Goal: Task Accomplishment & Management: Manage account settings

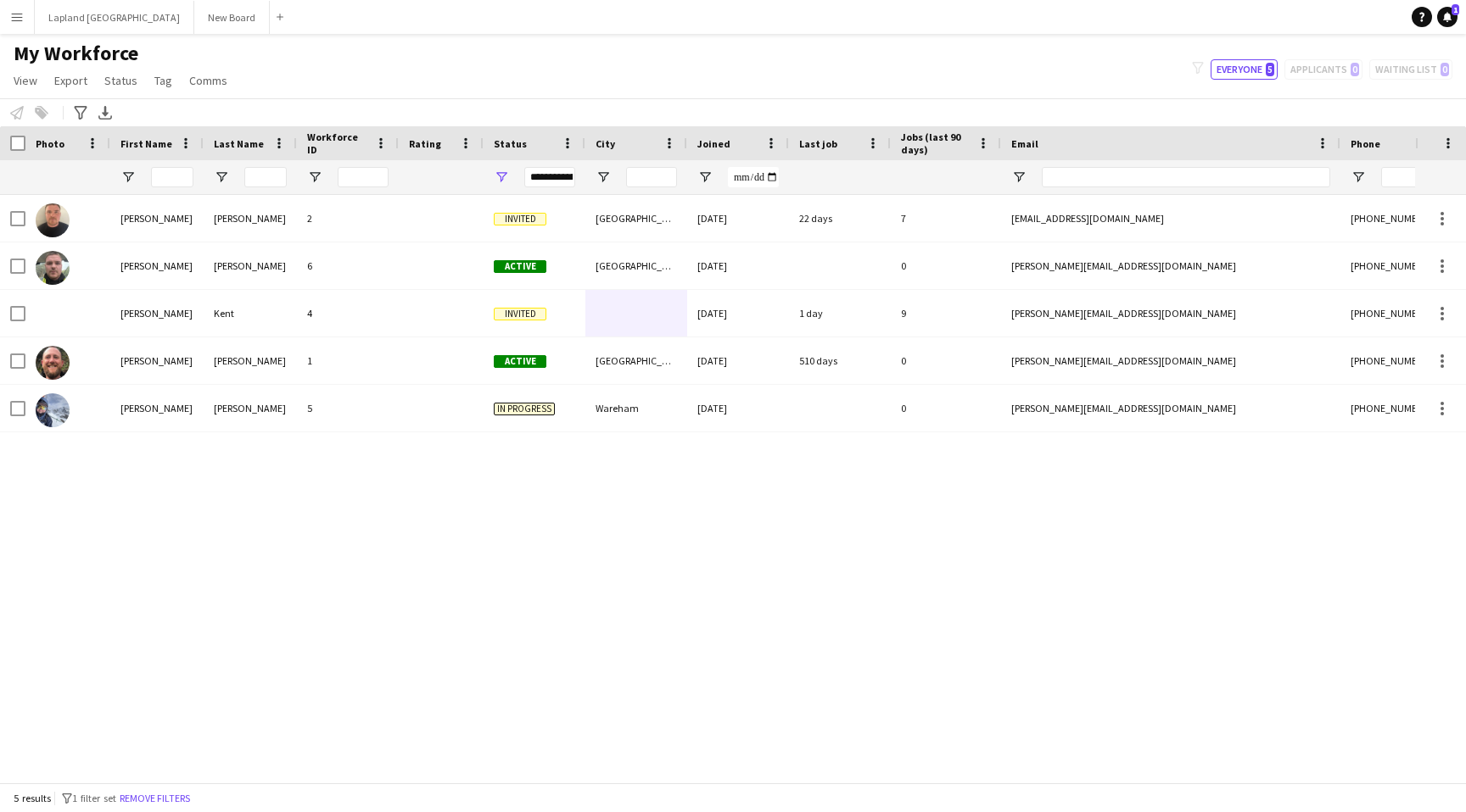
click at [23, 23] on button "Menu" at bounding box center [17, 17] width 34 height 34
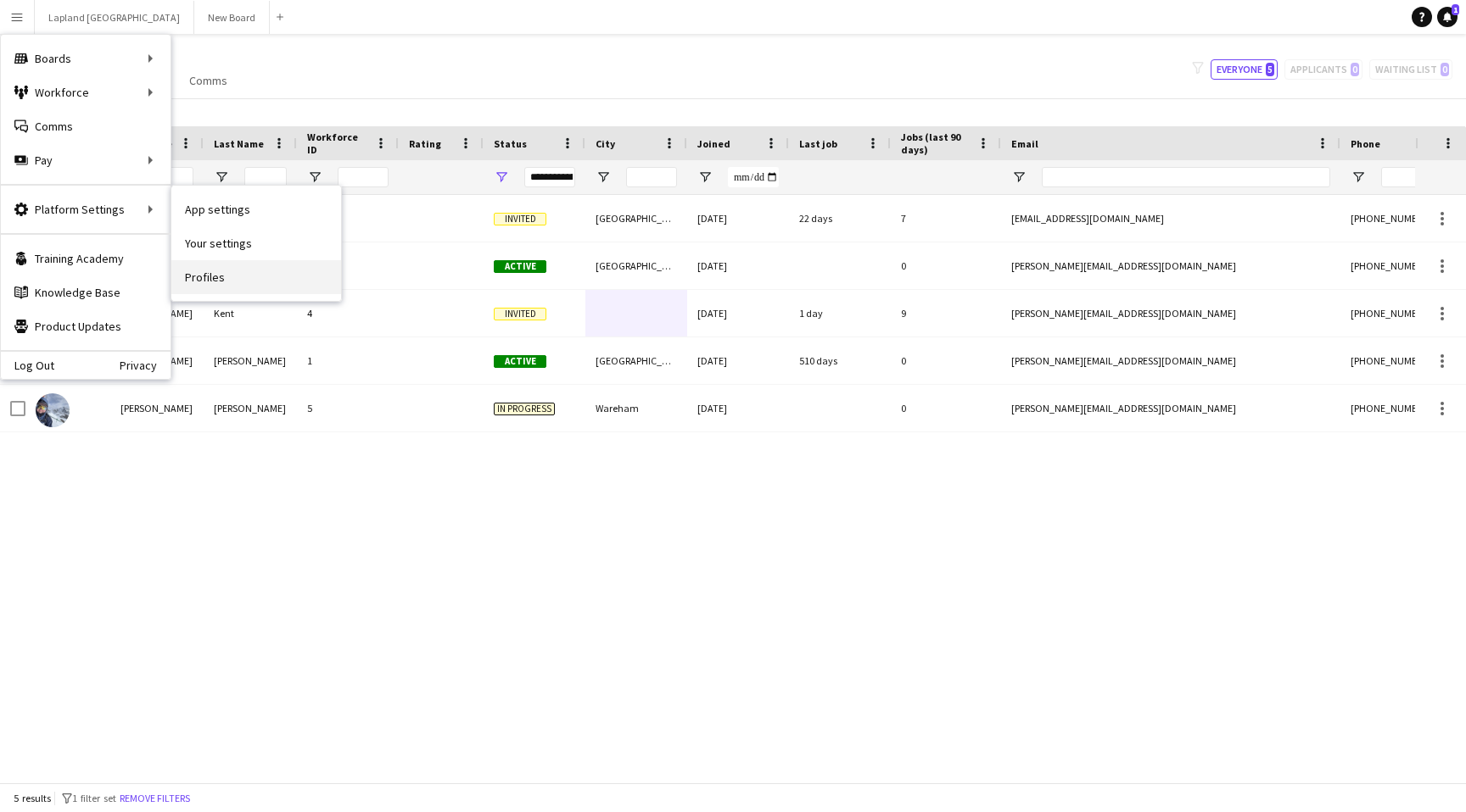
click at [243, 278] on link "Profiles" at bounding box center [256, 277] width 169 height 34
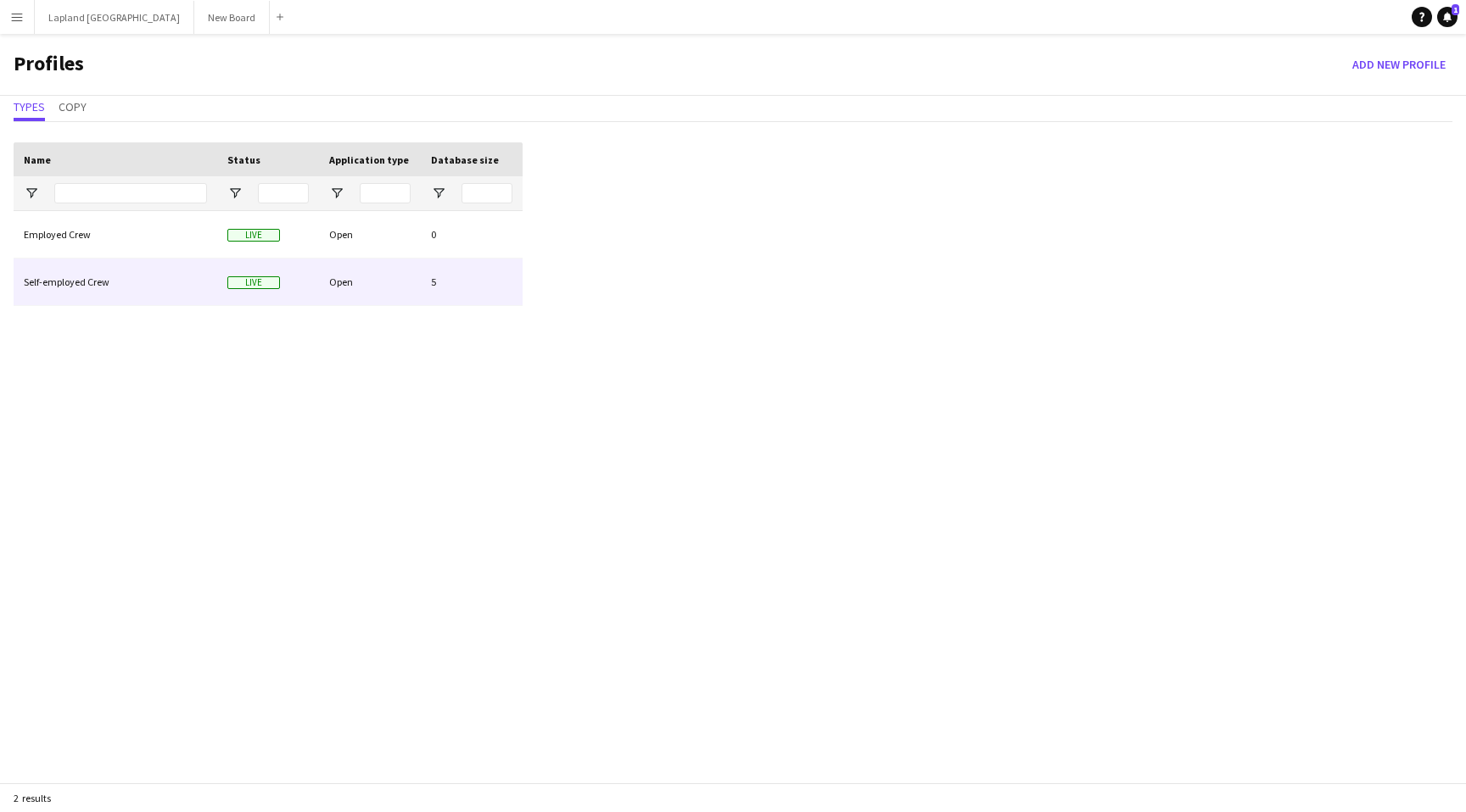
click at [99, 294] on div "Self-employed Crew" at bounding box center [115, 282] width 204 height 47
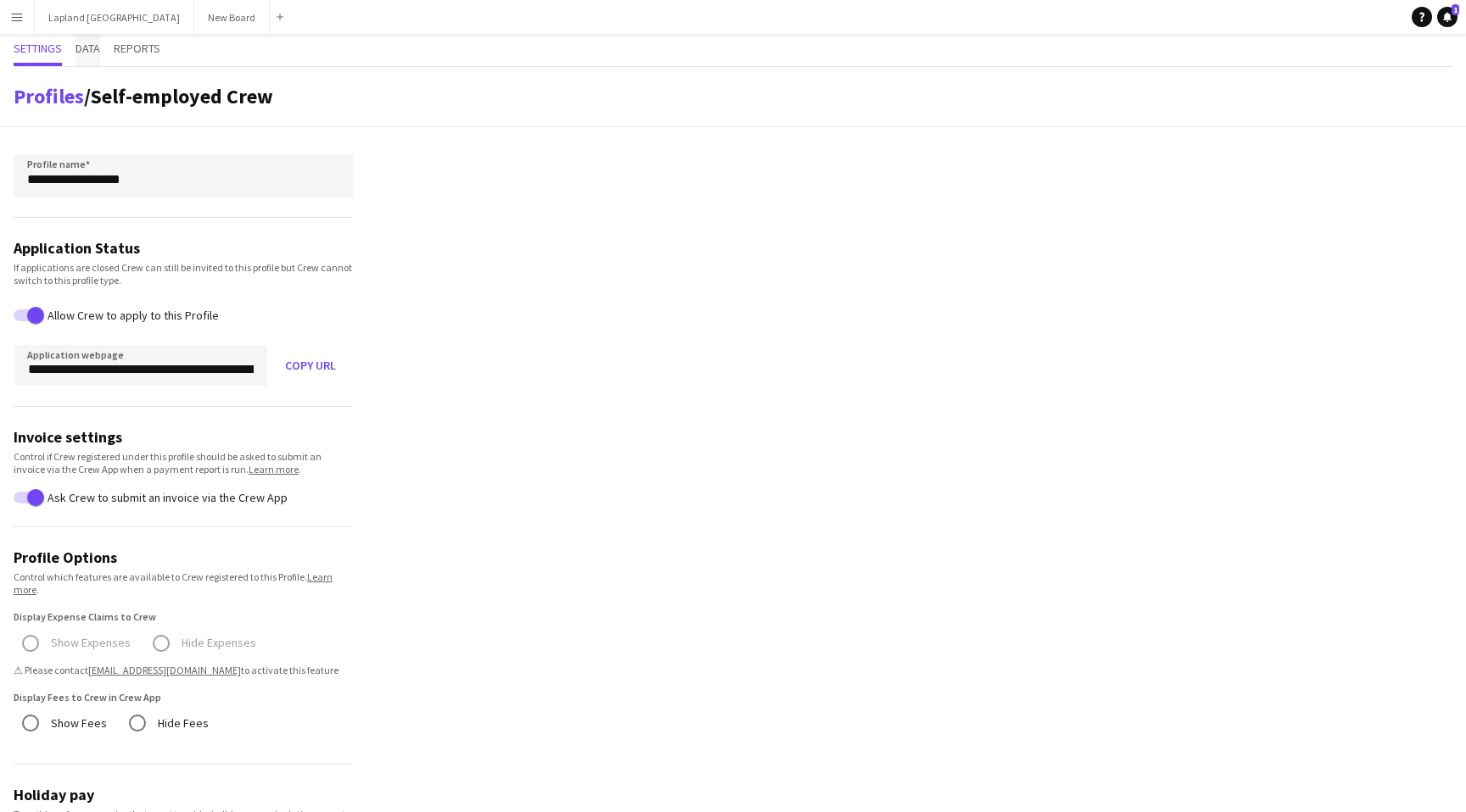
click at [86, 49] on span "Data" at bounding box center [88, 49] width 24 height 12
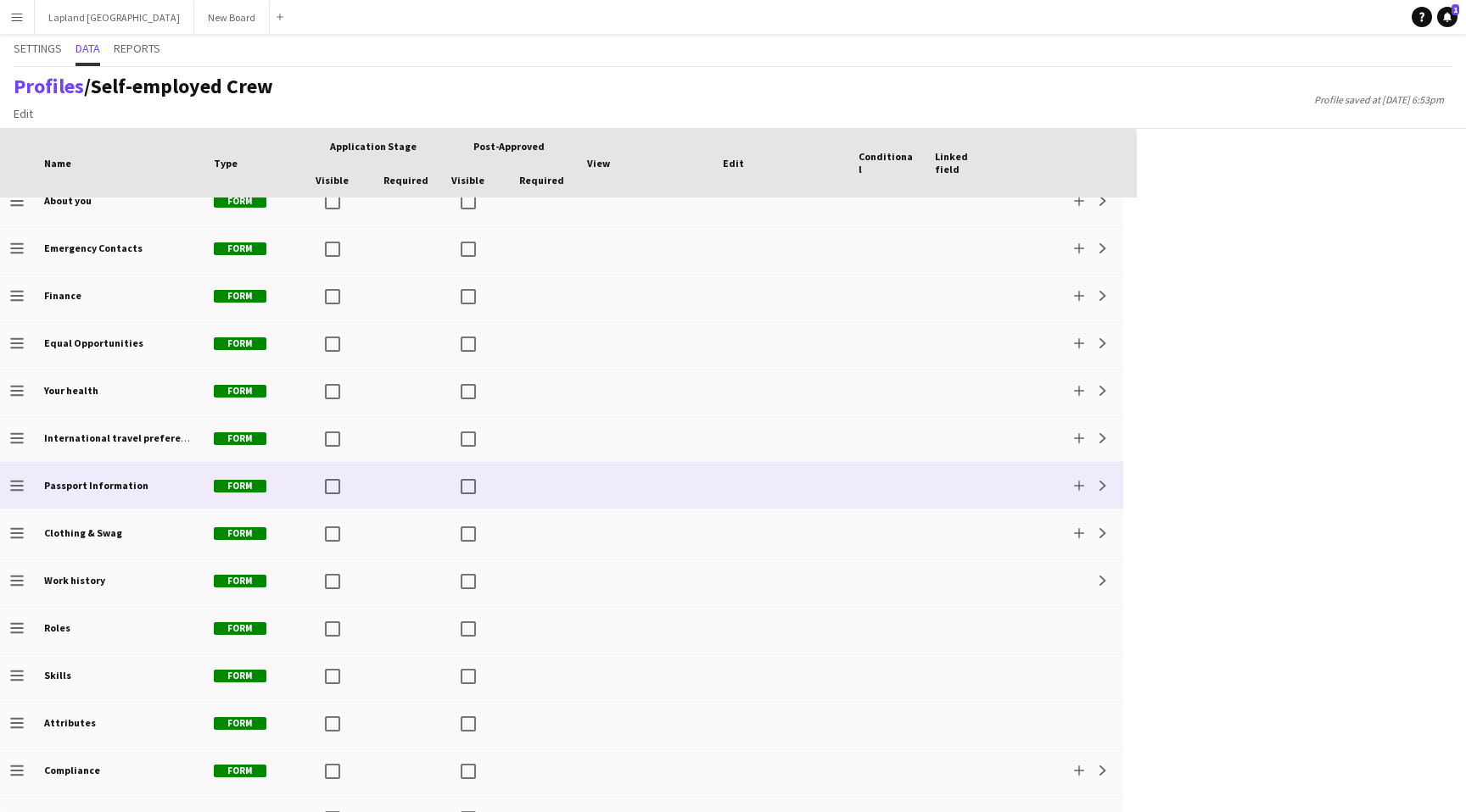
scroll to position [145, 0]
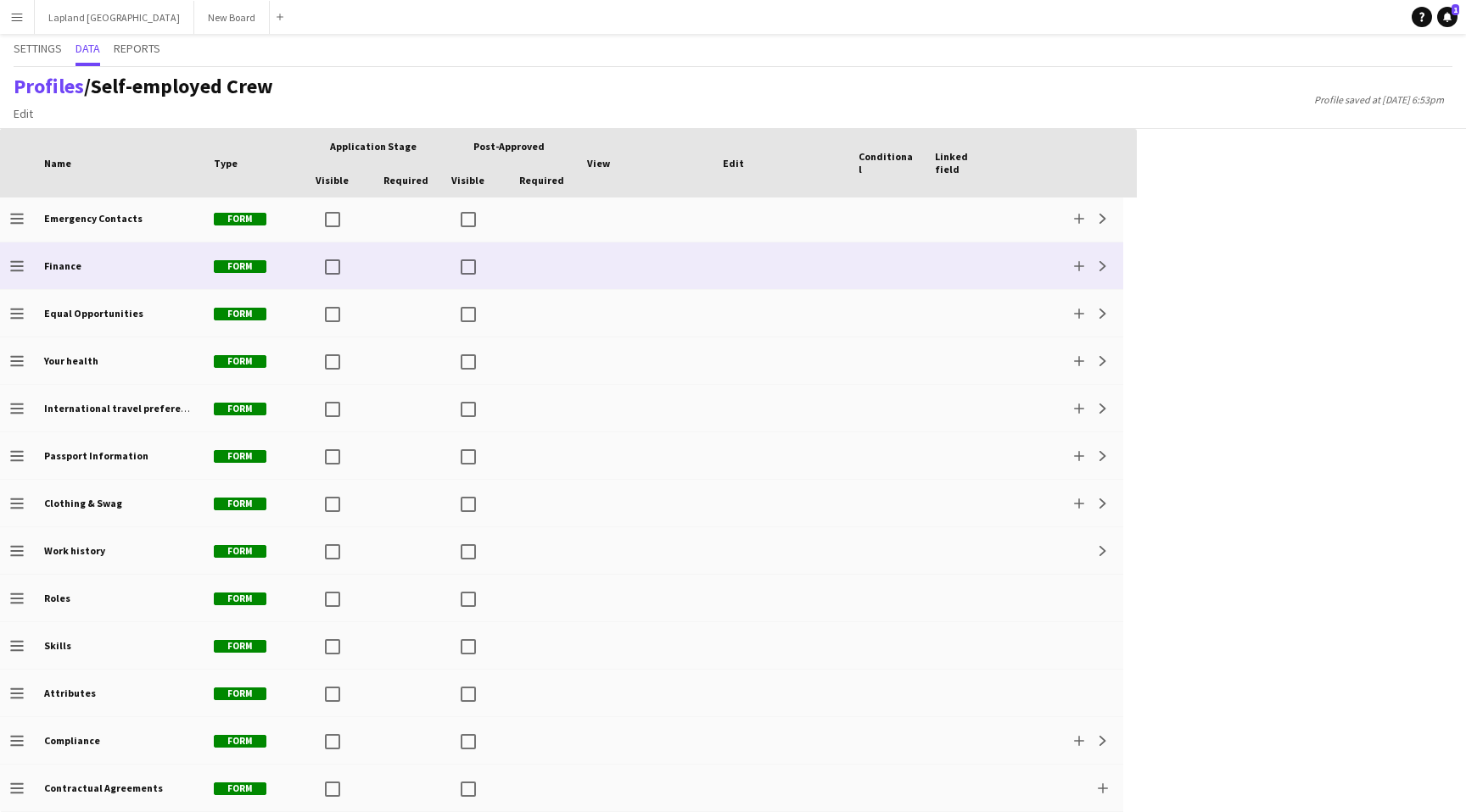
click at [83, 262] on div "Finance" at bounding box center [119, 266] width 169 height 47
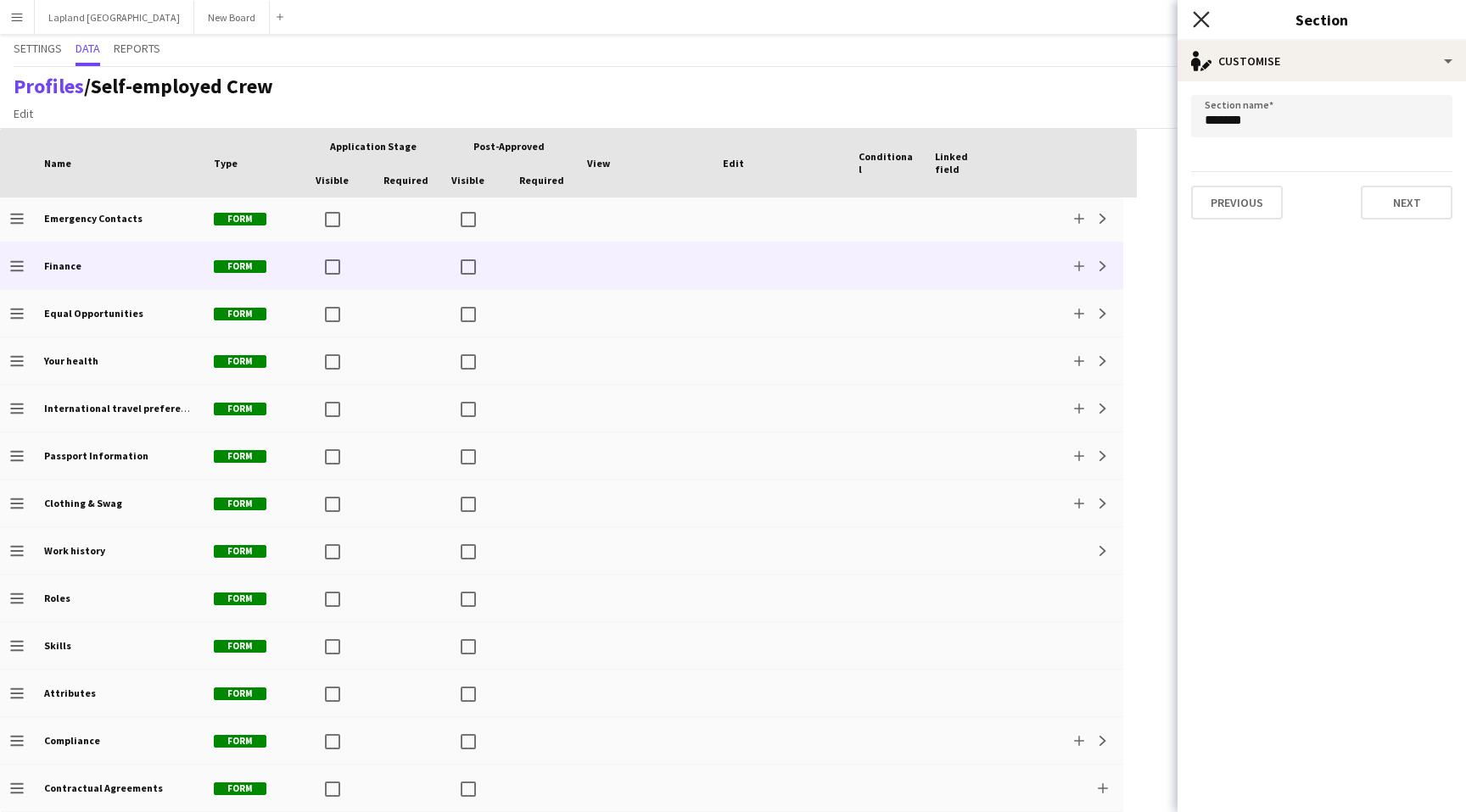
click at [1196, 18] on icon "Close pop-in" at bounding box center [1201, 18] width 17 height 17
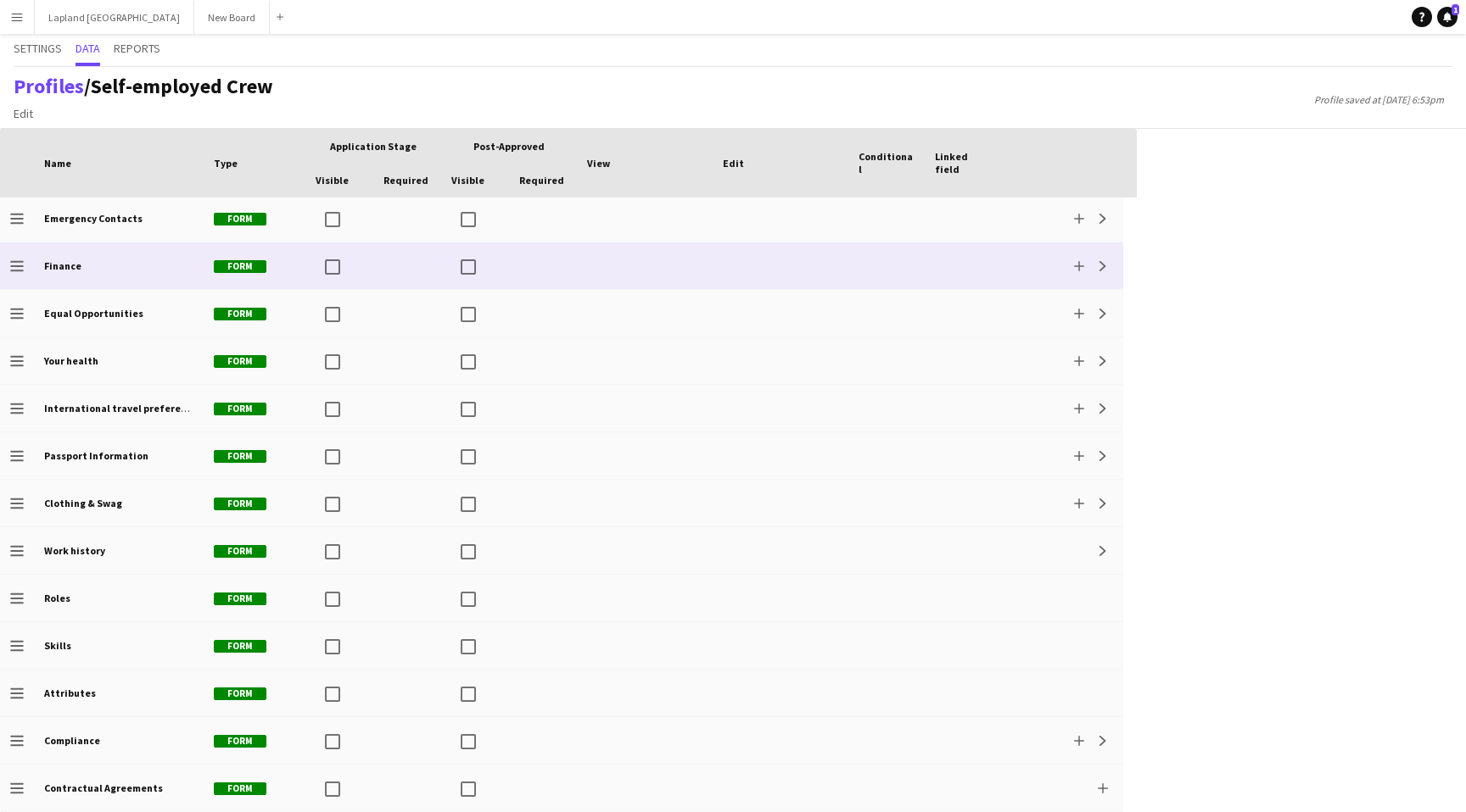
click at [1106, 277] on div "Add Expand" at bounding box center [1062, 266] width 122 height 47
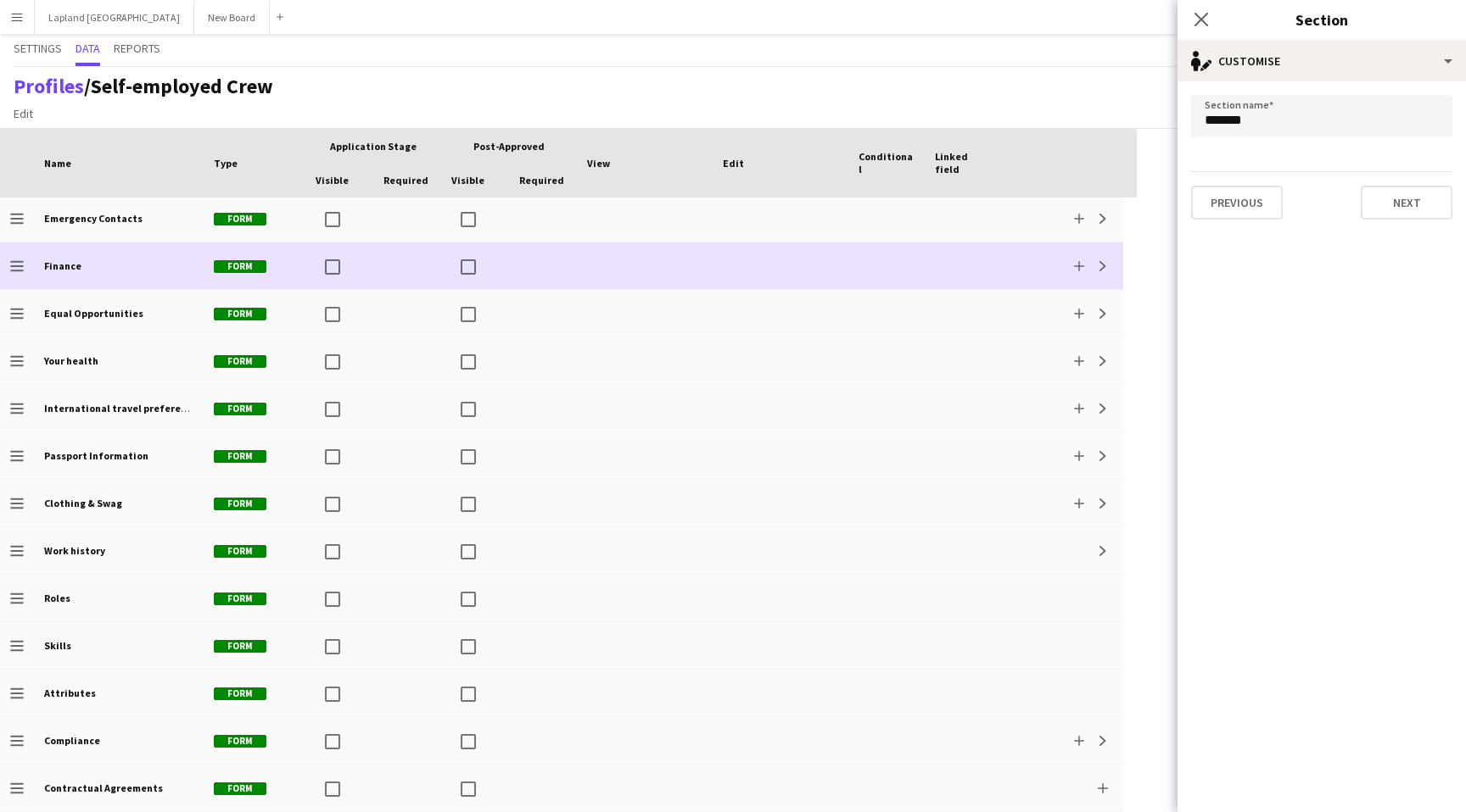
click at [1115, 268] on div "Add Expand" at bounding box center [1062, 266] width 122 height 47
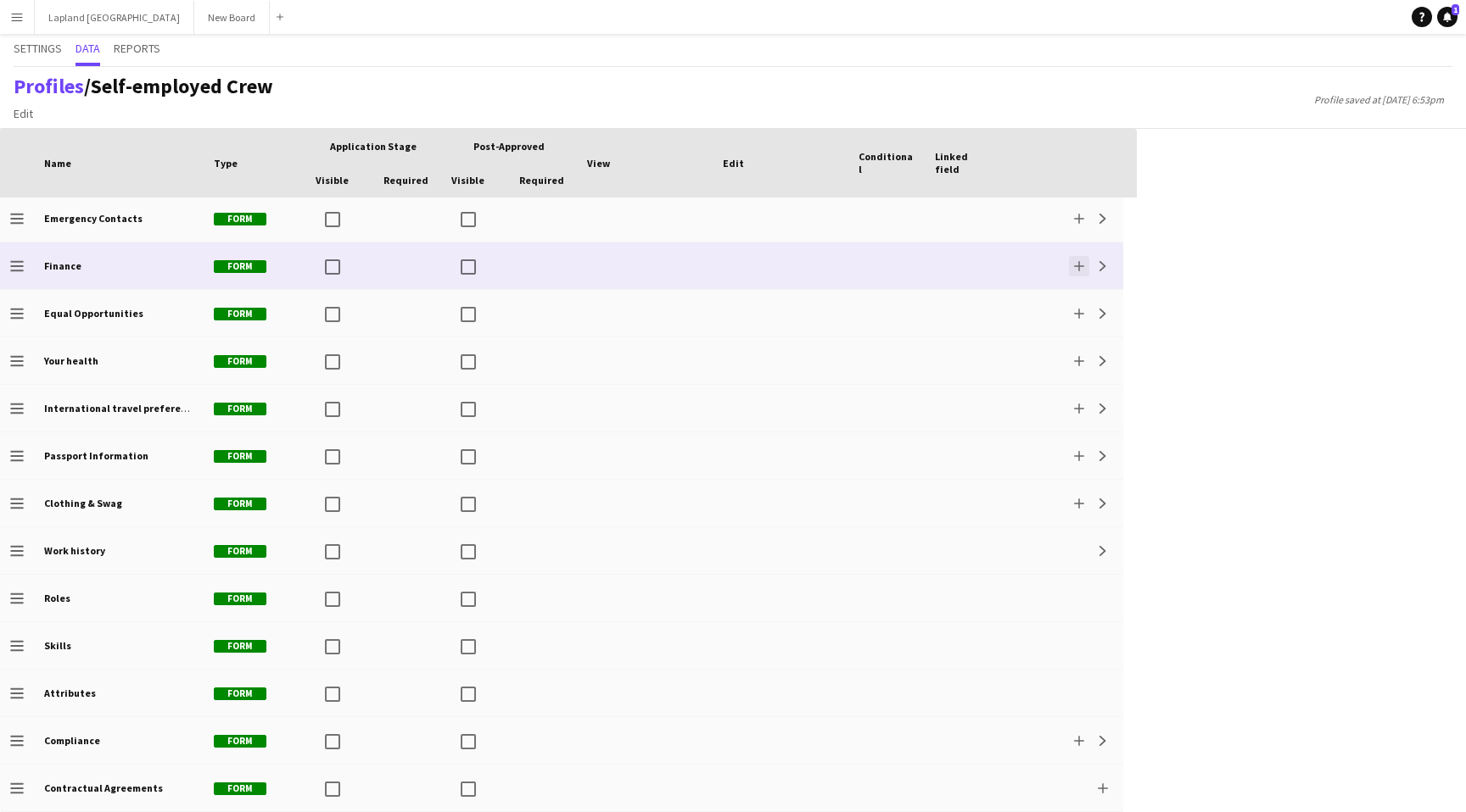
click at [1079, 265] on app-icon "Add" at bounding box center [1079, 266] width 10 height 10
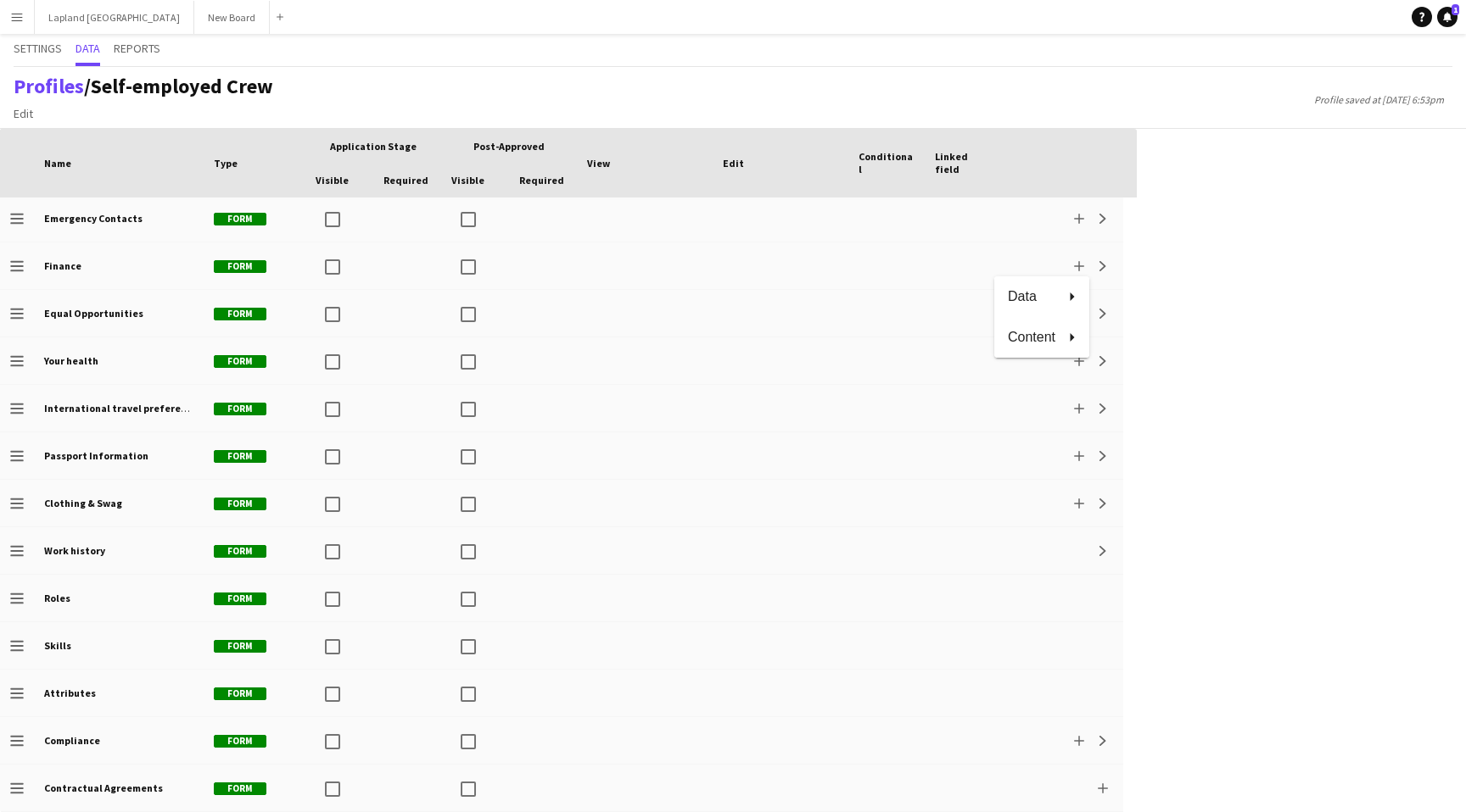
click at [1103, 269] on div at bounding box center [733, 406] width 1466 height 812
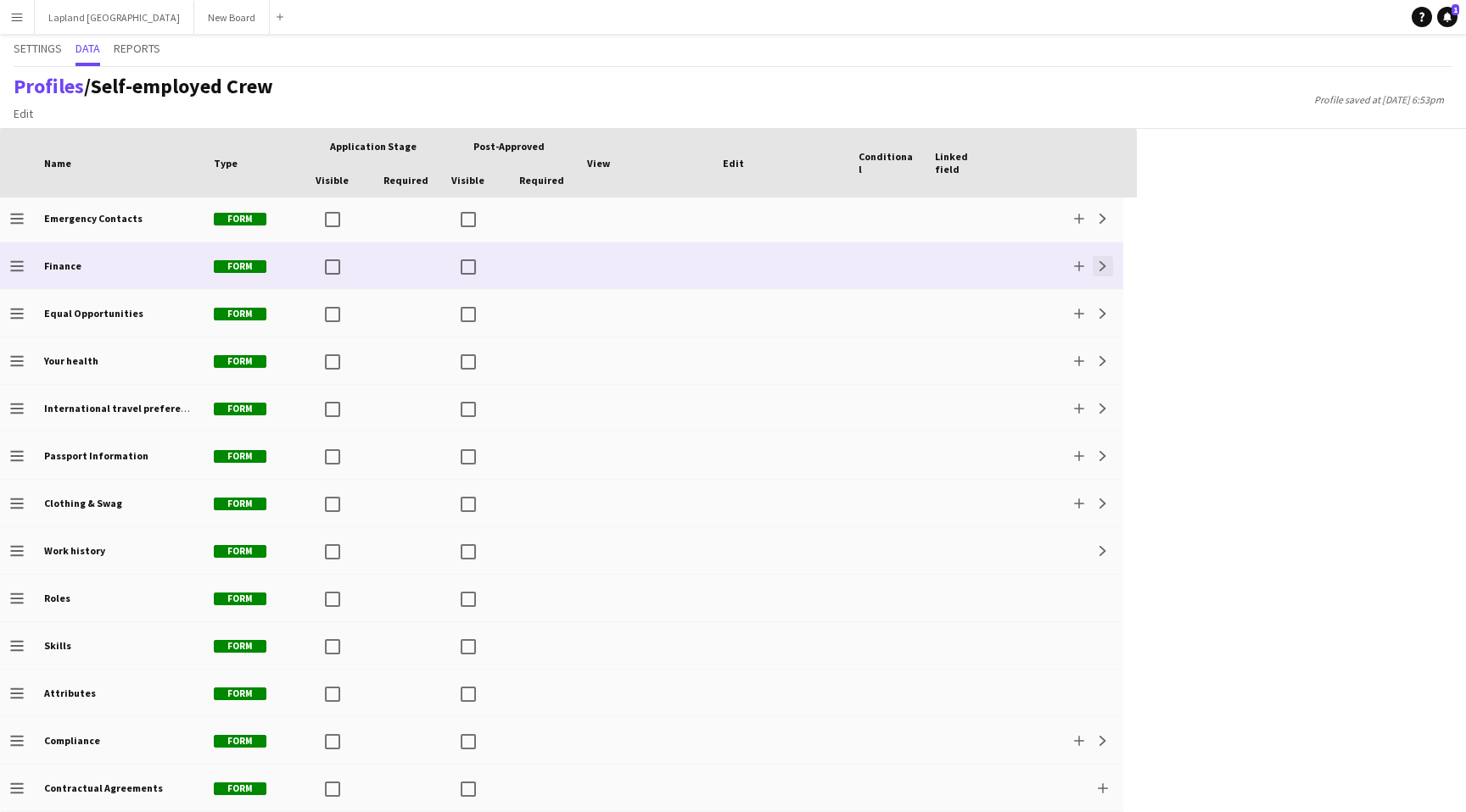
click at [1104, 273] on button "Expand" at bounding box center [1103, 266] width 20 height 20
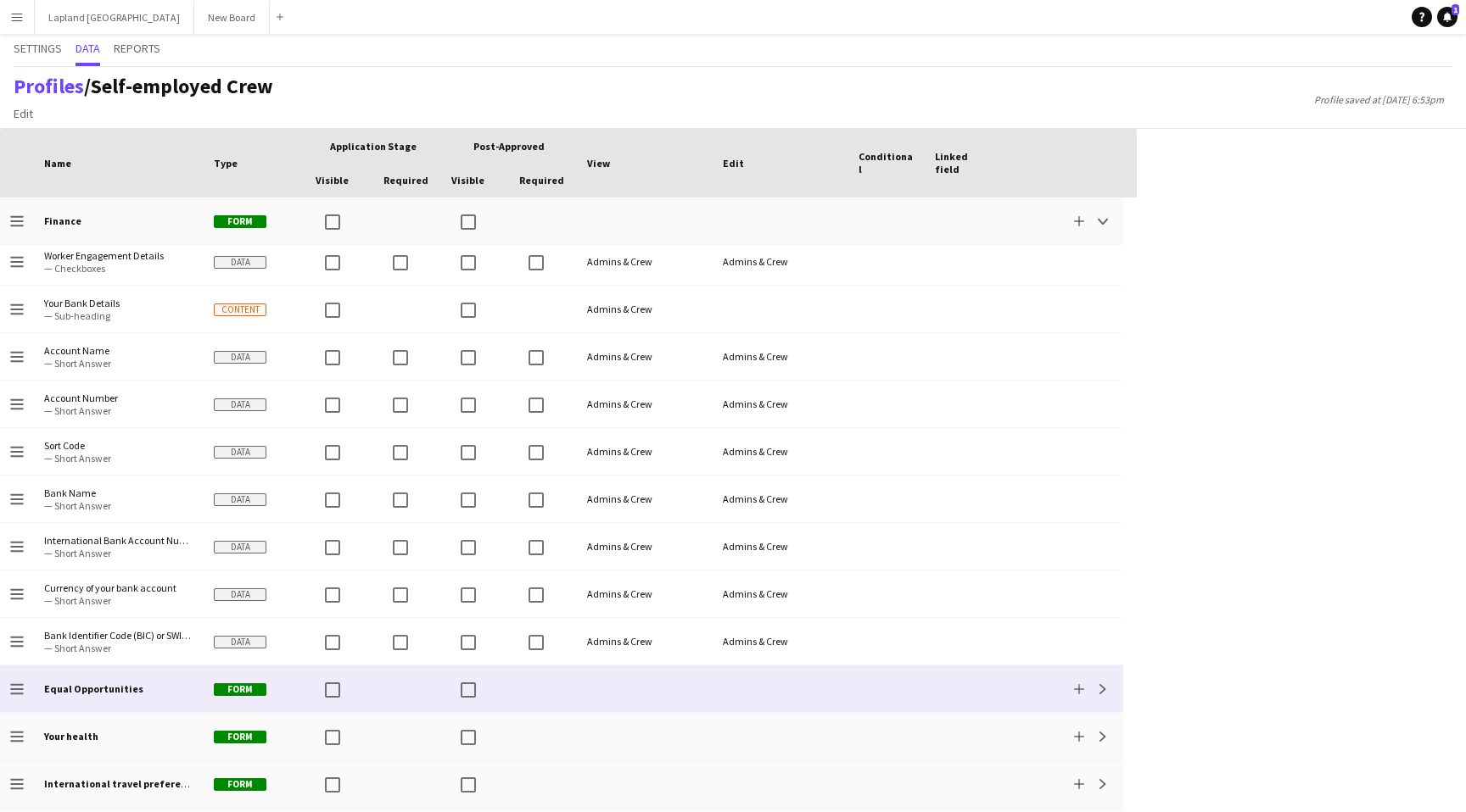
scroll to position [0, 0]
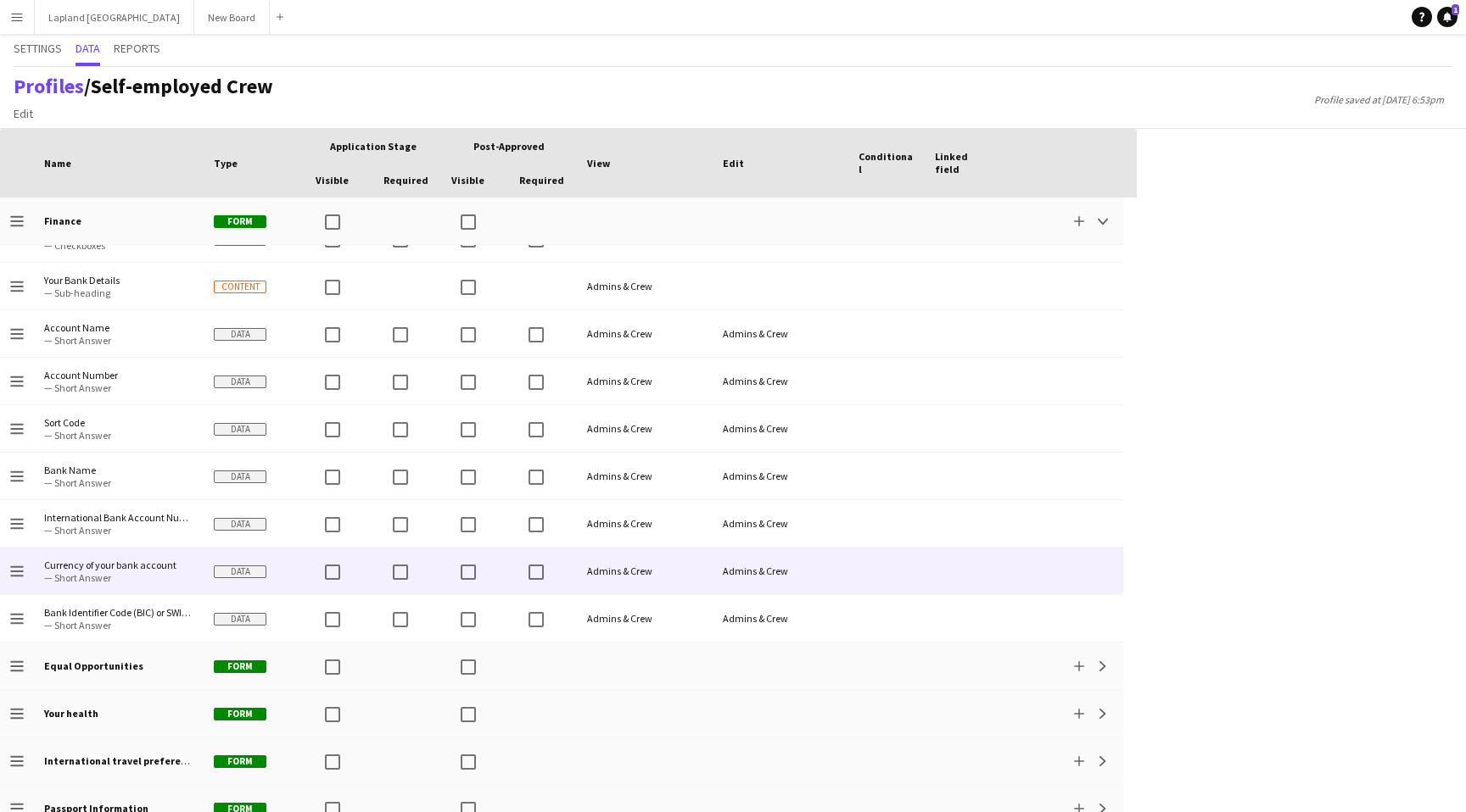
click at [865, 575] on div at bounding box center [886, 572] width 76 height 47
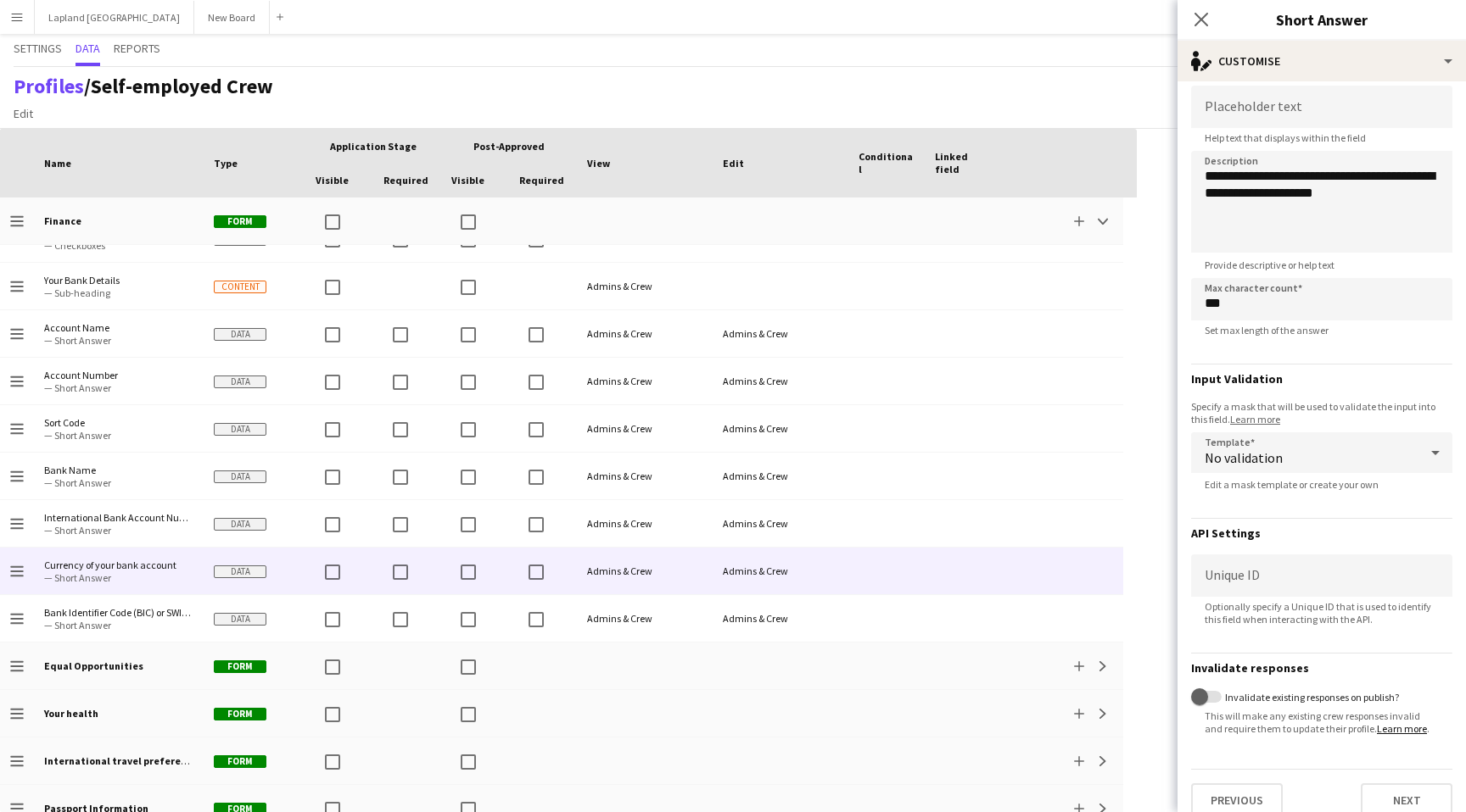
scroll to position [56, 0]
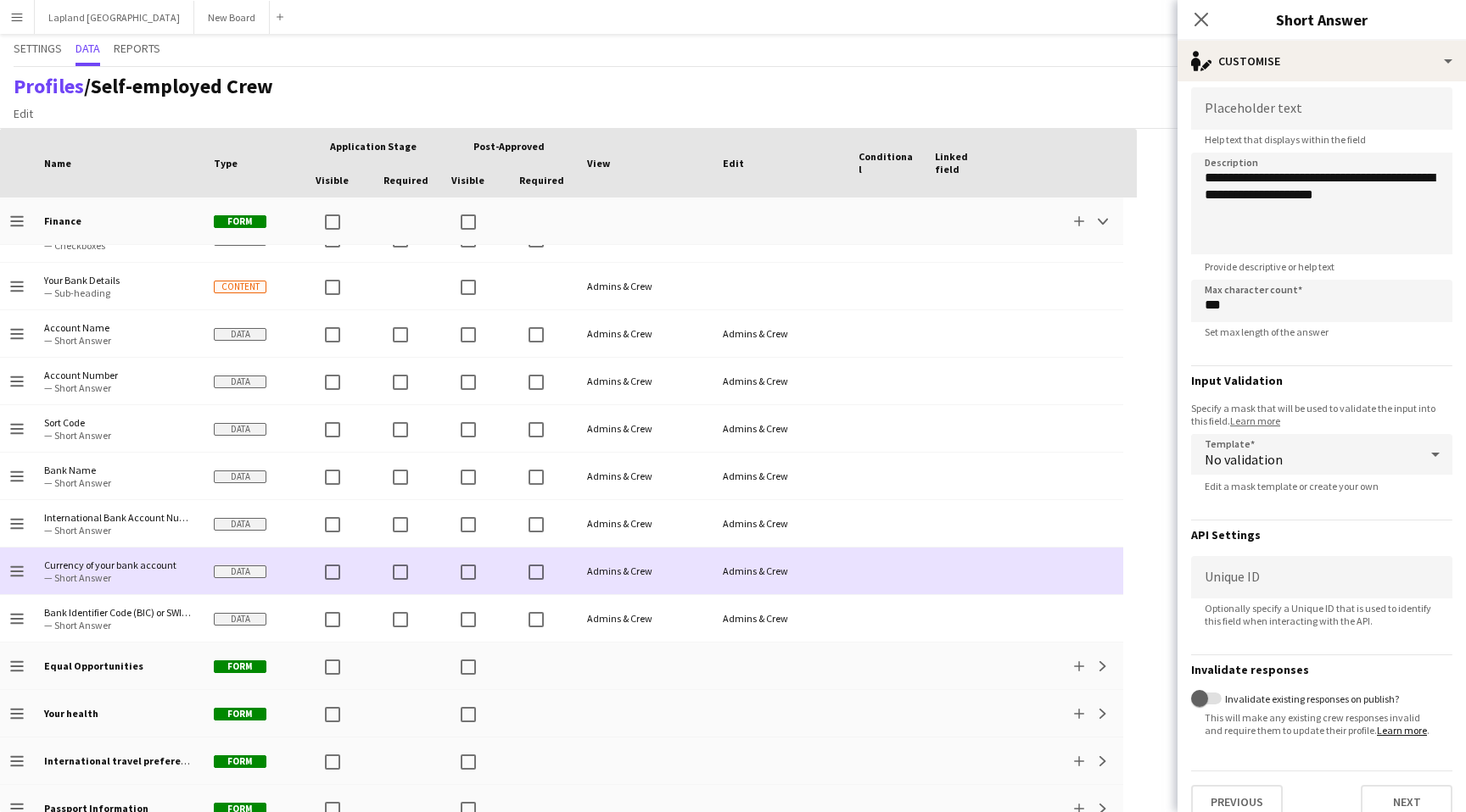
click at [254, 573] on span "Data" at bounding box center [240, 572] width 53 height 13
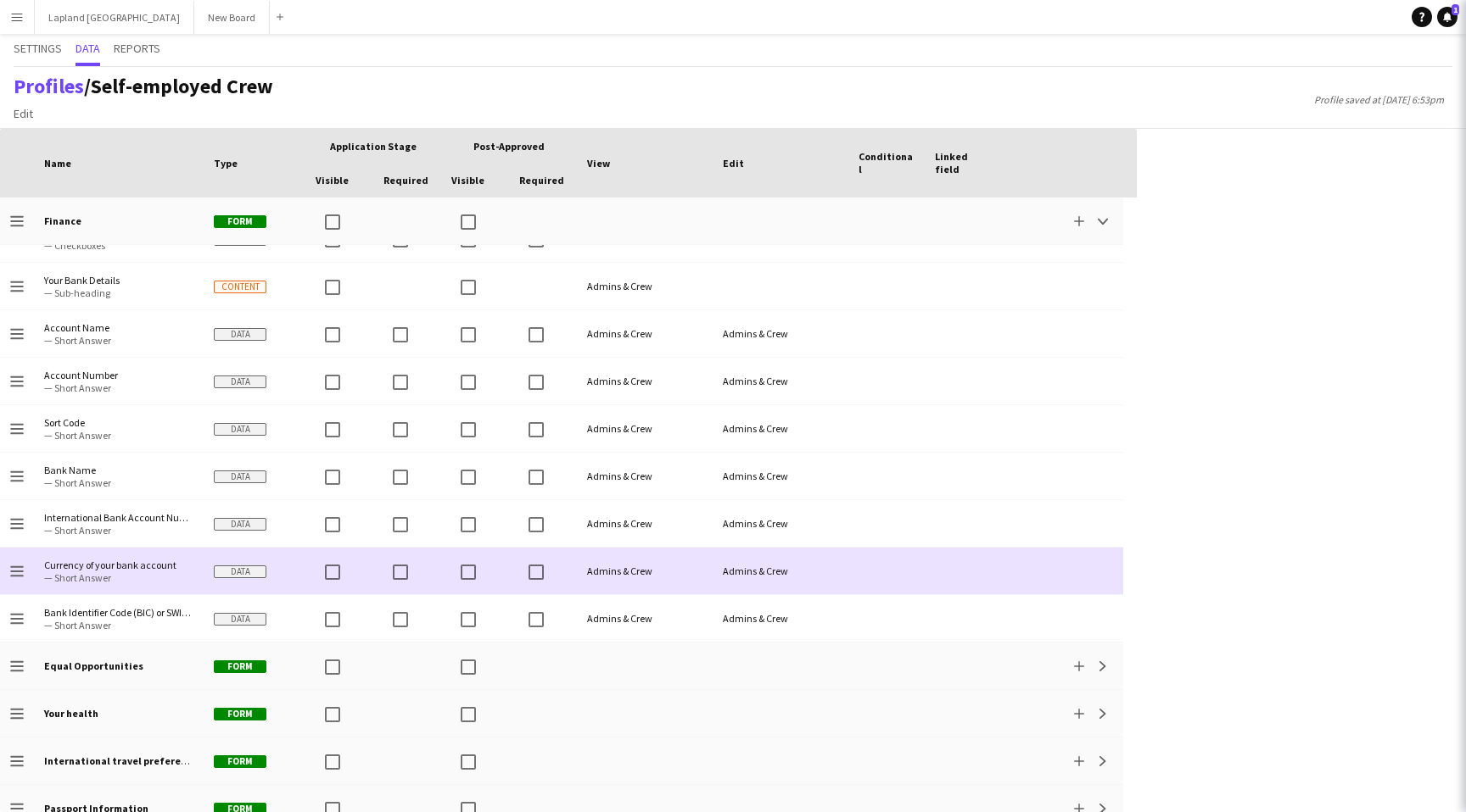
scroll to position [0, 0]
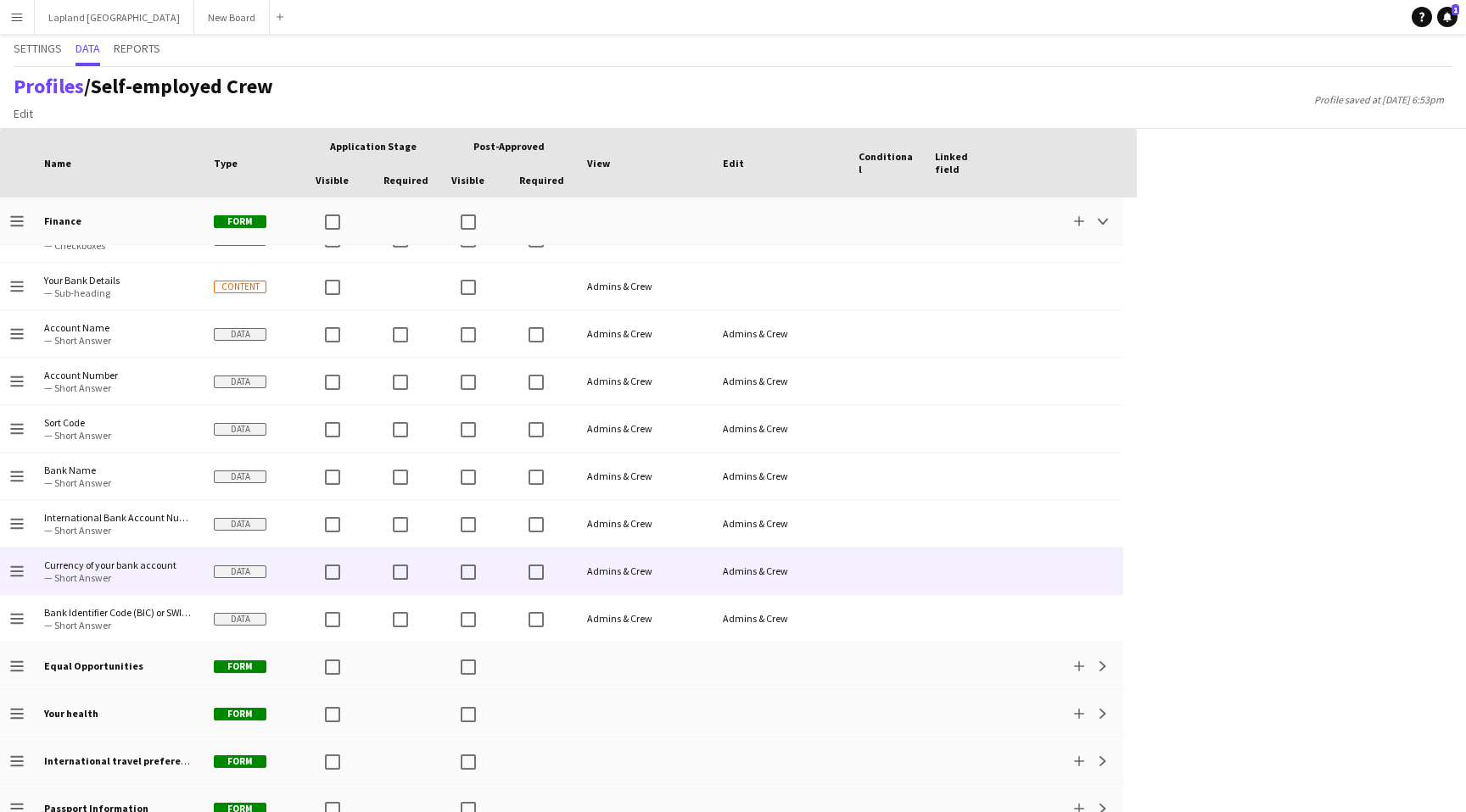
click at [254, 573] on span "Data" at bounding box center [240, 572] width 53 height 13
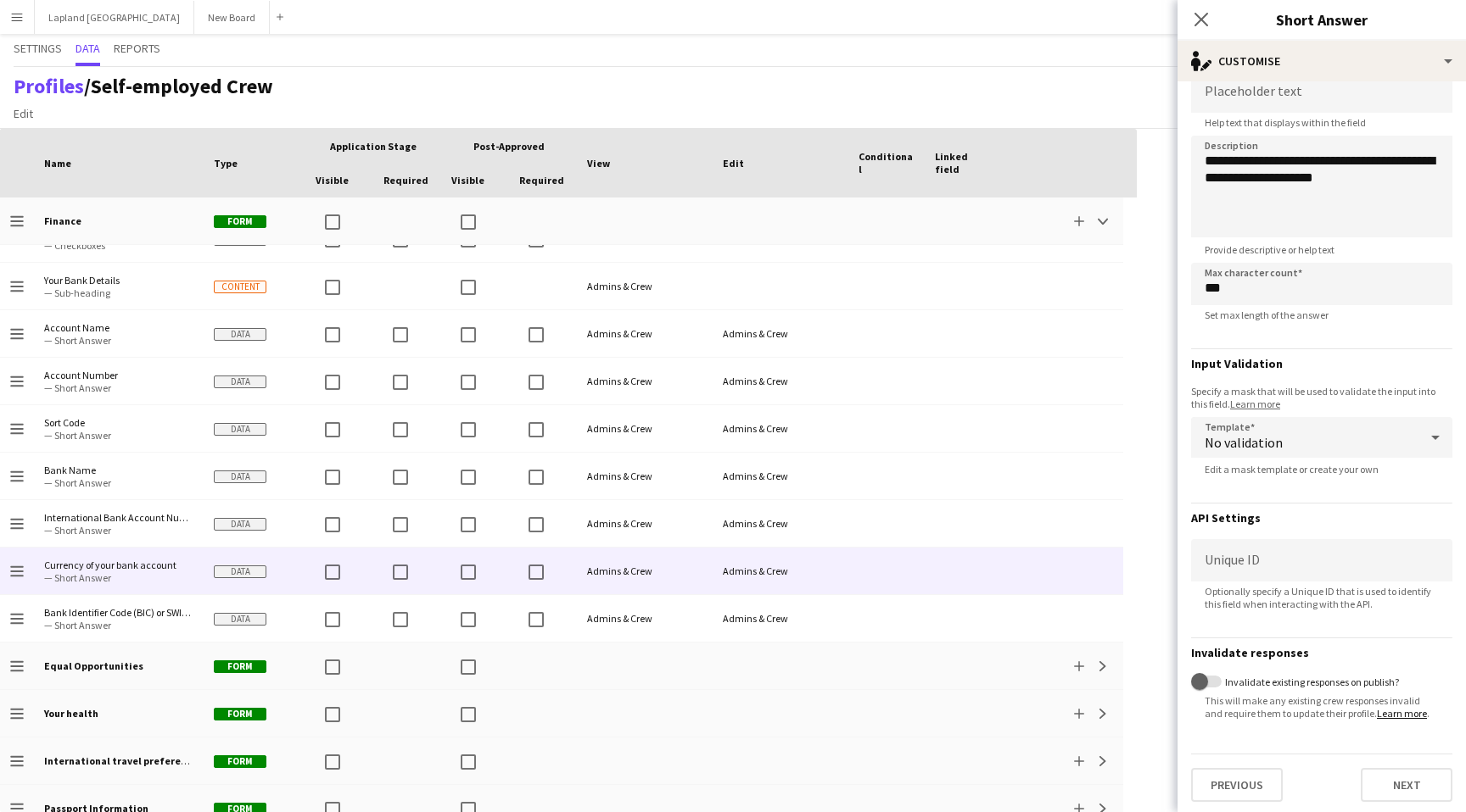
scroll to position [77, 0]
click at [1434, 429] on icon at bounding box center [1435, 434] width 20 height 34
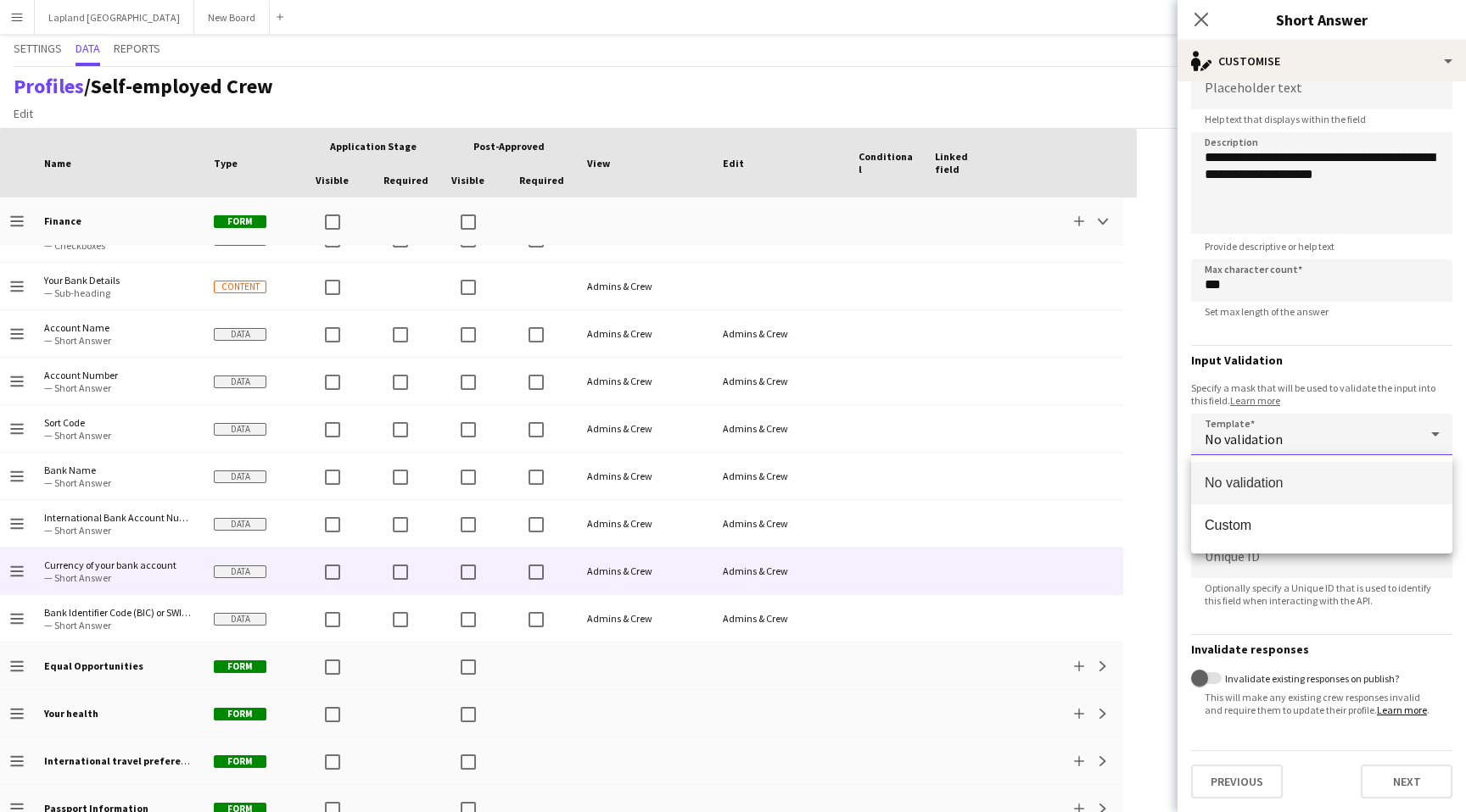
click at [1434, 432] on div at bounding box center [733, 406] width 1466 height 812
click at [1434, 432] on icon at bounding box center [1435, 434] width 9 height 4
click at [1434, 432] on div at bounding box center [733, 406] width 1466 height 812
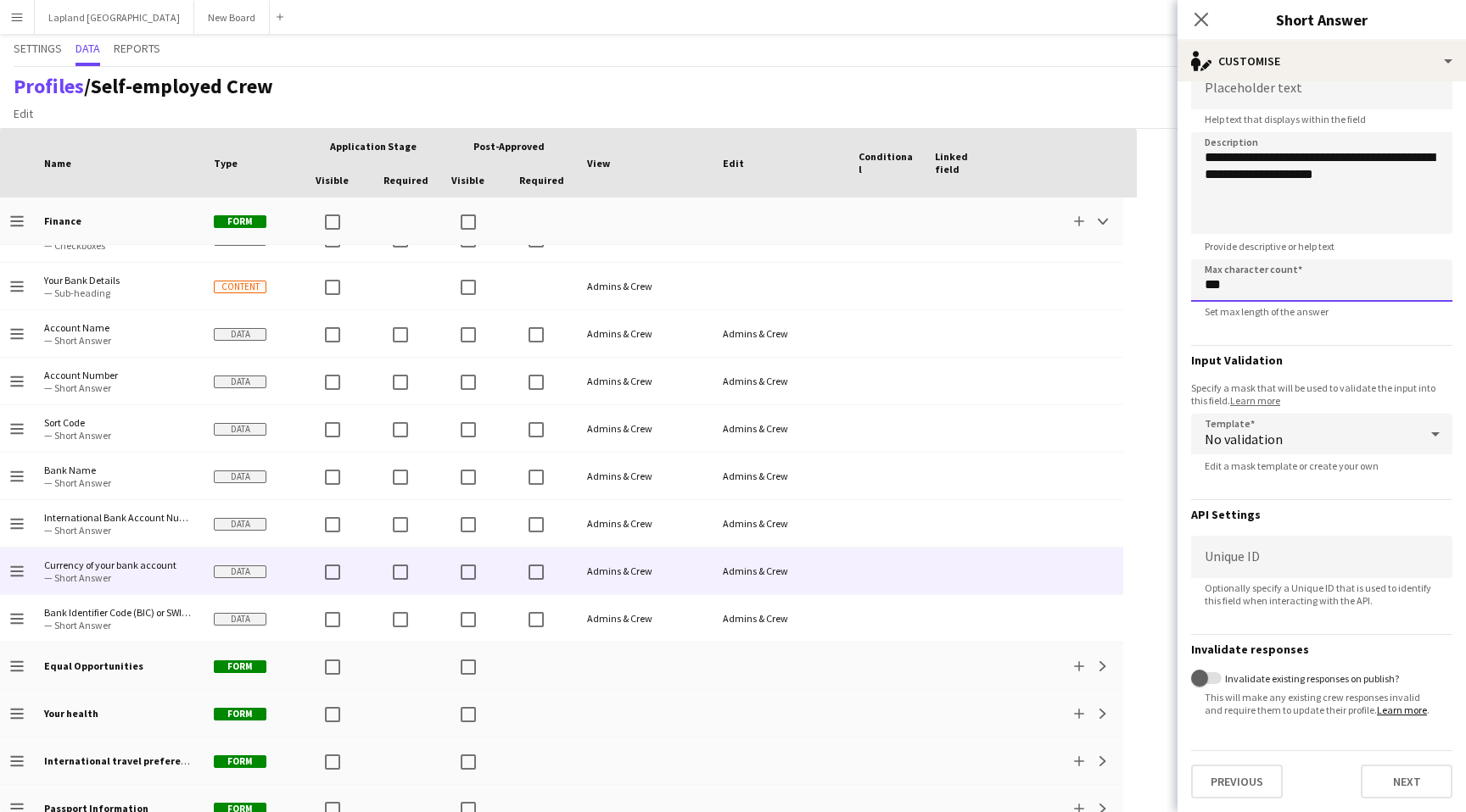
click at [1325, 288] on input "***" at bounding box center [1322, 281] width 261 height 43
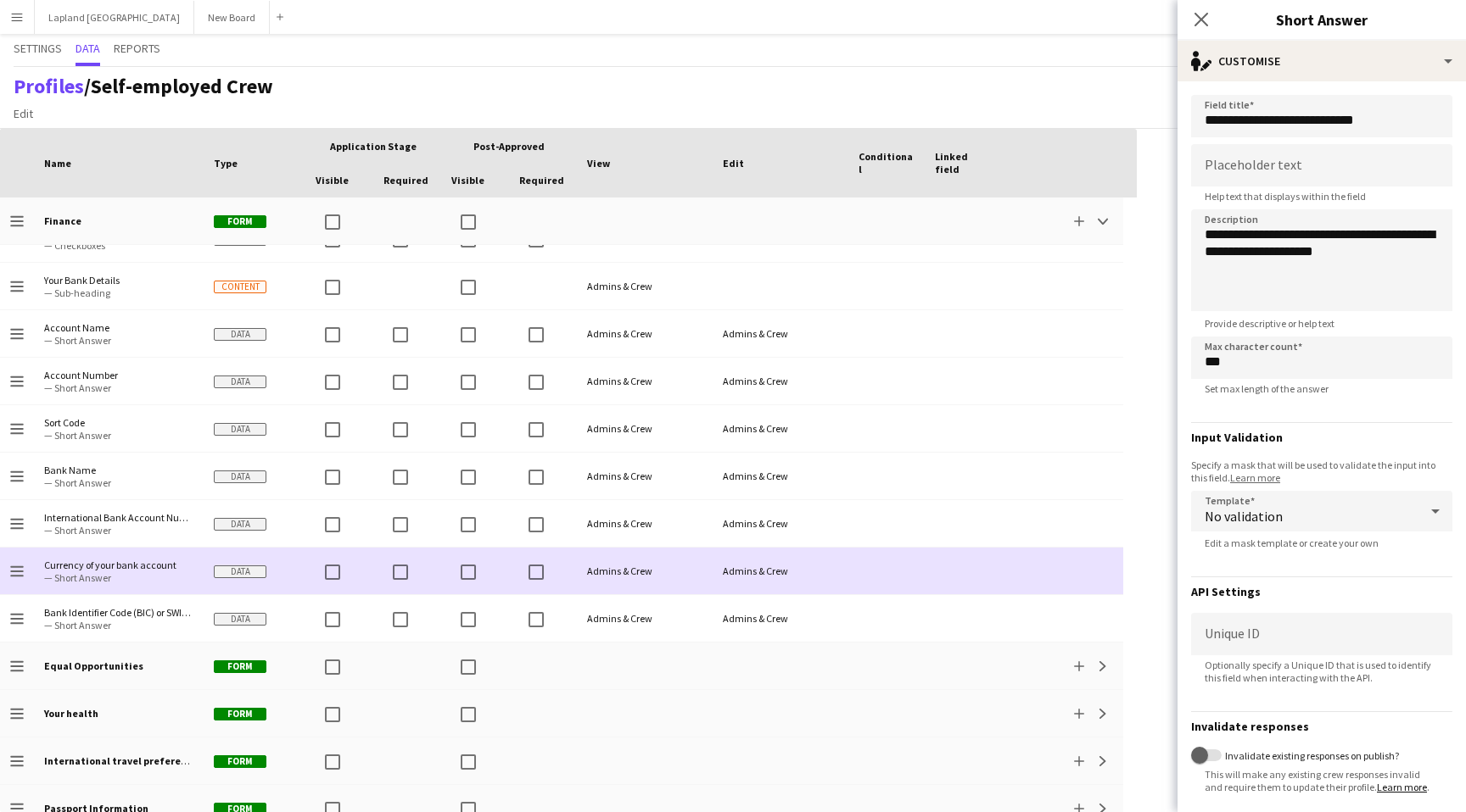
click at [1009, 567] on div at bounding box center [1062, 572] width 122 height 47
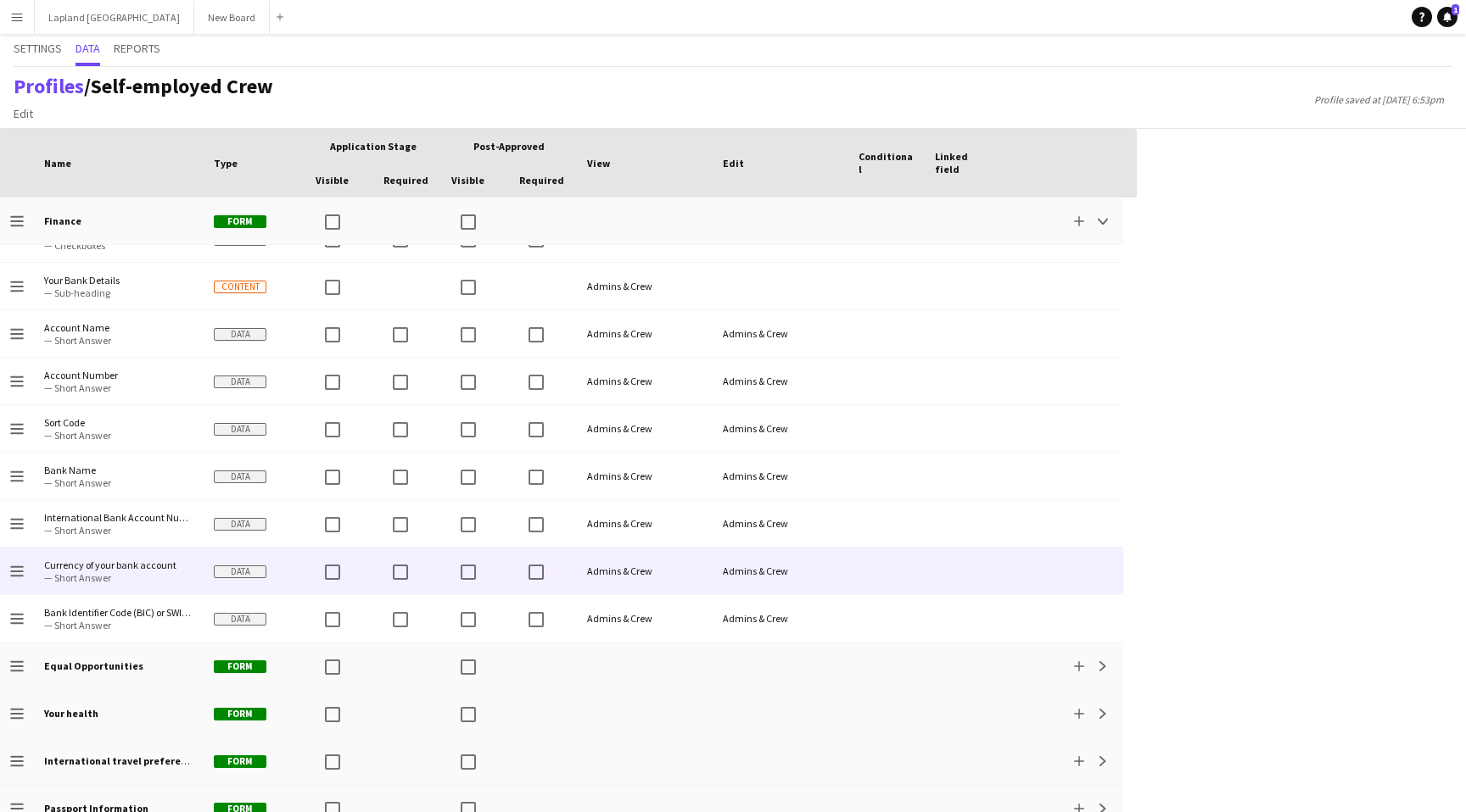
click at [1009, 567] on div at bounding box center [1062, 572] width 122 height 47
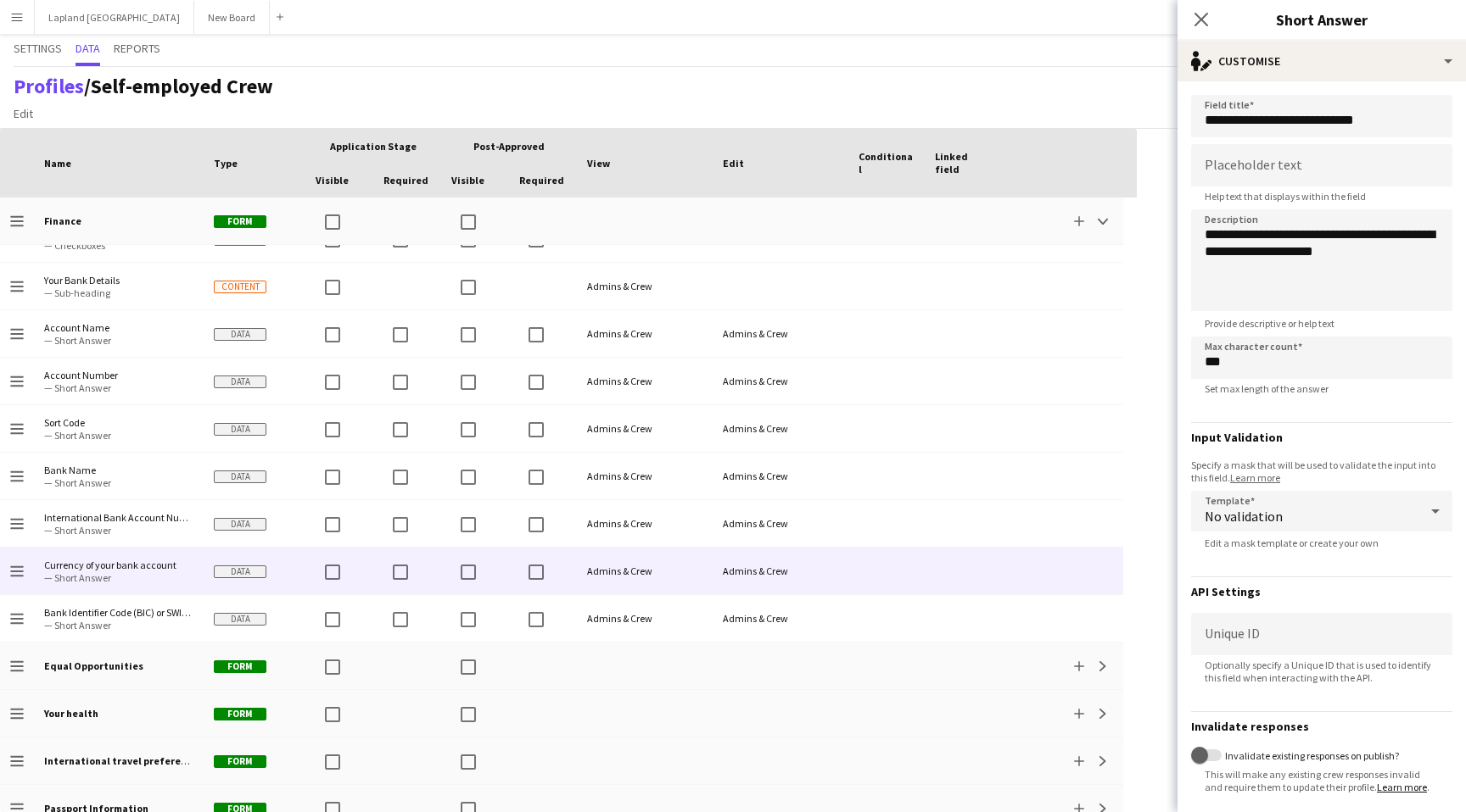
scroll to position [77, 0]
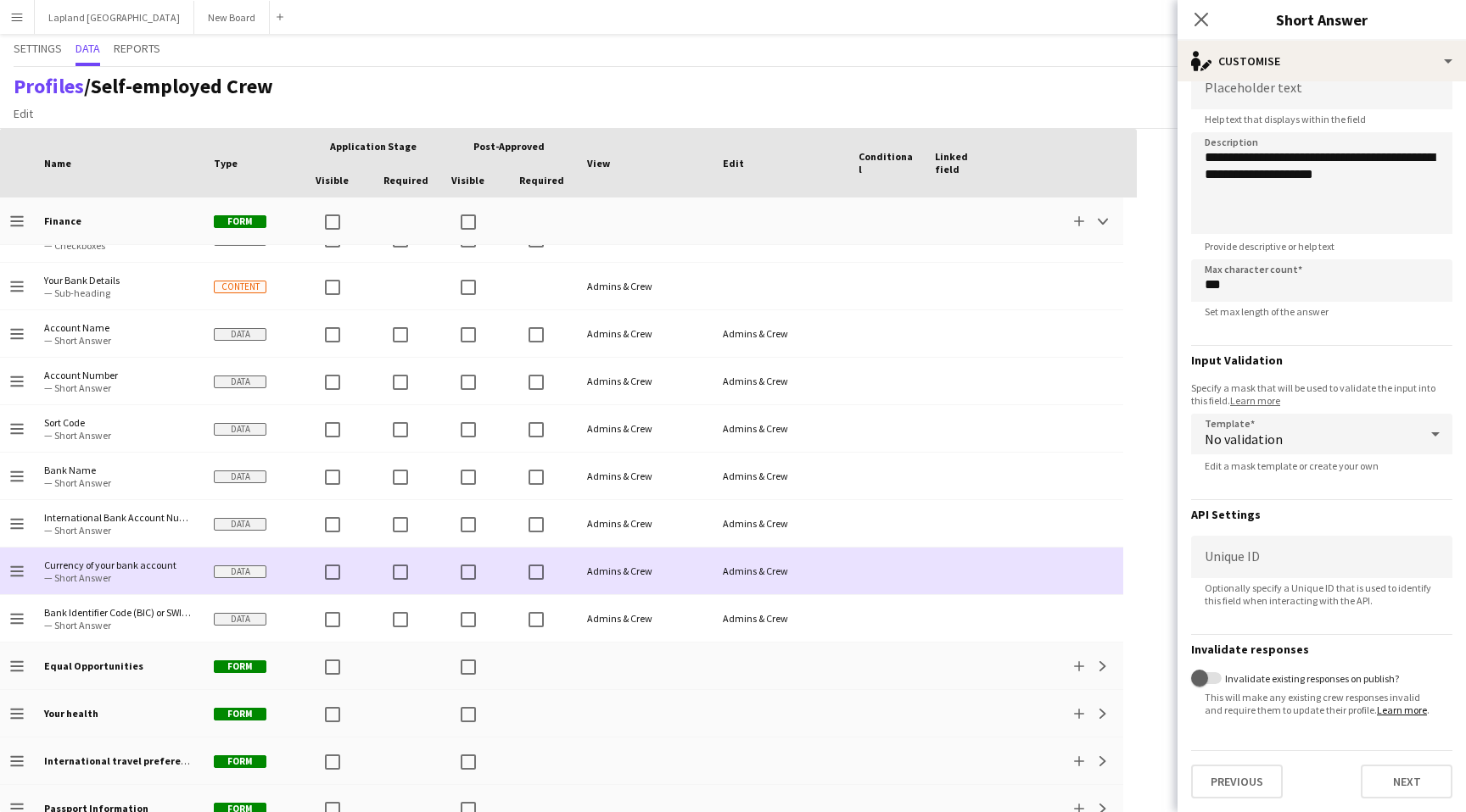
click at [23, 568] on icon "Drag to change order" at bounding box center [17, 572] width 14 height 14
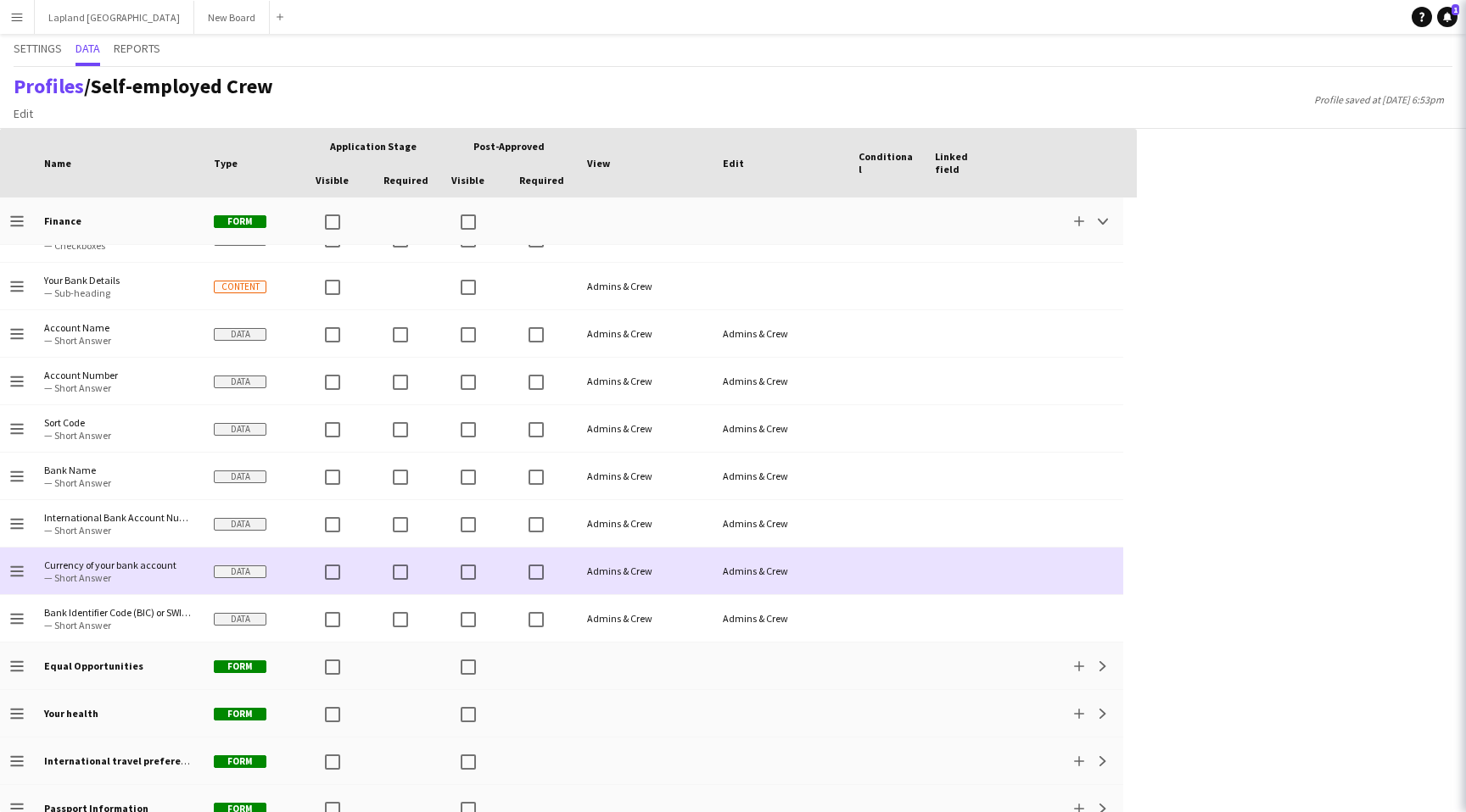
scroll to position [0, 0]
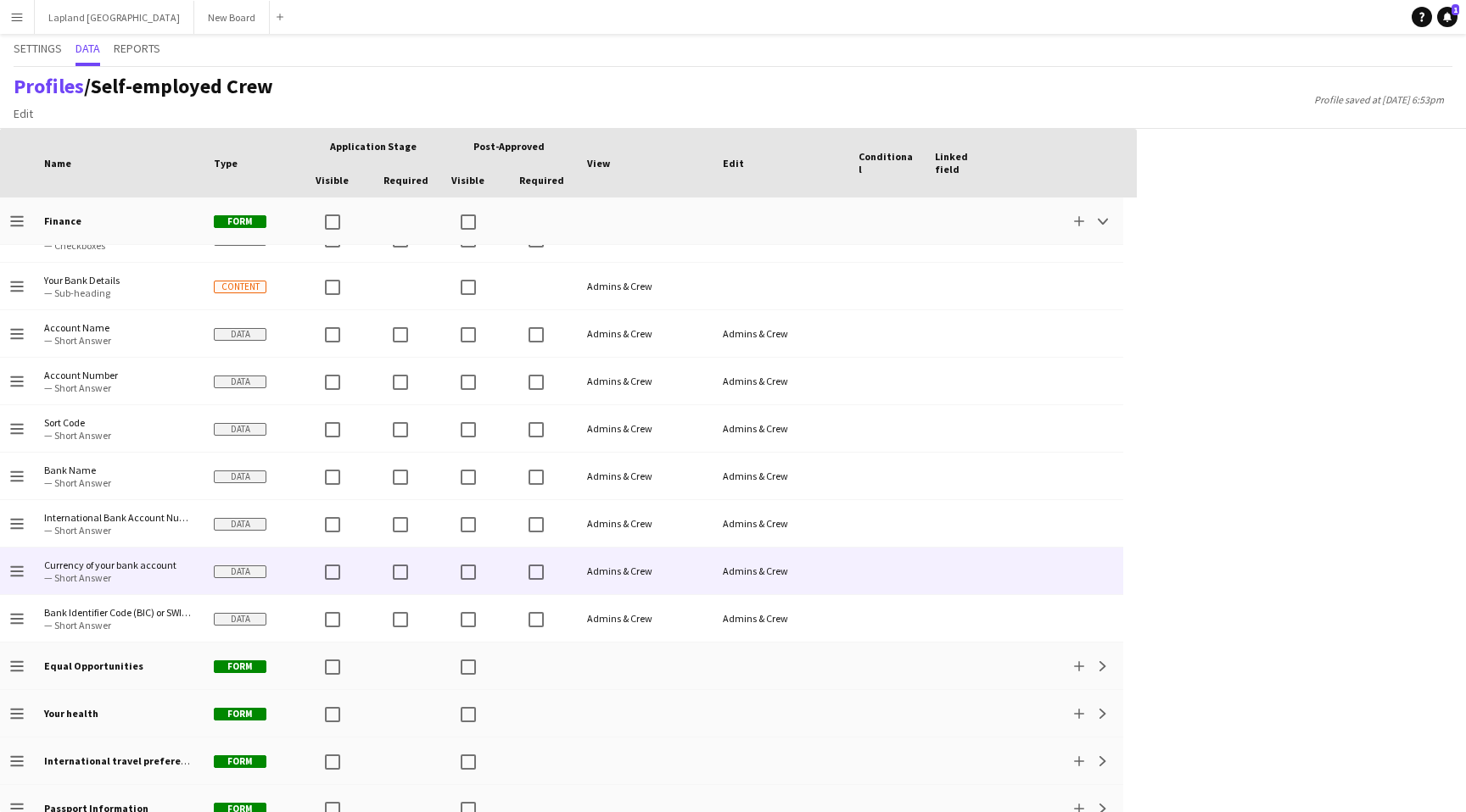
click at [716, 574] on div "Admins & Crew" at bounding box center [780, 572] width 135 height 47
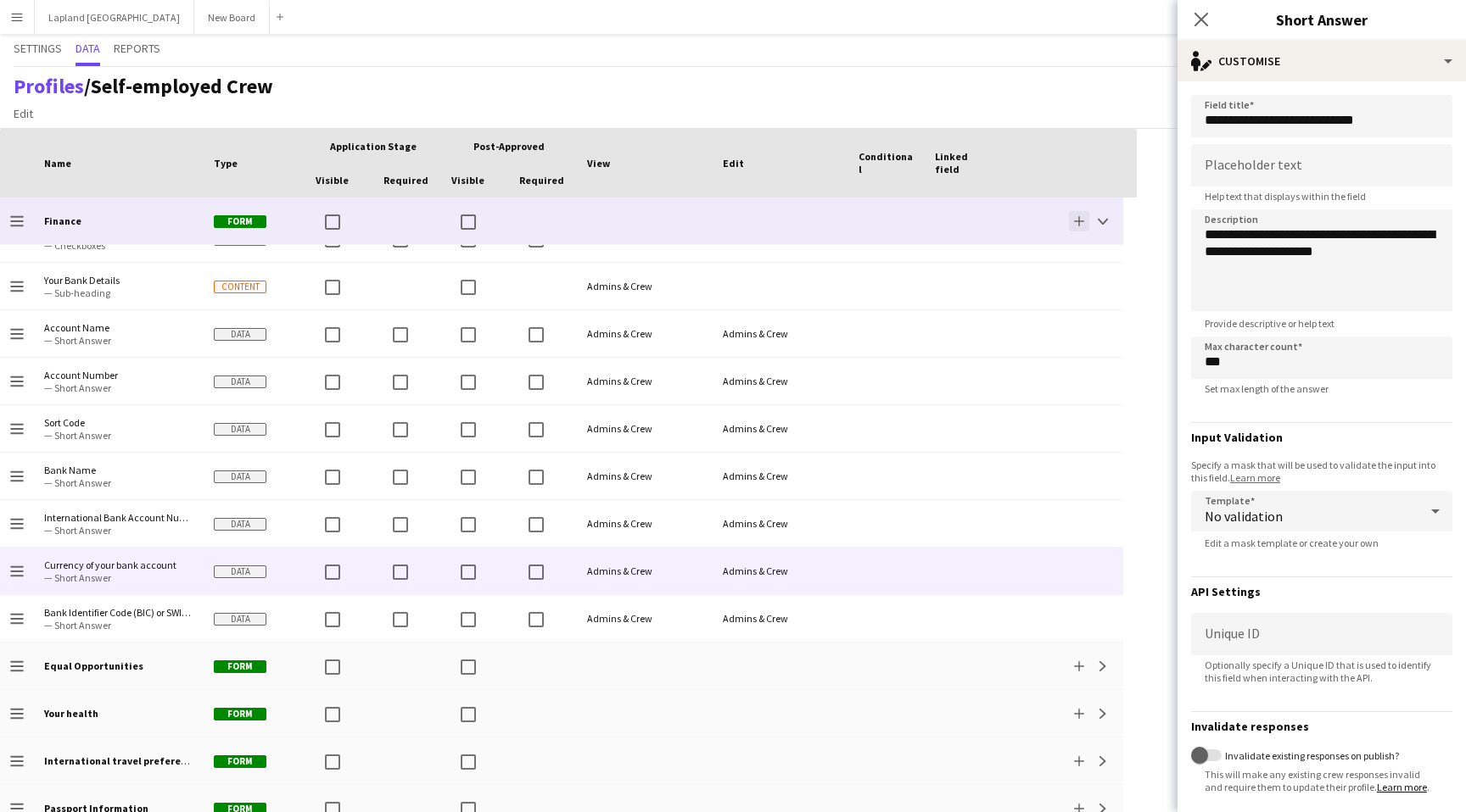
click at [1077, 227] on button "Add" at bounding box center [1078, 221] width 20 height 20
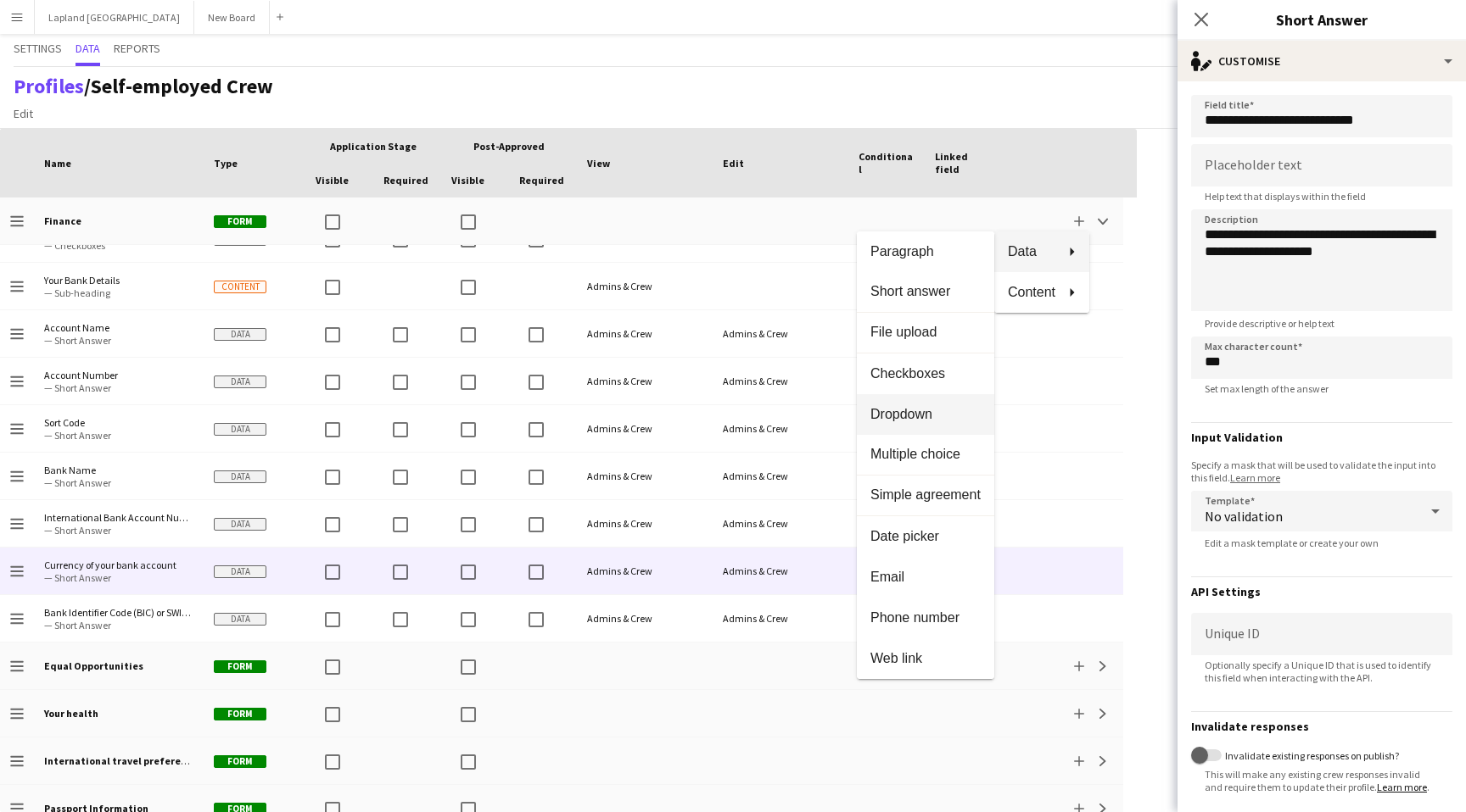
click at [923, 417] on span "Dropdown" at bounding box center [925, 414] width 110 height 16
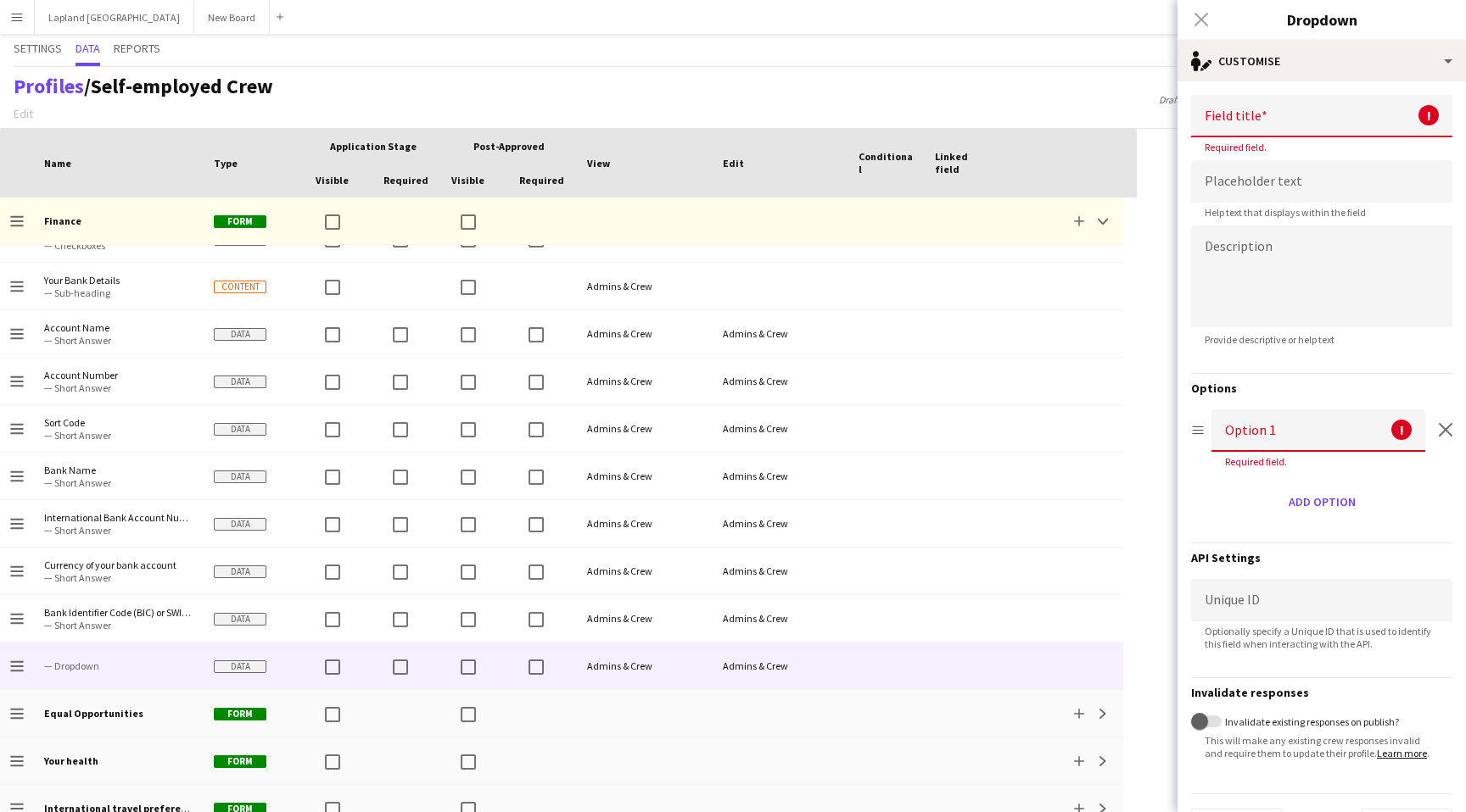
click at [1402, 427] on input at bounding box center [1318, 431] width 213 height 43
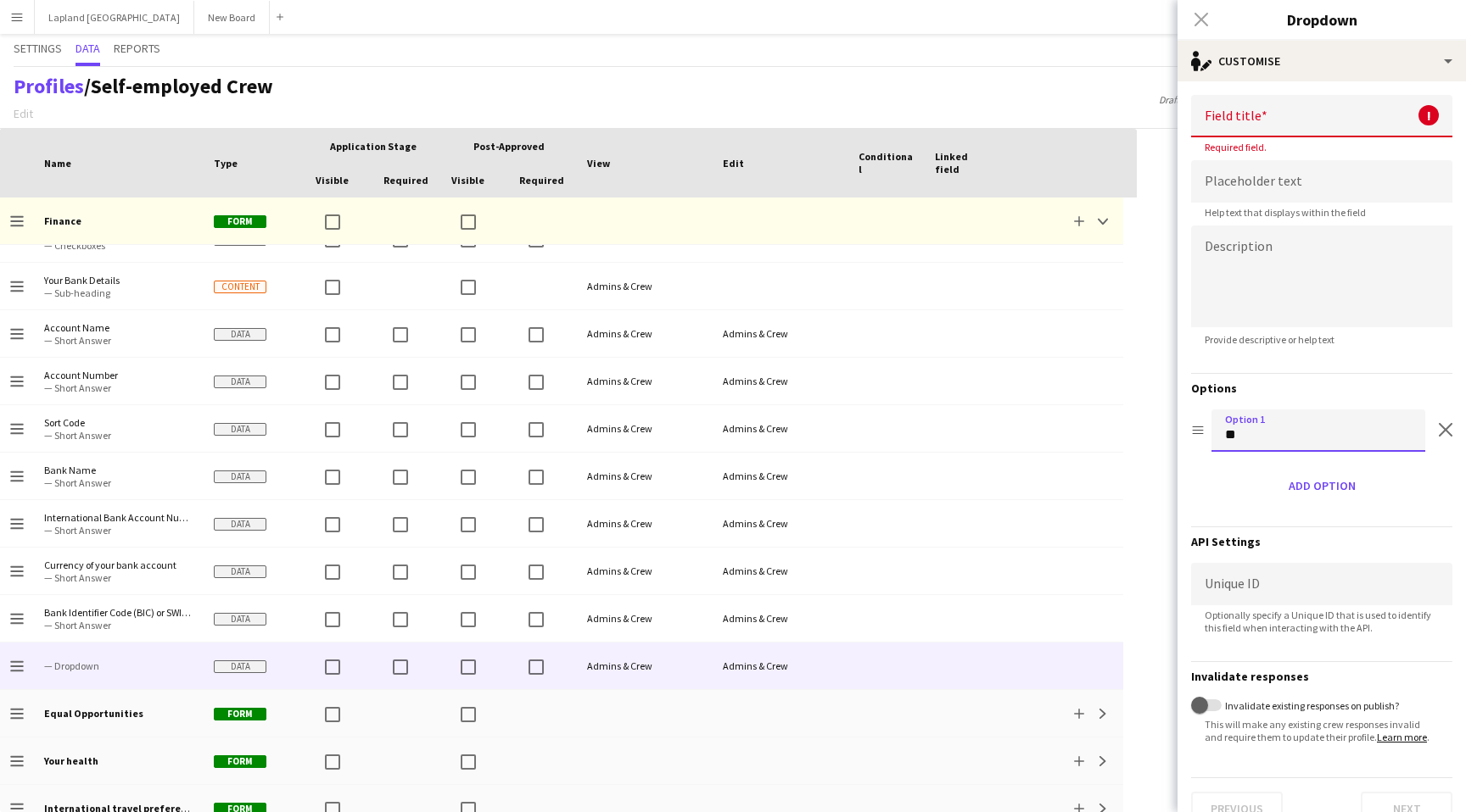
type input "*"
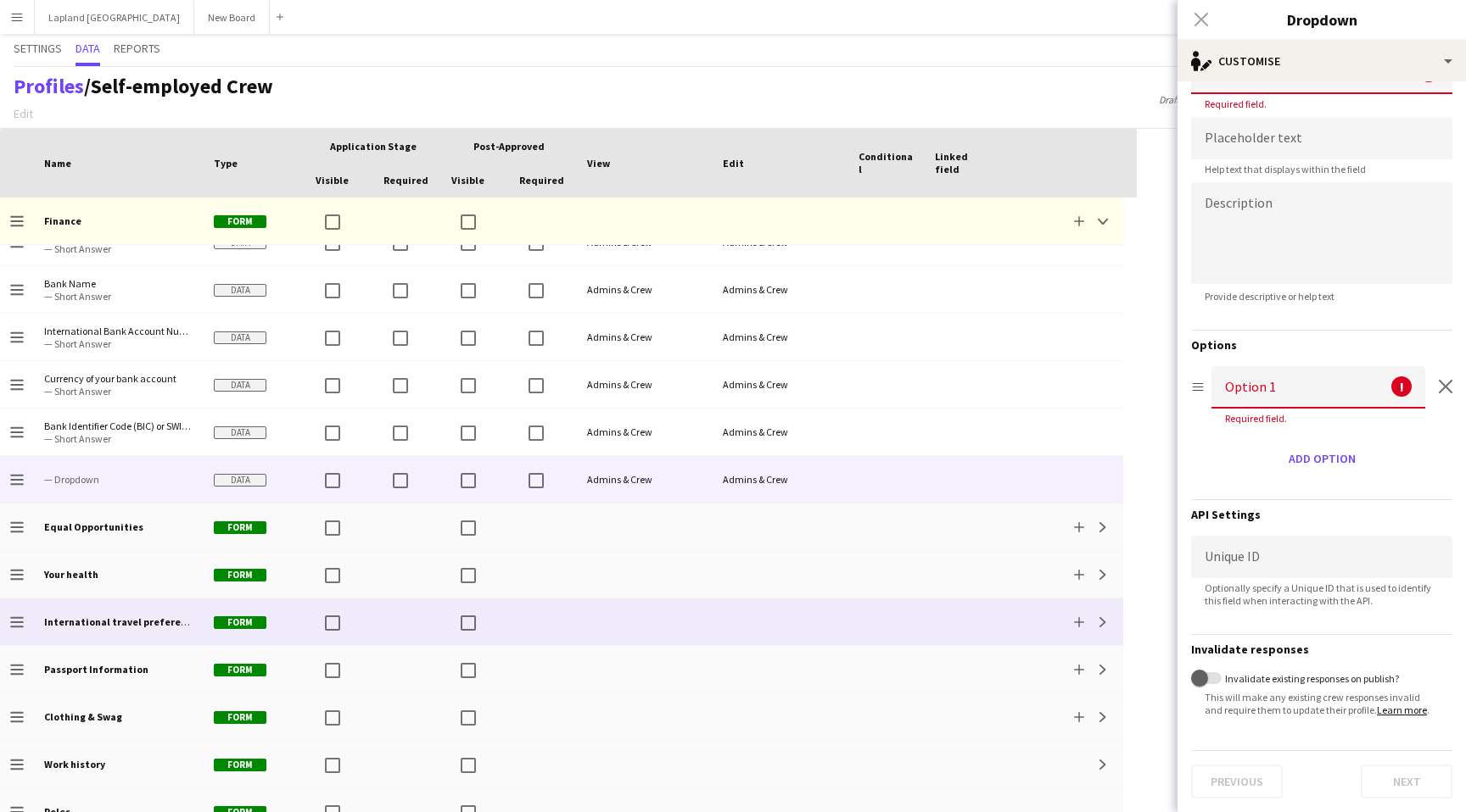
scroll to position [654, 0]
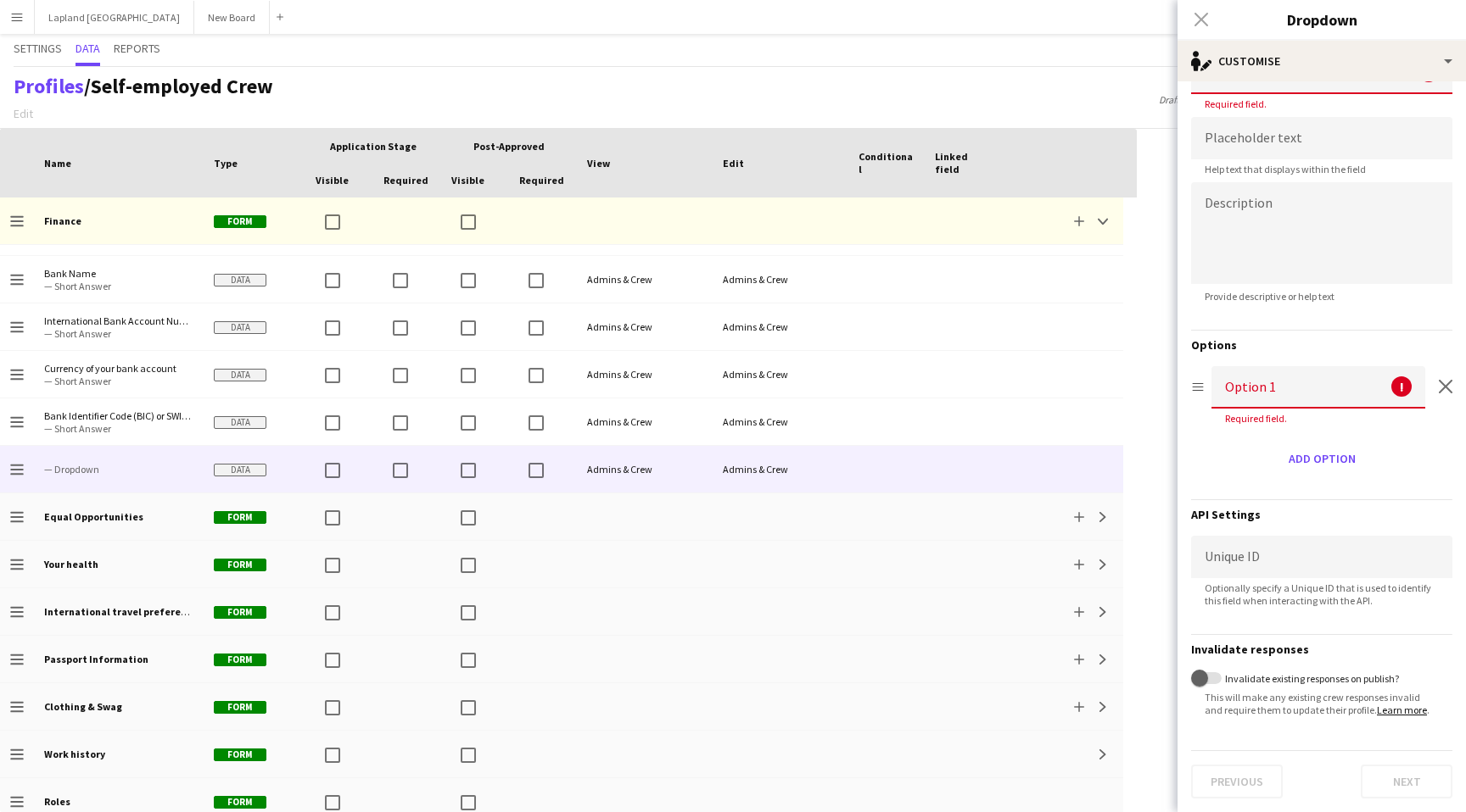
click at [1200, 18] on div "Close pop-in" at bounding box center [1201, 19] width 48 height 39
click at [1200, 23] on div "Close pop-in" at bounding box center [1201, 19] width 48 height 39
click at [1443, 386] on div "Drag option Option 1 ! Required field. Remove option" at bounding box center [1322, 398] width 261 height 65
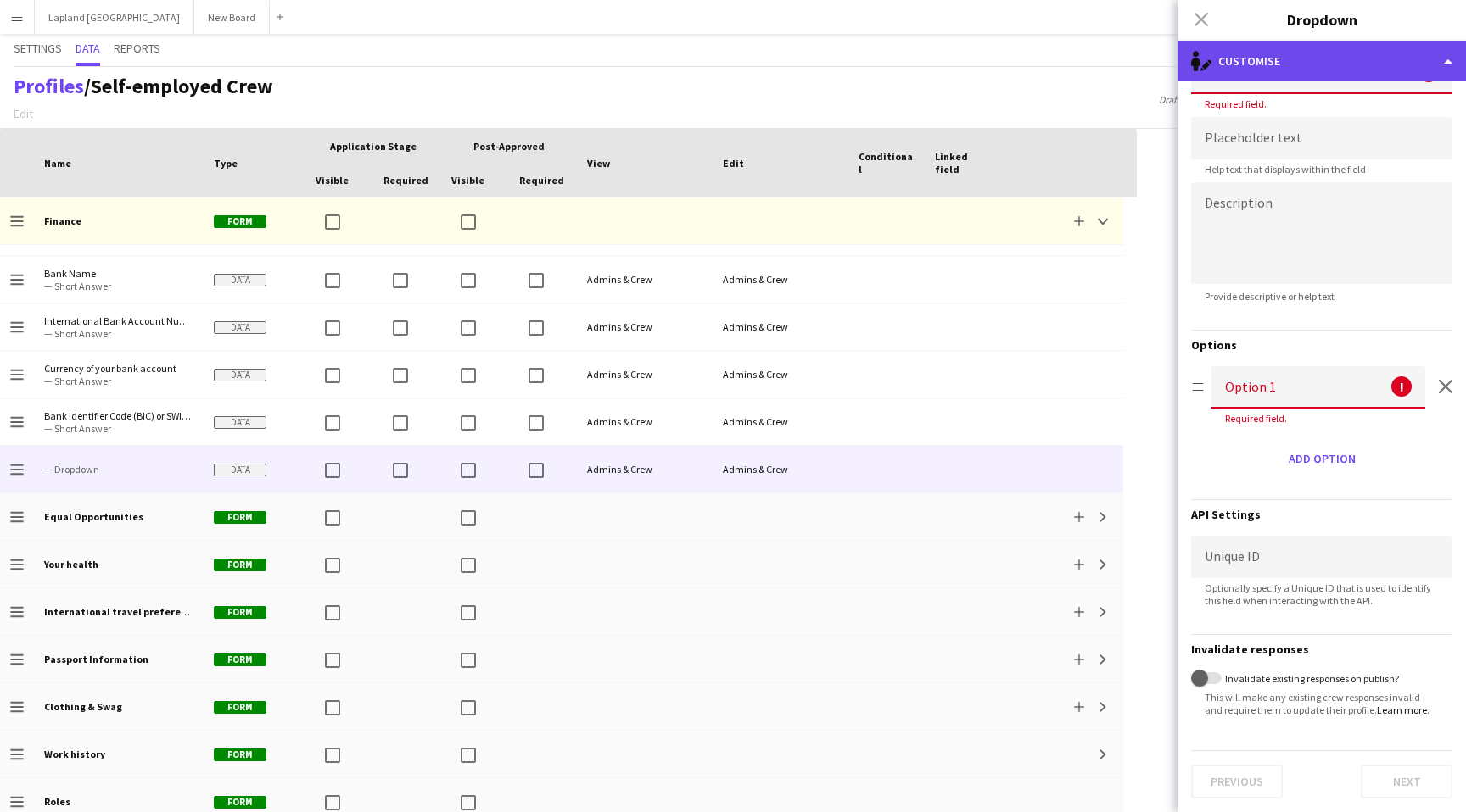
click at [1438, 59] on div "single-neutral-actions-edit-1 Customise" at bounding box center [1322, 61] width 288 height 41
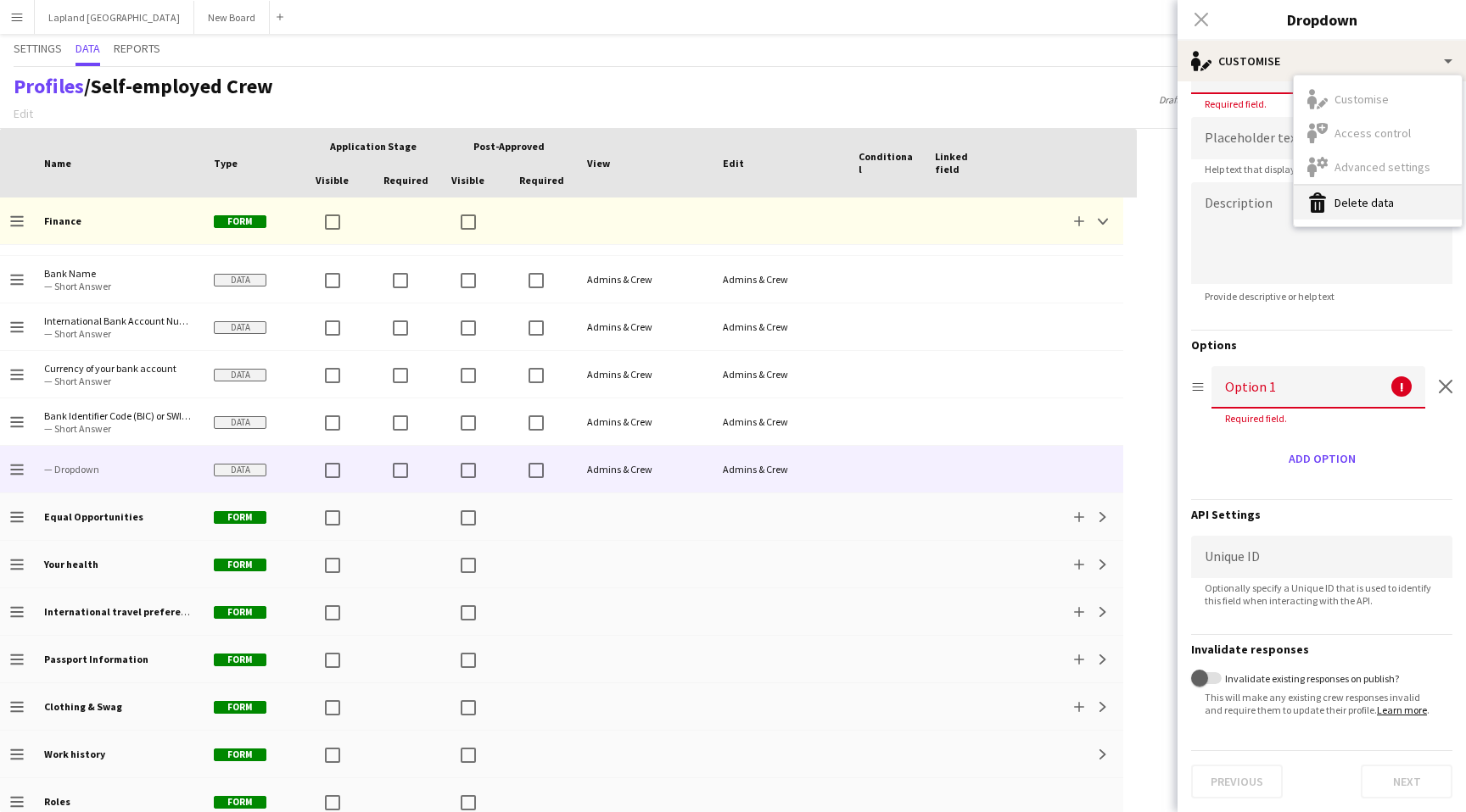
click at [1369, 203] on button "Delete data Delete data" at bounding box center [1377, 203] width 168 height 34
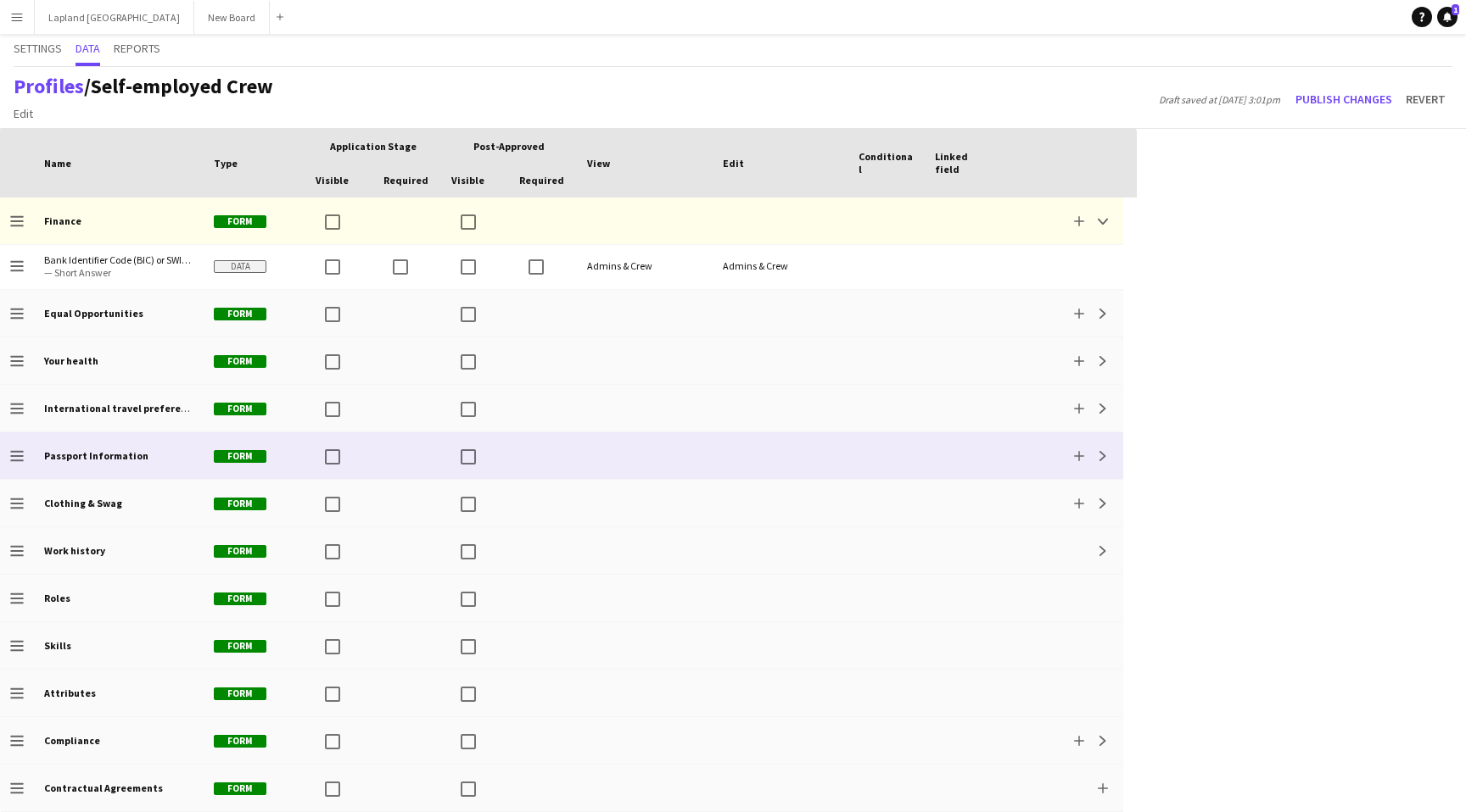
scroll to position [808, 0]
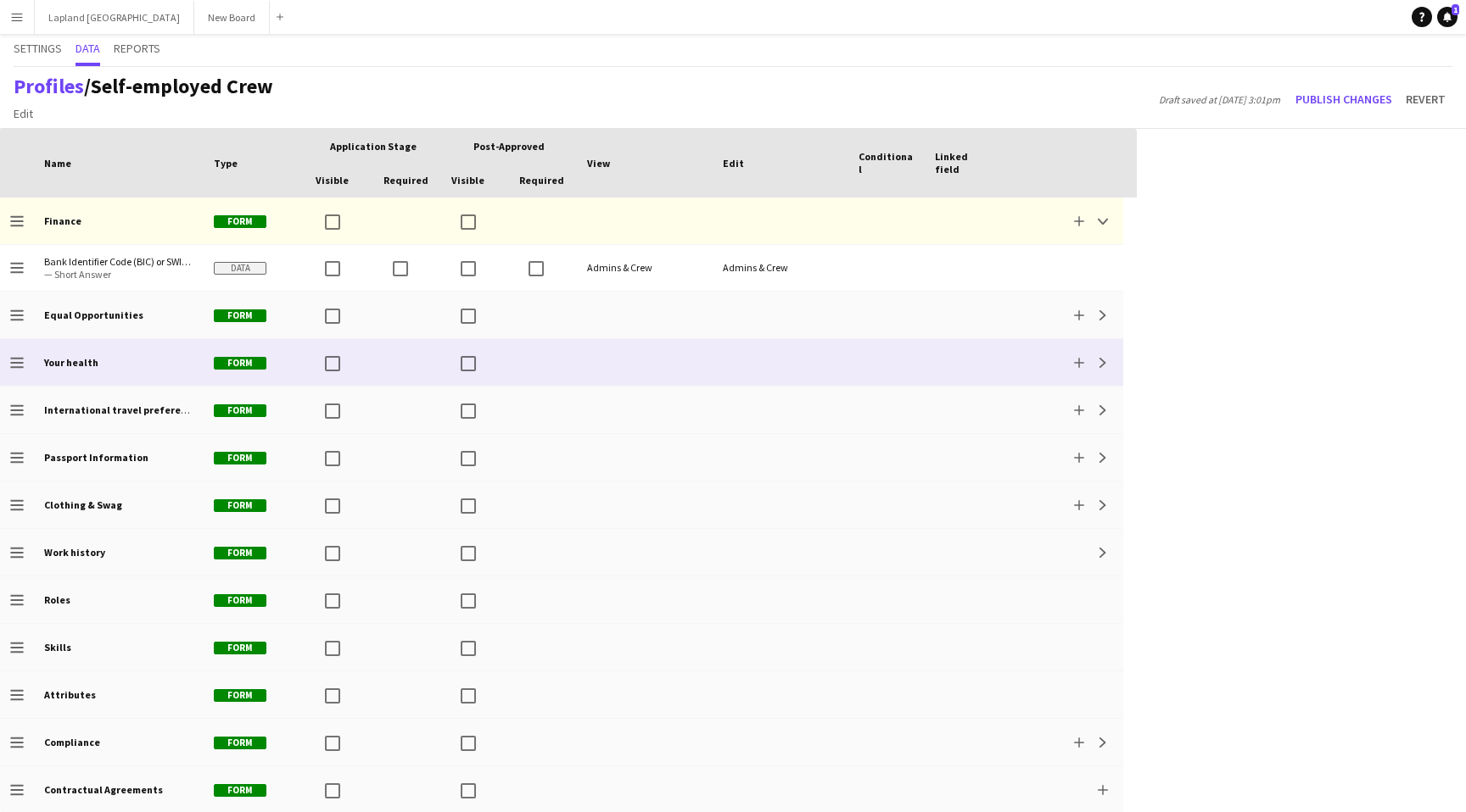
click at [163, 365] on div "Your health" at bounding box center [119, 362] width 169 height 47
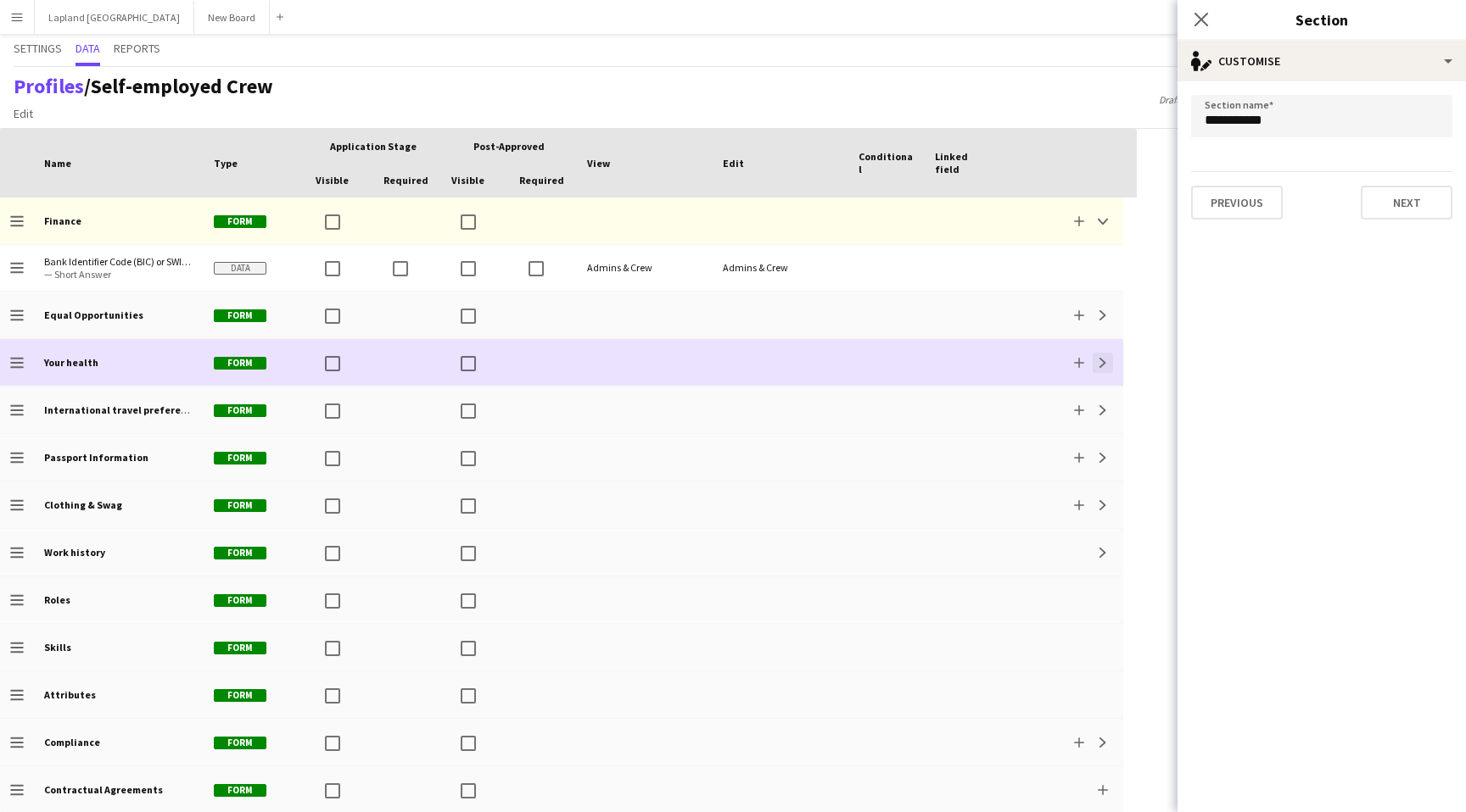
click at [1103, 365] on app-icon "Expand" at bounding box center [1103, 363] width 10 height 10
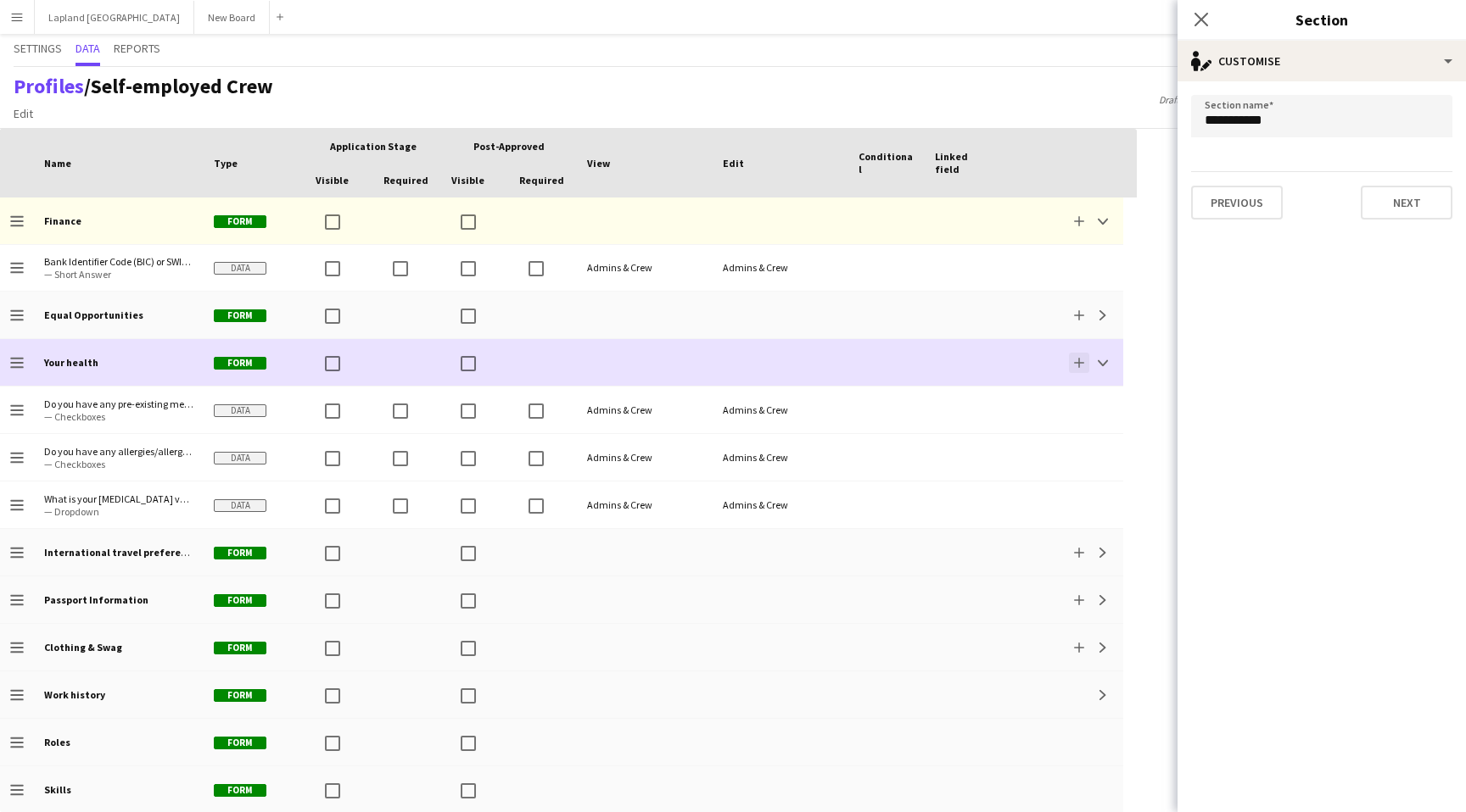
click at [1080, 364] on app-icon "Add" at bounding box center [1079, 363] width 10 height 10
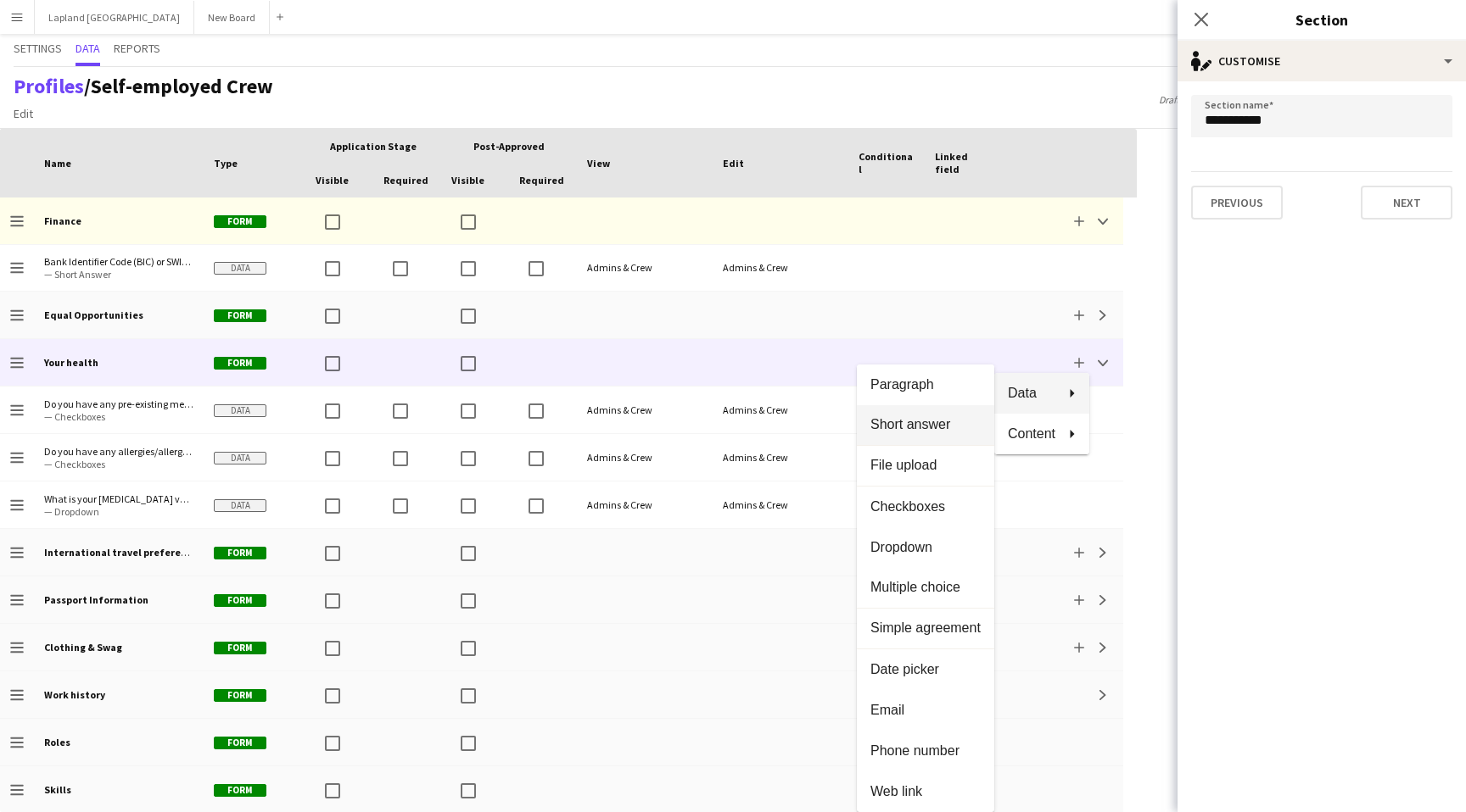
click at [916, 428] on span "Short answer" at bounding box center [925, 425] width 110 height 16
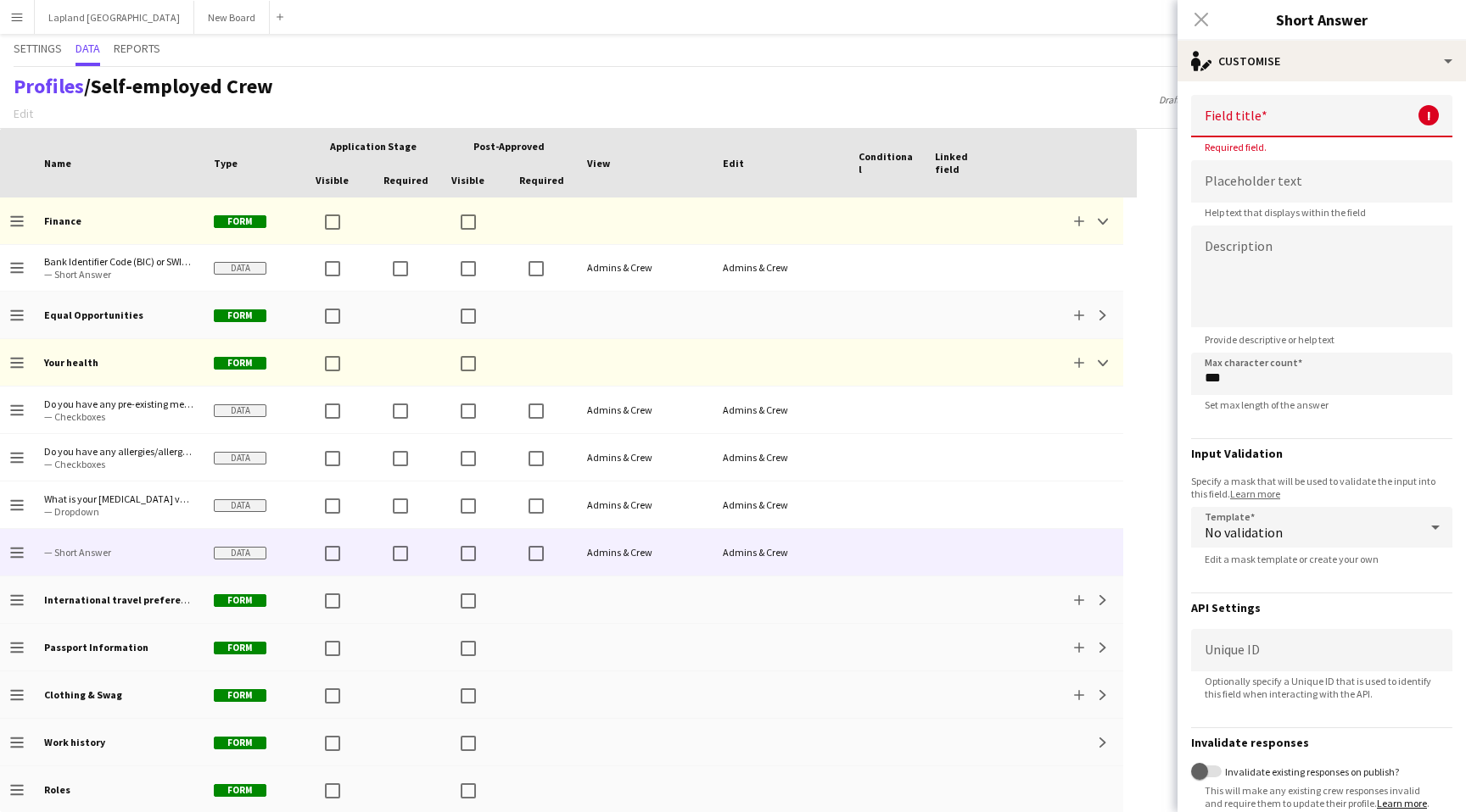
click at [1247, 113] on input at bounding box center [1322, 117] width 261 height 43
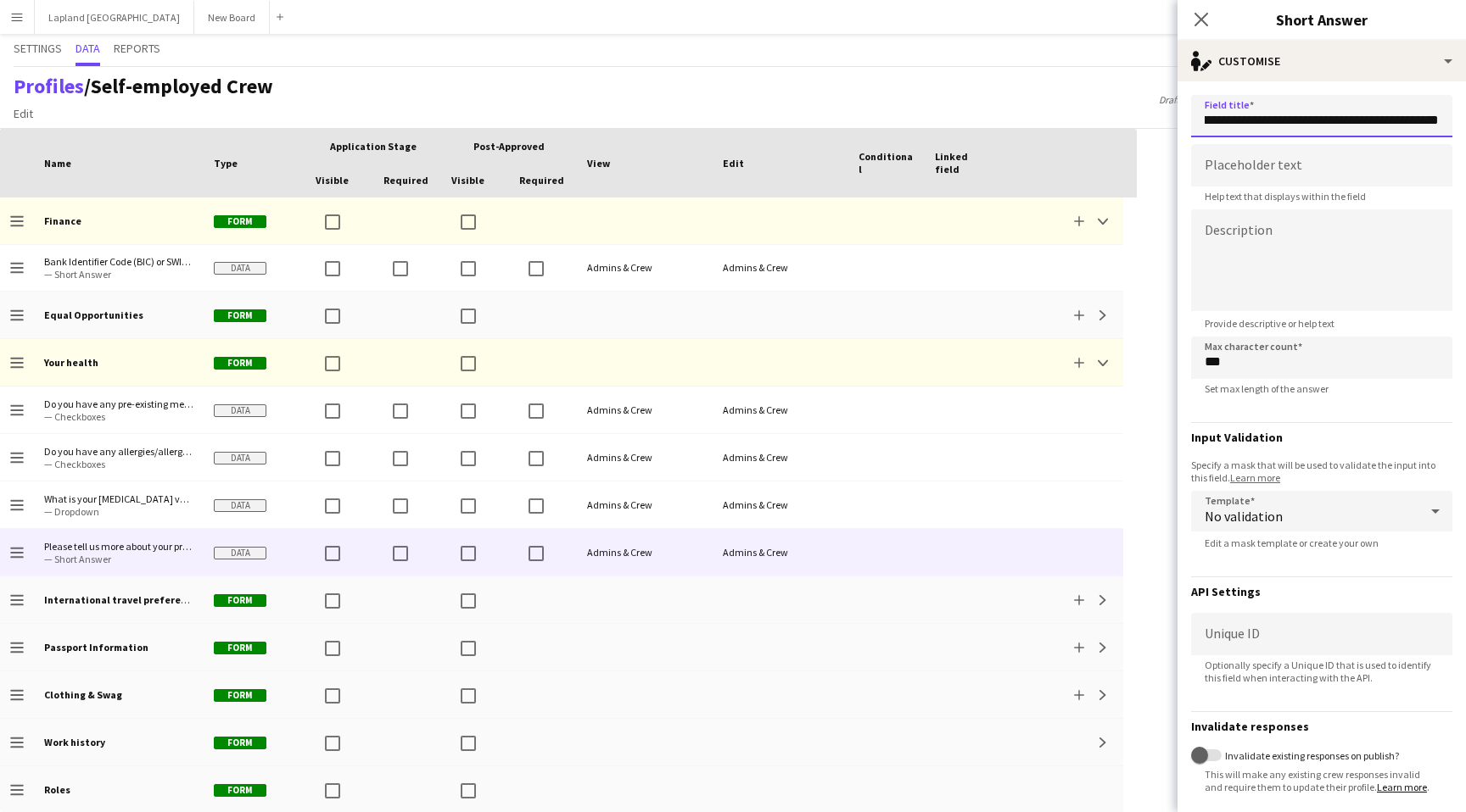
scroll to position [0, 115]
type input "**********"
click at [1282, 165] on input at bounding box center [1322, 166] width 261 height 43
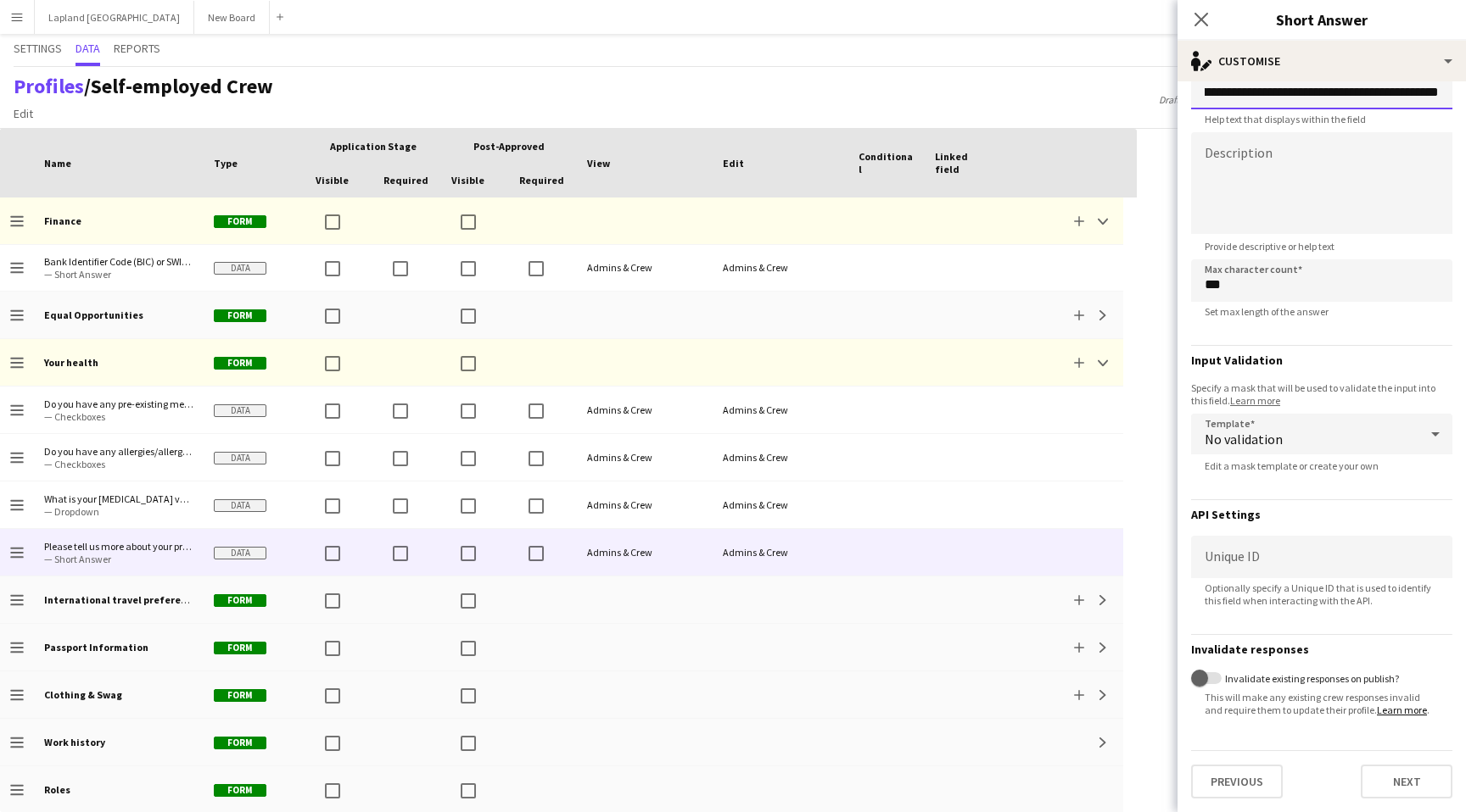
scroll to position [72, 0]
type input "**********"
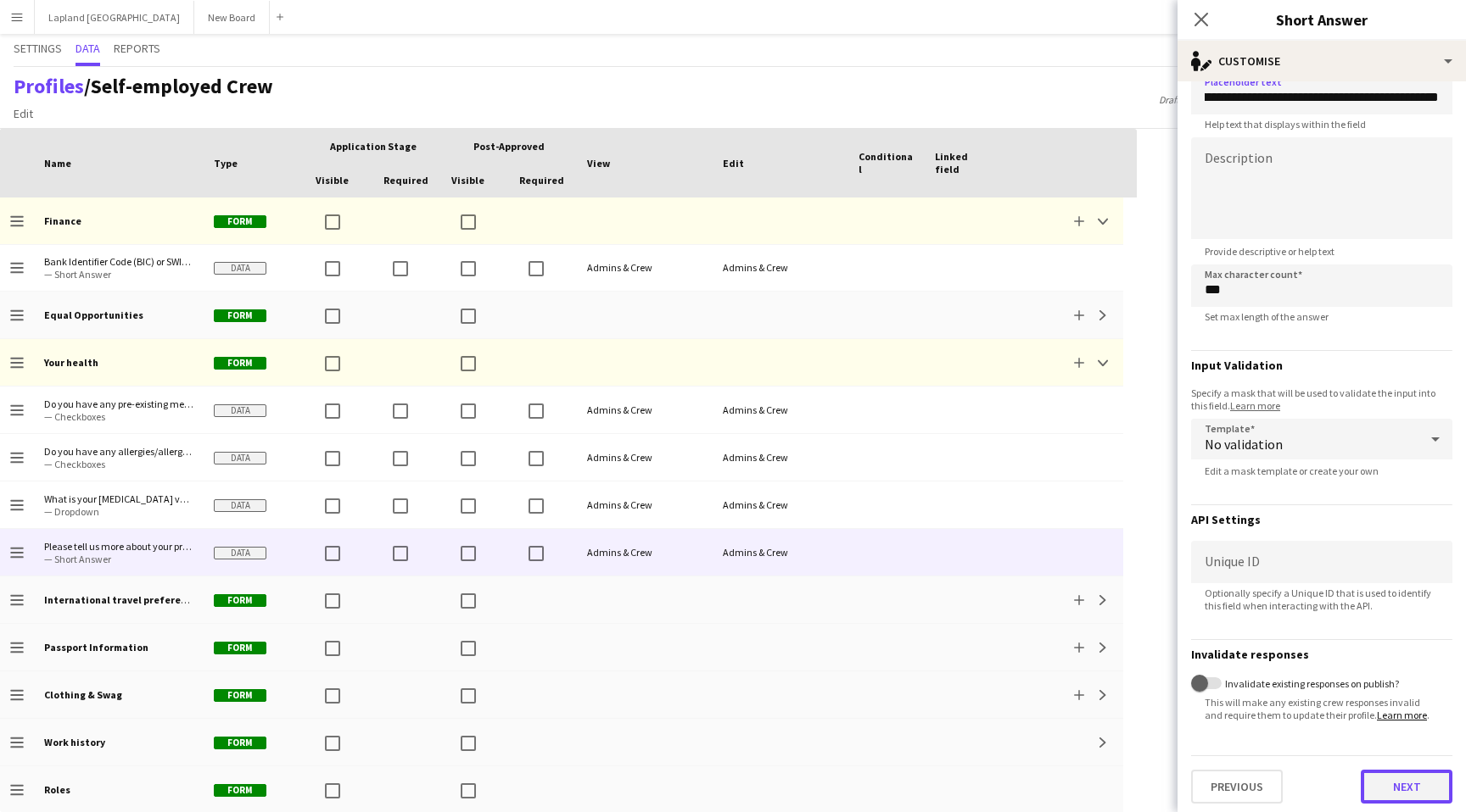
click at [1412, 797] on button "Next" at bounding box center [1407, 787] width 92 height 34
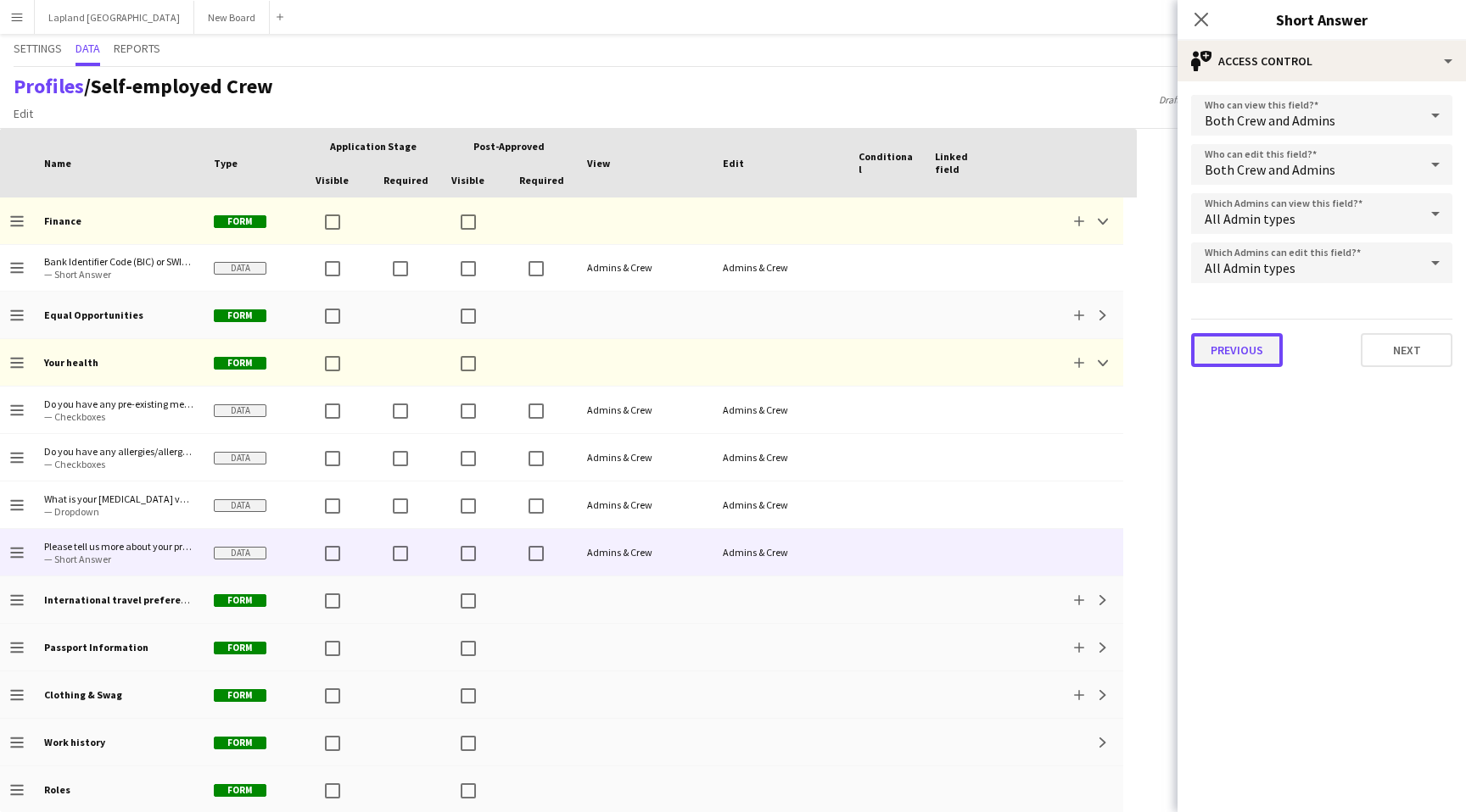
click at [1220, 353] on button "Previous" at bounding box center [1237, 350] width 92 height 34
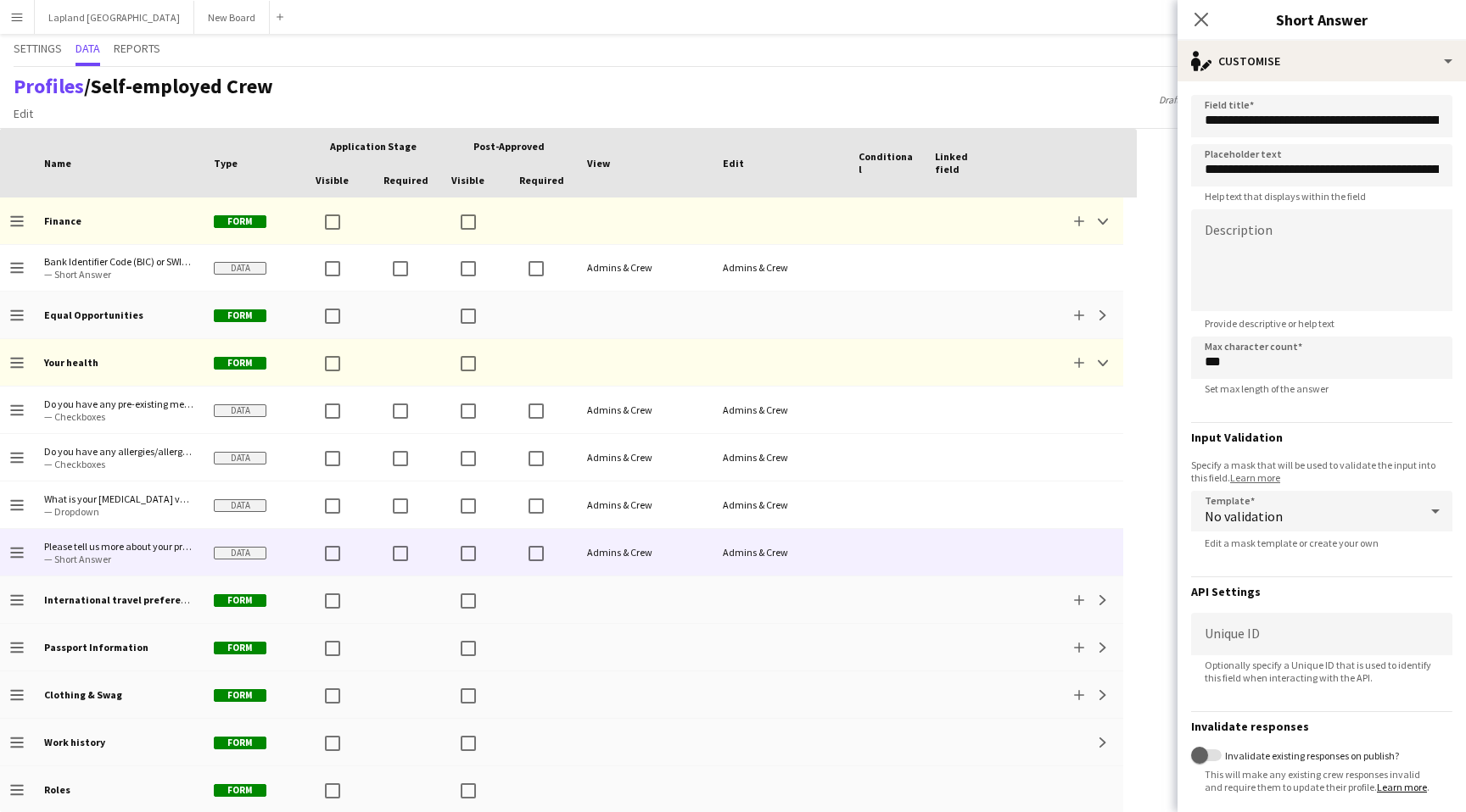
click at [1429, 519] on icon at bounding box center [1435, 511] width 20 height 34
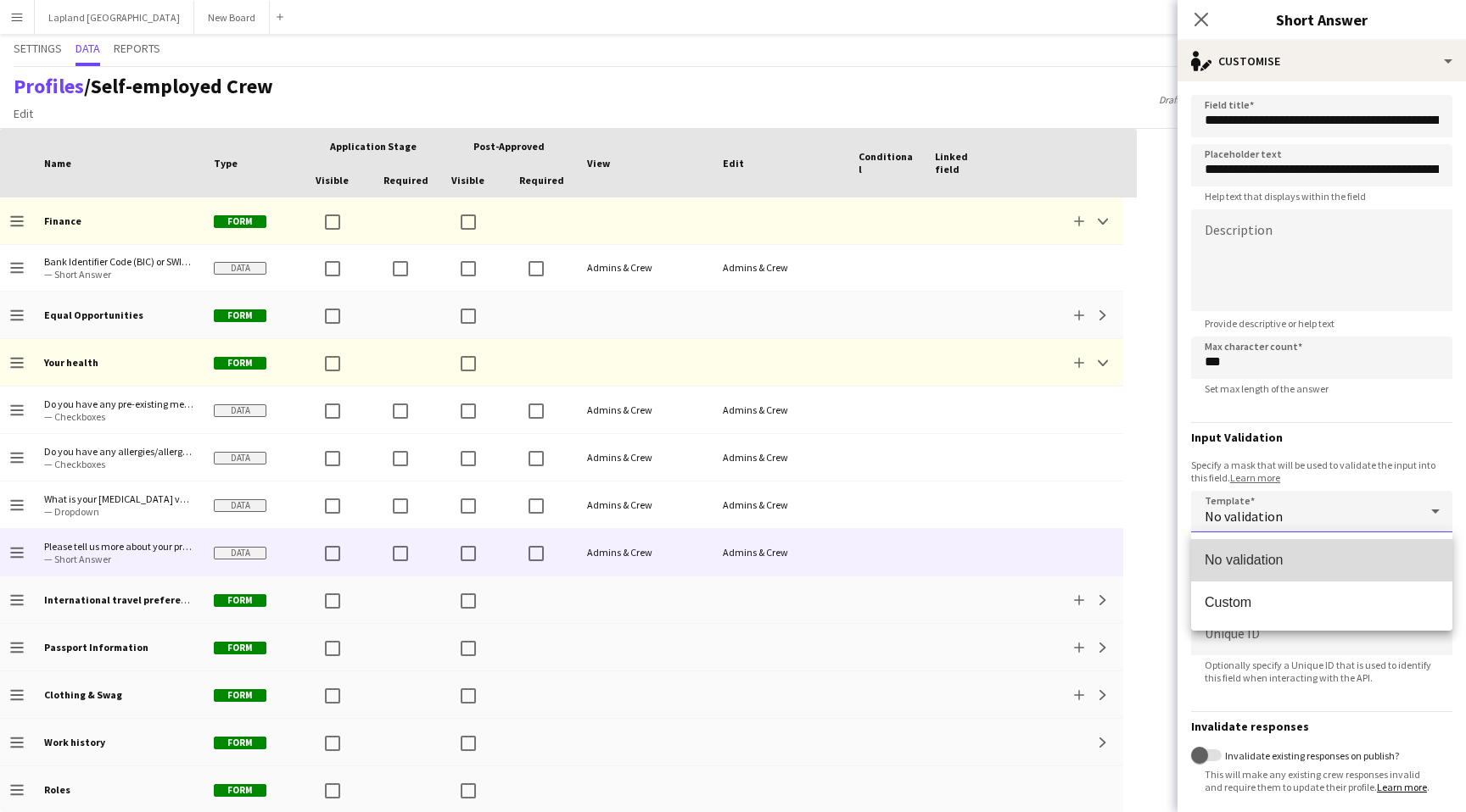
click at [1286, 565] on span "No validation" at bounding box center [1322, 560] width 234 height 17
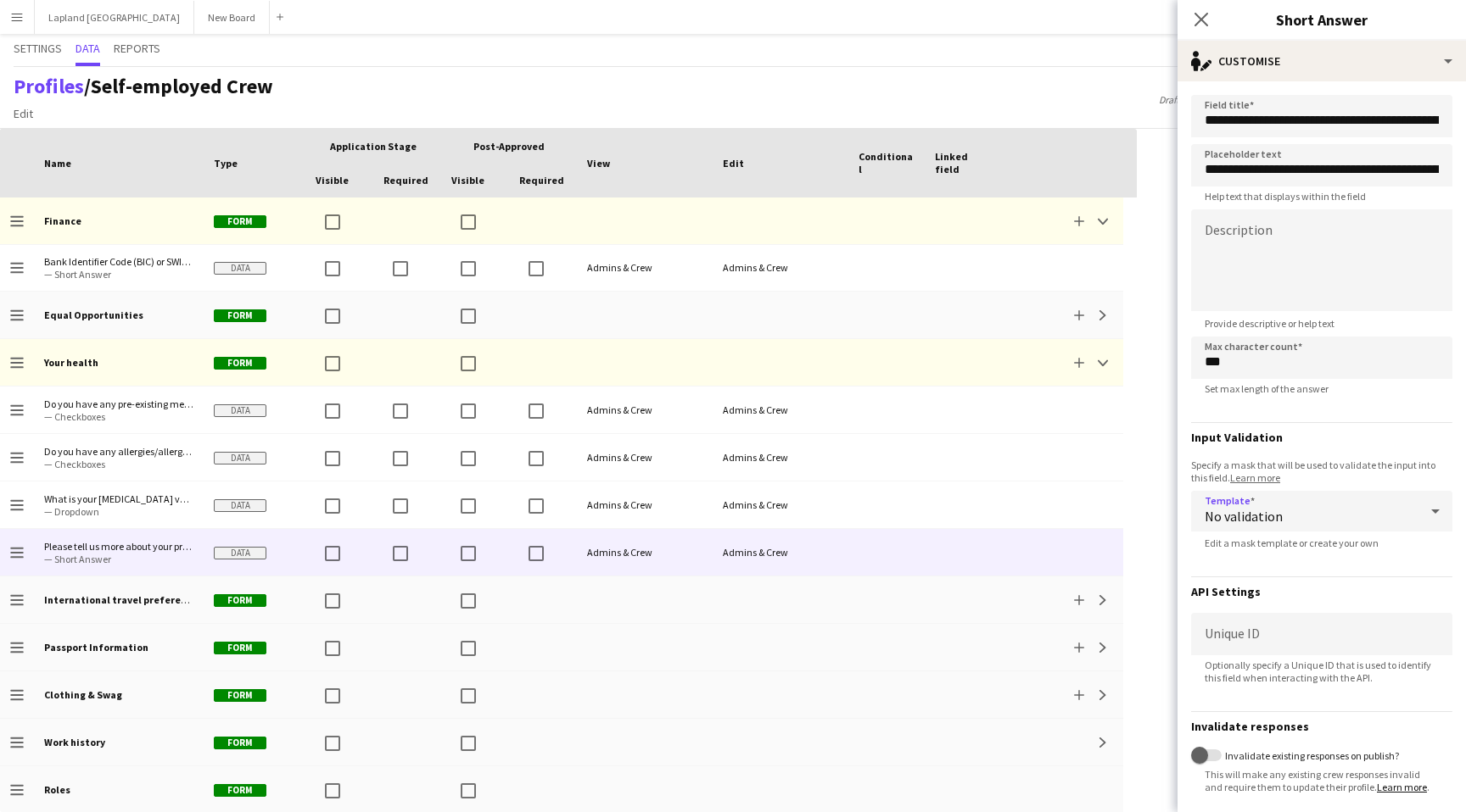
scroll to position [77, 0]
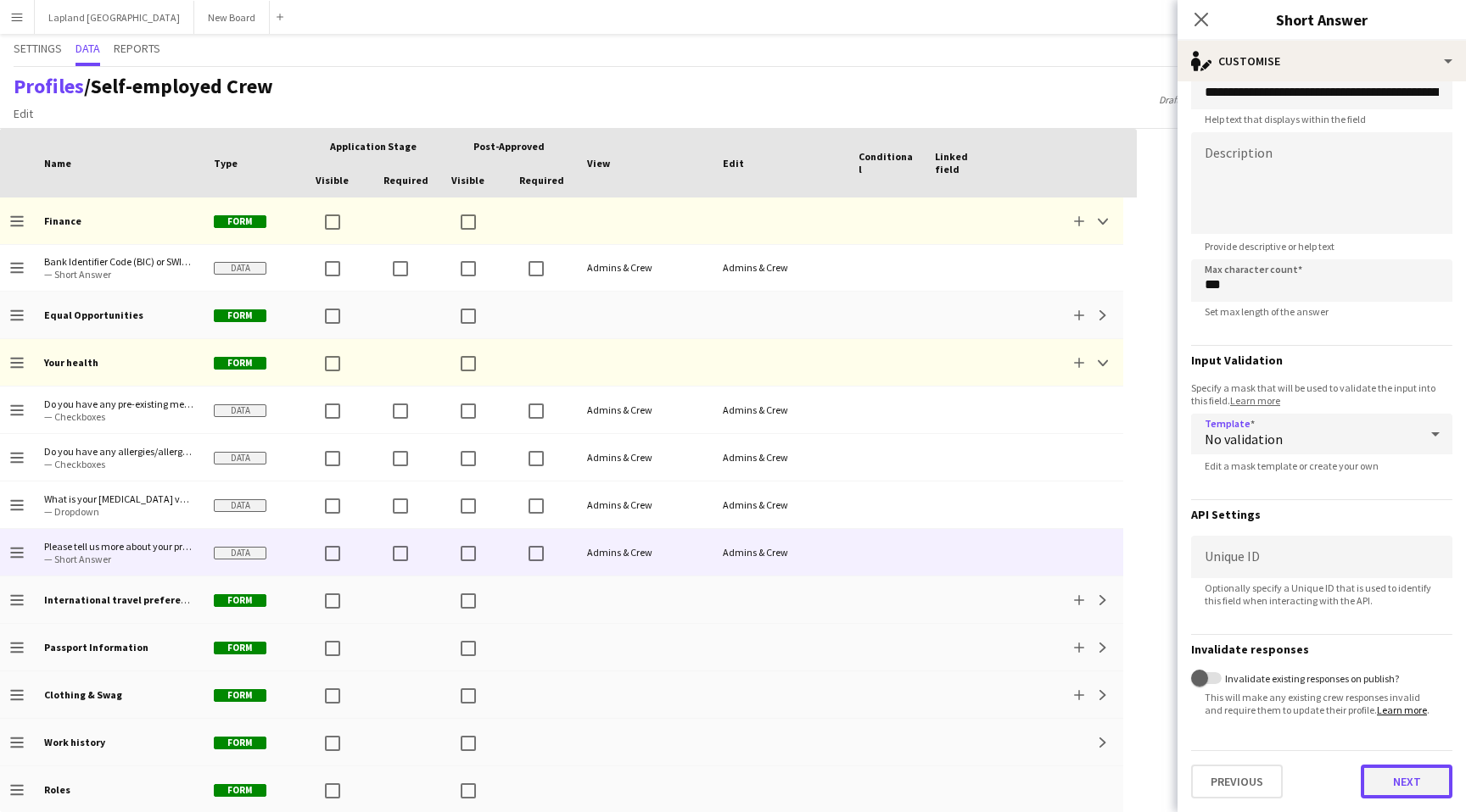
click at [1400, 784] on button "Next" at bounding box center [1407, 782] width 92 height 34
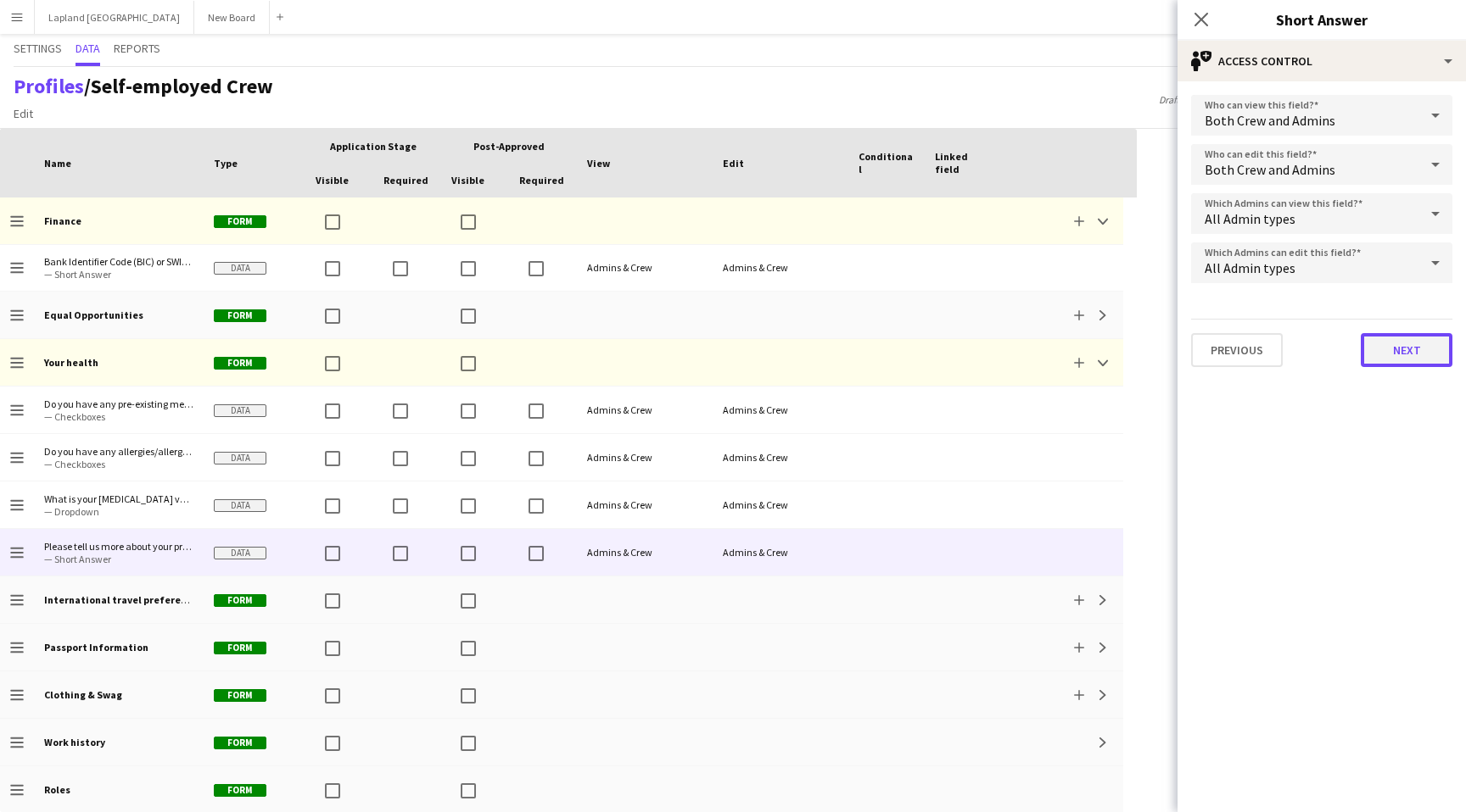
click at [1374, 351] on button "Next" at bounding box center [1407, 350] width 92 height 34
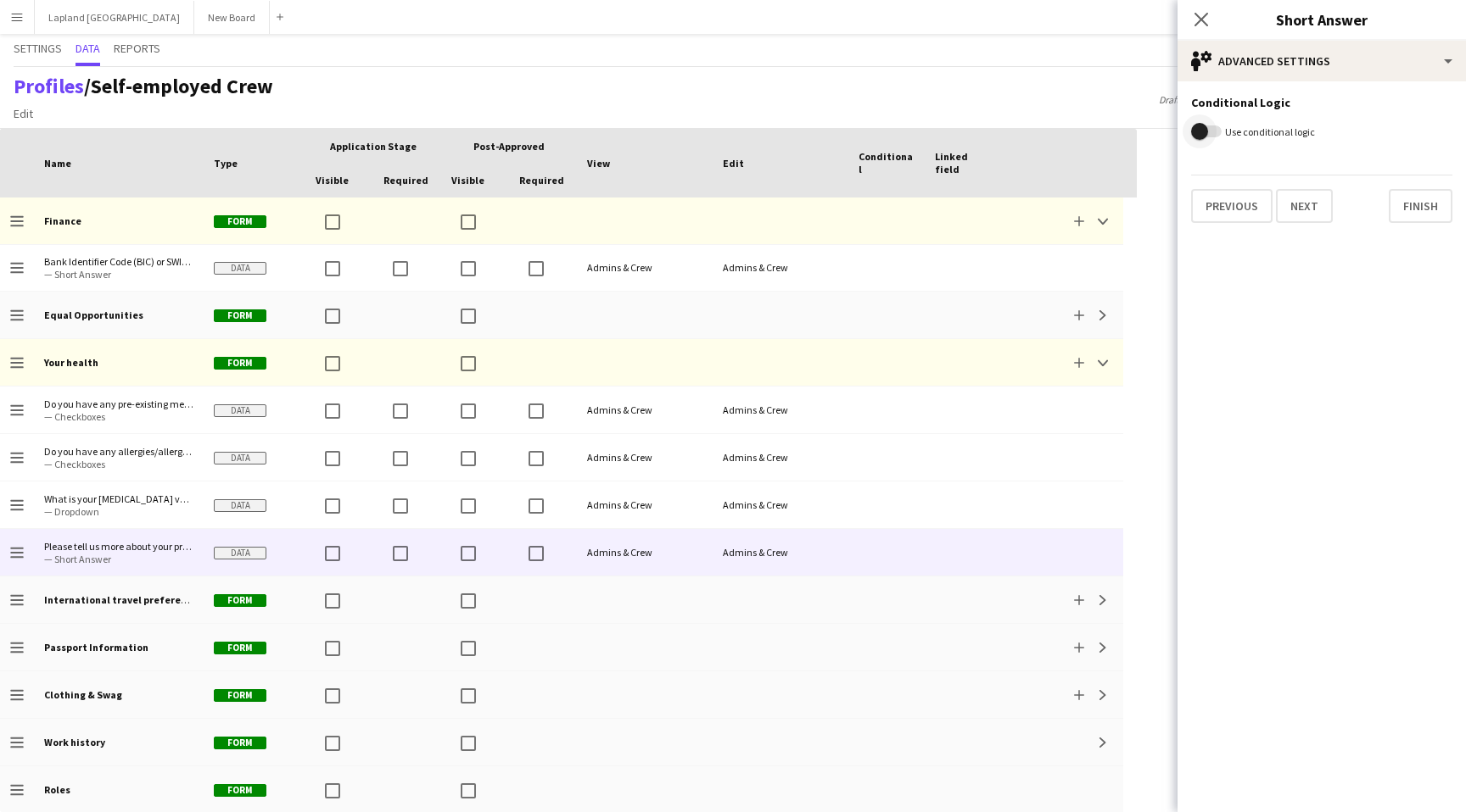
click at [1202, 129] on span "button" at bounding box center [1199, 130] width 17 height 17
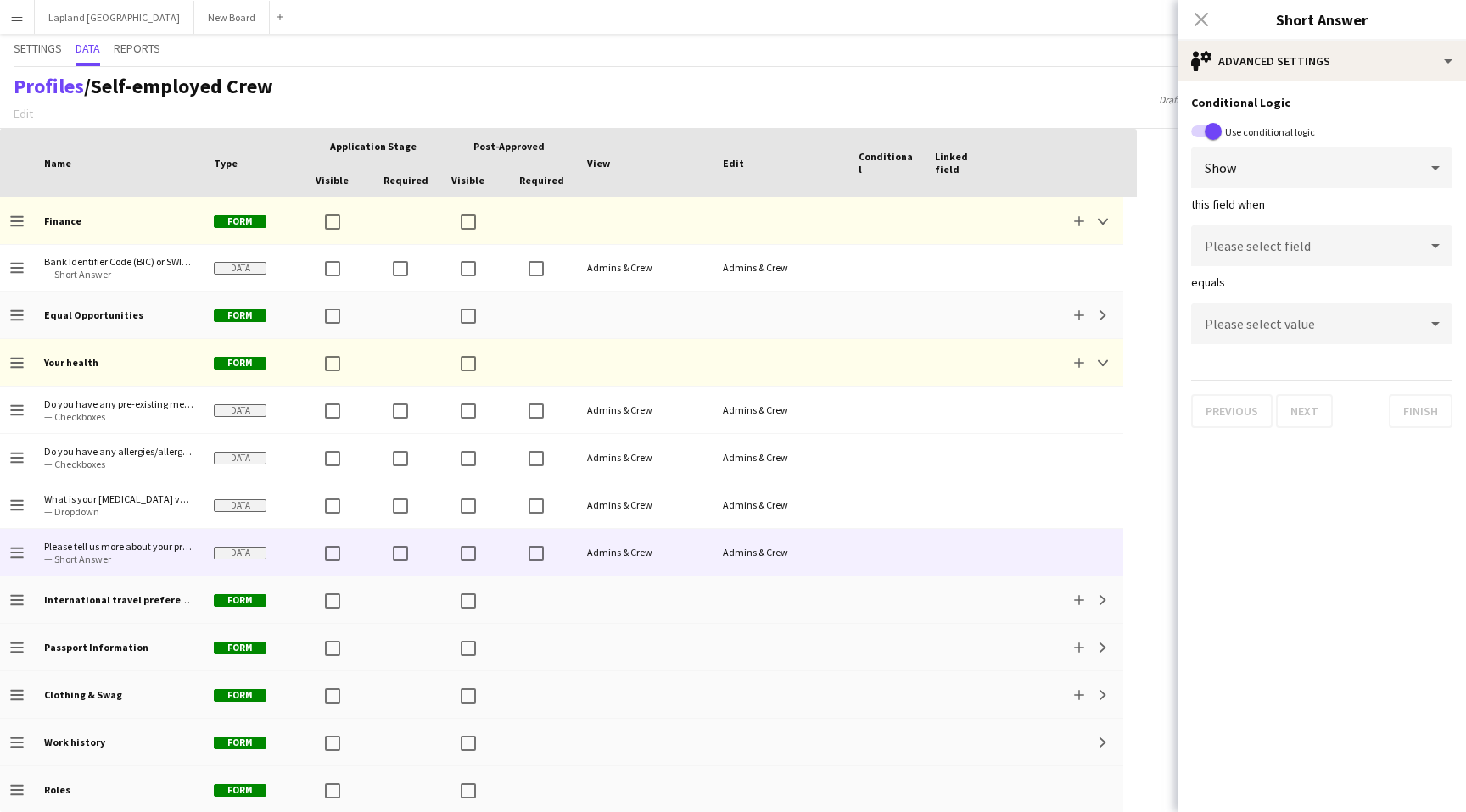
click at [1430, 246] on icon at bounding box center [1435, 245] width 20 height 34
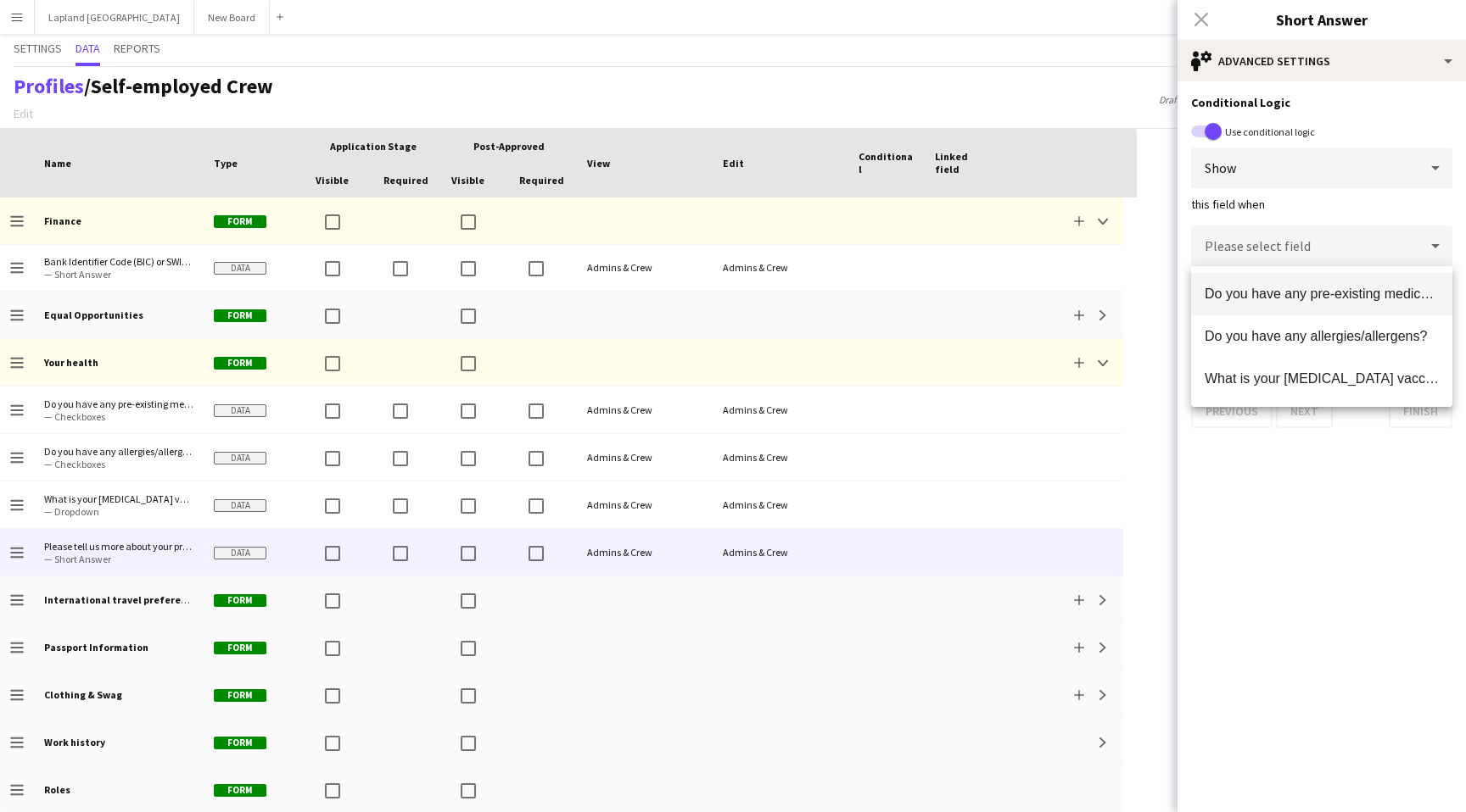
click at [1398, 290] on span "Do you have any pre-existing medical conditions?" at bounding box center [1322, 294] width 234 height 17
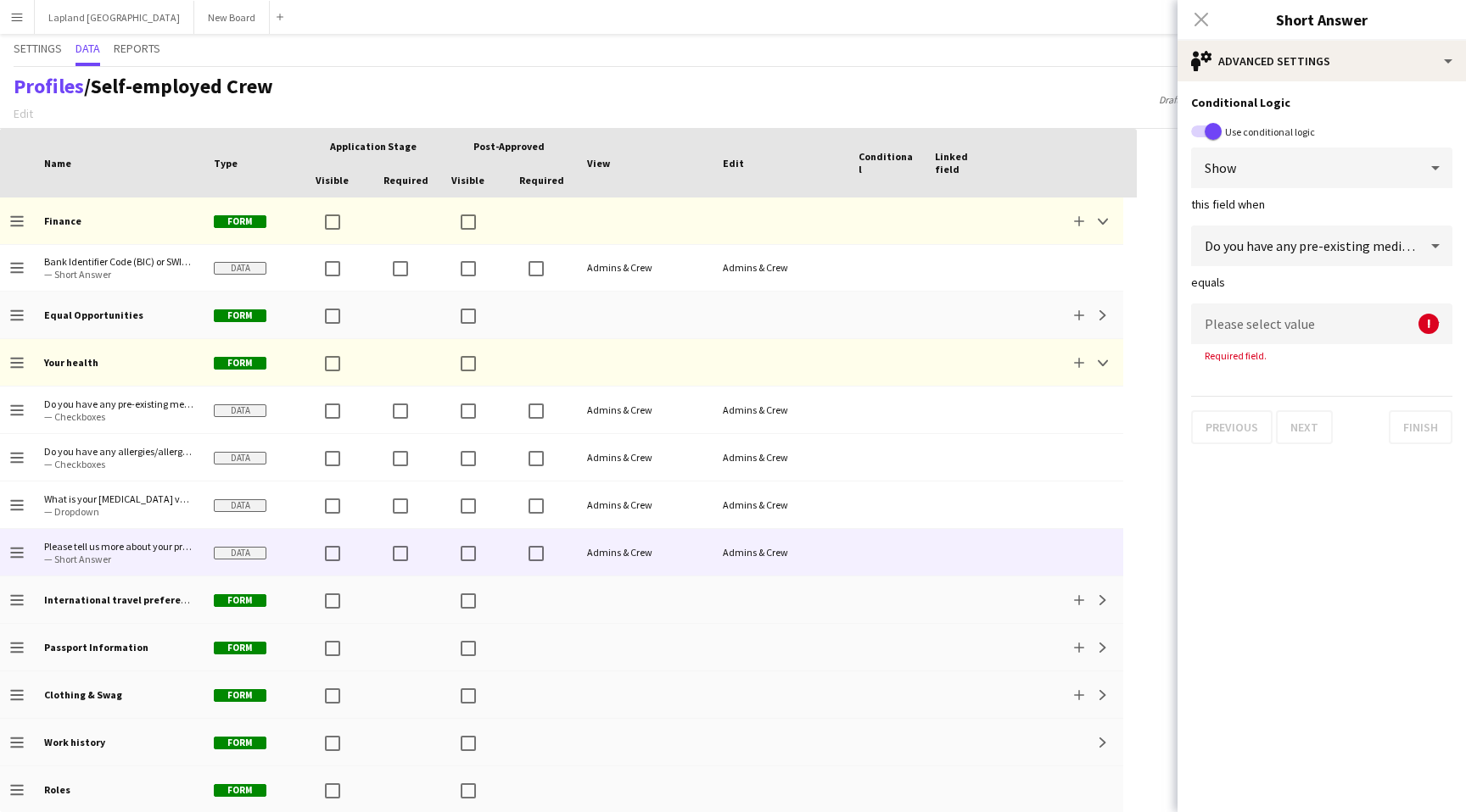
click at [1423, 327] on div at bounding box center [1435, 323] width 34 height 34
click at [1321, 375] on span "Yes" at bounding box center [1322, 372] width 234 height 17
click at [1423, 410] on button "Finish" at bounding box center [1420, 411] width 63 height 34
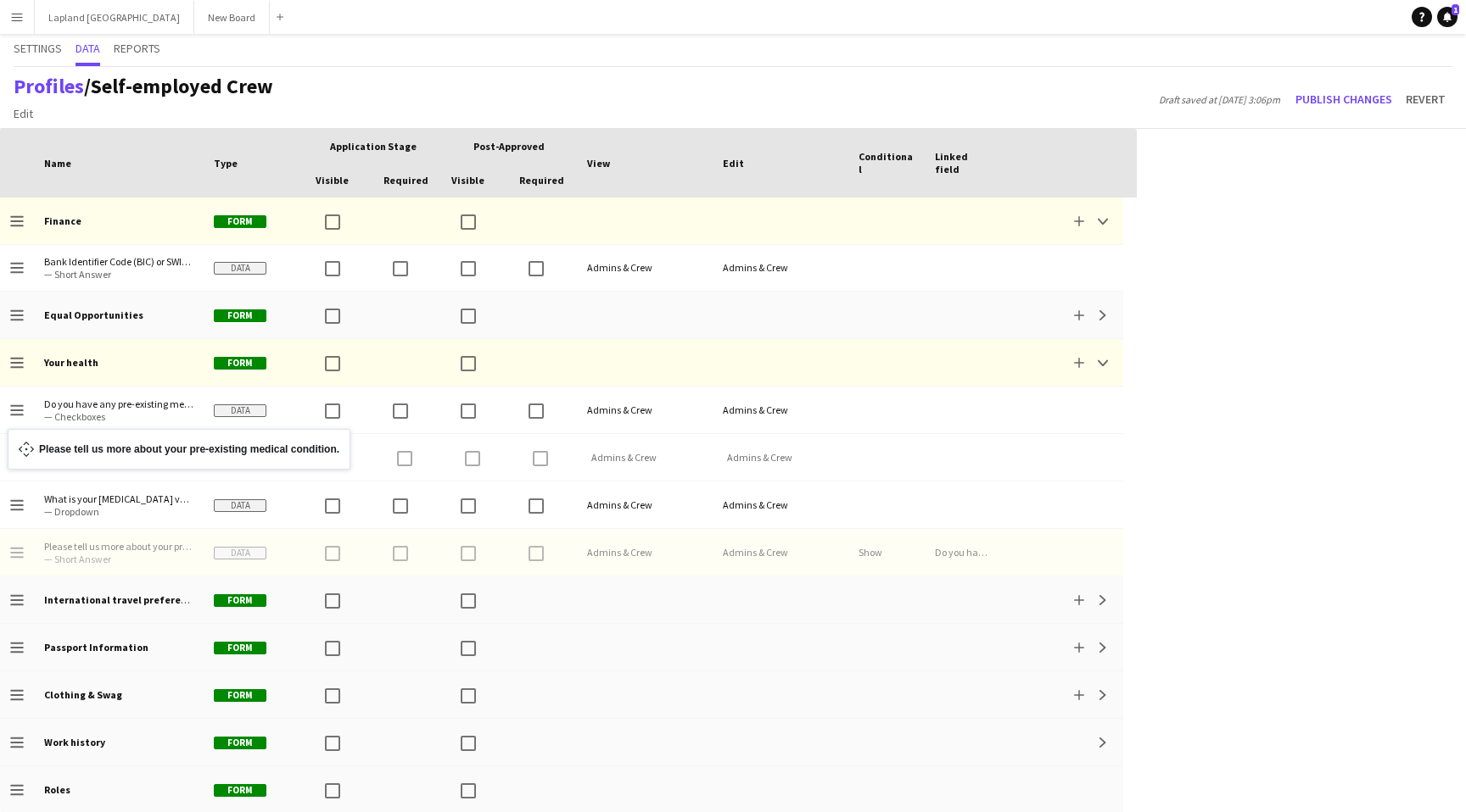
drag, startPoint x: 21, startPoint y: 553, endPoint x: 17, endPoint y: 440, distance: 113.1
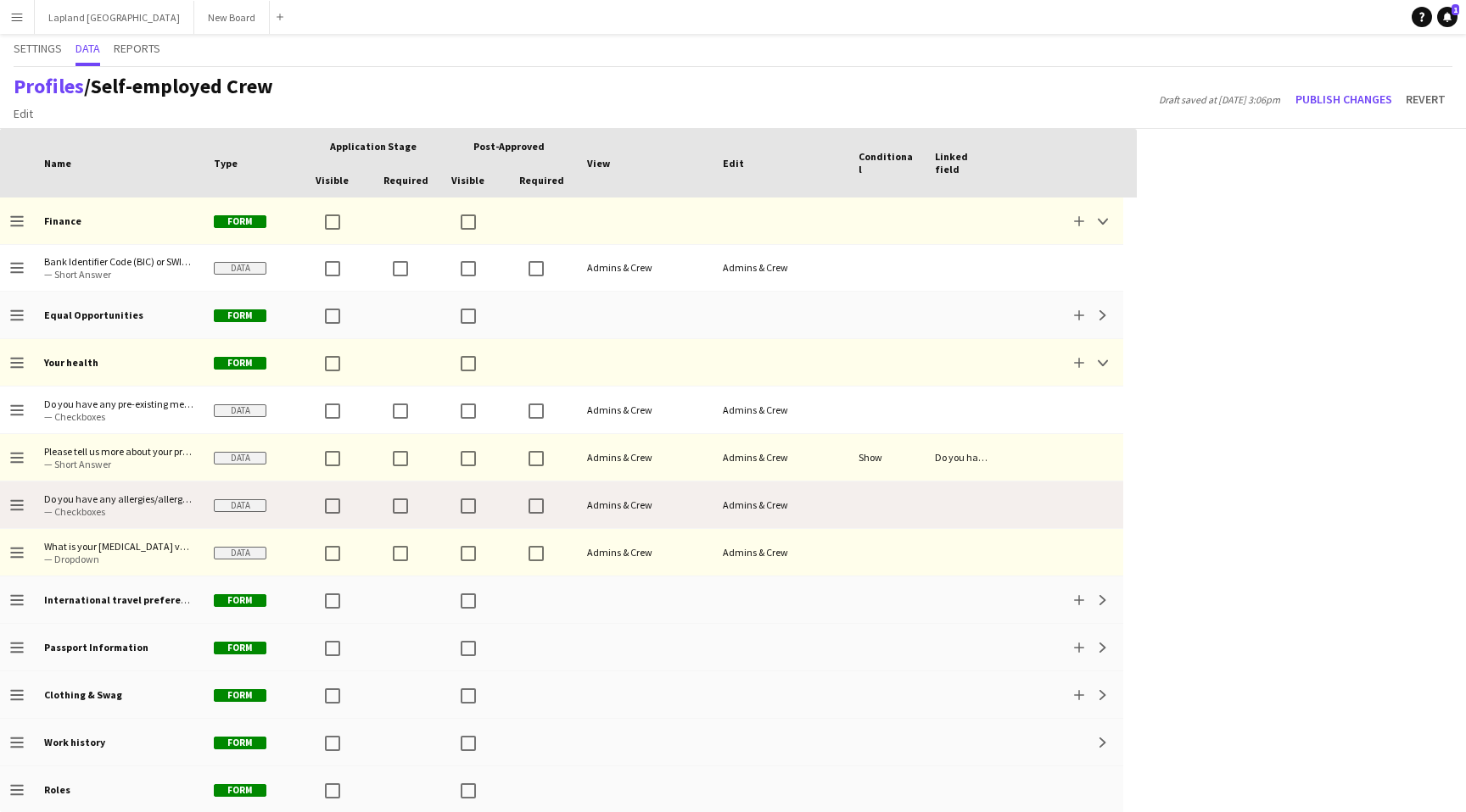
click at [104, 507] on span "— Checkboxes" at bounding box center [118, 511] width 149 height 13
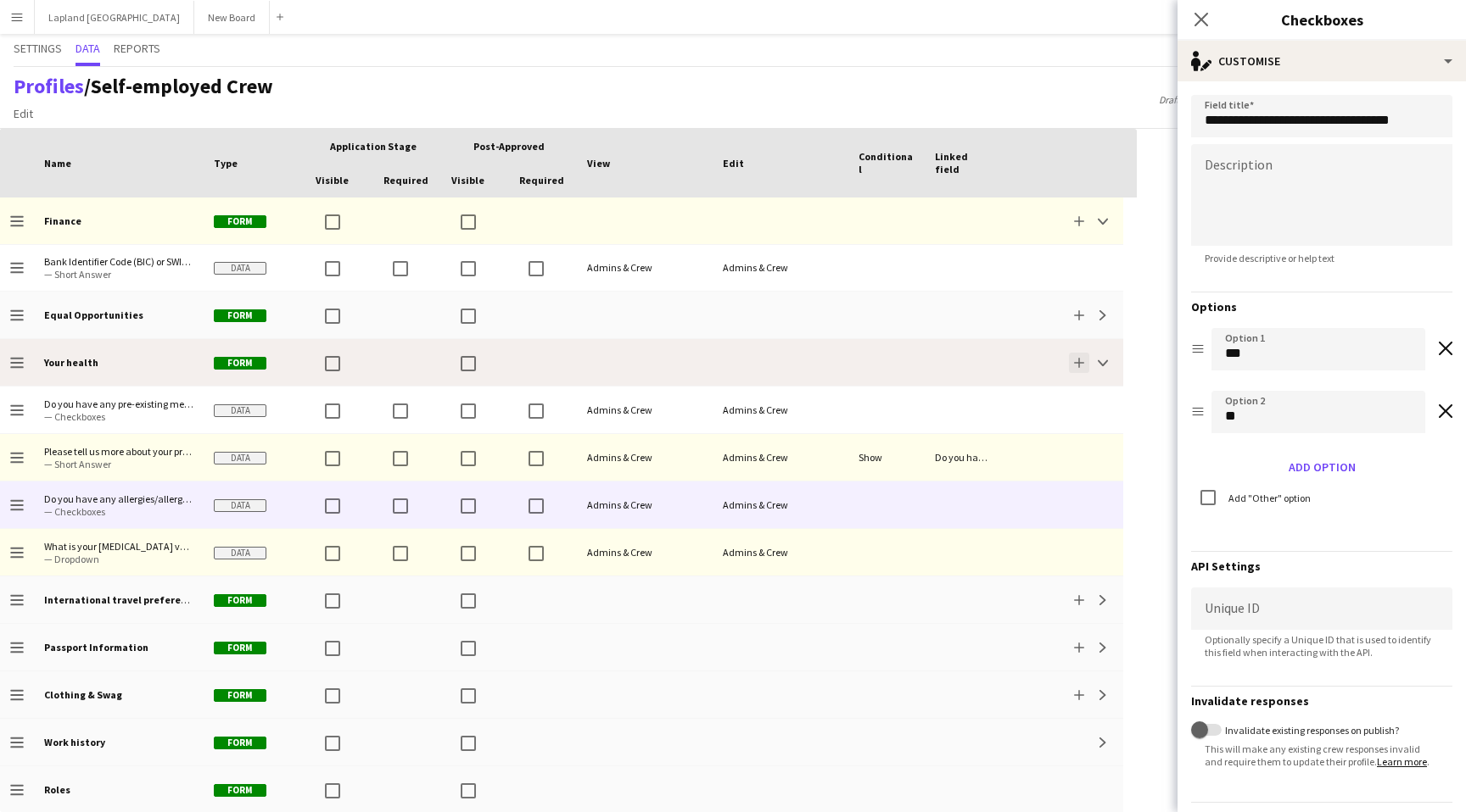
click at [1081, 358] on app-icon "Add" at bounding box center [1079, 363] width 10 height 10
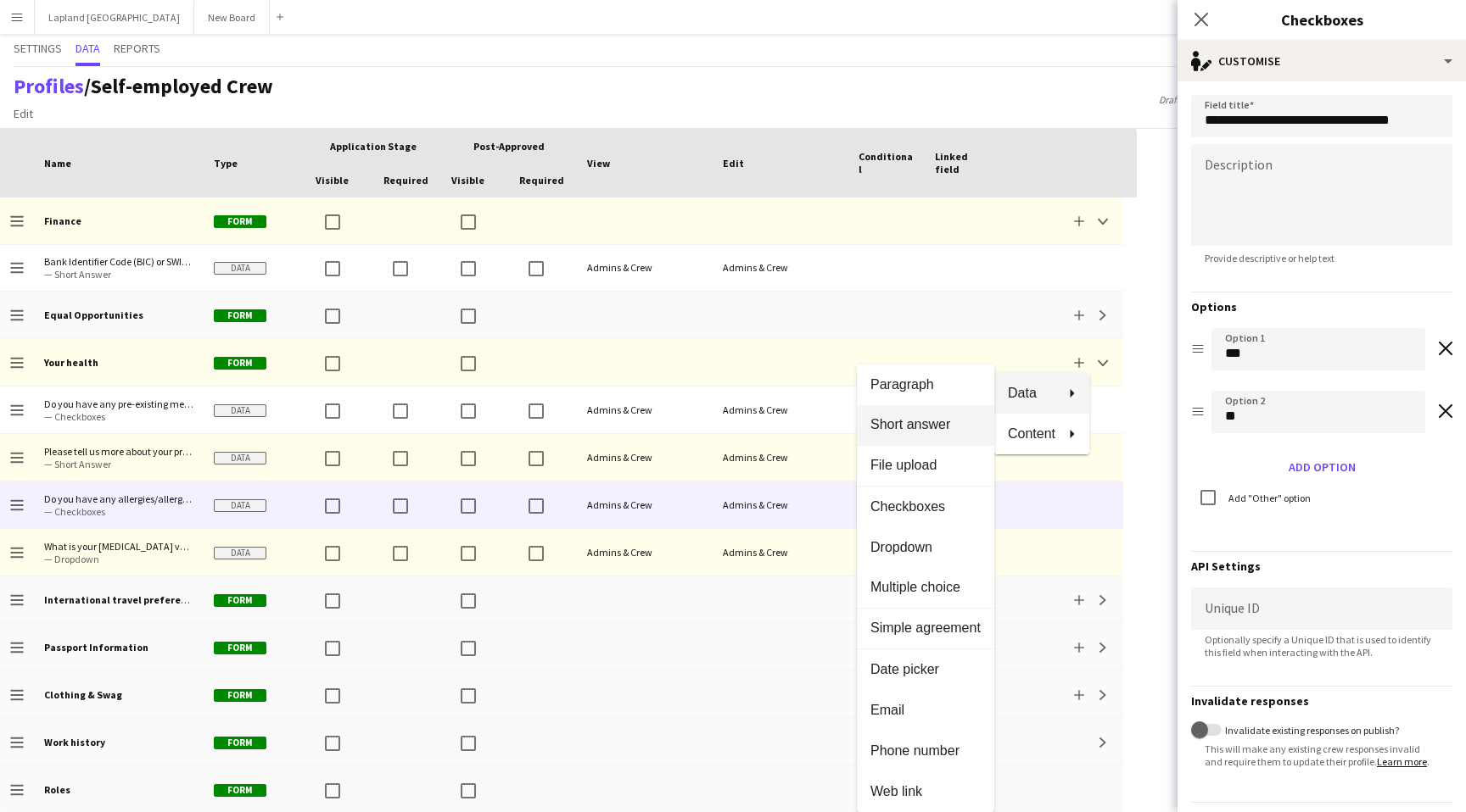
click at [921, 424] on span "Short answer" at bounding box center [925, 425] width 110 height 16
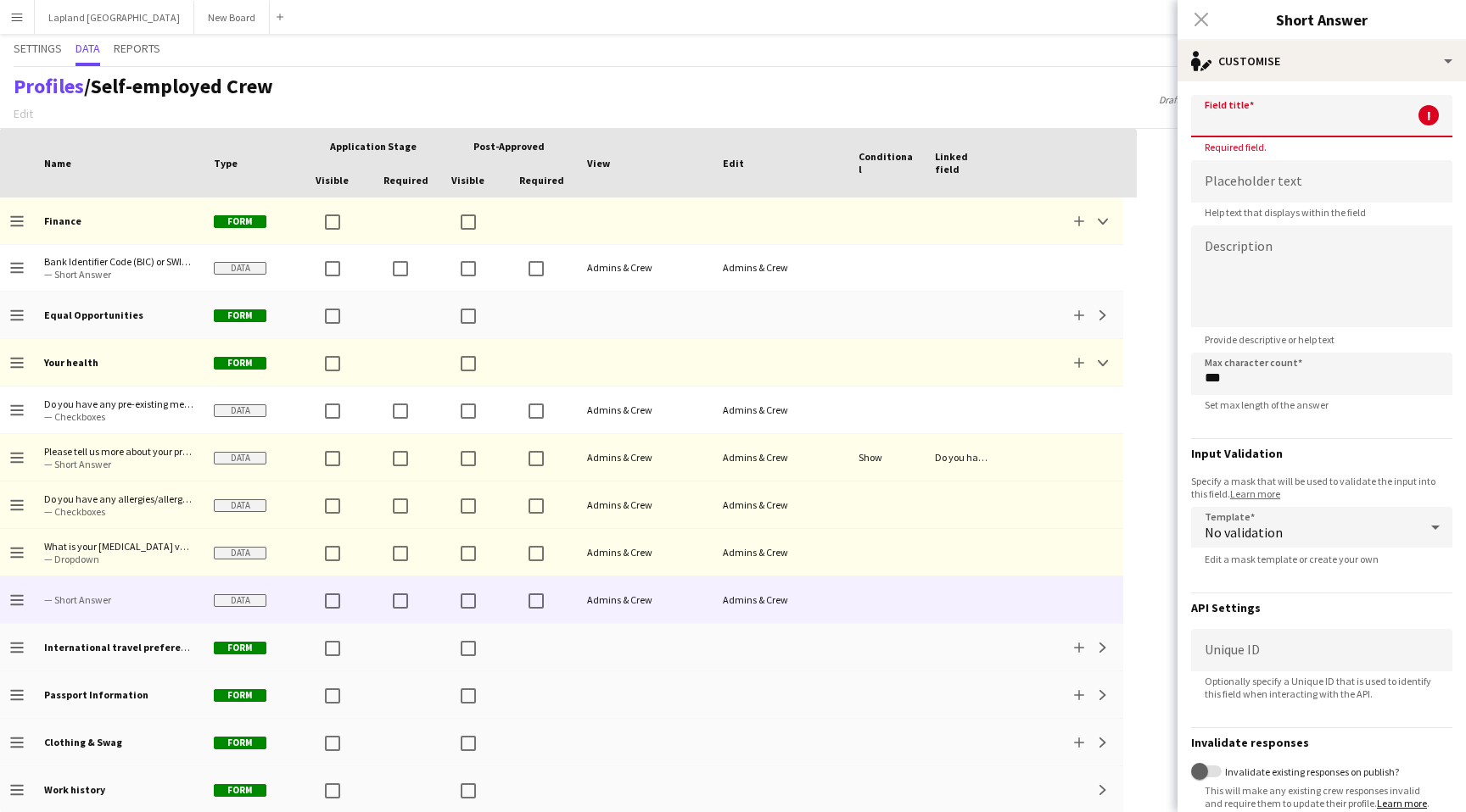
click at [1265, 109] on input at bounding box center [1322, 117] width 261 height 43
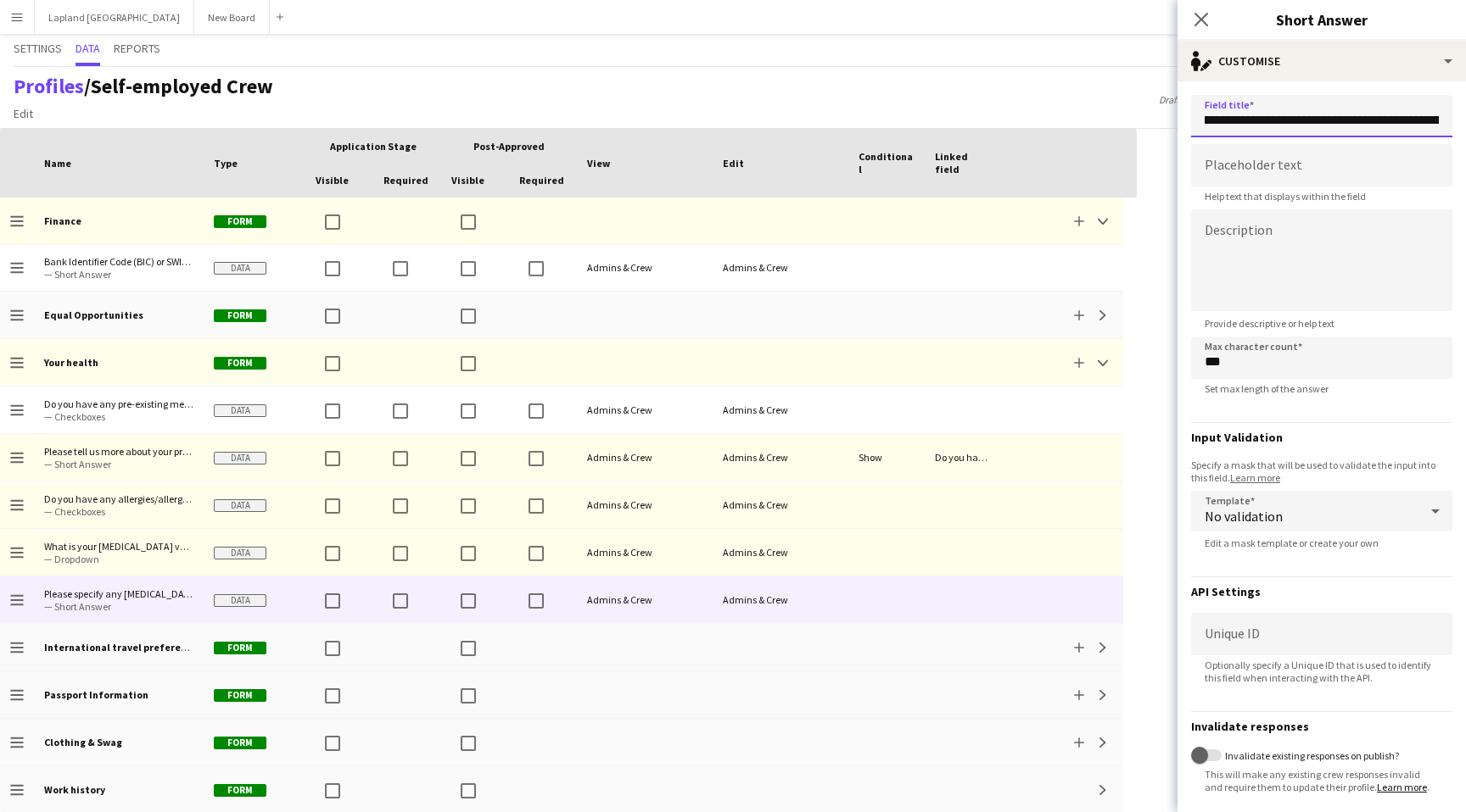
scroll to position [0, 0]
drag, startPoint x: 1442, startPoint y: 122, endPoint x: 1419, endPoint y: 122, distance: 23.0
click at [1419, 122] on input "**********" at bounding box center [1322, 117] width 261 height 43
type input "**********"
click at [1233, 237] on textarea at bounding box center [1322, 260] width 261 height 102
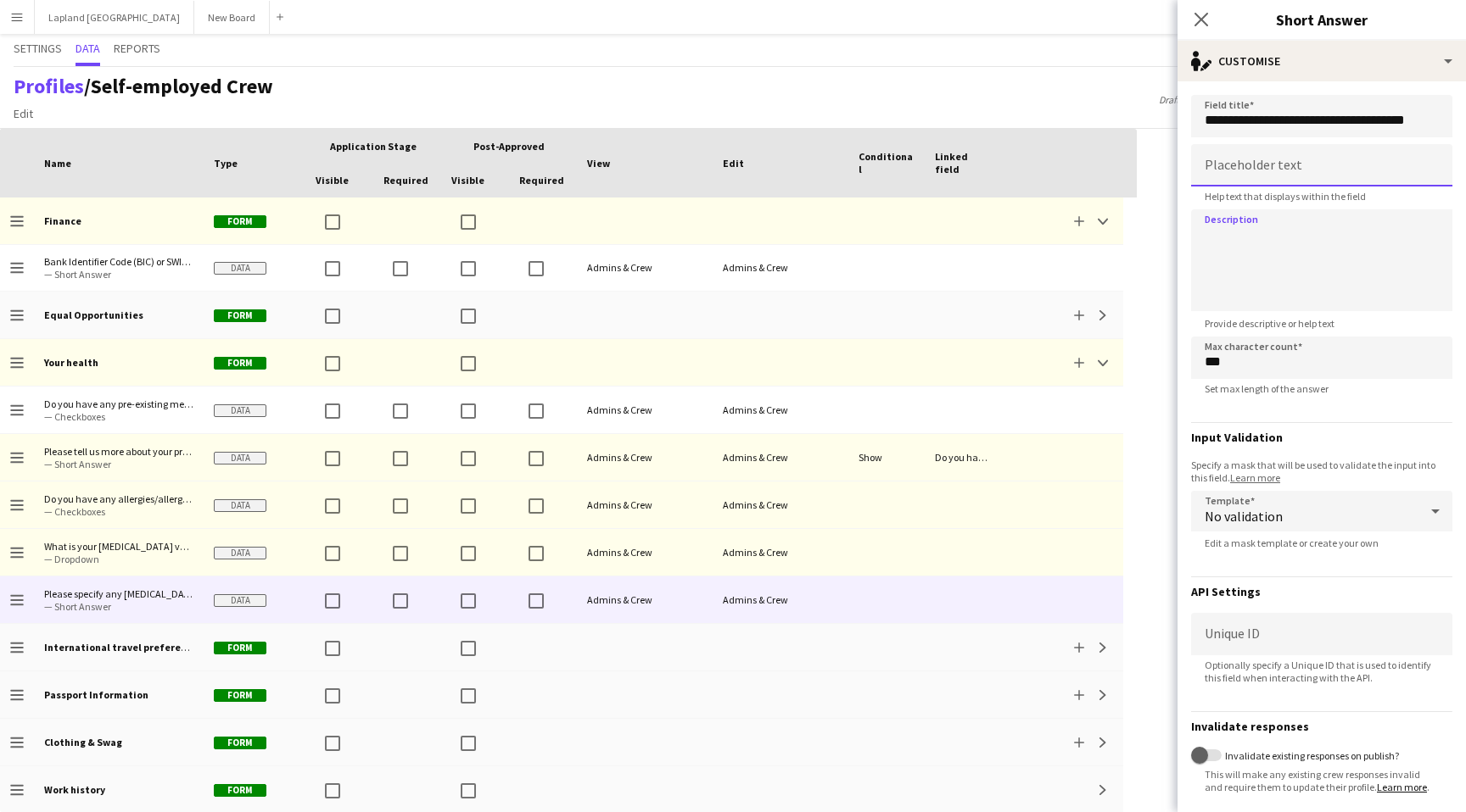
click at [1242, 167] on input at bounding box center [1322, 166] width 261 height 43
paste input "**********"
type input "**********"
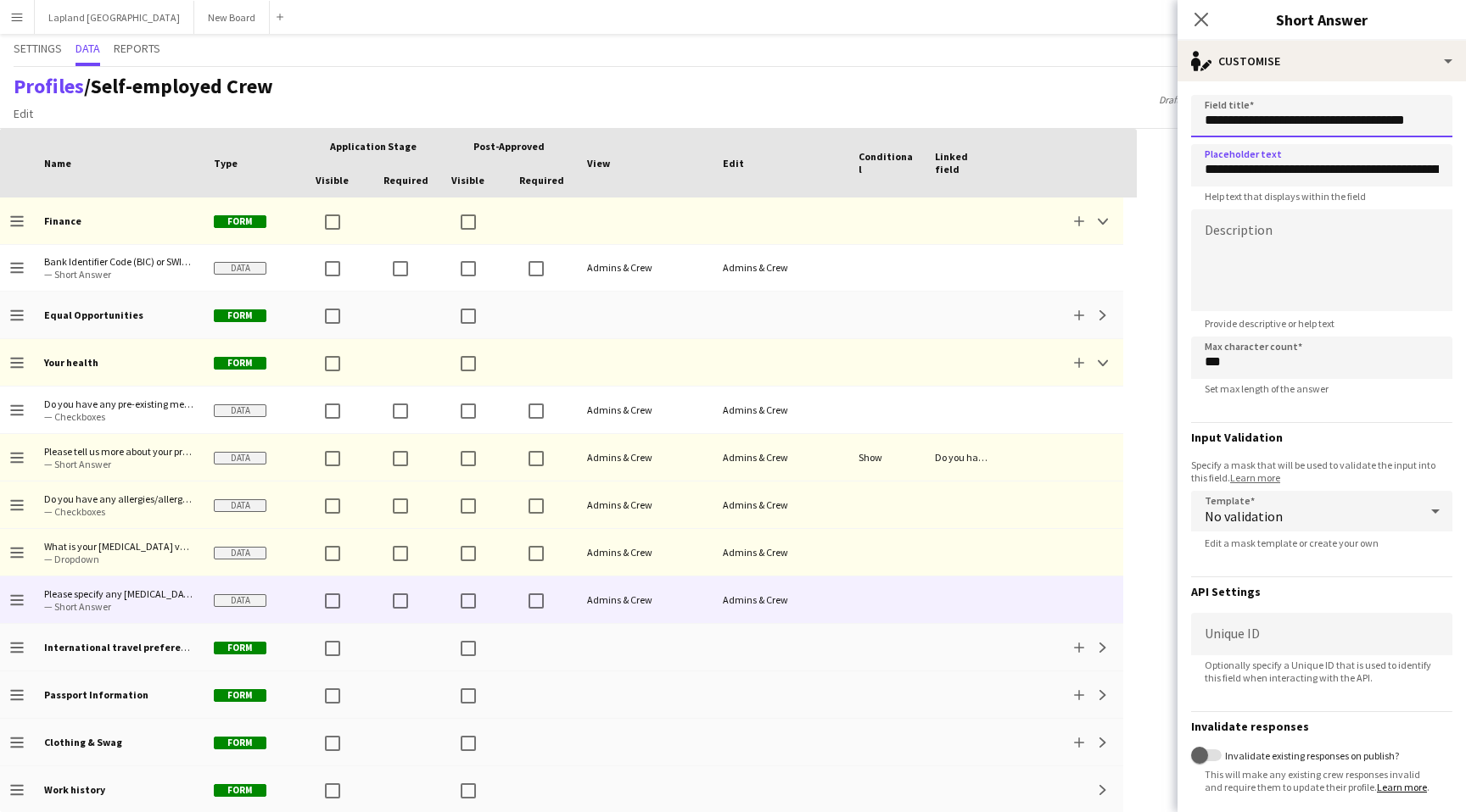
click at [1404, 126] on input "**********" at bounding box center [1322, 117] width 261 height 43
click at [1418, 124] on input "**********" at bounding box center [1322, 117] width 261 height 43
type input "**********"
click at [1340, 177] on input "**********" at bounding box center [1322, 166] width 261 height 43
click at [1225, 169] on input "**********" at bounding box center [1322, 166] width 261 height 43
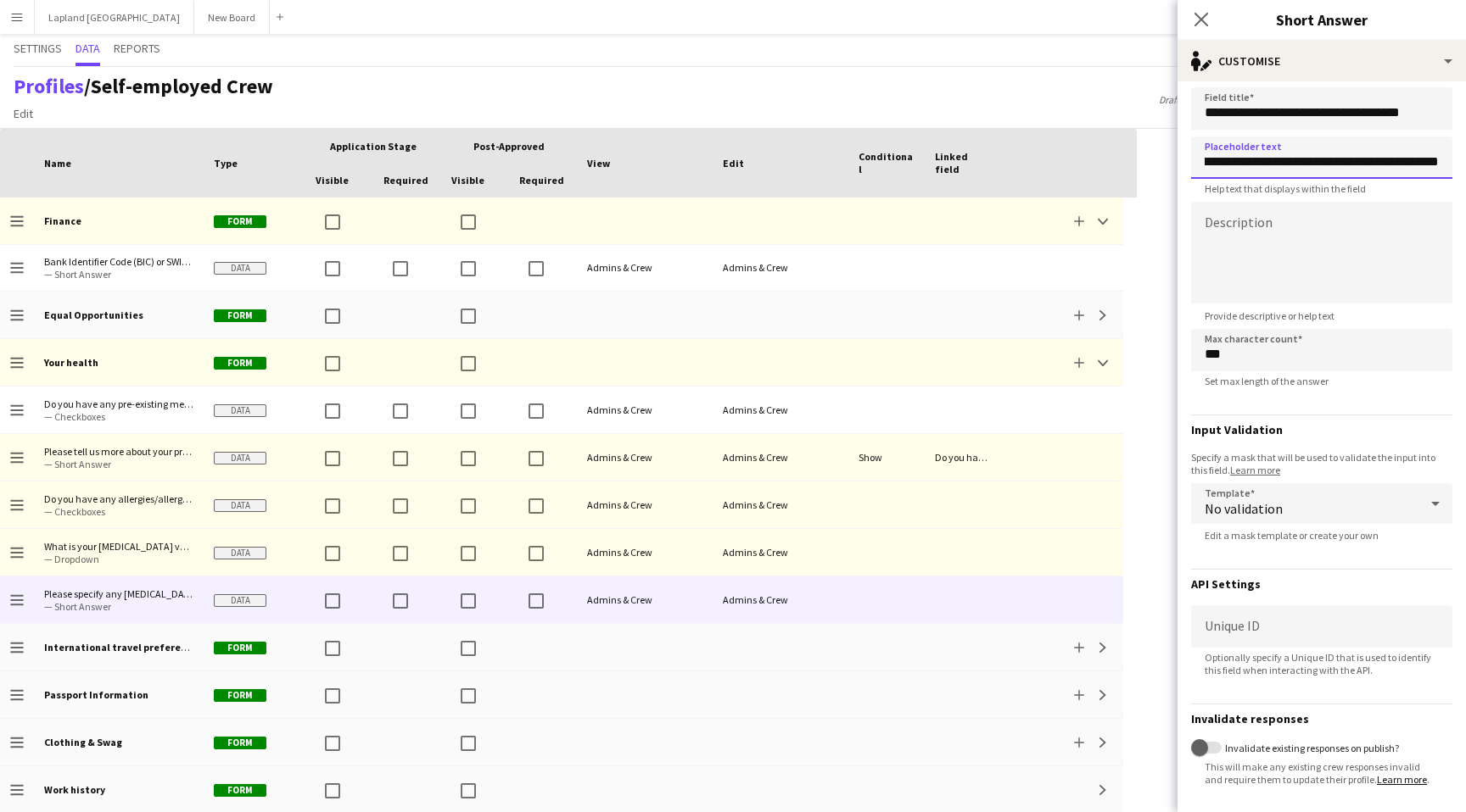
scroll to position [0, 142]
click at [1384, 161] on input "**********" at bounding box center [1322, 158] width 261 height 43
type input "**********"
click at [1301, 234] on textarea at bounding box center [1322, 252] width 261 height 102
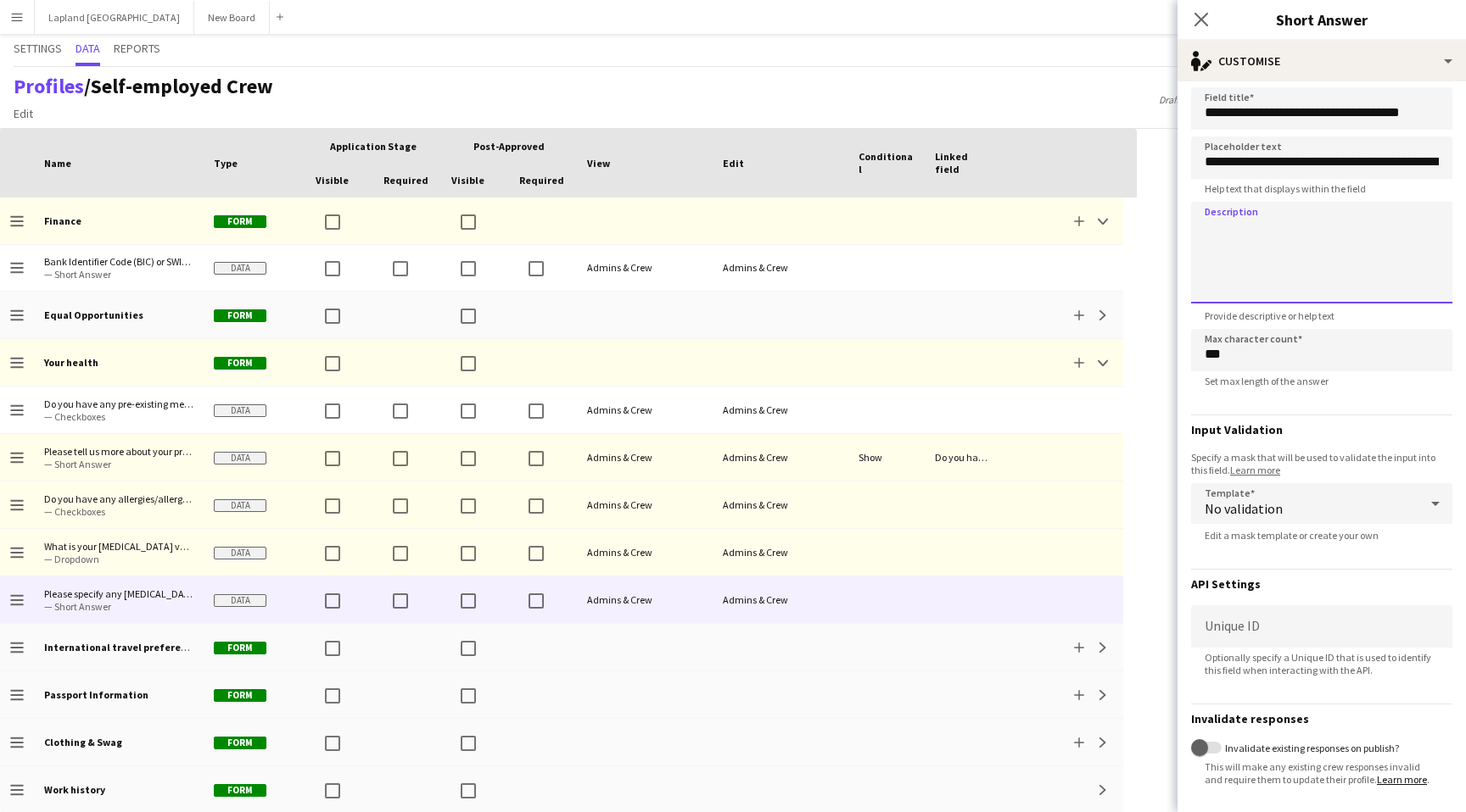
scroll to position [77, 0]
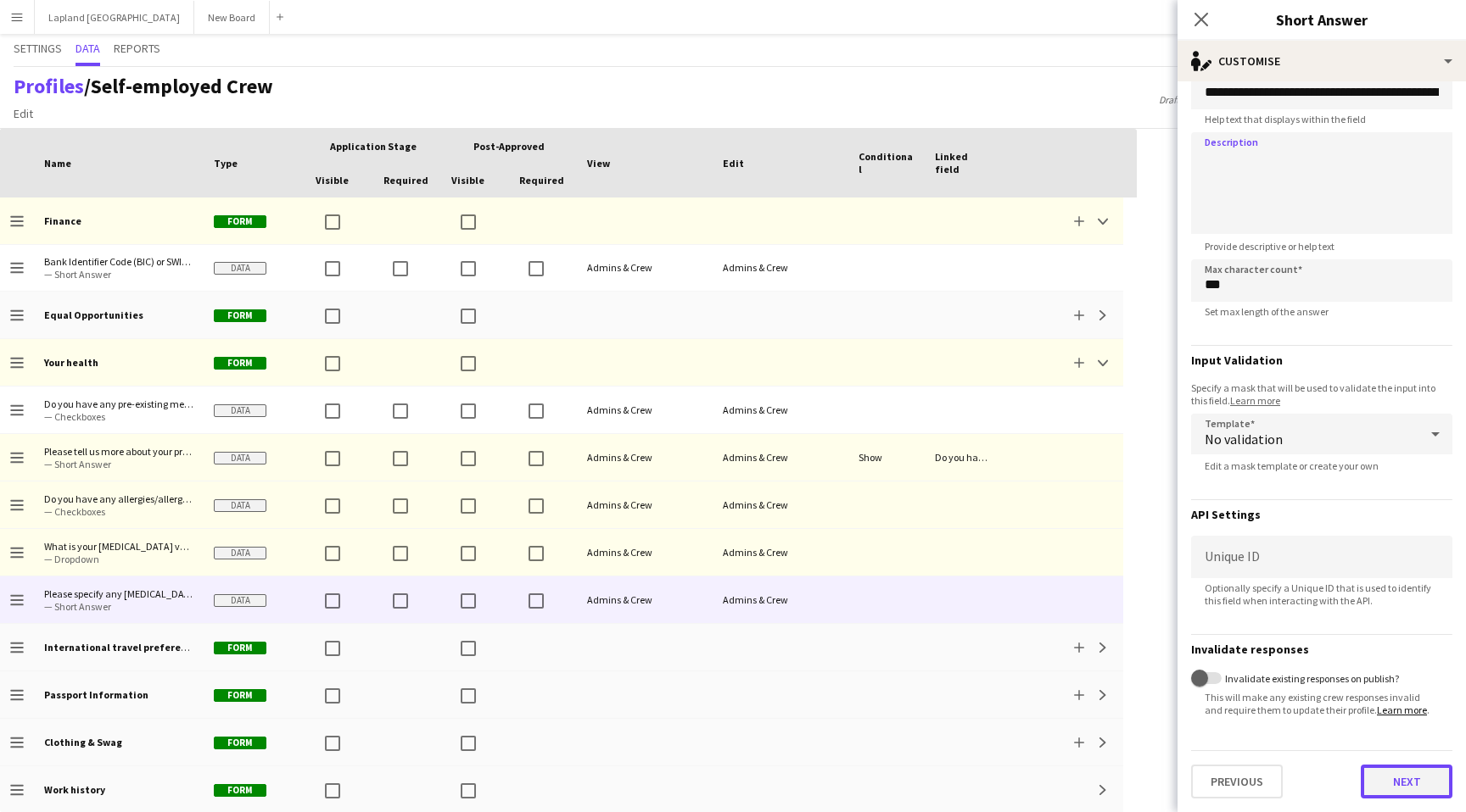
click at [1404, 780] on button "Next" at bounding box center [1407, 782] width 92 height 34
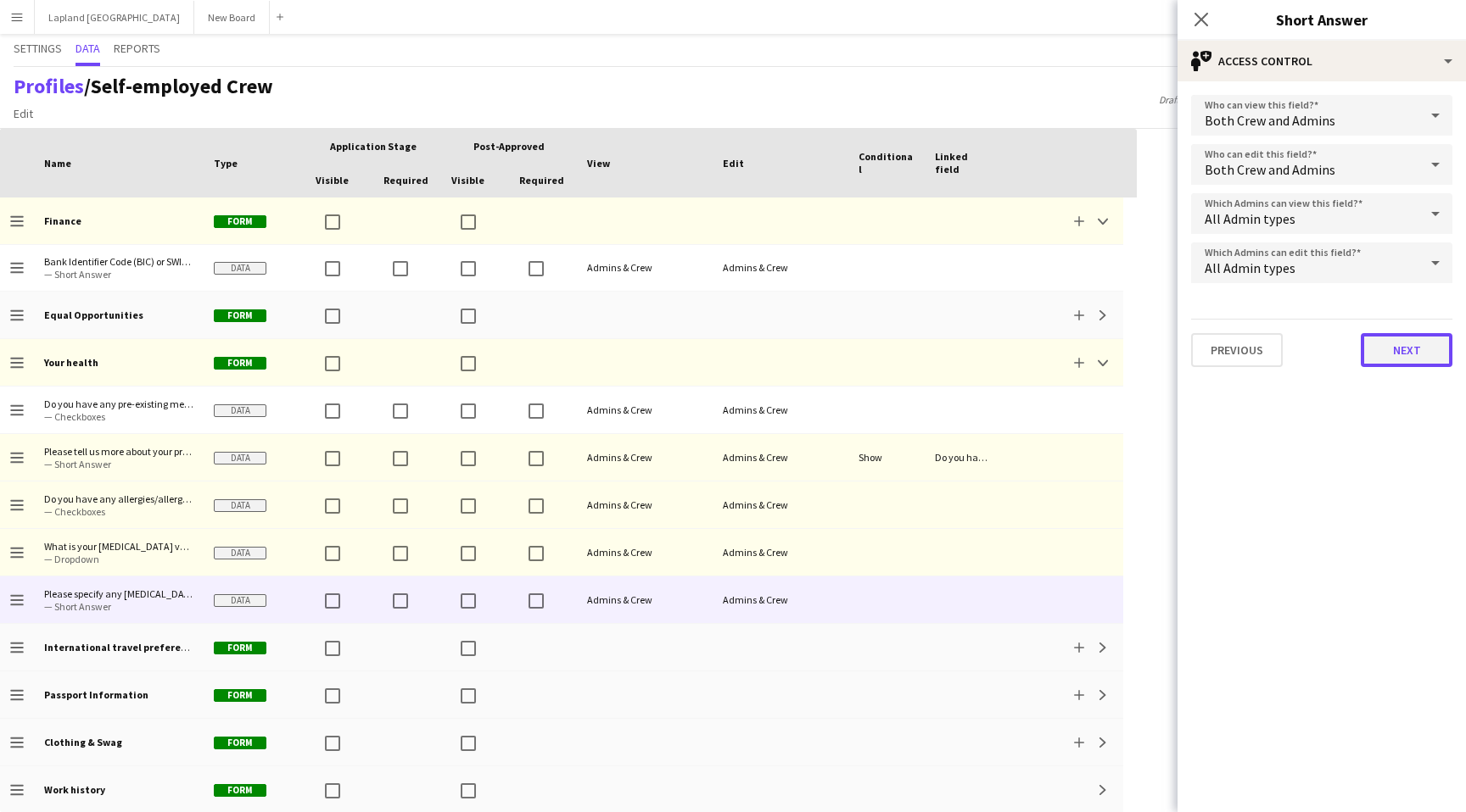
click at [1409, 351] on button "Next" at bounding box center [1407, 350] width 92 height 34
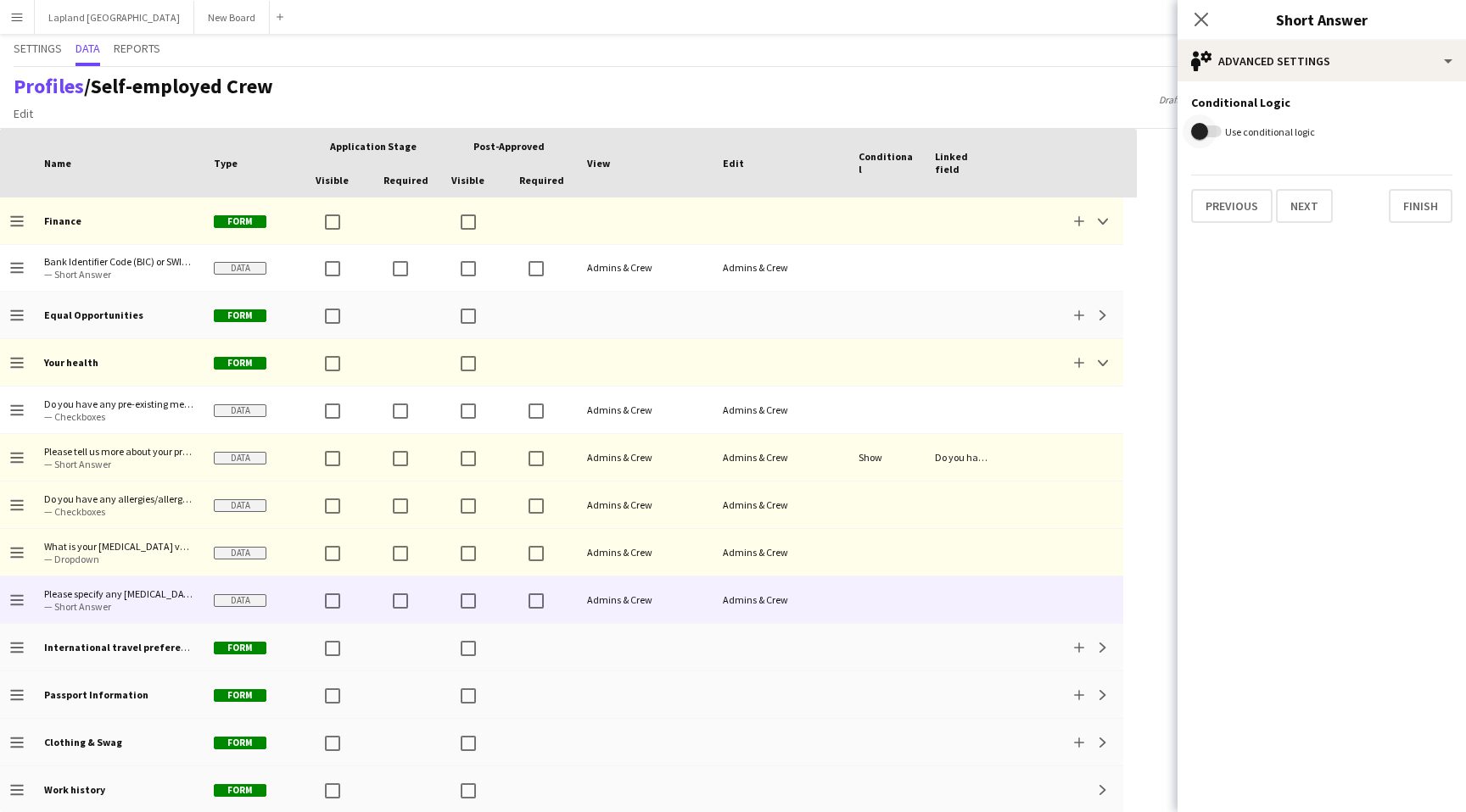
click at [1202, 130] on span "button" at bounding box center [1199, 130] width 17 height 17
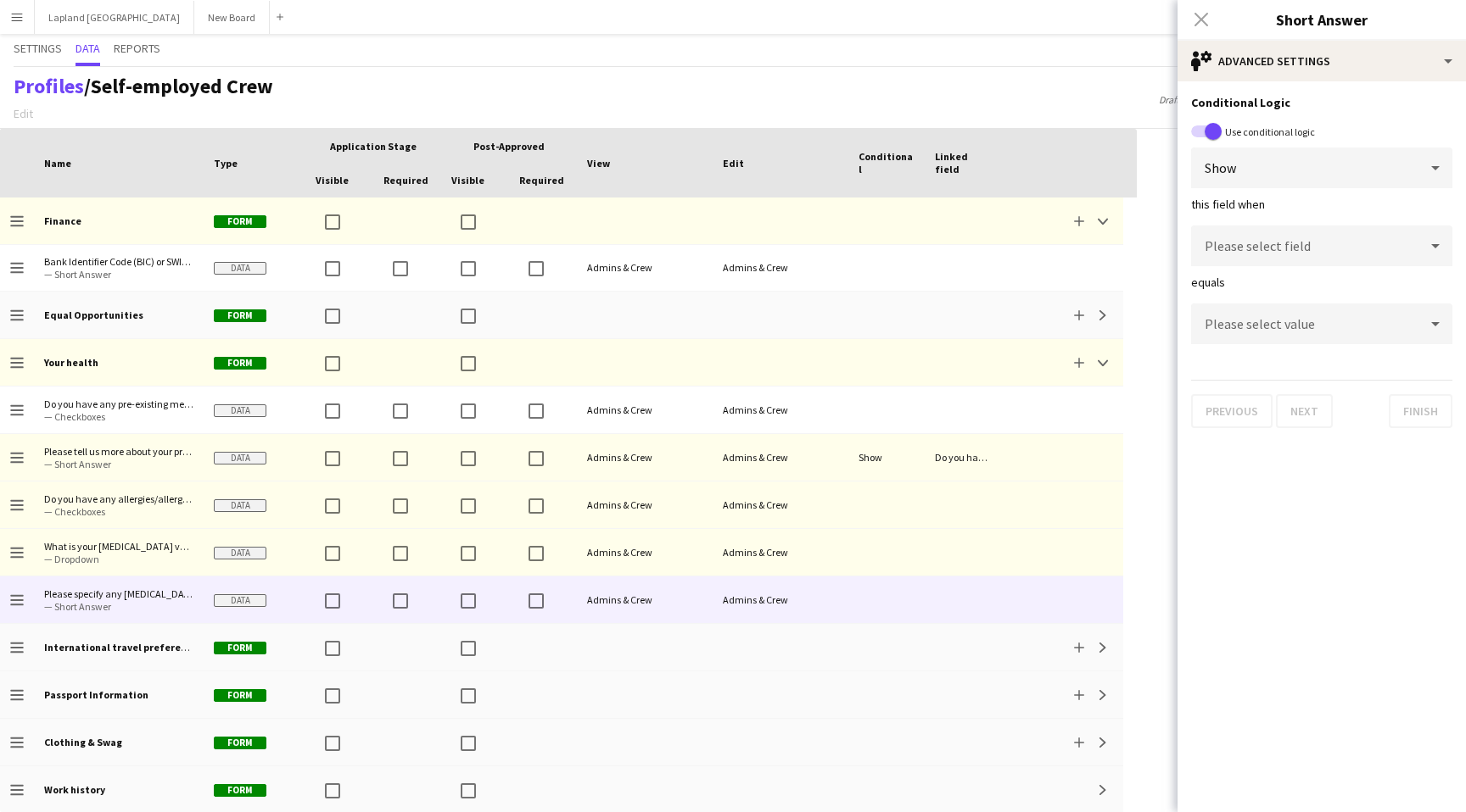
click at [1410, 249] on div "Please select field" at bounding box center [1304, 246] width 227 height 41
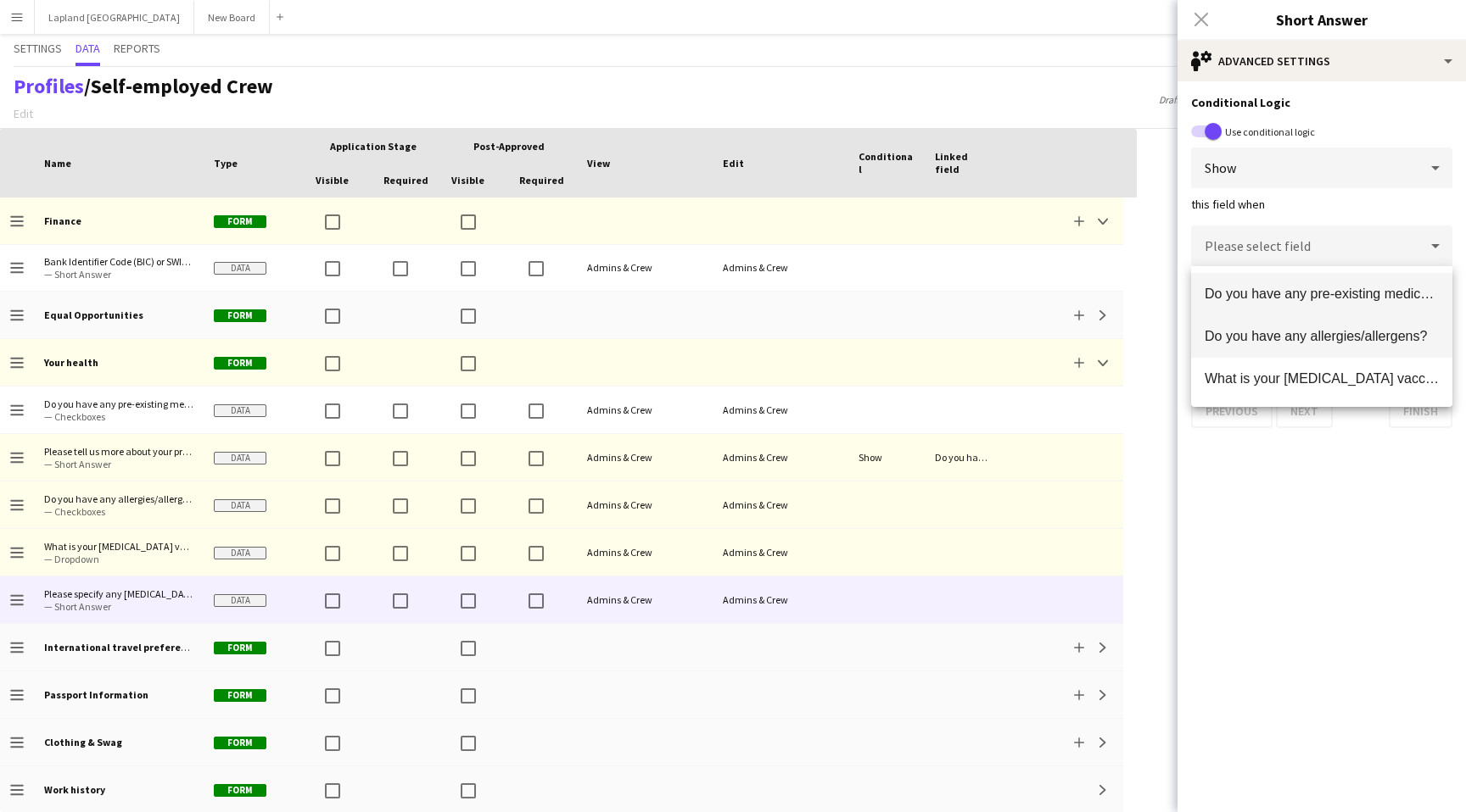
click at [1350, 341] on span "Do you have any allergies/allergens?" at bounding box center [1322, 336] width 234 height 17
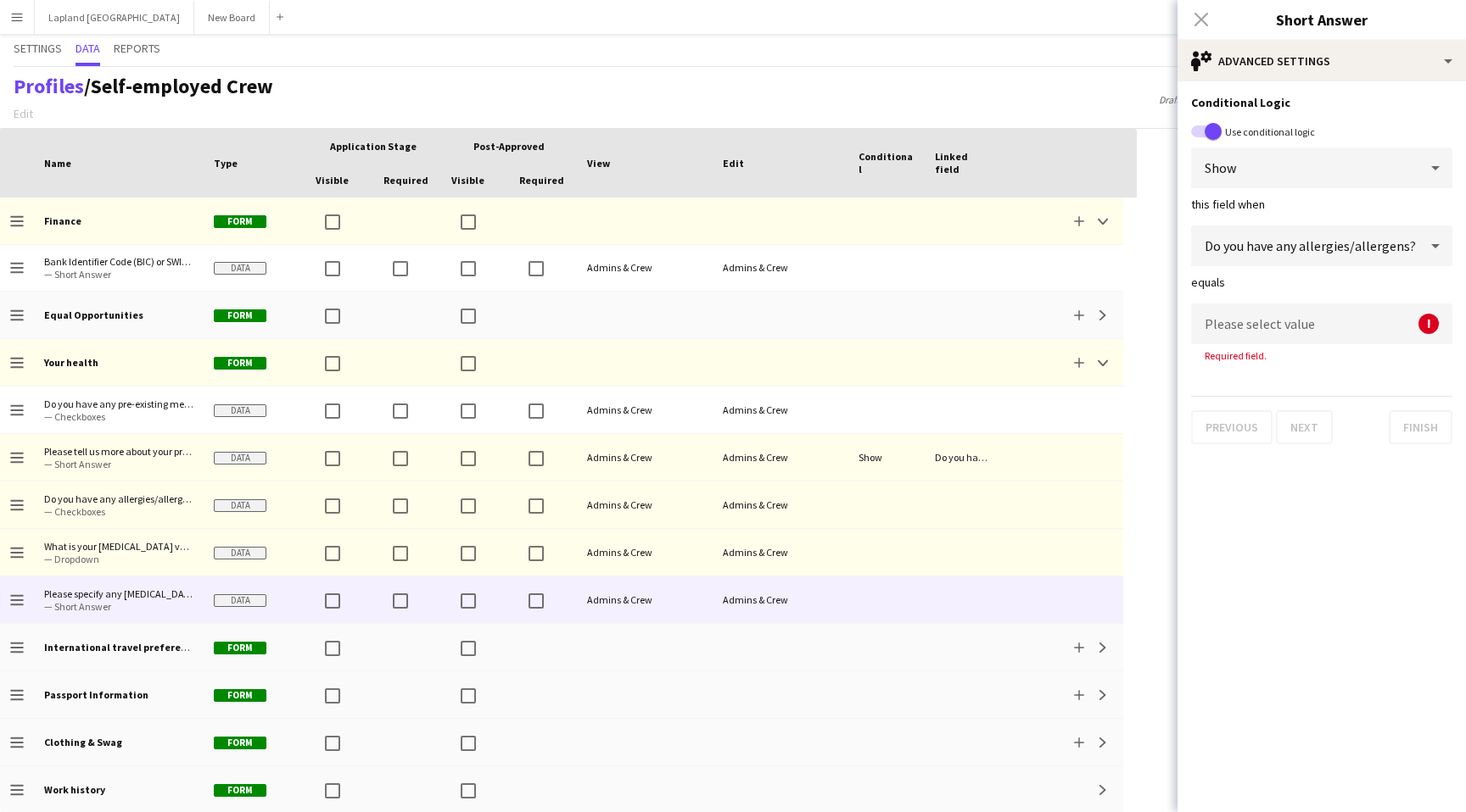
click at [1407, 324] on div "Please select value" at bounding box center [1304, 324] width 227 height 41
click at [1270, 378] on span "Yes" at bounding box center [1322, 372] width 234 height 17
click at [1422, 415] on button "Finish" at bounding box center [1420, 411] width 63 height 34
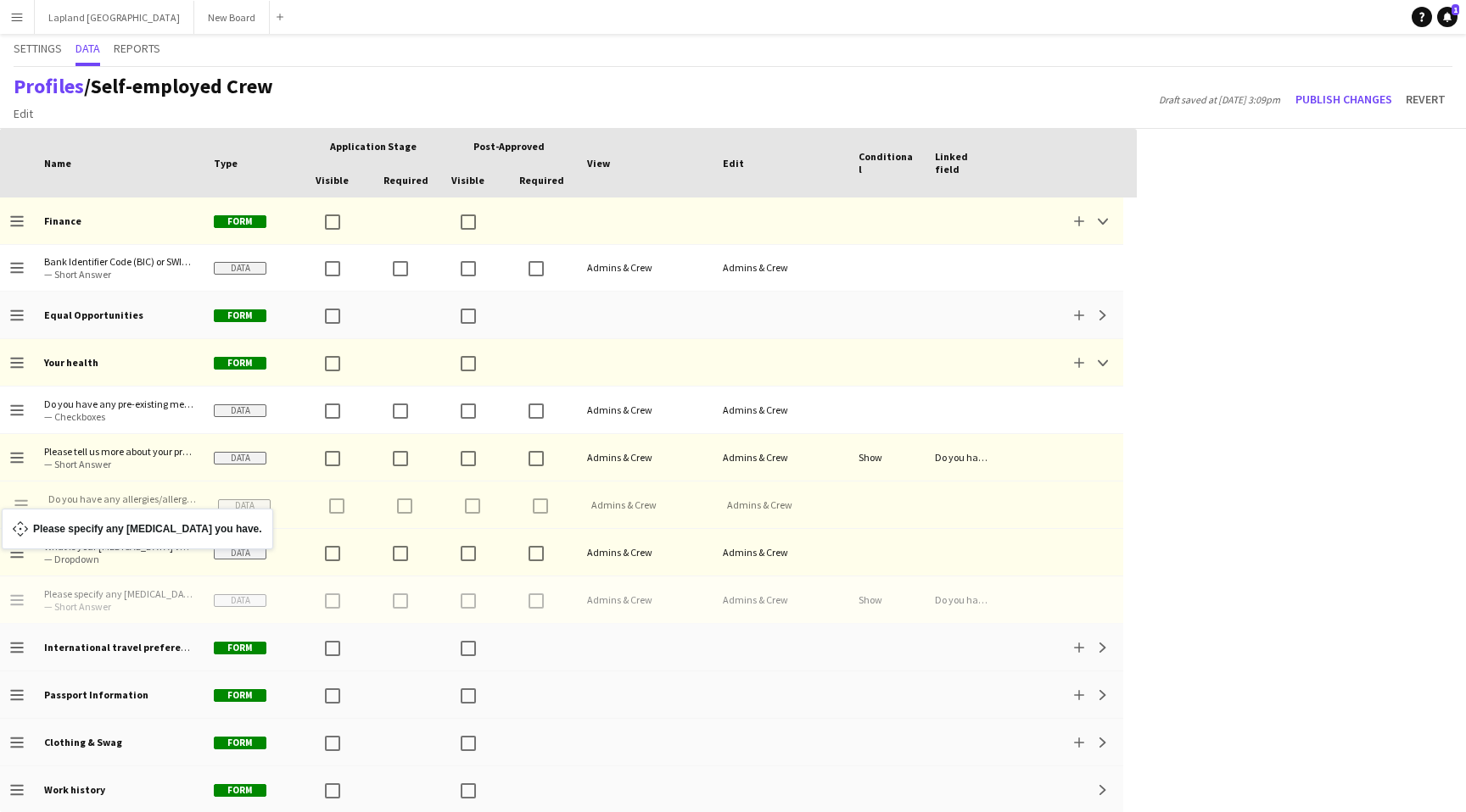
drag, startPoint x: 19, startPoint y: 602, endPoint x: 10, endPoint y: 519, distance: 83.5
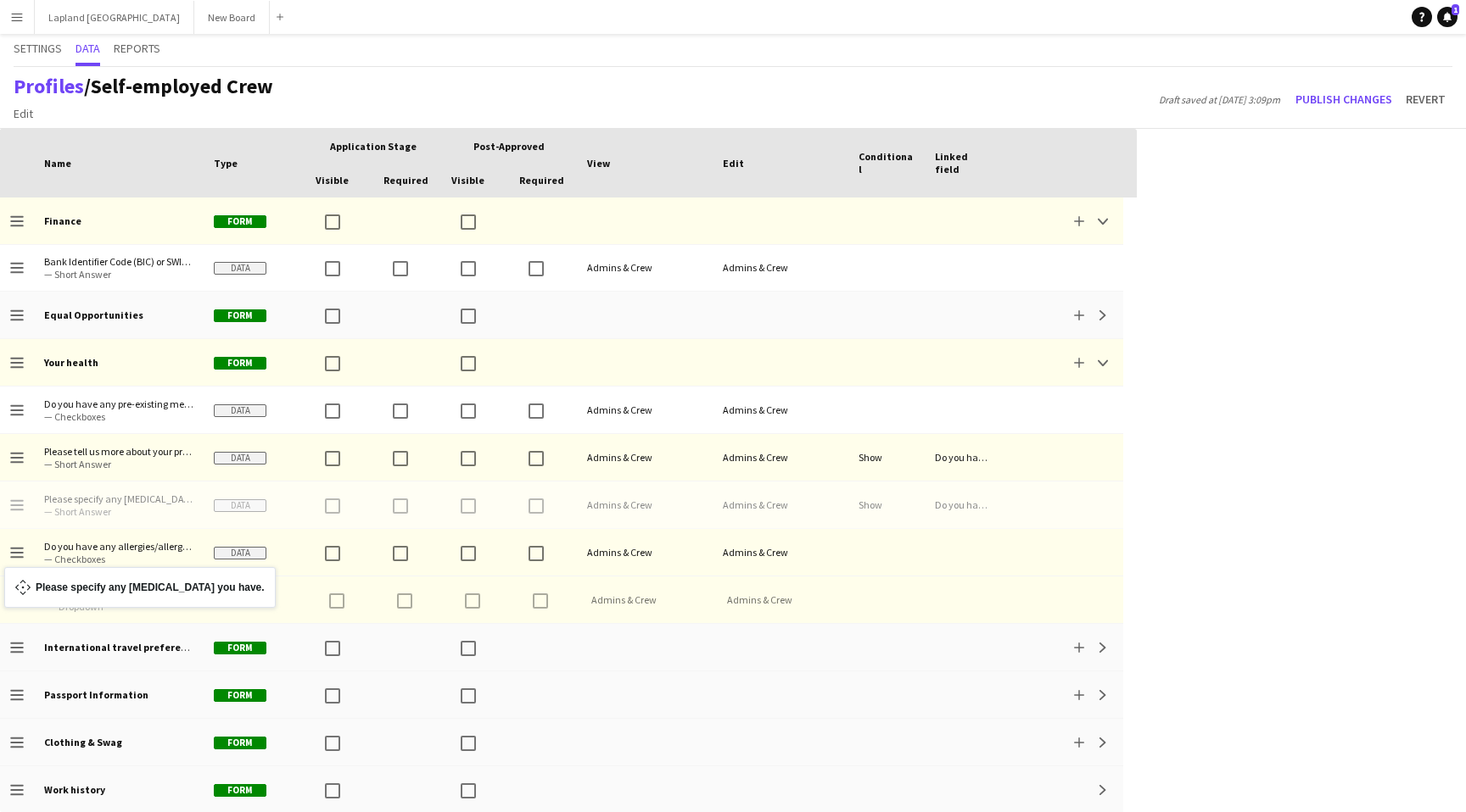
drag, startPoint x: 19, startPoint y: 498, endPoint x: 12, endPoint y: 576, distance: 78.3
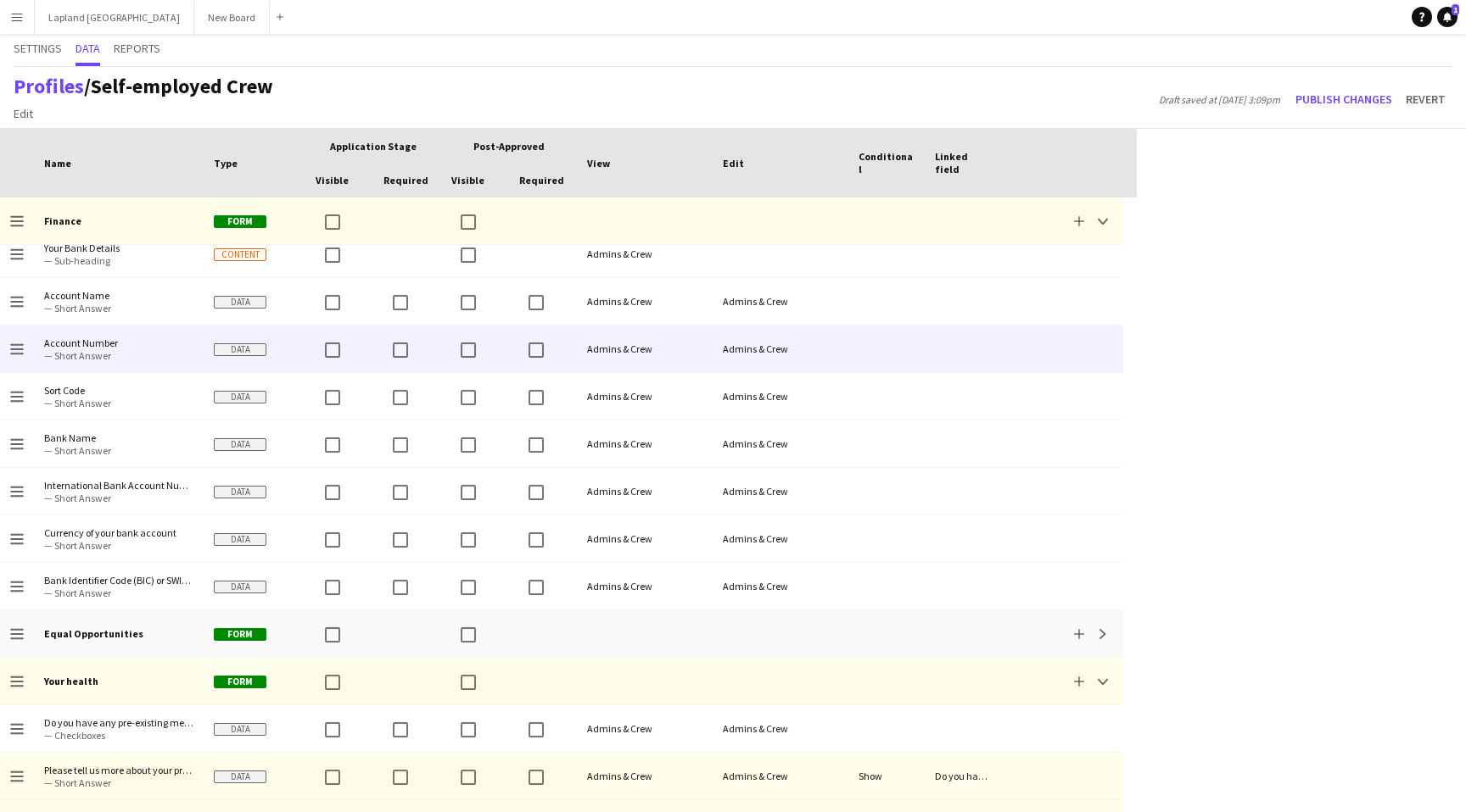
scroll to position [431, 0]
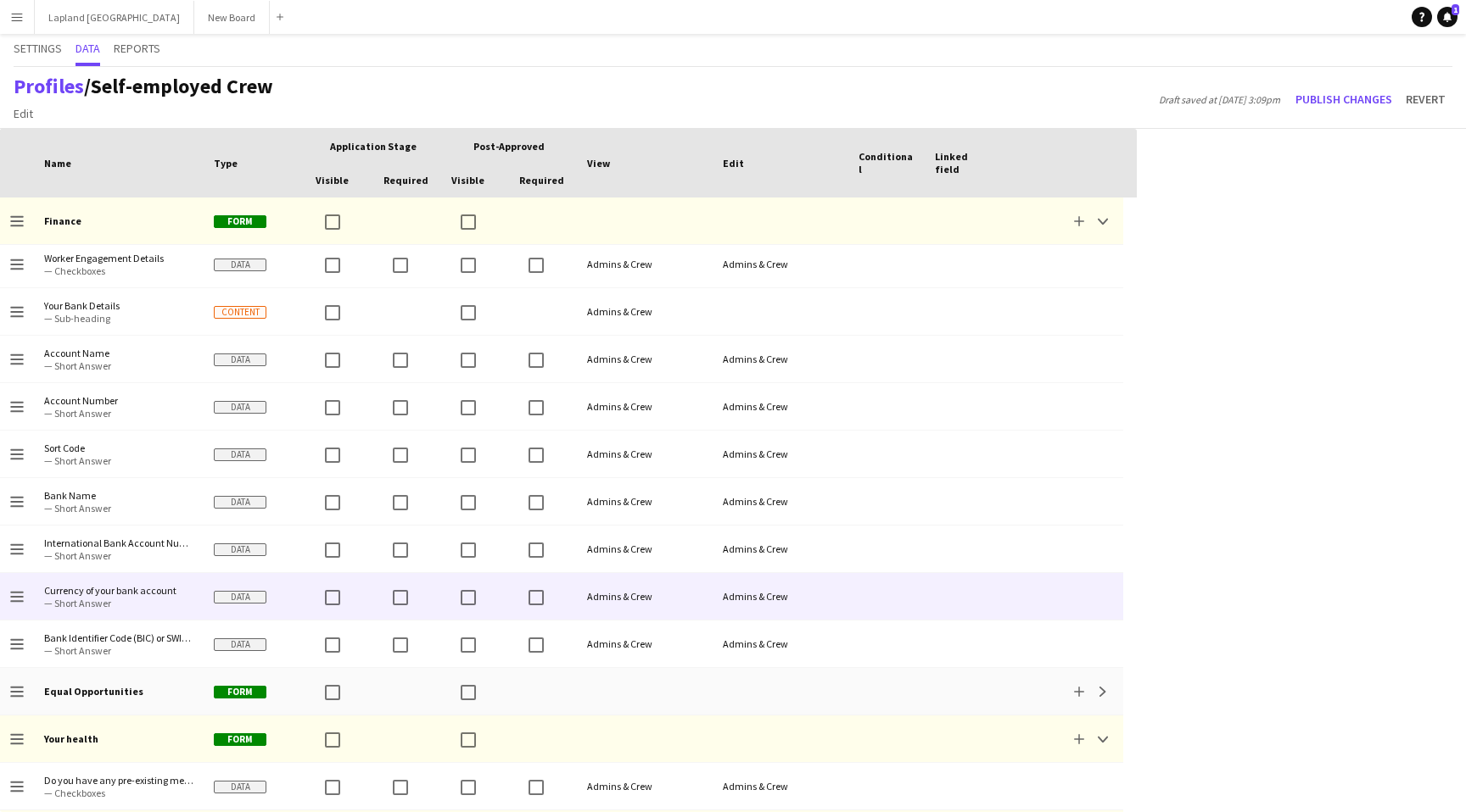
click at [153, 595] on span "Currency of your bank account" at bounding box center [118, 590] width 149 height 13
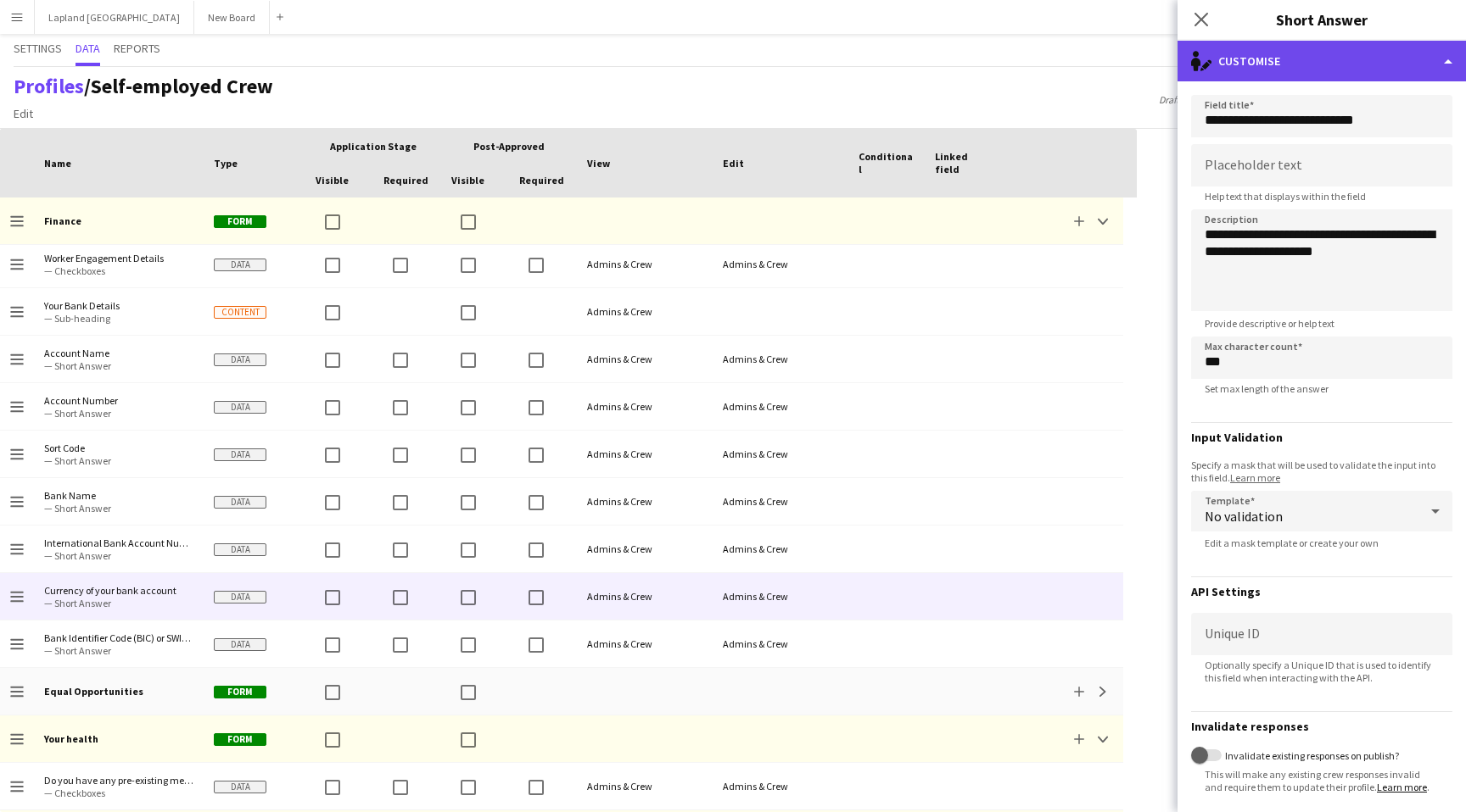
click at [1440, 63] on div "single-neutral-actions-edit-1 Customise" at bounding box center [1322, 61] width 288 height 41
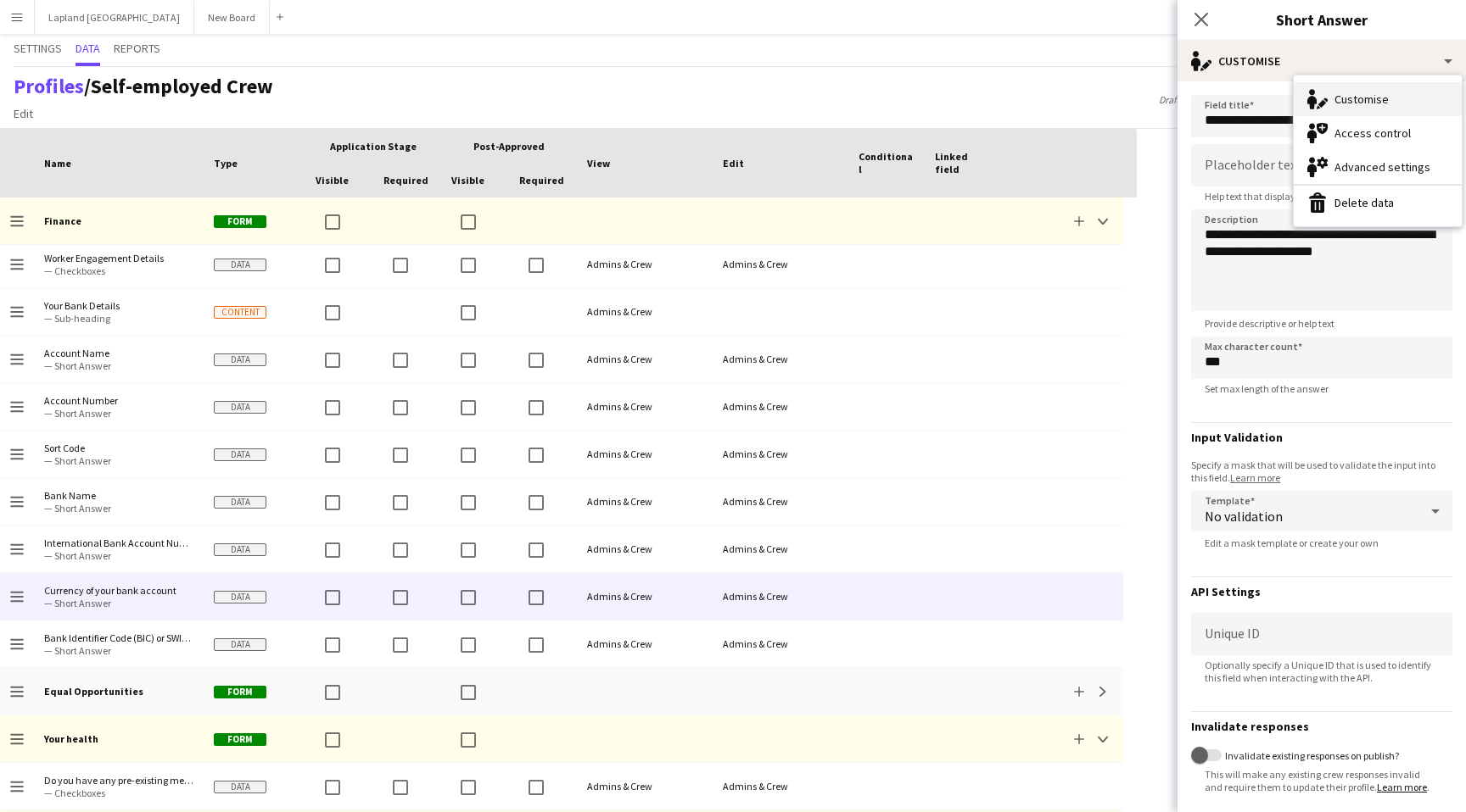
click at [1373, 104] on div "Customise Customise" at bounding box center [1377, 98] width 168 height 34
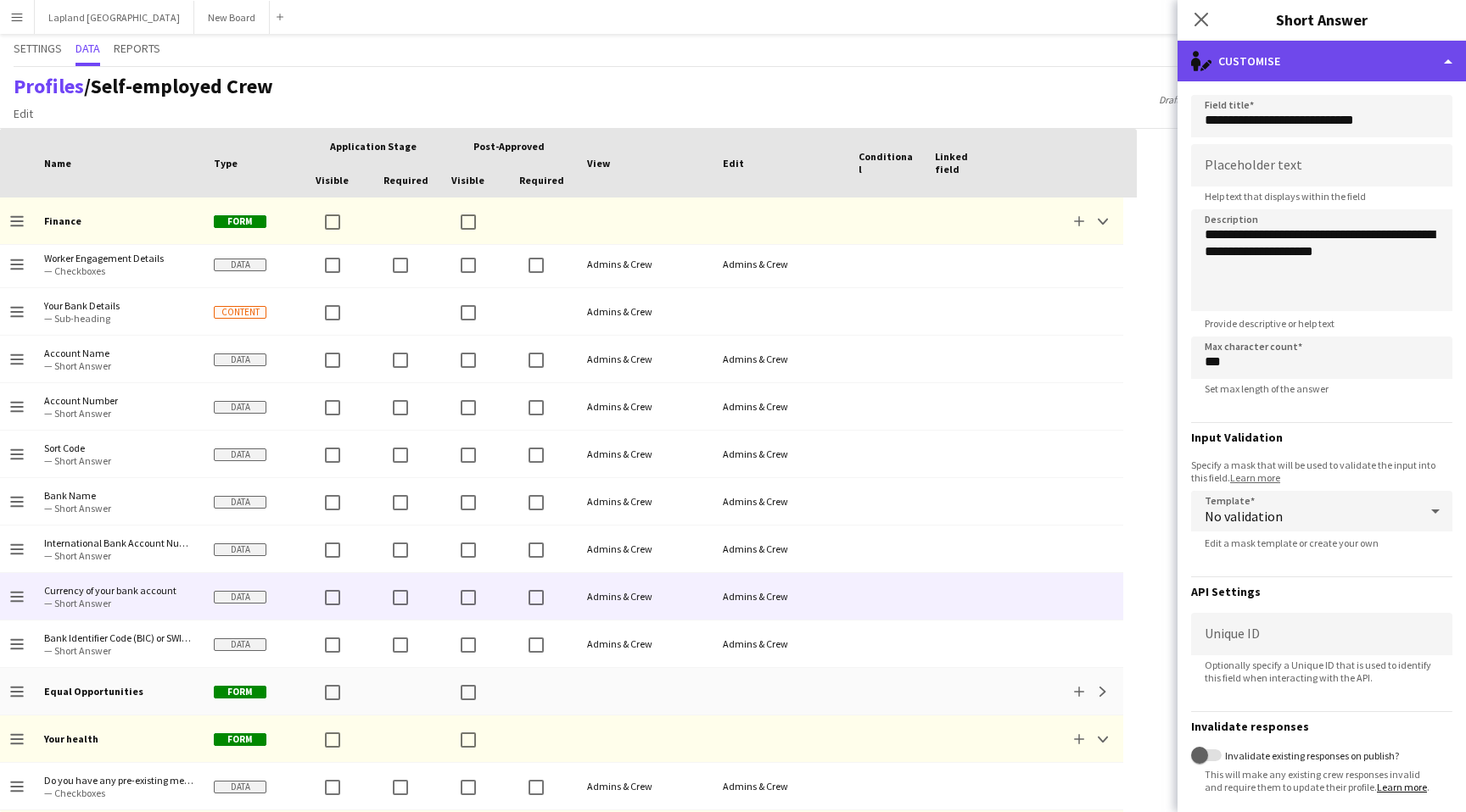
click at [1441, 65] on div "single-neutral-actions-edit-1 Customise" at bounding box center [1322, 61] width 288 height 41
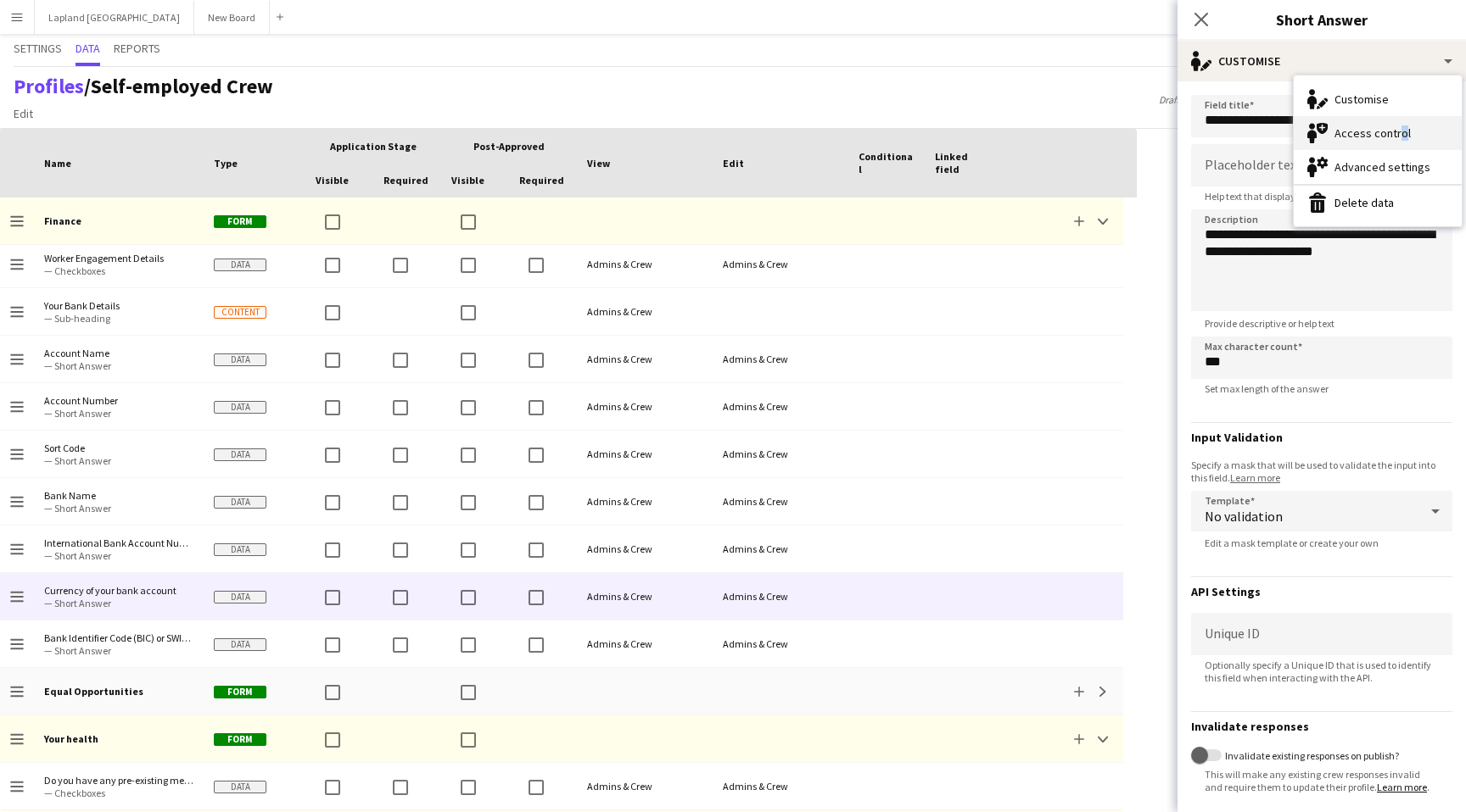
click at [1393, 130] on div "Access control Access control" at bounding box center [1377, 132] width 168 height 34
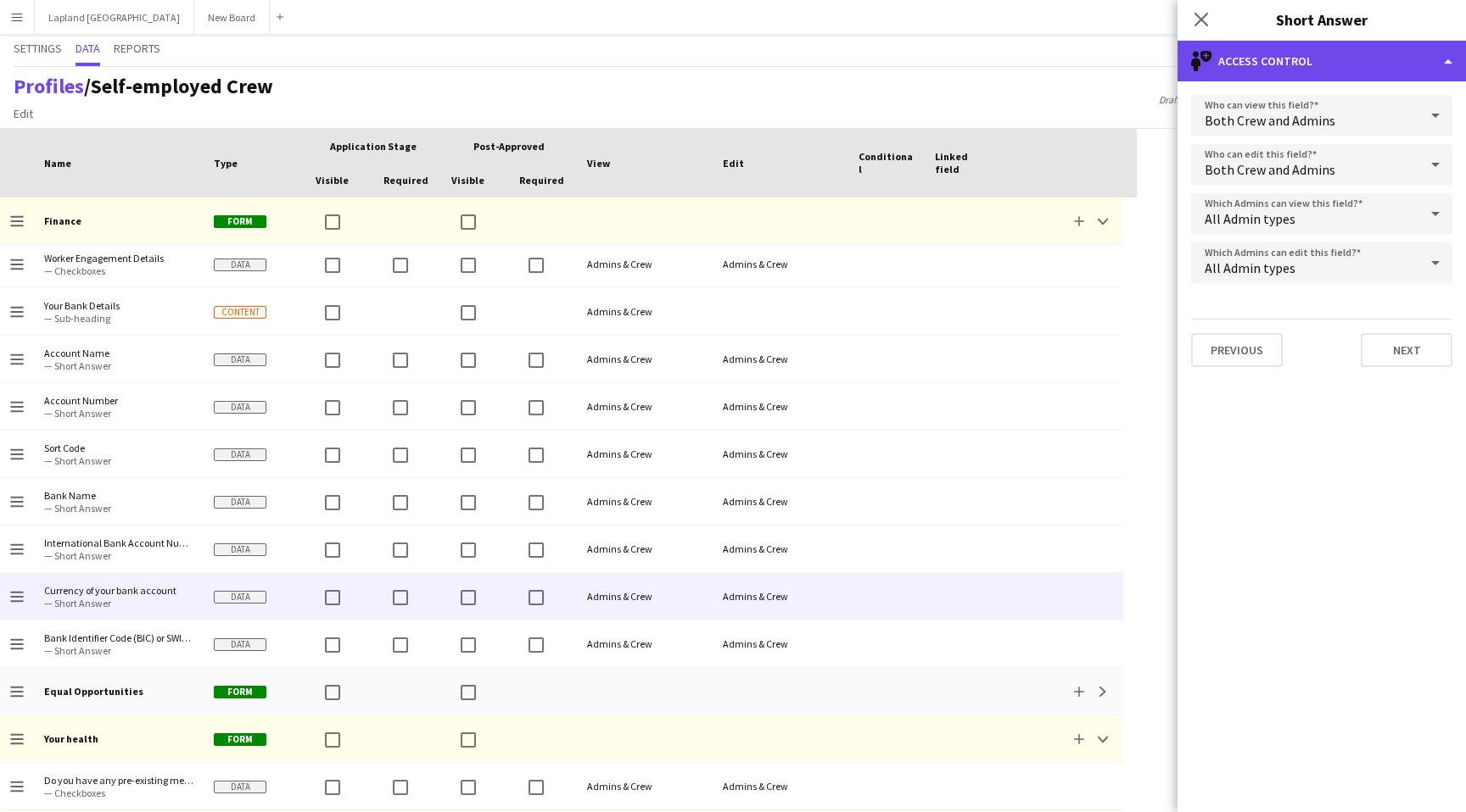
click at [1438, 69] on div "single-neutral-shield Access control" at bounding box center [1322, 61] width 288 height 41
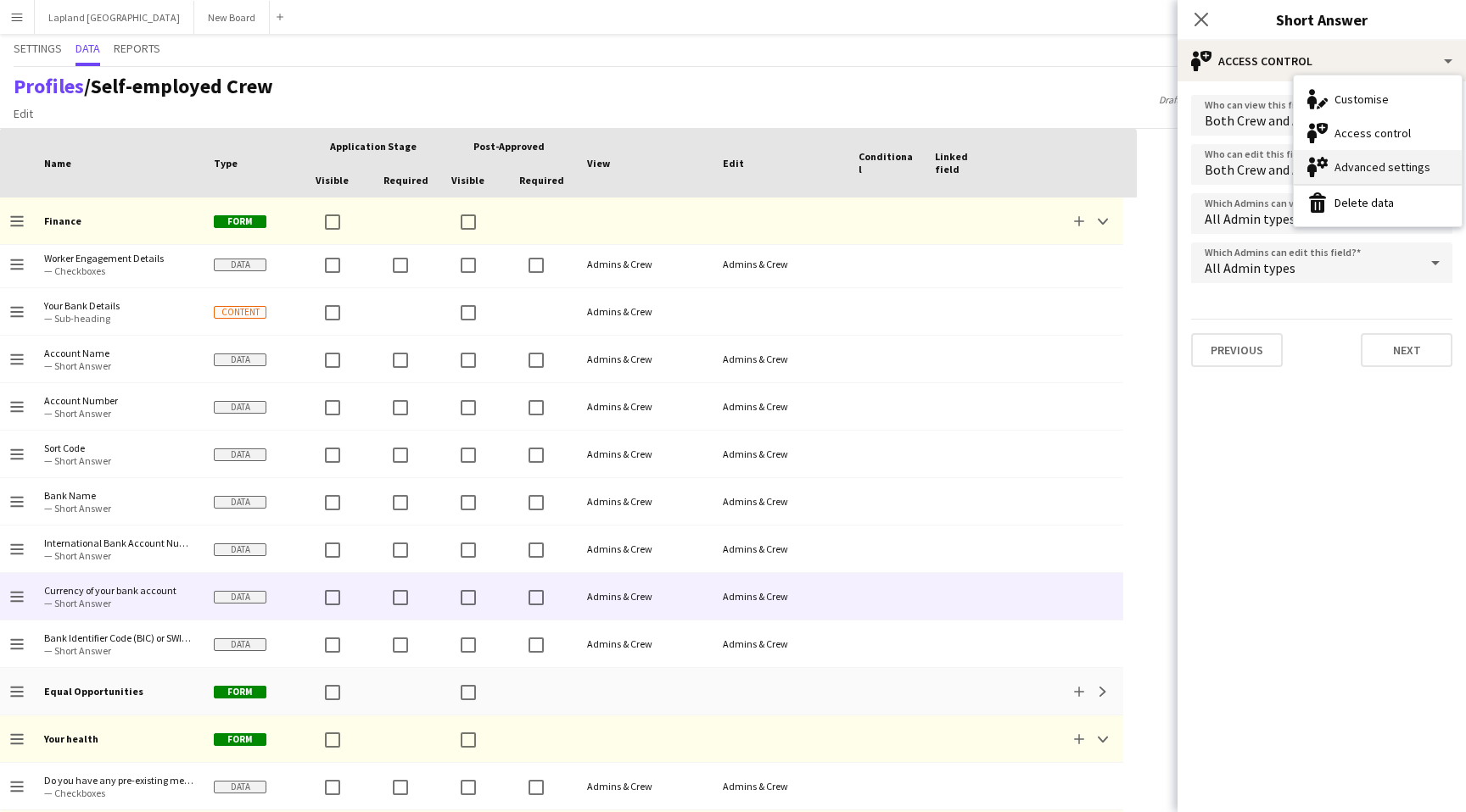
click at [1385, 166] on div "Advanced settings Advanced settings" at bounding box center [1377, 166] width 168 height 34
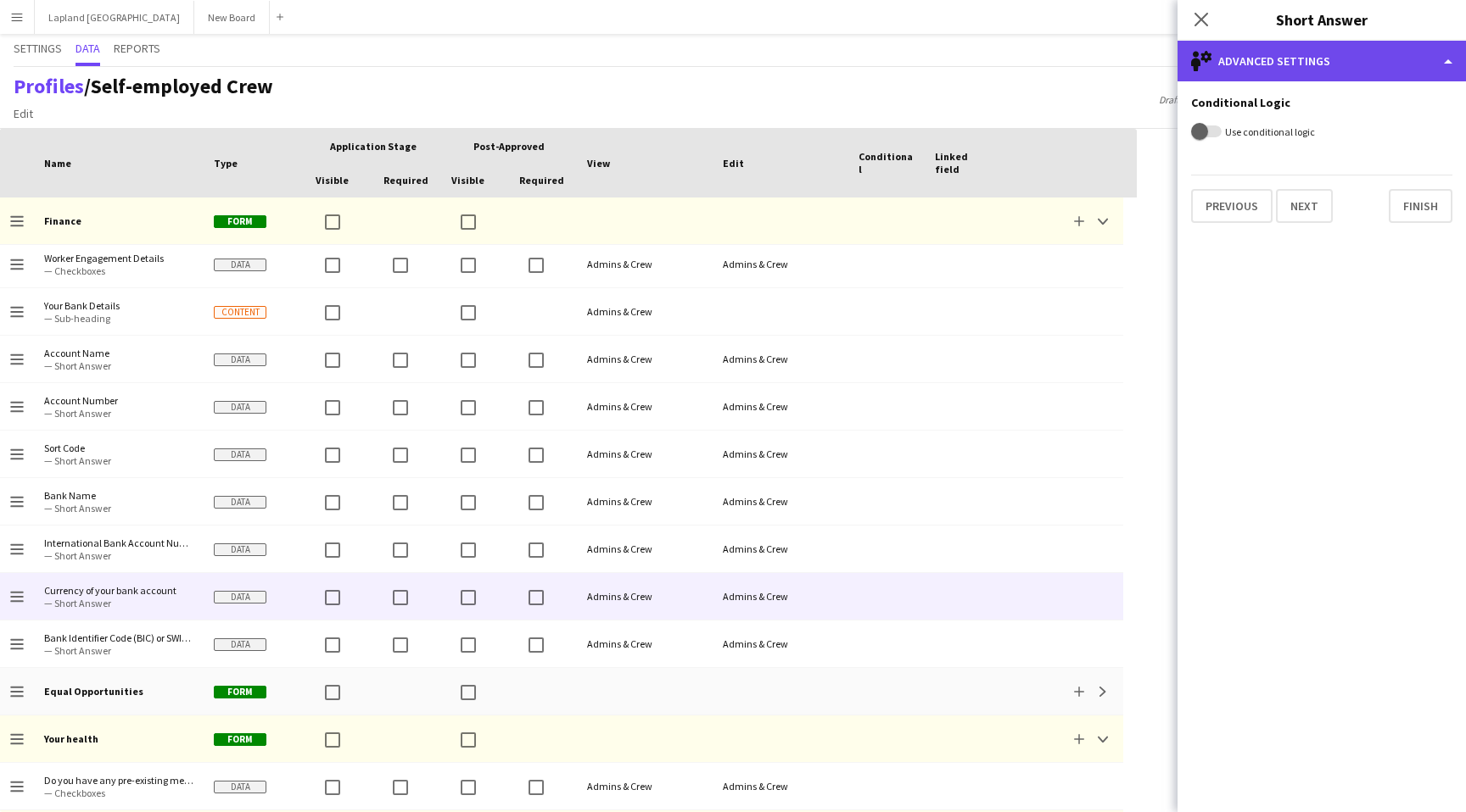
click at [1440, 55] on div "single-neutral-setting Advanced settings" at bounding box center [1322, 61] width 288 height 41
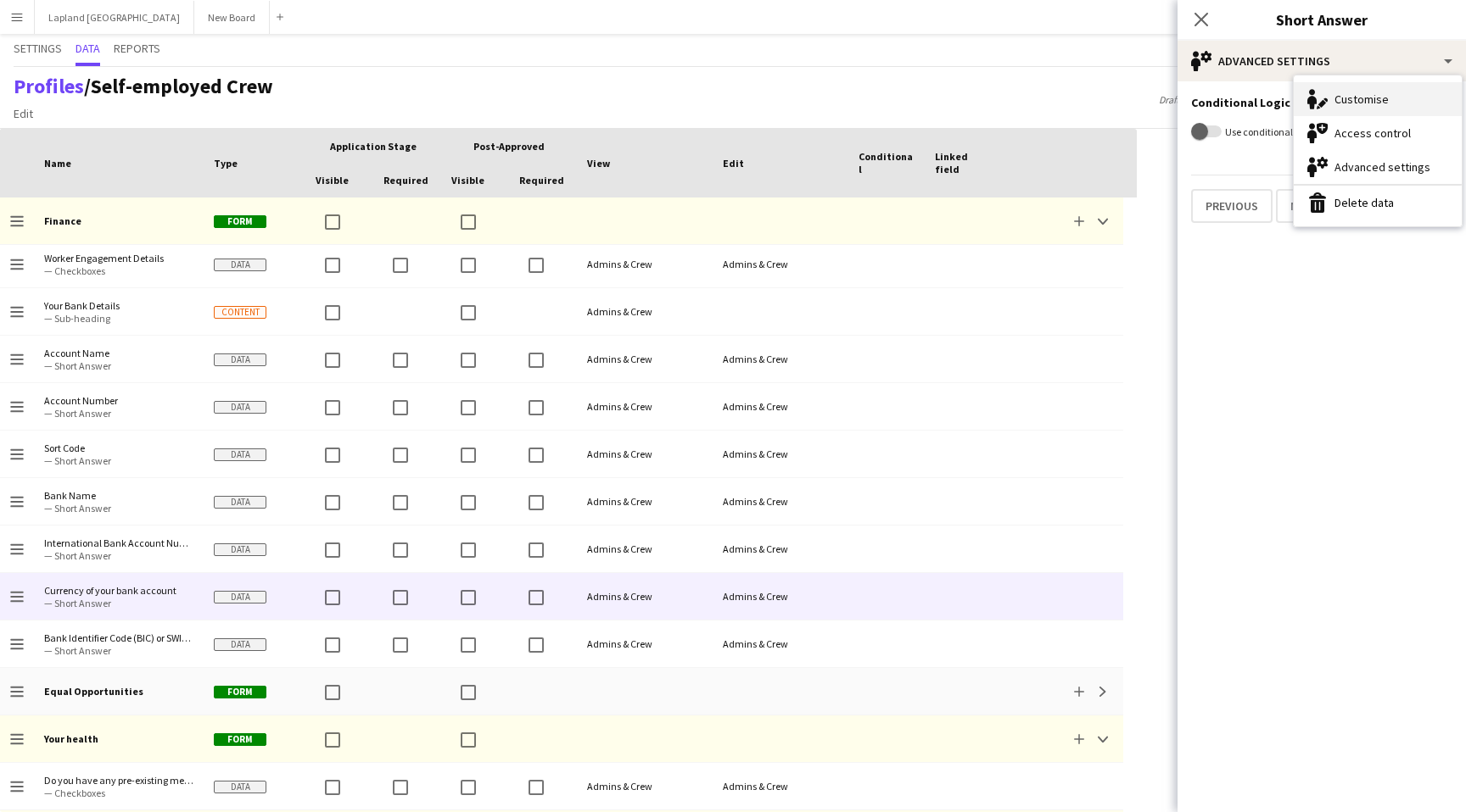
click at [1359, 91] on div "Customise Customise" at bounding box center [1377, 98] width 168 height 34
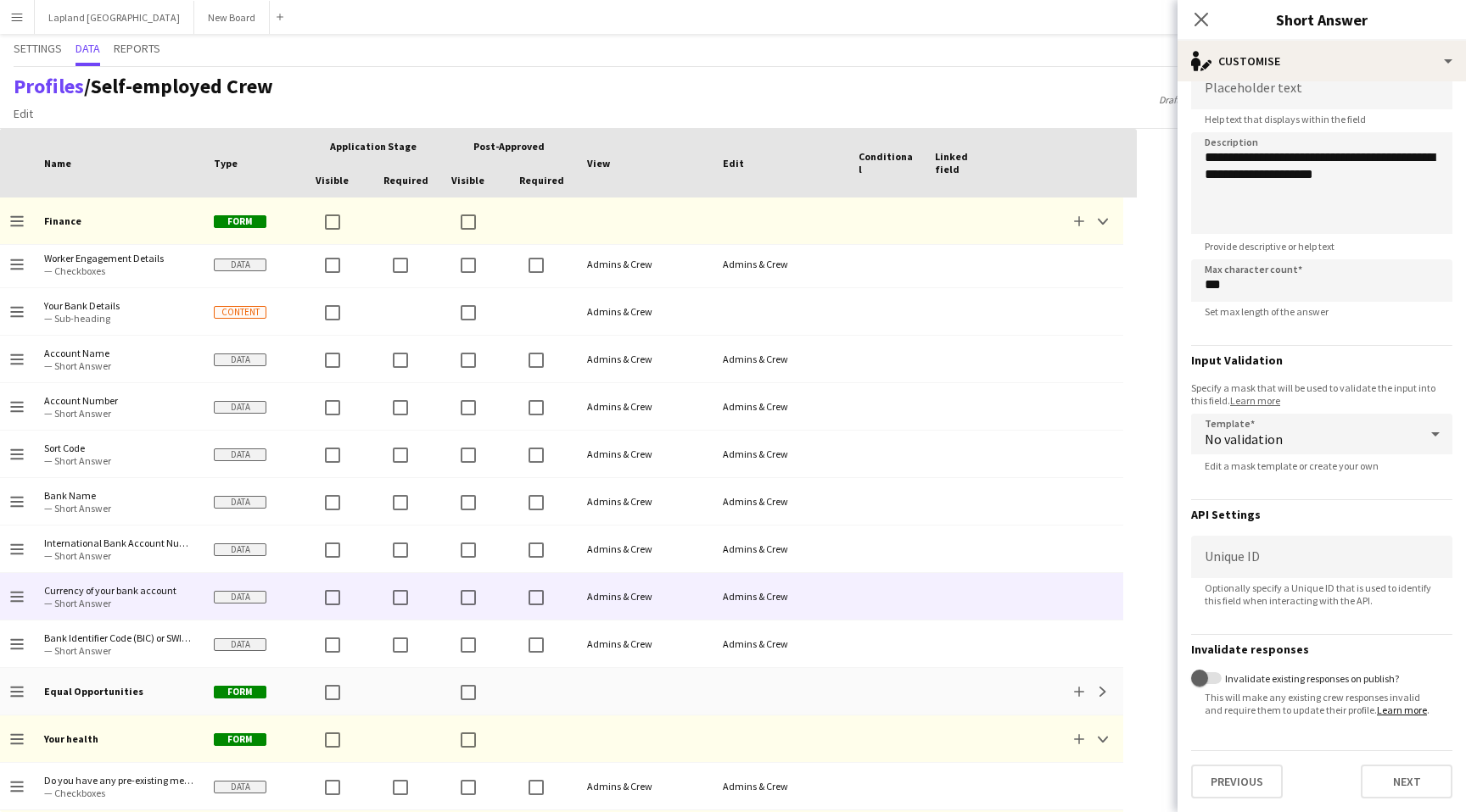
scroll to position [76, 0]
click at [1205, 18] on icon "Close pop-in" at bounding box center [1201, 18] width 17 height 17
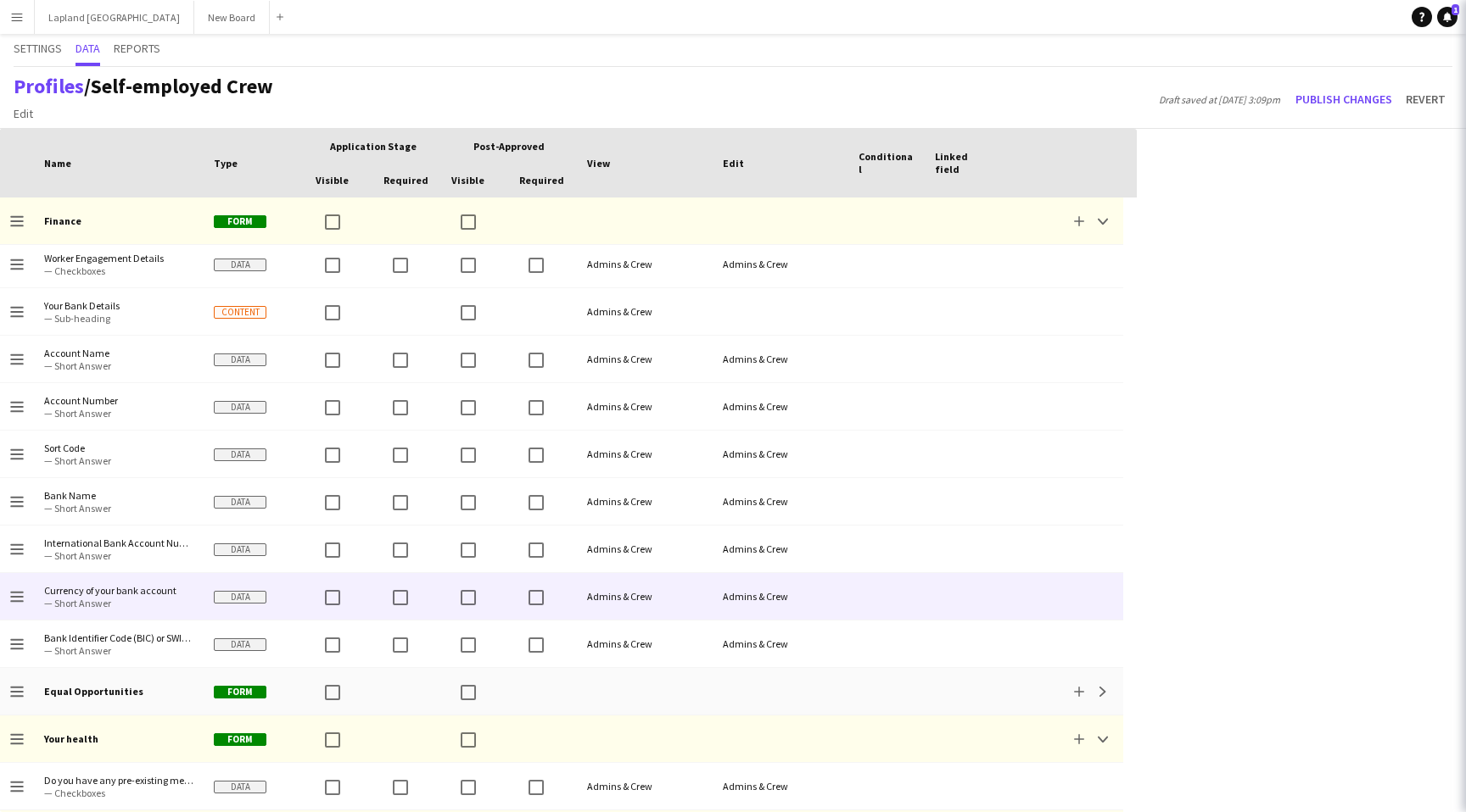
scroll to position [0, 0]
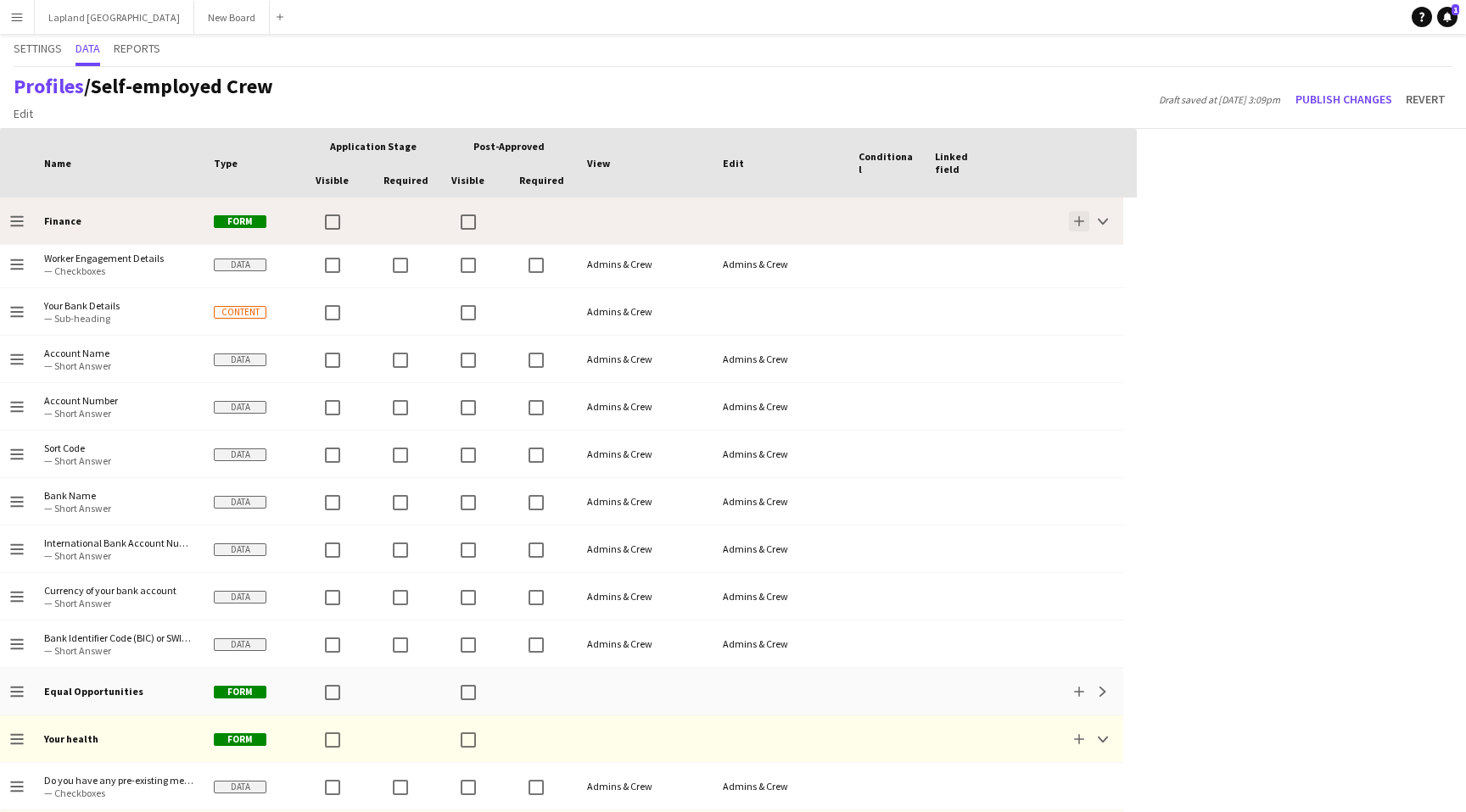
click at [1079, 223] on app-icon "Add" at bounding box center [1079, 221] width 10 height 10
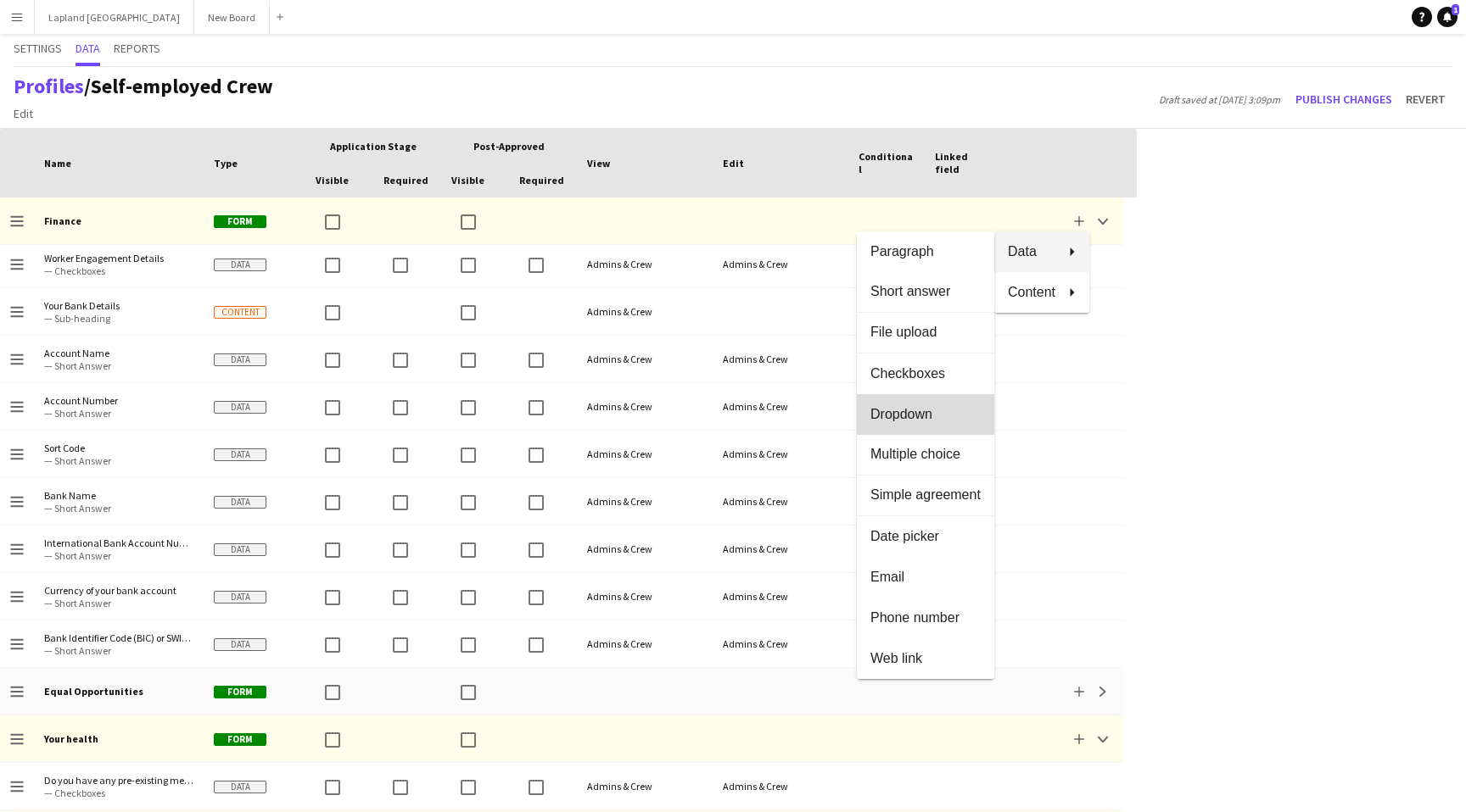
click at [911, 414] on span "Dropdown" at bounding box center [925, 414] width 110 height 16
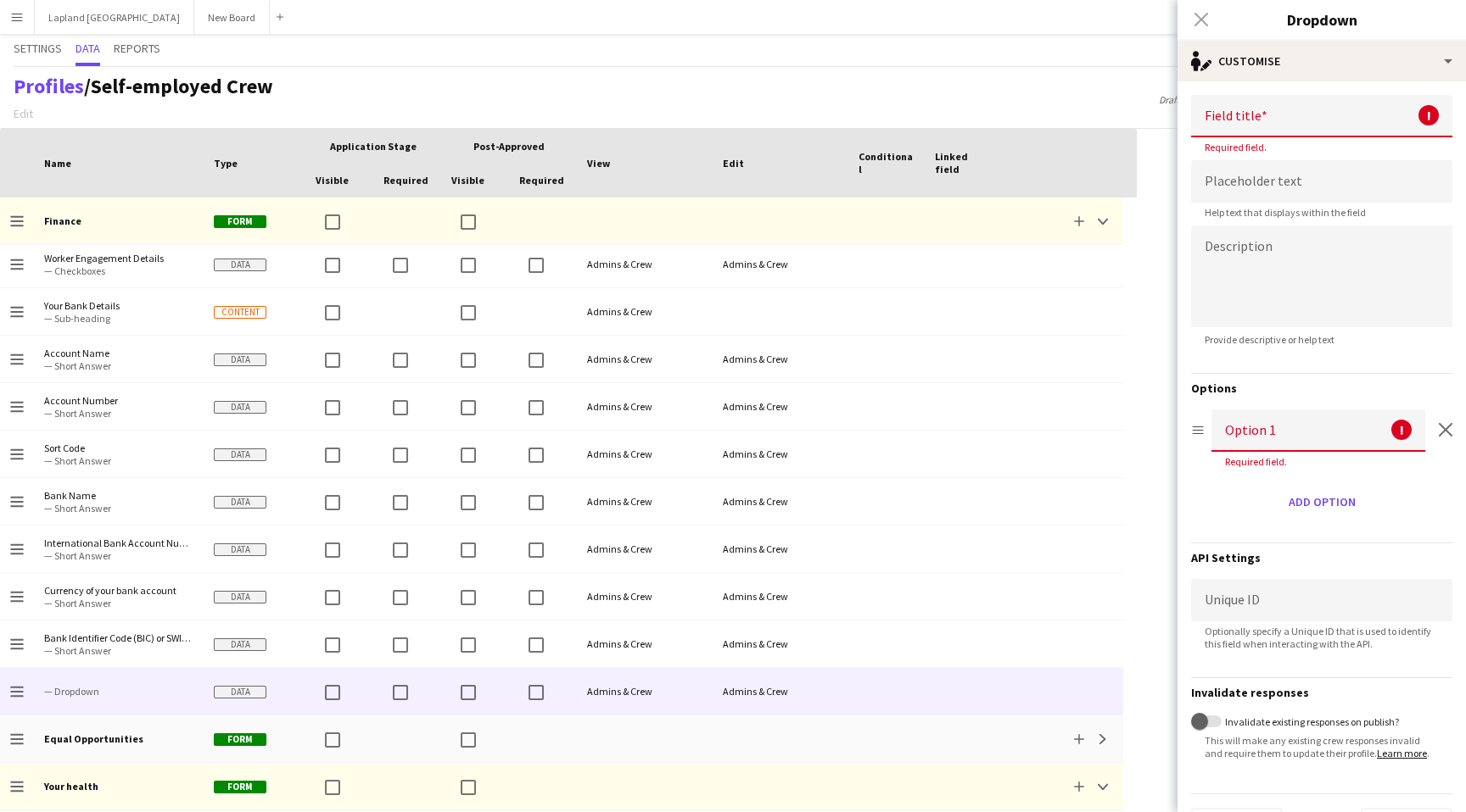
click at [1287, 122] on input at bounding box center [1322, 117] width 261 height 43
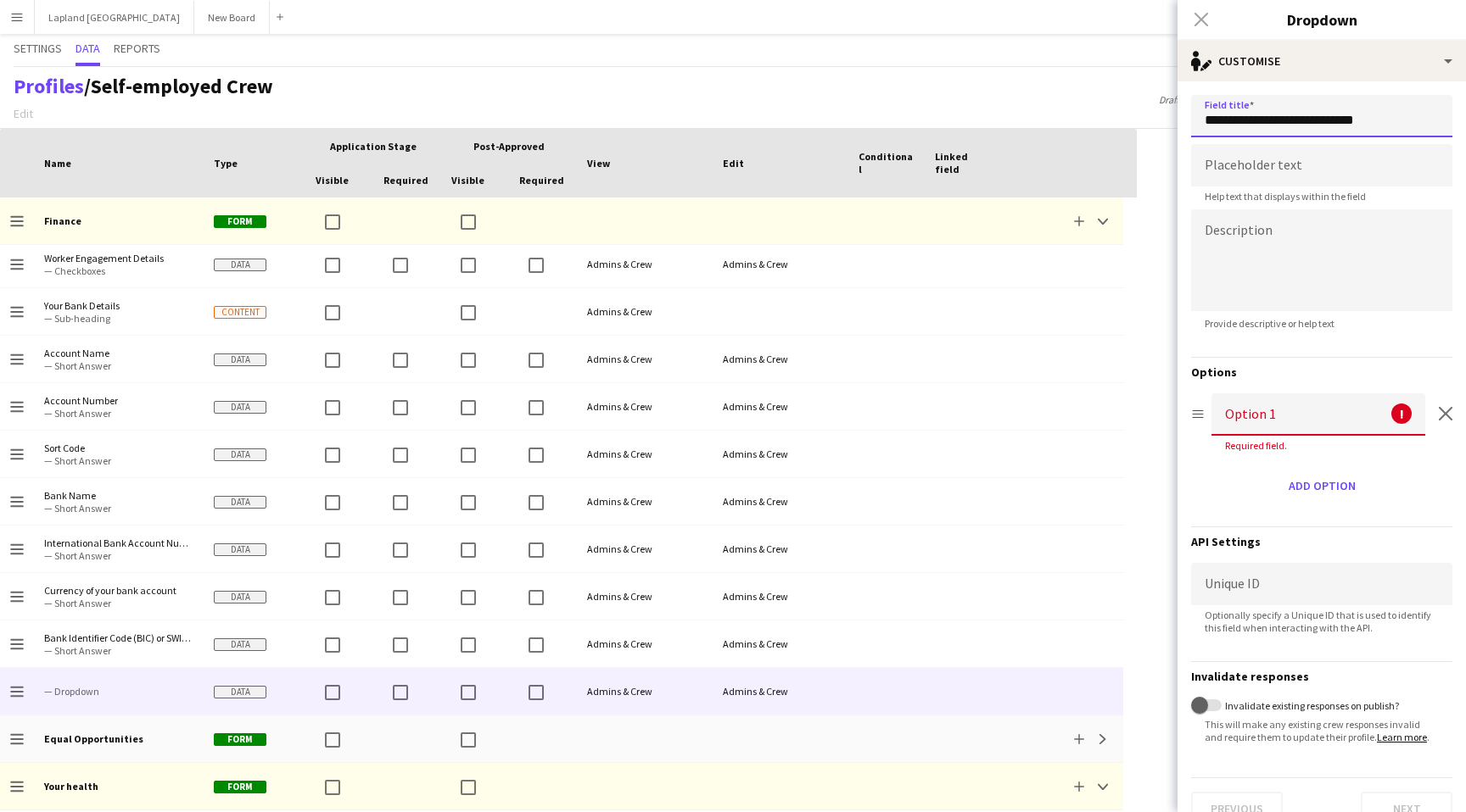
type input "**********"
click at [1325, 414] on input at bounding box center [1318, 415] width 213 height 43
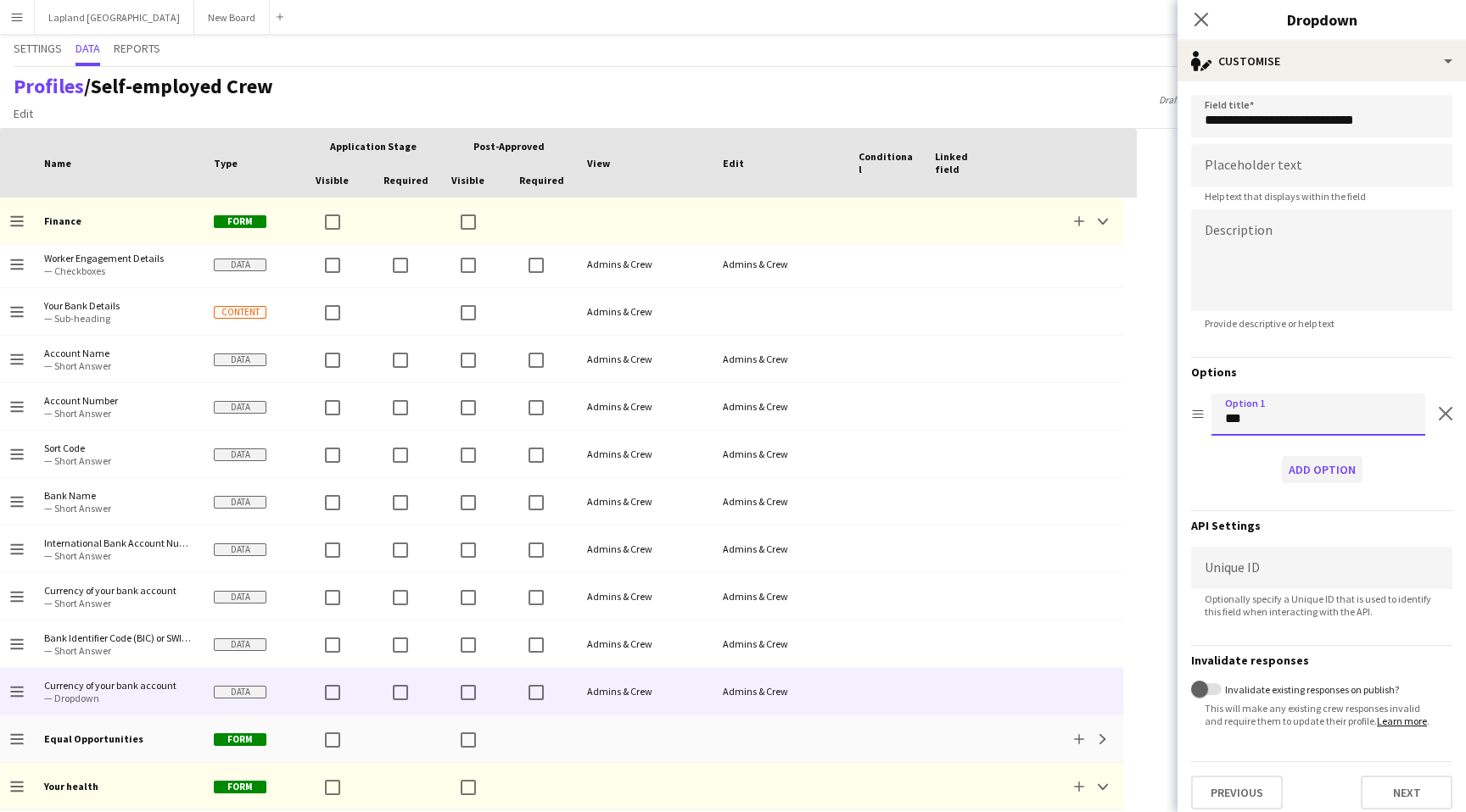
type input "***"
click at [1338, 472] on button "Add option" at bounding box center [1322, 470] width 81 height 27
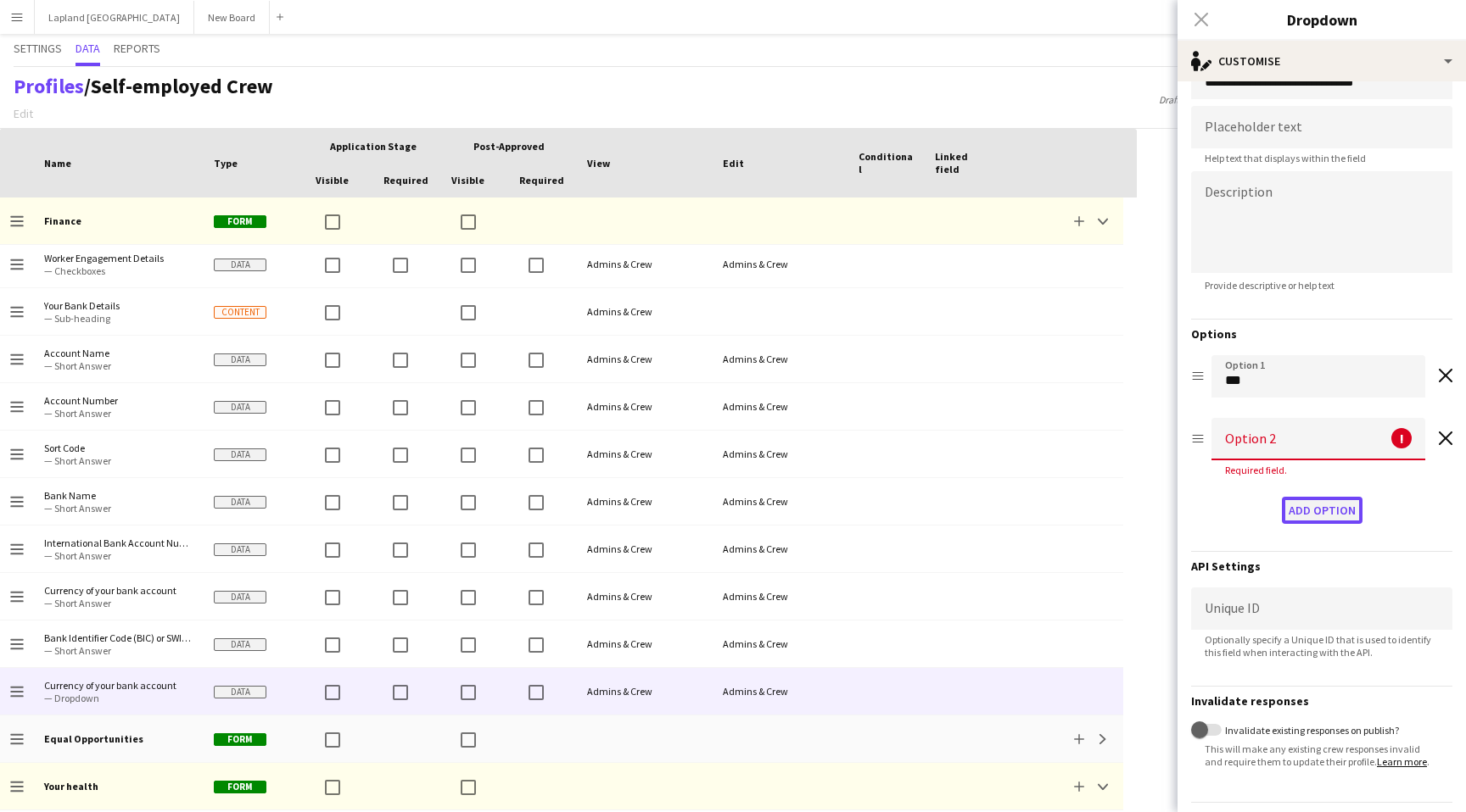
scroll to position [43, 0]
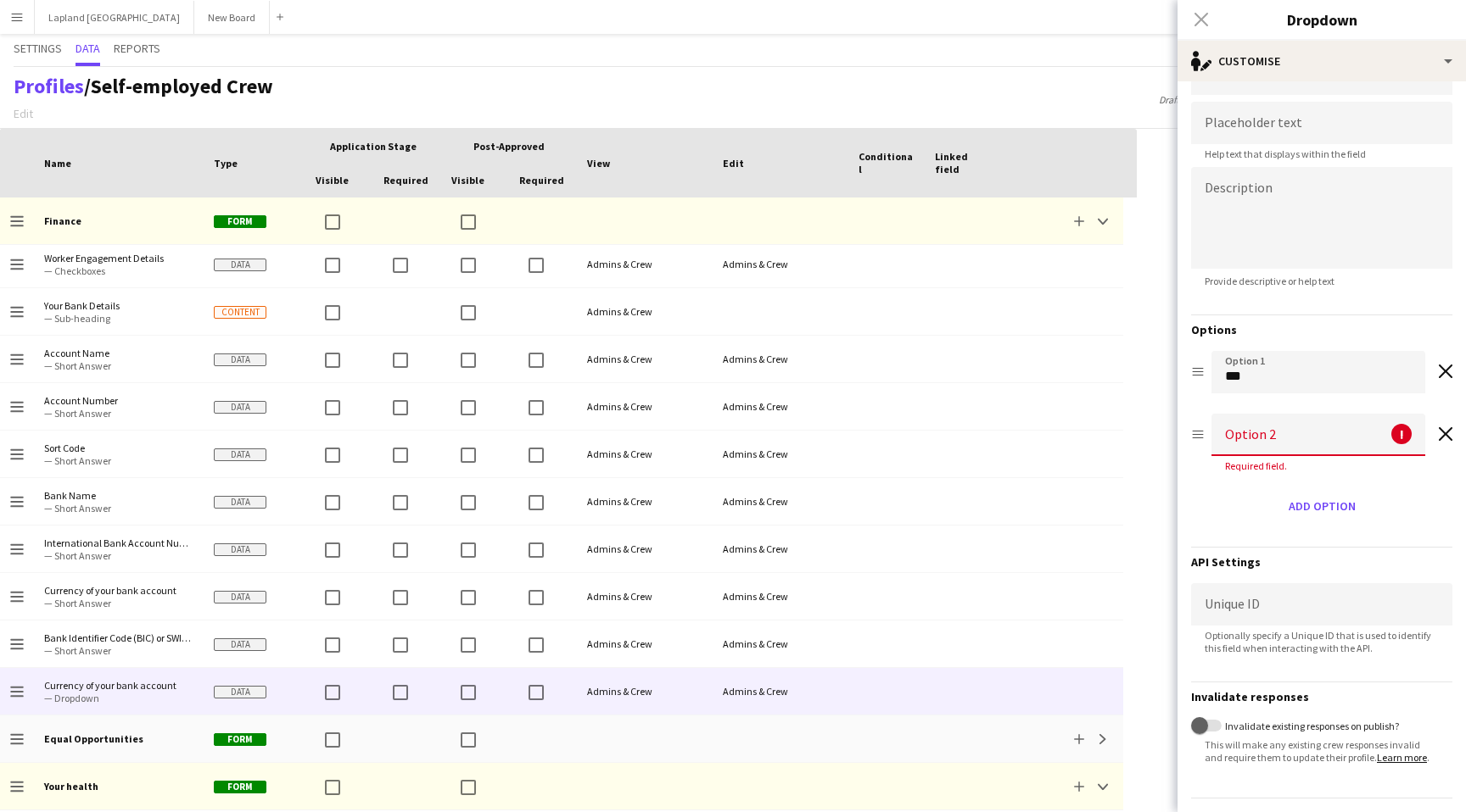
click at [1298, 437] on input at bounding box center [1318, 435] width 213 height 43
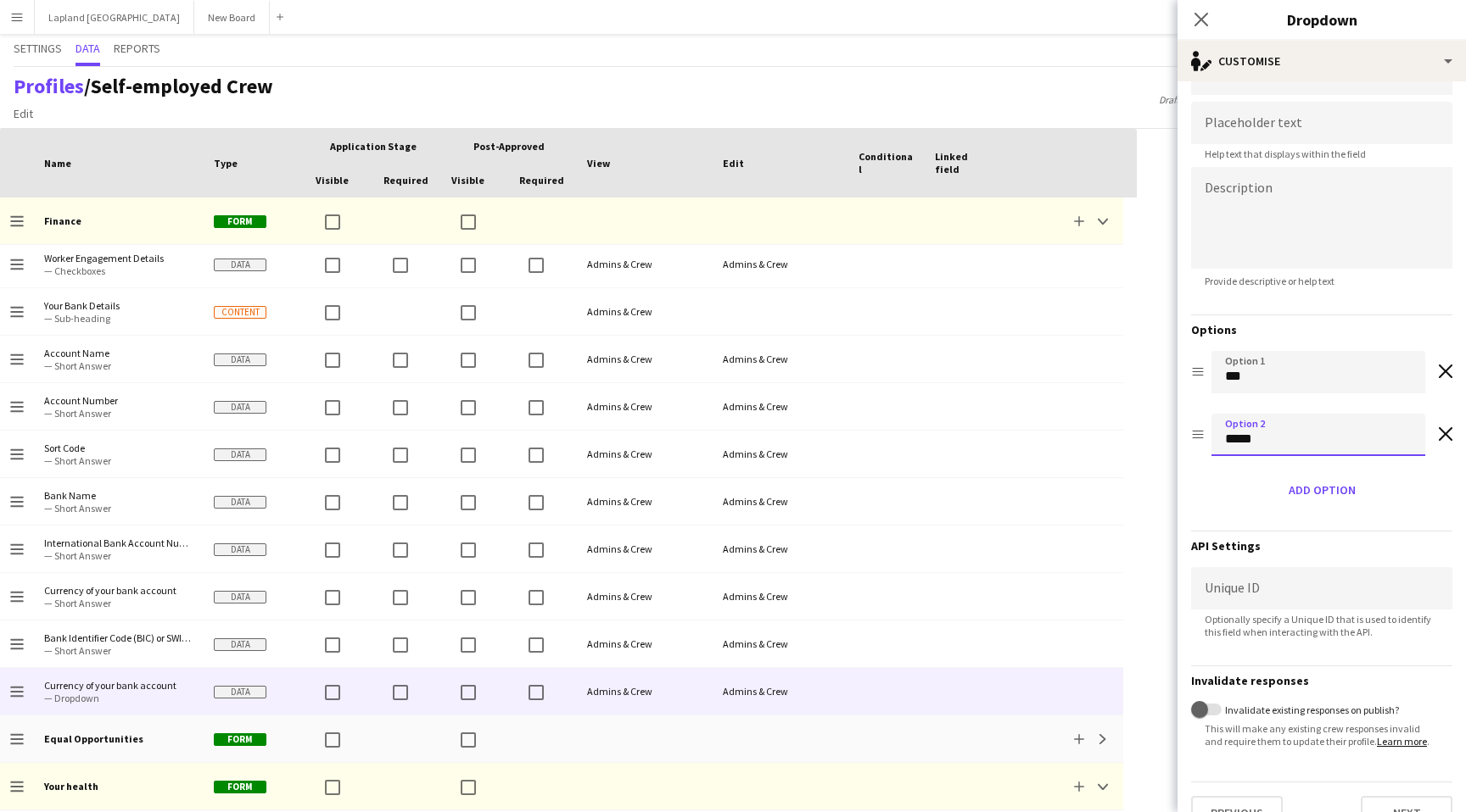
scroll to position [74, 0]
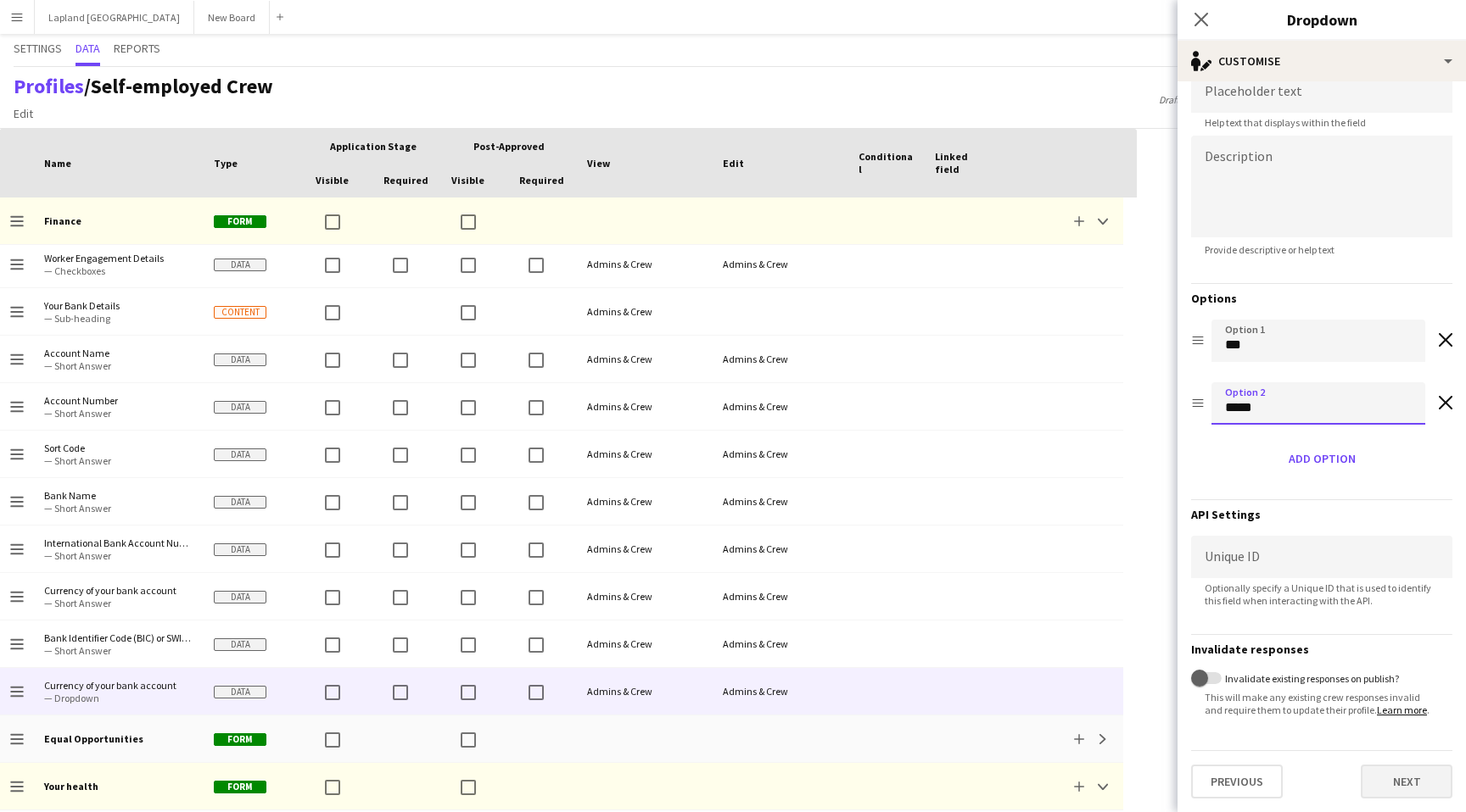
type input "*****"
click at [1410, 783] on button "Next" at bounding box center [1407, 782] width 92 height 34
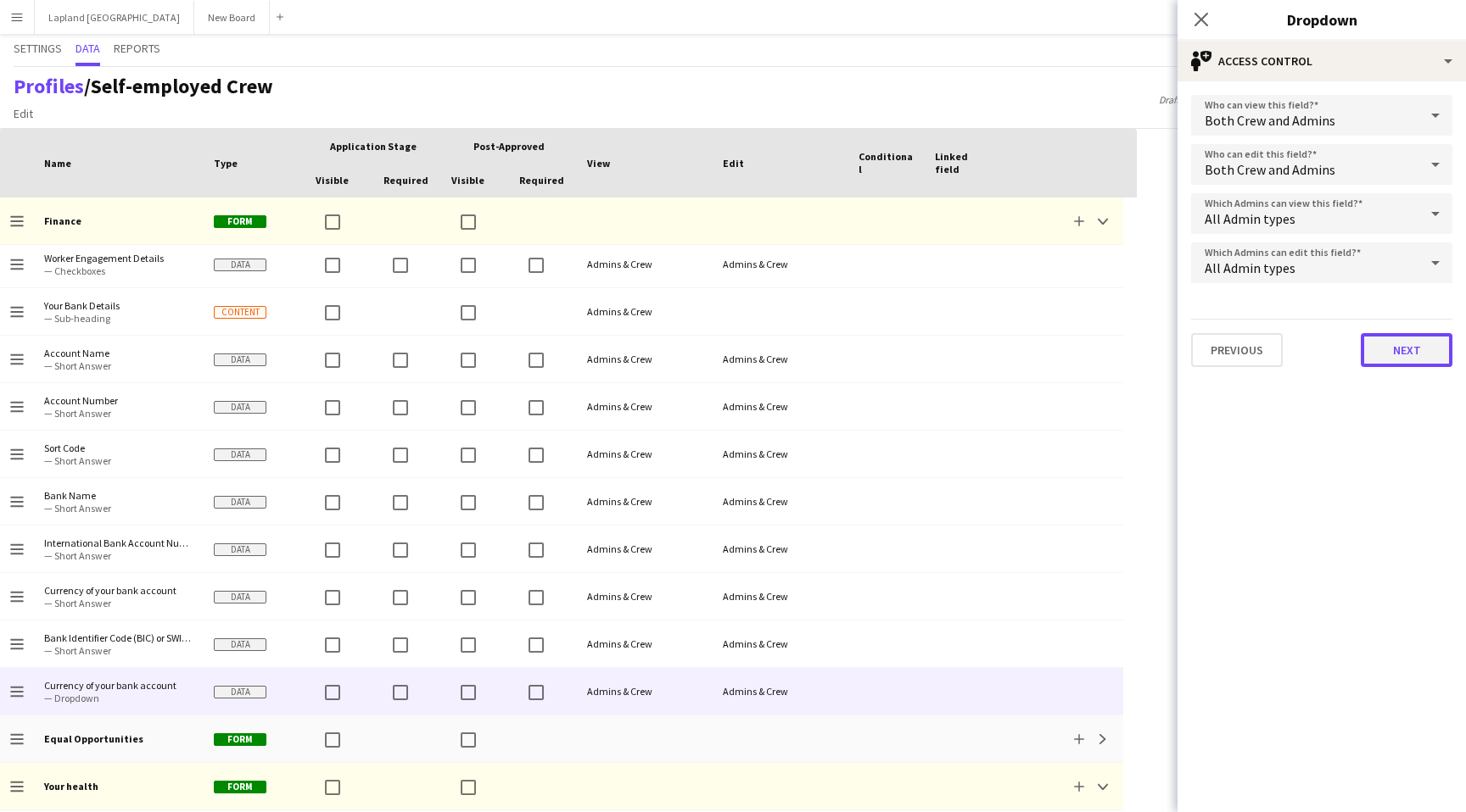
click at [1411, 353] on button "Next" at bounding box center [1407, 350] width 92 height 34
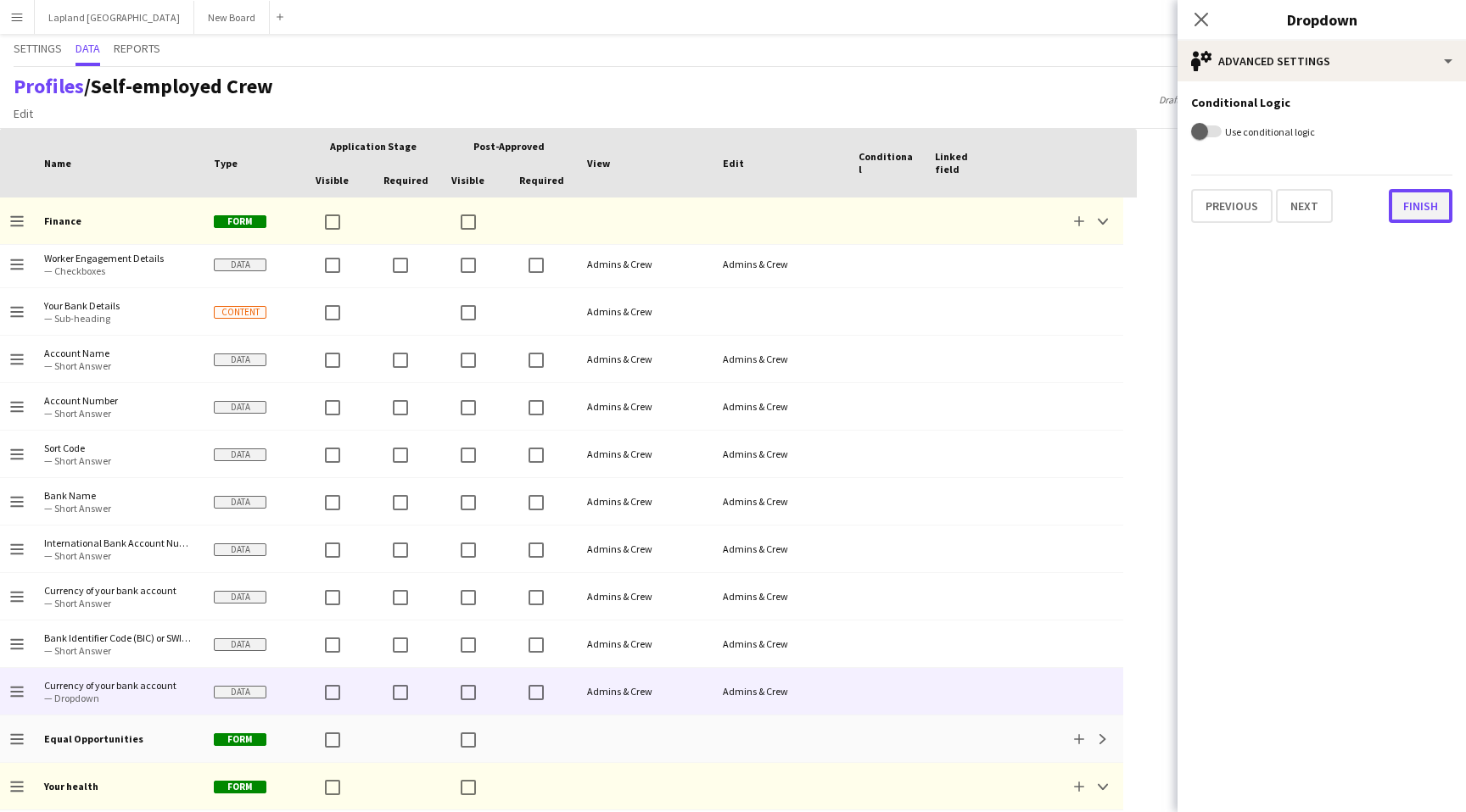
click at [1430, 206] on button "Finish" at bounding box center [1420, 205] width 63 height 34
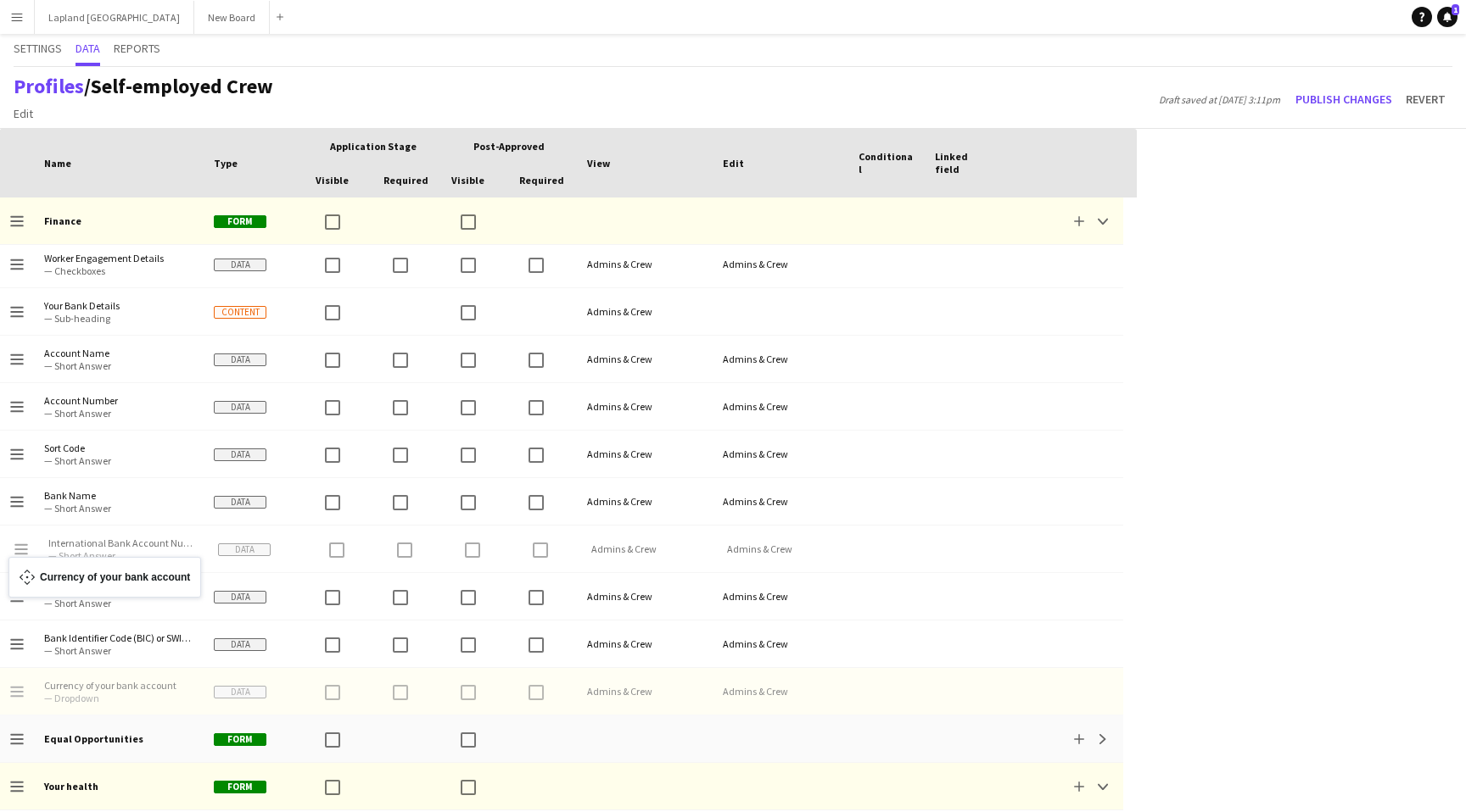
drag, startPoint x: 17, startPoint y: 694, endPoint x: 17, endPoint y: 568, distance: 126.0
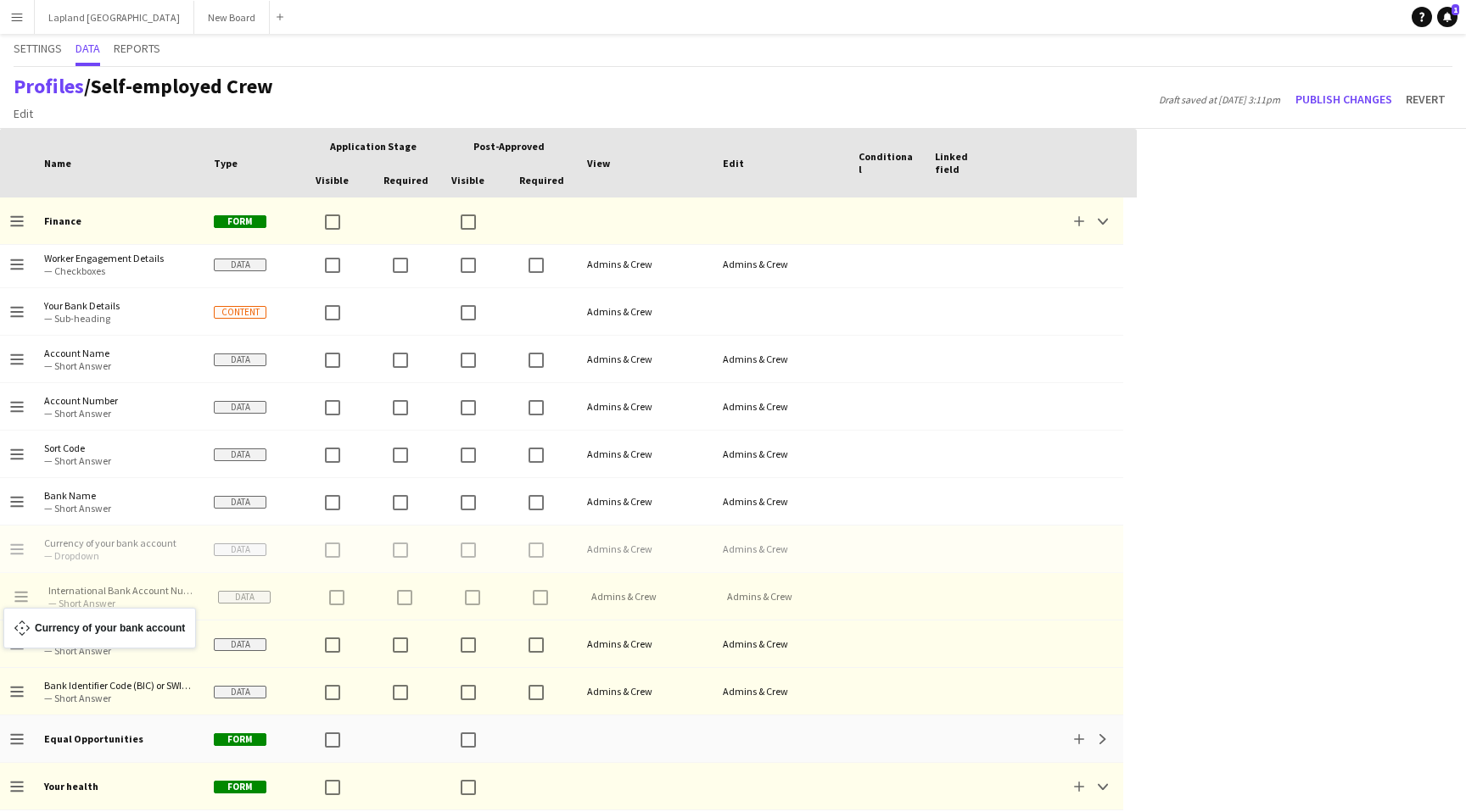
drag, startPoint x: 17, startPoint y: 544, endPoint x: 12, endPoint y: 618, distance: 74.2
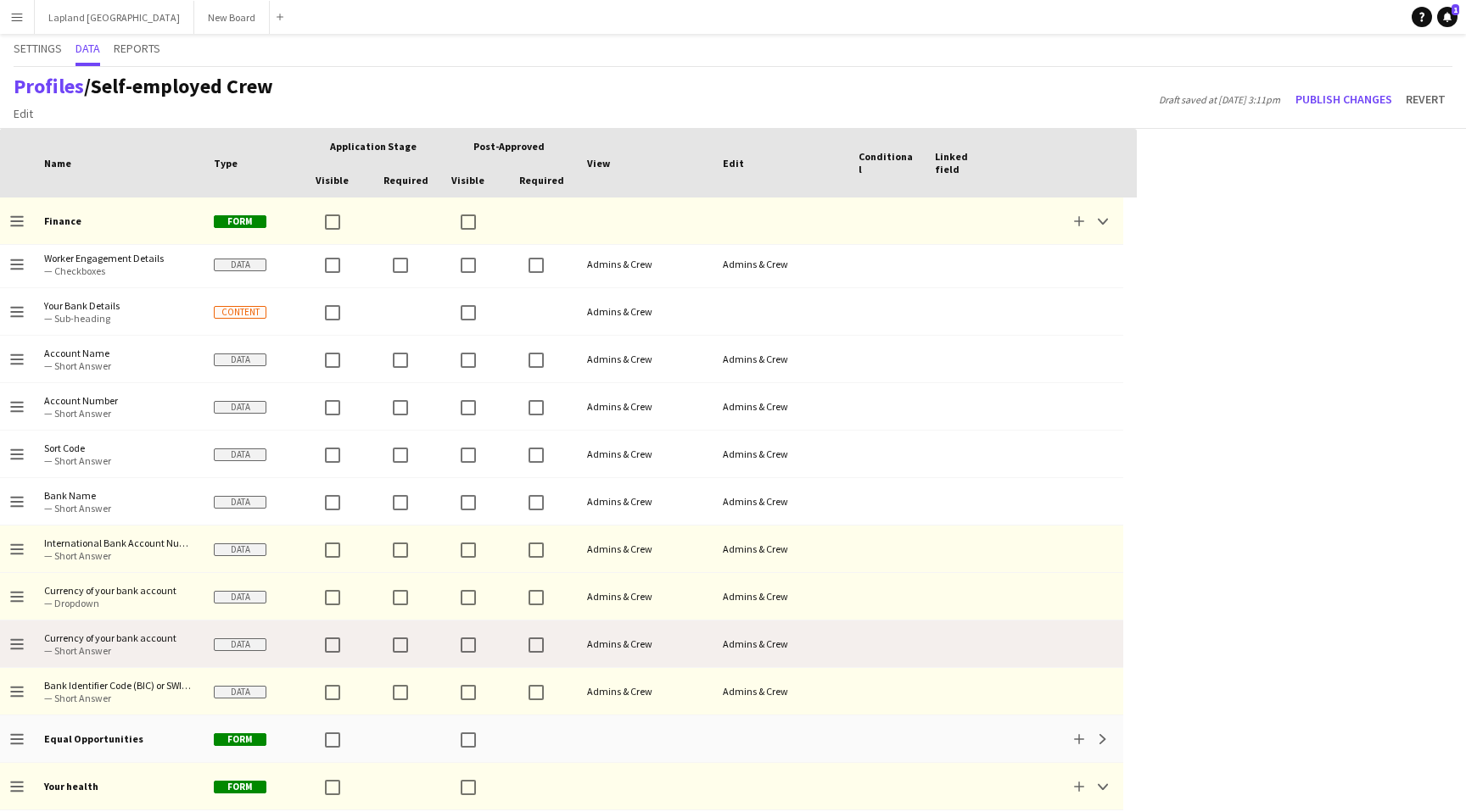
click at [865, 635] on div at bounding box center [886, 645] width 76 height 47
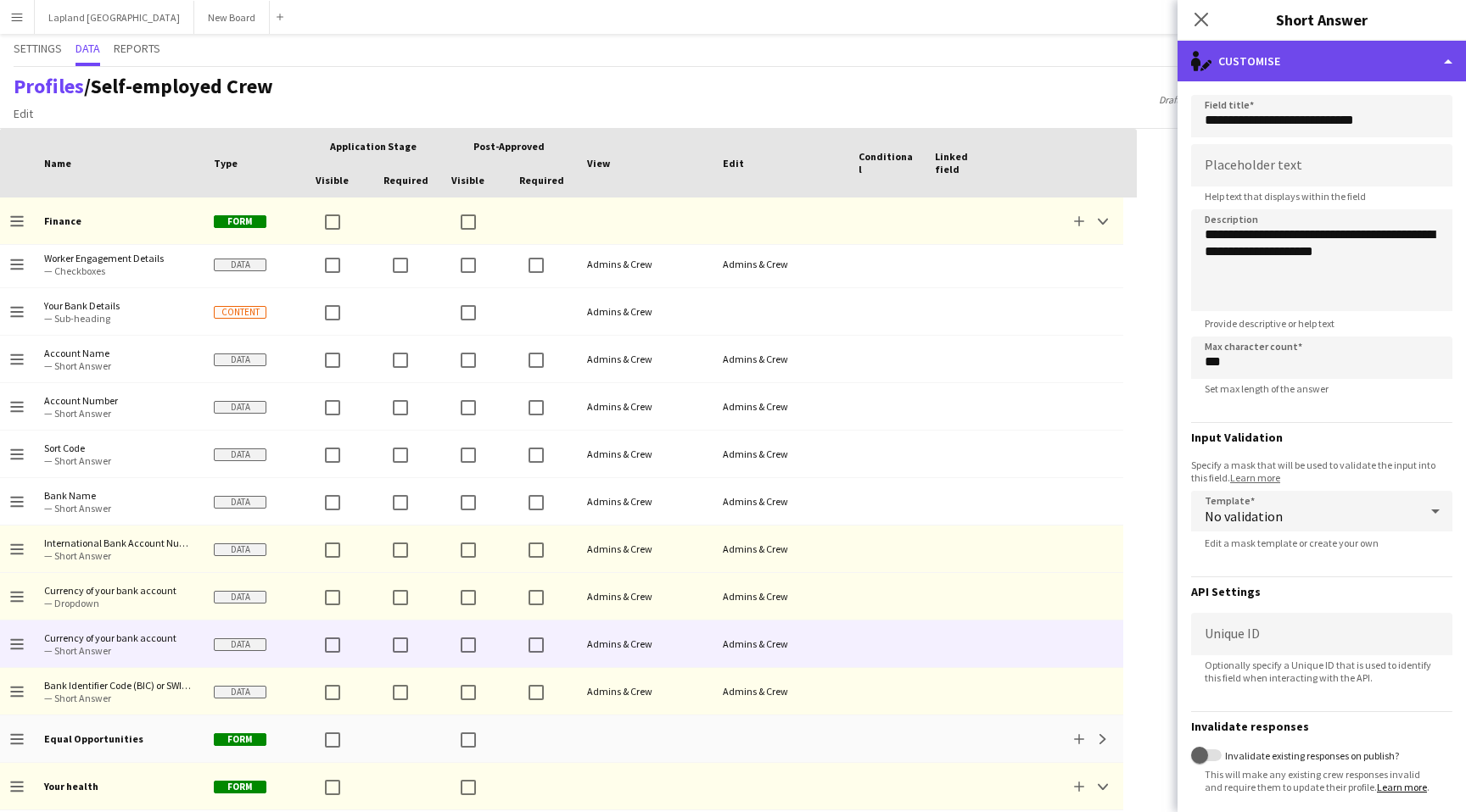
click at [1445, 60] on div "single-neutral-actions-edit-1 Customise" at bounding box center [1322, 61] width 288 height 41
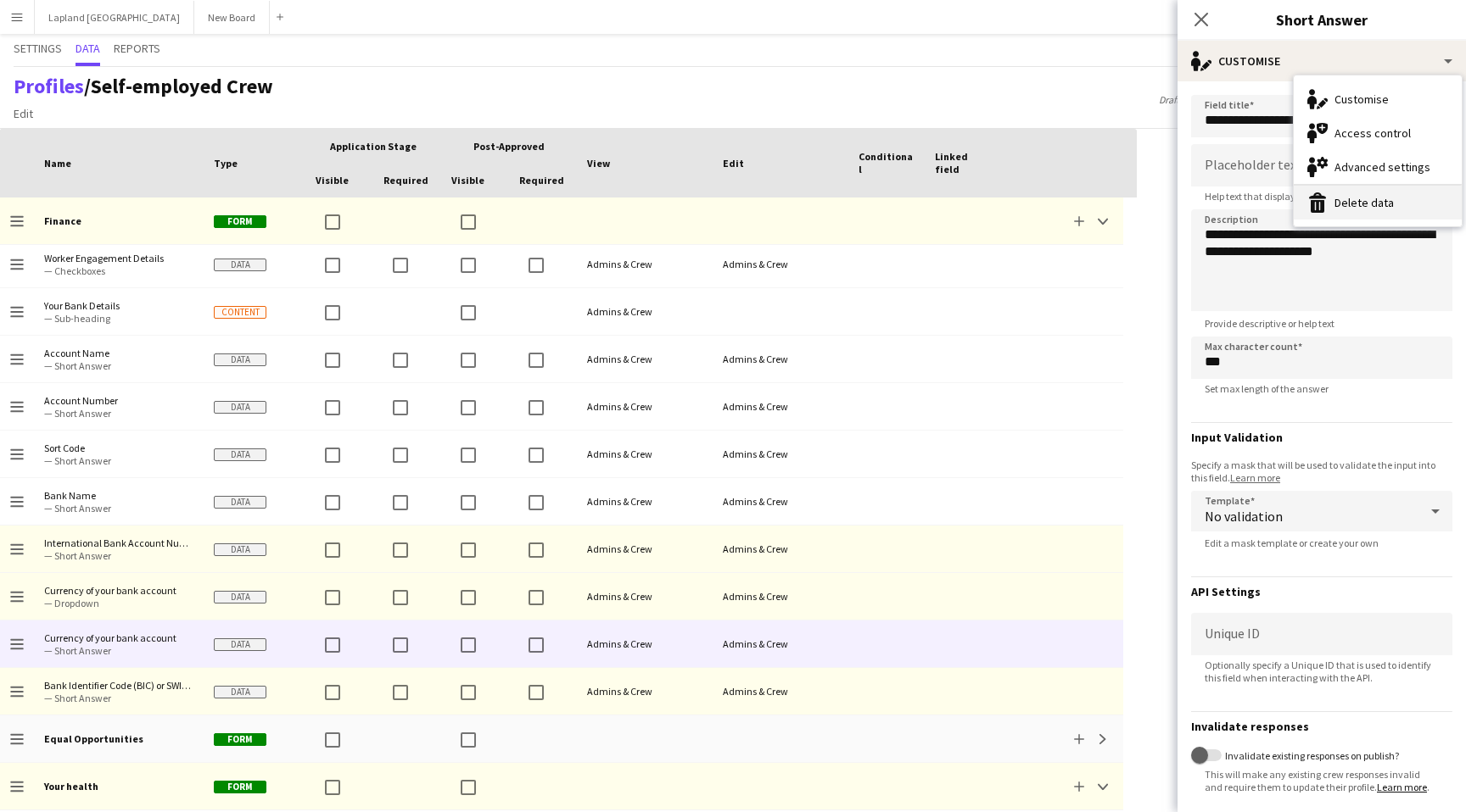
click at [1377, 203] on button "Delete data Delete data" at bounding box center [1377, 203] width 168 height 34
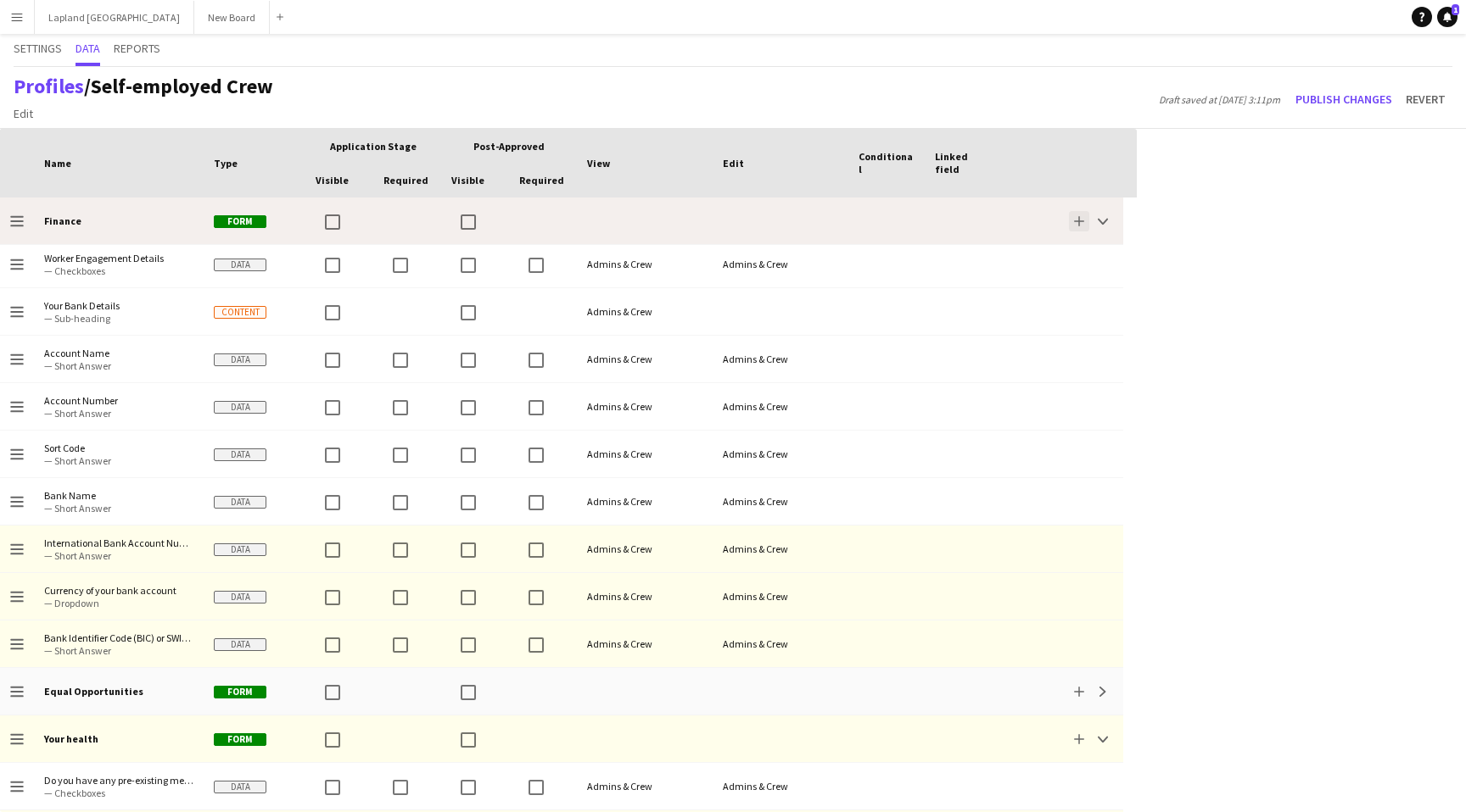
click at [1075, 220] on app-icon "Add" at bounding box center [1079, 221] width 10 height 10
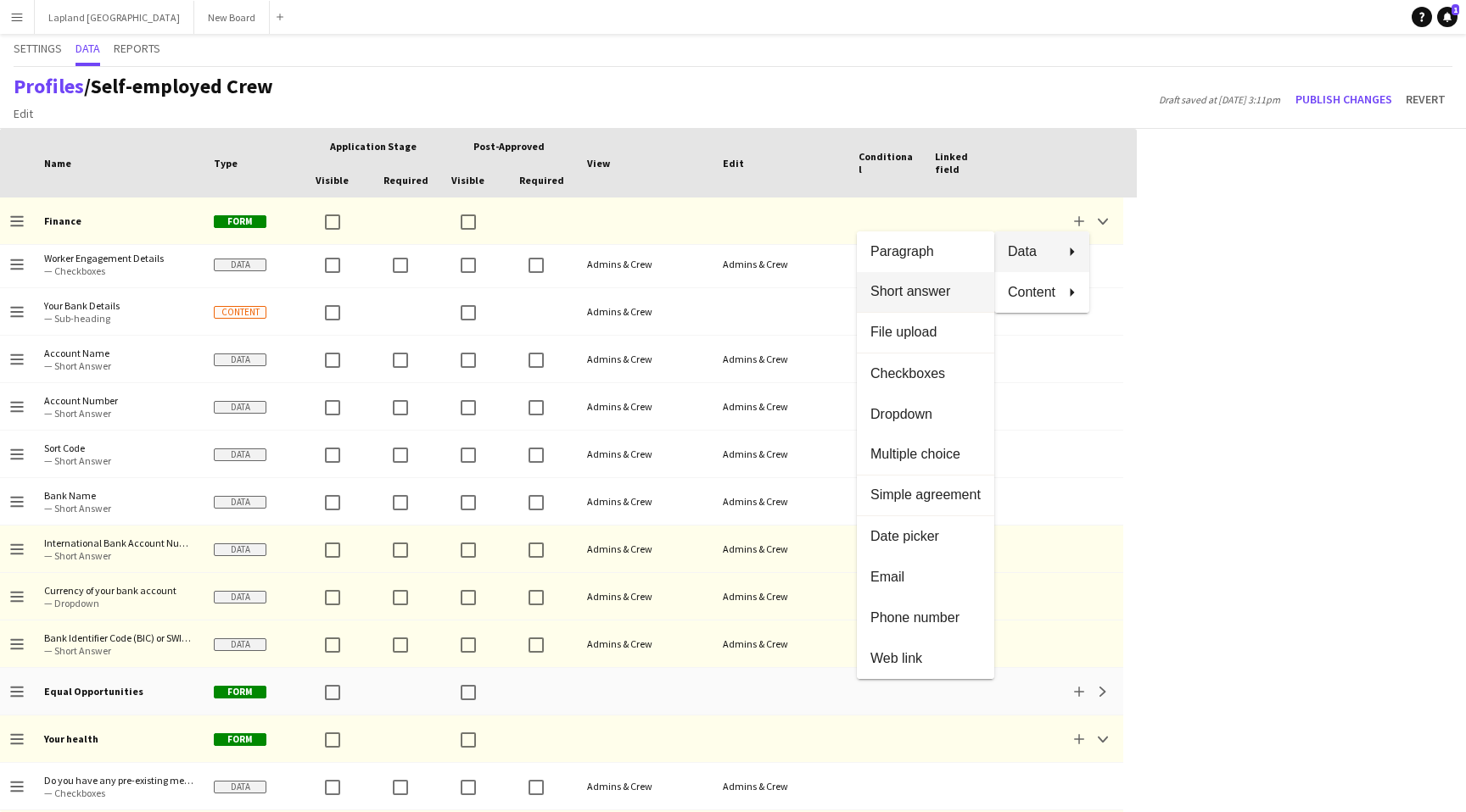
click at [915, 297] on span "Short answer" at bounding box center [925, 292] width 110 height 16
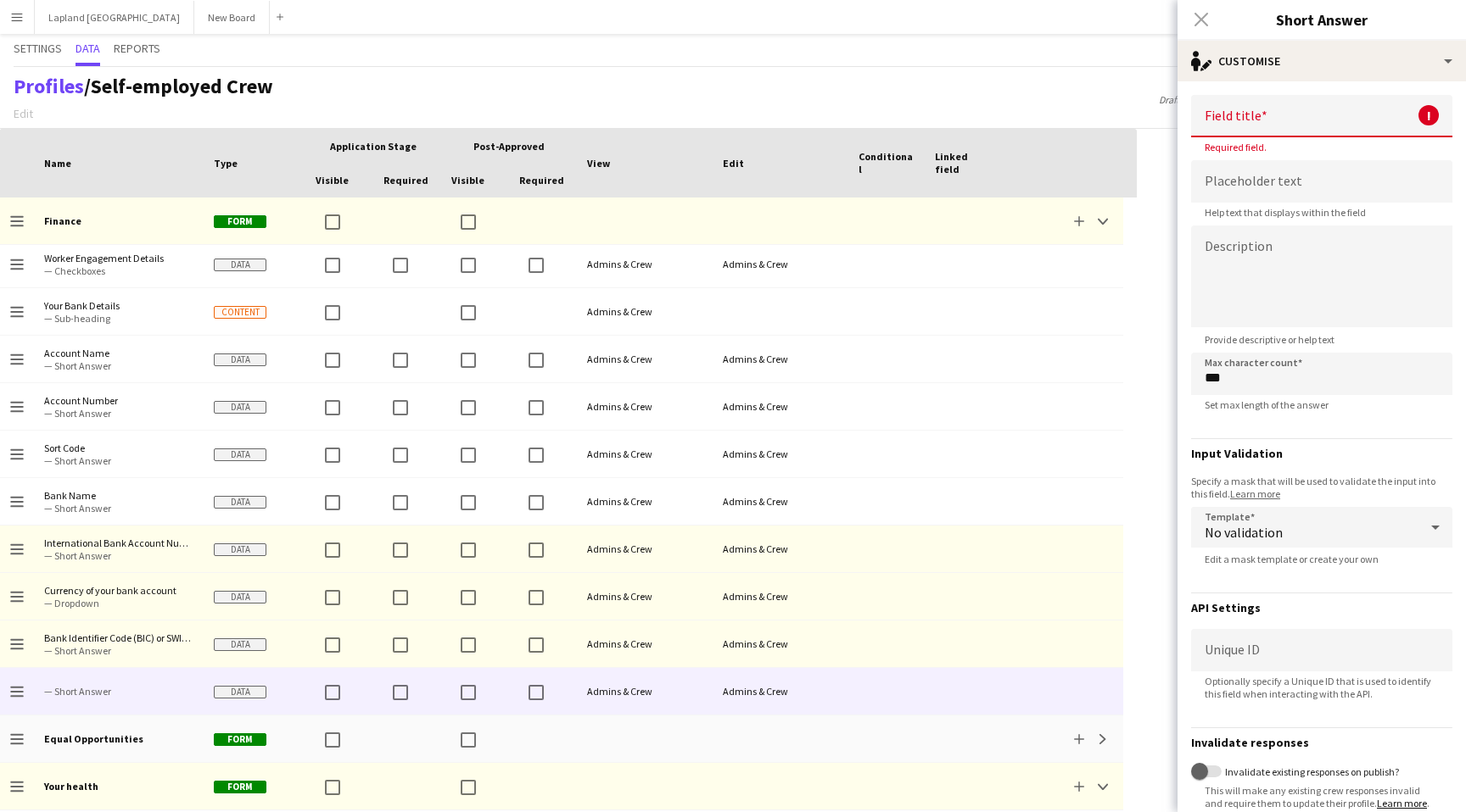
click at [1276, 116] on input at bounding box center [1322, 117] width 261 height 43
click at [1226, 375] on input "***" at bounding box center [1322, 374] width 261 height 43
type input "*"
type input "**"
click at [1259, 123] on input at bounding box center [1322, 117] width 261 height 43
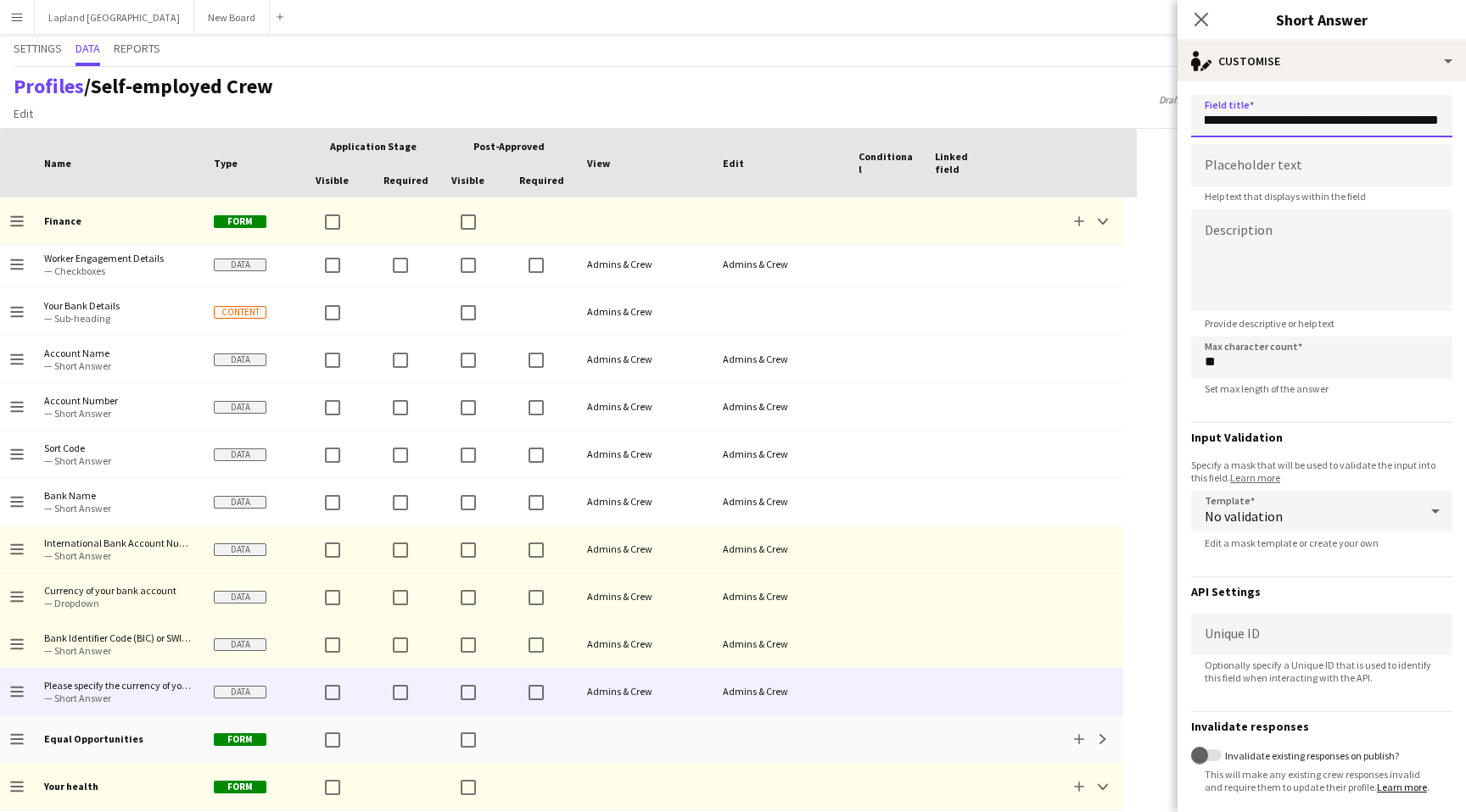
scroll to position [77, 0]
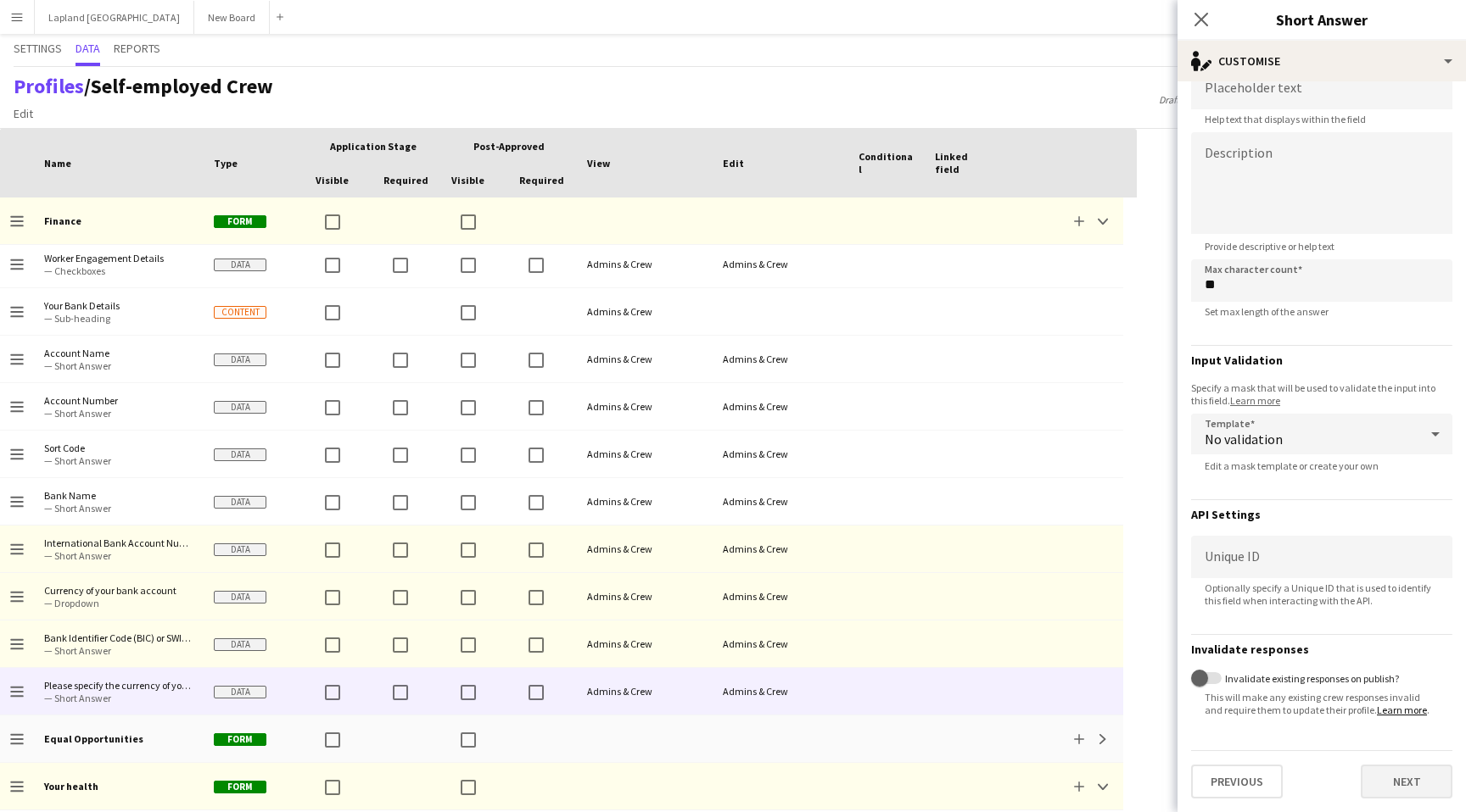
type input "**********"
click at [1420, 778] on button "Next" at bounding box center [1407, 782] width 92 height 34
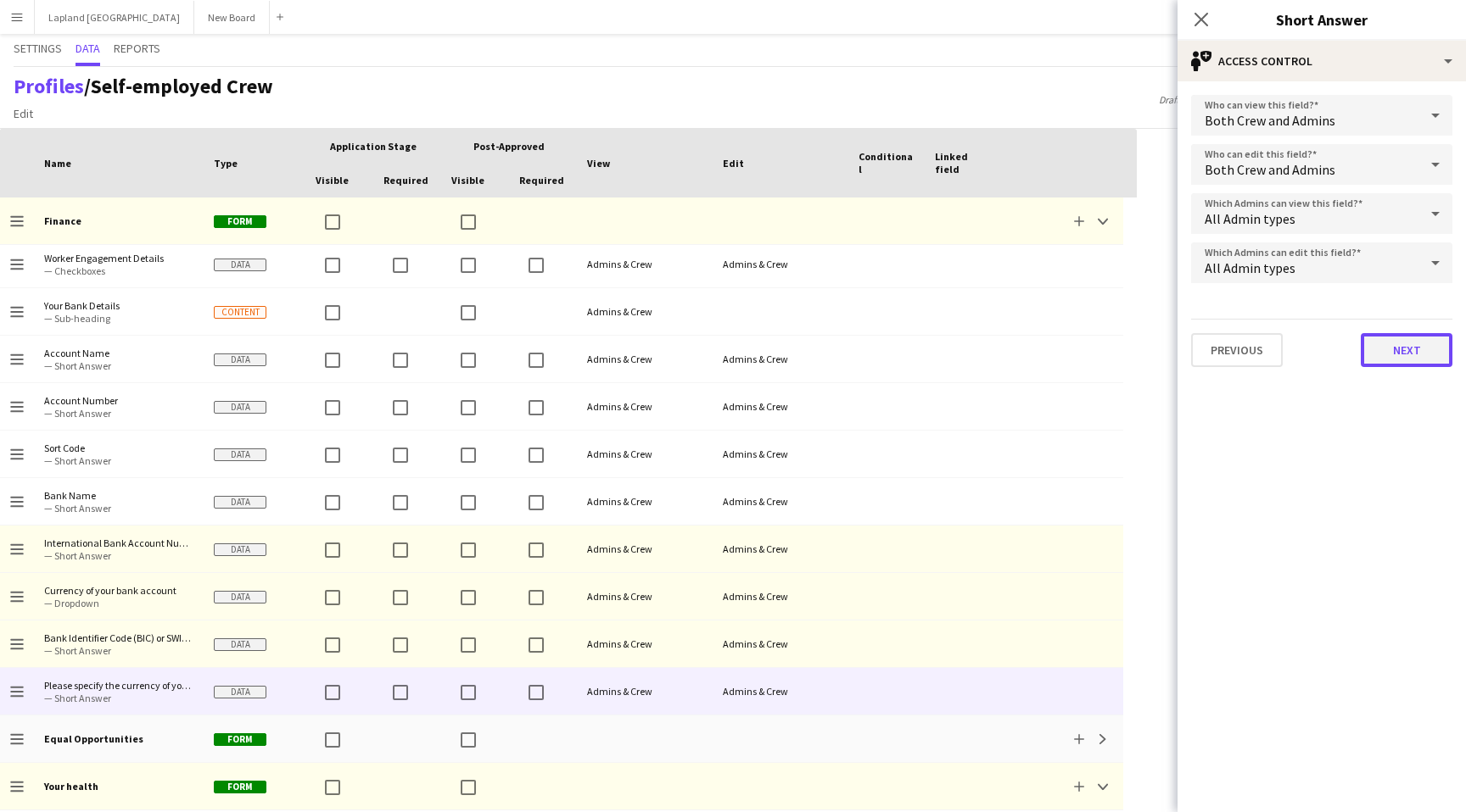
click at [1408, 356] on button "Next" at bounding box center [1407, 350] width 92 height 34
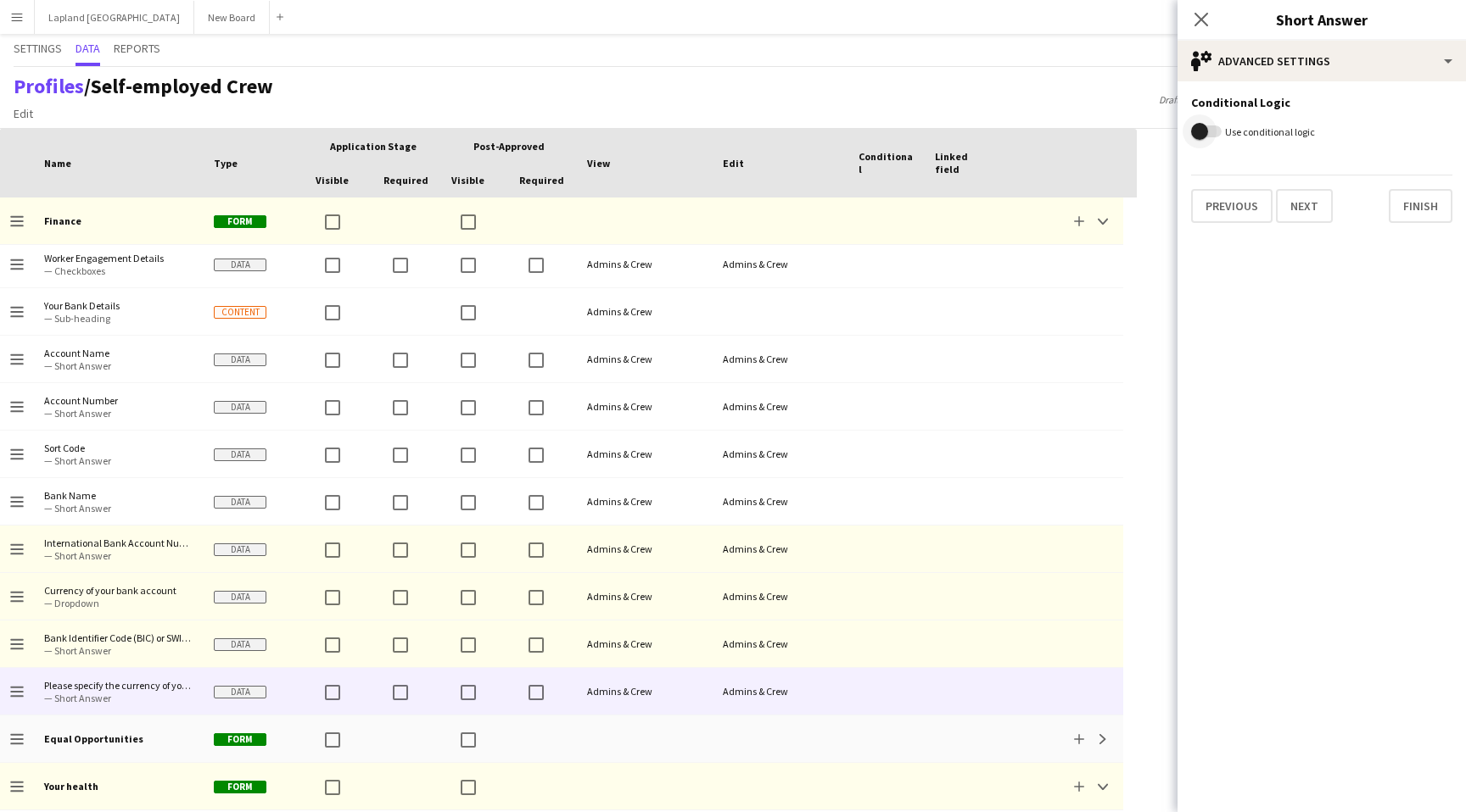
click at [1202, 129] on span "button" at bounding box center [1199, 130] width 17 height 17
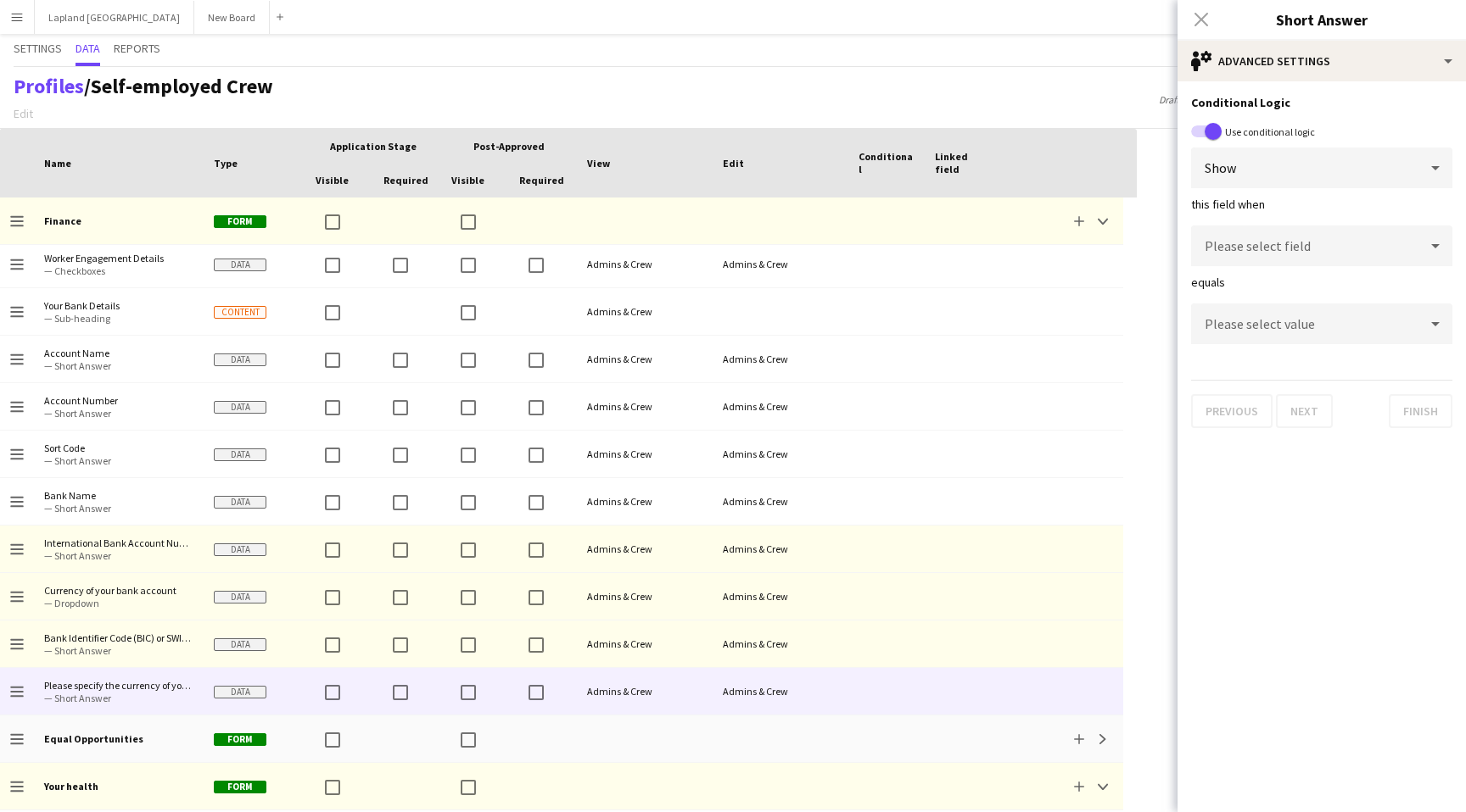
click at [1426, 167] on icon at bounding box center [1435, 167] width 20 height 34
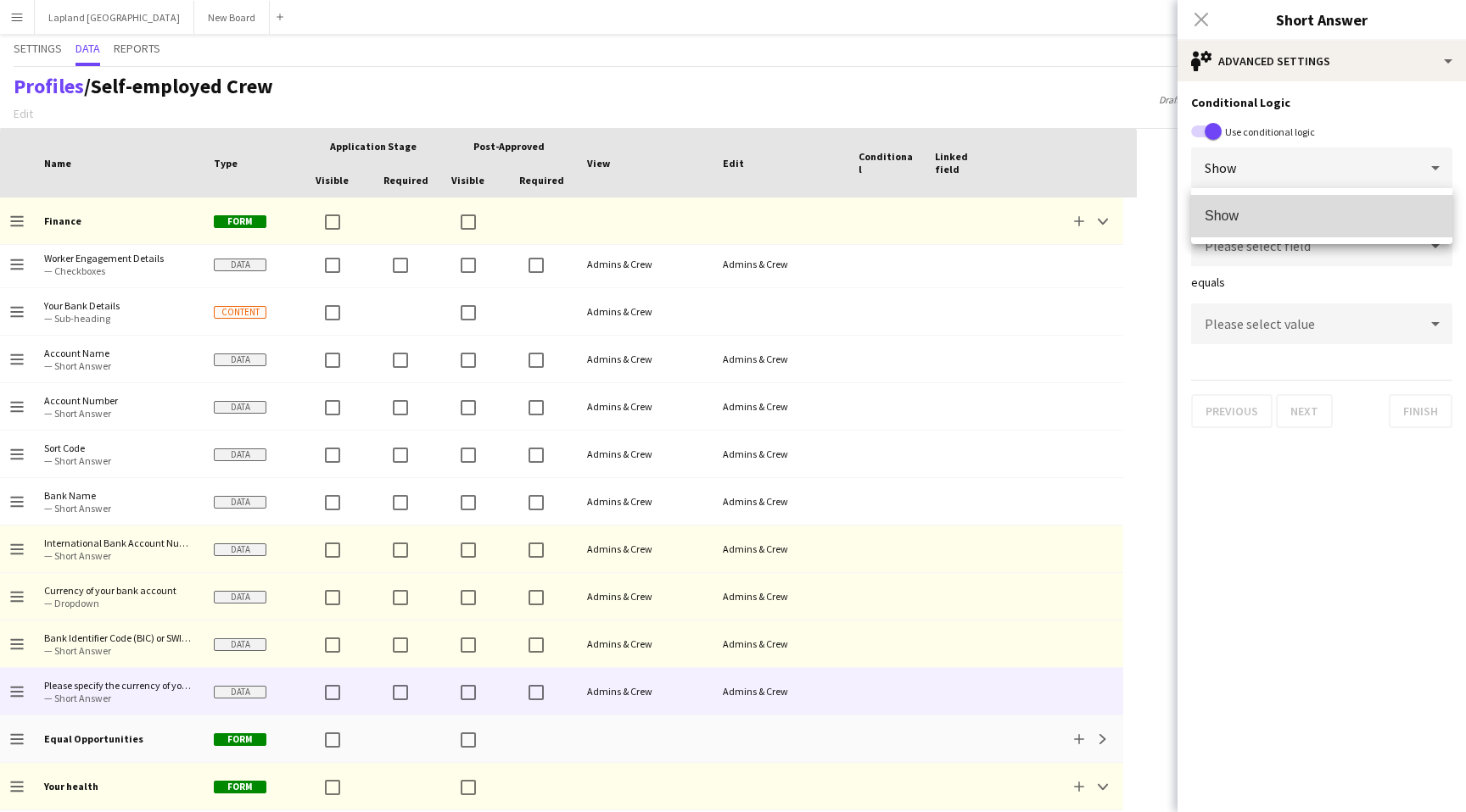
click at [1336, 216] on span "Show" at bounding box center [1322, 215] width 234 height 17
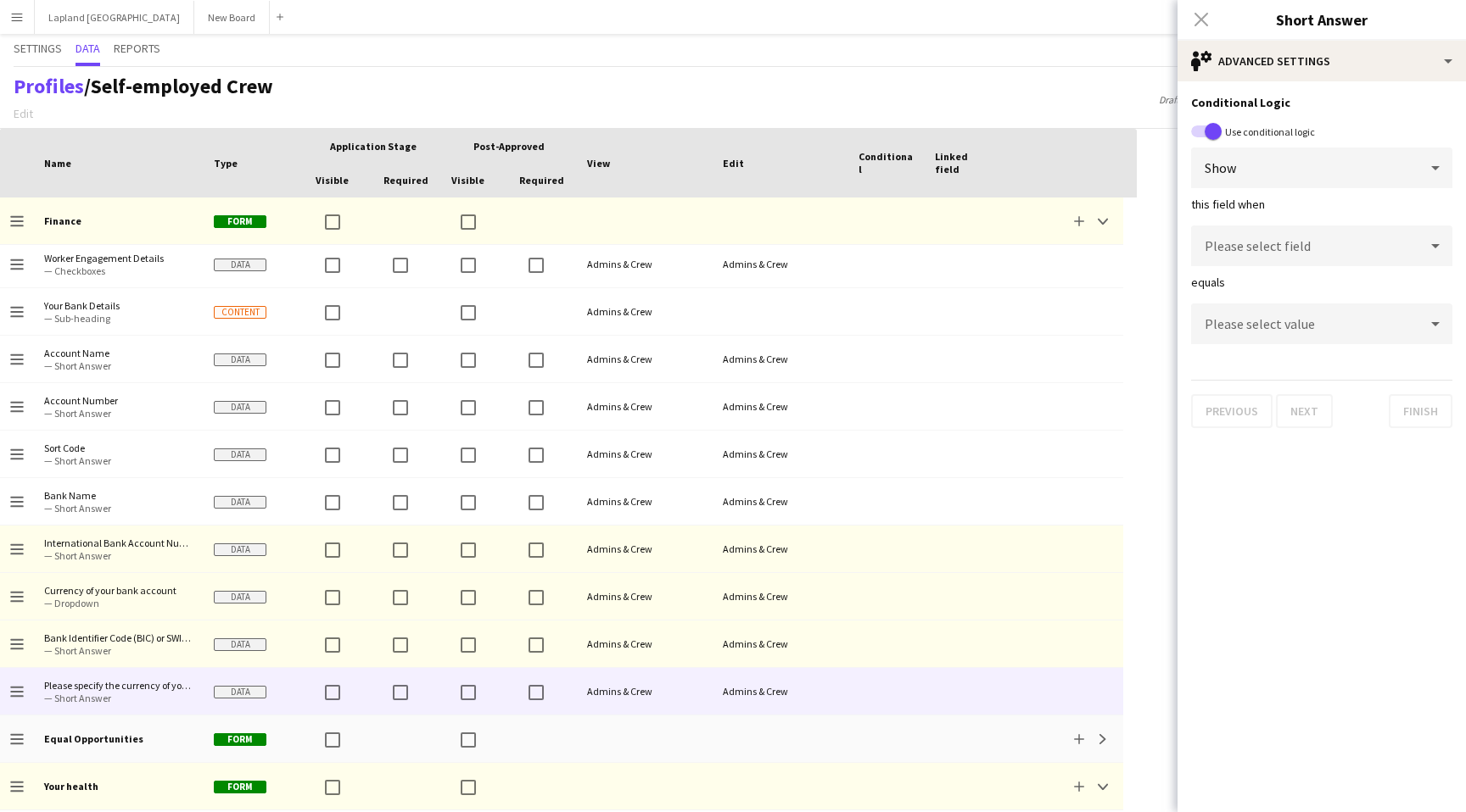
click at [1351, 242] on div "Please select field" at bounding box center [1304, 246] width 227 height 41
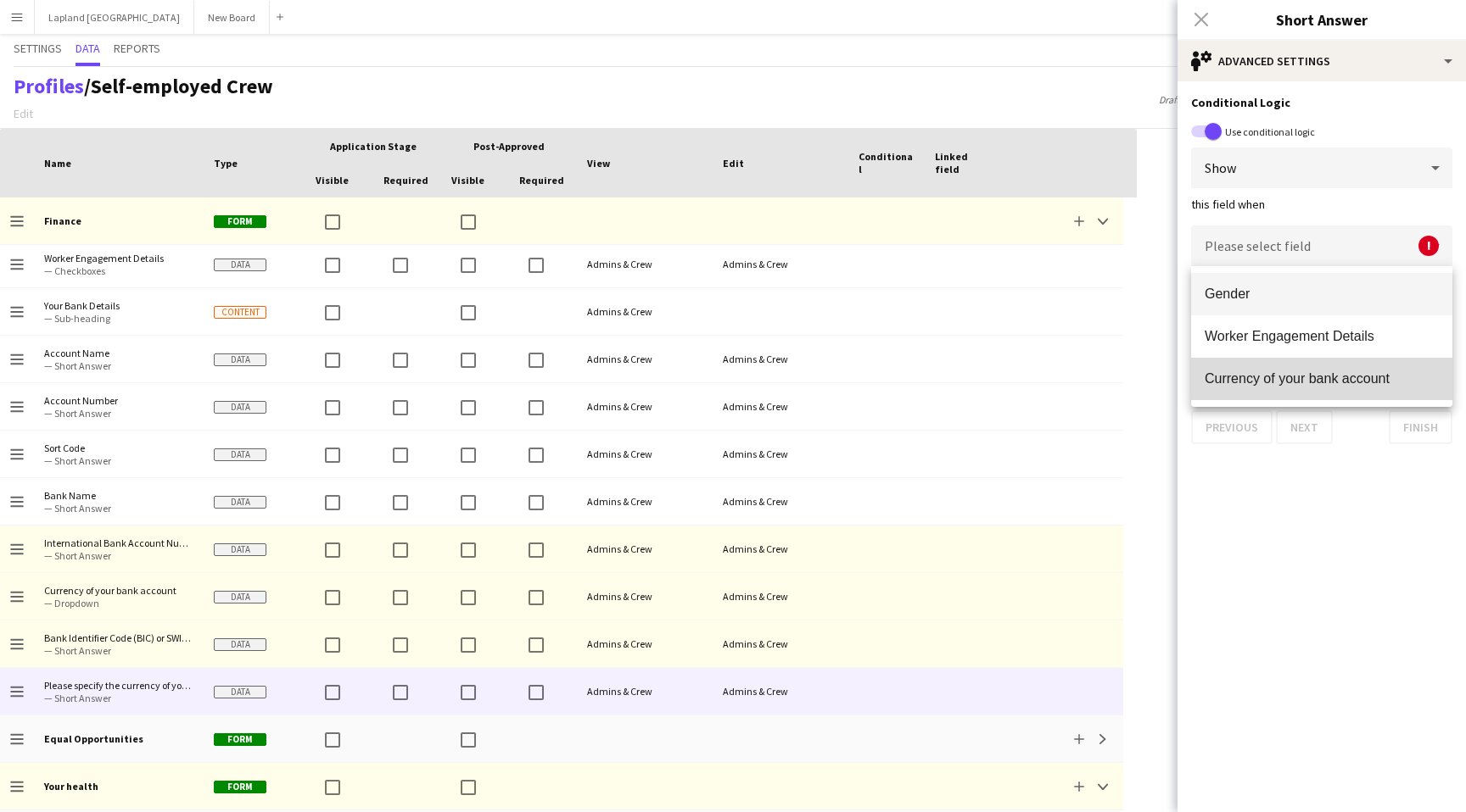
click at [1315, 380] on span "Currency of your bank account" at bounding box center [1322, 379] width 234 height 17
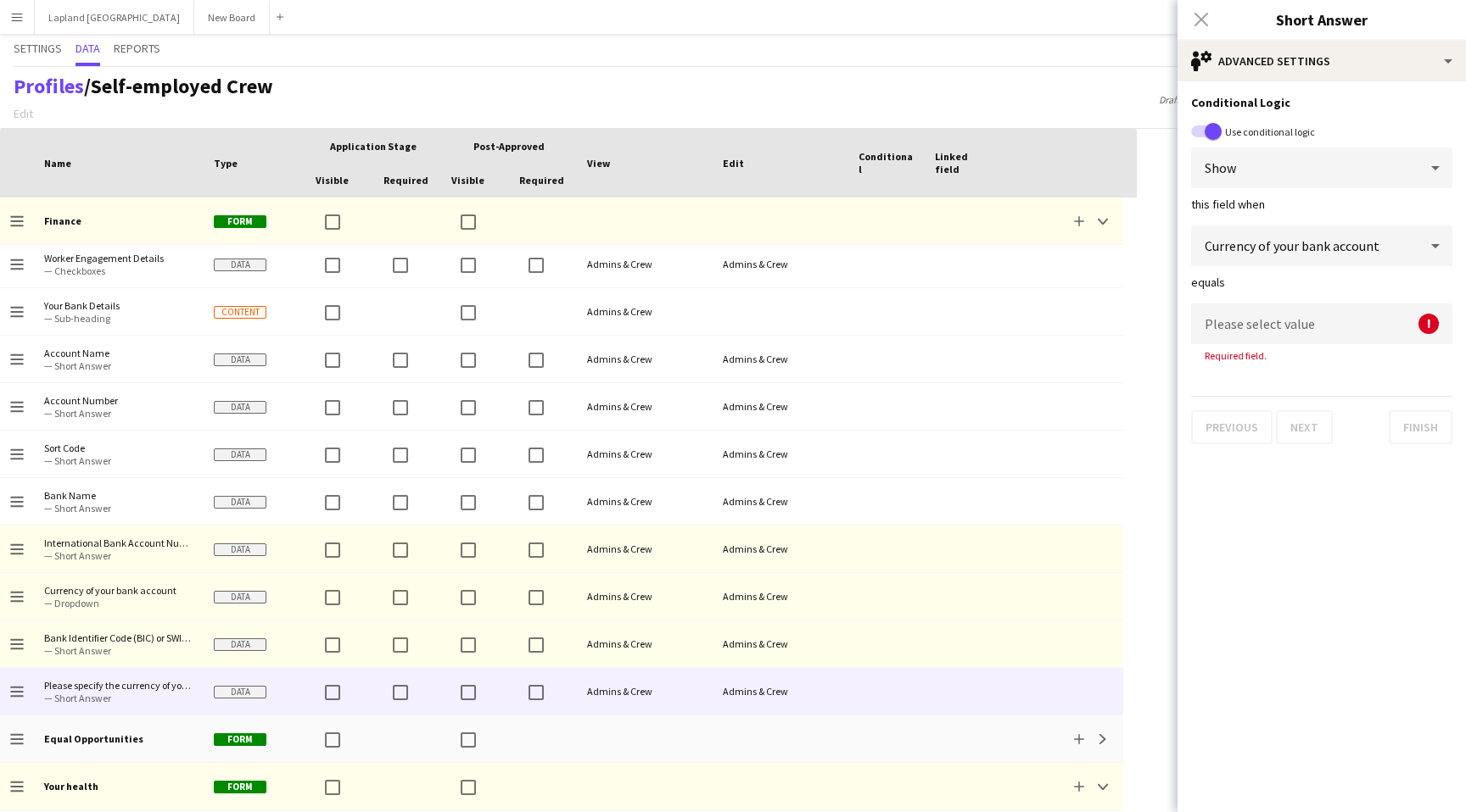
click at [1357, 326] on div "Please select value" at bounding box center [1304, 324] width 227 height 41
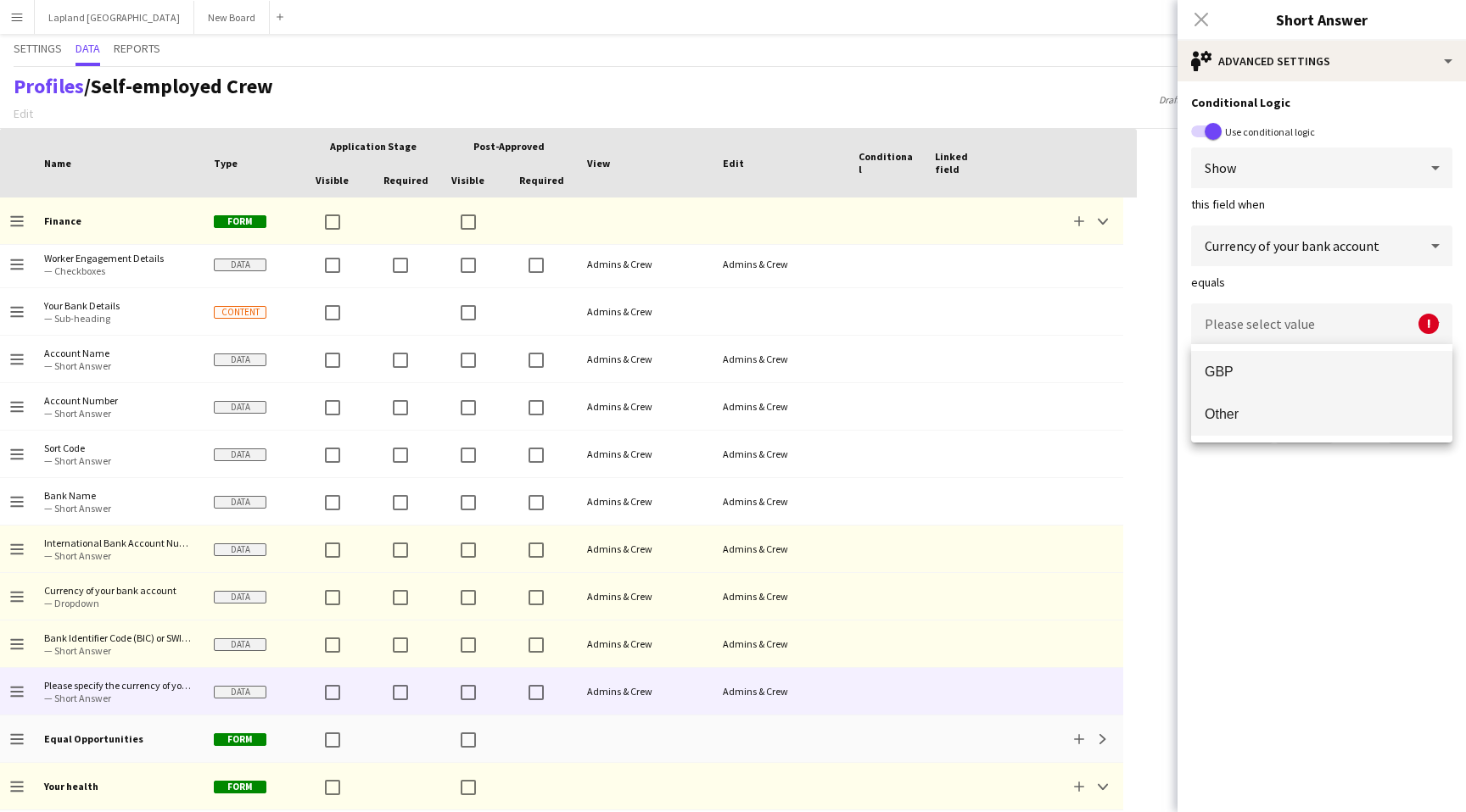
click at [1251, 407] on span "Other" at bounding box center [1322, 414] width 234 height 17
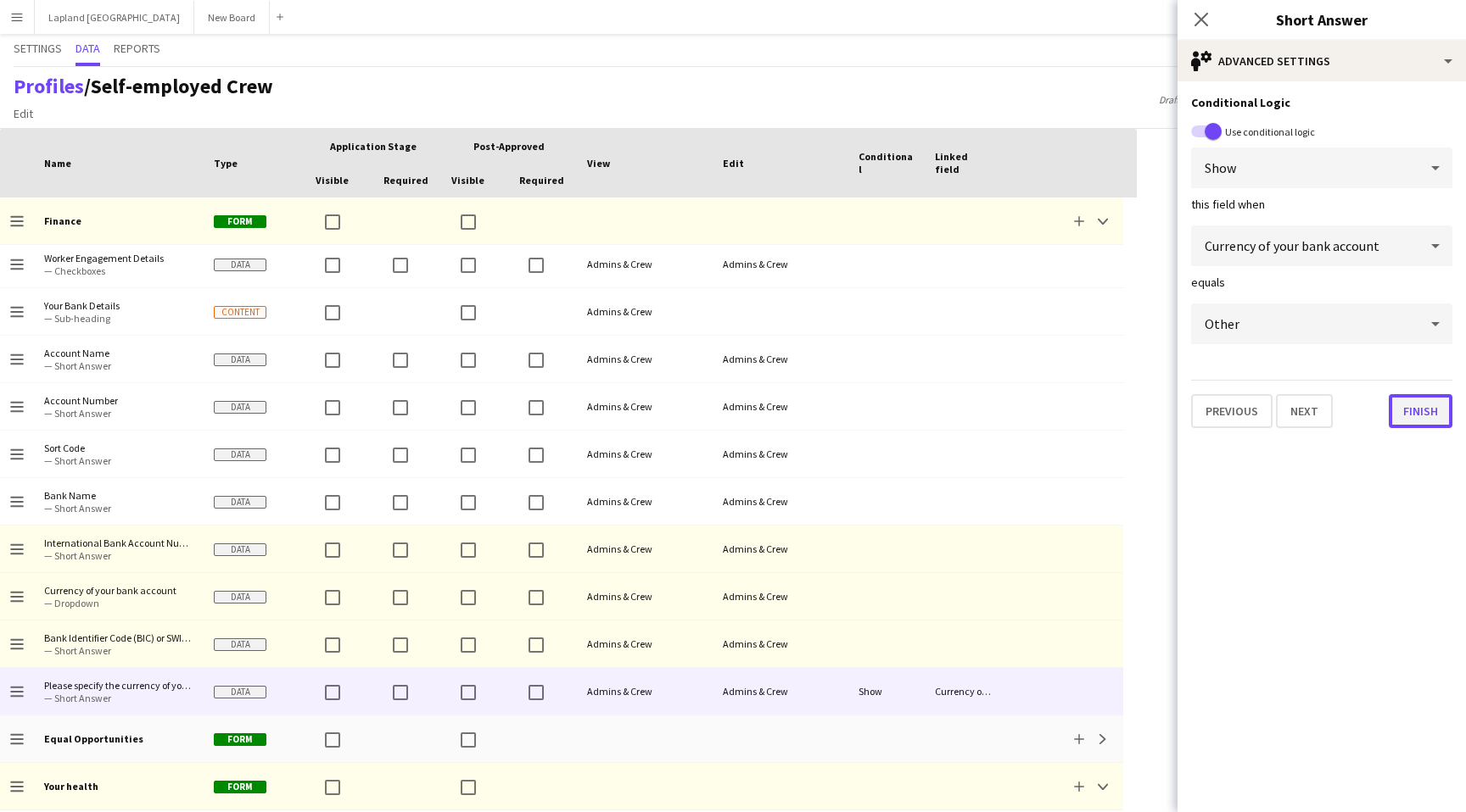
click at [1427, 410] on button "Finish" at bounding box center [1420, 411] width 63 height 34
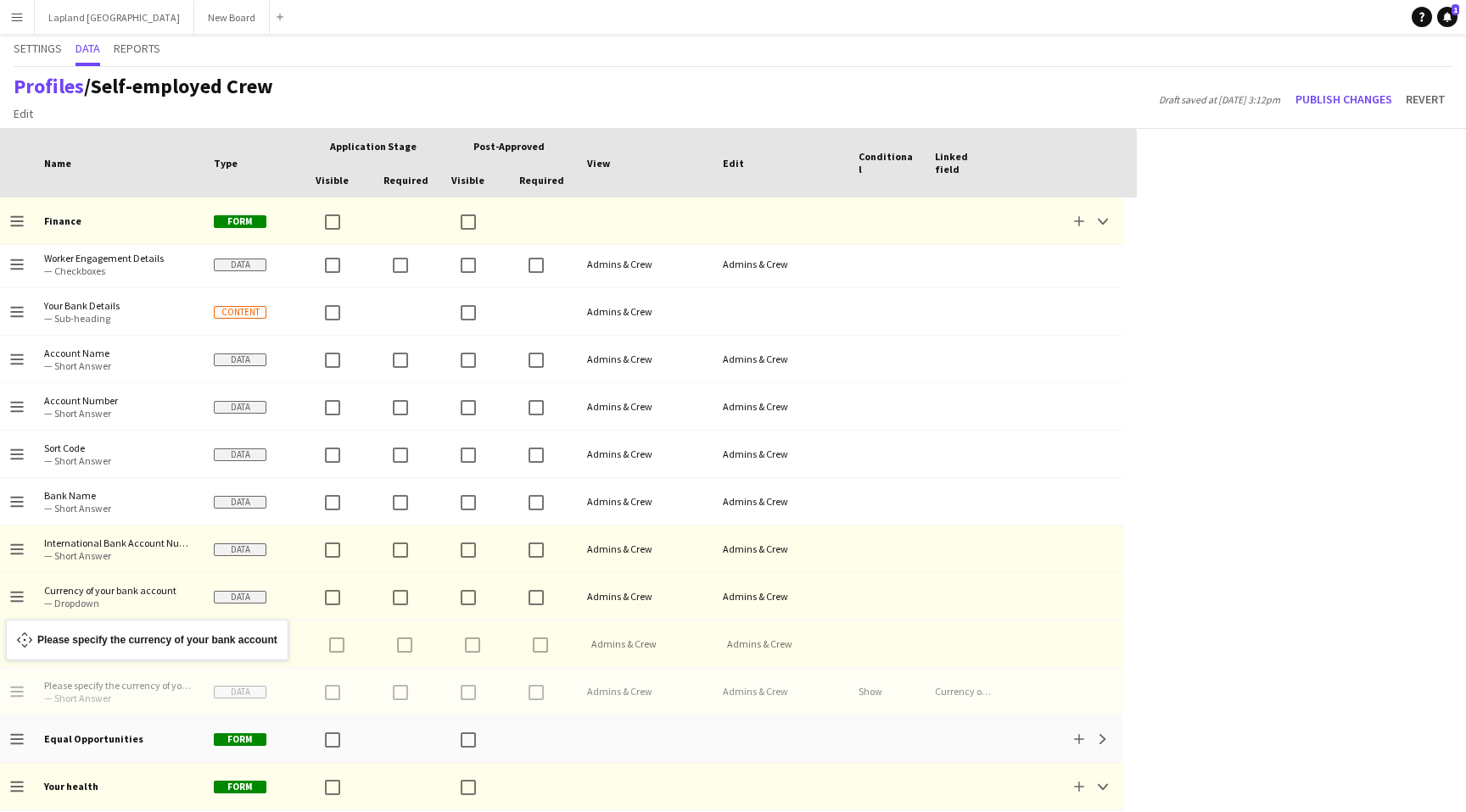
drag, startPoint x: 17, startPoint y: 691, endPoint x: 15, endPoint y: 630, distance: 61.0
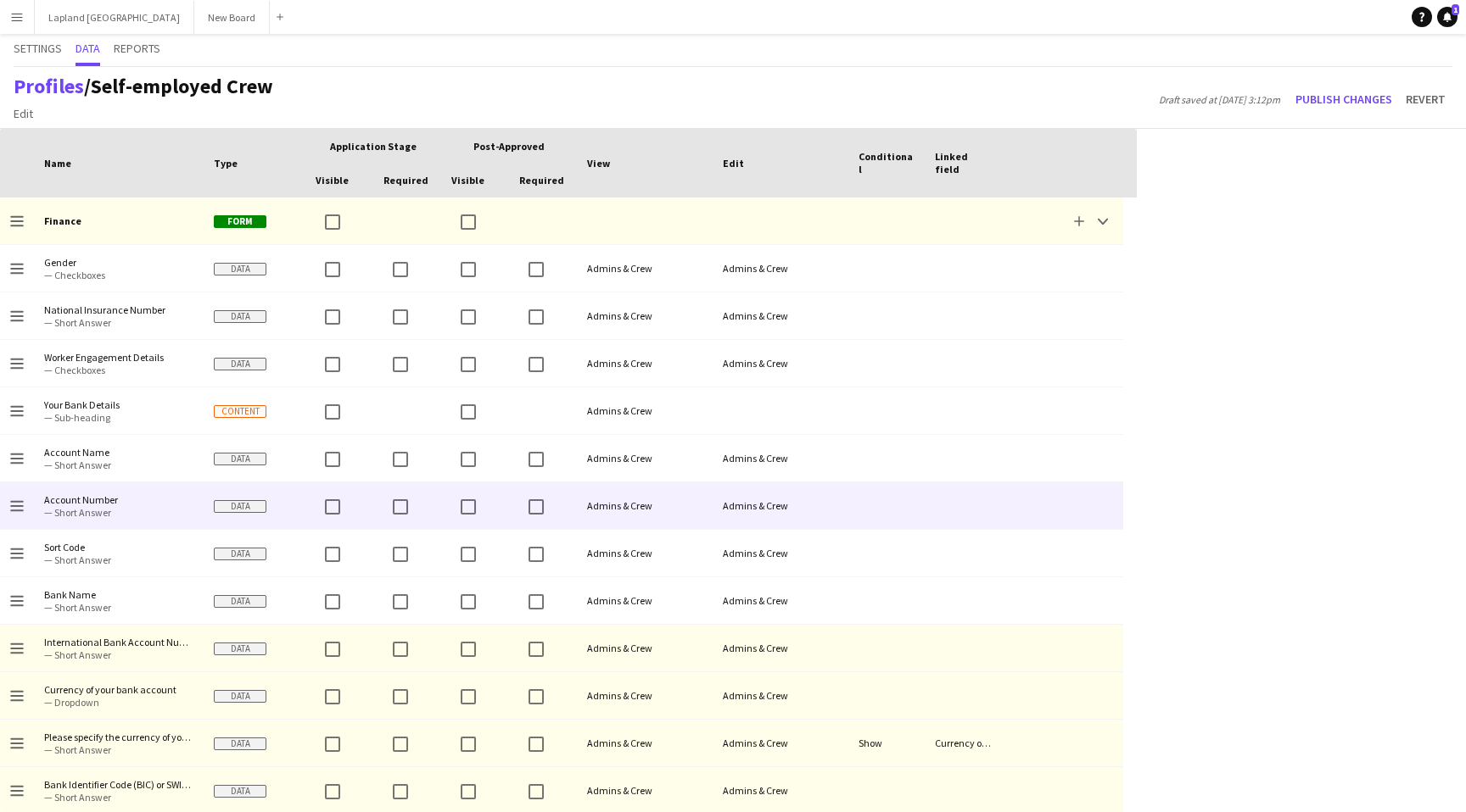
scroll to position [266, 0]
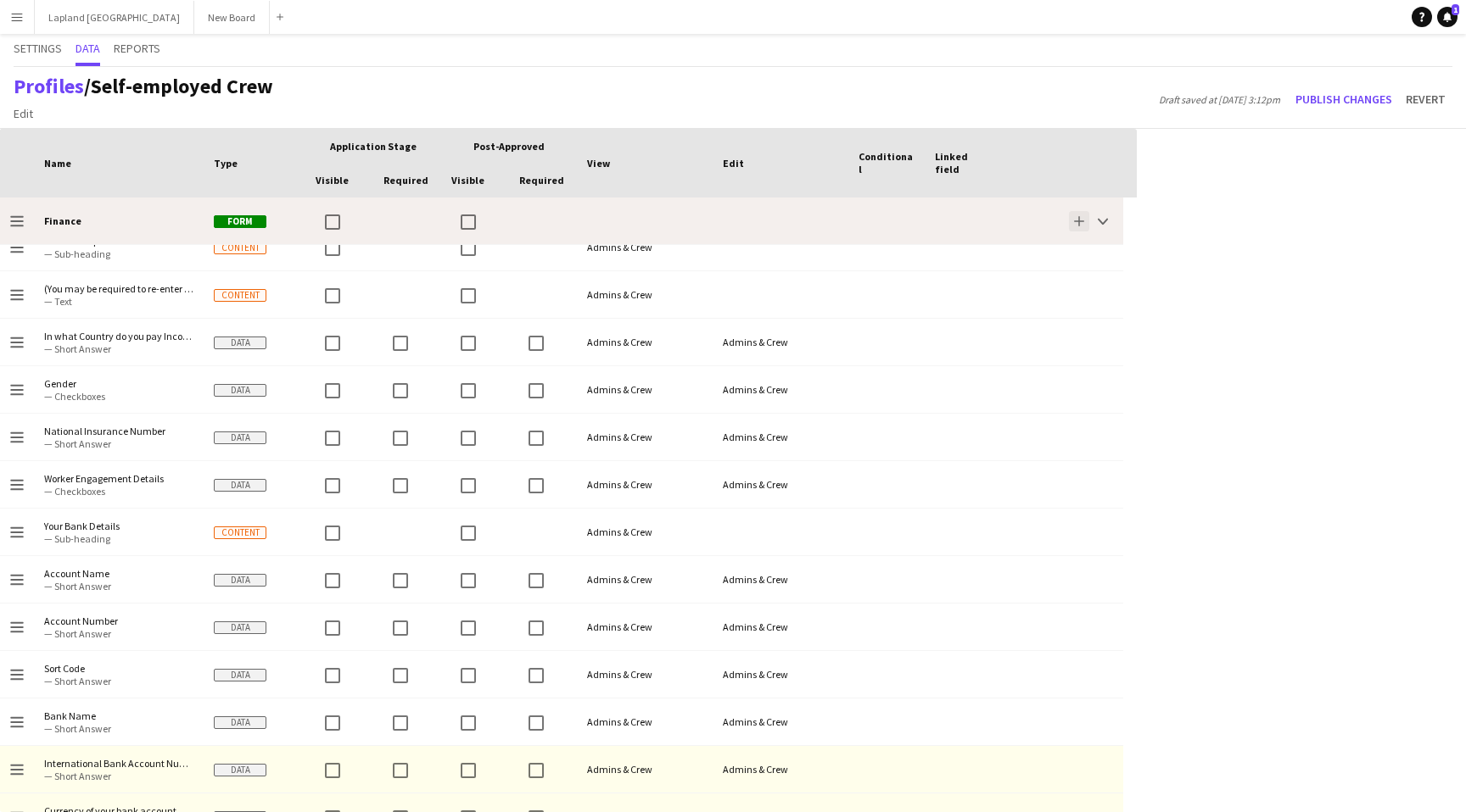
click at [1079, 223] on app-icon "Add" at bounding box center [1079, 221] width 10 height 10
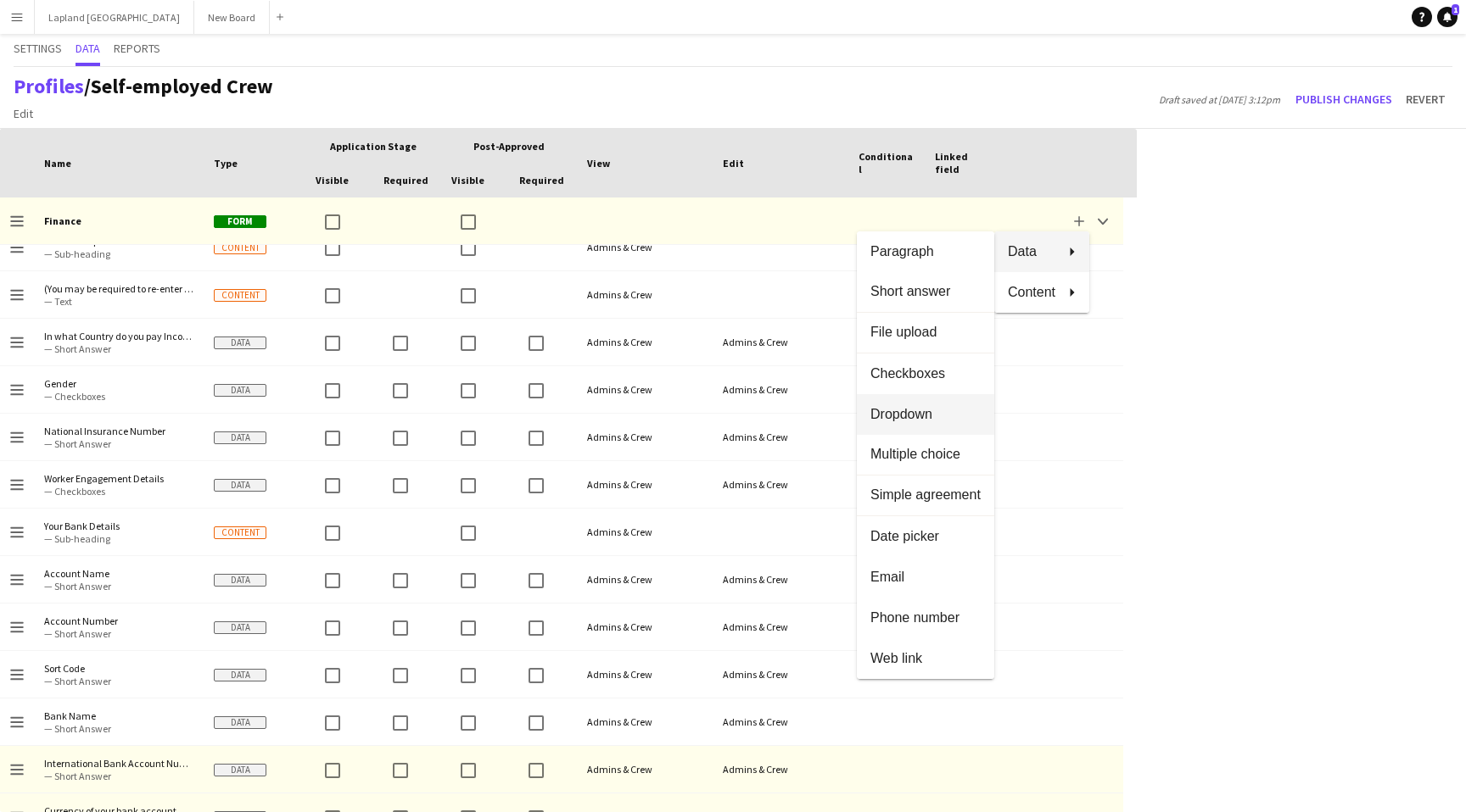
click at [918, 414] on span "Dropdown" at bounding box center [925, 414] width 110 height 16
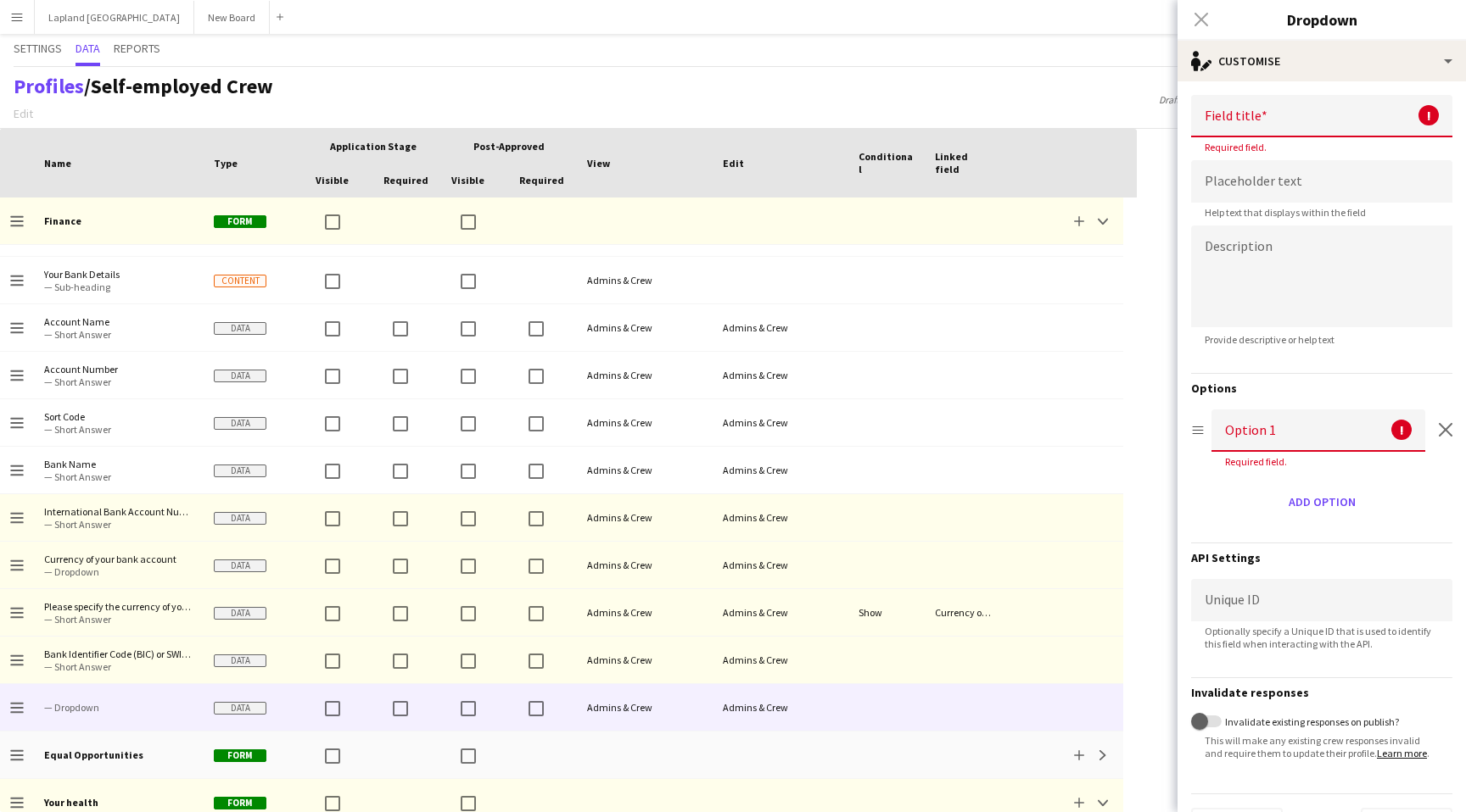
click at [1308, 111] on input at bounding box center [1322, 117] width 261 height 43
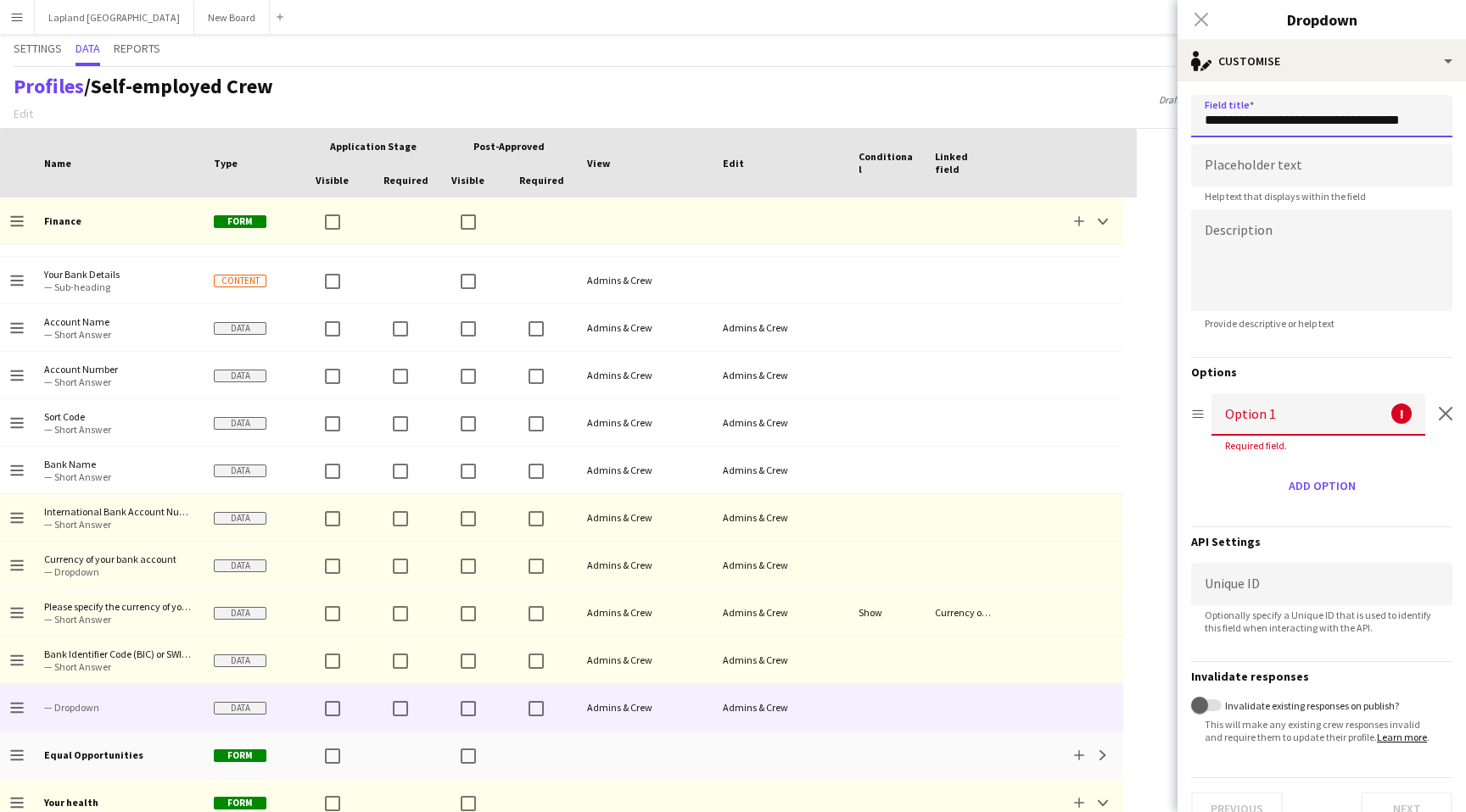
type input "**********"
click at [1268, 415] on input at bounding box center [1318, 415] width 213 height 43
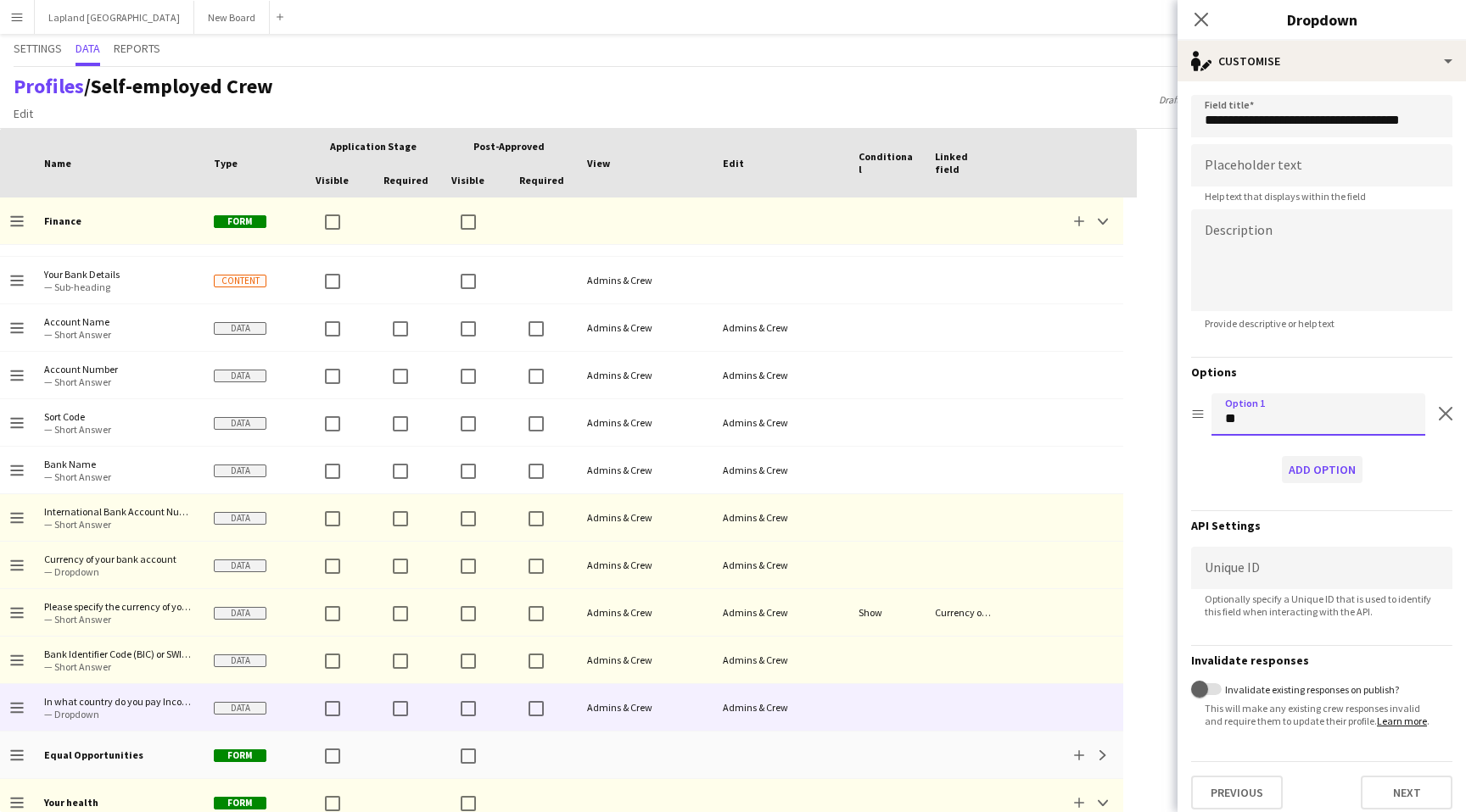
type input "**"
click at [1318, 466] on button "Add option" at bounding box center [1322, 470] width 81 height 27
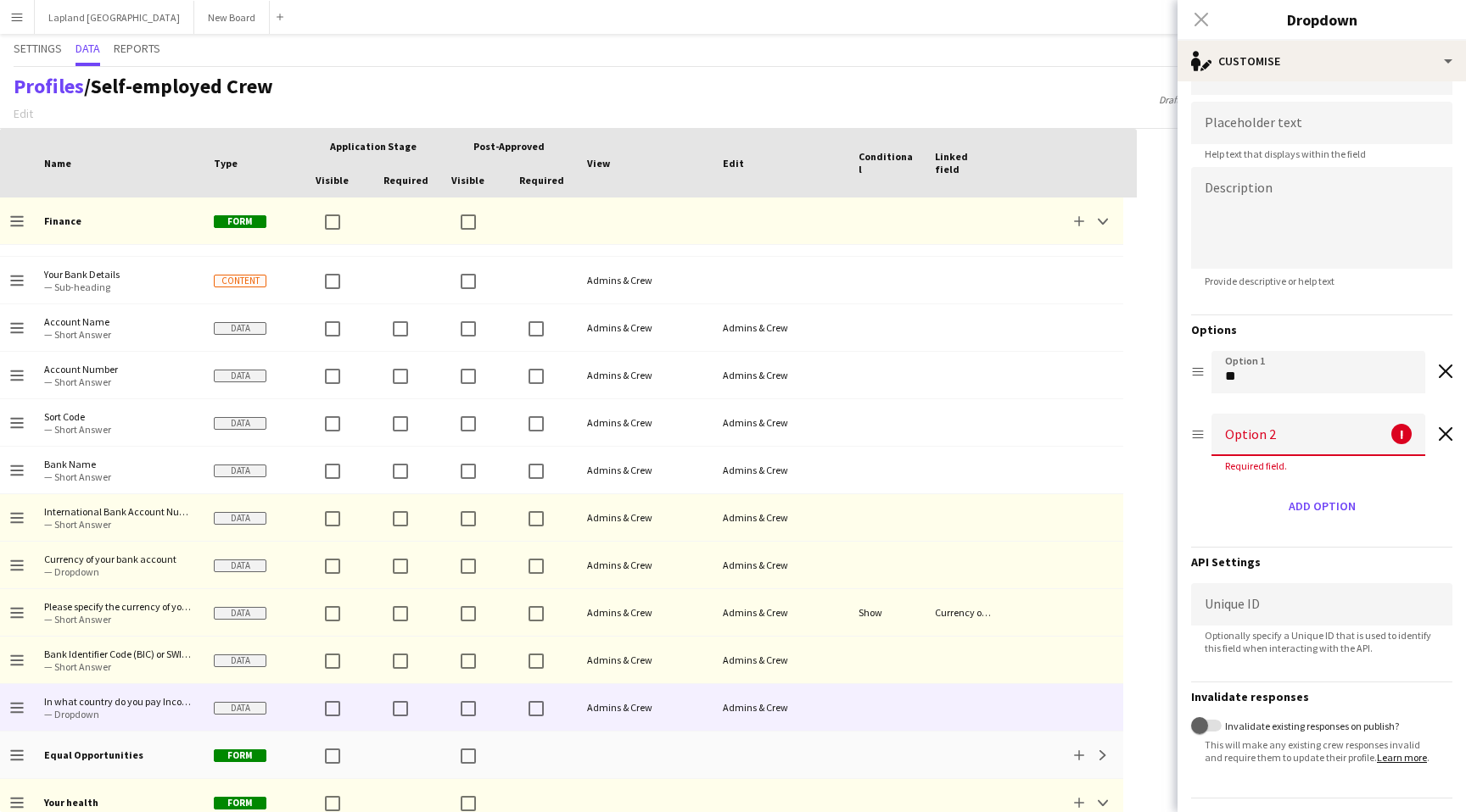
click at [1283, 434] on input at bounding box center [1318, 435] width 213 height 43
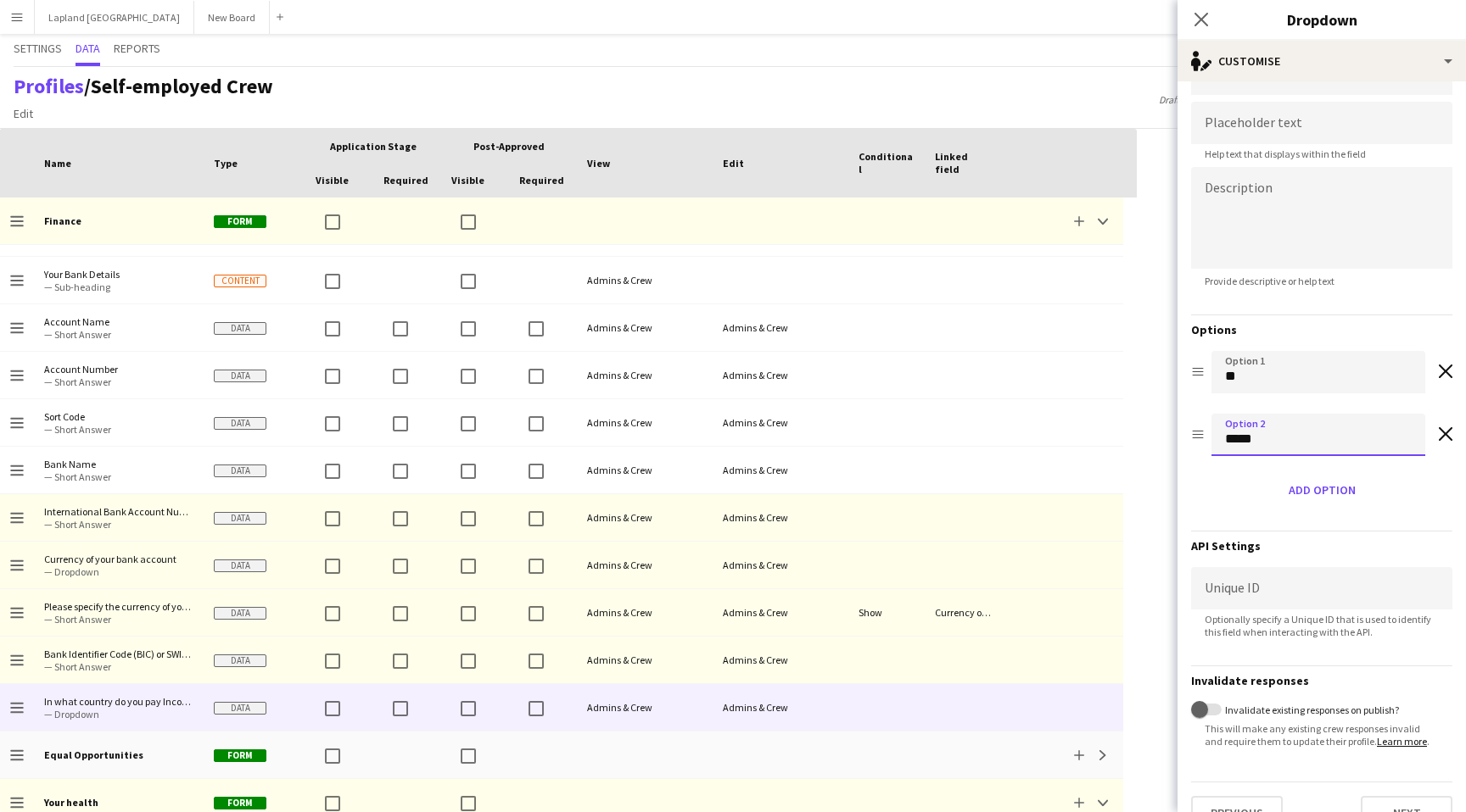
type input "*****"
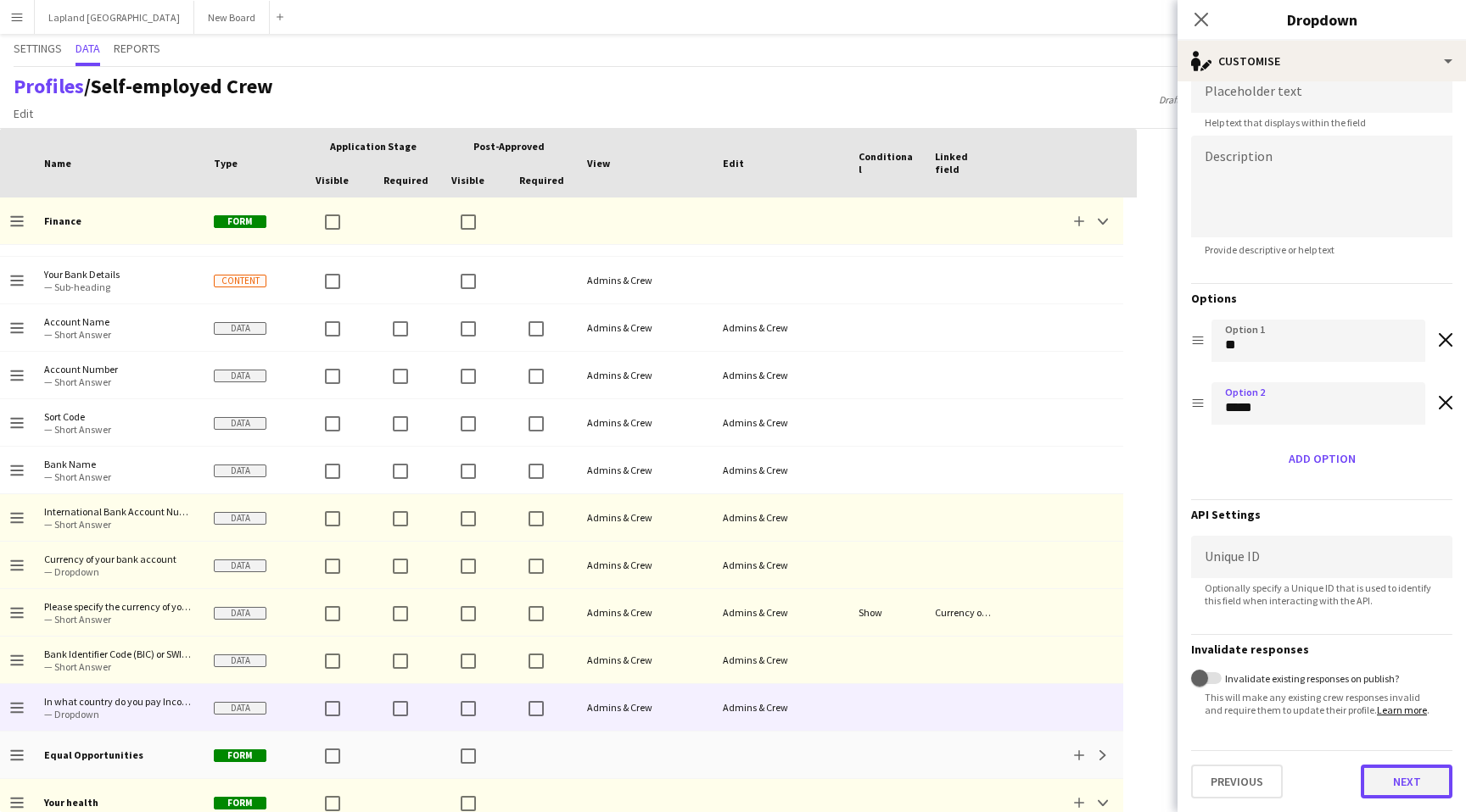
click at [1419, 789] on button "Next" at bounding box center [1407, 782] width 92 height 34
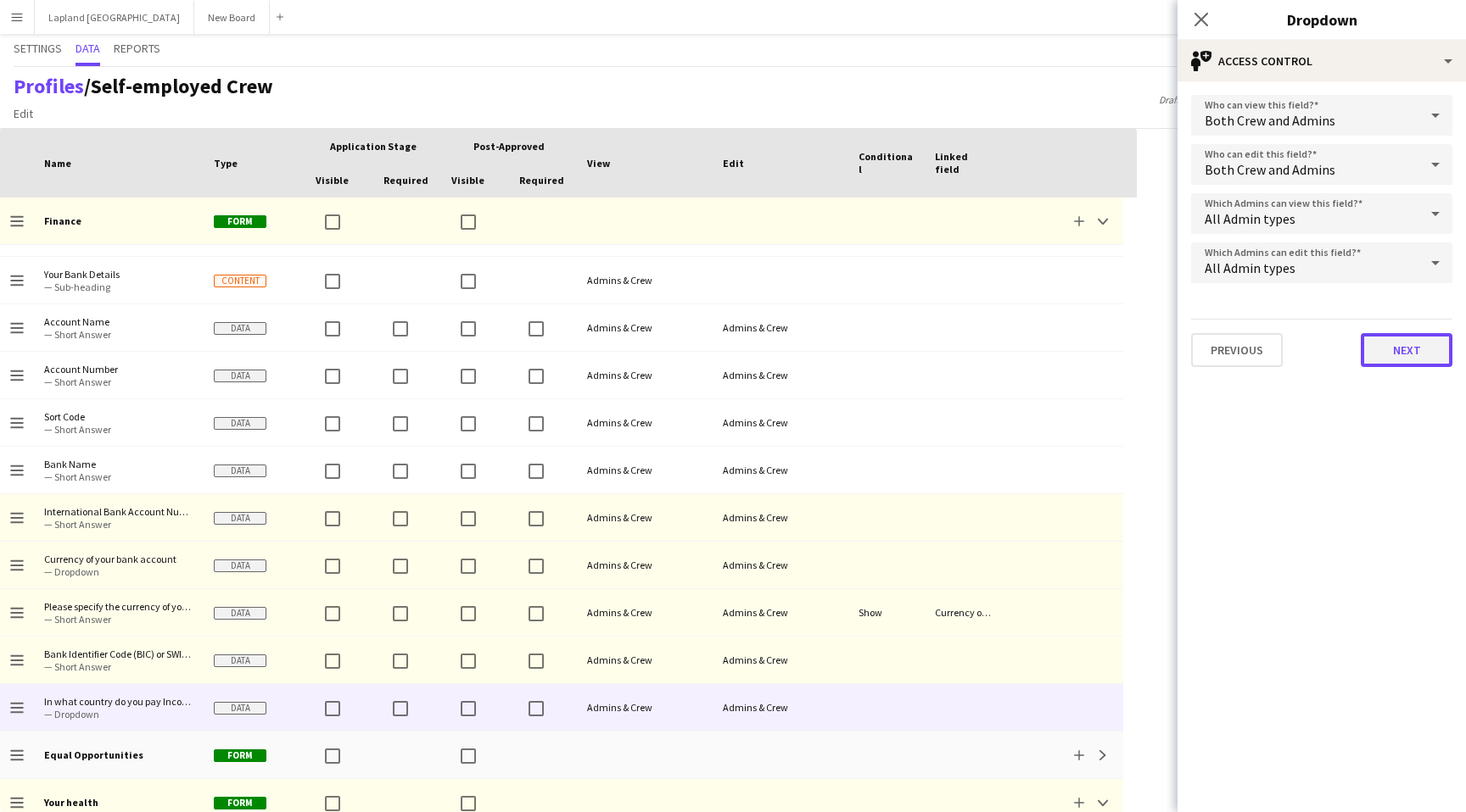
click at [1427, 349] on button "Next" at bounding box center [1407, 350] width 92 height 34
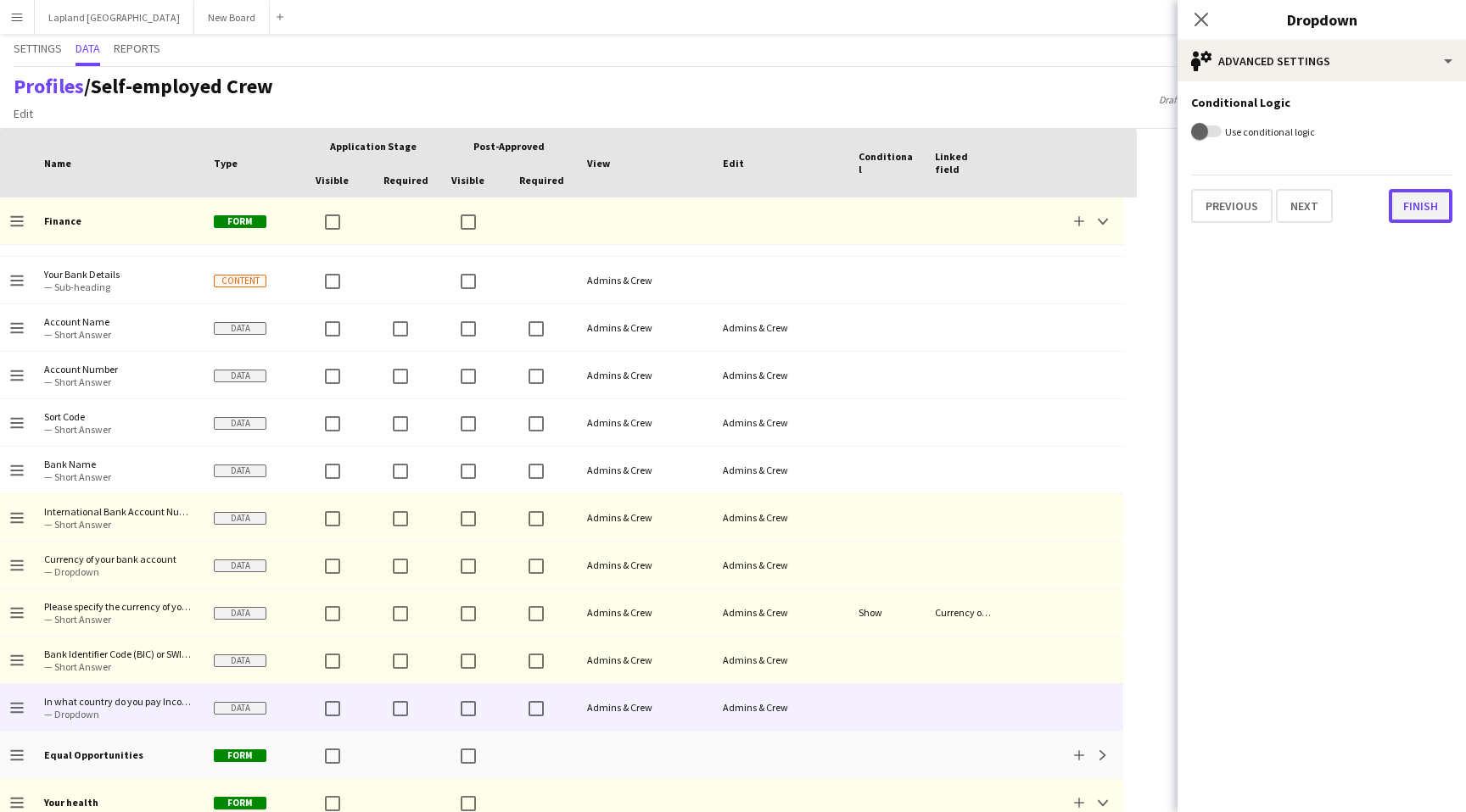
click at [1423, 207] on button "Finish" at bounding box center [1420, 205] width 63 height 34
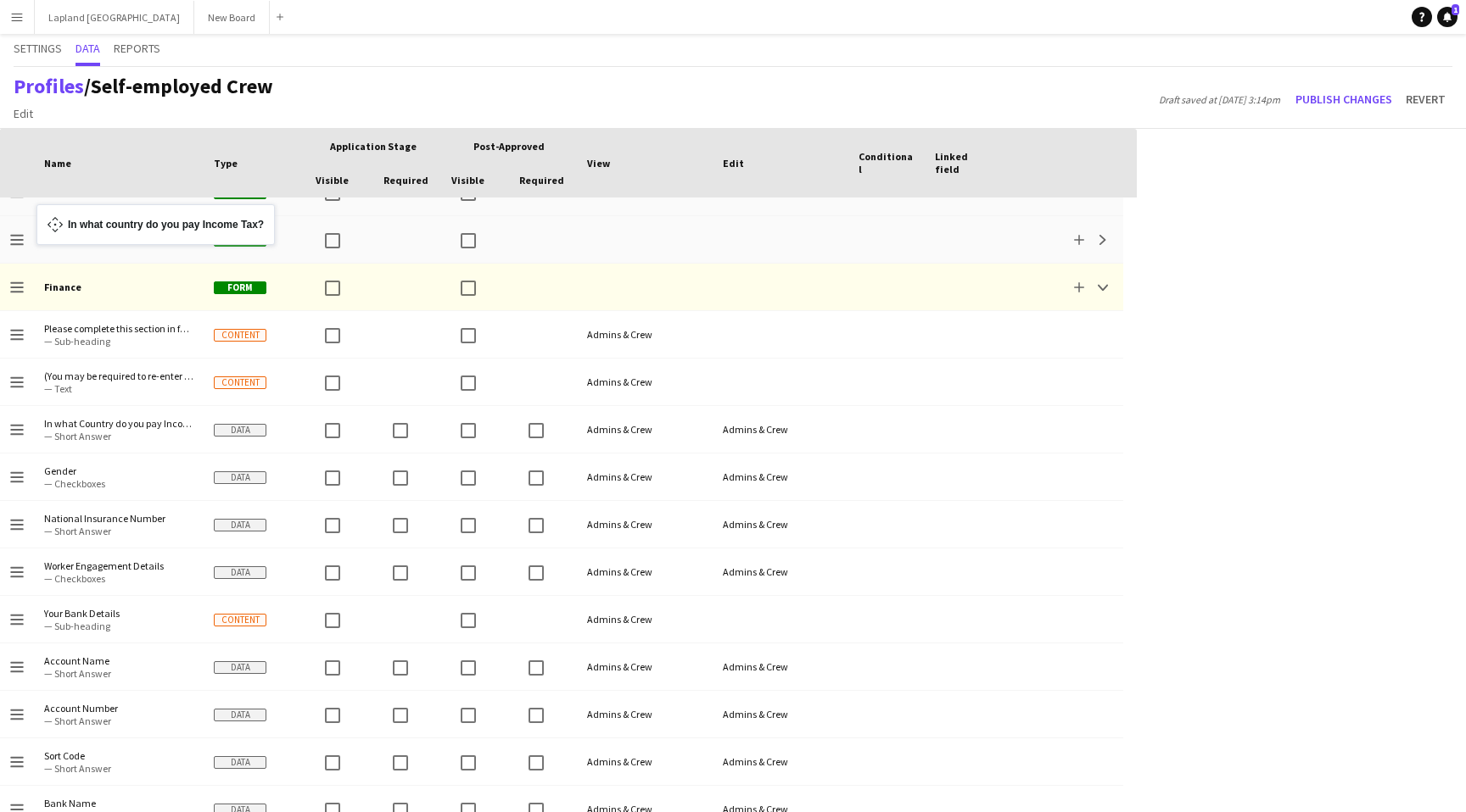
scroll to position [90, 0]
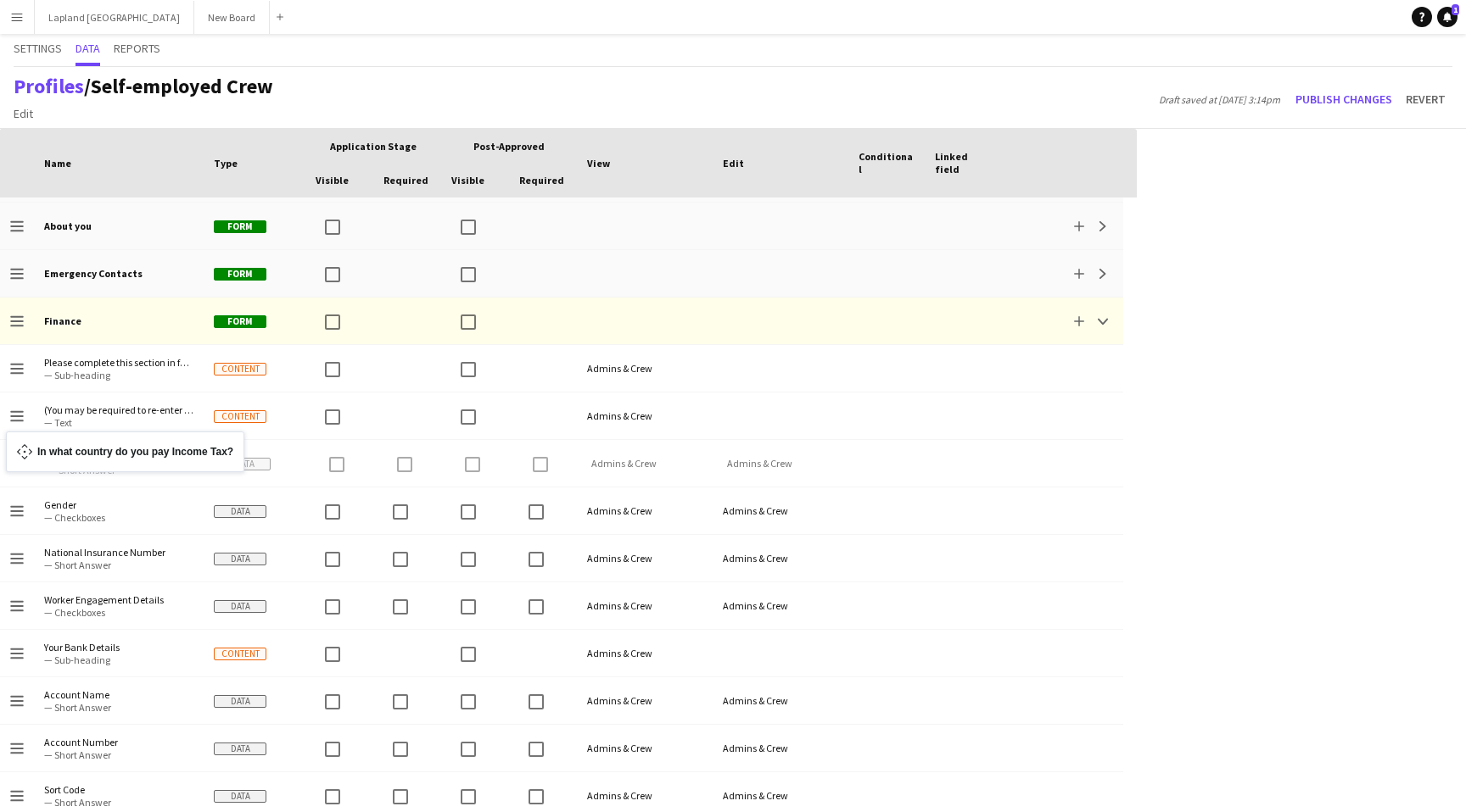
drag, startPoint x: 16, startPoint y: 710, endPoint x: 15, endPoint y: 442, distance: 268.0
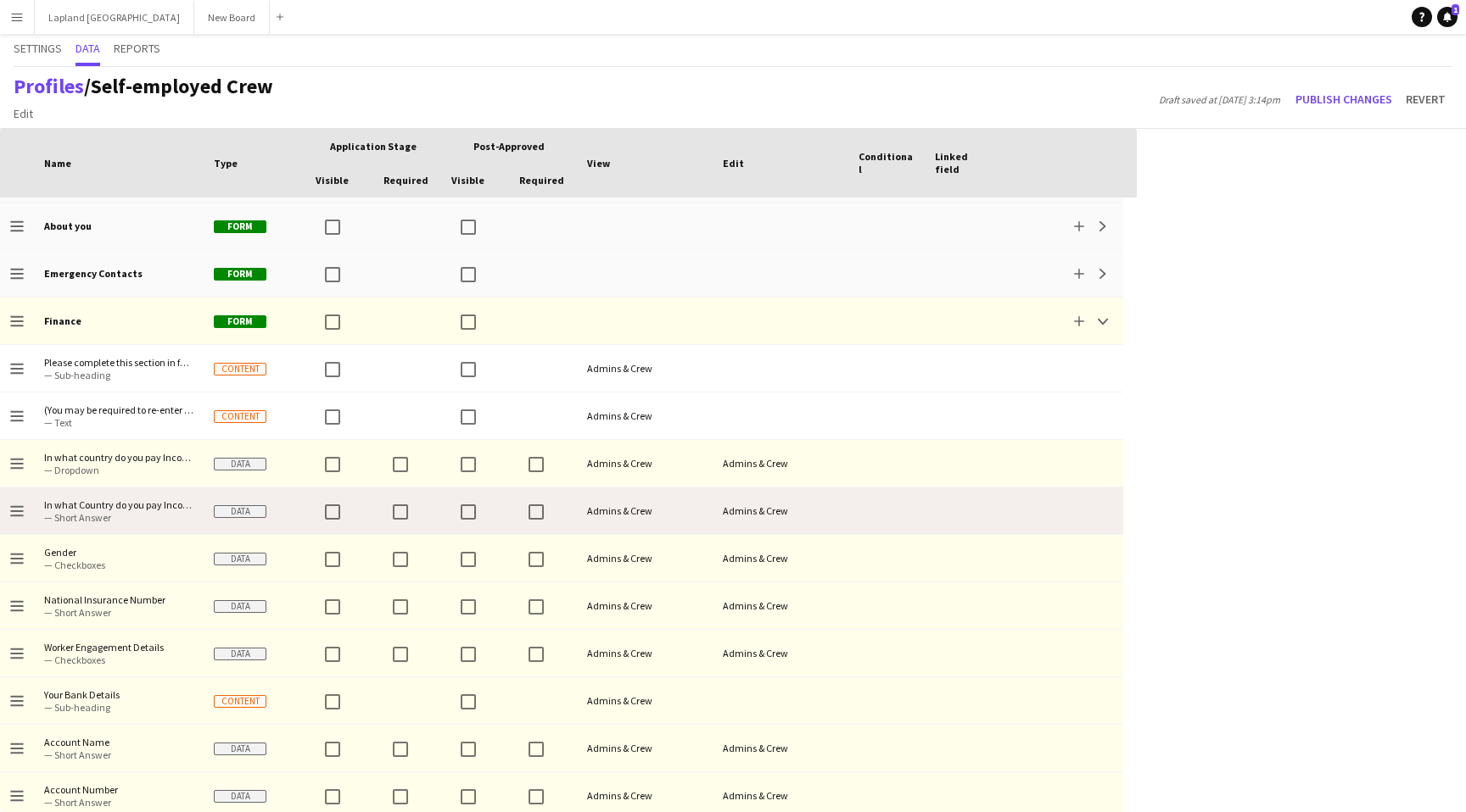
click at [133, 512] on span "— Short Answer" at bounding box center [118, 517] width 149 height 13
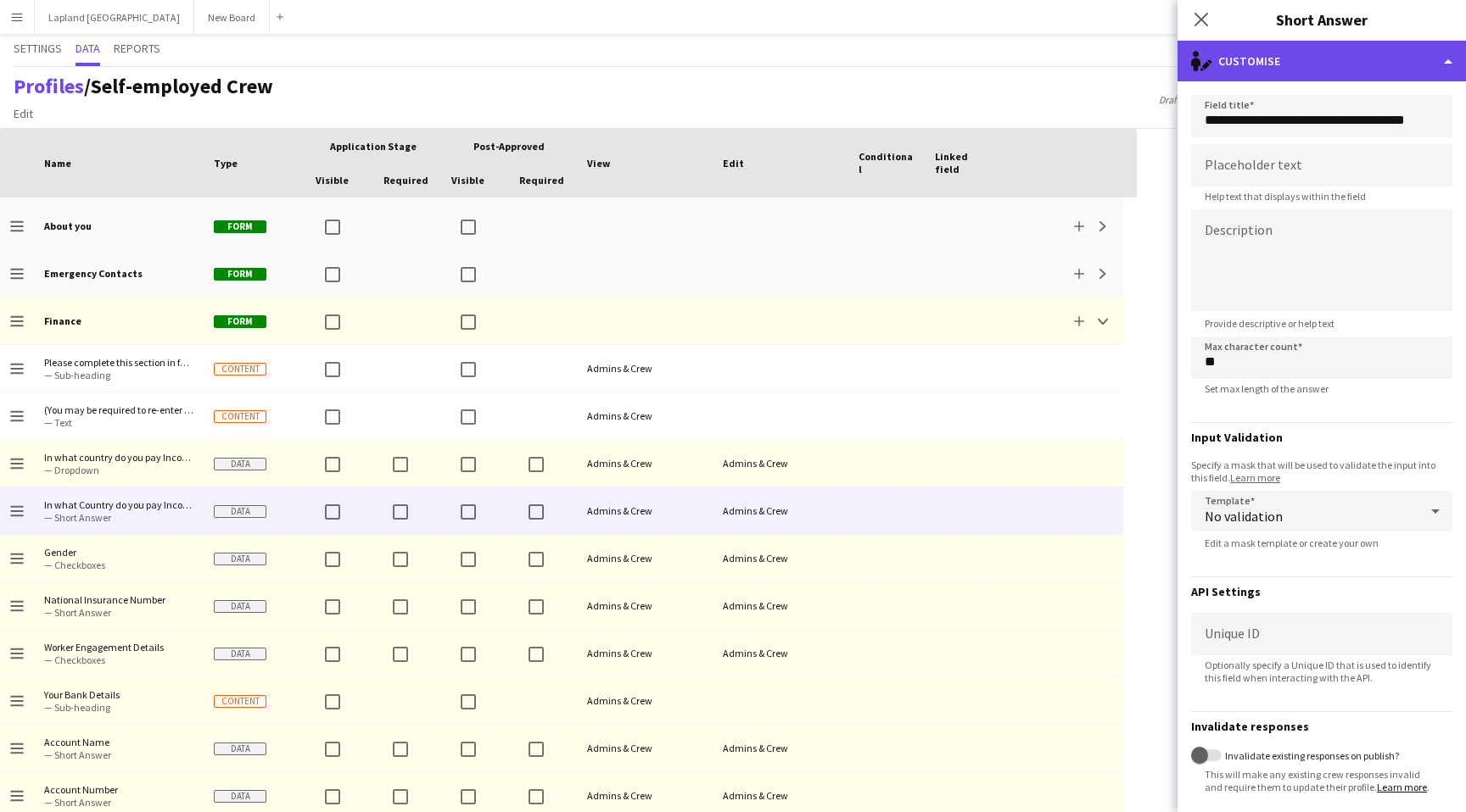
click at [1447, 66] on div "single-neutral-actions-edit-1 Customise" at bounding box center [1322, 61] width 288 height 41
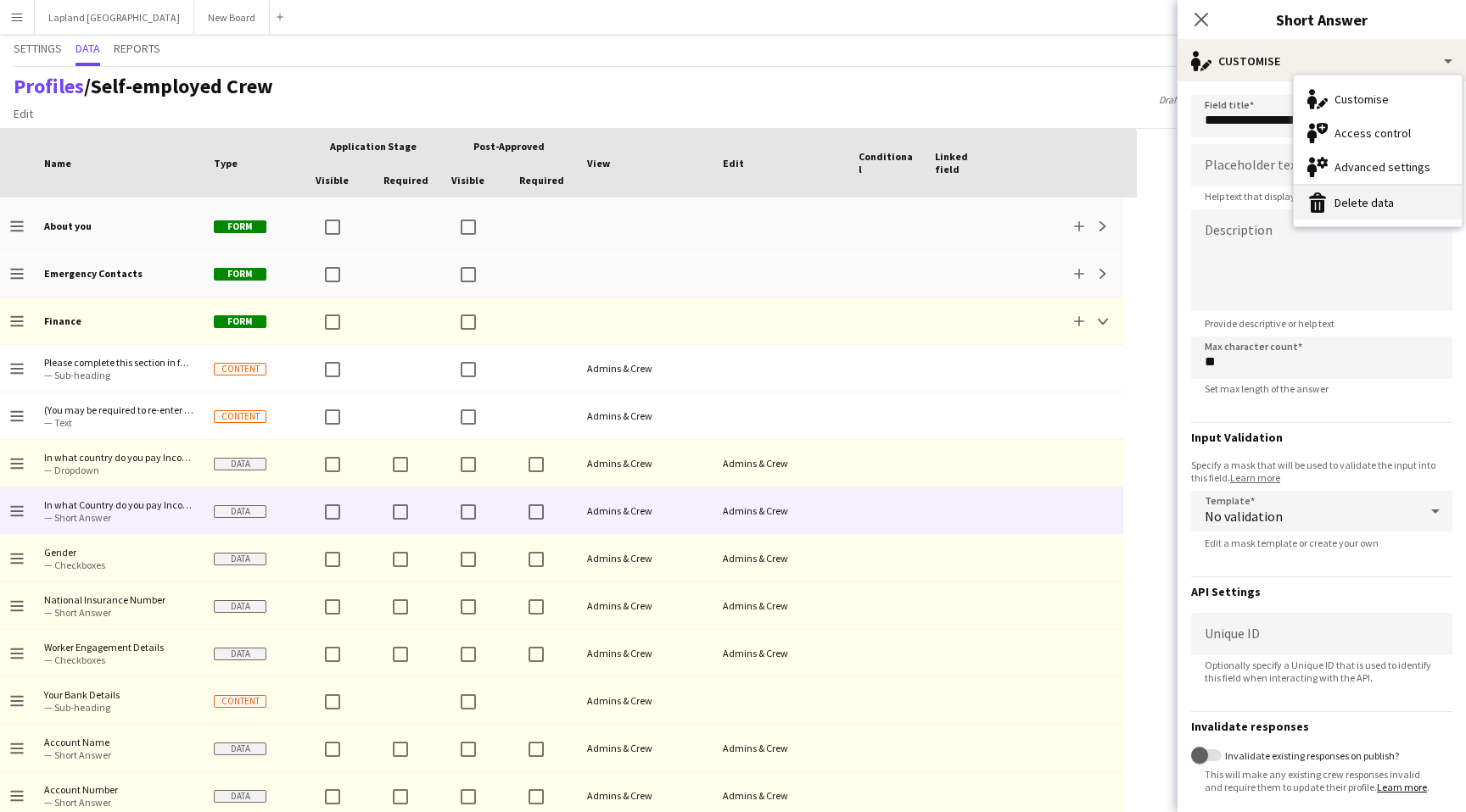
click at [1384, 210] on button "Delete data Delete data" at bounding box center [1377, 203] width 168 height 34
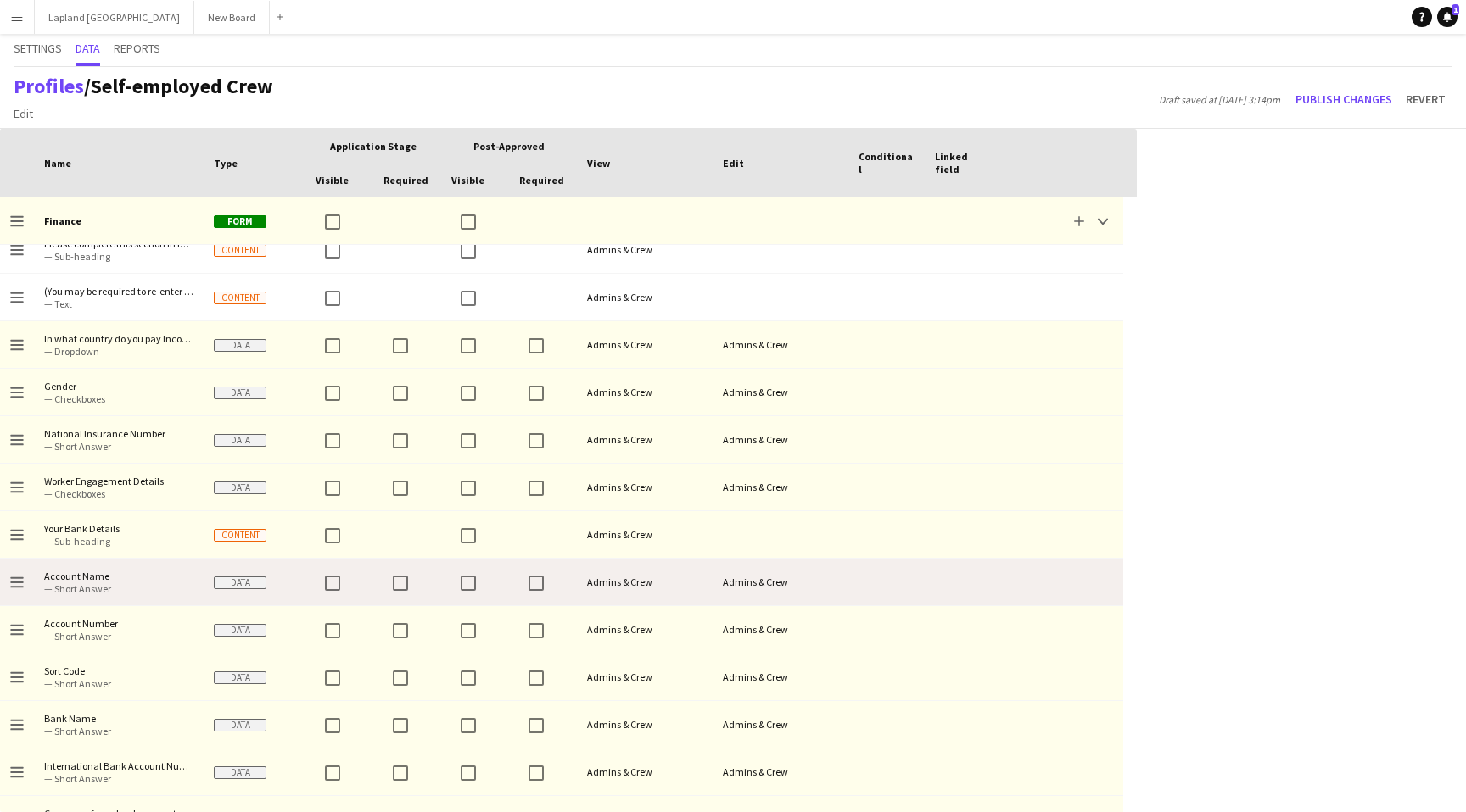
scroll to position [237, 0]
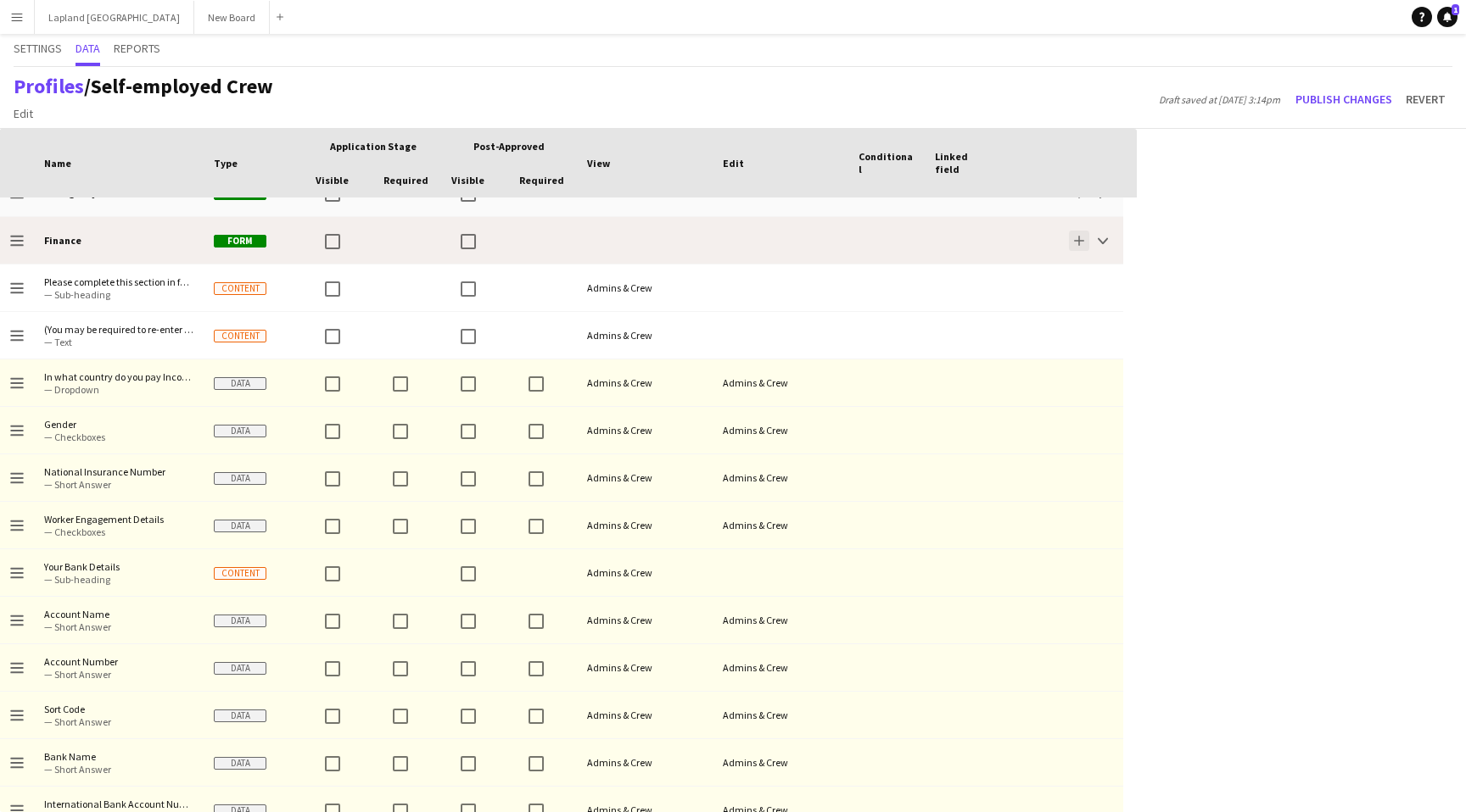
click at [1084, 238] on button "Add" at bounding box center [1078, 240] width 20 height 20
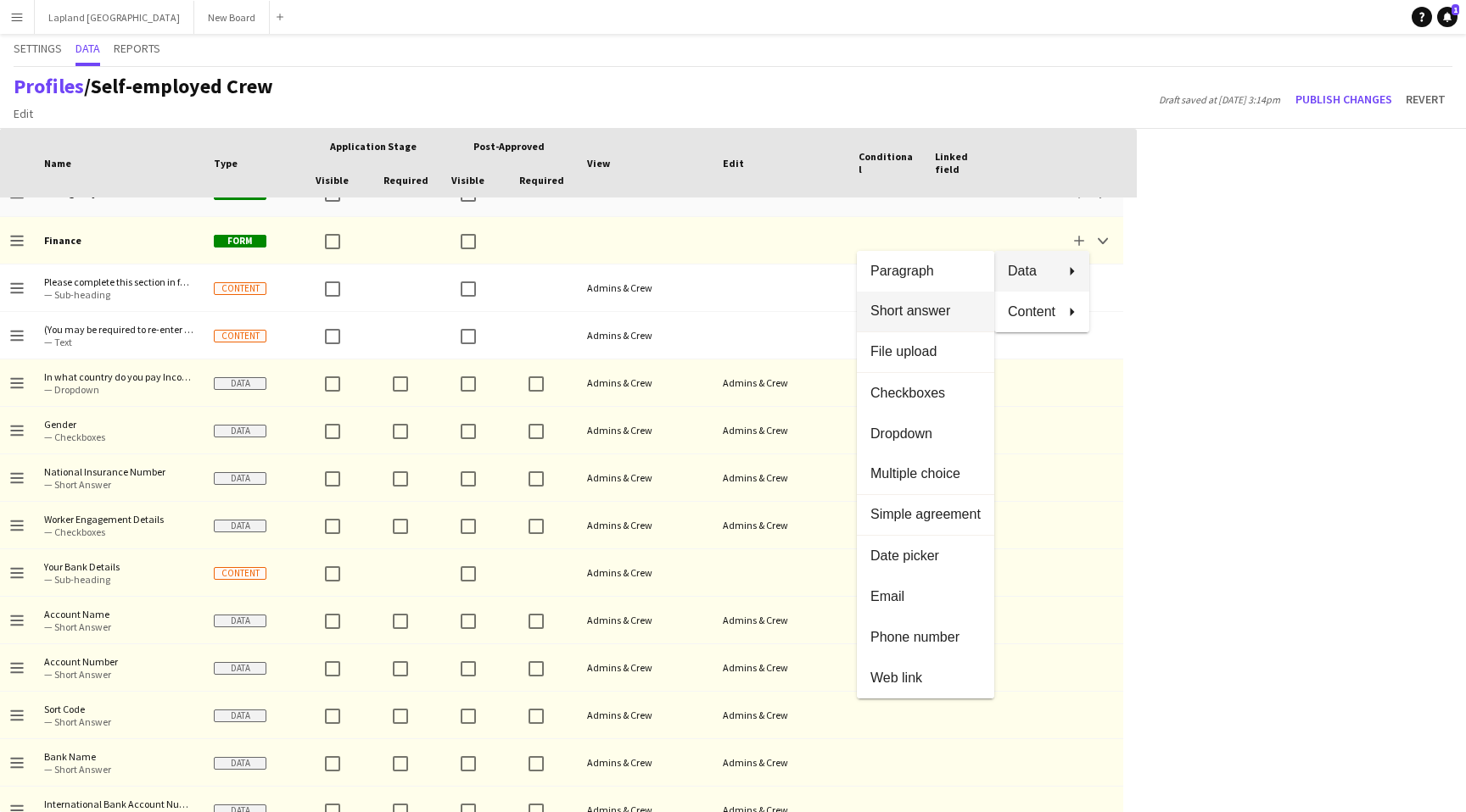
click at [911, 310] on span "Short answer" at bounding box center [925, 312] width 110 height 16
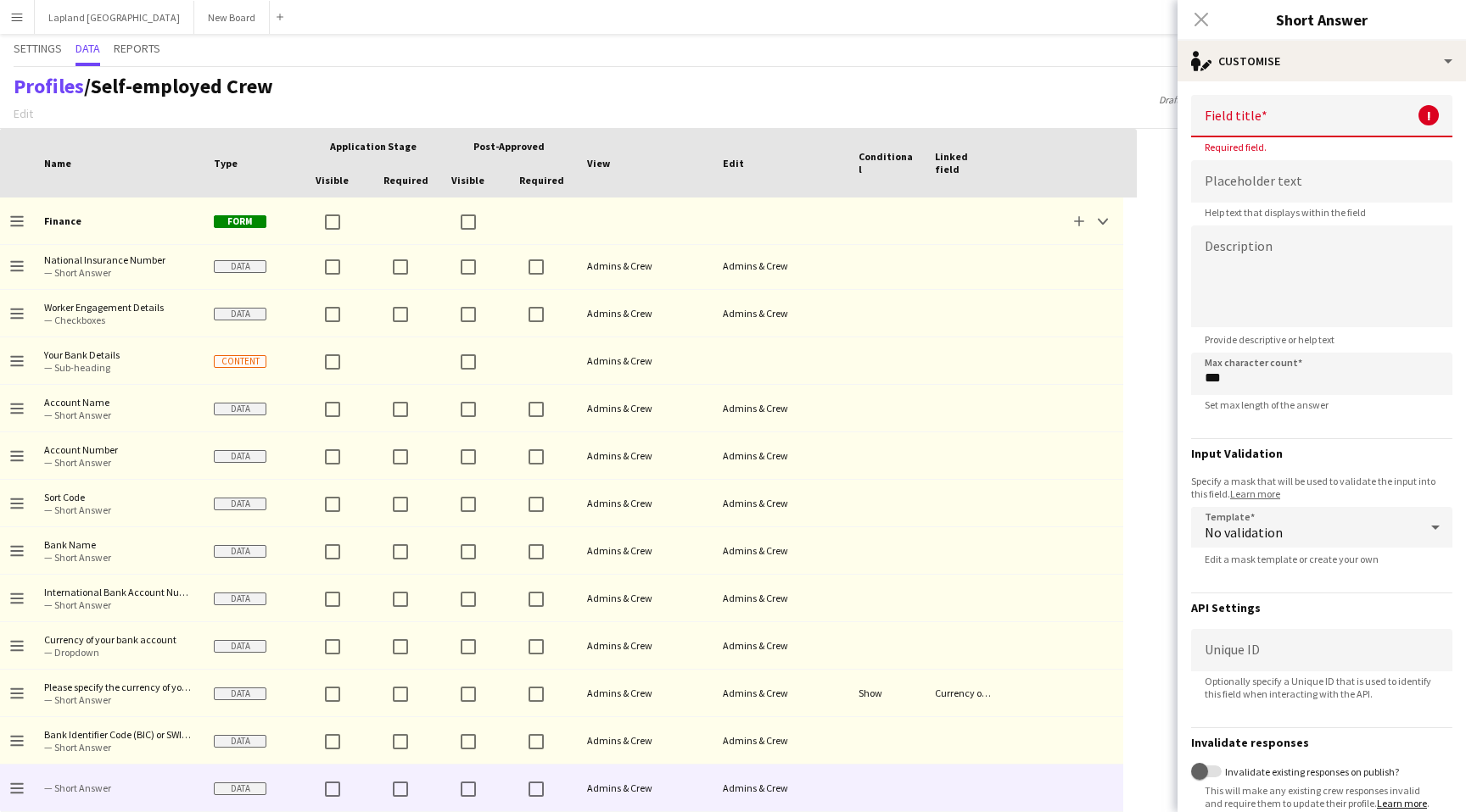
click at [1318, 114] on input at bounding box center [1322, 117] width 261 height 43
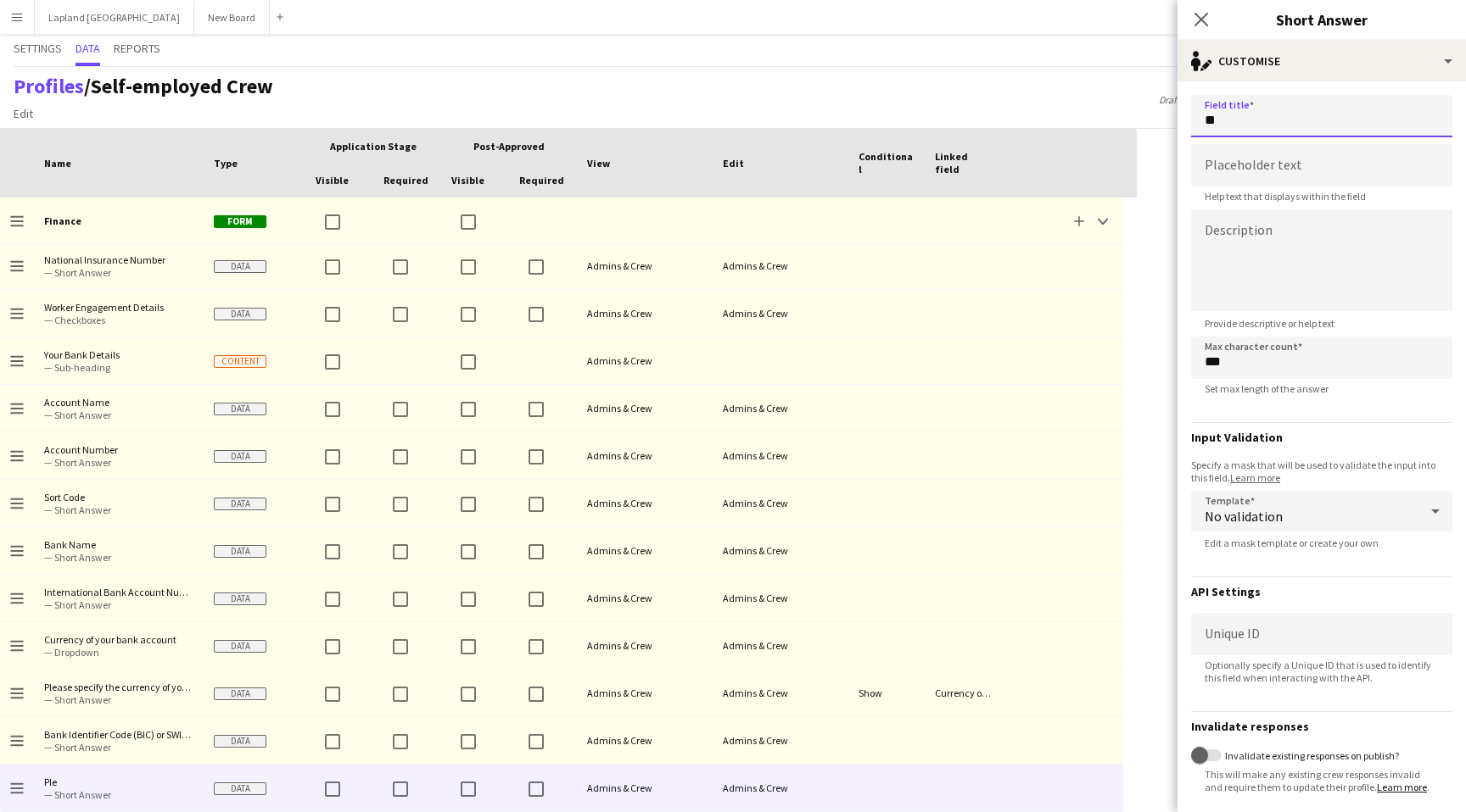
type input "*"
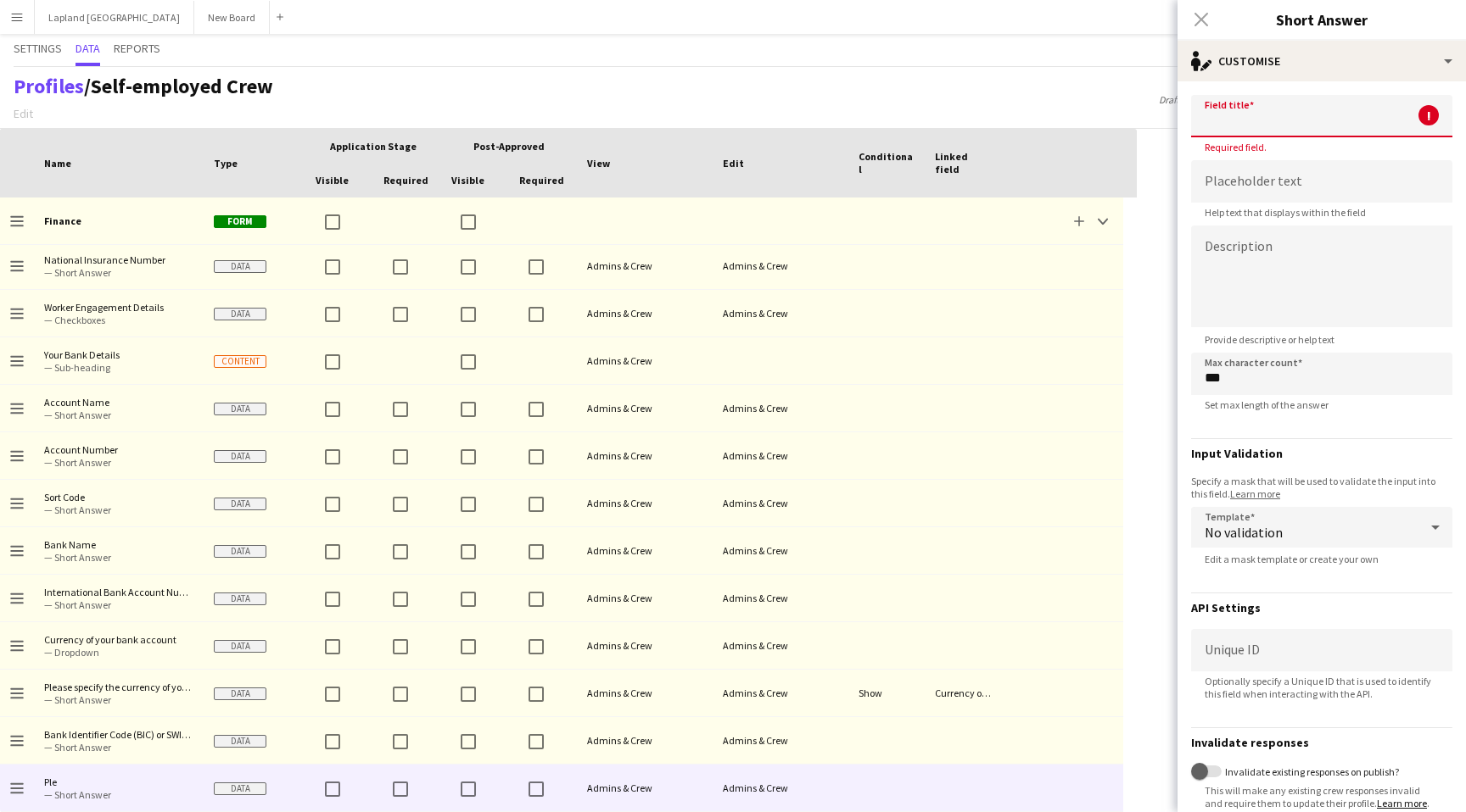
type input "*"
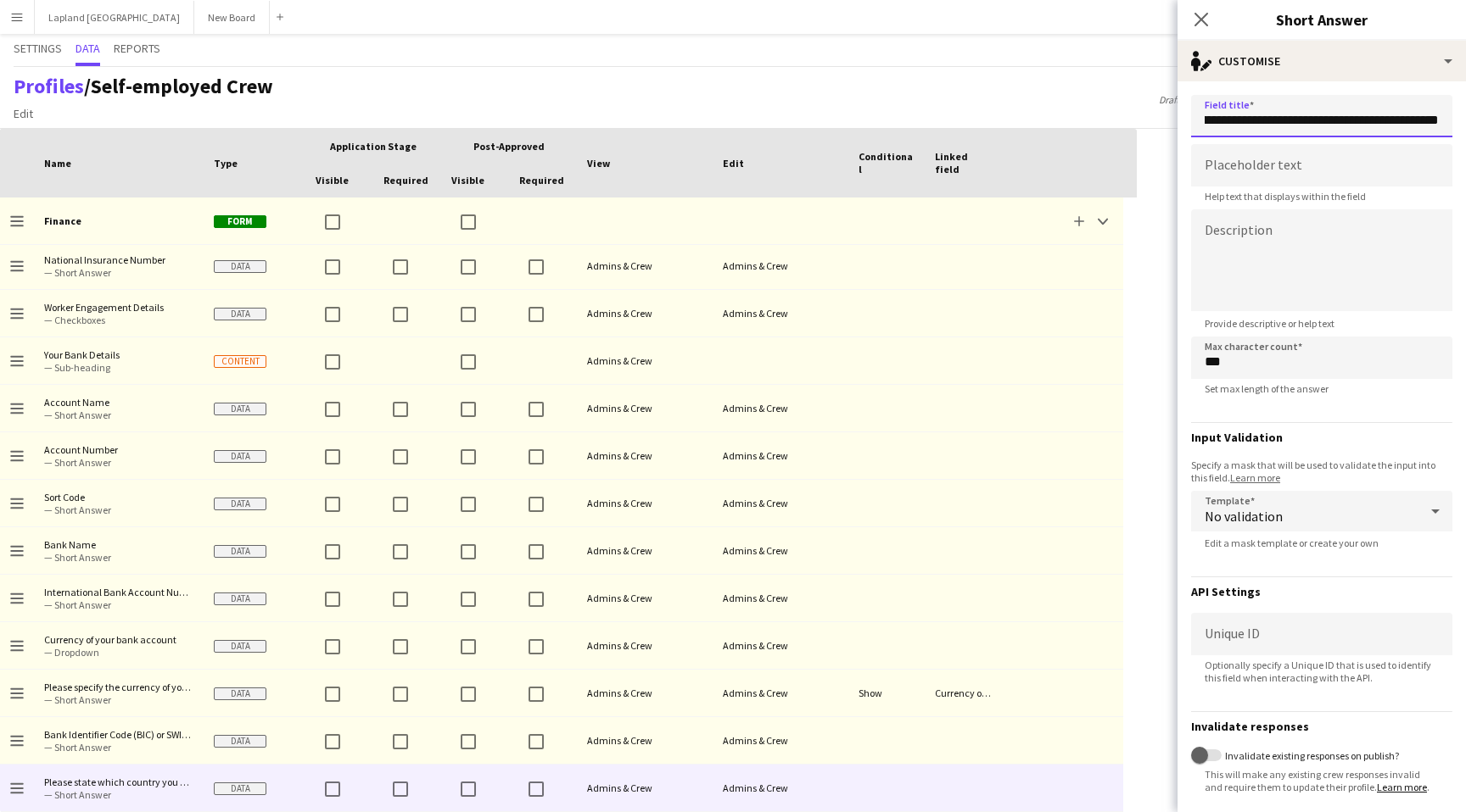
type input "**********"
click at [1239, 361] on input "***" at bounding box center [1322, 358] width 261 height 43
type input "*"
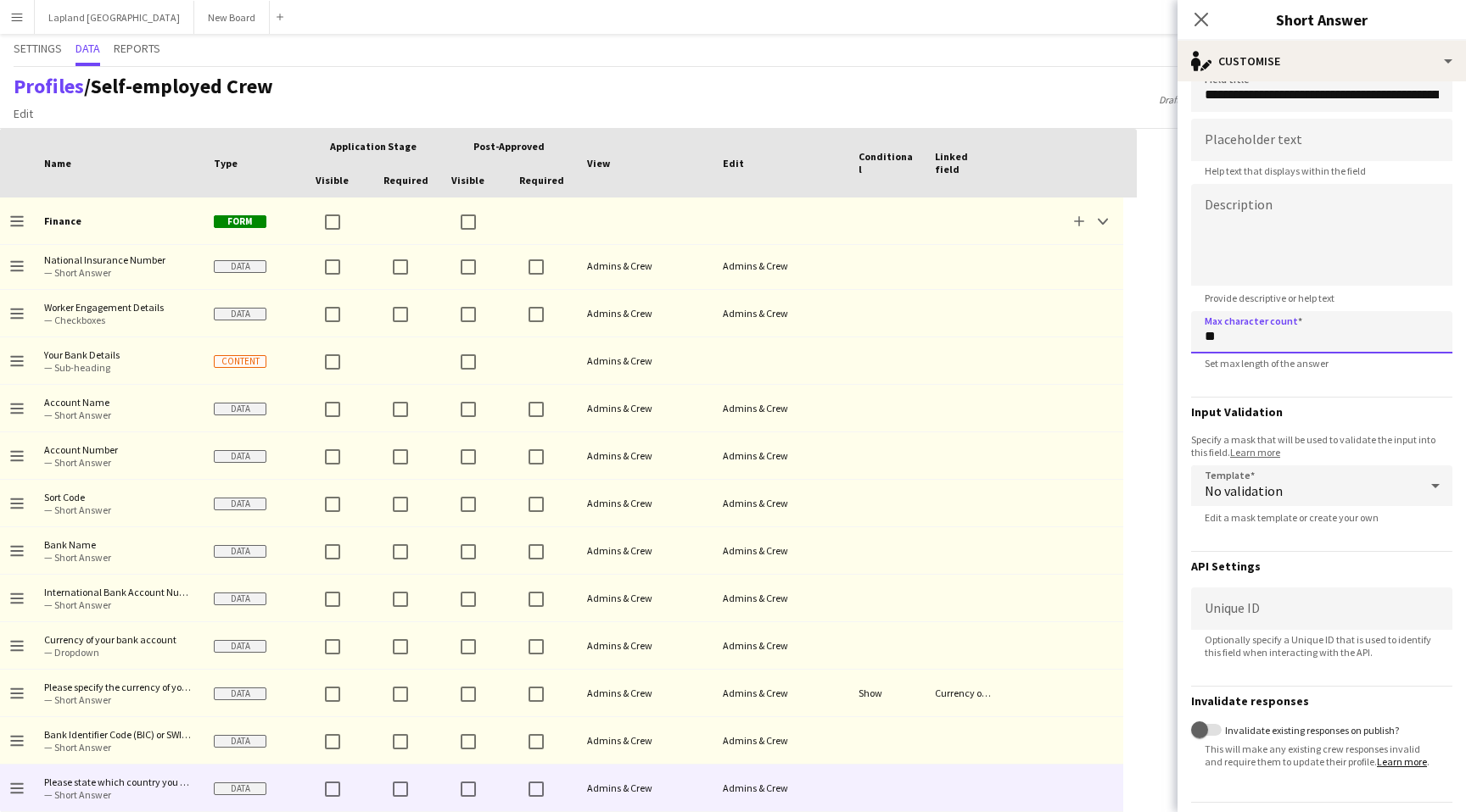
scroll to position [77, 0]
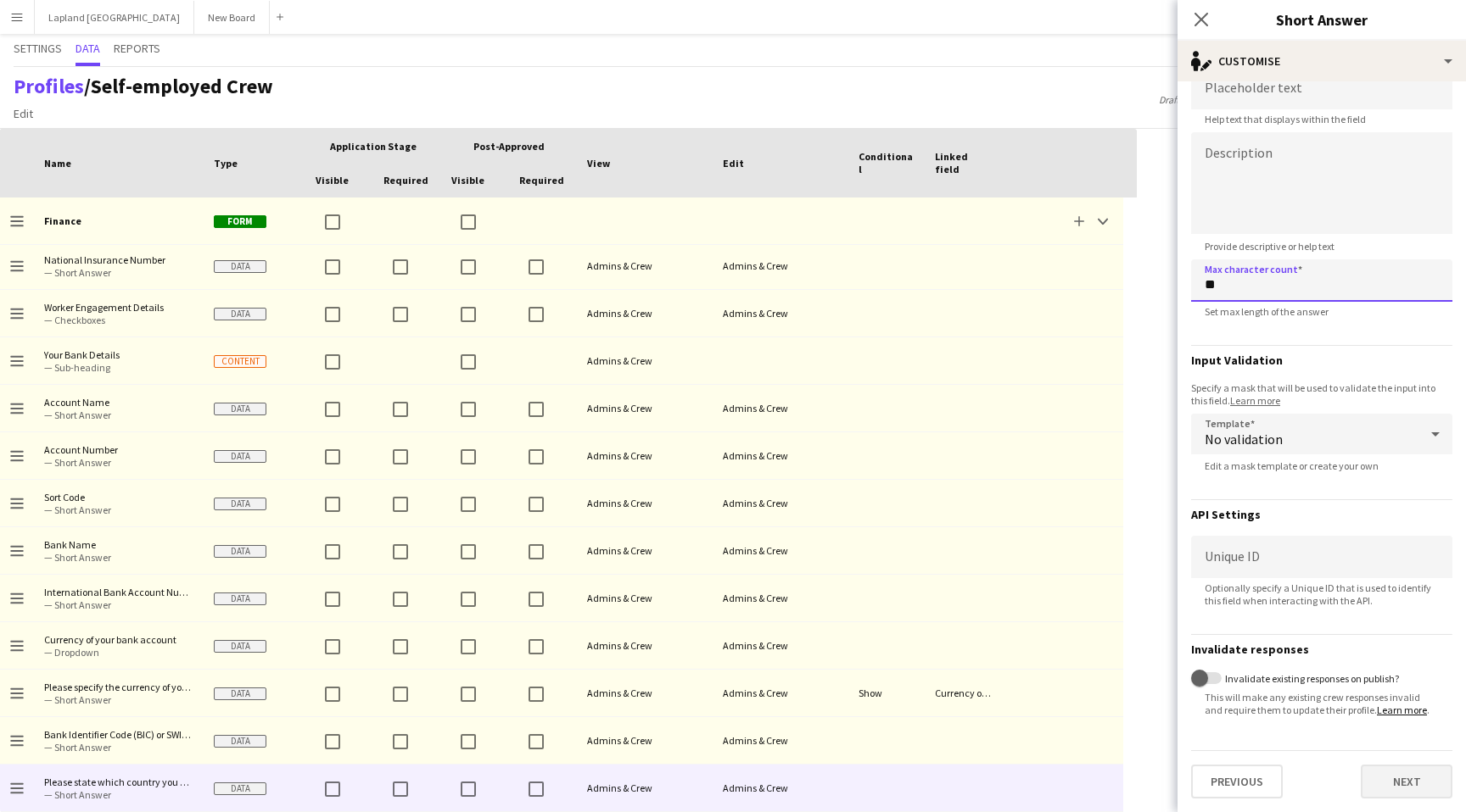
type input "**"
click at [1406, 788] on button "Next" at bounding box center [1407, 782] width 92 height 34
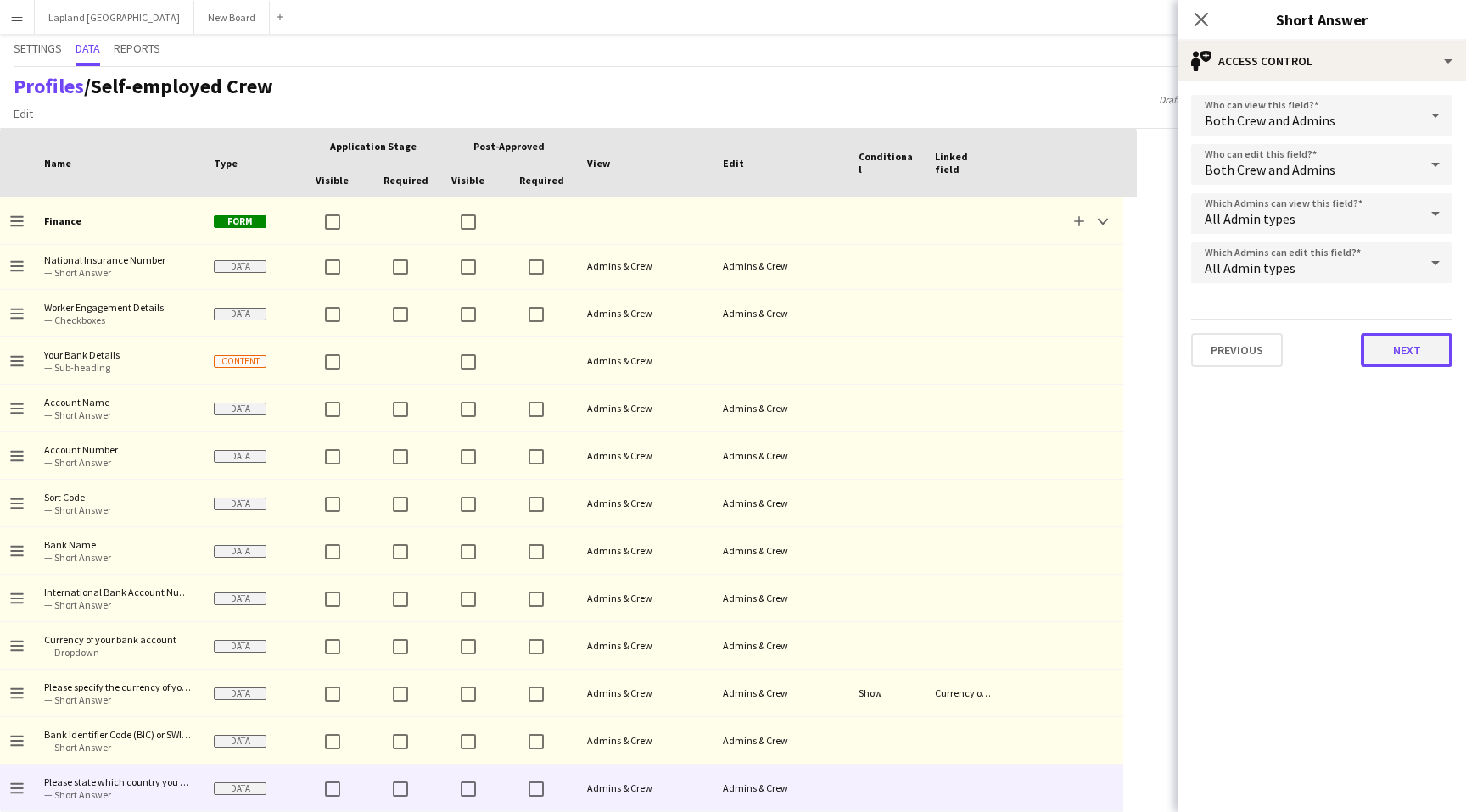
click at [1406, 351] on button "Next" at bounding box center [1407, 350] width 92 height 34
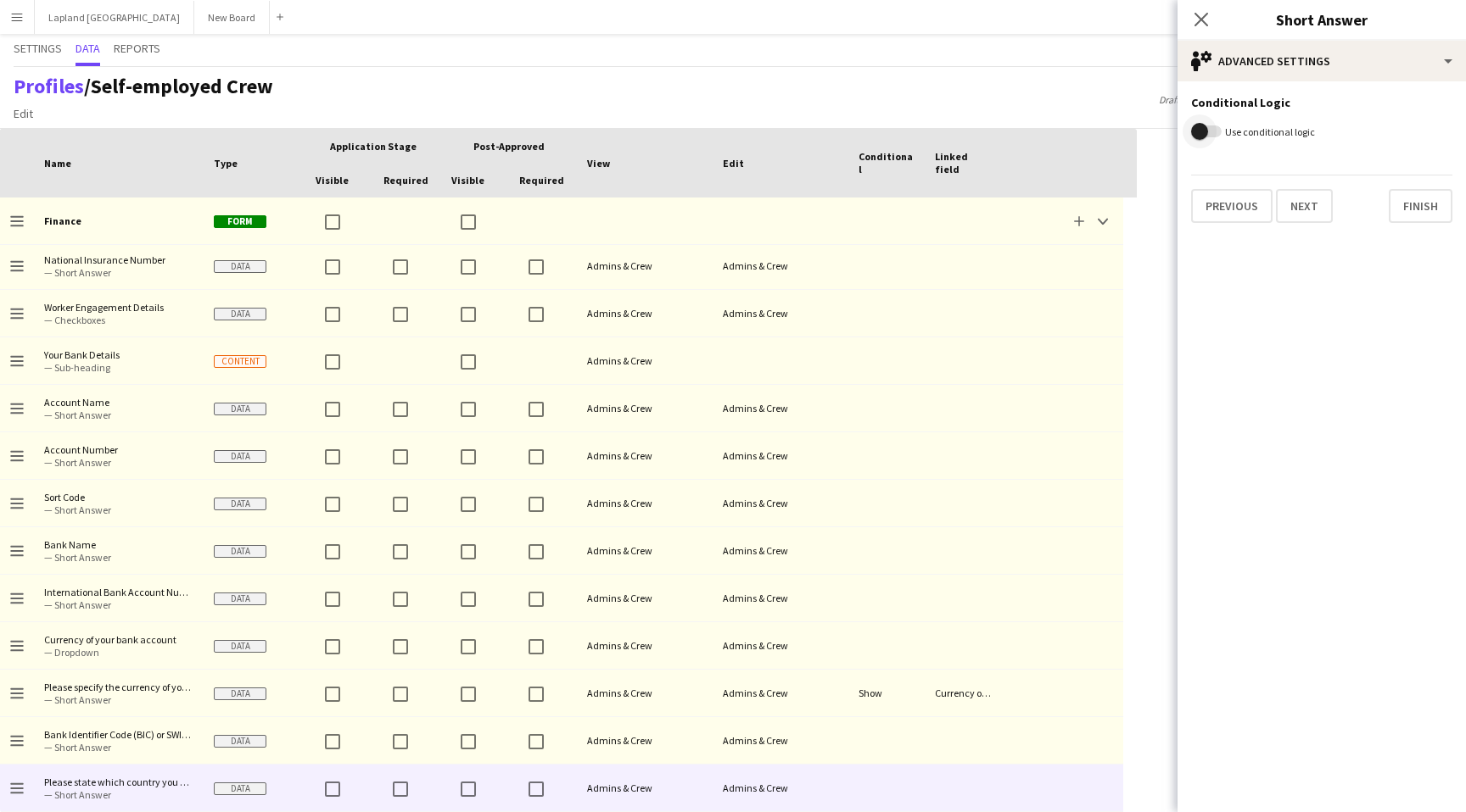
click at [1201, 131] on span "button" at bounding box center [1199, 130] width 17 height 17
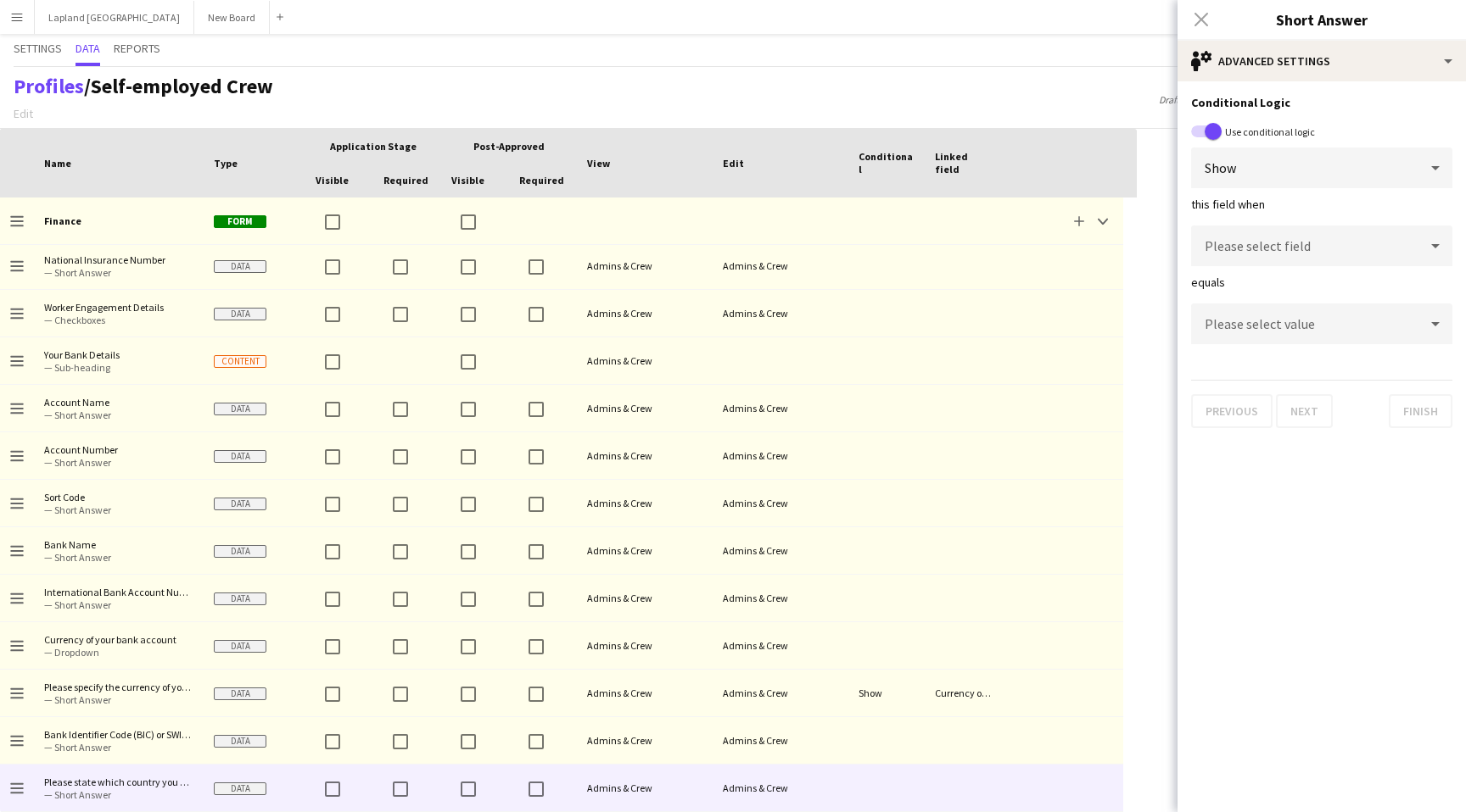
click at [1423, 249] on div at bounding box center [1435, 245] width 34 height 34
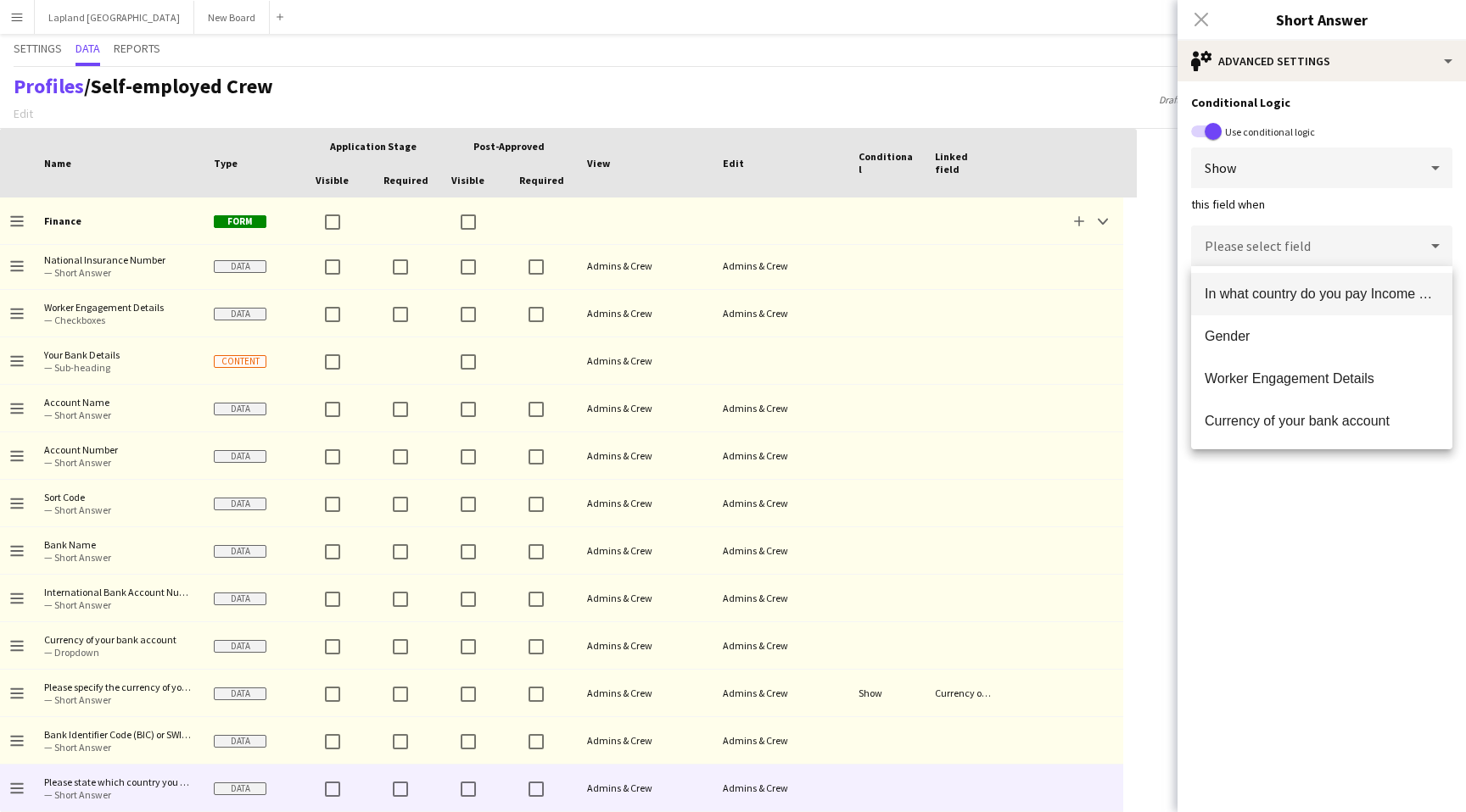
click at [1318, 290] on span "In what country do you pay Income Tax?" at bounding box center [1322, 294] width 234 height 17
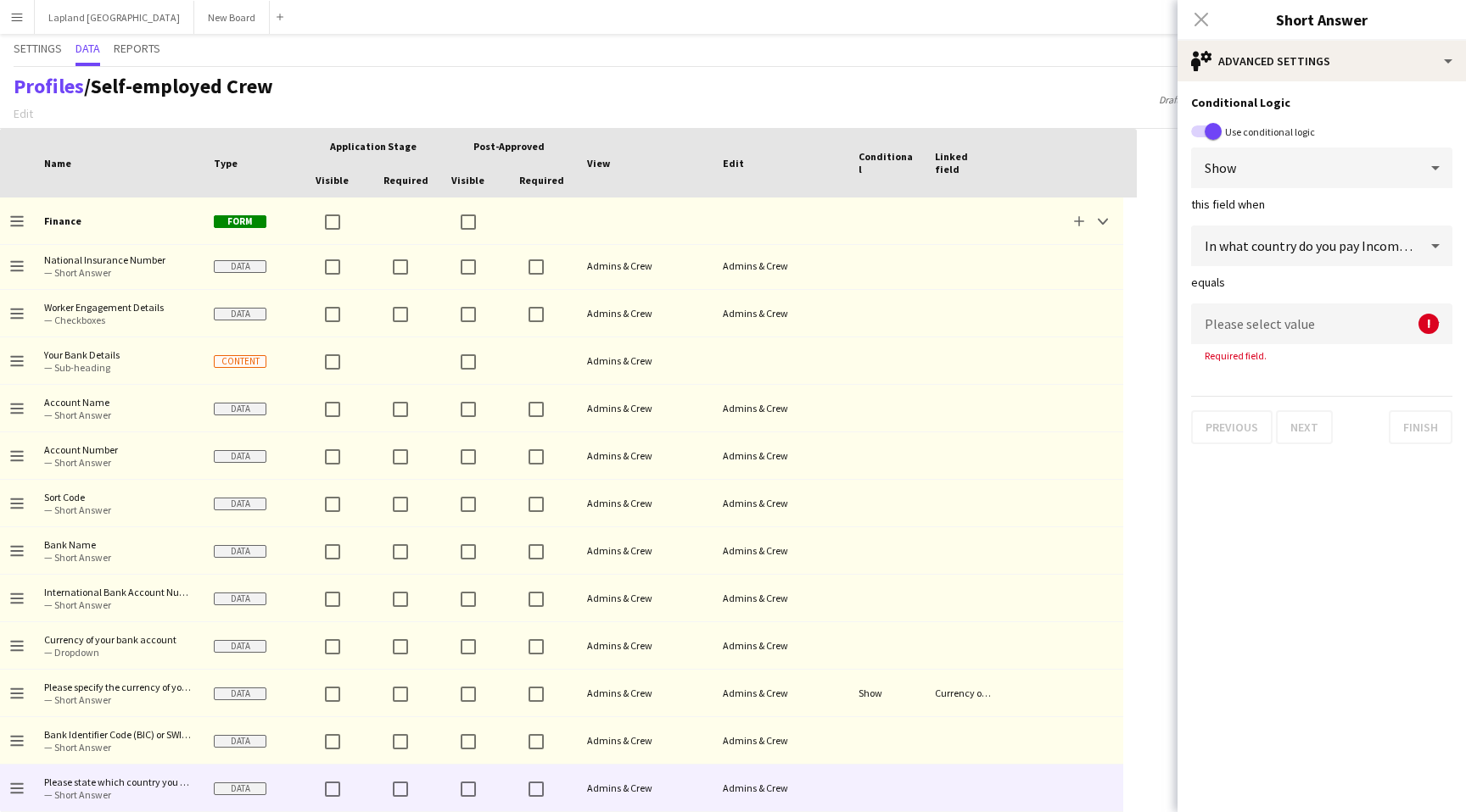
click at [1374, 328] on div "Please select value" at bounding box center [1304, 324] width 227 height 41
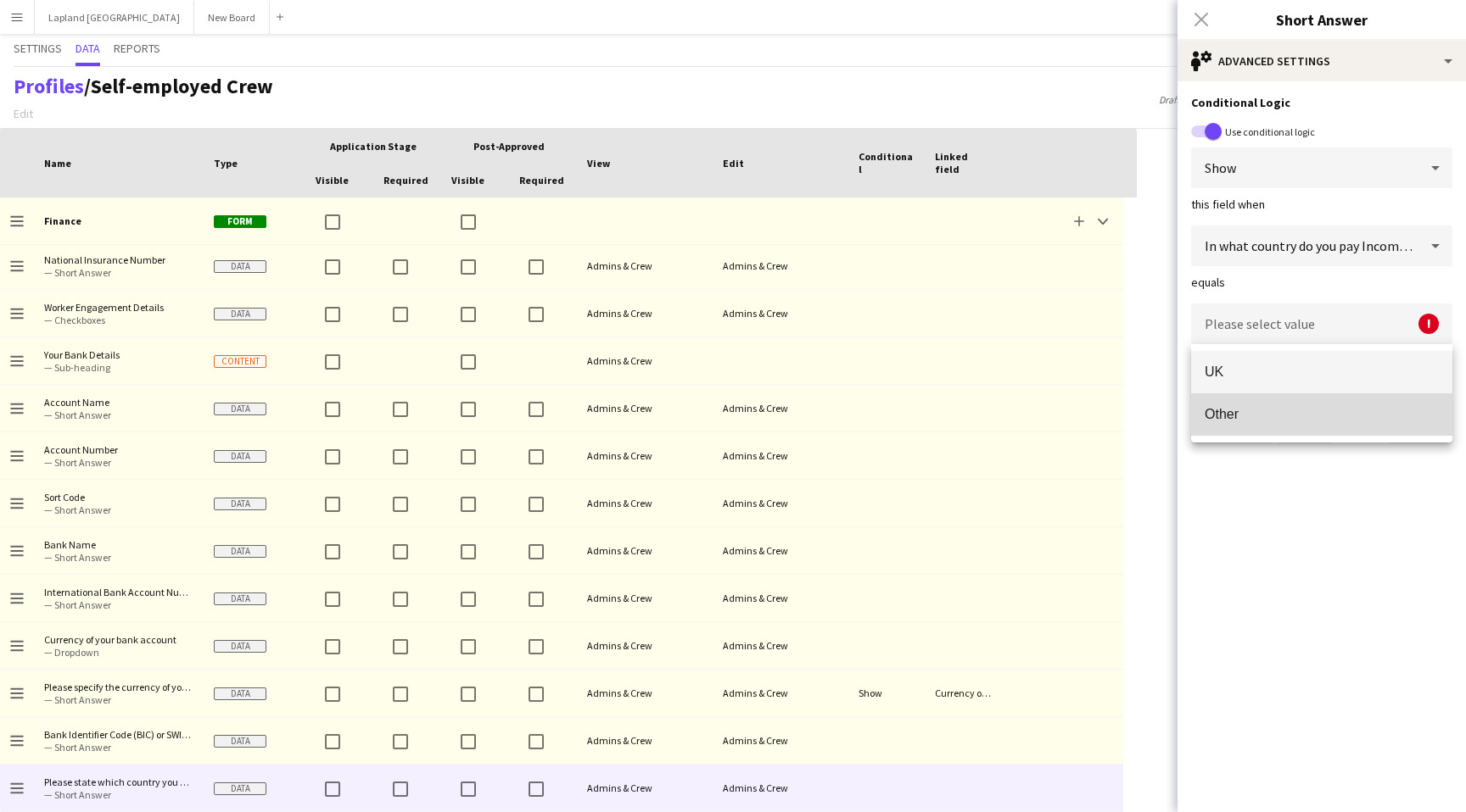
click at [1289, 414] on span "Other" at bounding box center [1322, 414] width 234 height 17
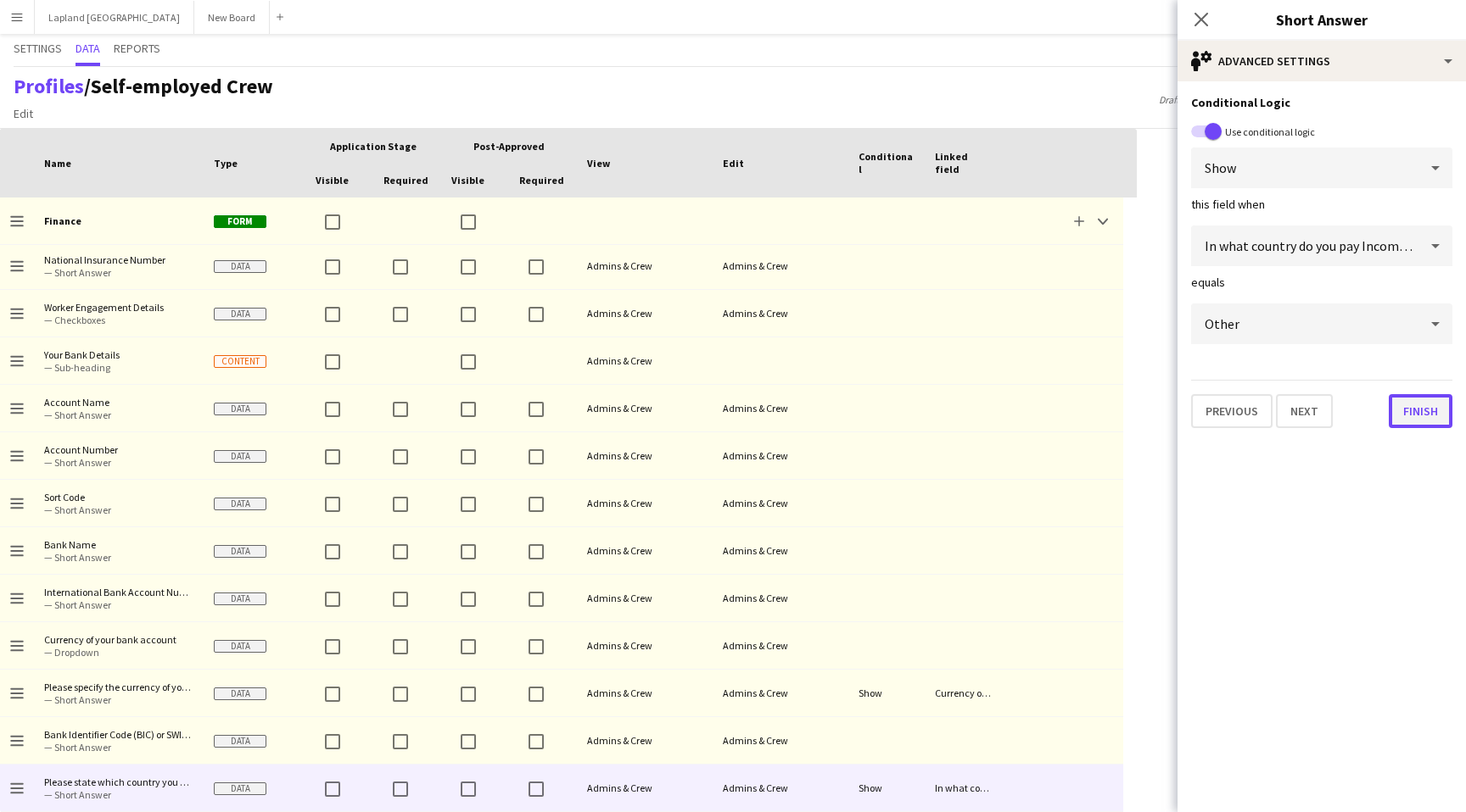
click at [1419, 417] on button "Finish" at bounding box center [1420, 411] width 63 height 34
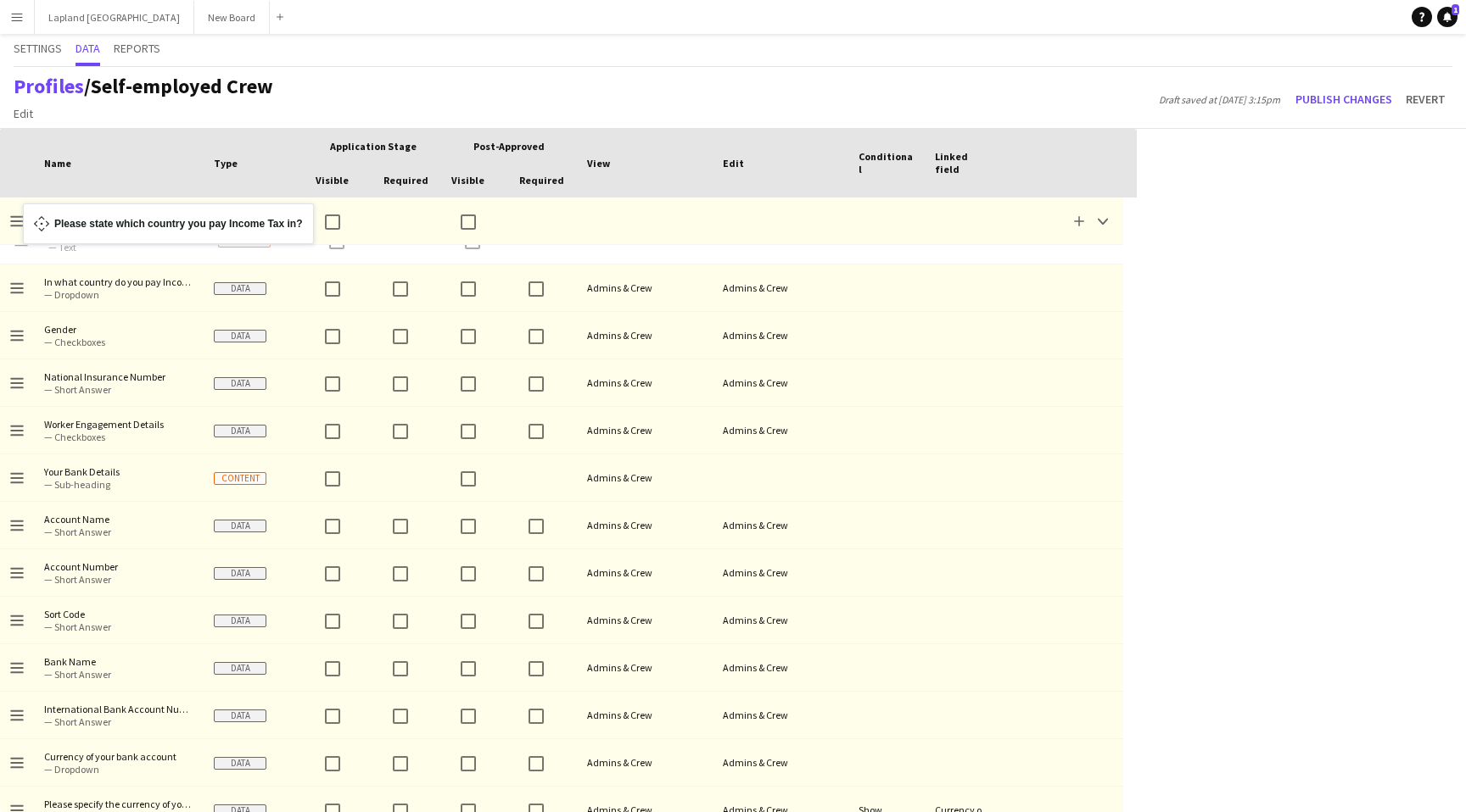
scroll to position [232, 0]
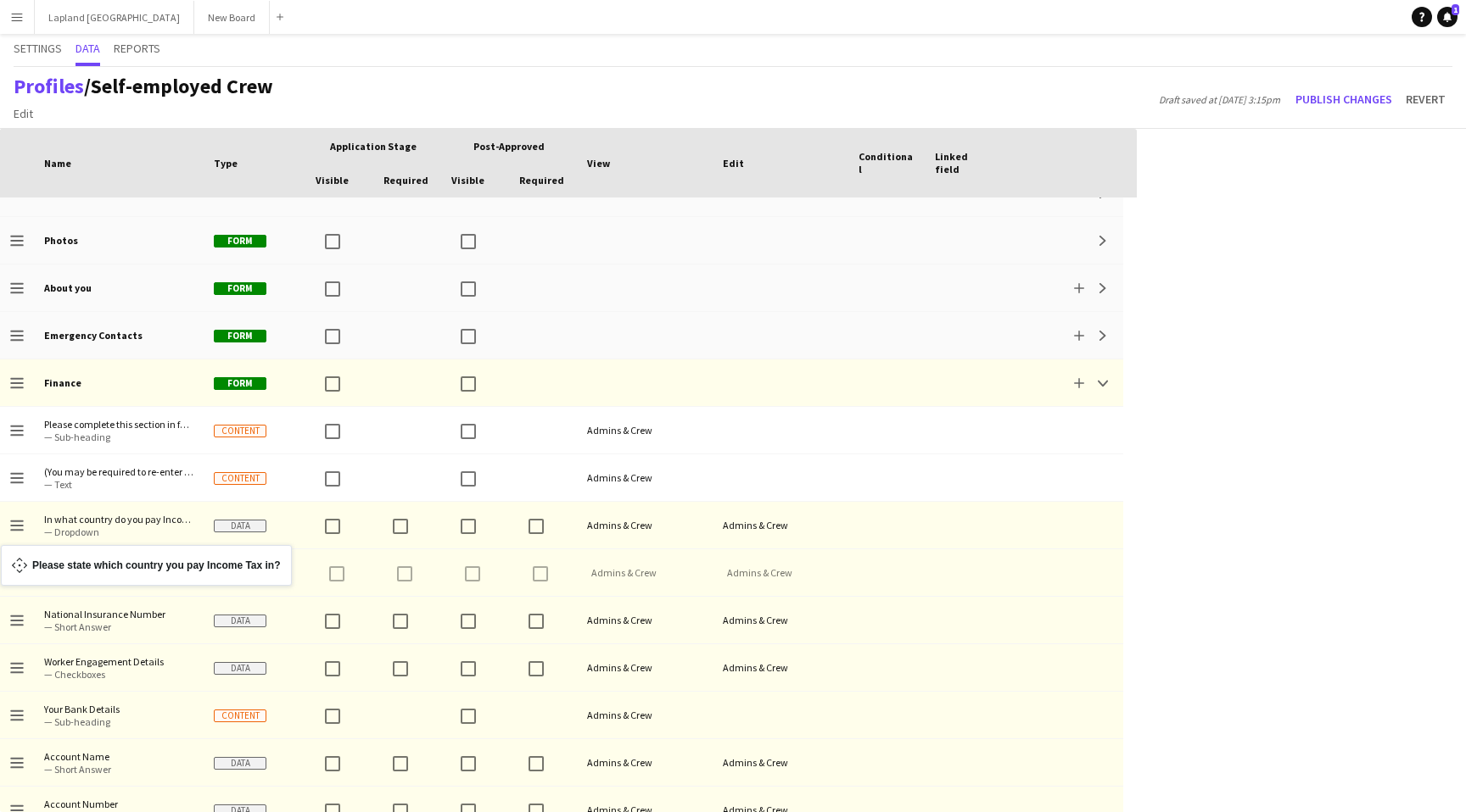
drag, startPoint x: 17, startPoint y: 665, endPoint x: 10, endPoint y: 555, distance: 110.2
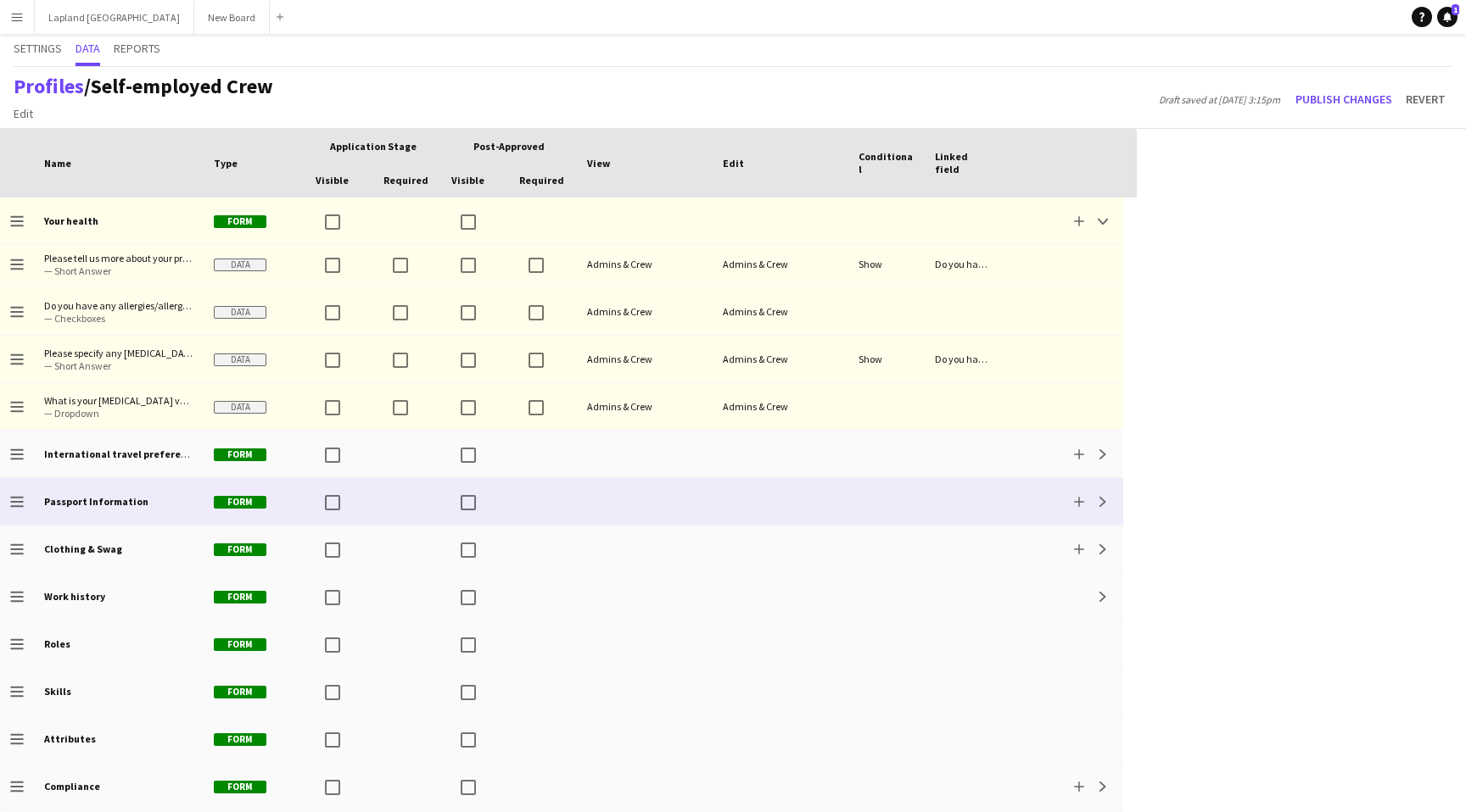
scroll to position [1099, 0]
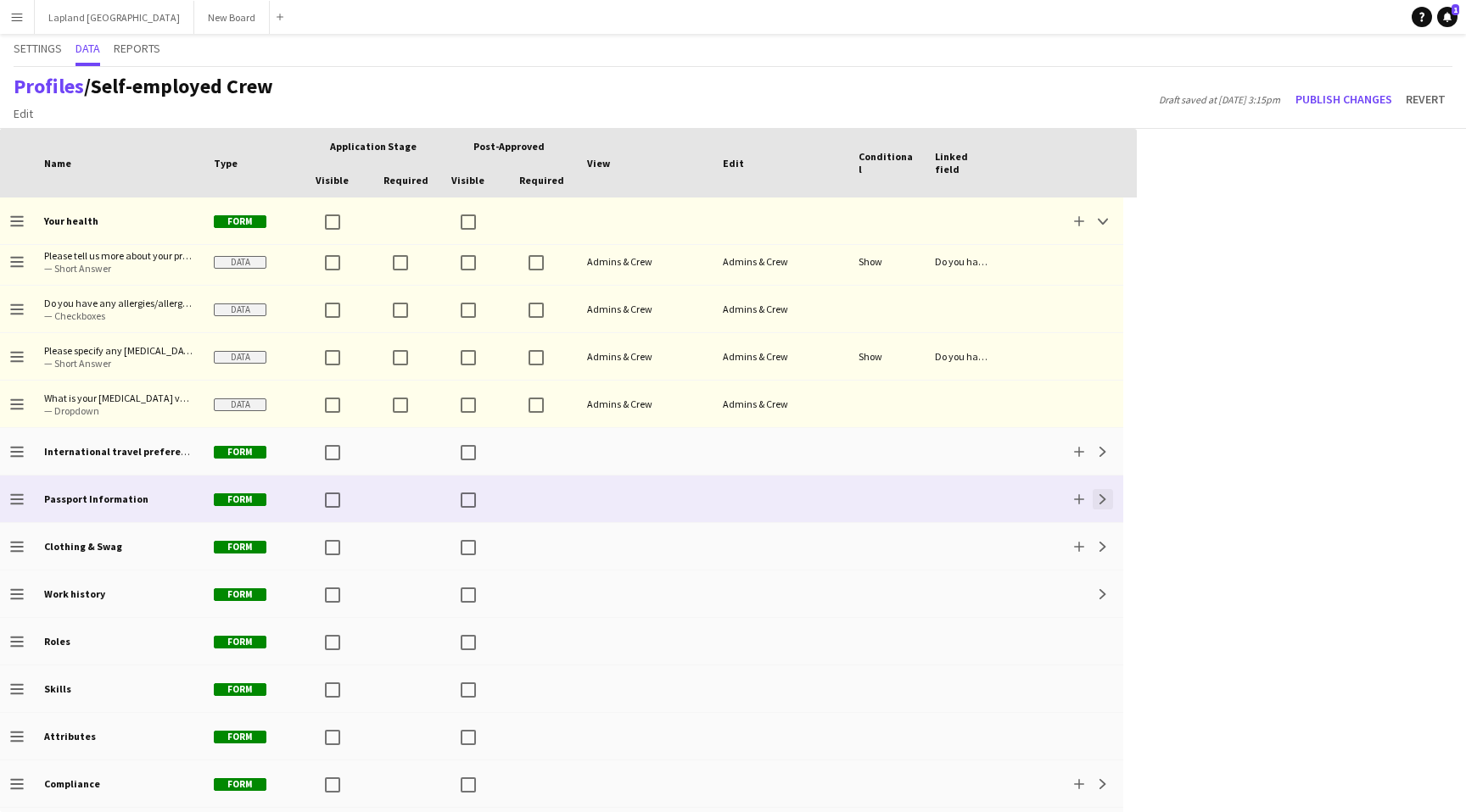
click at [1111, 497] on button "Expand" at bounding box center [1103, 499] width 20 height 20
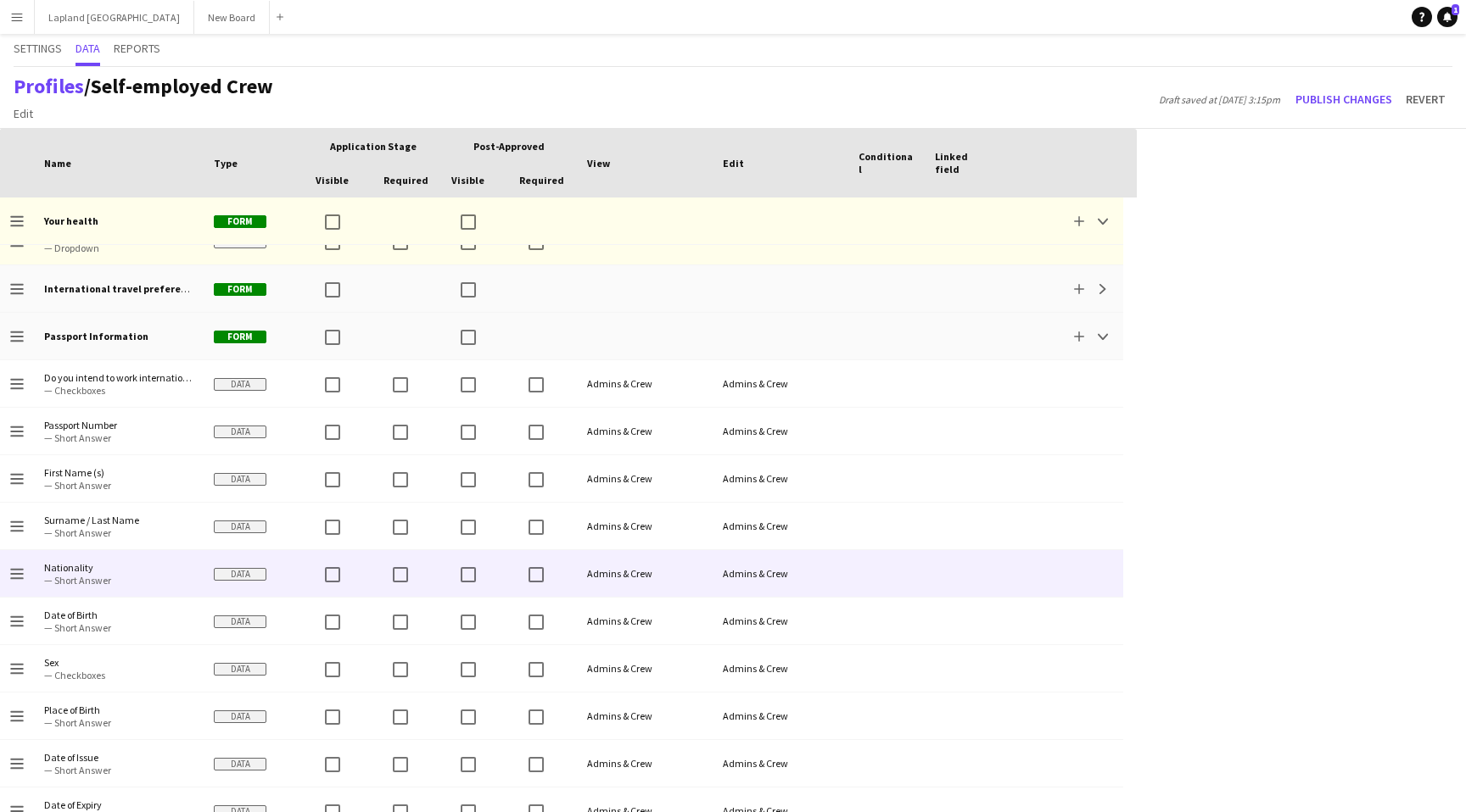
scroll to position [1324, 0]
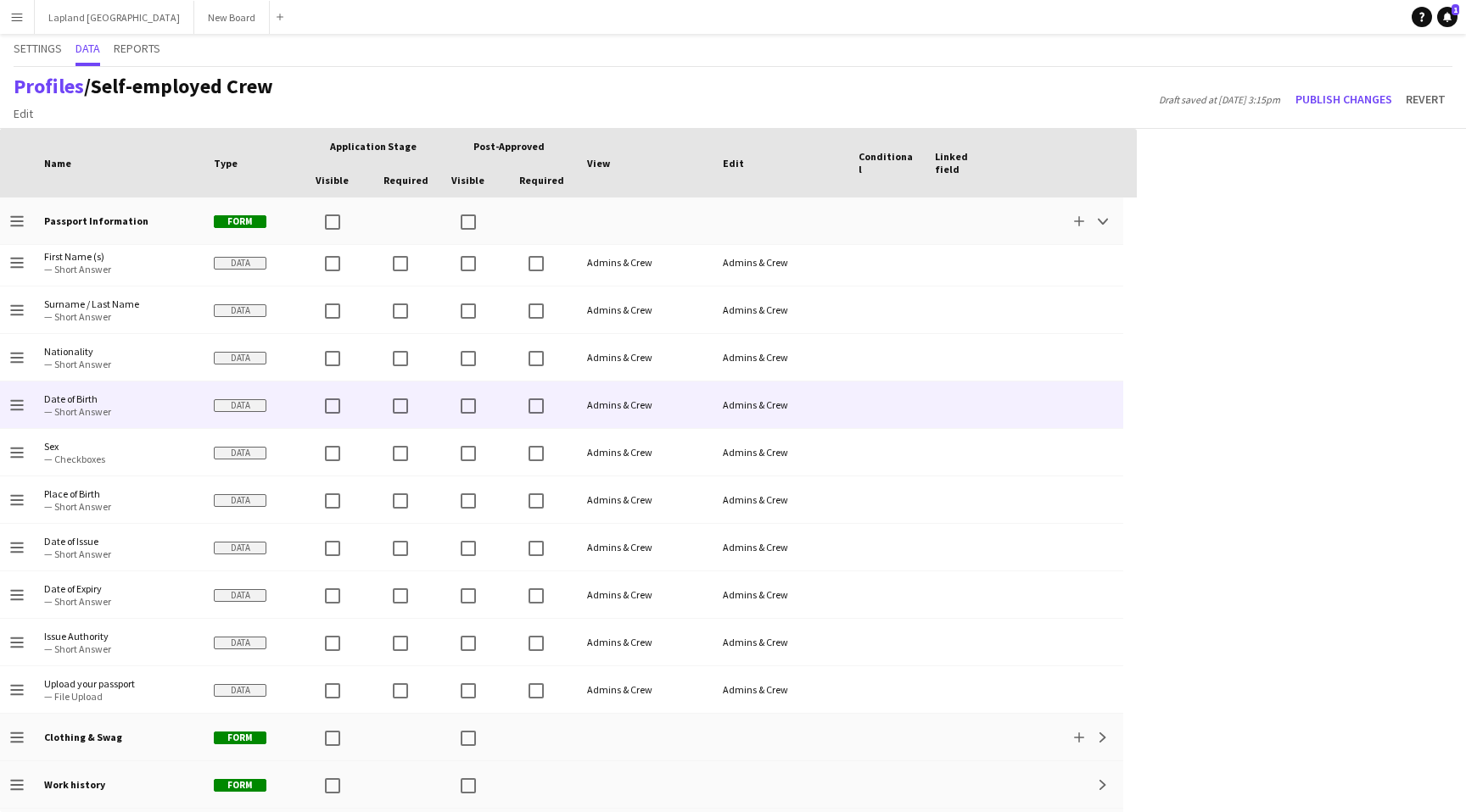
click at [132, 401] on span "Date of Birth" at bounding box center [118, 398] width 149 height 13
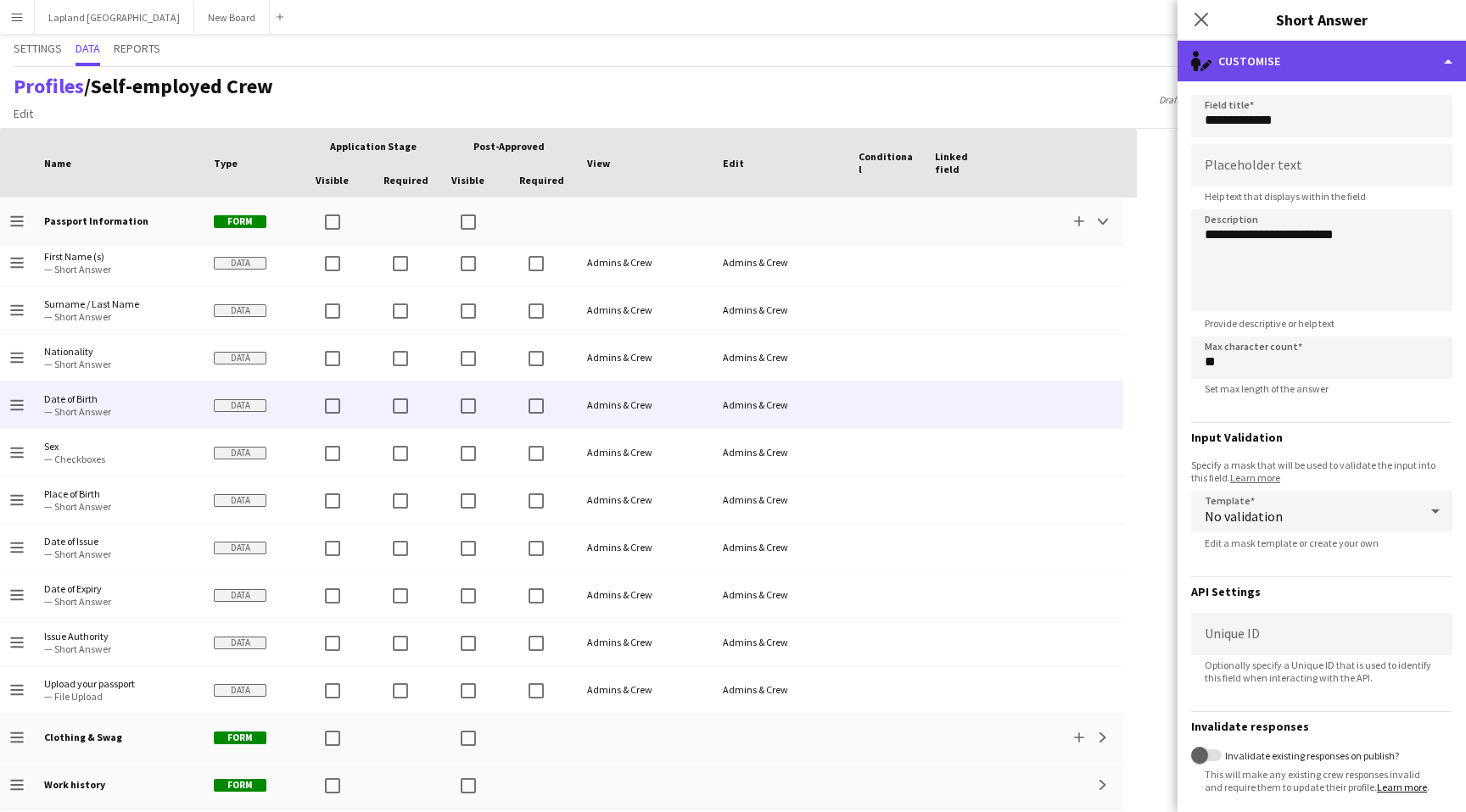
click at [1430, 61] on div "single-neutral-actions-edit-1 Customise" at bounding box center [1322, 61] width 288 height 41
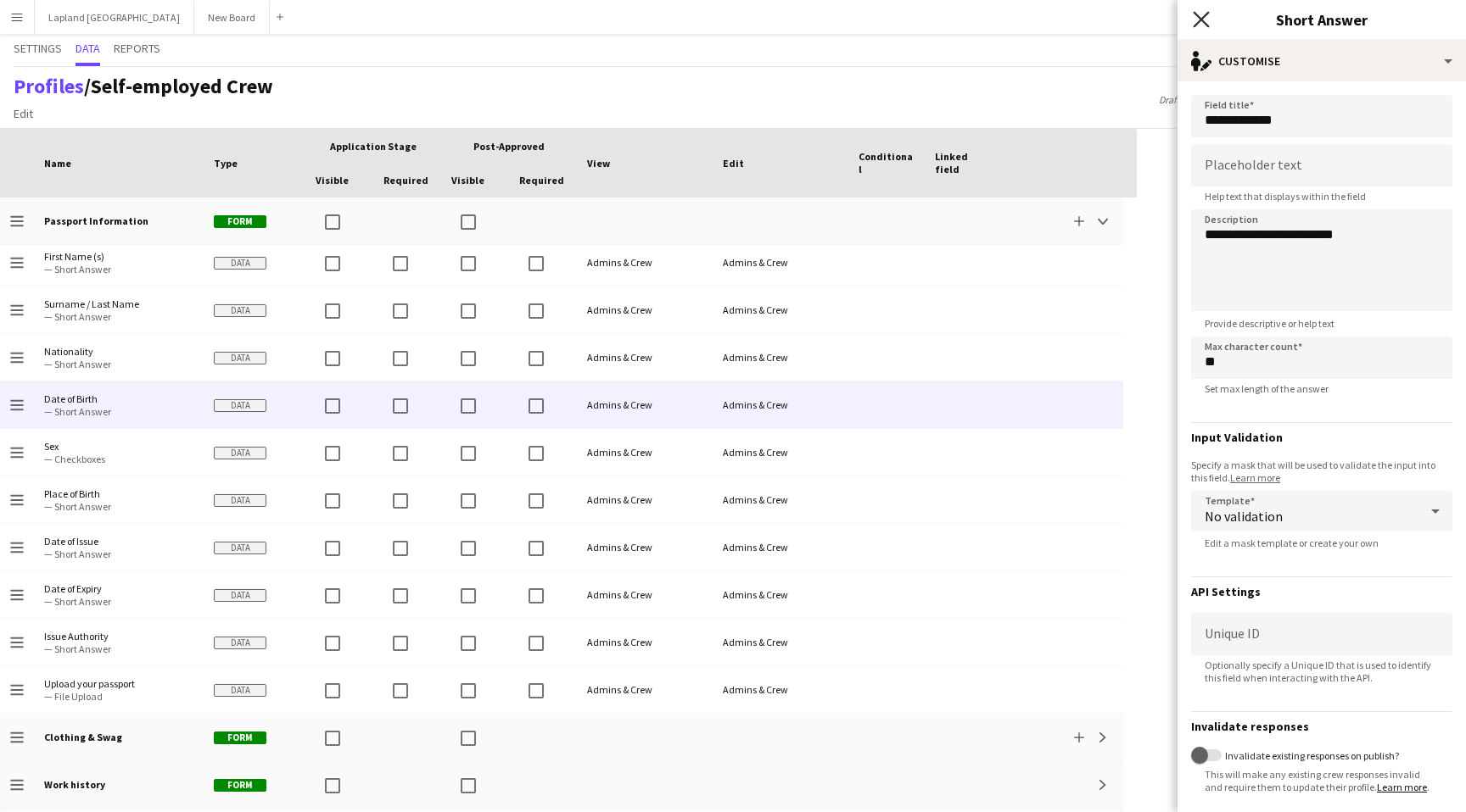
click at [1201, 13] on icon "Close pop-in" at bounding box center [1201, 18] width 17 height 17
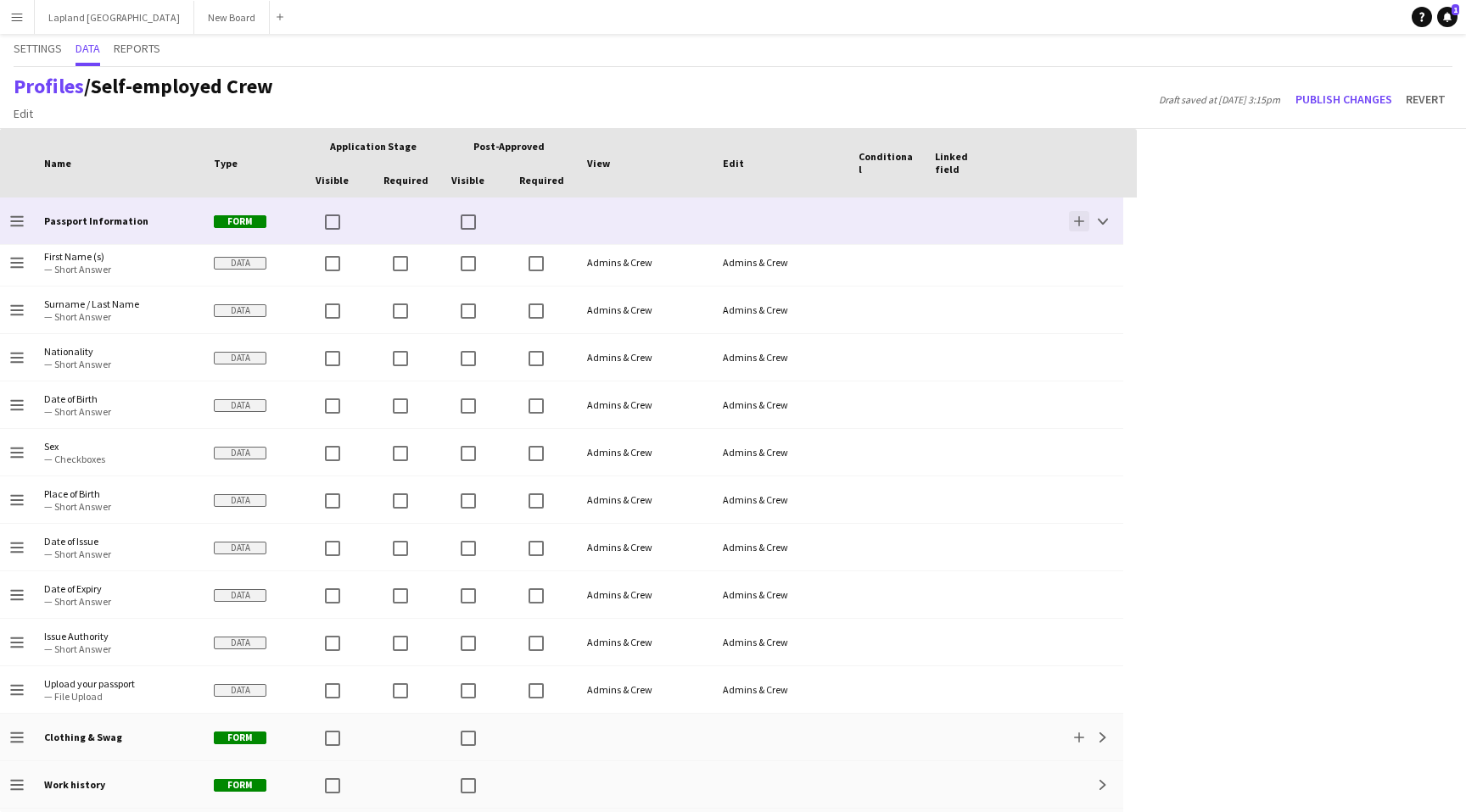
click at [1078, 216] on app-icon "Add" at bounding box center [1079, 221] width 10 height 10
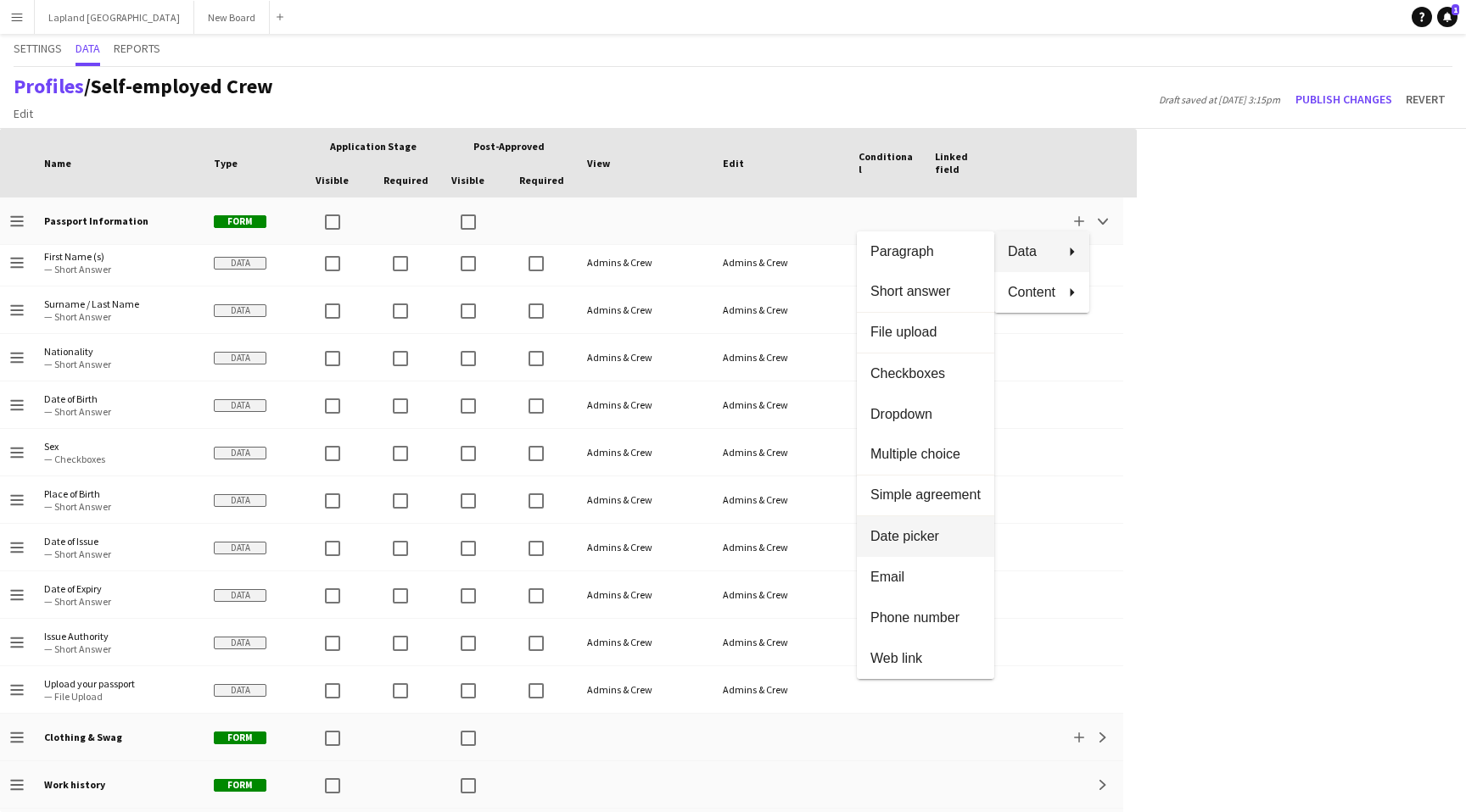
click at [904, 542] on span "Date picker" at bounding box center [925, 536] width 110 height 16
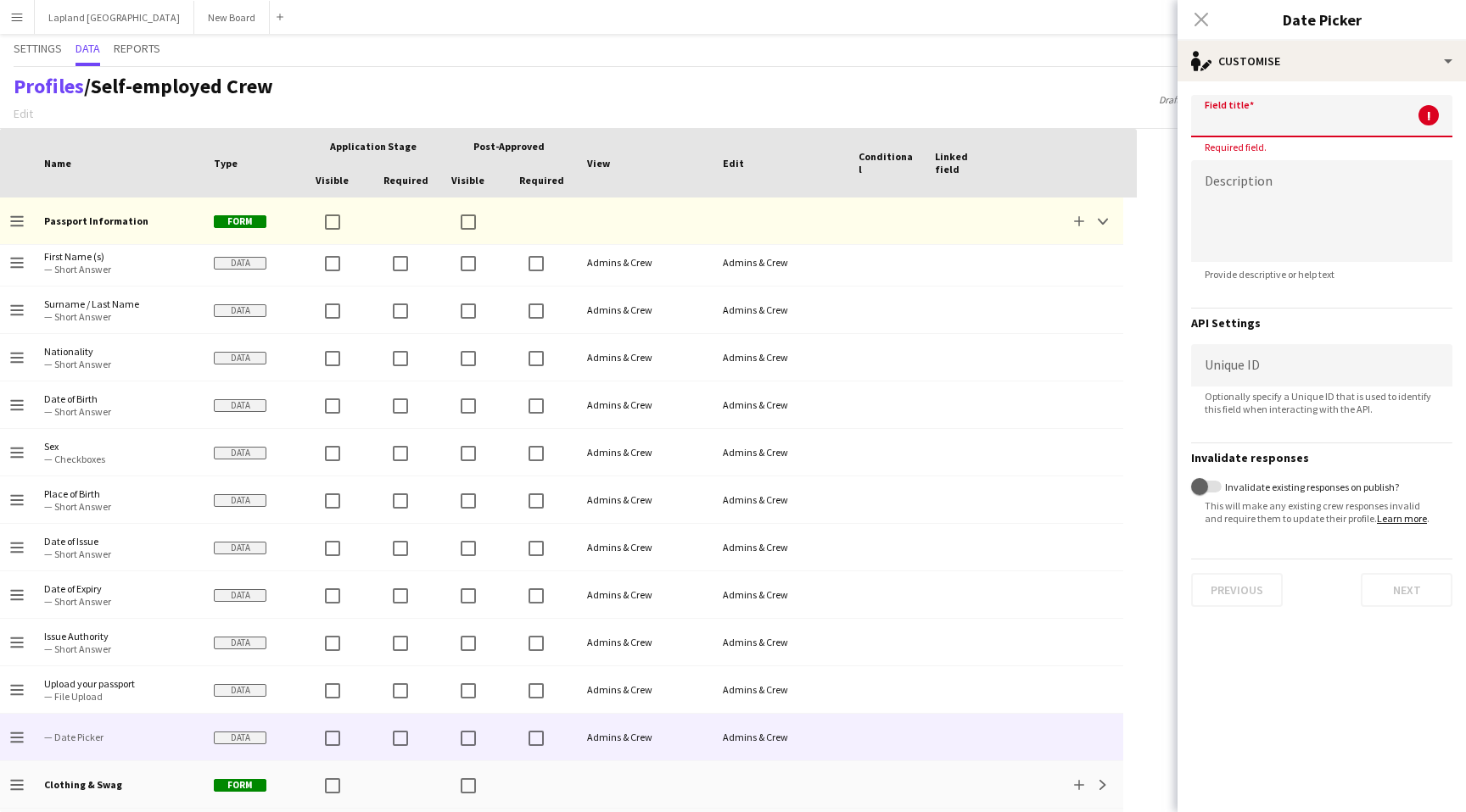
click at [1284, 121] on input at bounding box center [1322, 117] width 261 height 43
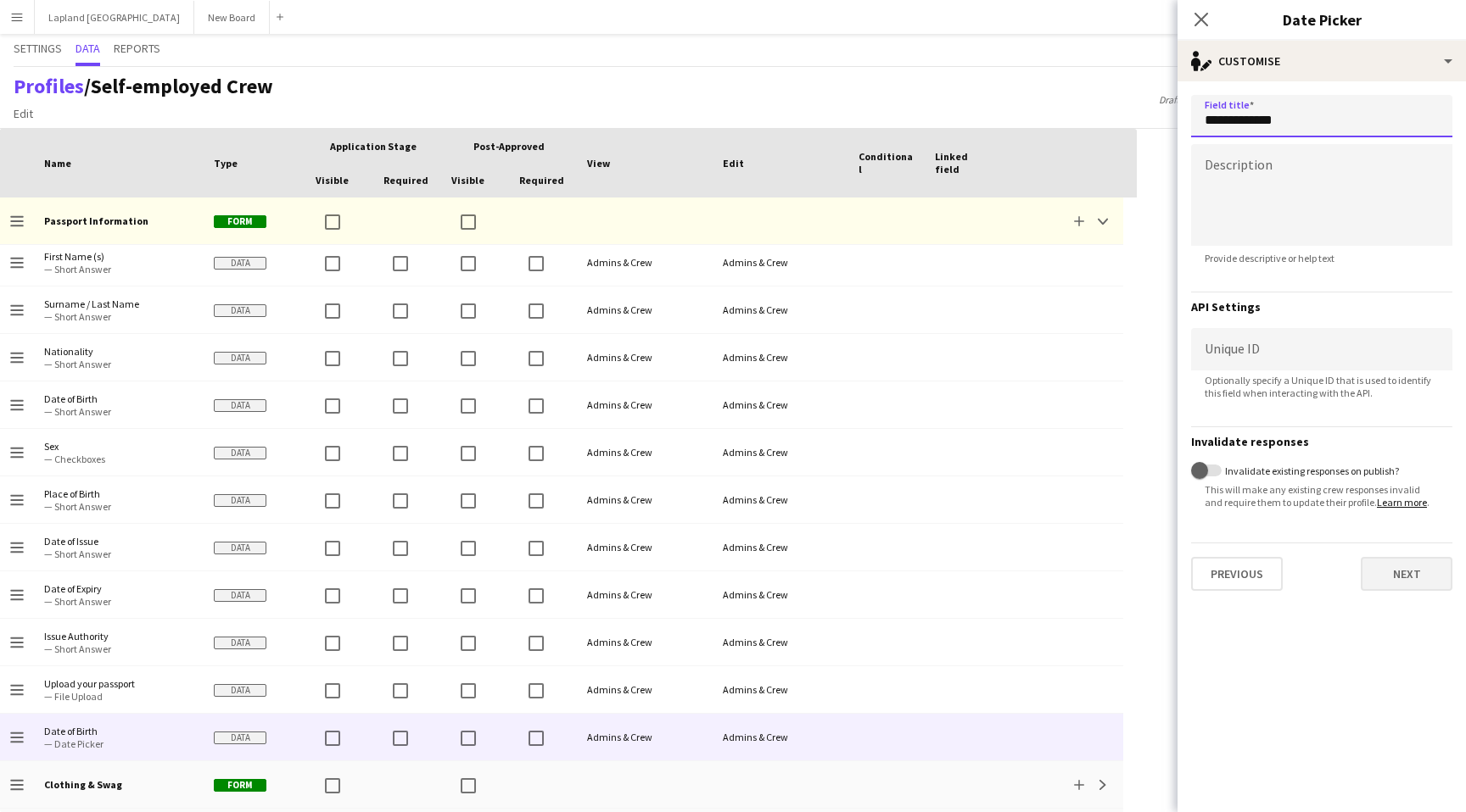
type input "**********"
click at [1418, 574] on button "Next" at bounding box center [1407, 573] width 92 height 34
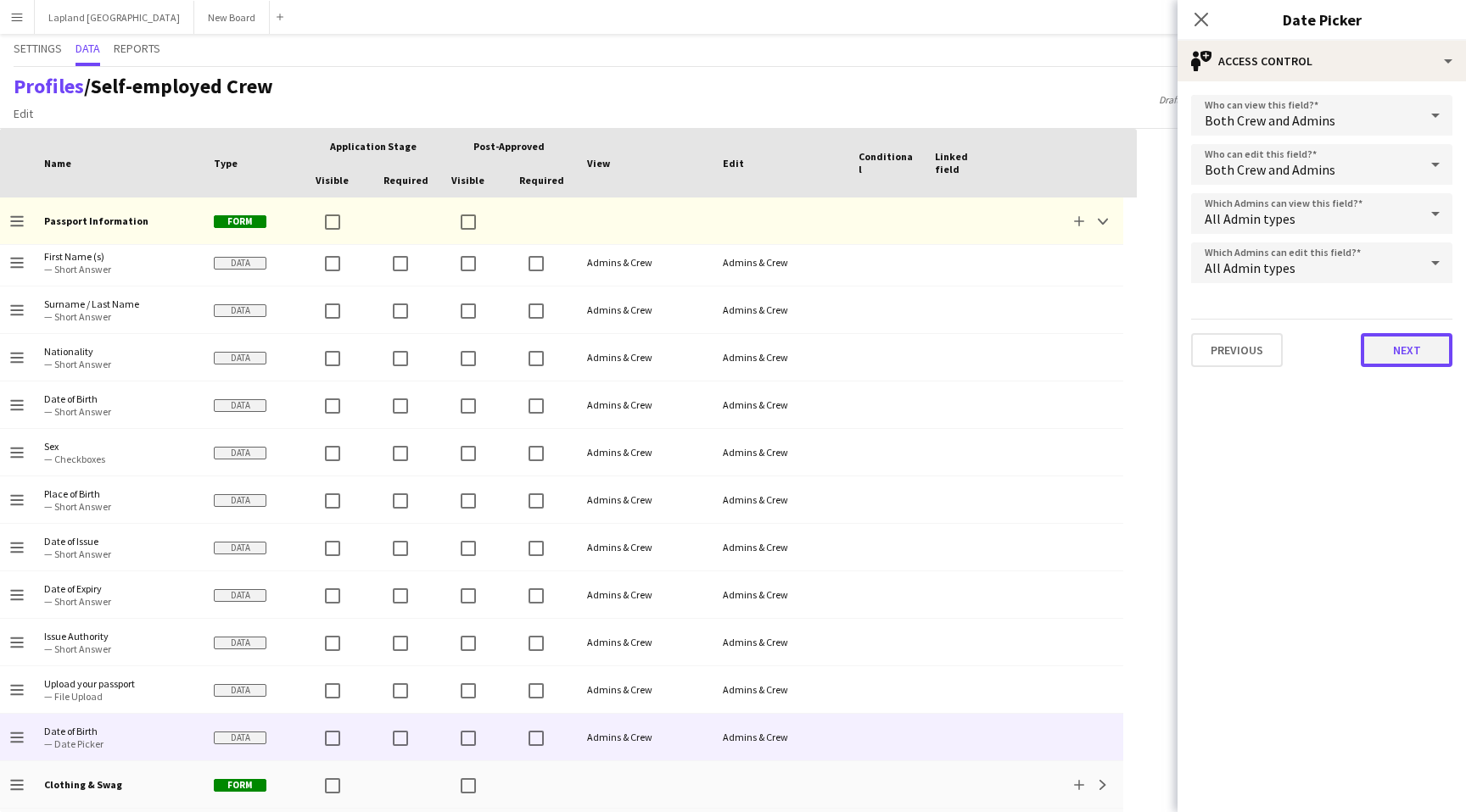
click at [1410, 358] on button "Next" at bounding box center [1407, 350] width 92 height 34
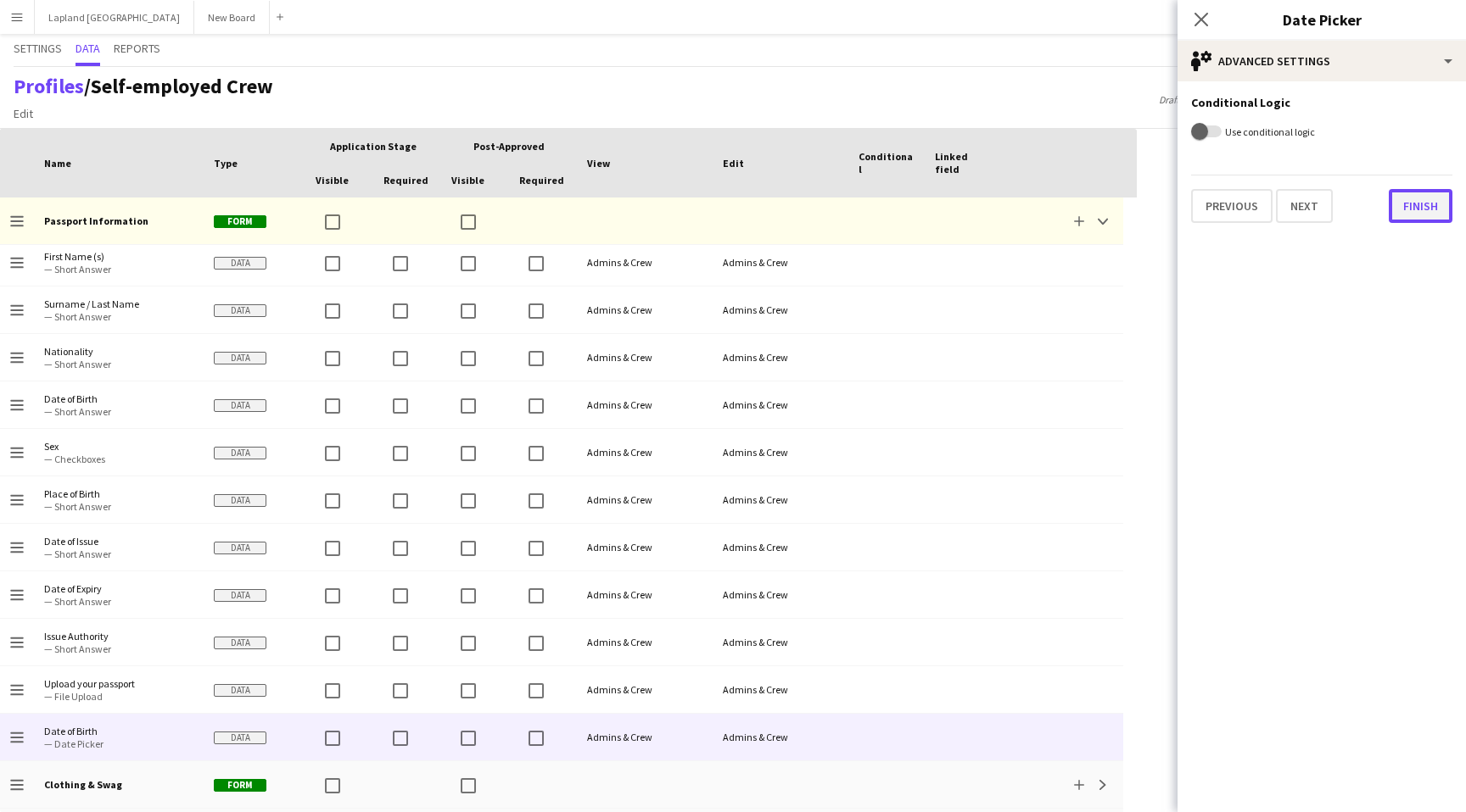
click at [1430, 207] on button "Finish" at bounding box center [1420, 205] width 63 height 34
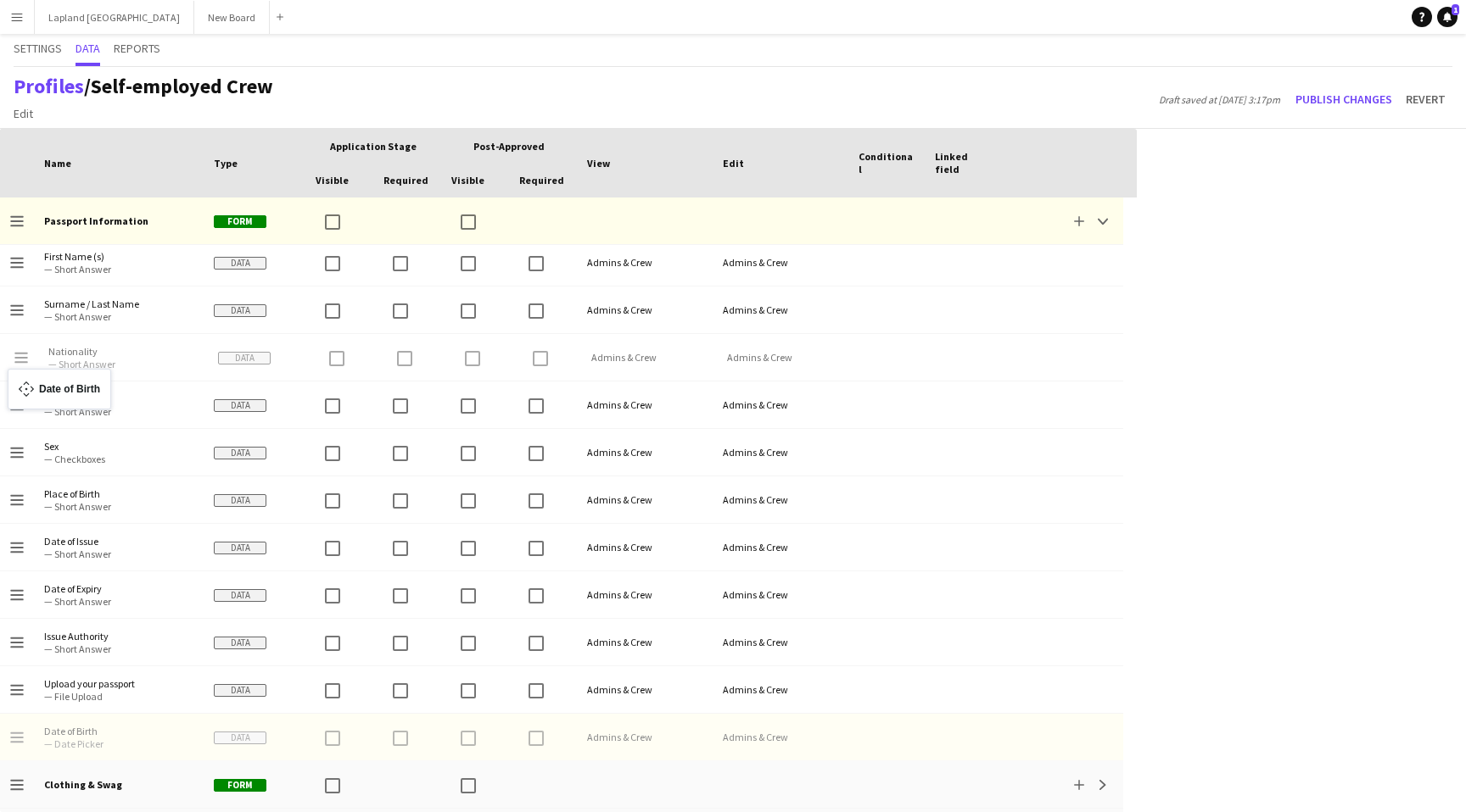
drag, startPoint x: 17, startPoint y: 735, endPoint x: 17, endPoint y: 379, distance: 356.0
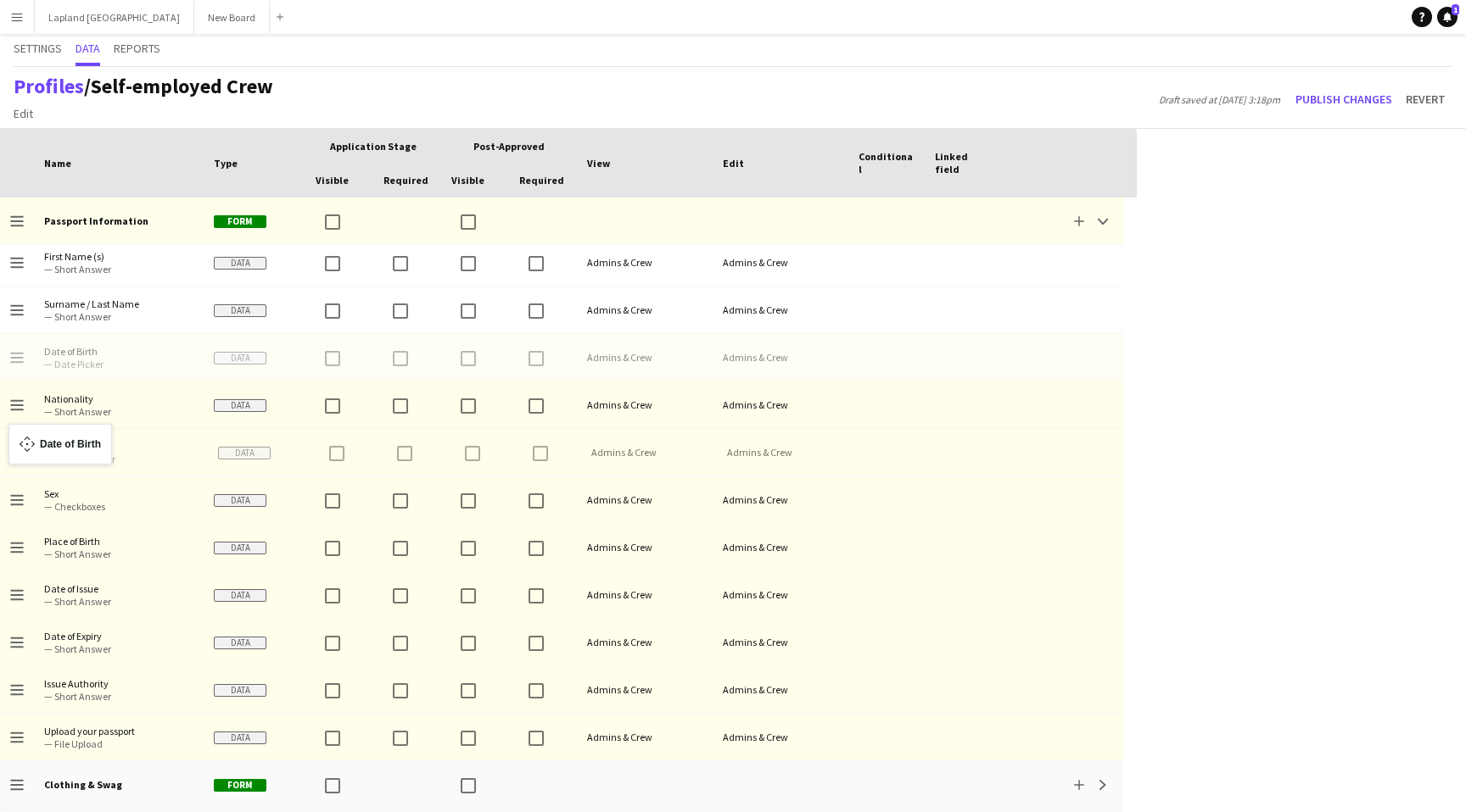
drag, startPoint x: 20, startPoint y: 353, endPoint x: 17, endPoint y: 434, distance: 81.1
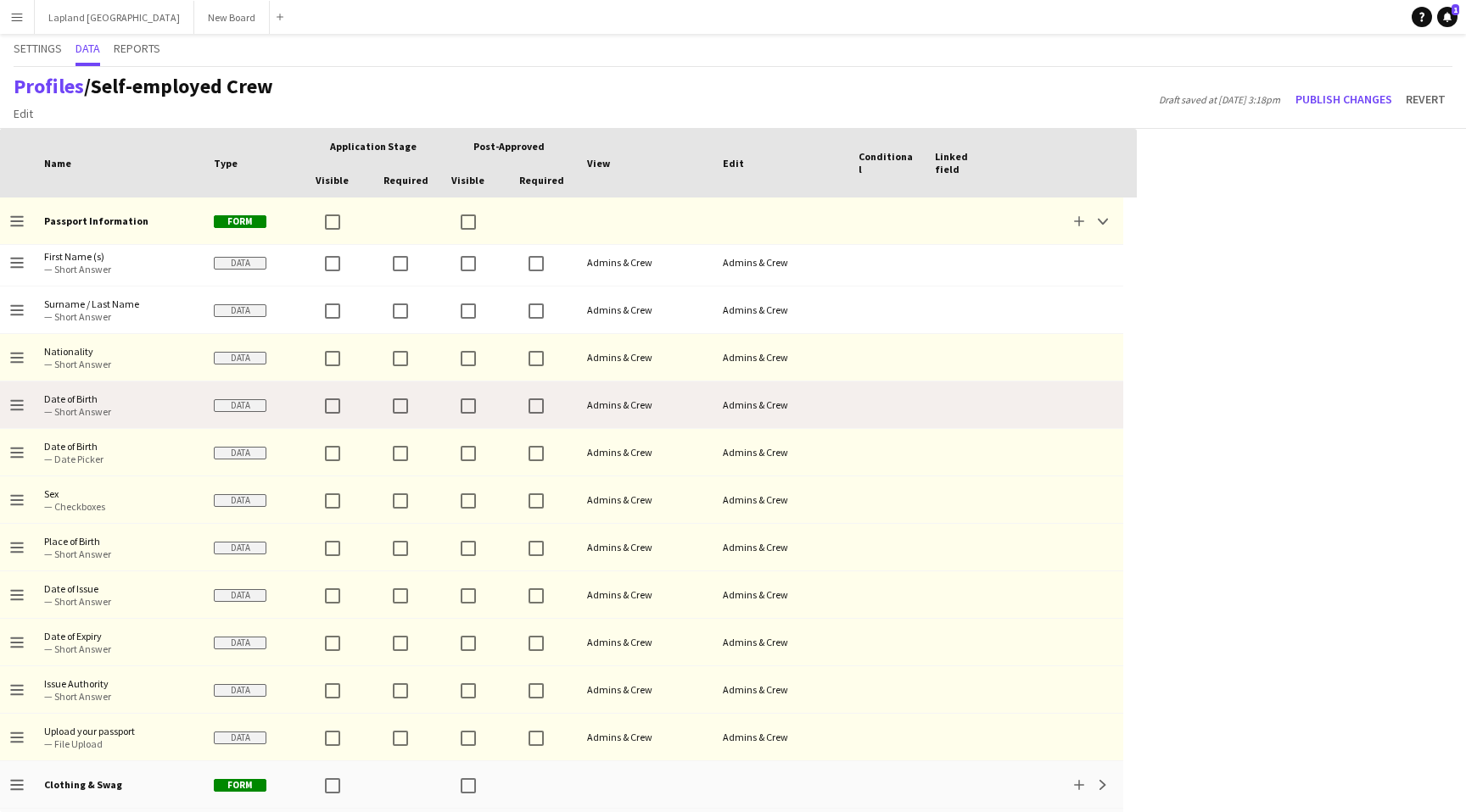
click at [191, 393] on span "Date of Birth" at bounding box center [118, 398] width 149 height 13
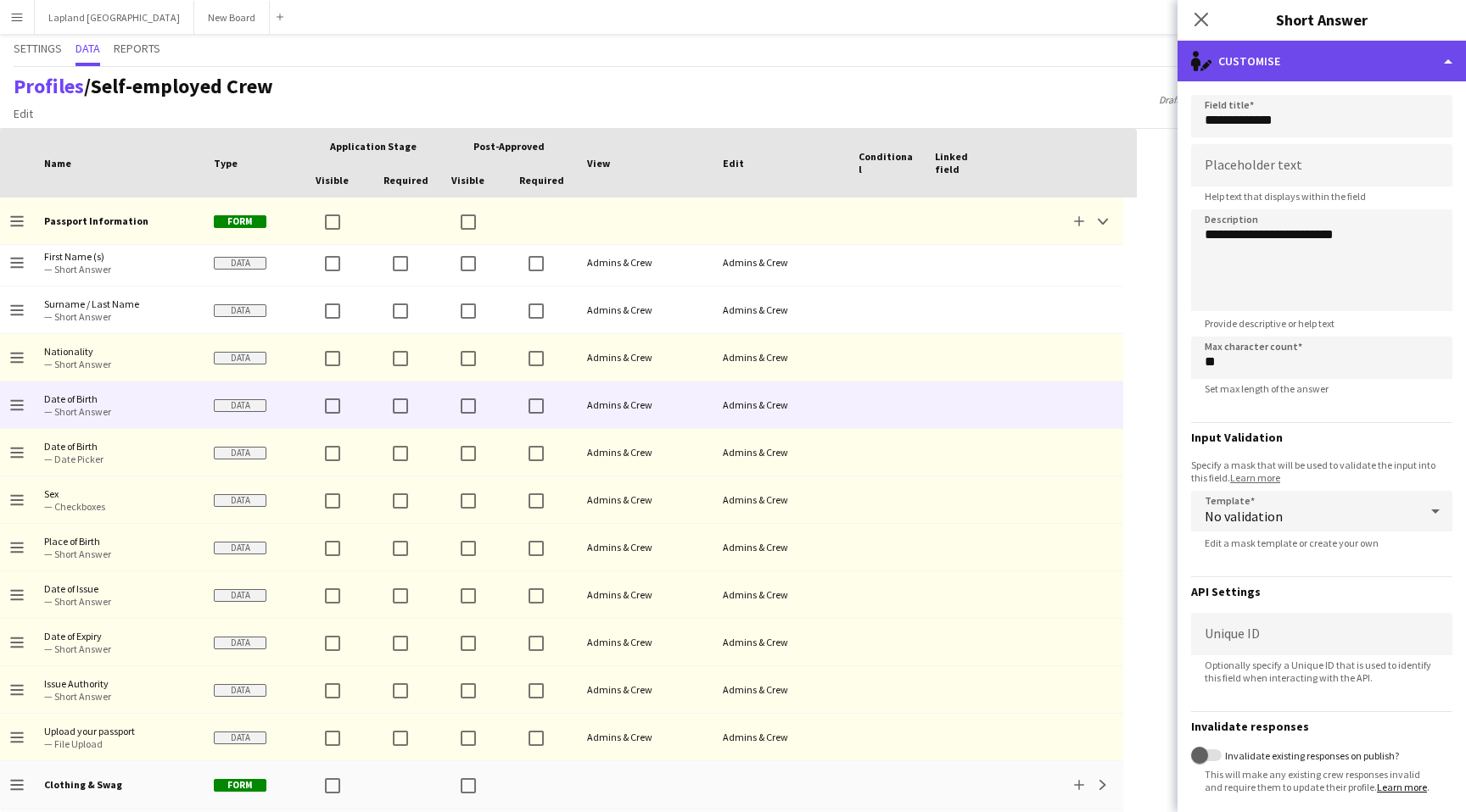
click at [1446, 69] on div "single-neutral-actions-edit-1 Customise" at bounding box center [1322, 61] width 288 height 41
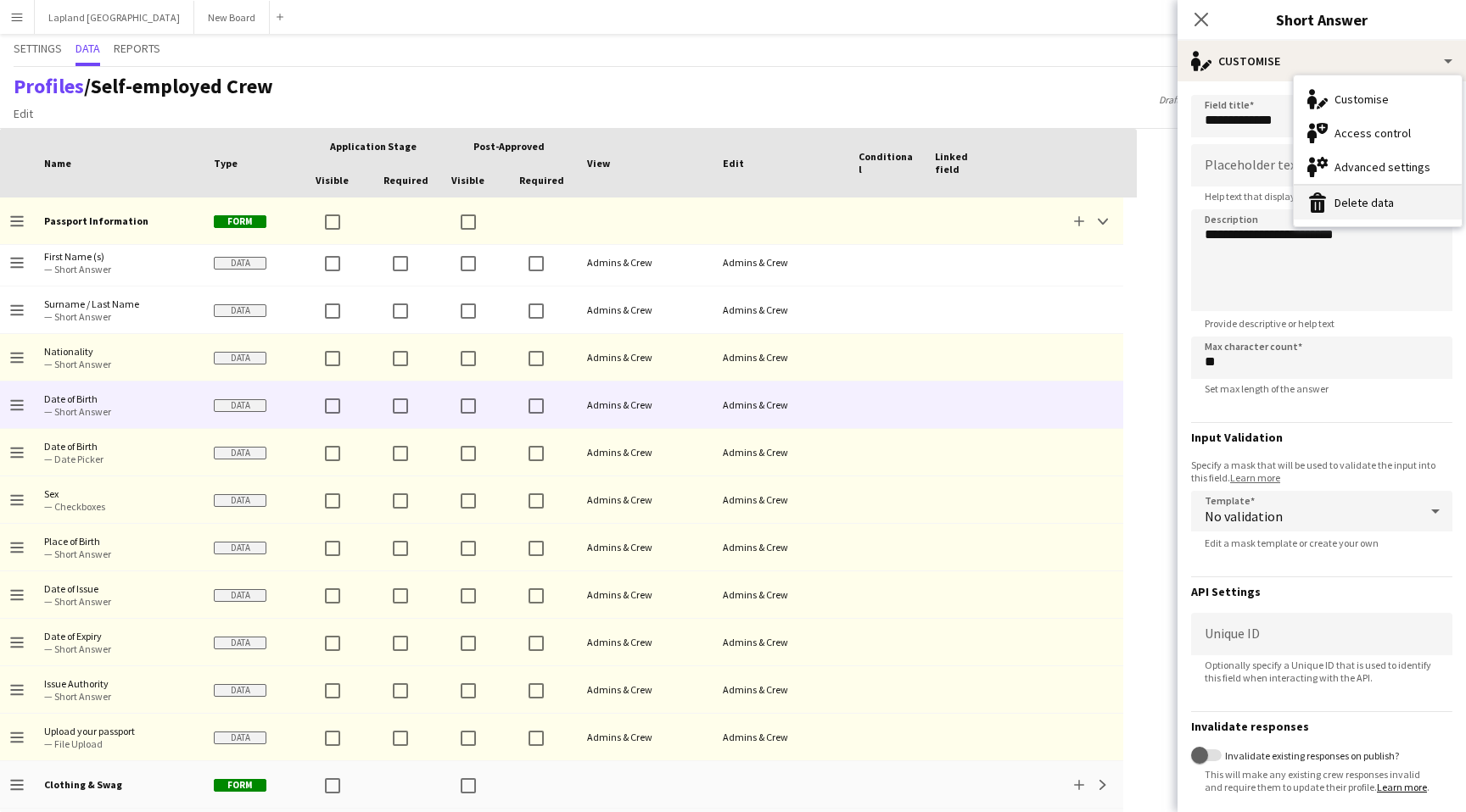
click at [1402, 201] on button "Delete data Delete data" at bounding box center [1377, 203] width 168 height 34
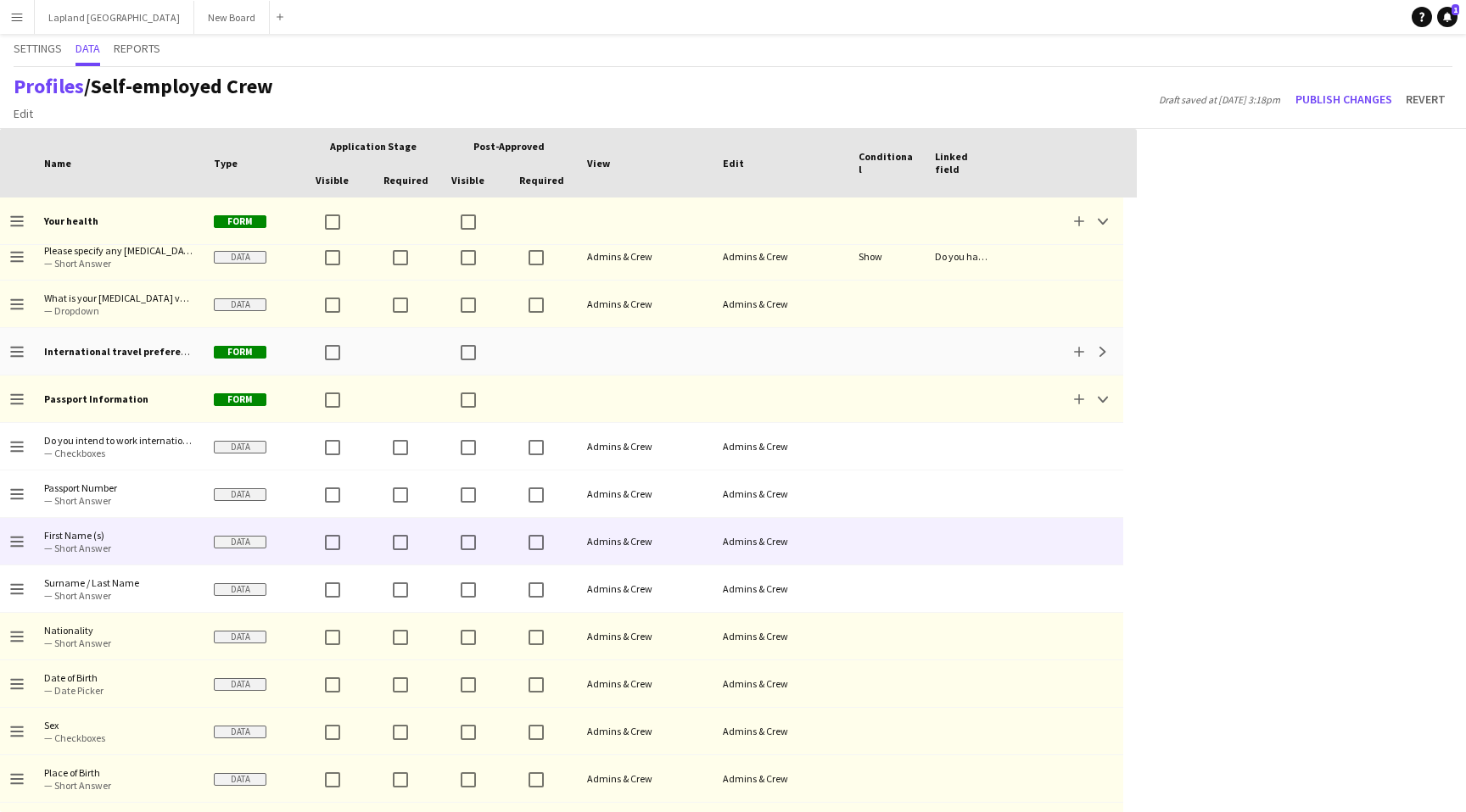
scroll to position [1195, 0]
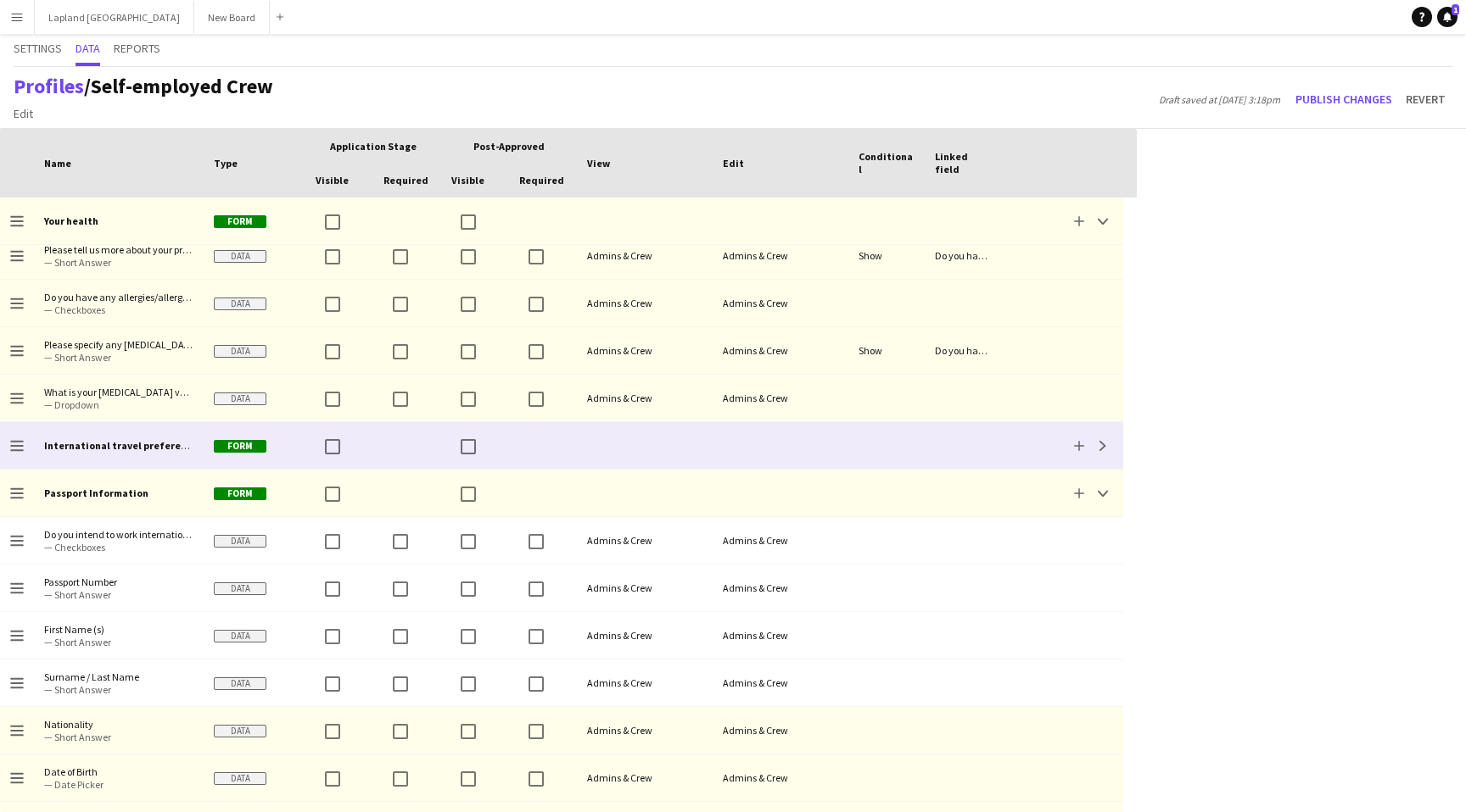
click at [168, 448] on b "International travel preferences" at bounding box center [123, 445] width 159 height 13
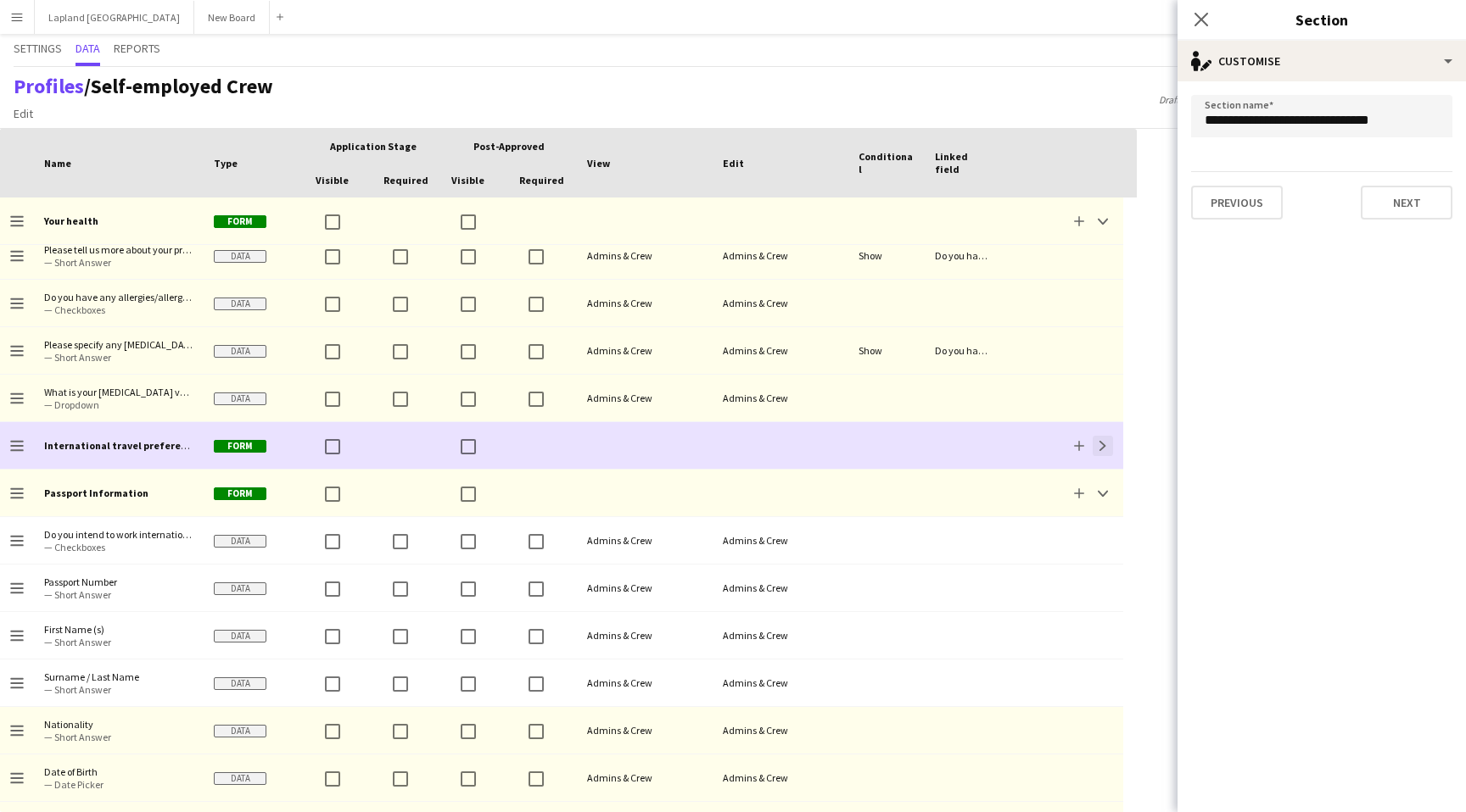
click at [1106, 448] on app-icon "Expand" at bounding box center [1103, 446] width 10 height 10
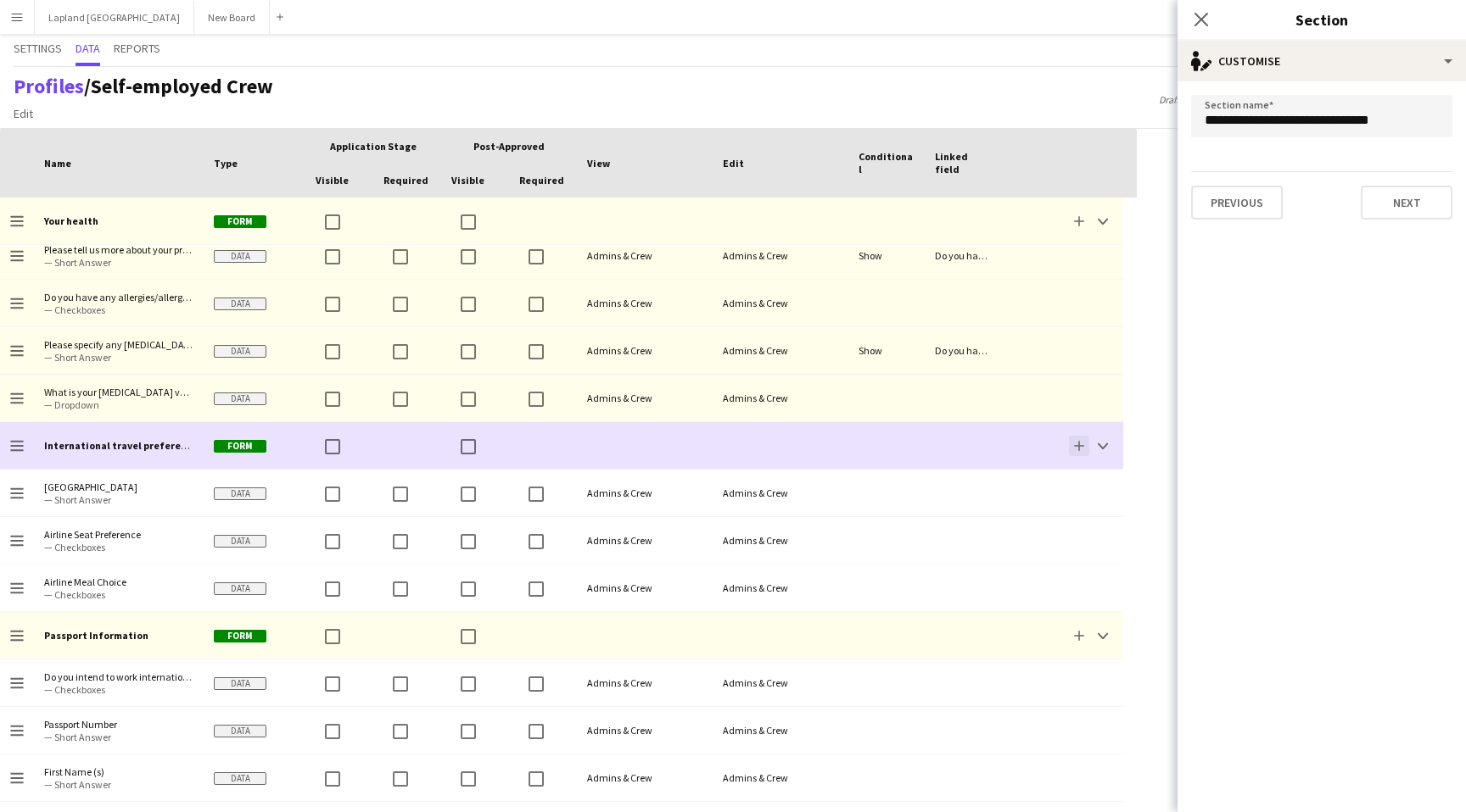
click at [1081, 443] on app-icon "Add" at bounding box center [1079, 446] width 10 height 10
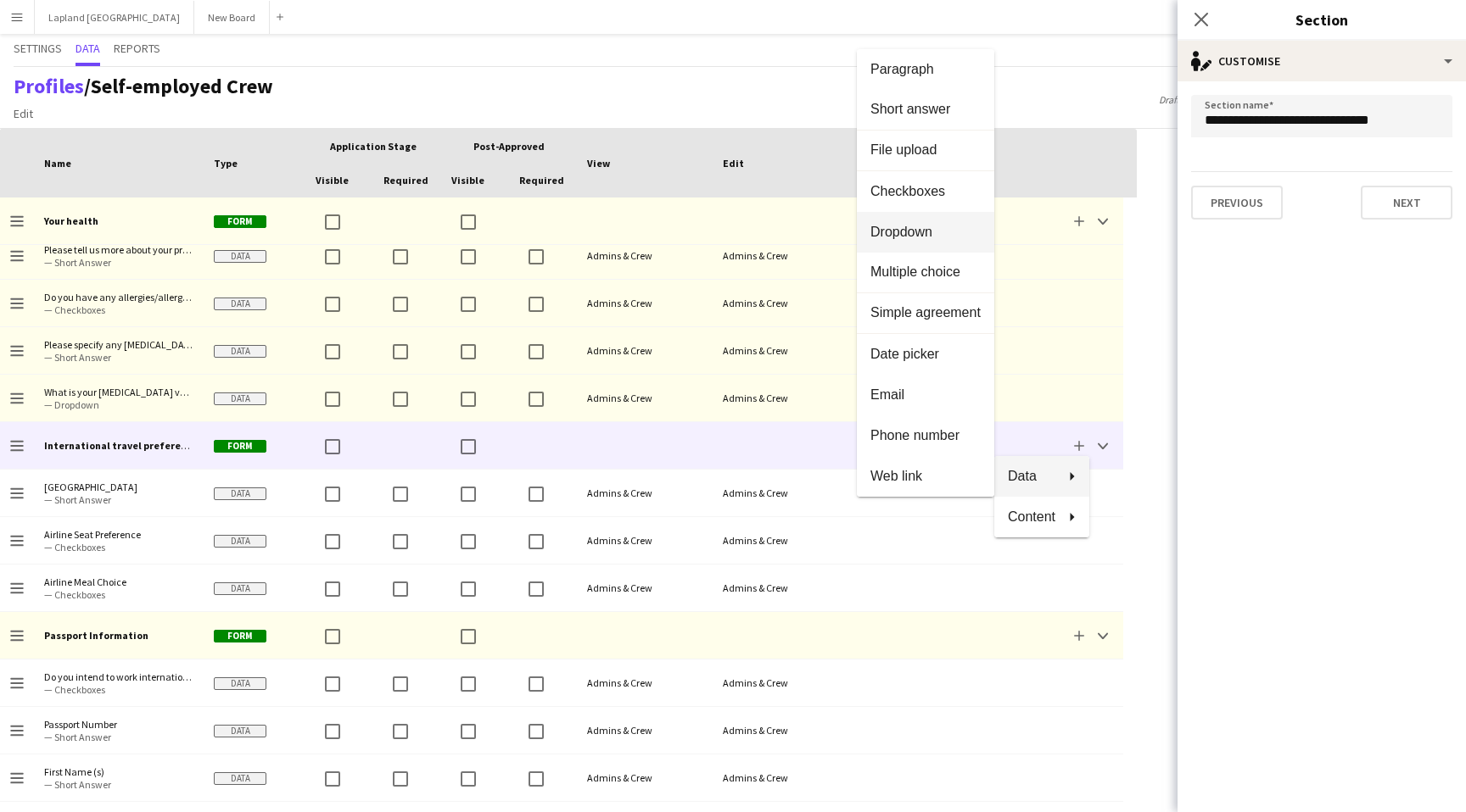
click at [919, 234] on span "Dropdown" at bounding box center [925, 233] width 110 height 16
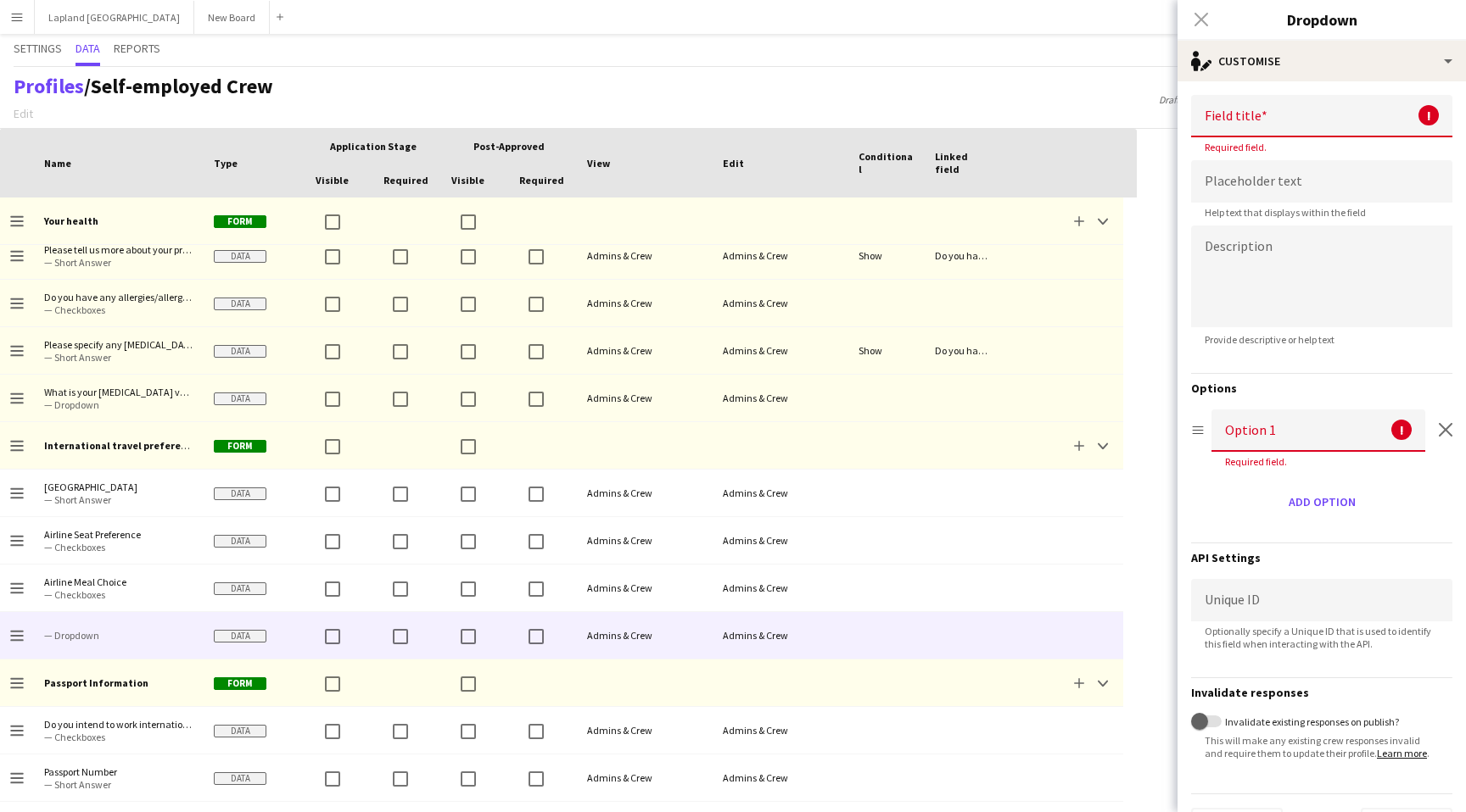
click at [1305, 118] on input at bounding box center [1322, 117] width 261 height 43
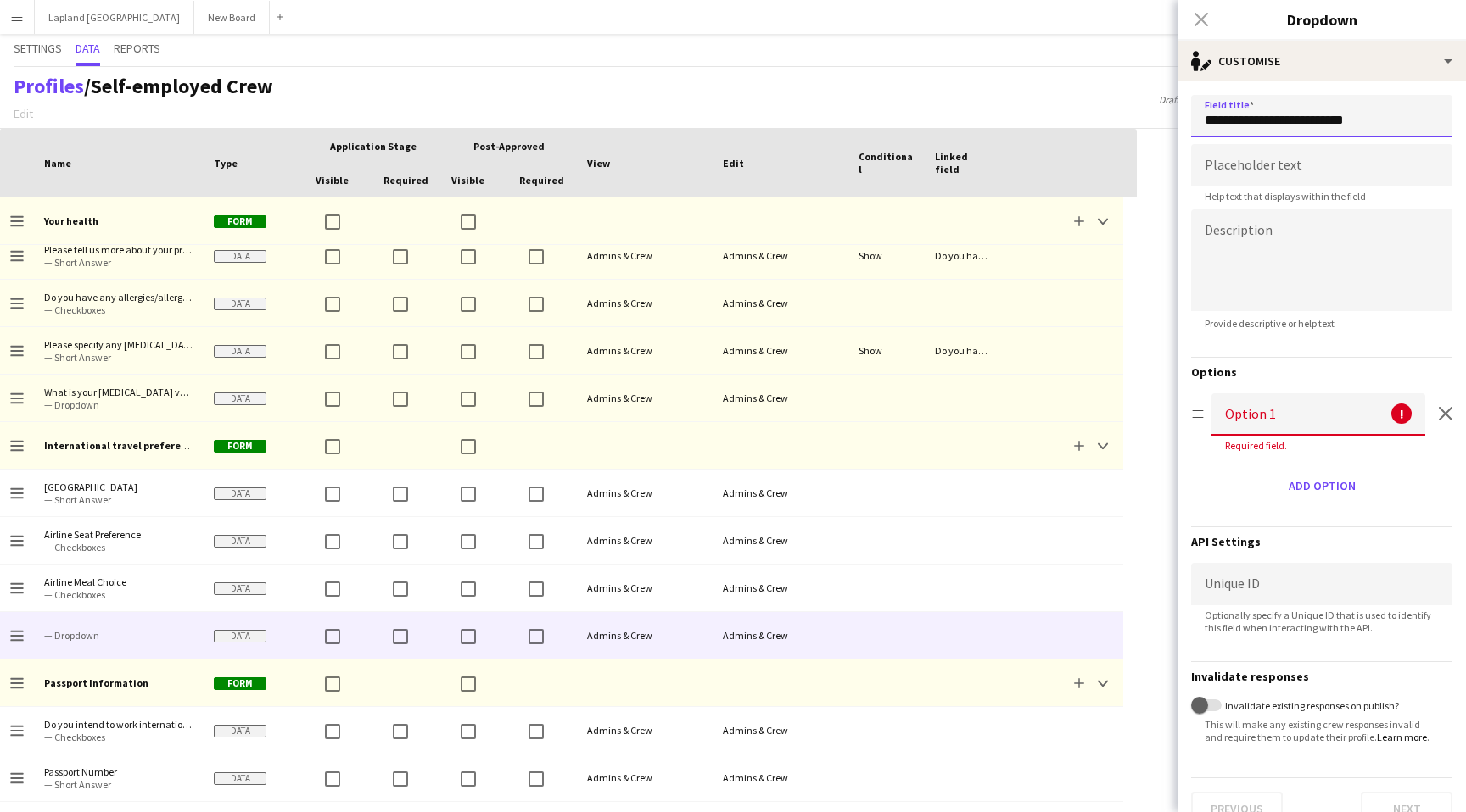
type input "**********"
click at [1306, 411] on input at bounding box center [1318, 415] width 213 height 43
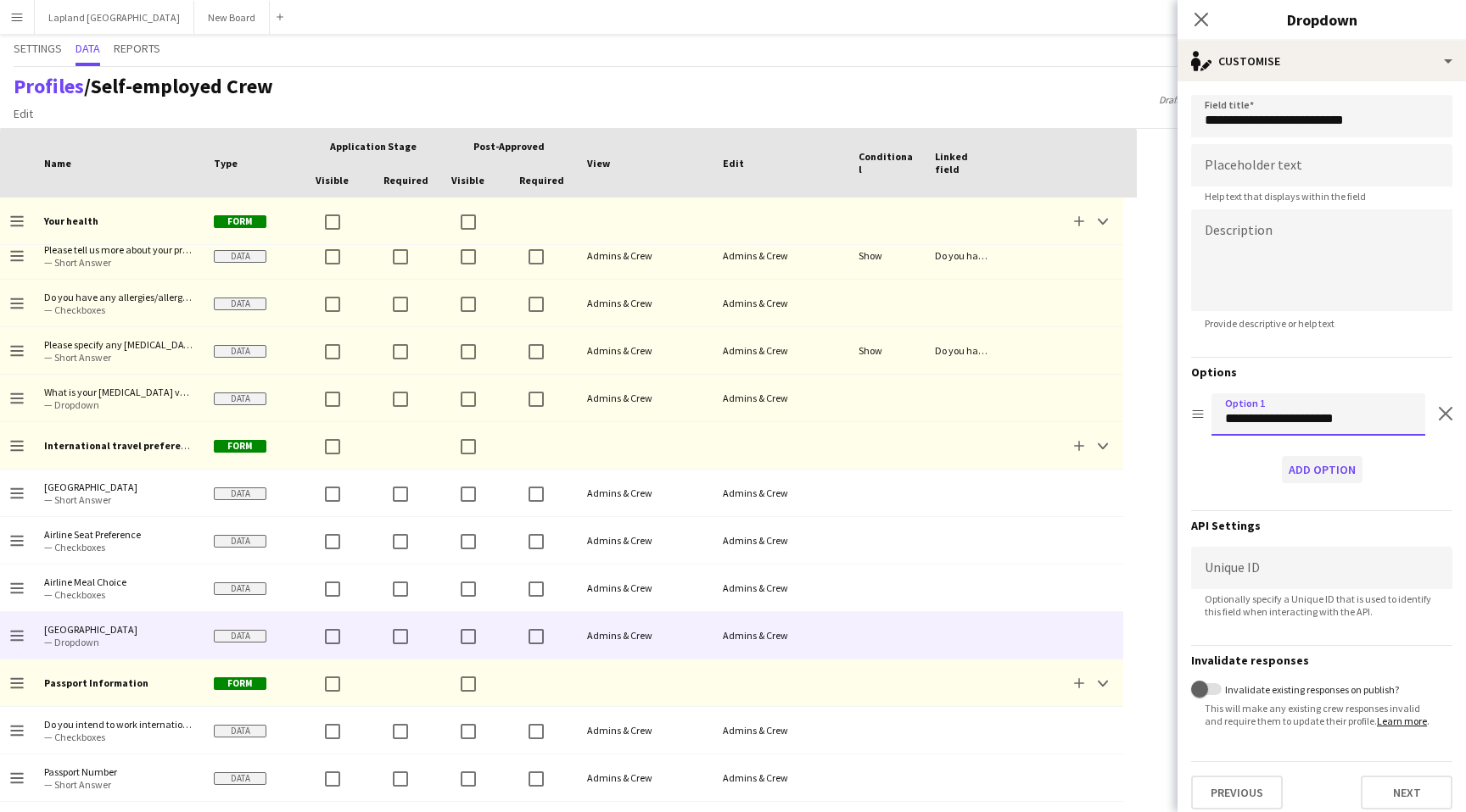
type input "**********"
click at [1317, 470] on button "Add option" at bounding box center [1322, 470] width 81 height 27
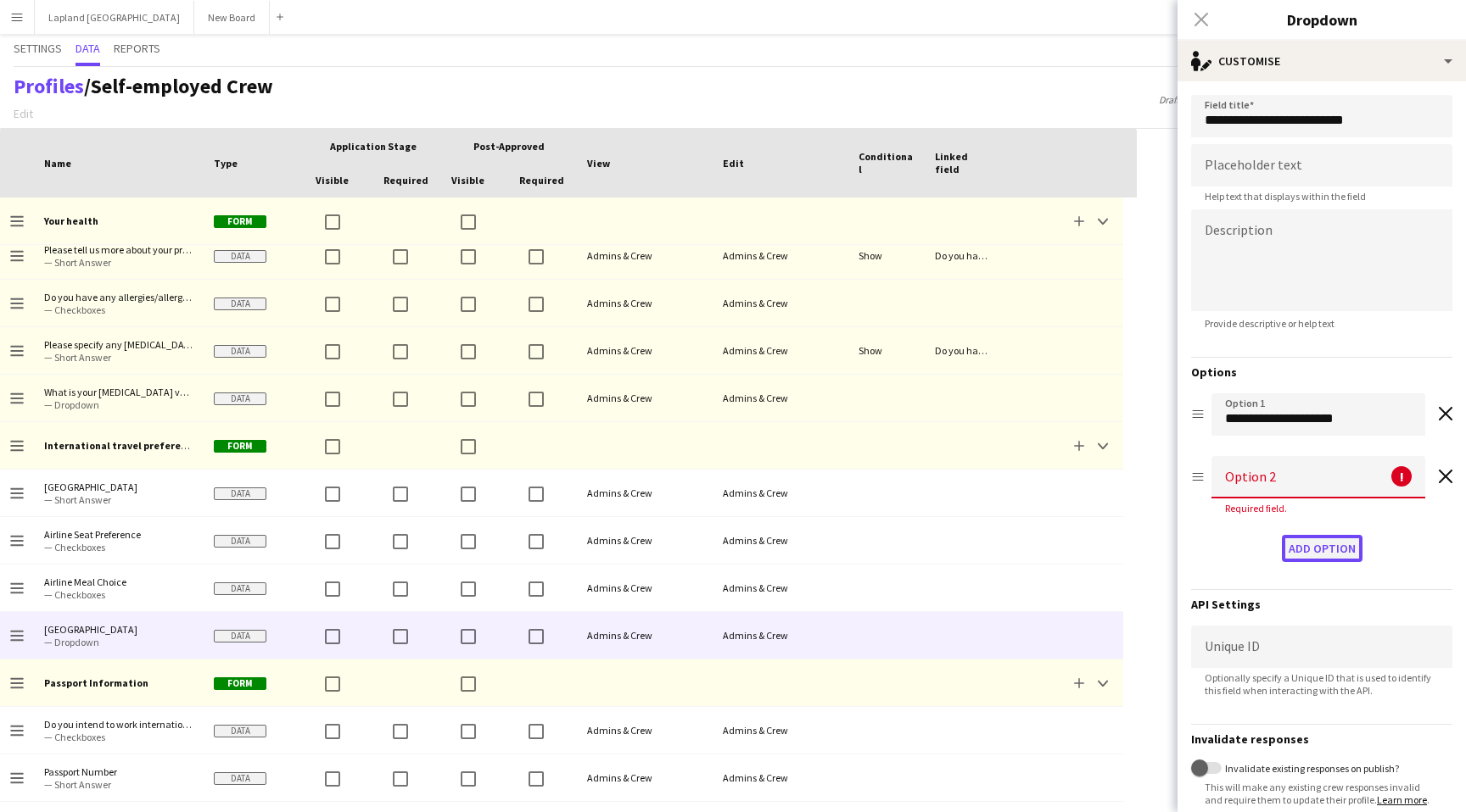
scroll to position [43, 0]
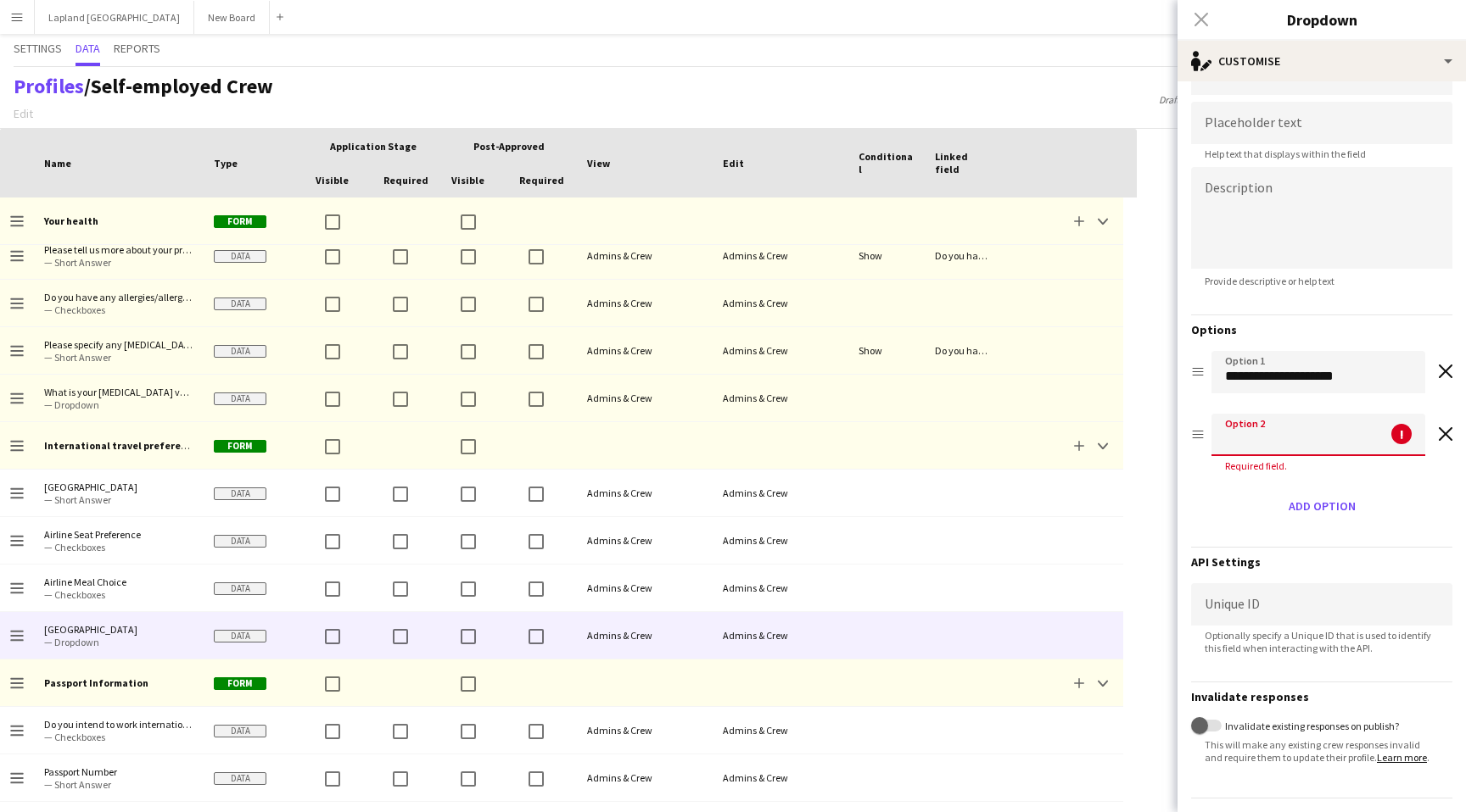
click at [1279, 439] on input at bounding box center [1318, 435] width 213 height 43
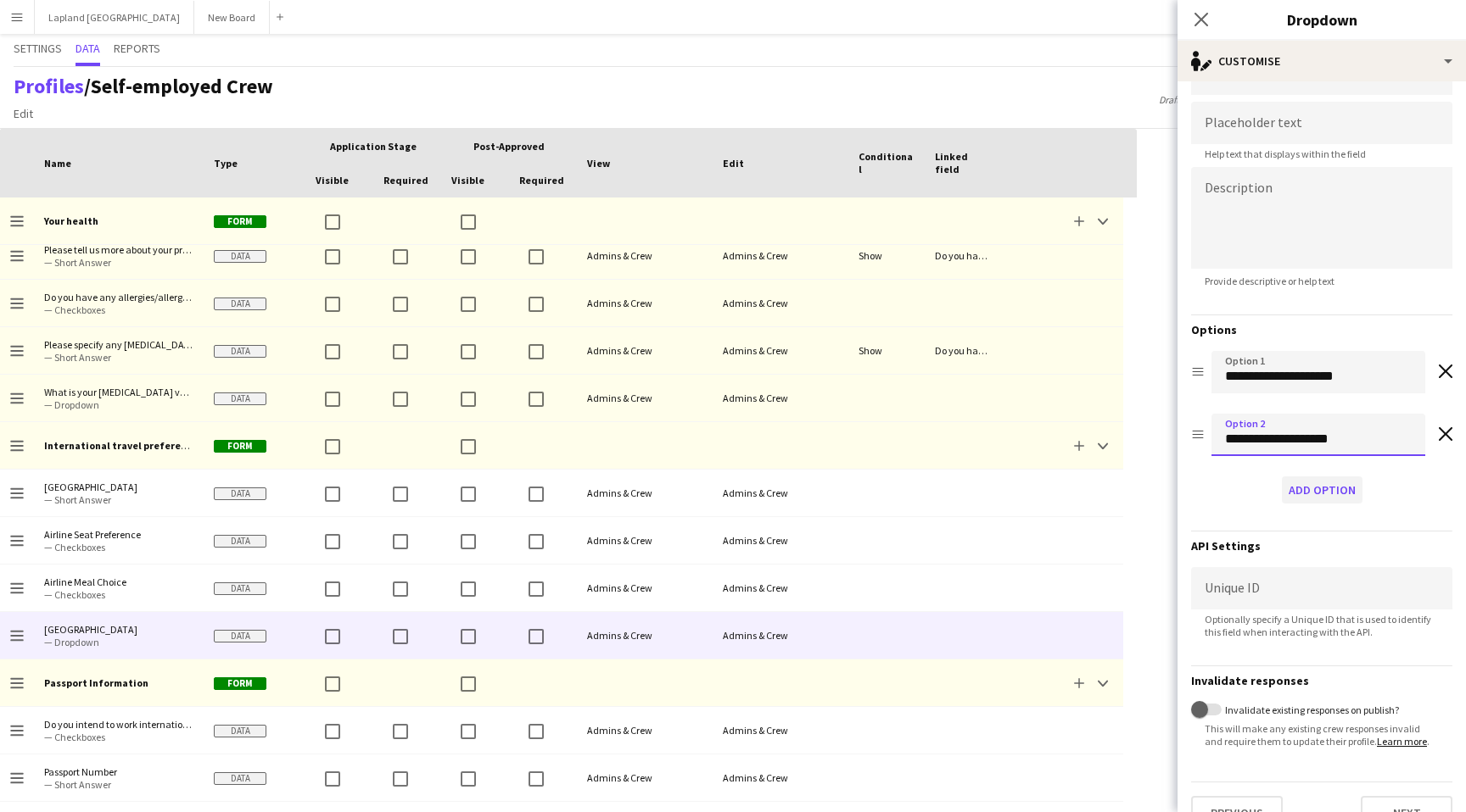
type input "**********"
click at [1330, 498] on button "Add option" at bounding box center [1322, 490] width 81 height 27
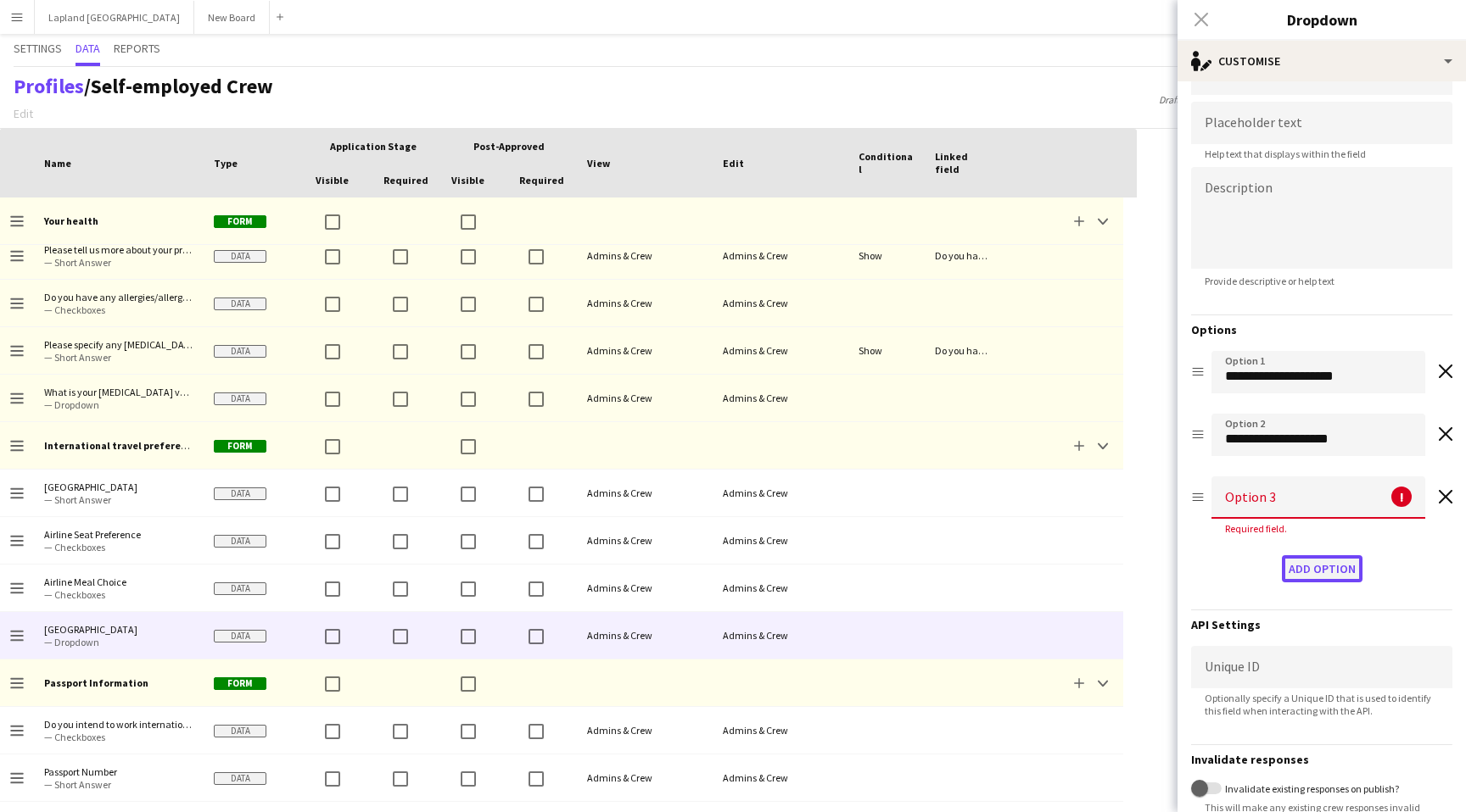
scroll to position [105, 0]
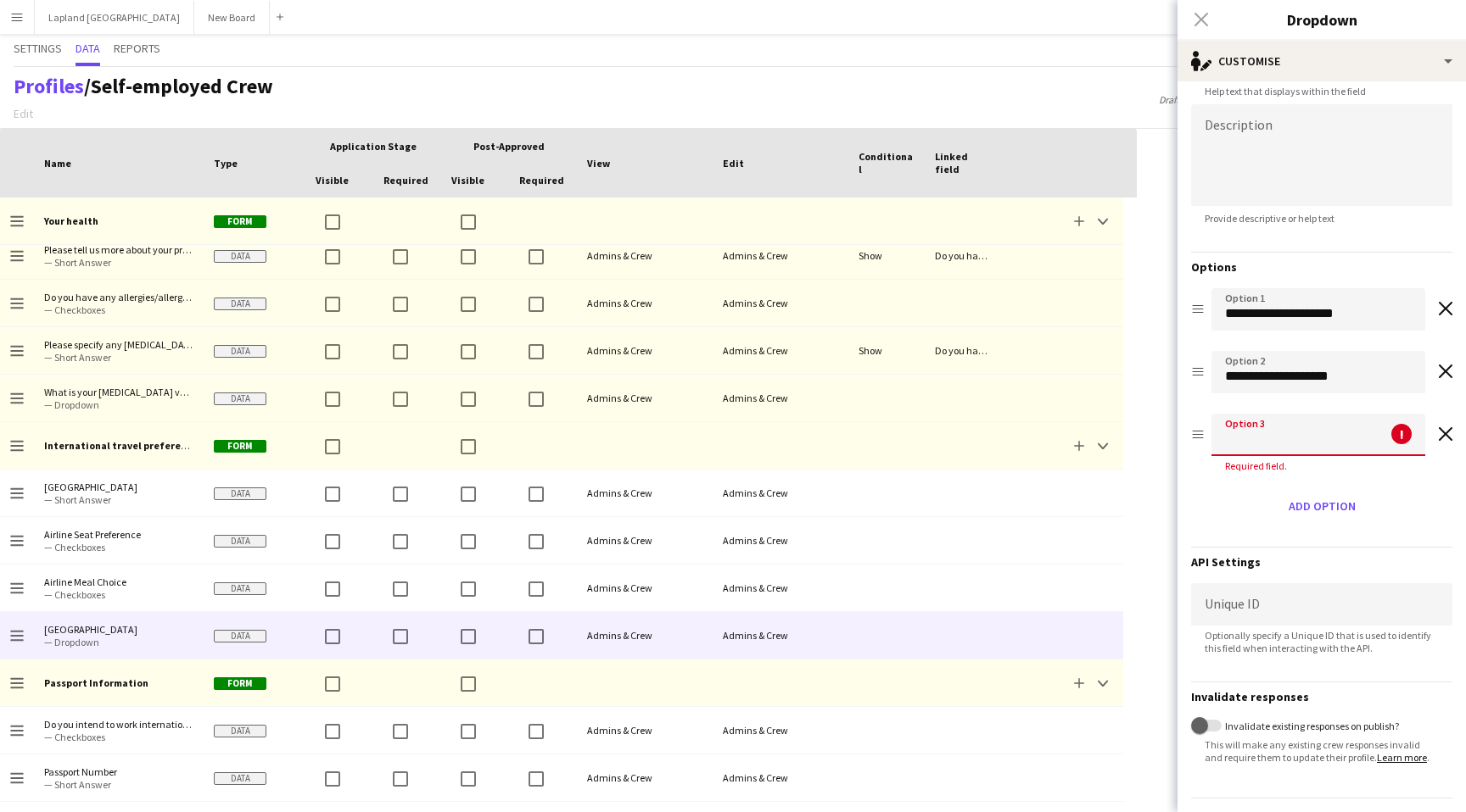
click at [1268, 449] on input at bounding box center [1318, 435] width 213 height 43
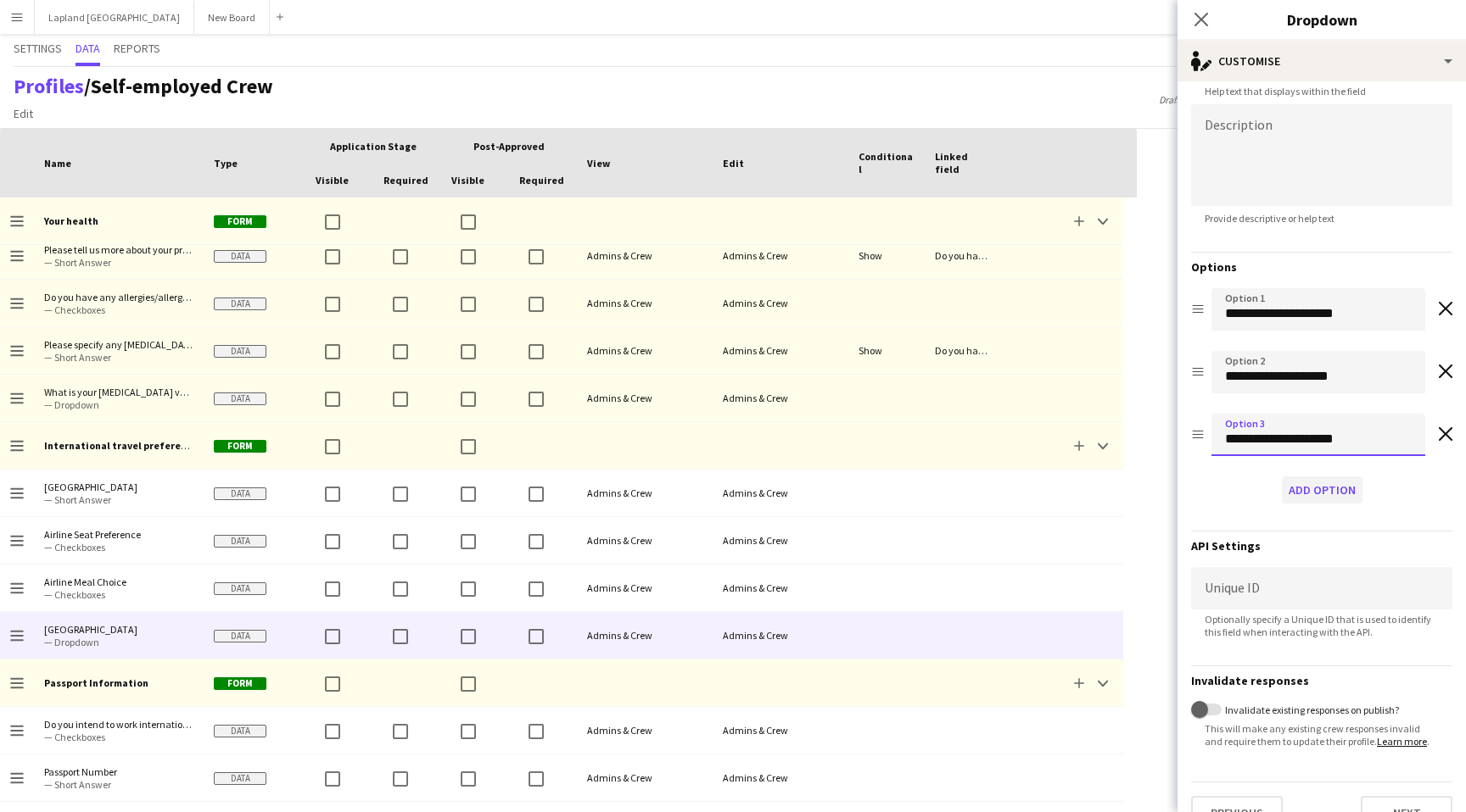
type input "**********"
click at [1316, 490] on button "Add option" at bounding box center [1322, 490] width 81 height 27
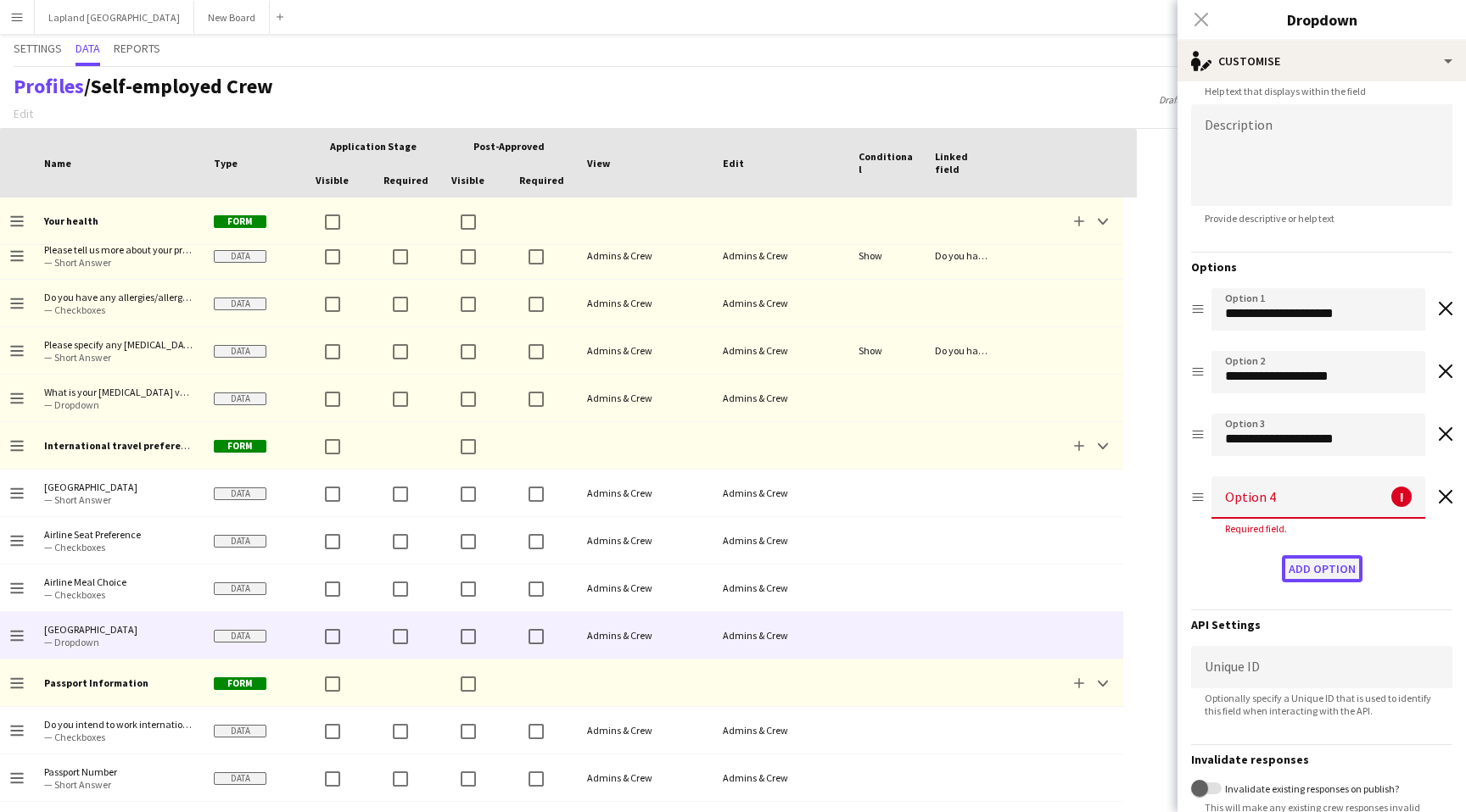
scroll to position [167, 0]
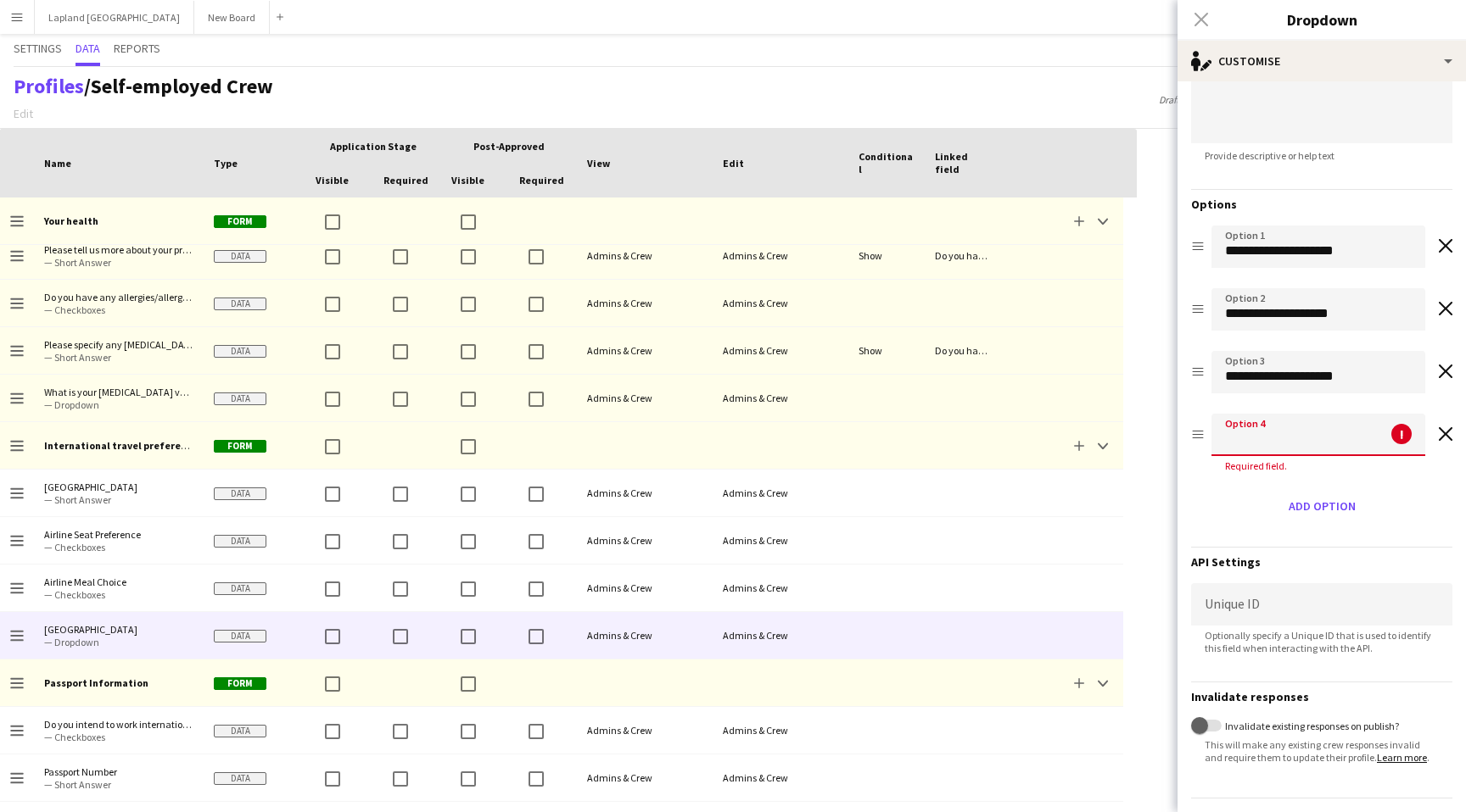
click at [1270, 437] on input at bounding box center [1318, 435] width 213 height 43
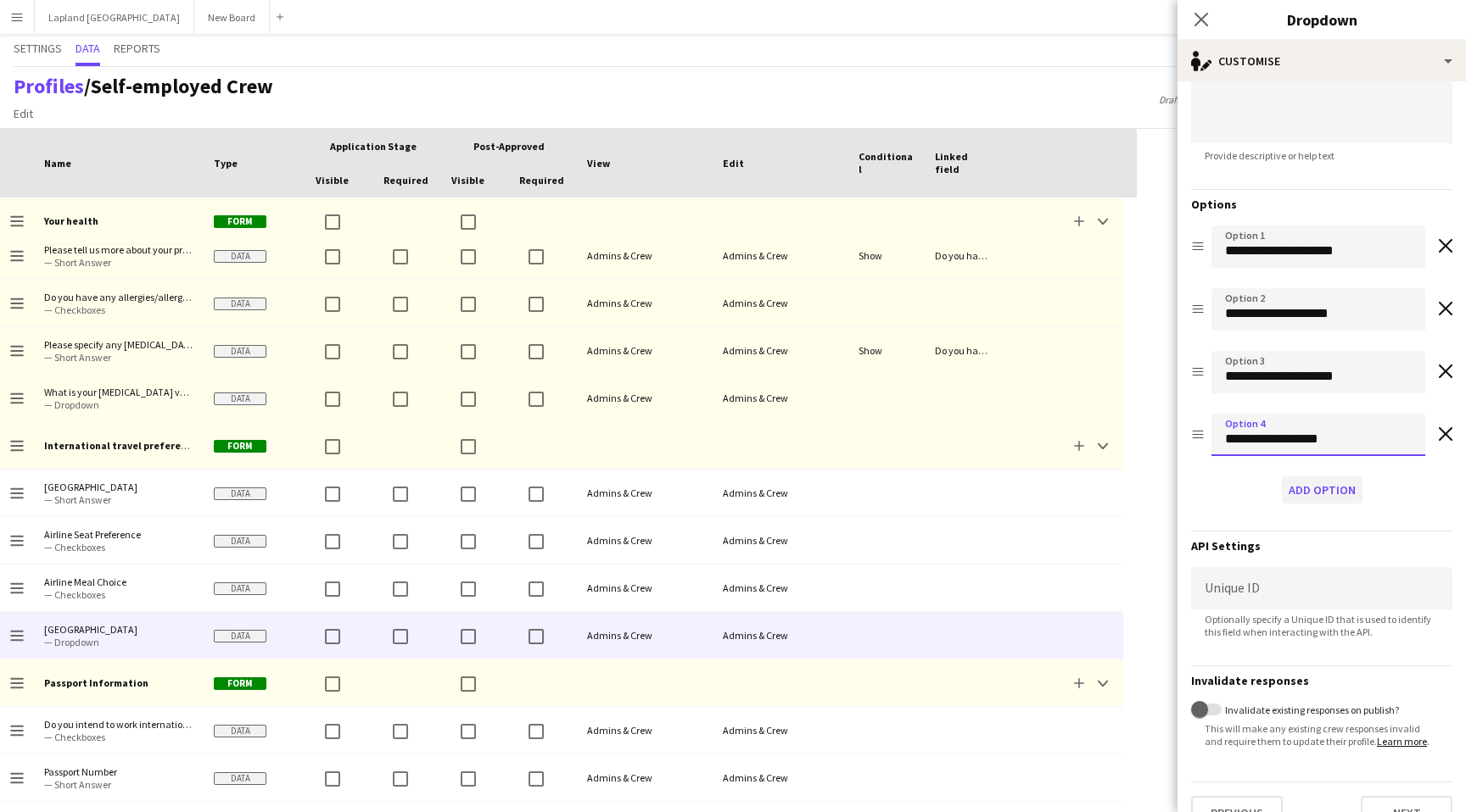
type input "**********"
click at [1341, 496] on button "Add option" at bounding box center [1322, 490] width 81 height 27
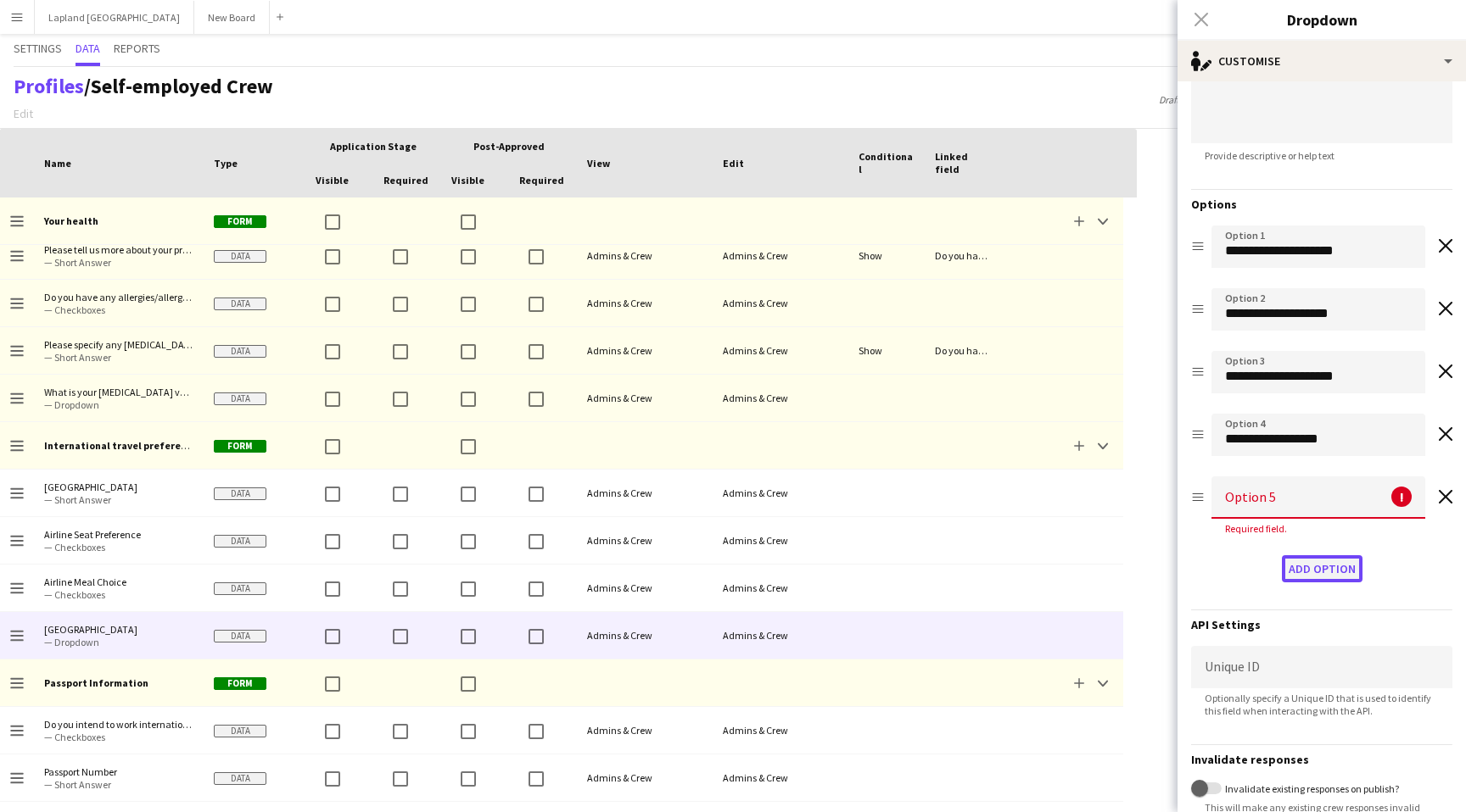
scroll to position [231, 0]
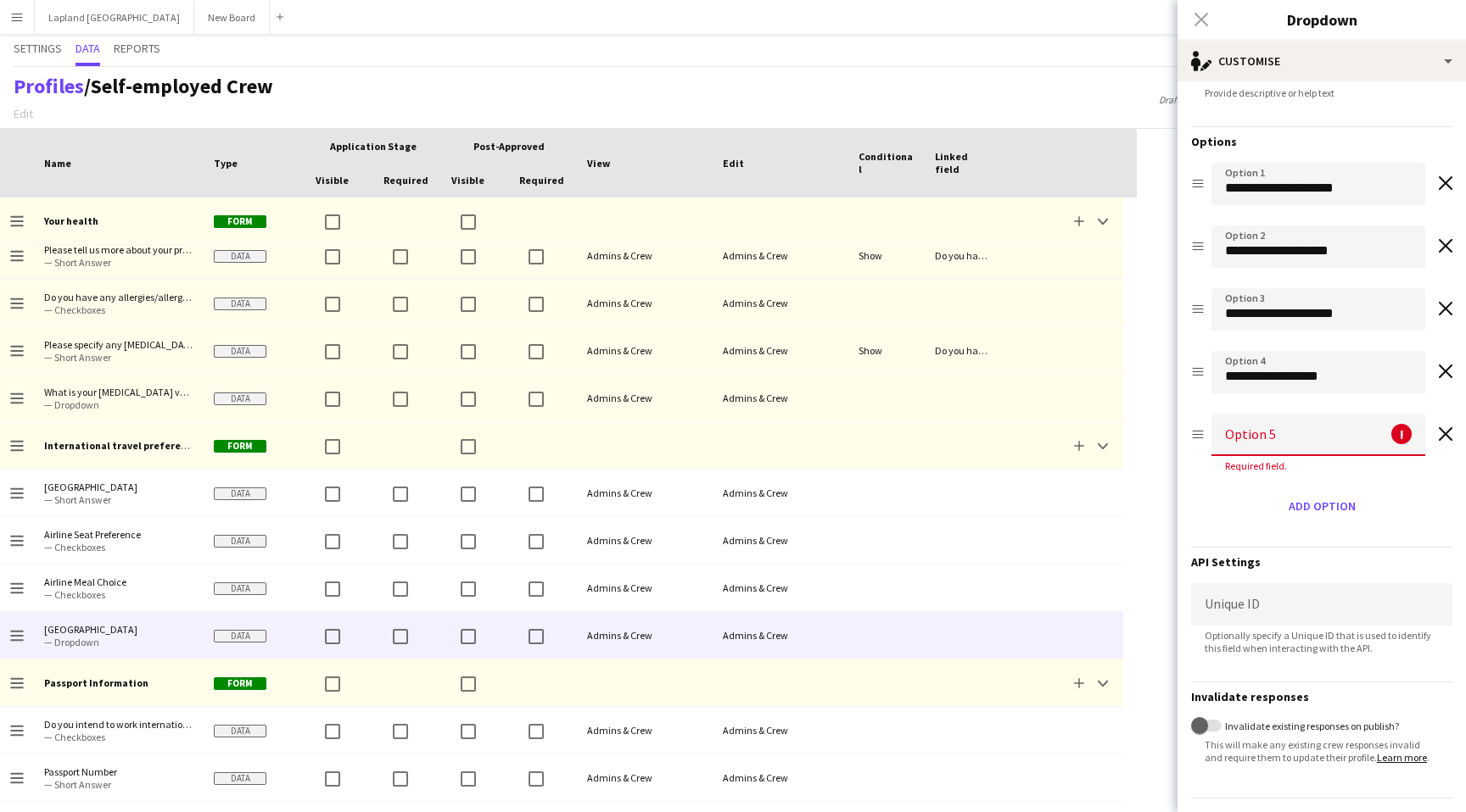
click at [1292, 442] on input at bounding box center [1318, 435] width 213 height 43
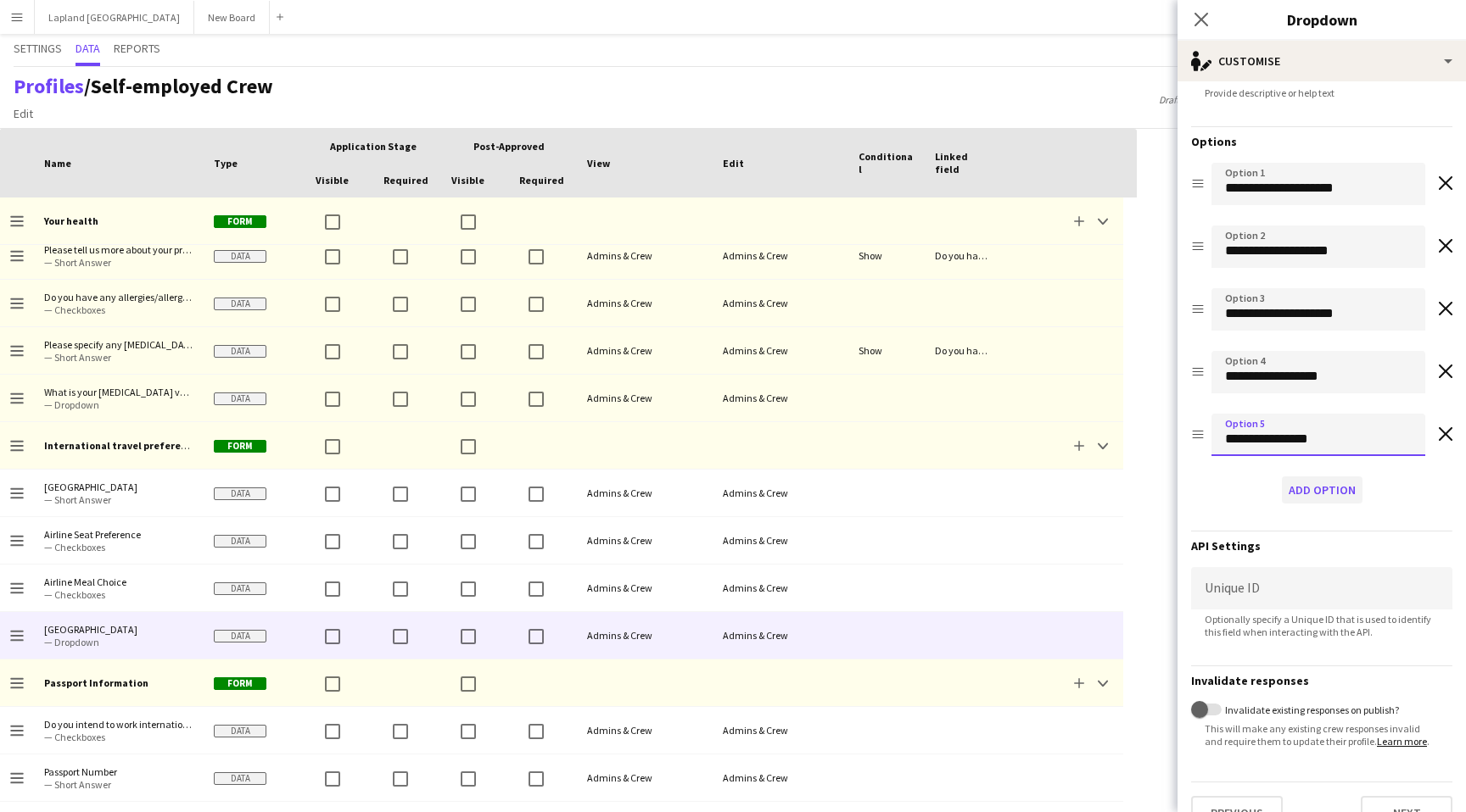
type input "**********"
click at [1318, 495] on button "Add option" at bounding box center [1322, 490] width 81 height 27
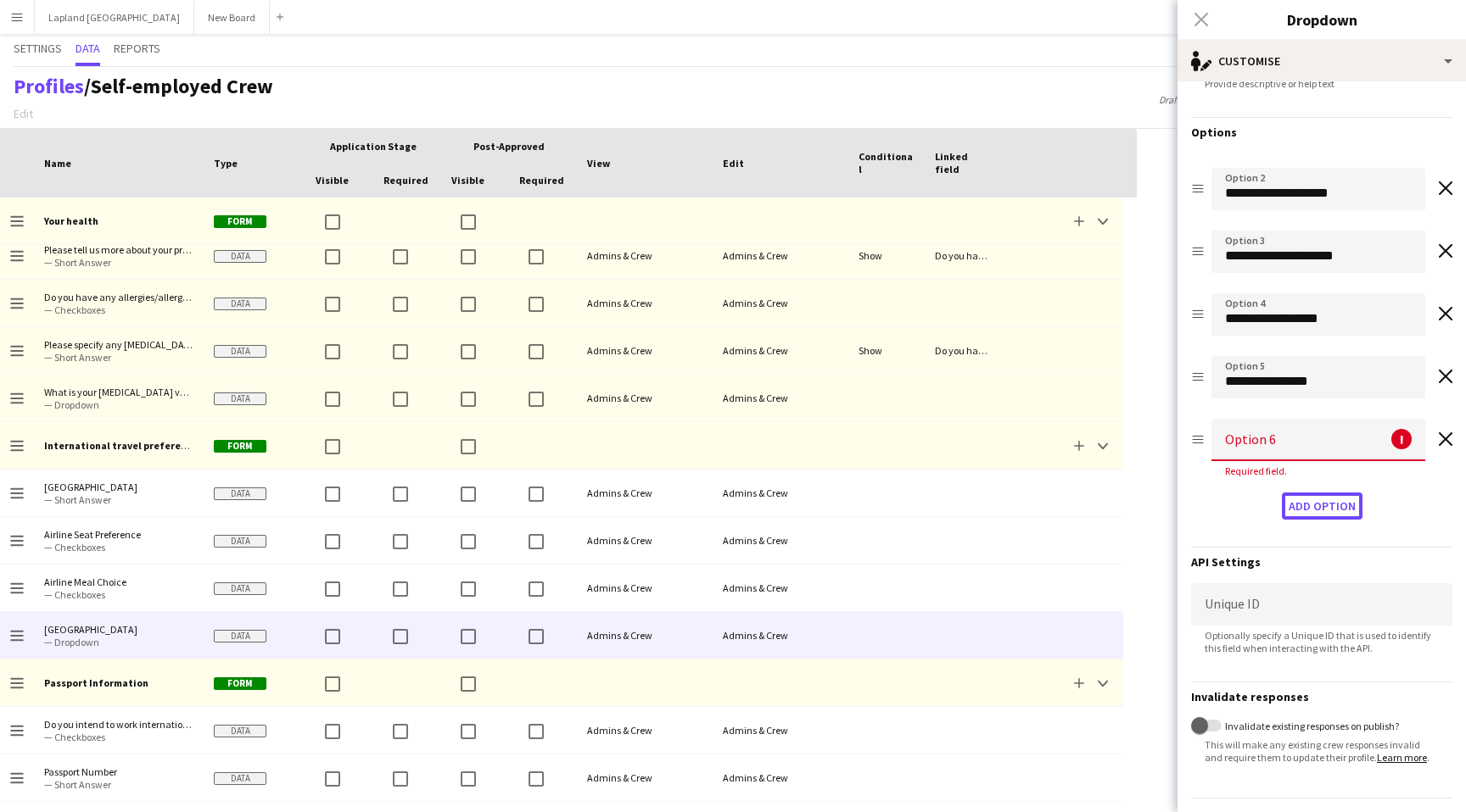
scroll to position [54, 0]
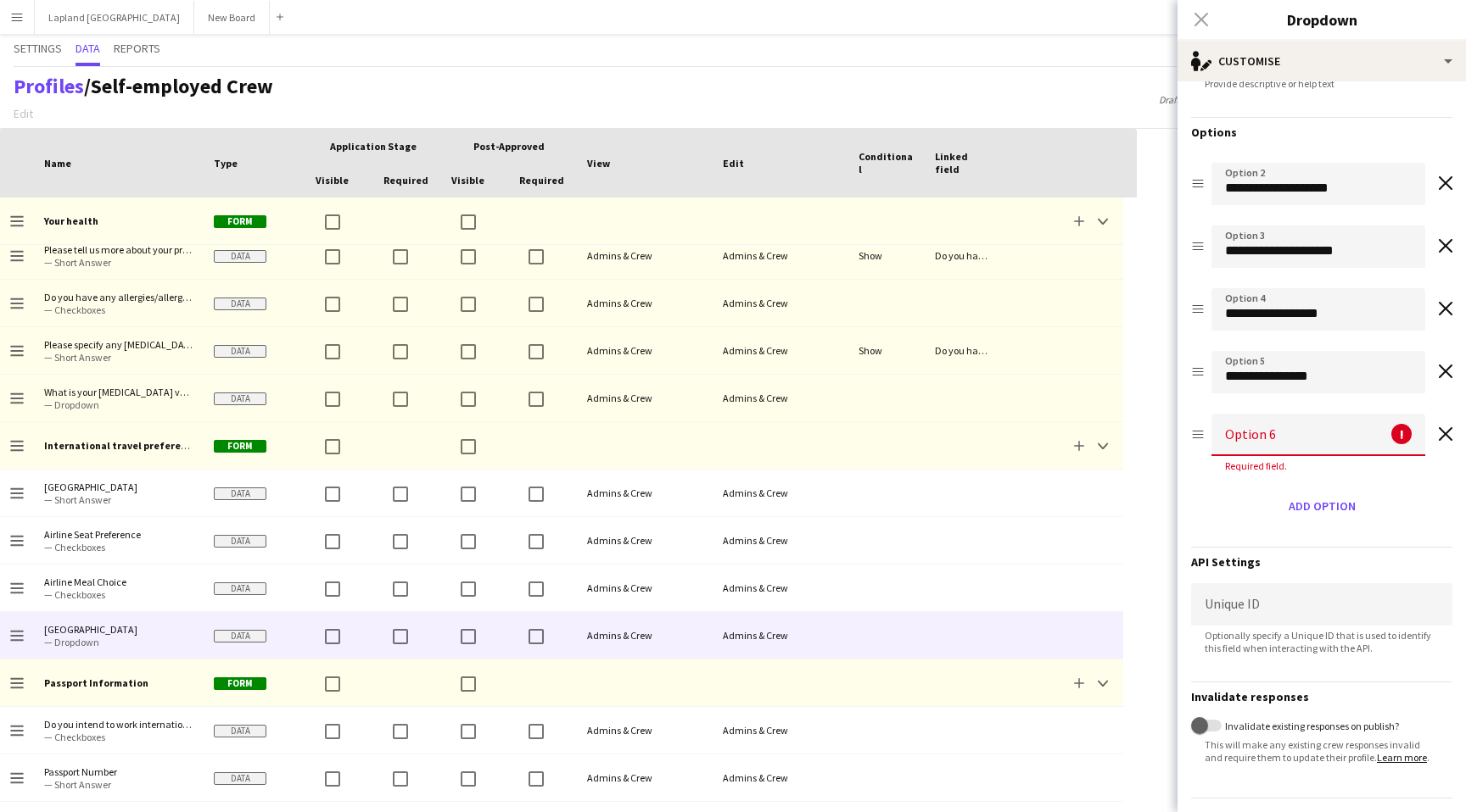
click at [1291, 441] on input at bounding box center [1318, 435] width 213 height 43
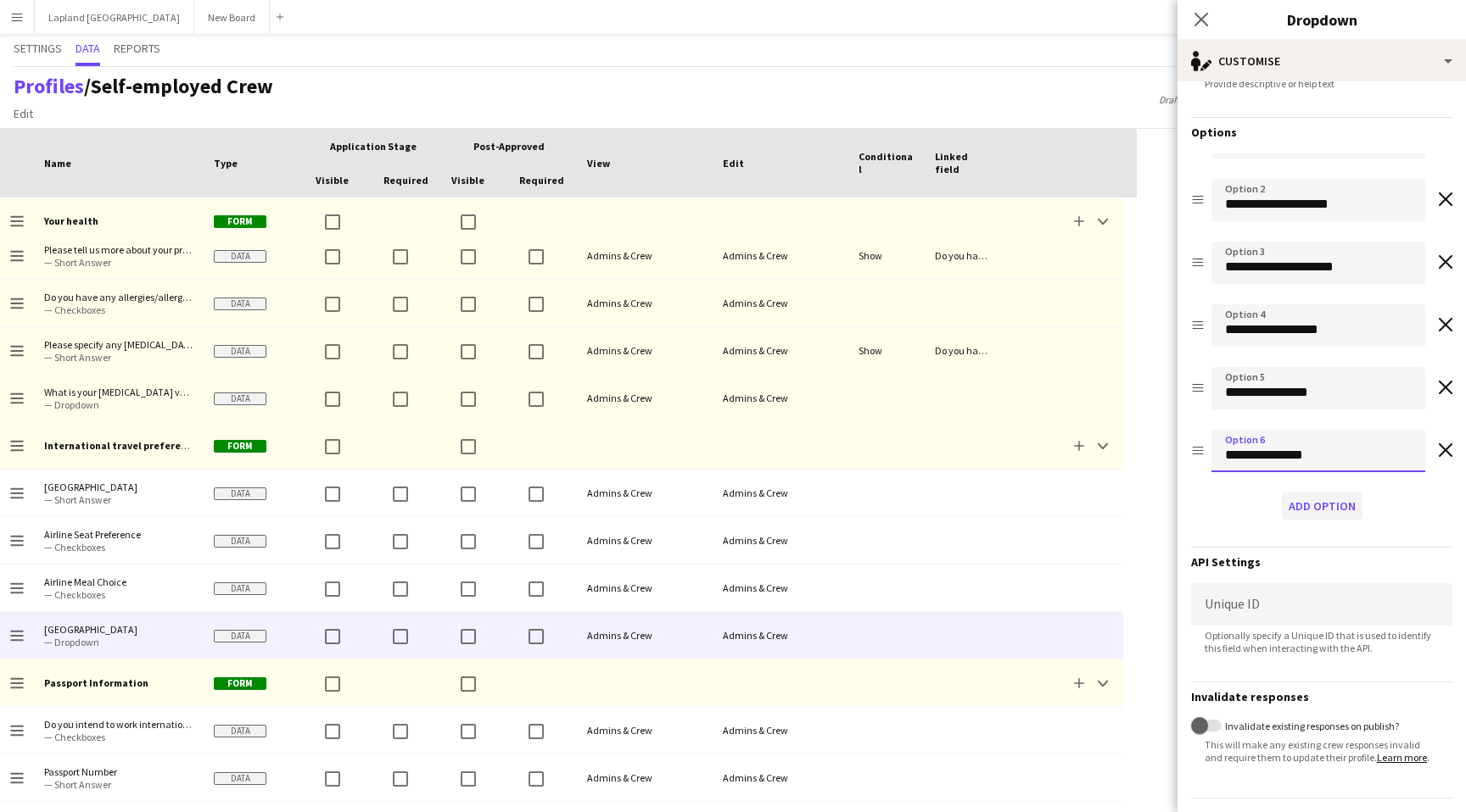
type input "**********"
click at [1328, 499] on button "Add option" at bounding box center [1322, 506] width 81 height 27
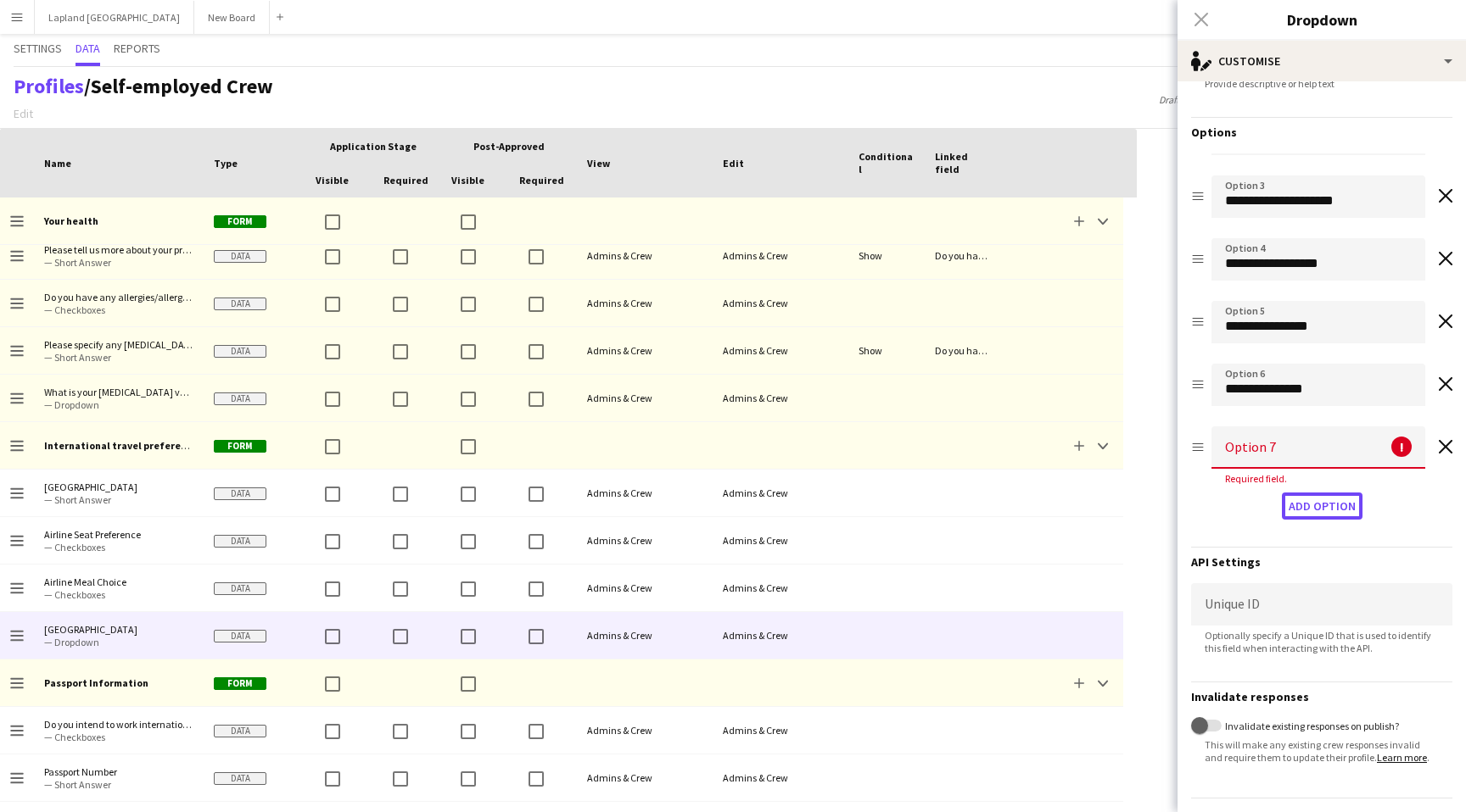
scroll to position [116, 0]
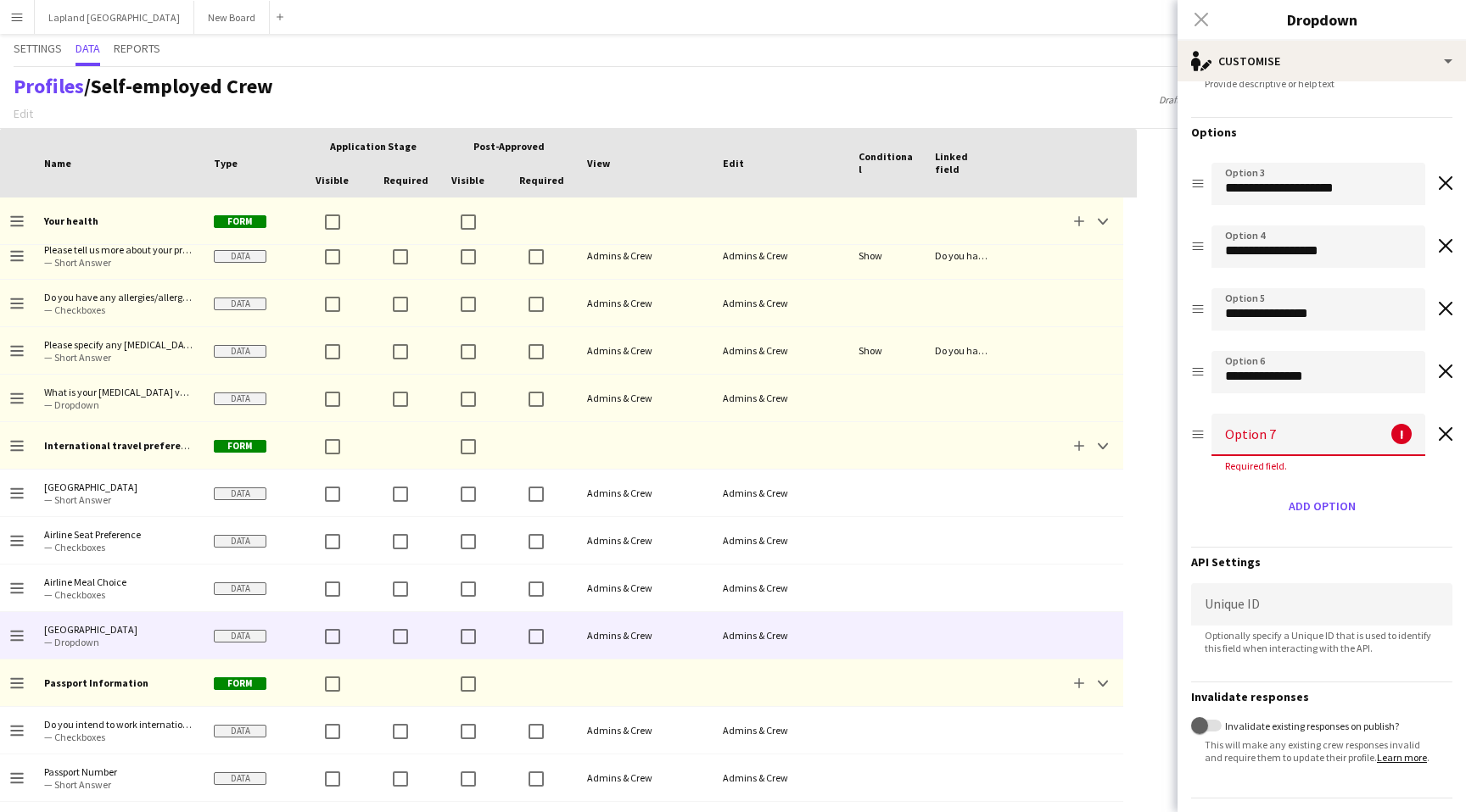
click at [1297, 434] on input at bounding box center [1318, 435] width 213 height 43
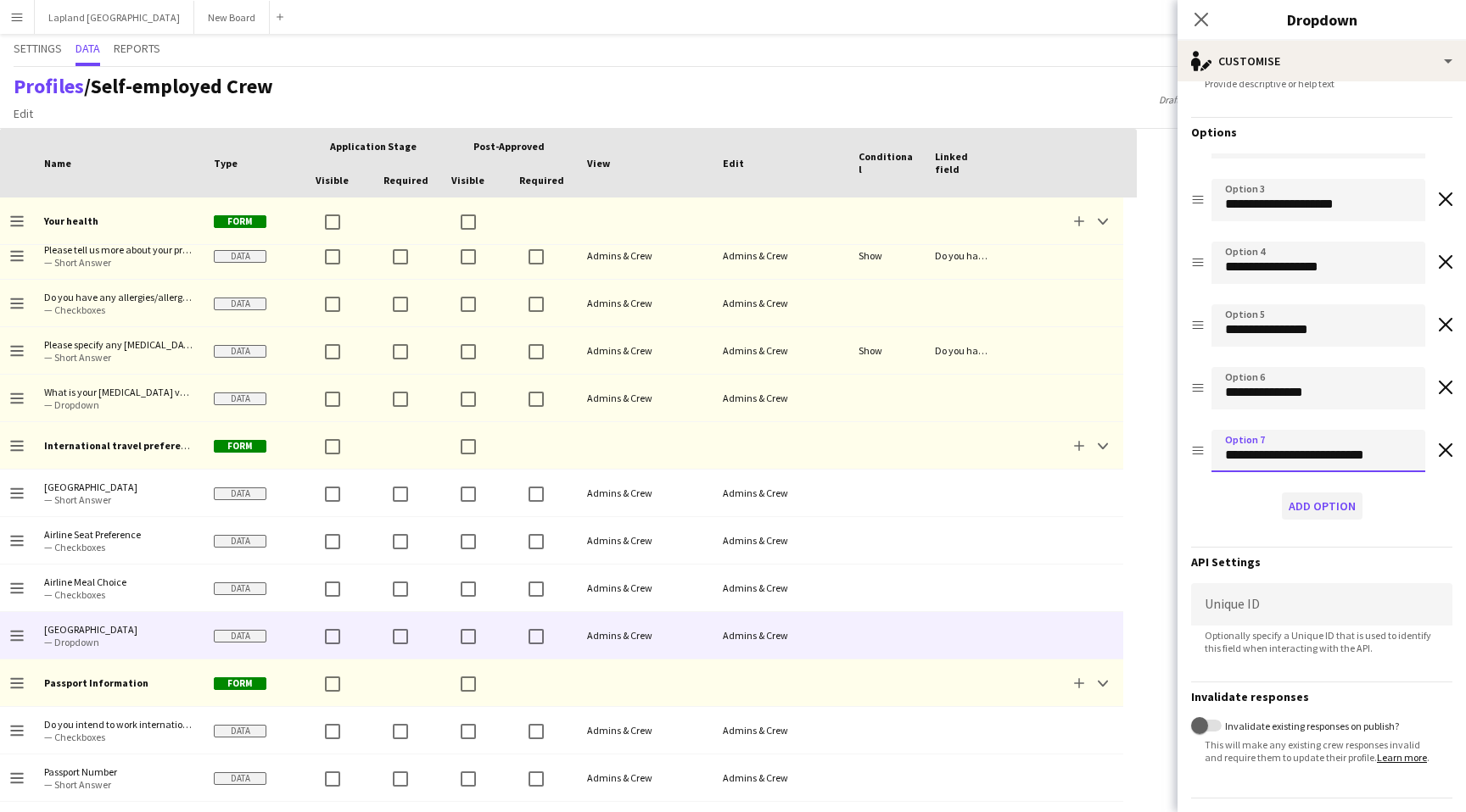
type input "**********"
click at [1329, 507] on button "Add option" at bounding box center [1322, 506] width 81 height 27
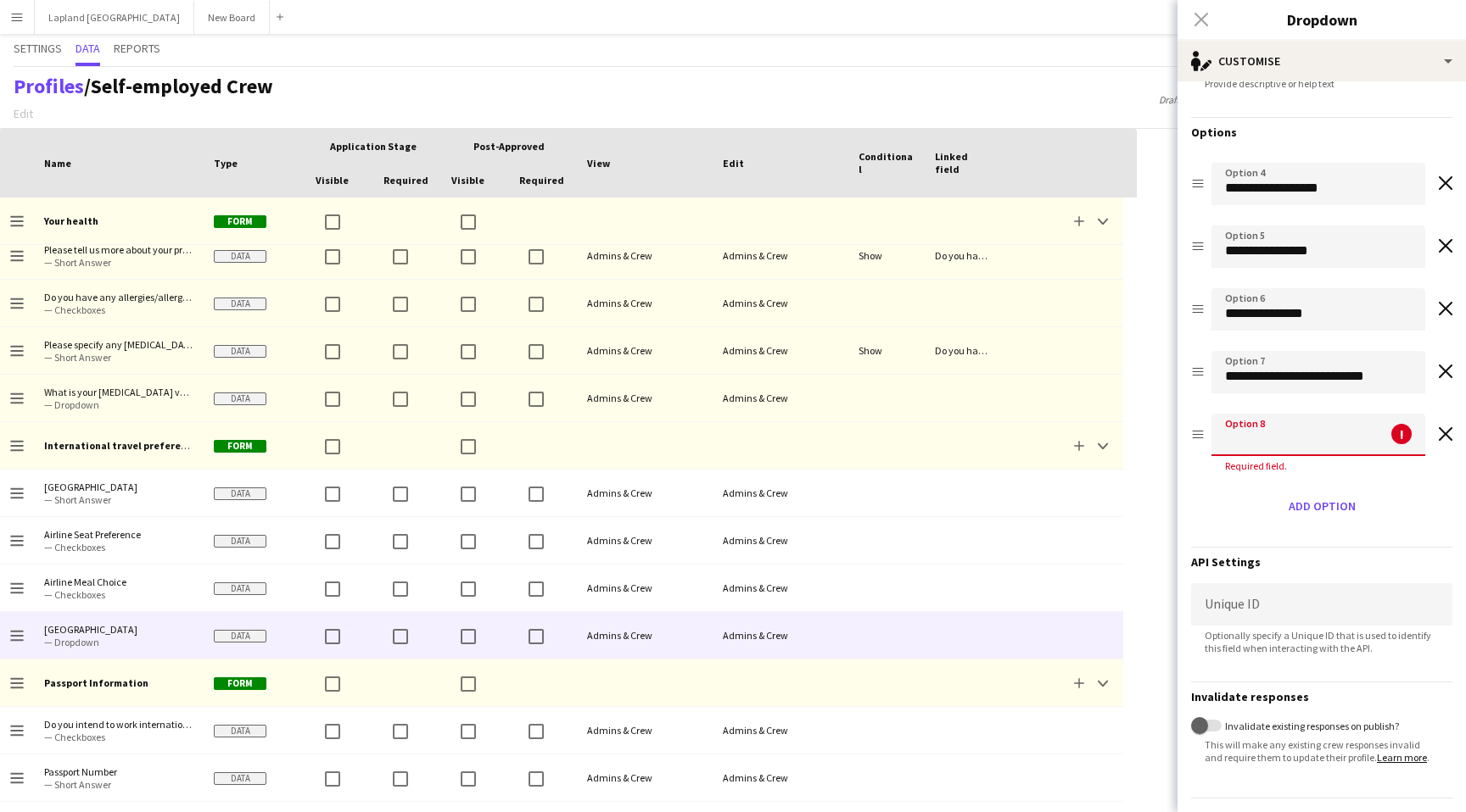
click at [1289, 429] on input at bounding box center [1318, 435] width 213 height 43
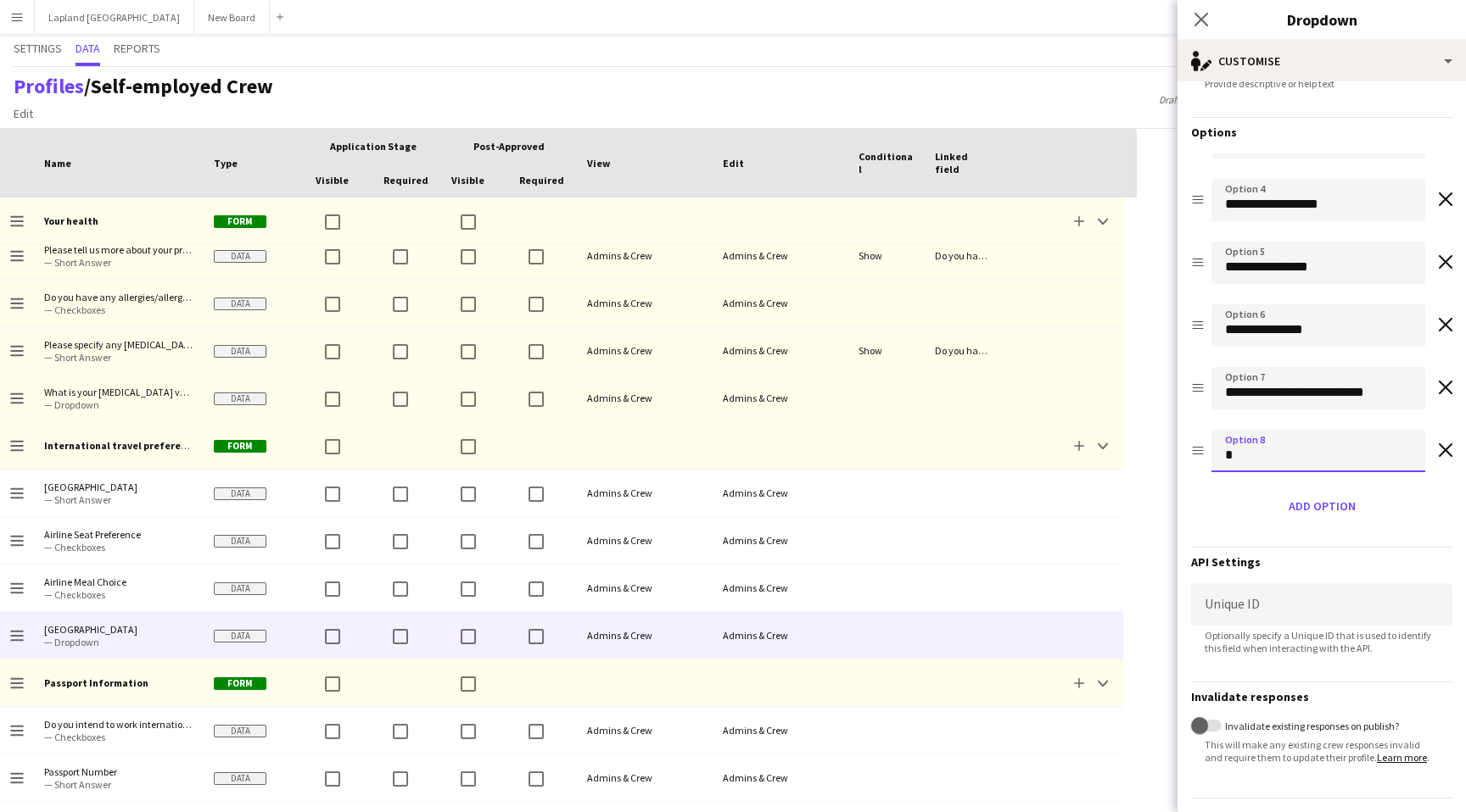
scroll to position [163, 0]
type input "**********"
click at [1342, 505] on button "Add option" at bounding box center [1322, 506] width 81 height 27
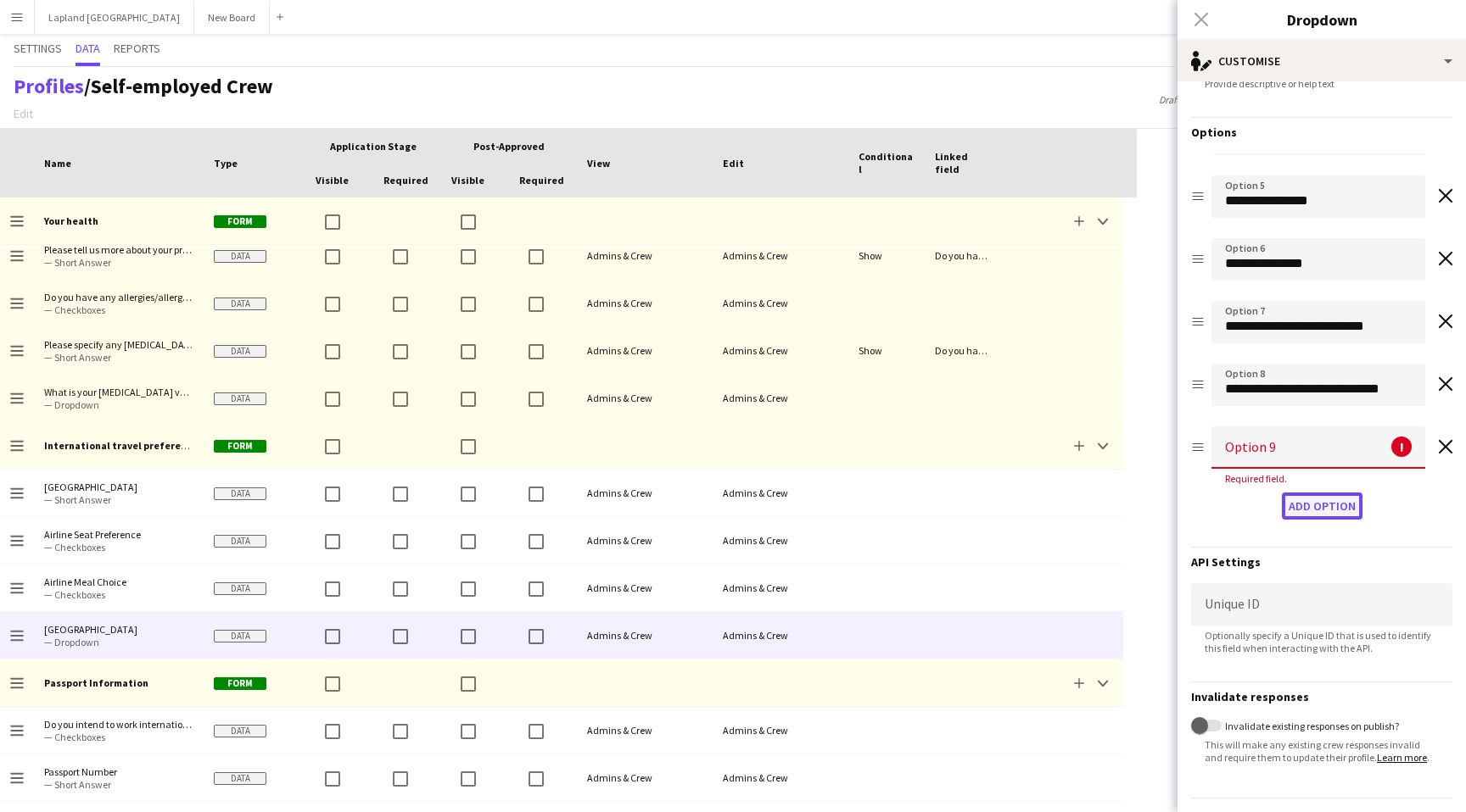
scroll to position [241, 0]
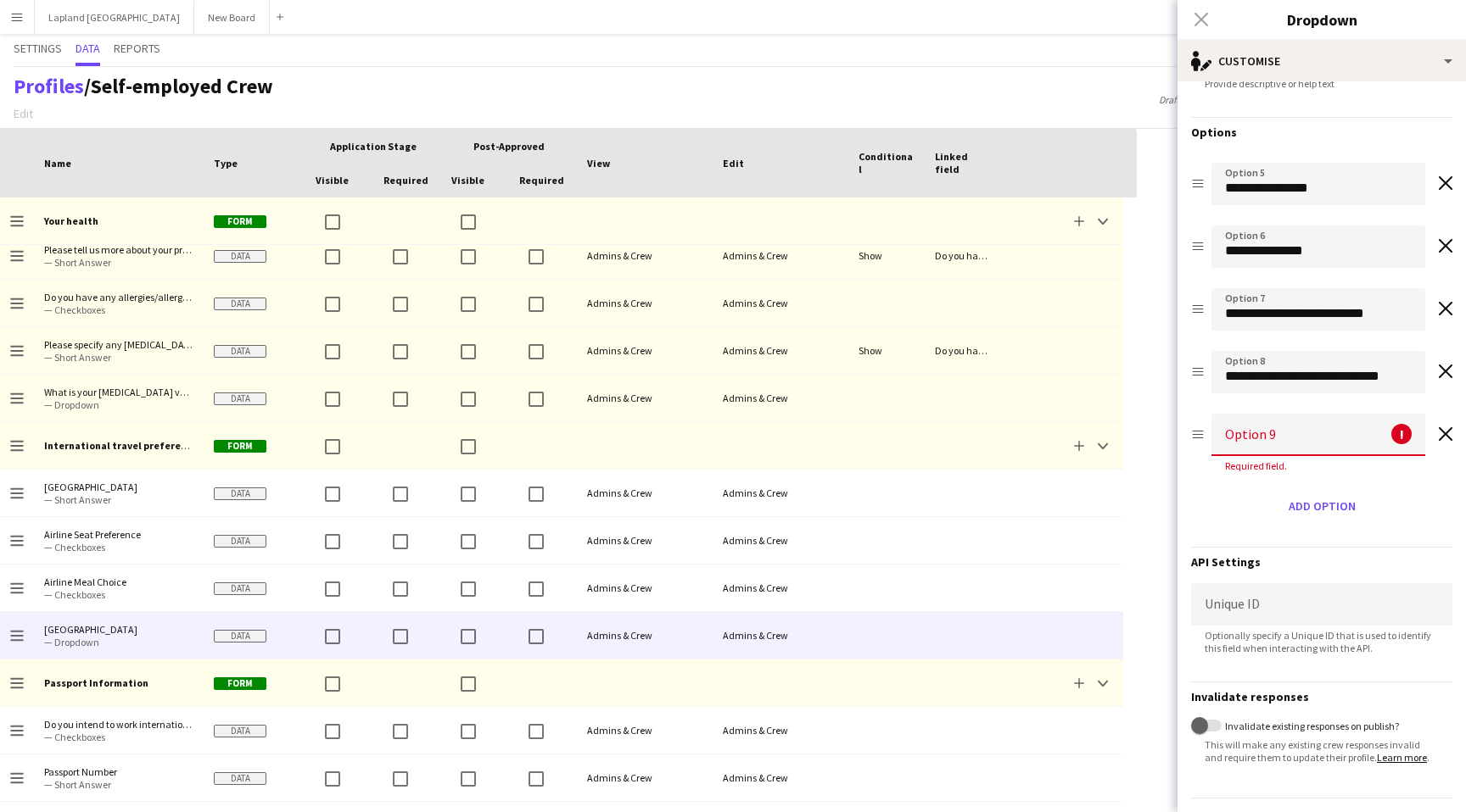
click at [1298, 433] on input at bounding box center [1318, 435] width 213 height 43
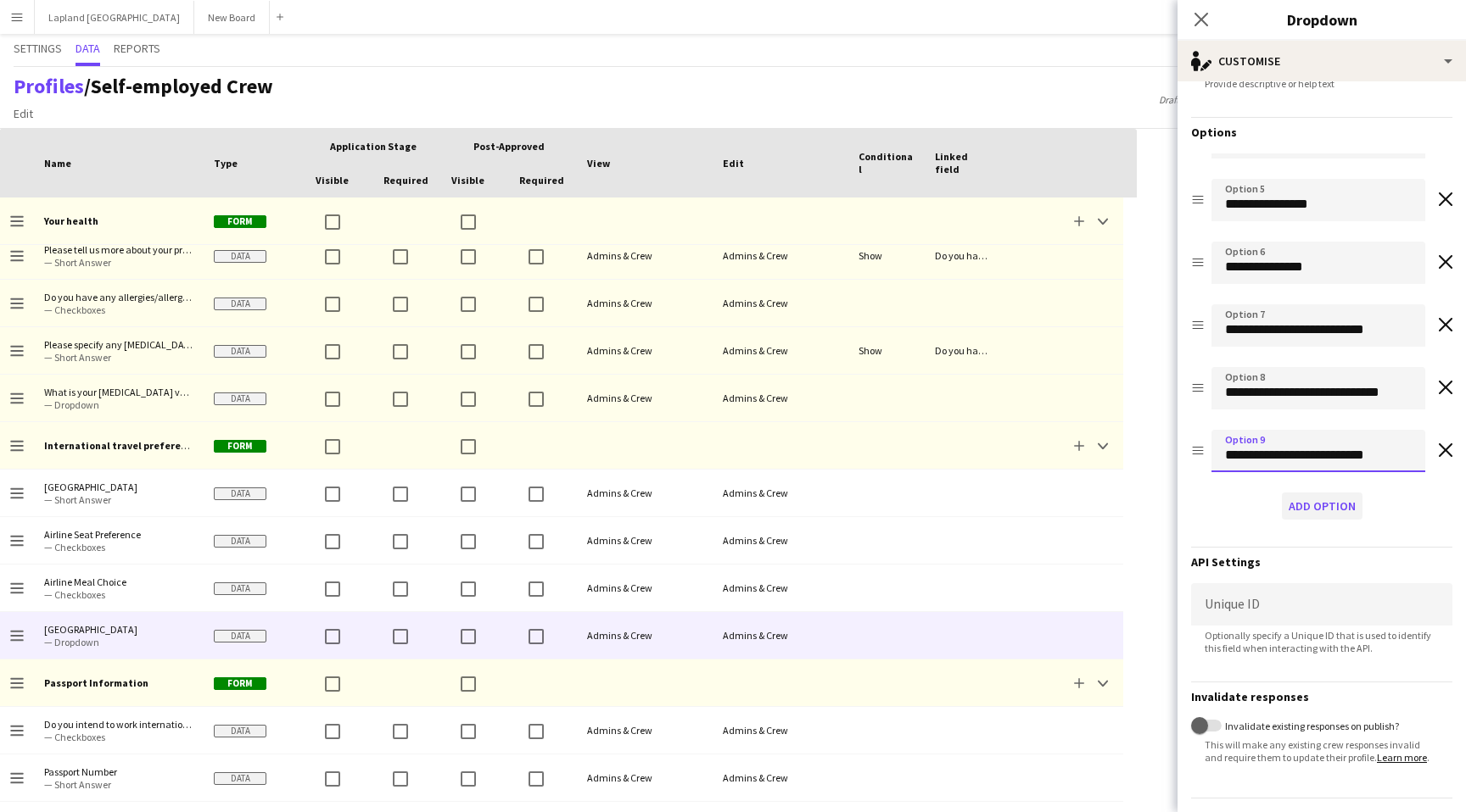
type input "**********"
click at [1330, 503] on button "Add option" at bounding box center [1322, 506] width 81 height 27
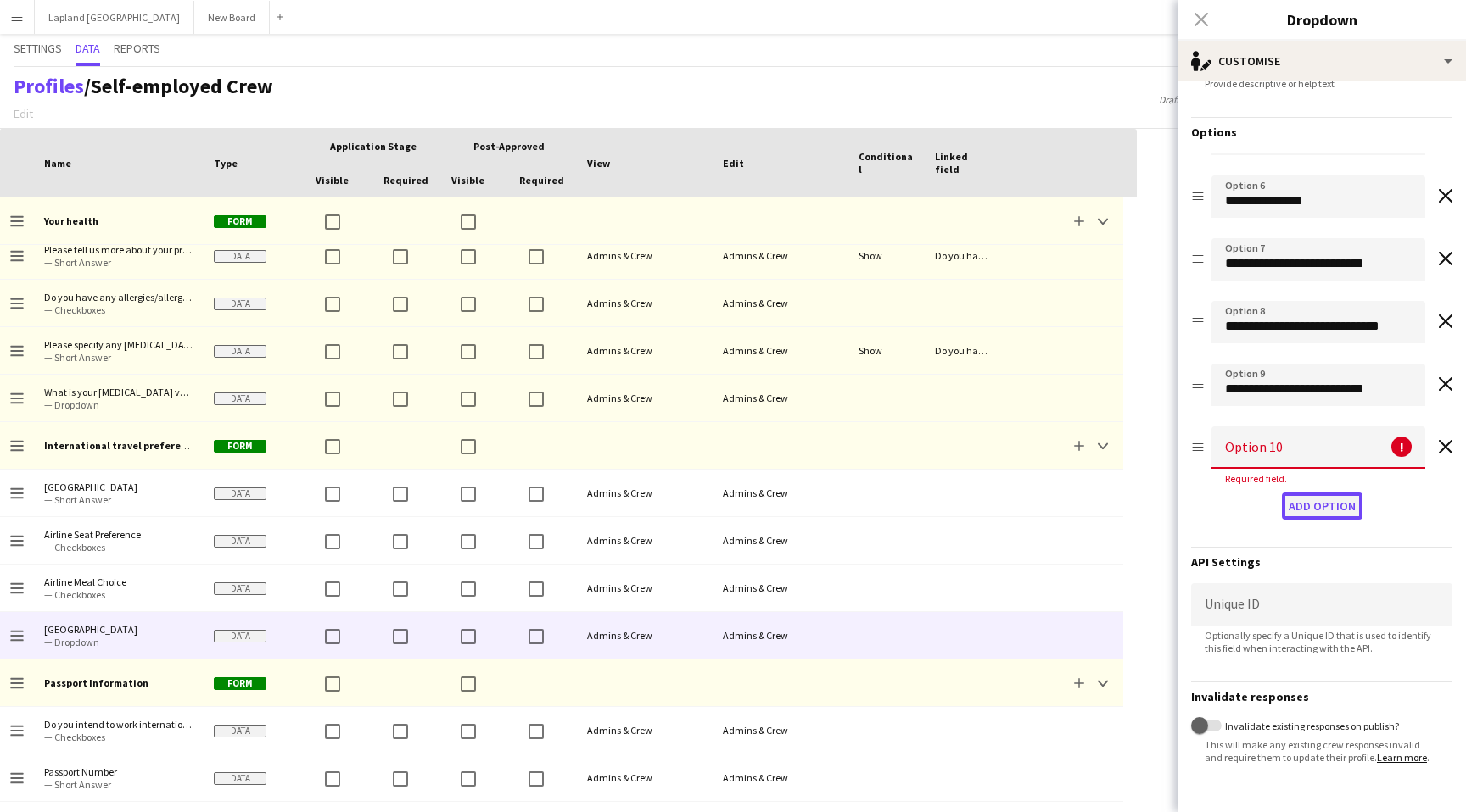
scroll to position [305, 0]
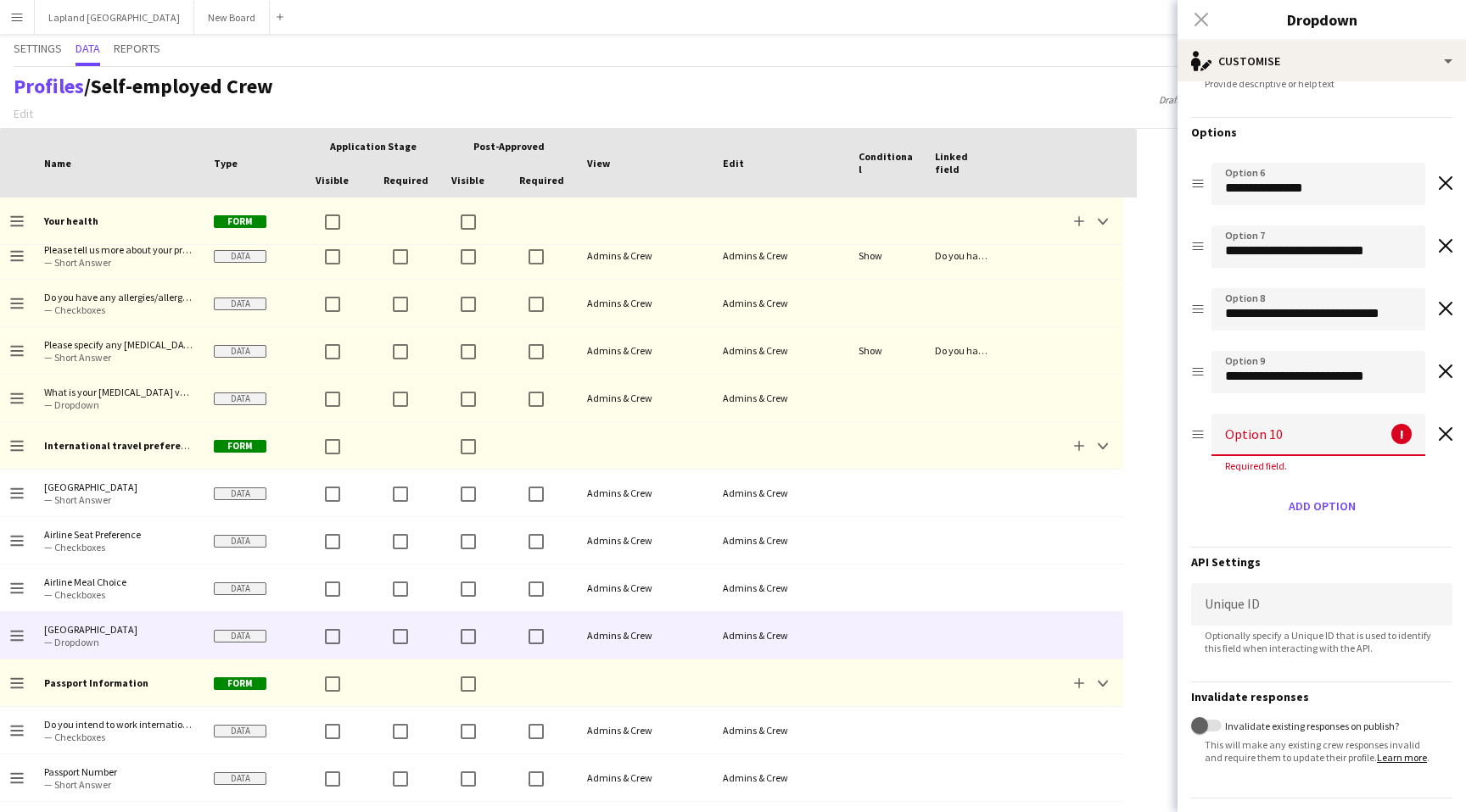
click at [1297, 440] on input at bounding box center [1318, 435] width 213 height 43
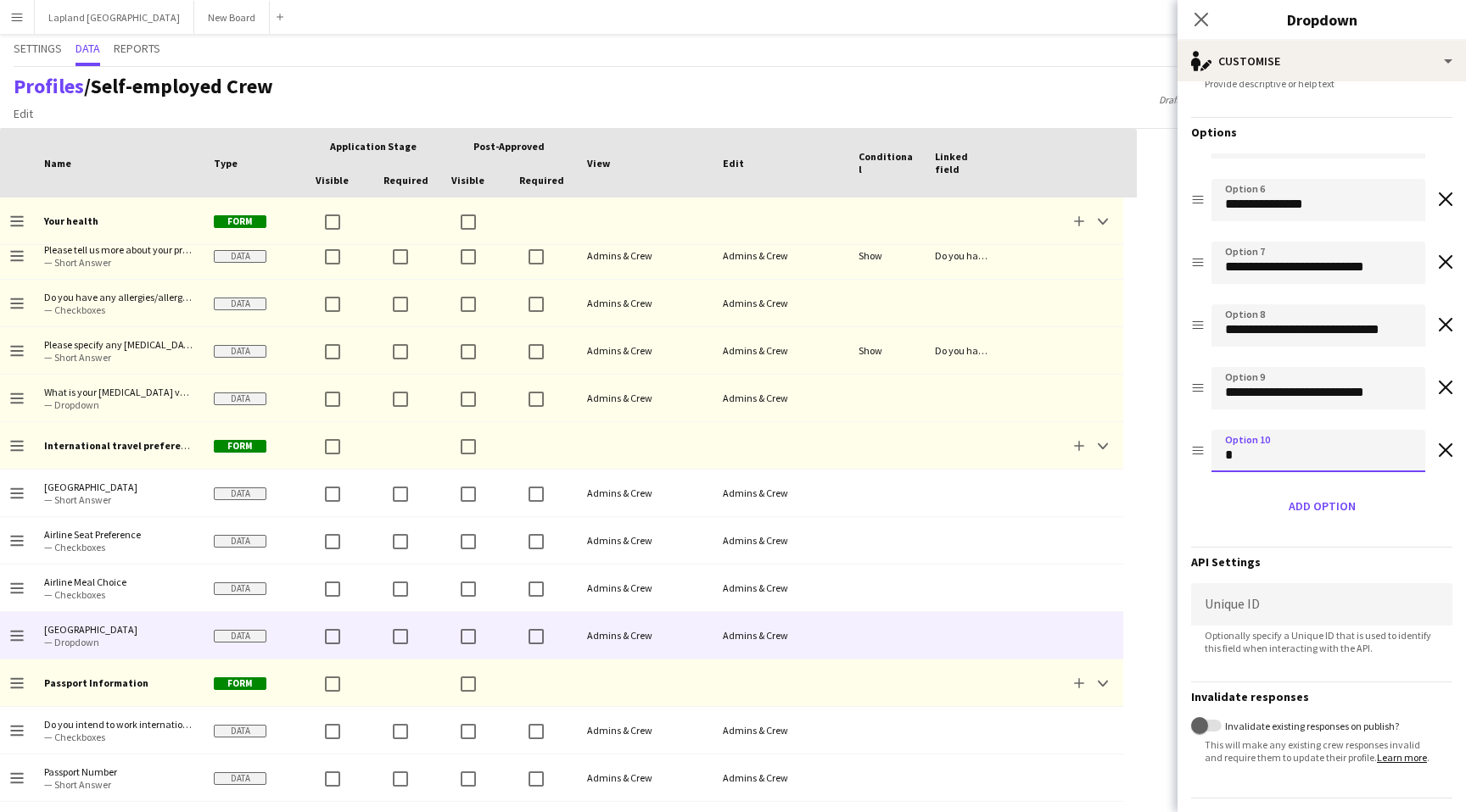
scroll to position [288, 0]
type input "**********"
click at [1317, 504] on button "Add option" at bounding box center [1322, 506] width 81 height 27
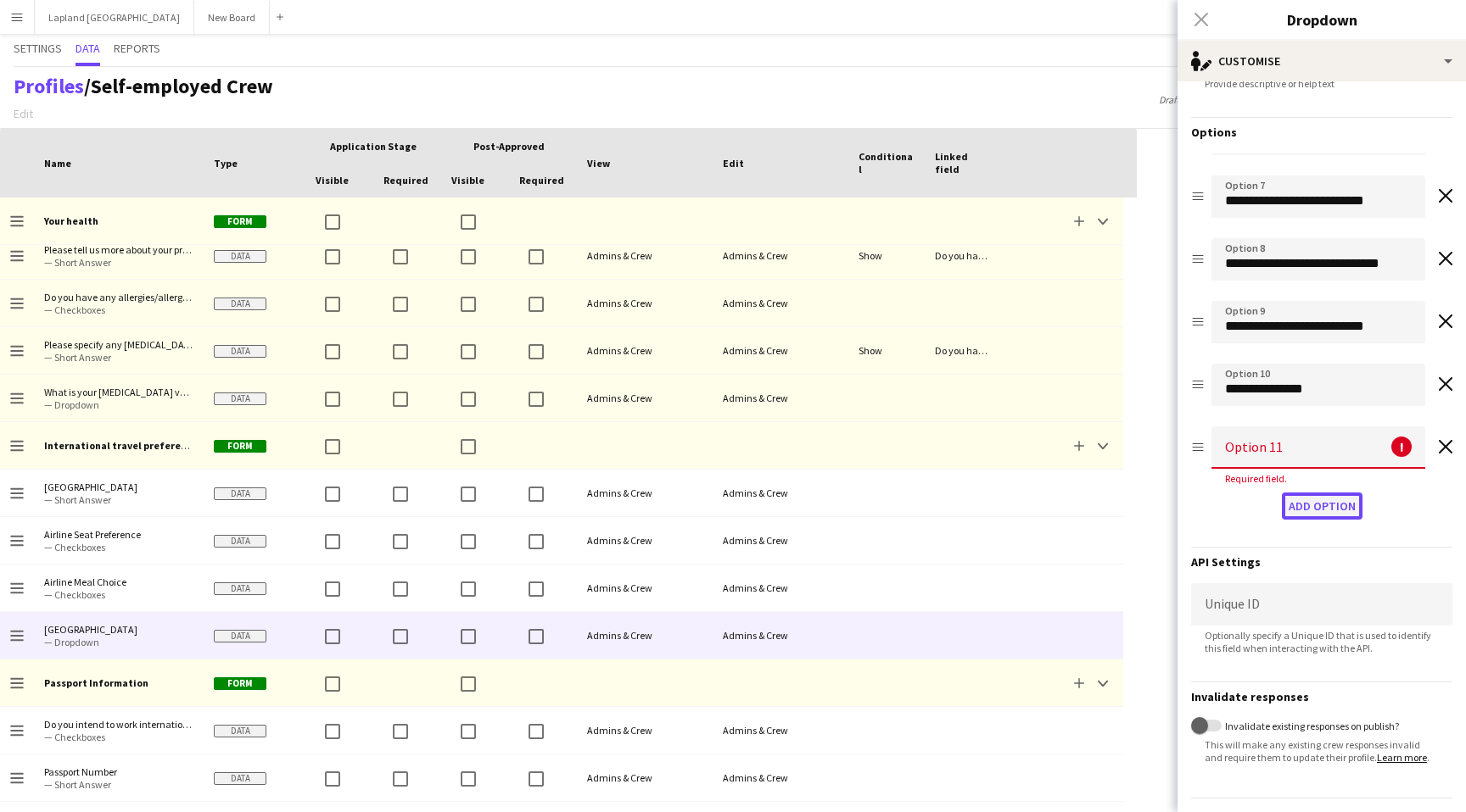
scroll to position [367, 0]
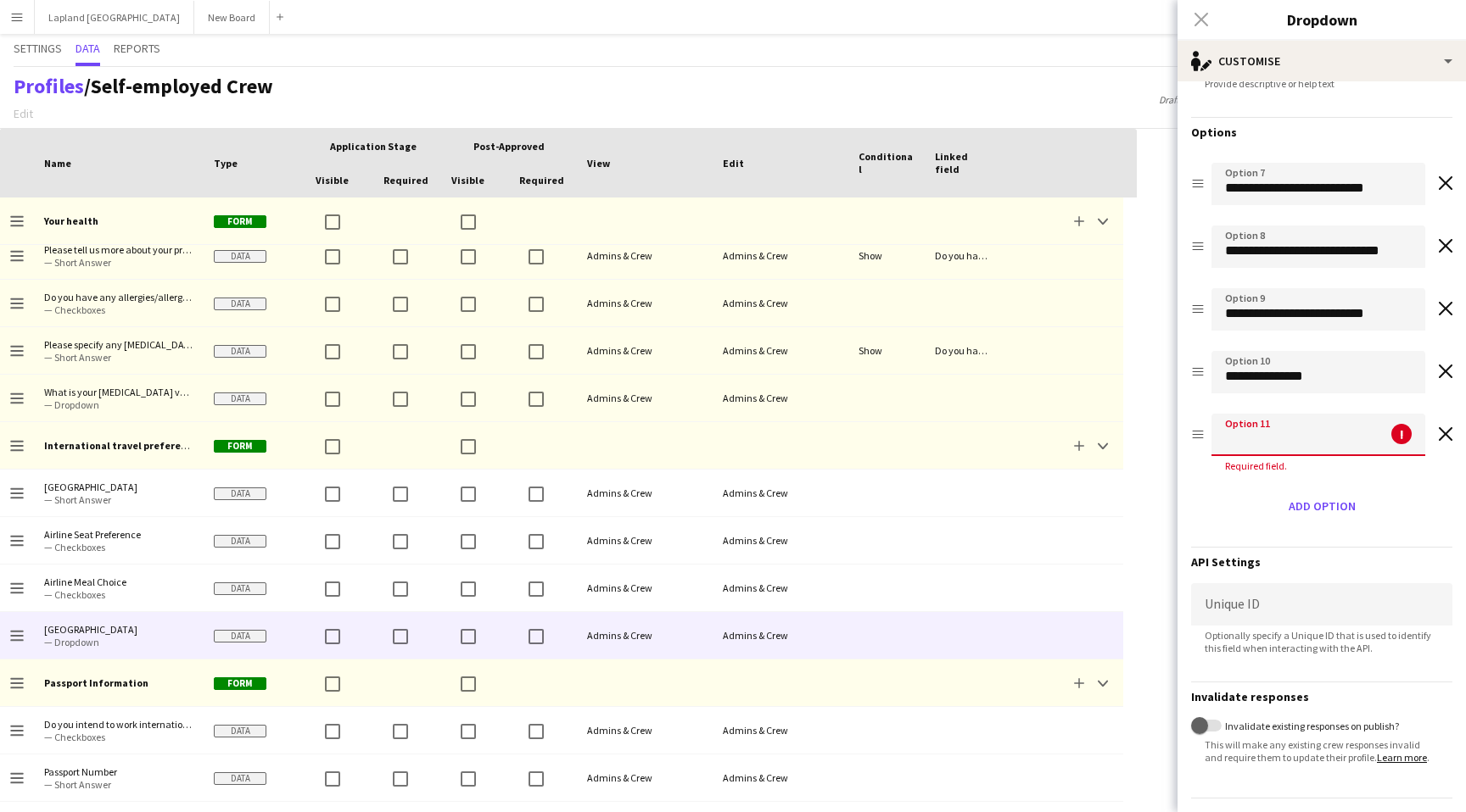
click at [1282, 437] on input at bounding box center [1318, 435] width 213 height 43
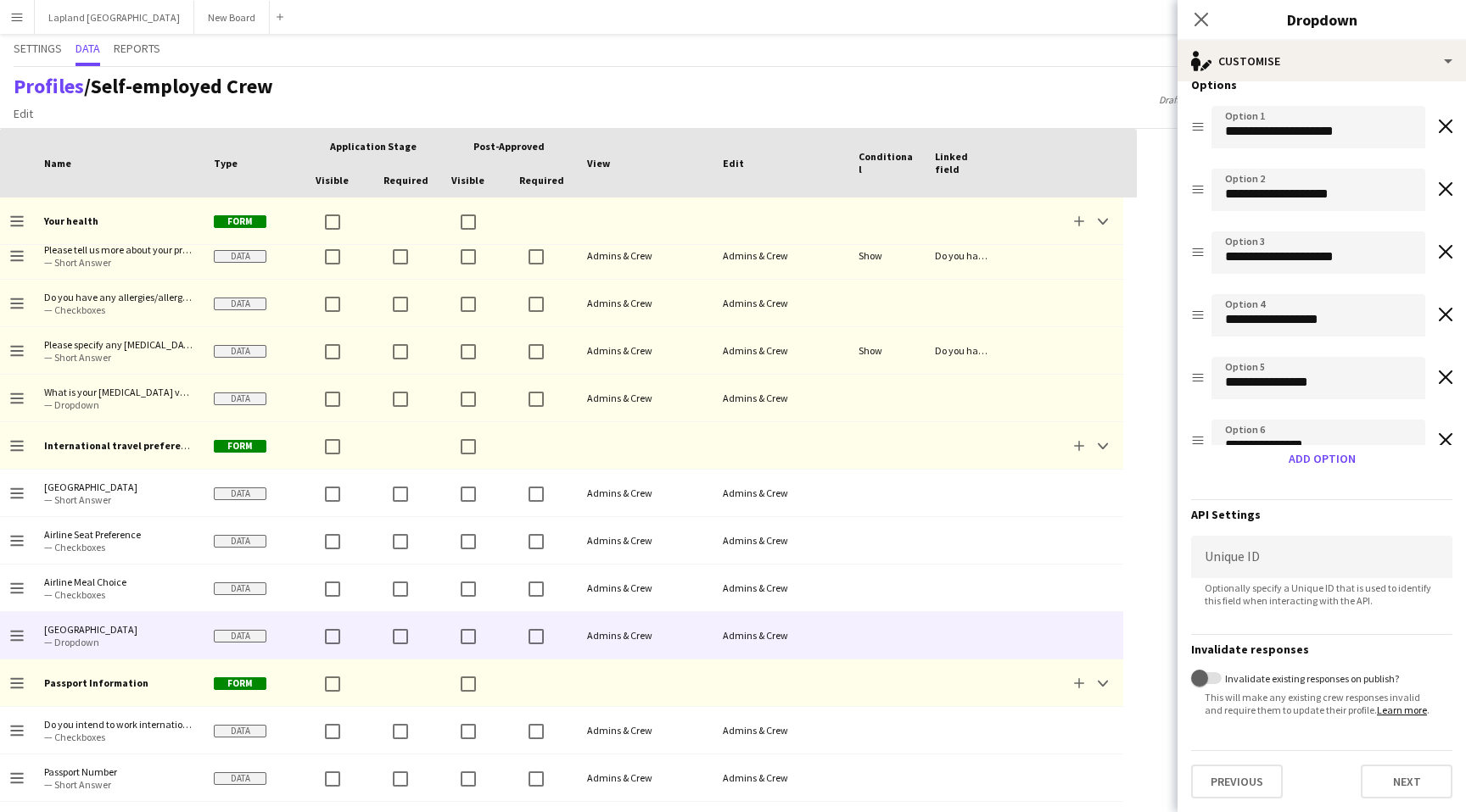
scroll to position [351, 0]
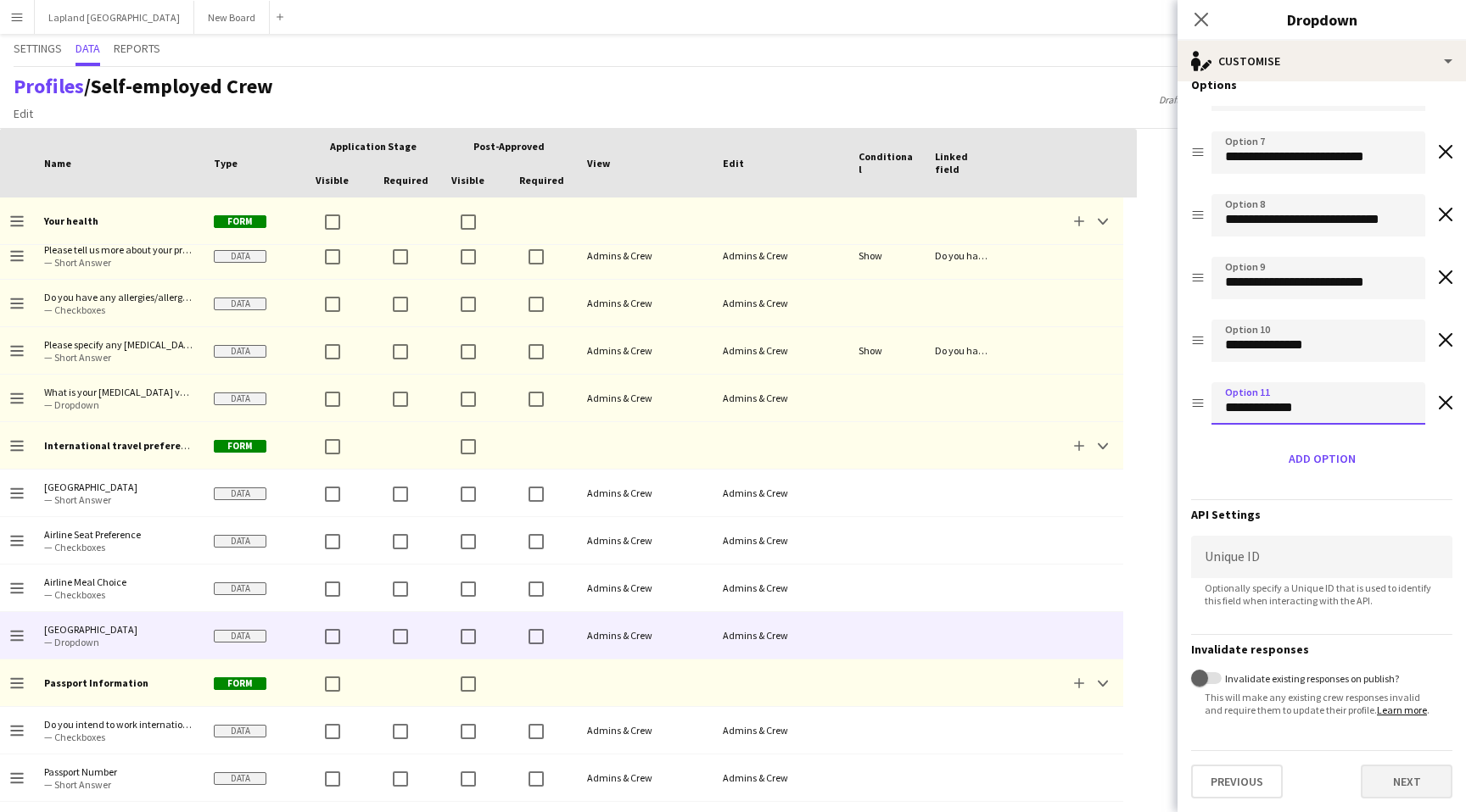
type input "**********"
click at [1414, 786] on button "Next" at bounding box center [1407, 782] width 92 height 34
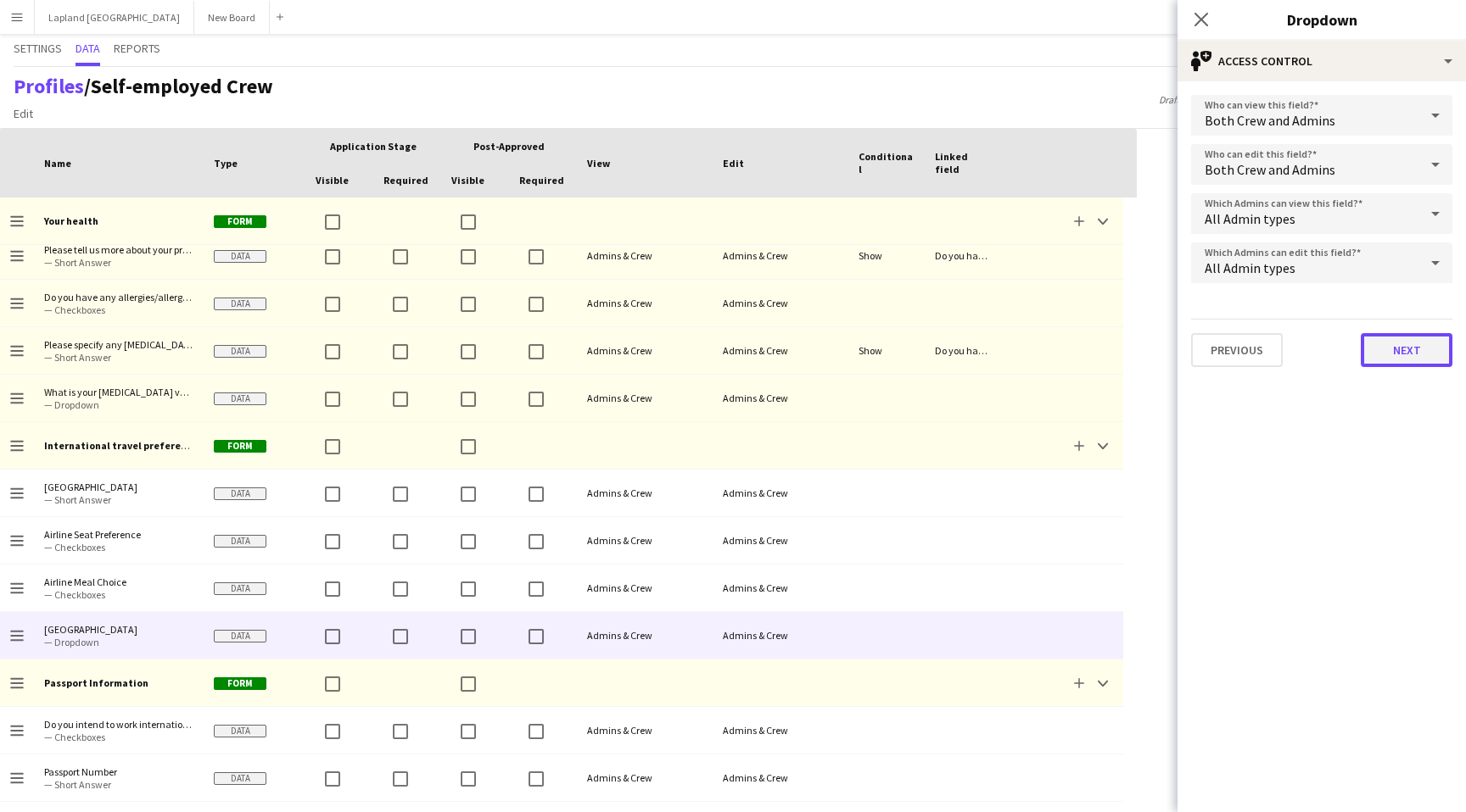
click at [1404, 340] on button "Next" at bounding box center [1407, 350] width 92 height 34
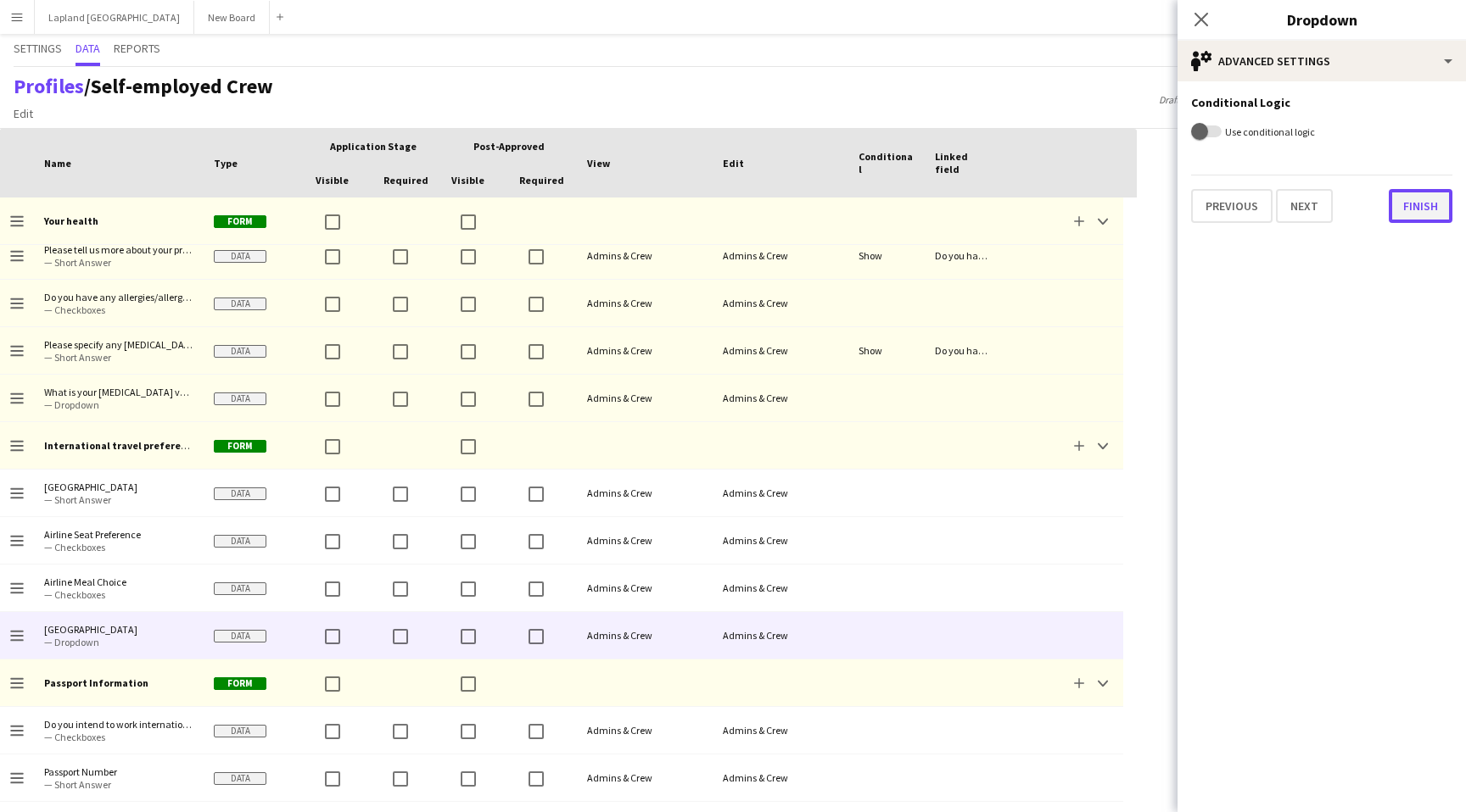
click at [1441, 206] on button "Finish" at bounding box center [1420, 205] width 63 height 34
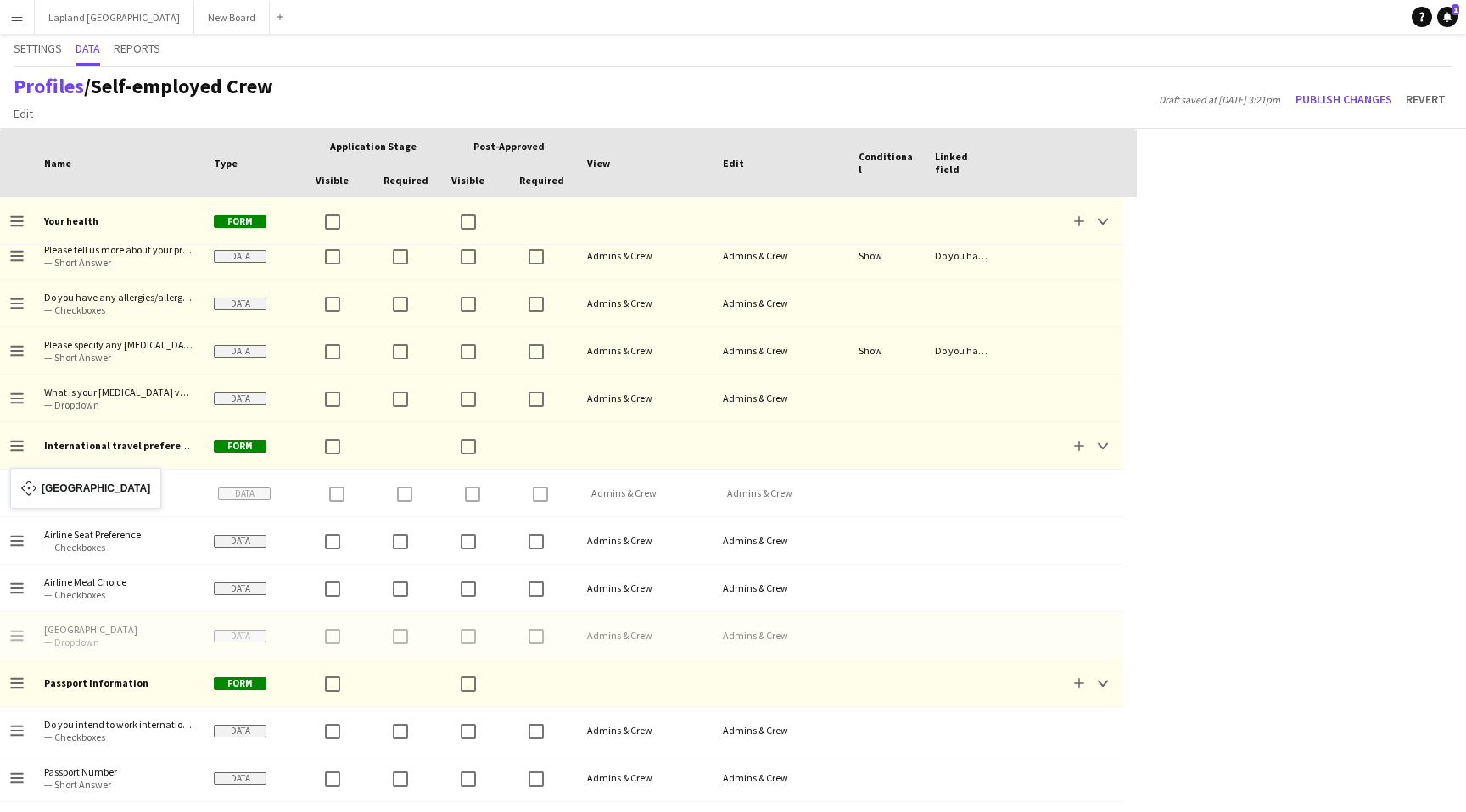
drag, startPoint x: 16, startPoint y: 641, endPoint x: 19, endPoint y: 477, distance: 164.0
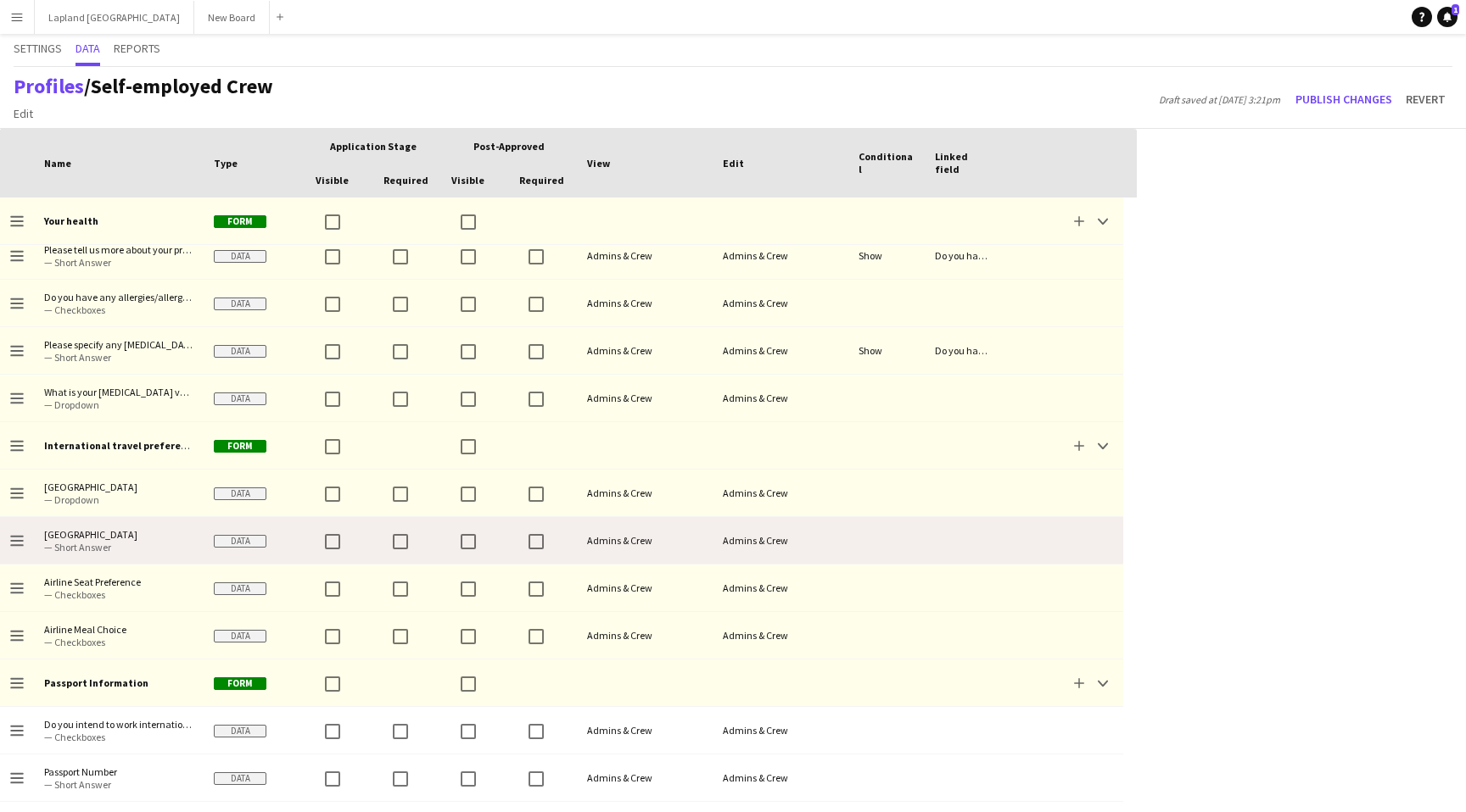
click at [20, 535] on icon "Drag to change order" at bounding box center [17, 541] width 14 height 14
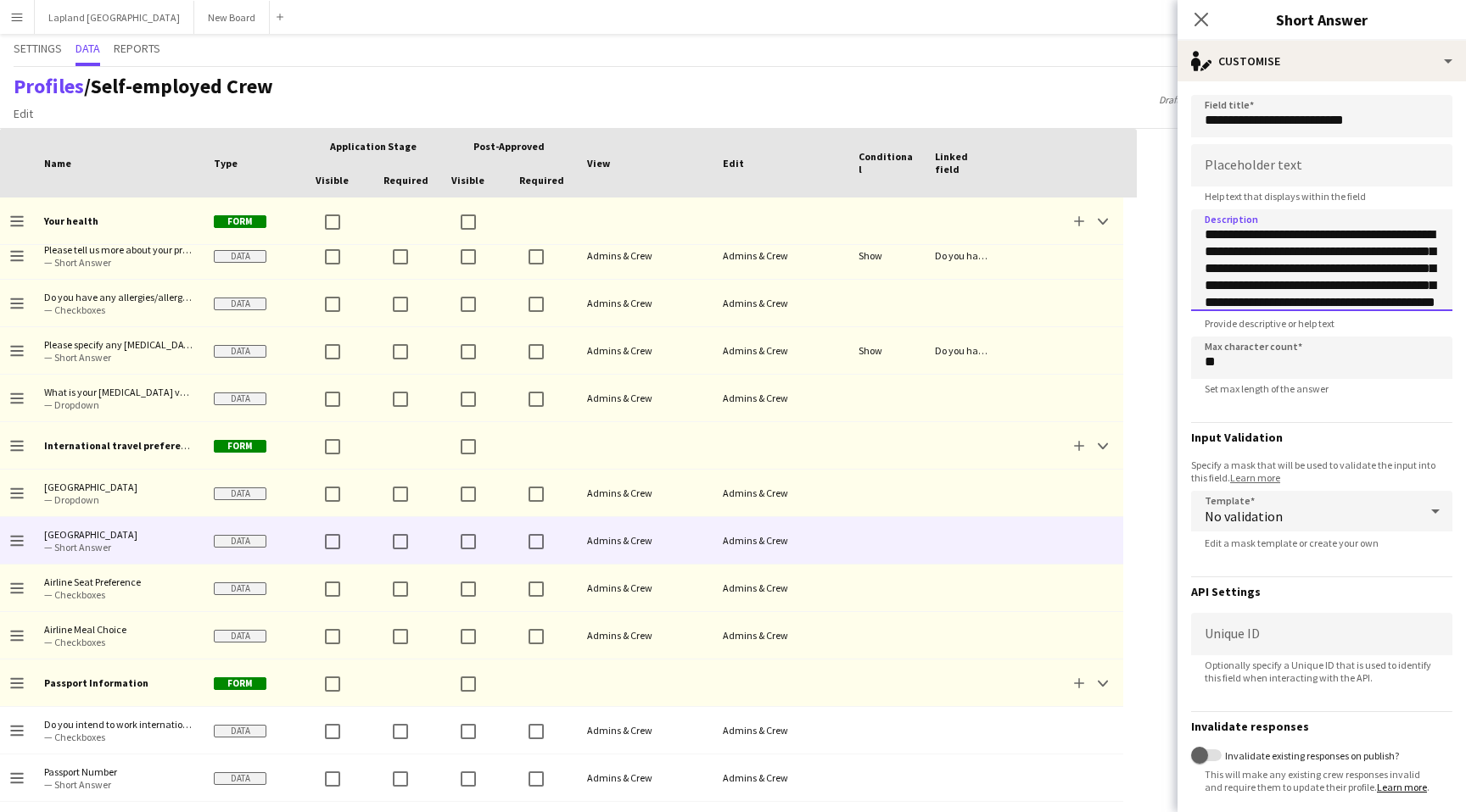
scroll to position [25, 0]
drag, startPoint x: 1206, startPoint y: 233, endPoint x: 1414, endPoint y: 335, distance: 231.7
click at [1414, 335] on div "**********" at bounding box center [1322, 322] width 261 height 455
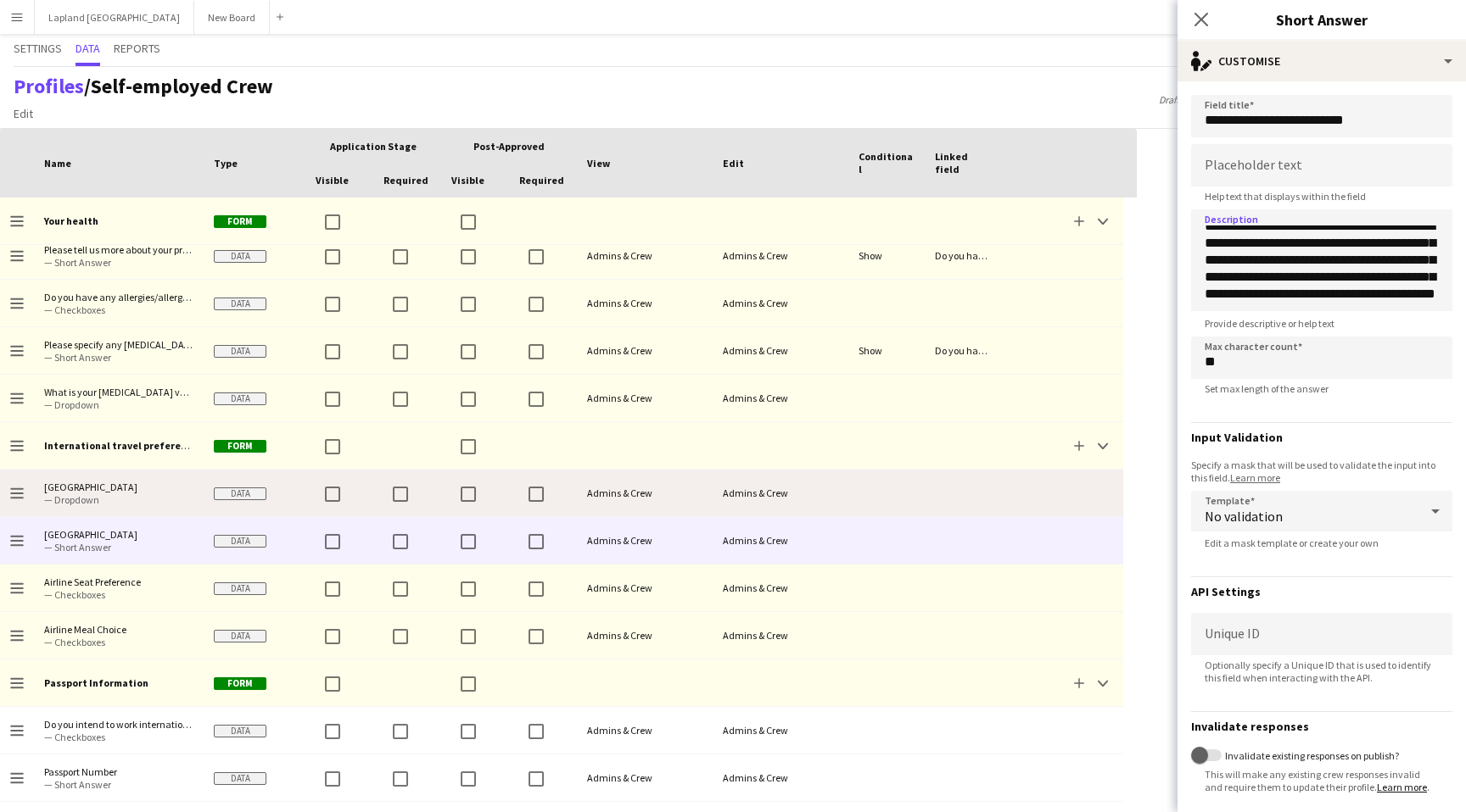
click at [134, 494] on span "— Dropdown" at bounding box center [118, 499] width 149 height 13
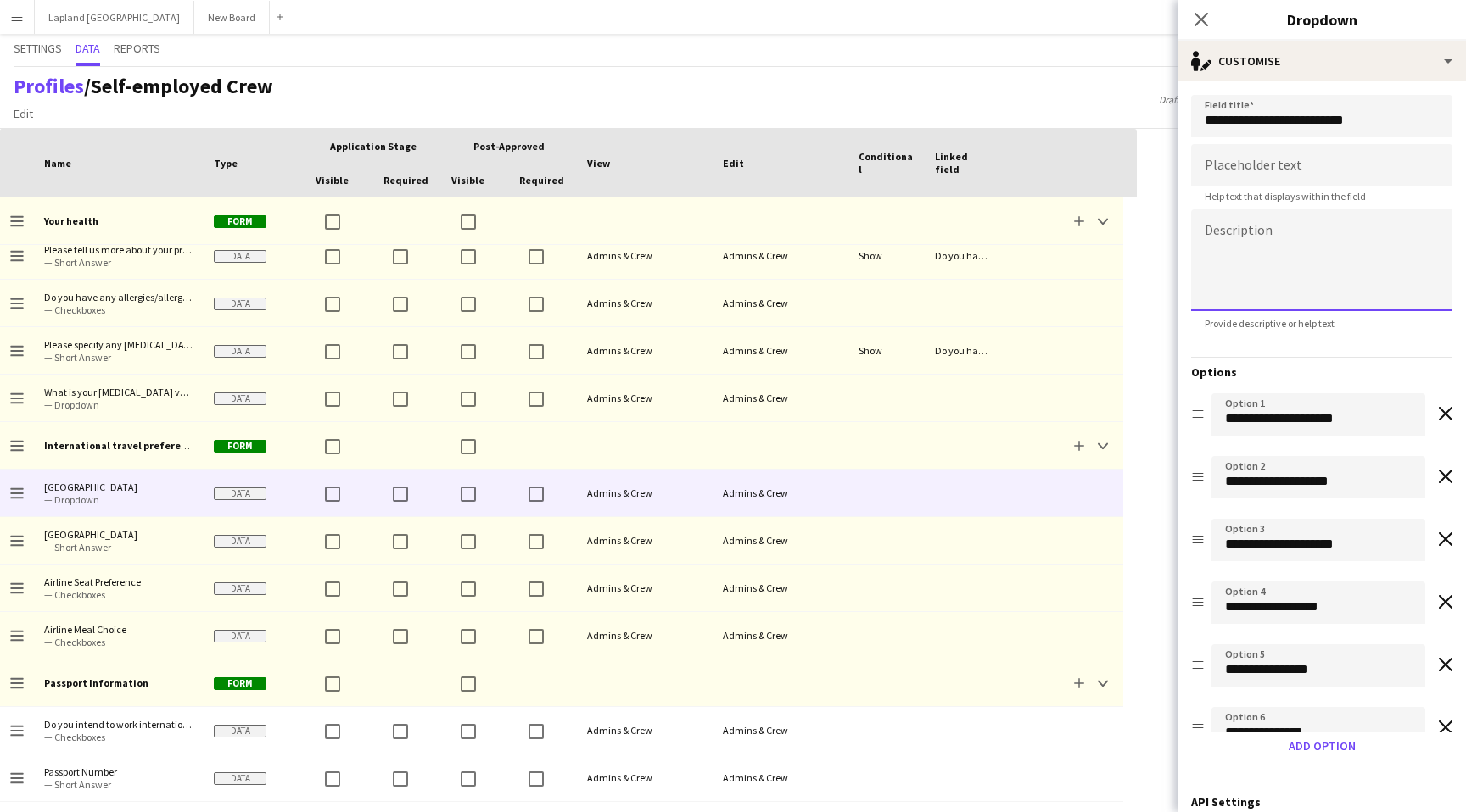
click at [1259, 240] on textarea at bounding box center [1322, 260] width 261 height 102
paste textarea "**********"
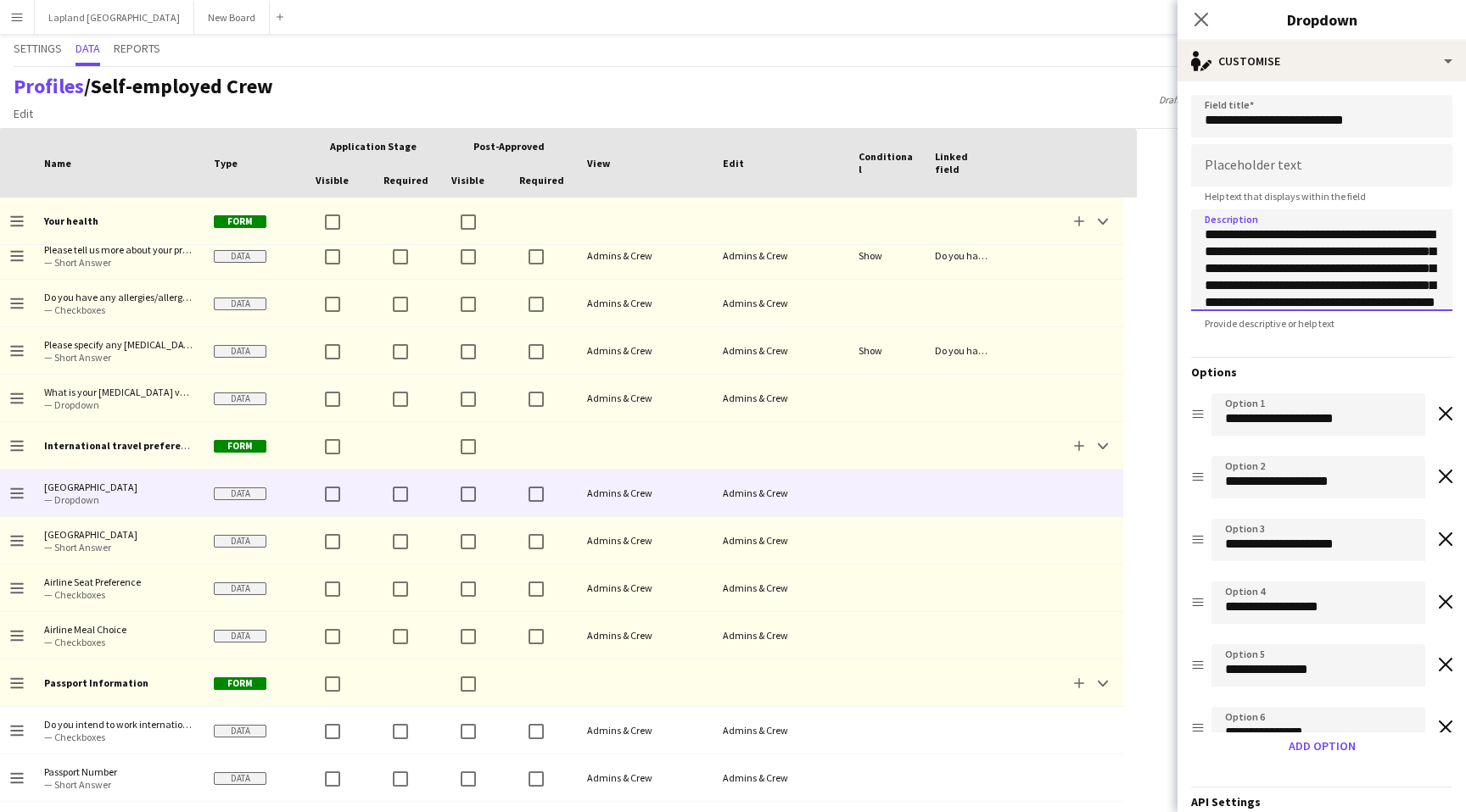
scroll to position [18, 0]
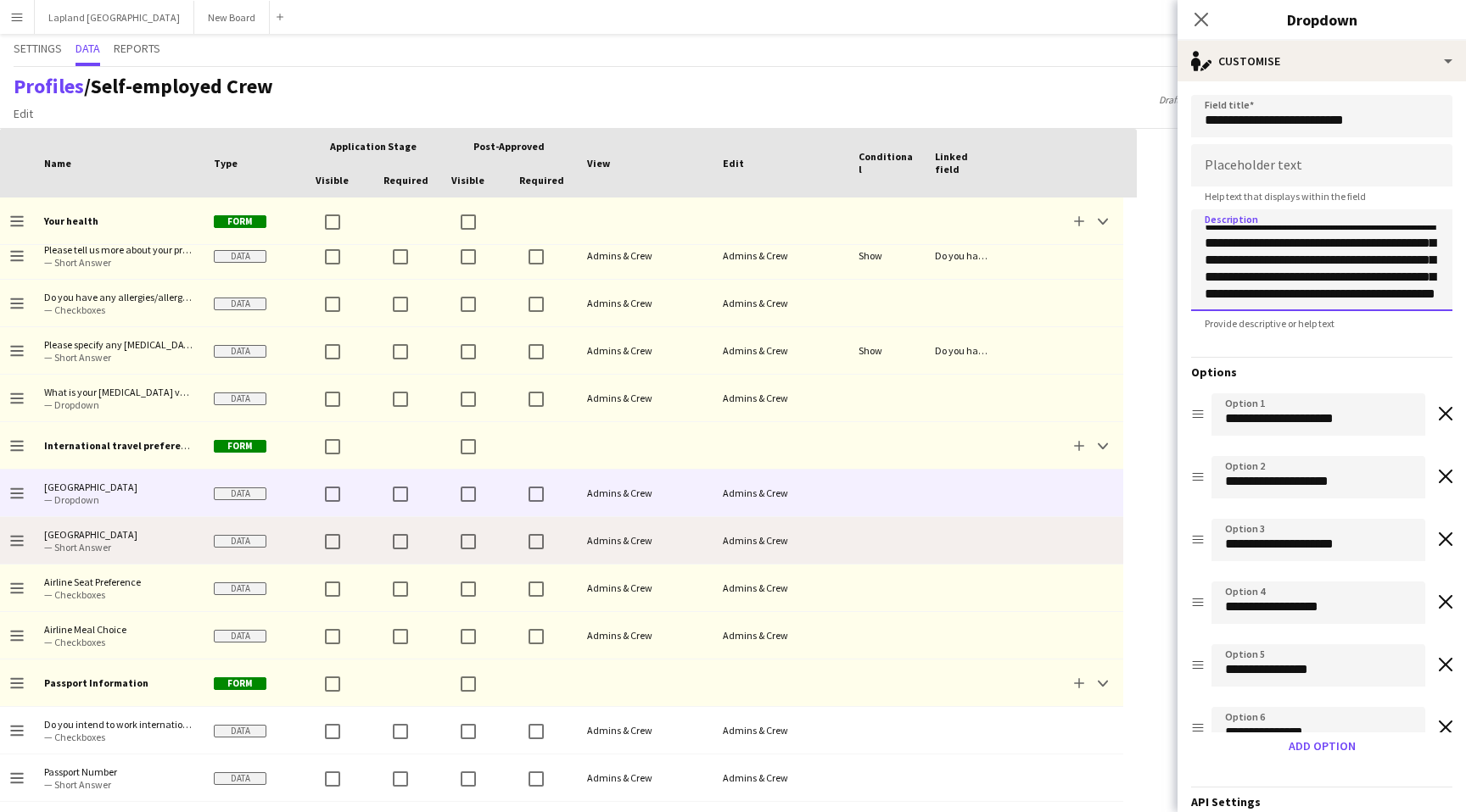
type textarea "**********"
click at [119, 548] on span "— Short Answer" at bounding box center [118, 547] width 149 height 13
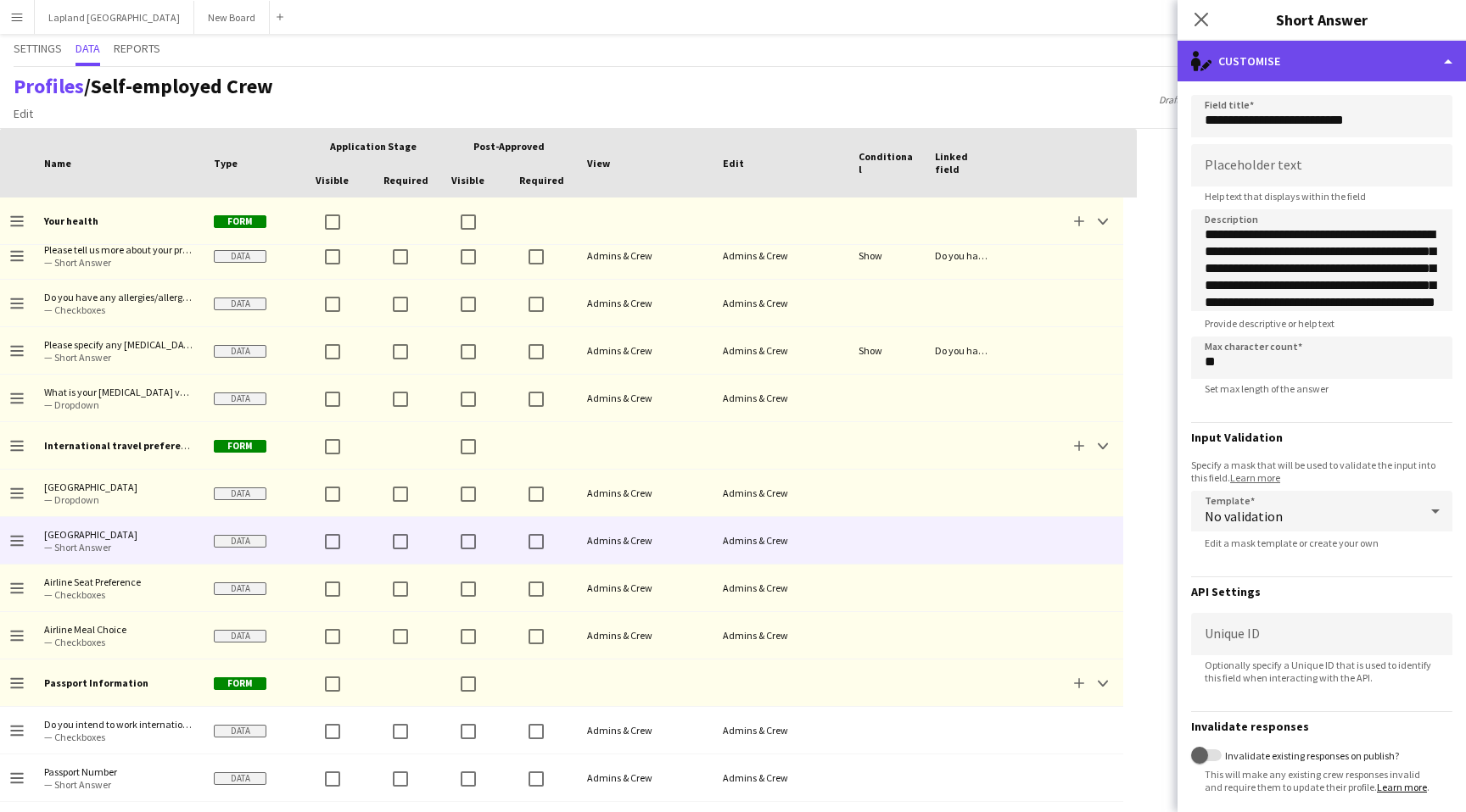
click at [1432, 63] on div "single-neutral-actions-edit-1 Customise" at bounding box center [1322, 61] width 288 height 41
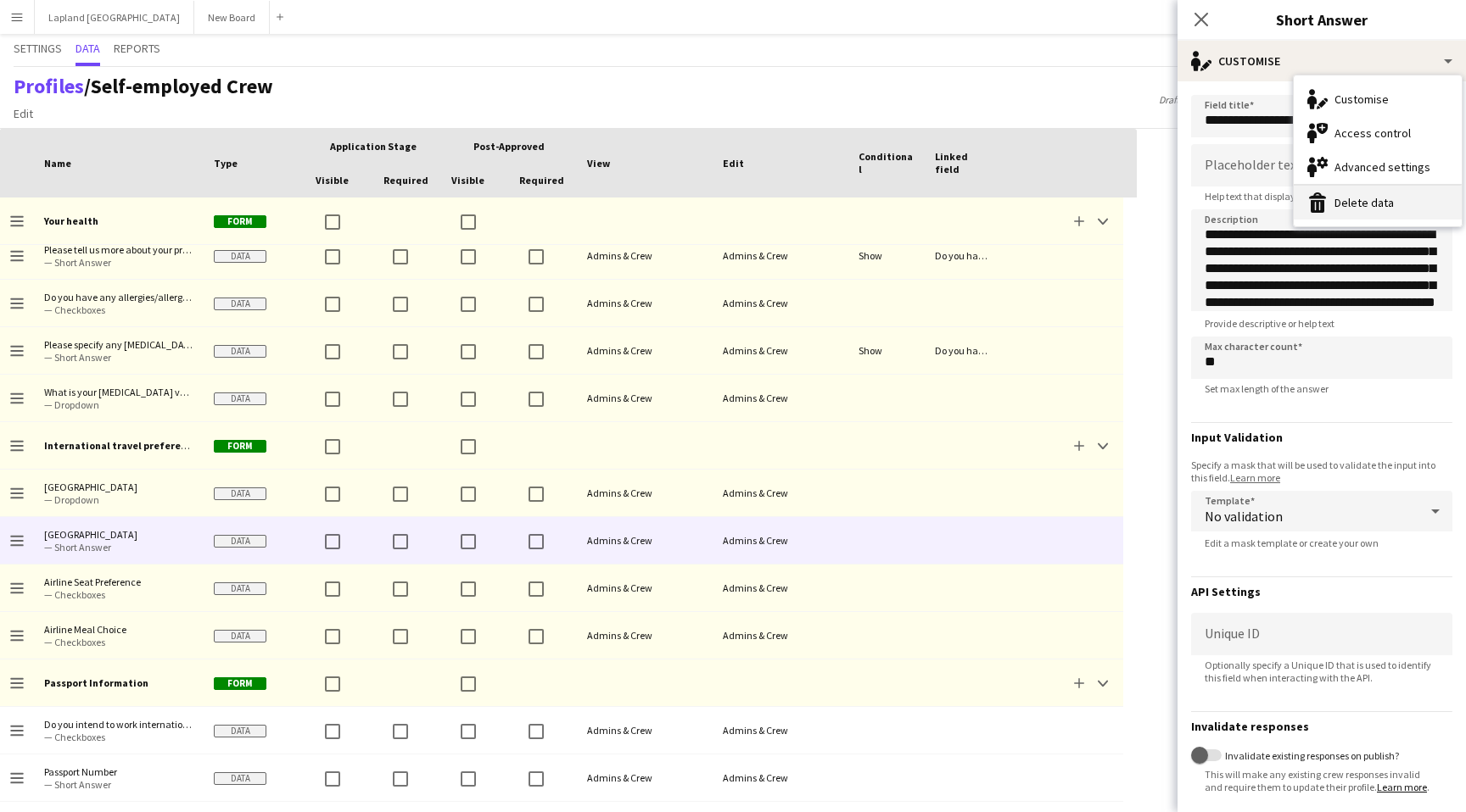
click at [1385, 207] on button "Delete data Delete data" at bounding box center [1377, 203] width 168 height 34
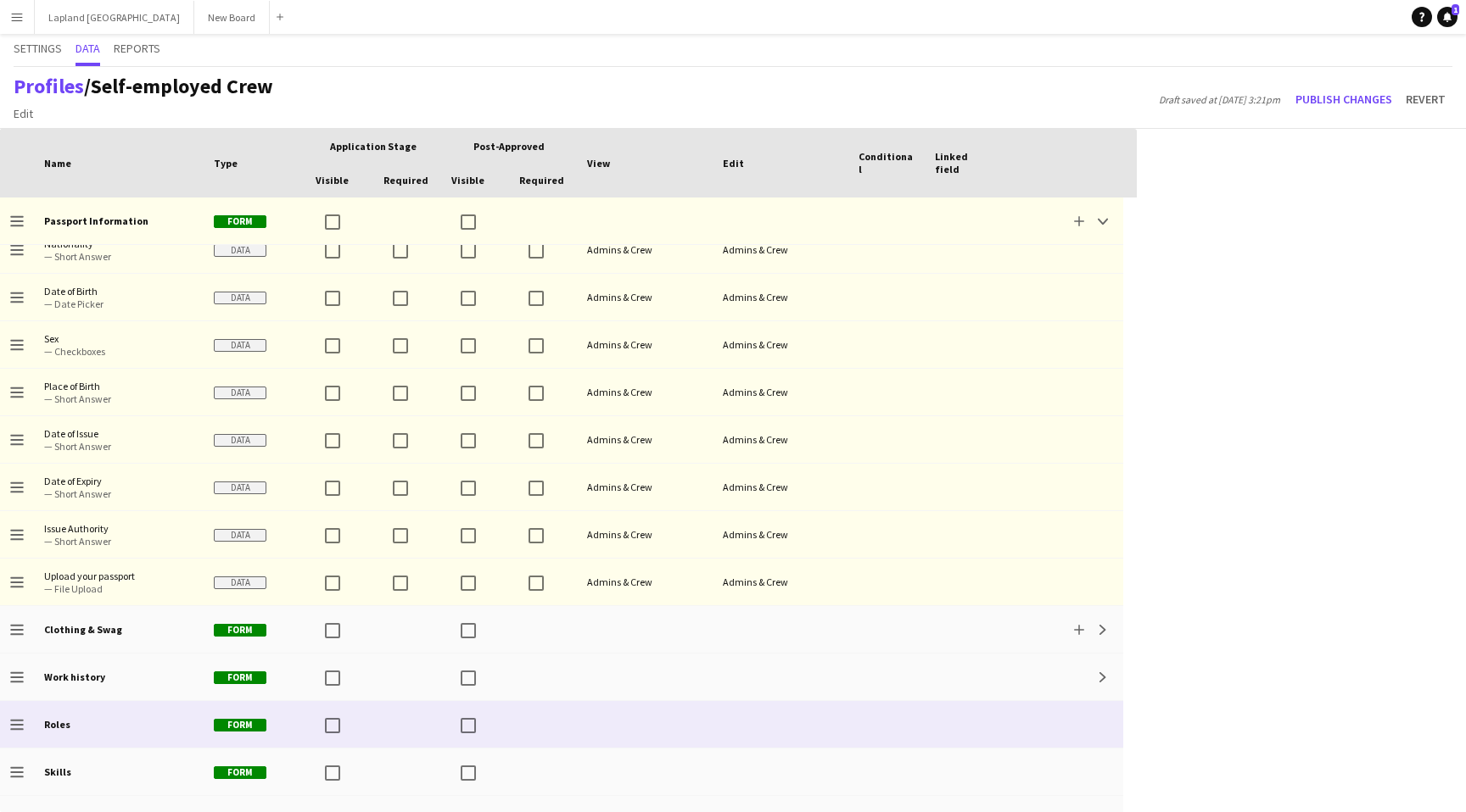
scroll to position [1850, 0]
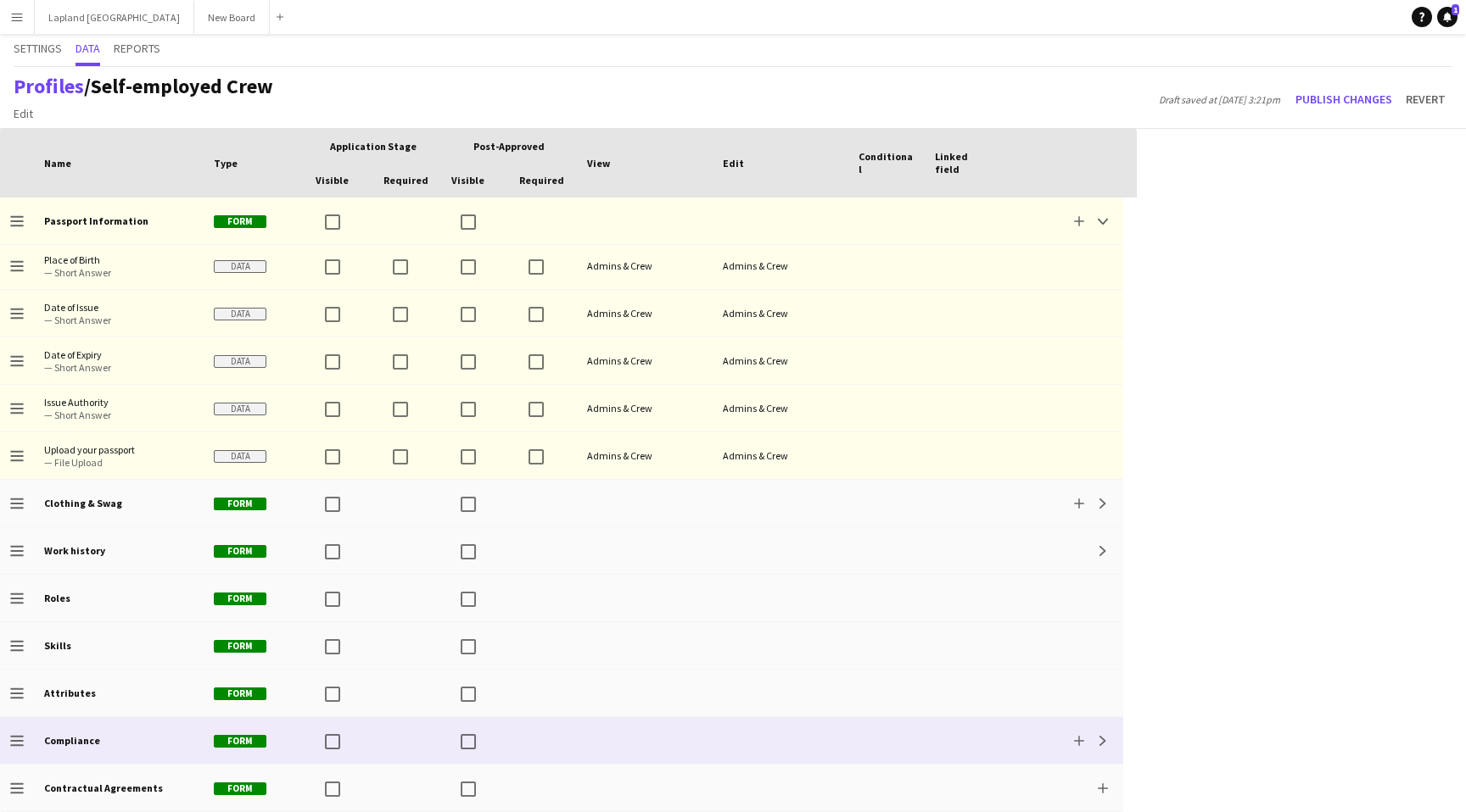
click at [111, 728] on div "Compliance" at bounding box center [119, 741] width 169 height 47
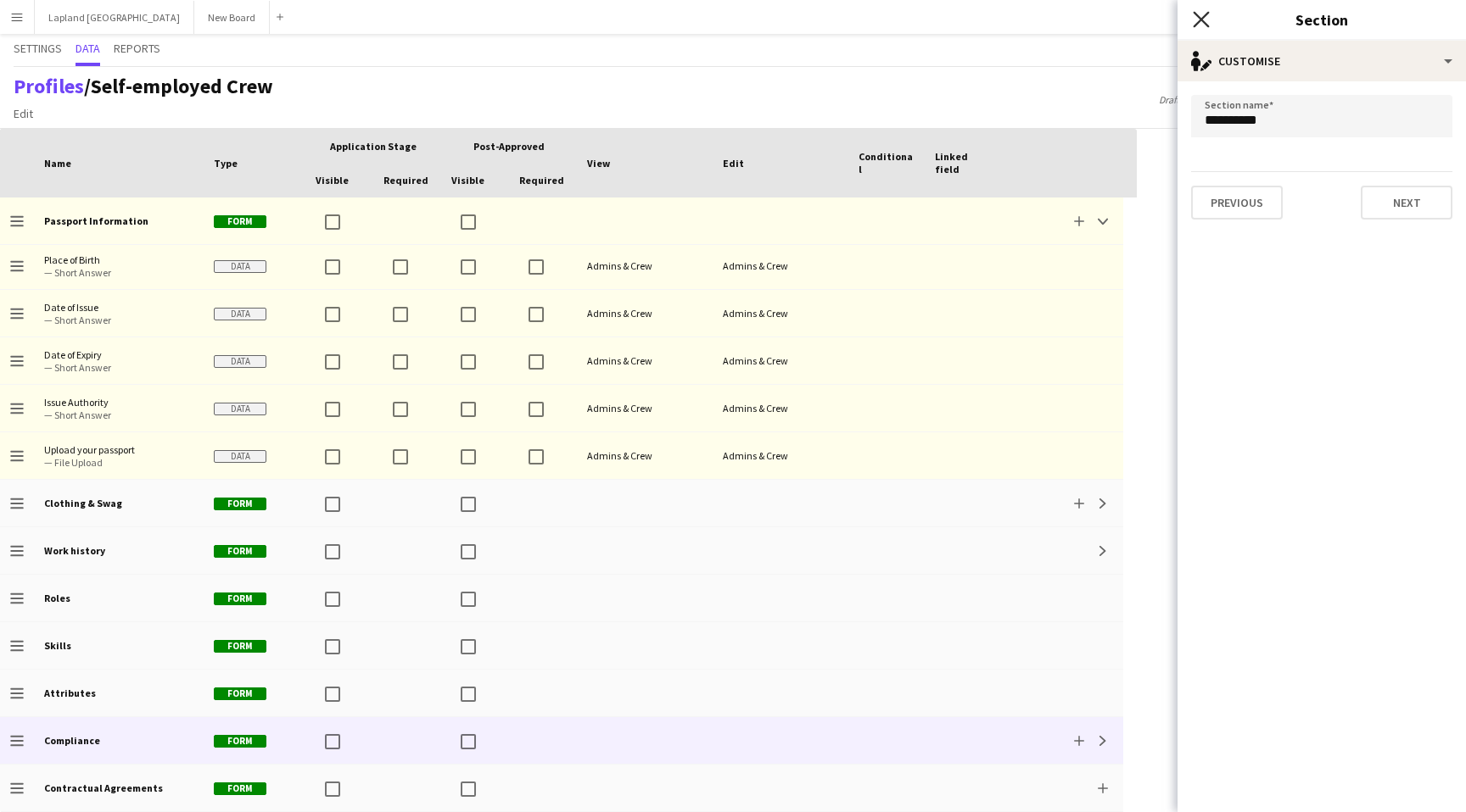
click at [1195, 20] on icon "Close pop-in" at bounding box center [1201, 18] width 17 height 17
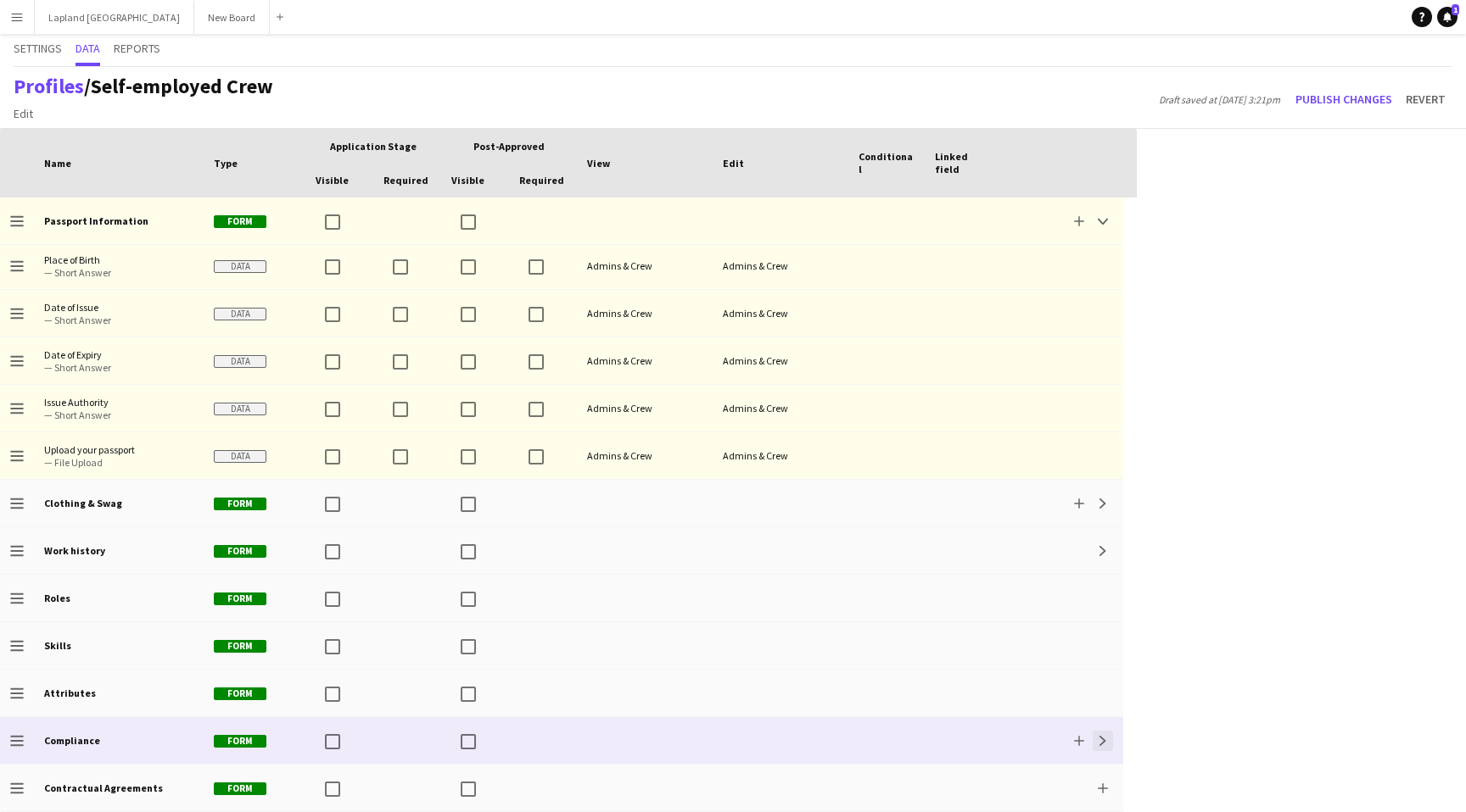
click at [1104, 732] on button "Expand" at bounding box center [1103, 741] width 20 height 20
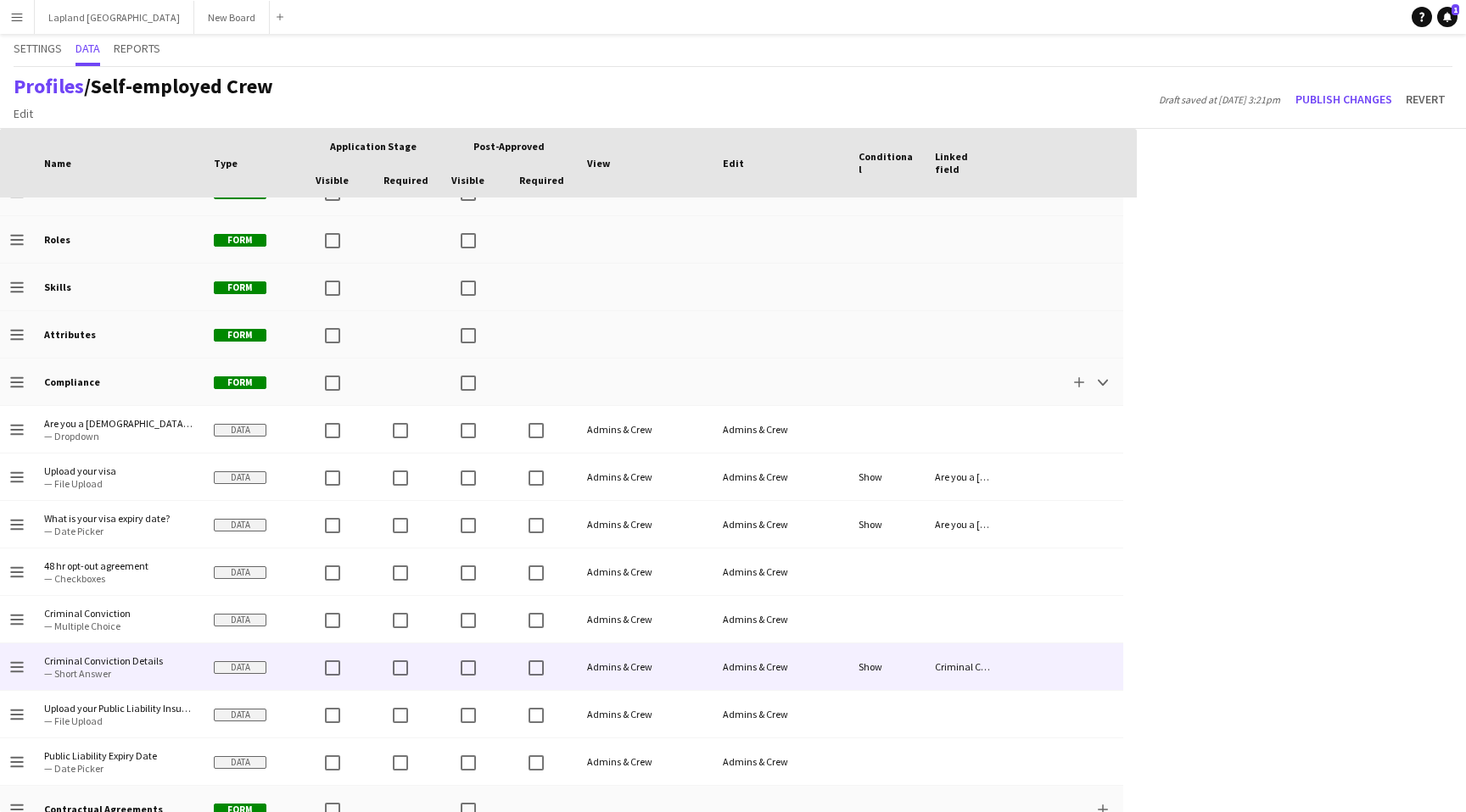
click at [151, 666] on span "Criminal Conviction Details" at bounding box center [118, 660] width 149 height 13
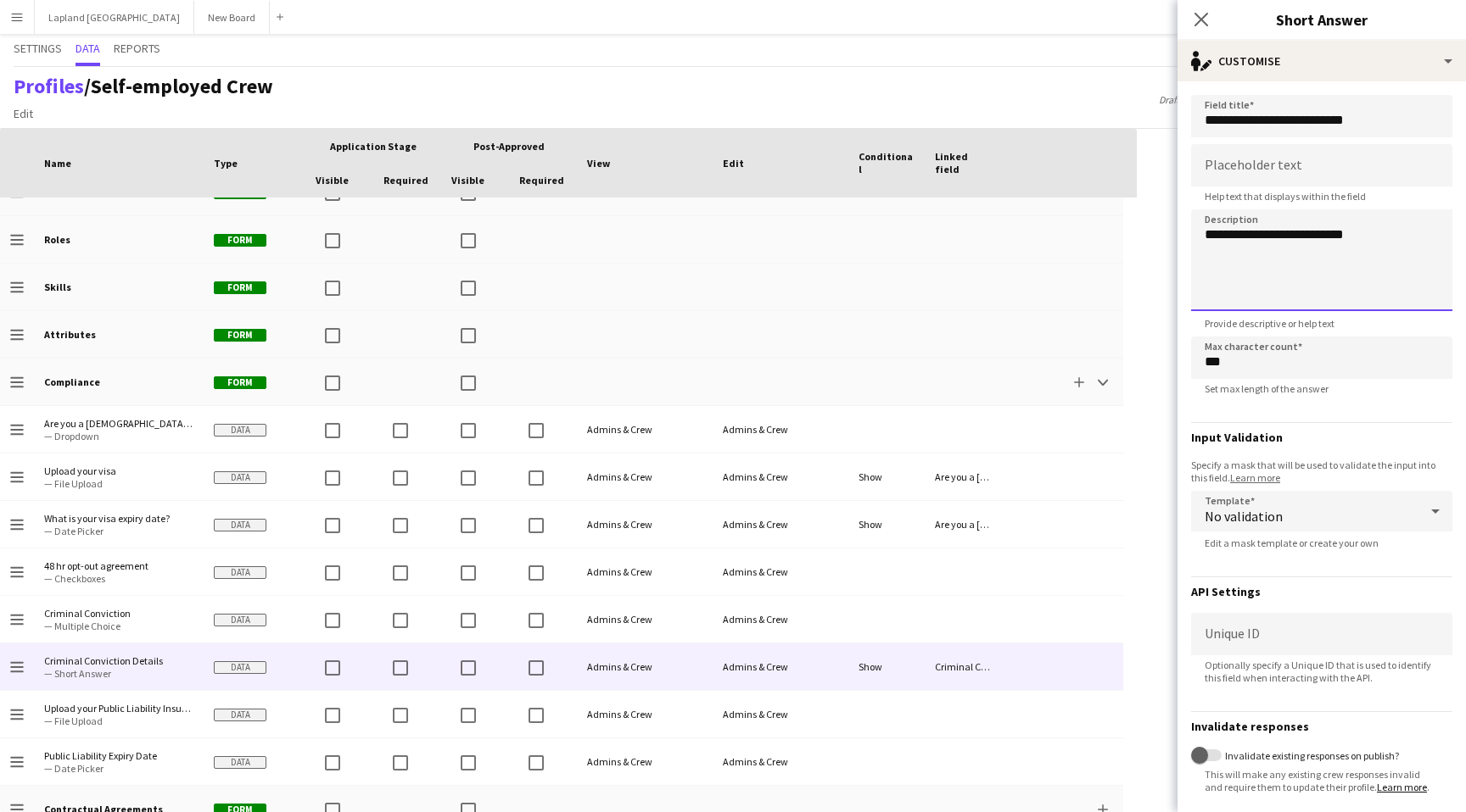
click at [1367, 236] on textarea "**********" at bounding box center [1322, 260] width 261 height 102
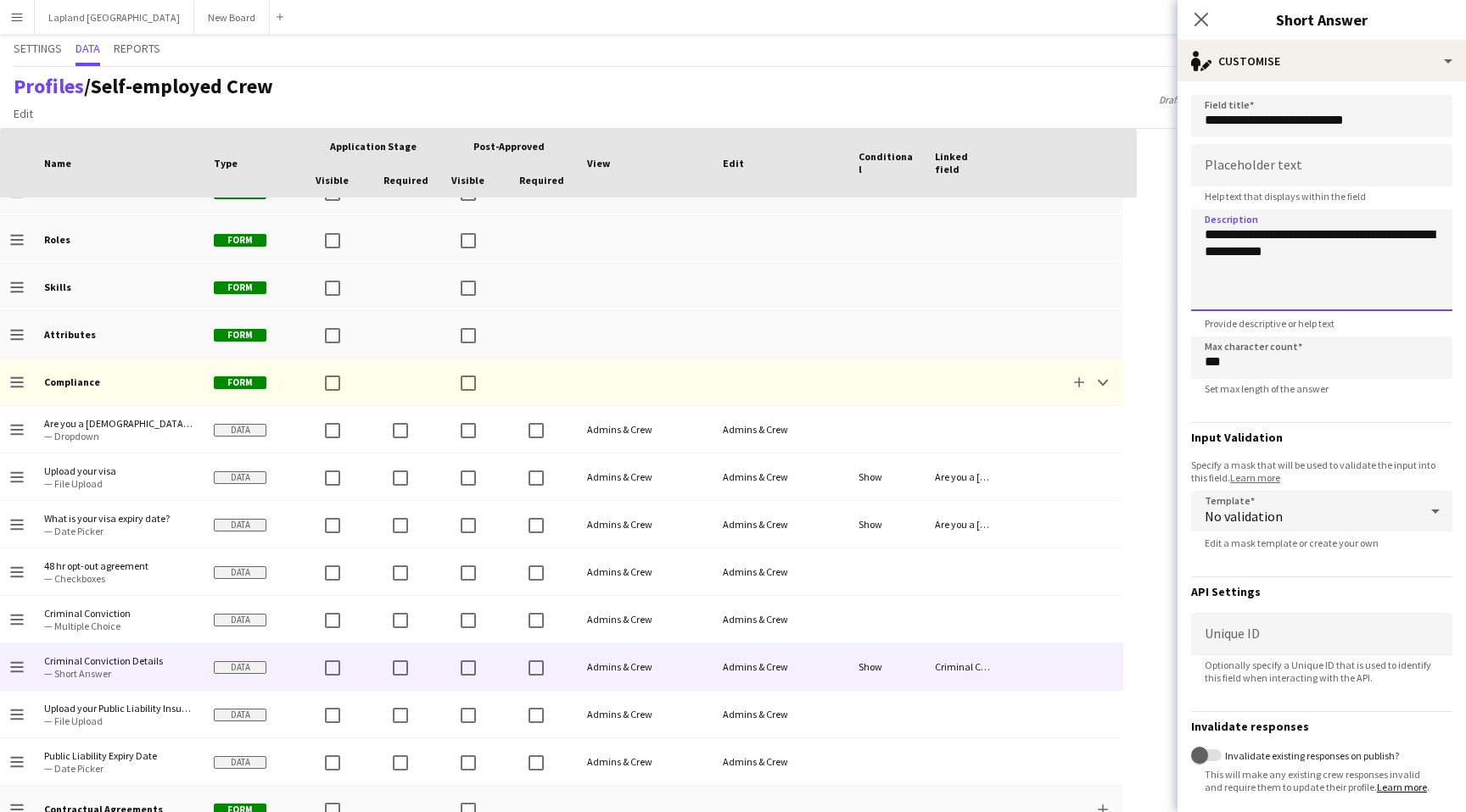
click at [1229, 258] on textarea "**********" at bounding box center [1322, 260] width 261 height 102
click at [1245, 249] on textarea "**********" at bounding box center [1322, 260] width 261 height 102
click at [1332, 253] on textarea "**********" at bounding box center [1322, 260] width 261 height 102
type textarea "**********"
click at [1197, 17] on icon at bounding box center [1201, 18] width 17 height 17
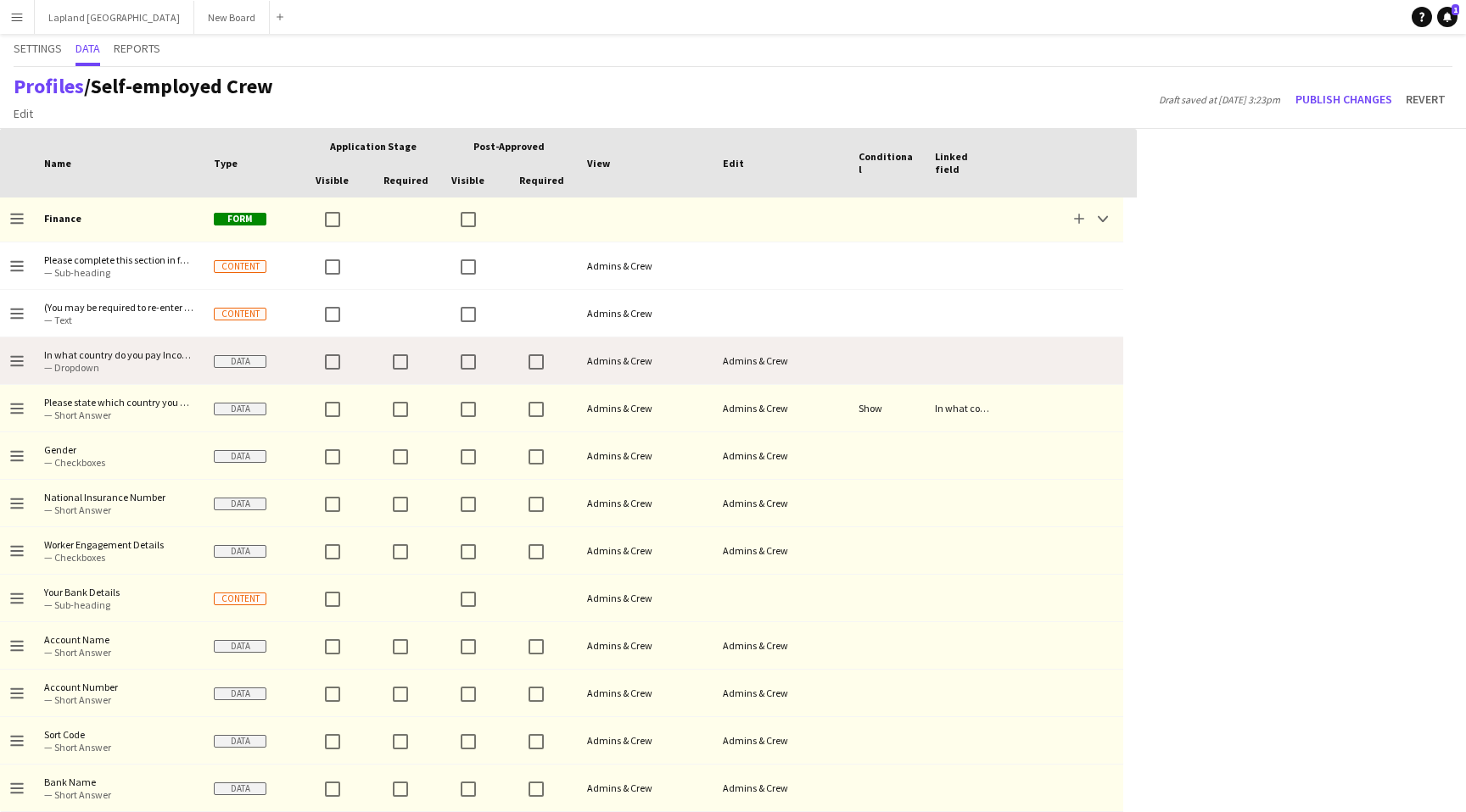
scroll to position [0, 0]
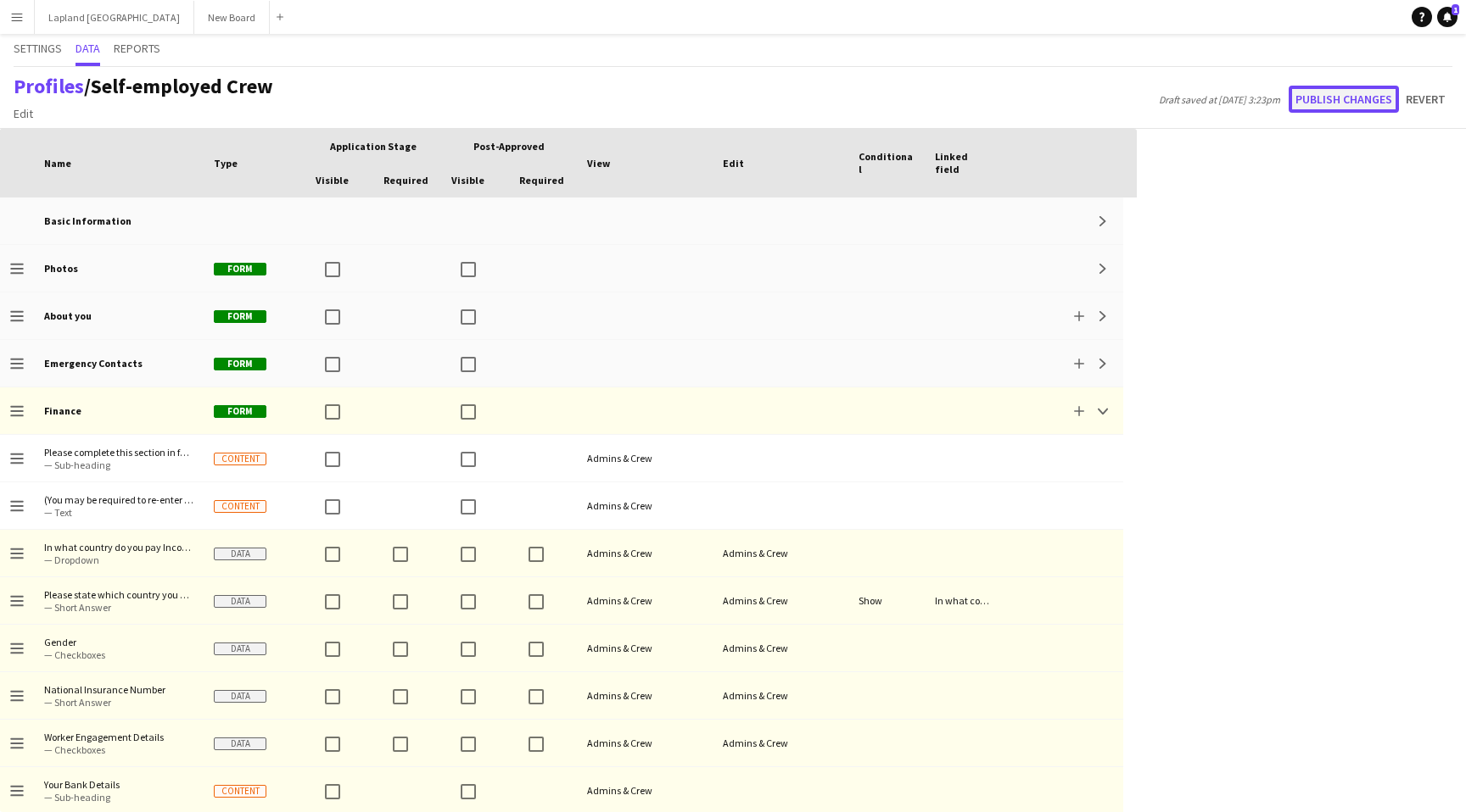
click at [1351, 98] on button "Publish changes" at bounding box center [1343, 99] width 110 height 27
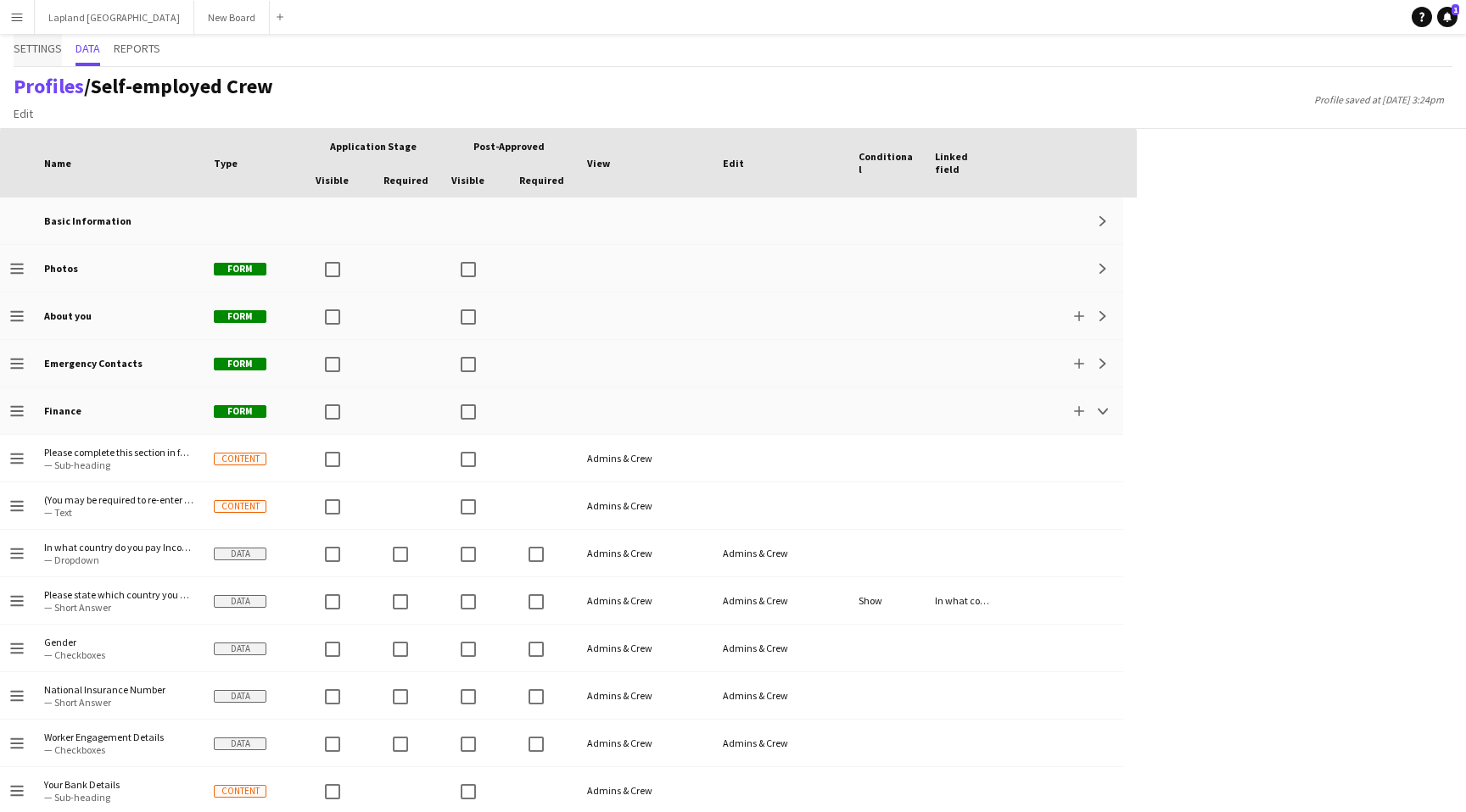
click at [41, 45] on span "Settings" at bounding box center [38, 49] width 49 height 12
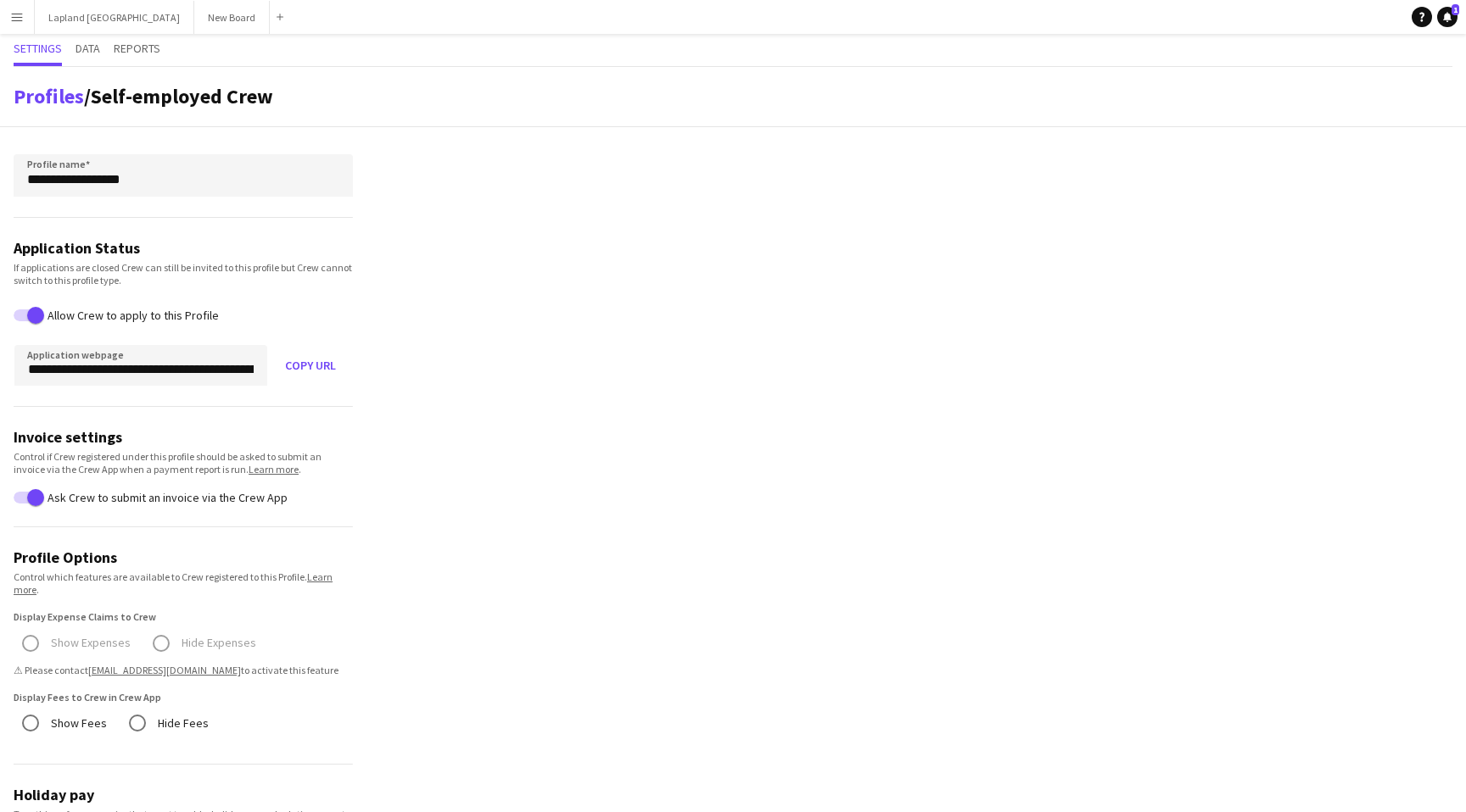
click at [17, 16] on app-icon "Menu" at bounding box center [17, 17] width 14 height 14
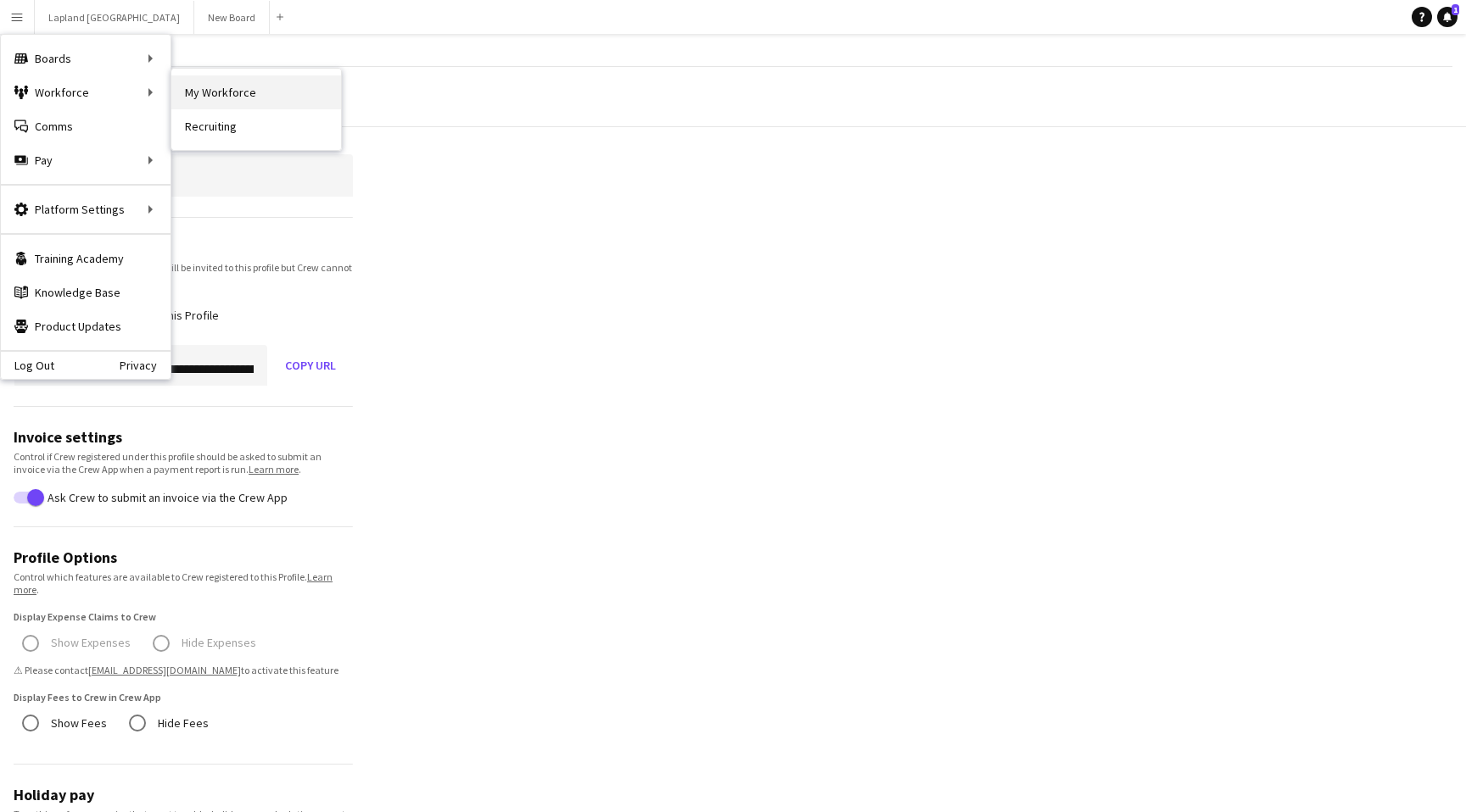
click at [244, 97] on link "My Workforce" at bounding box center [256, 92] width 169 height 34
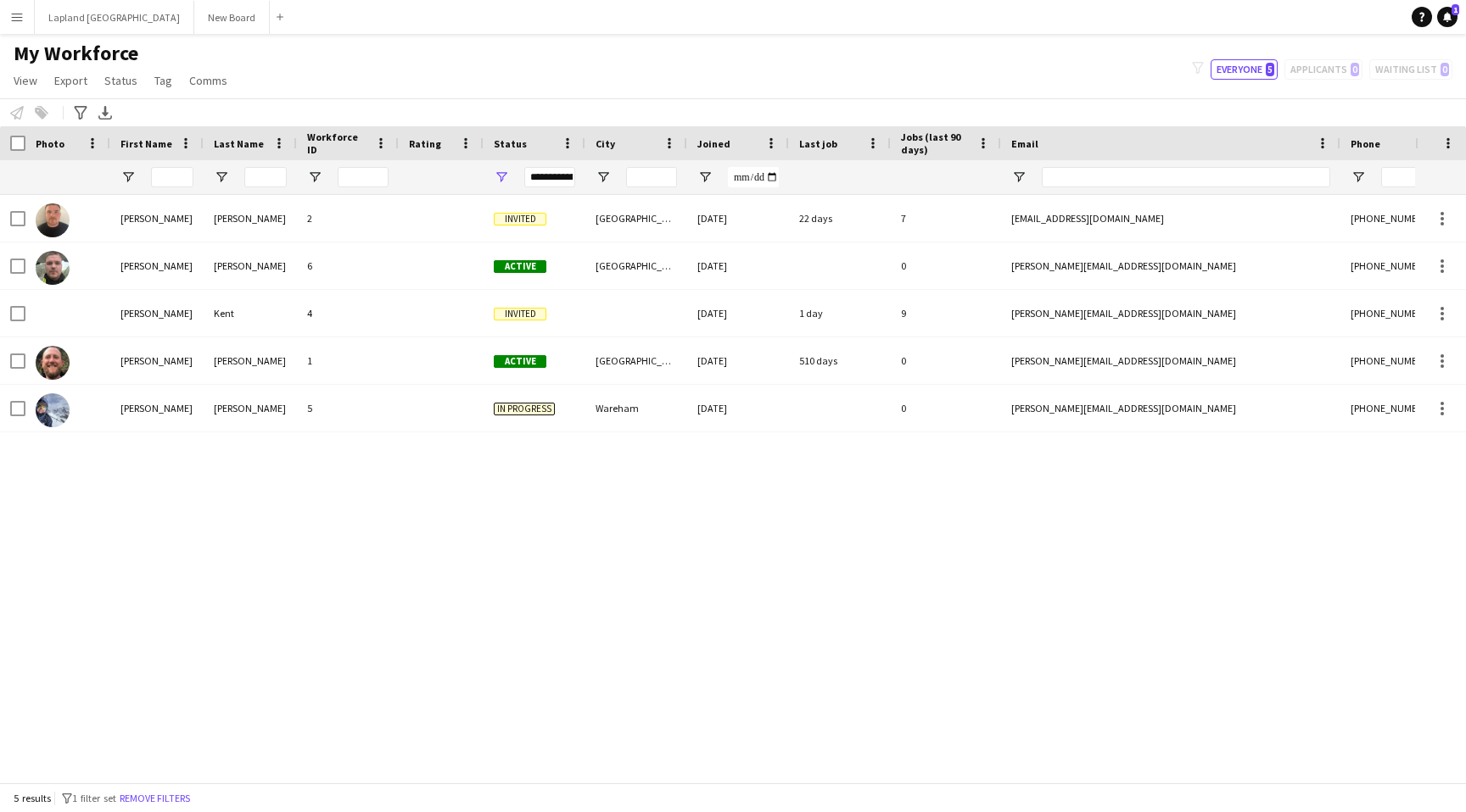
click at [20, 20] on app-icon "Menu" at bounding box center [17, 17] width 14 height 14
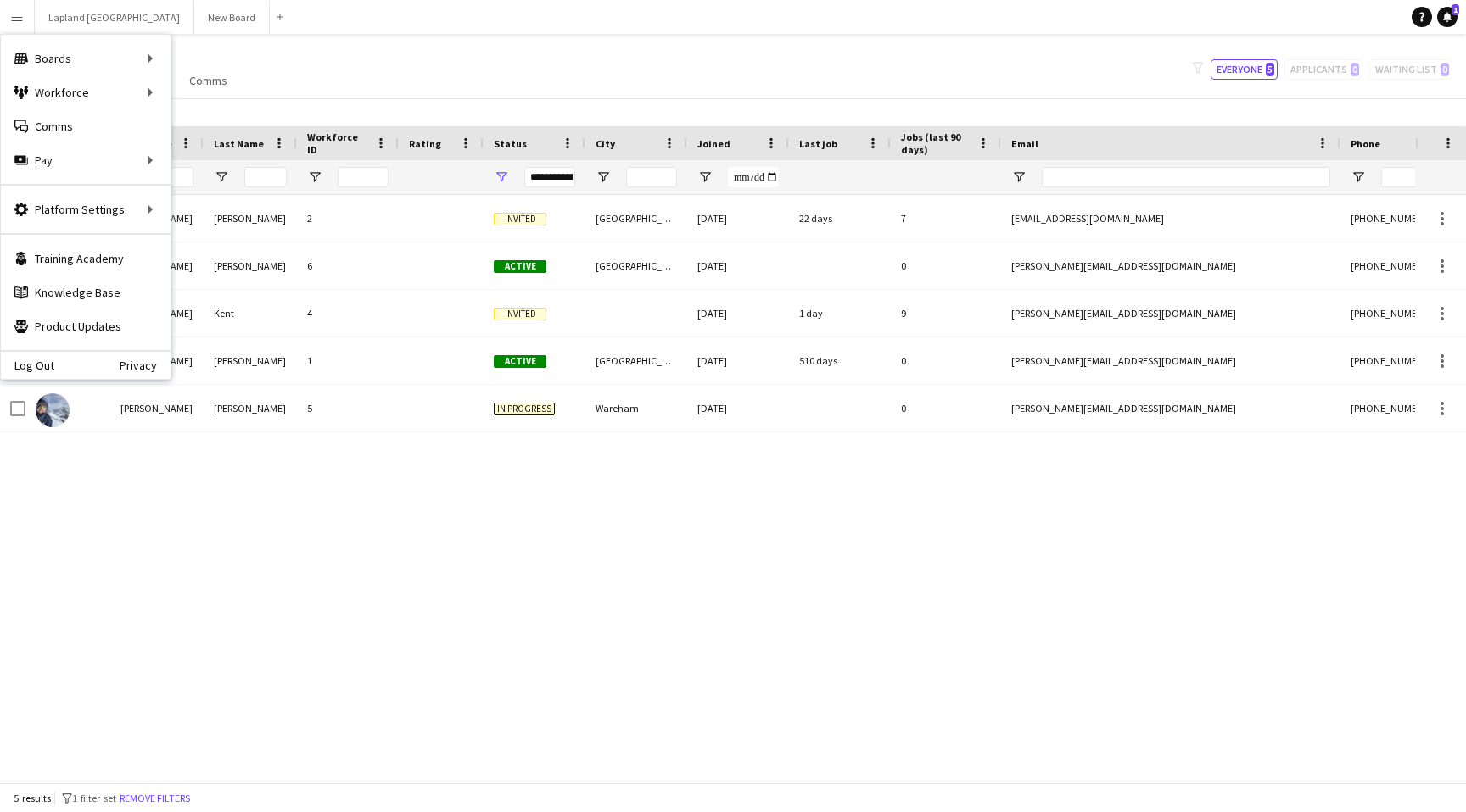
click at [756, 78] on div "My Workforce View Views Default view New view Update view Delete view Edit name…" at bounding box center [733, 69] width 1466 height 57
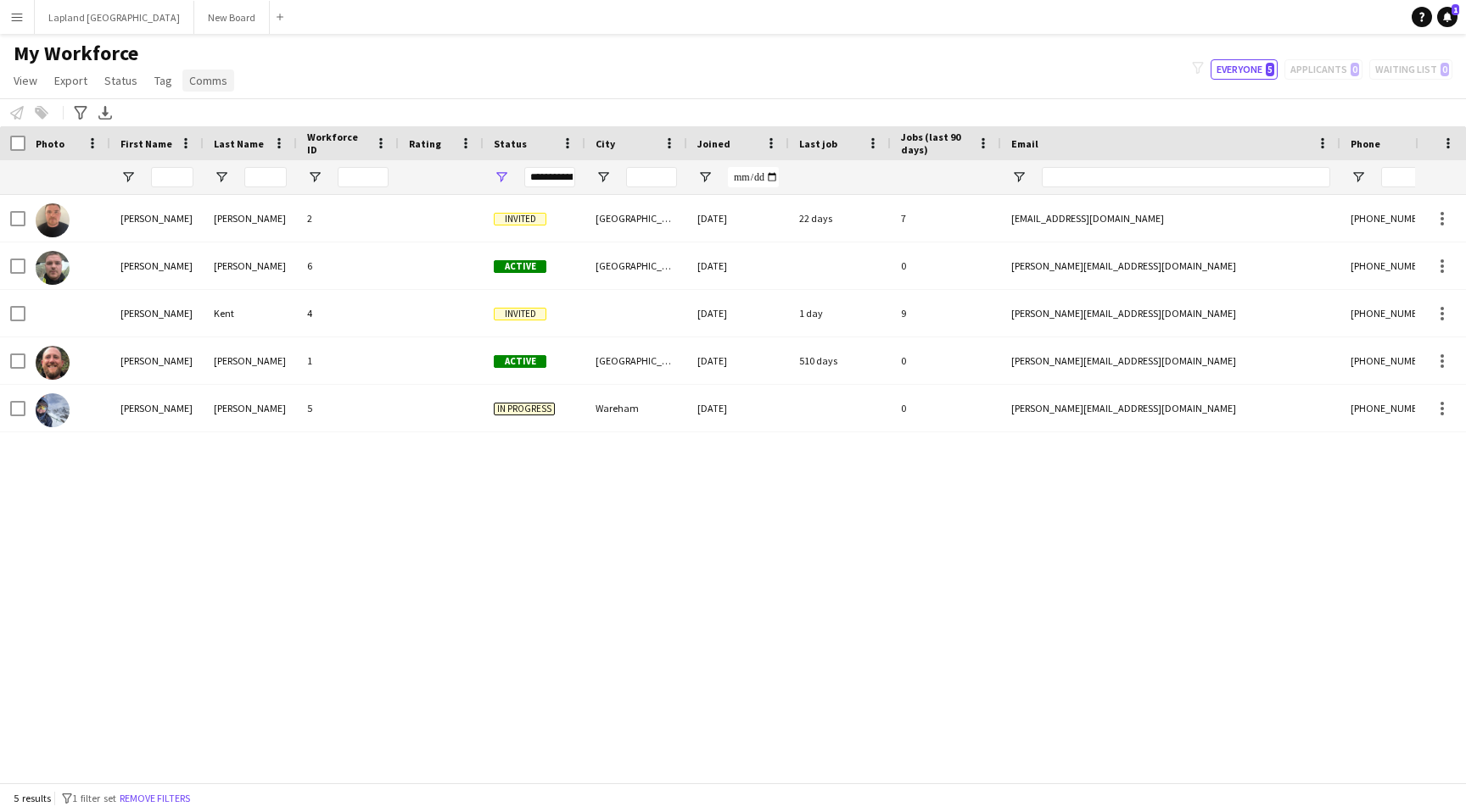
click at [200, 85] on span "Comms" at bounding box center [207, 81] width 38 height 16
click at [108, 82] on span "Status" at bounding box center [121, 81] width 33 height 16
click at [126, 80] on span "Status" at bounding box center [121, 81] width 33 height 16
click at [23, 17] on app-icon "Menu" at bounding box center [17, 17] width 14 height 14
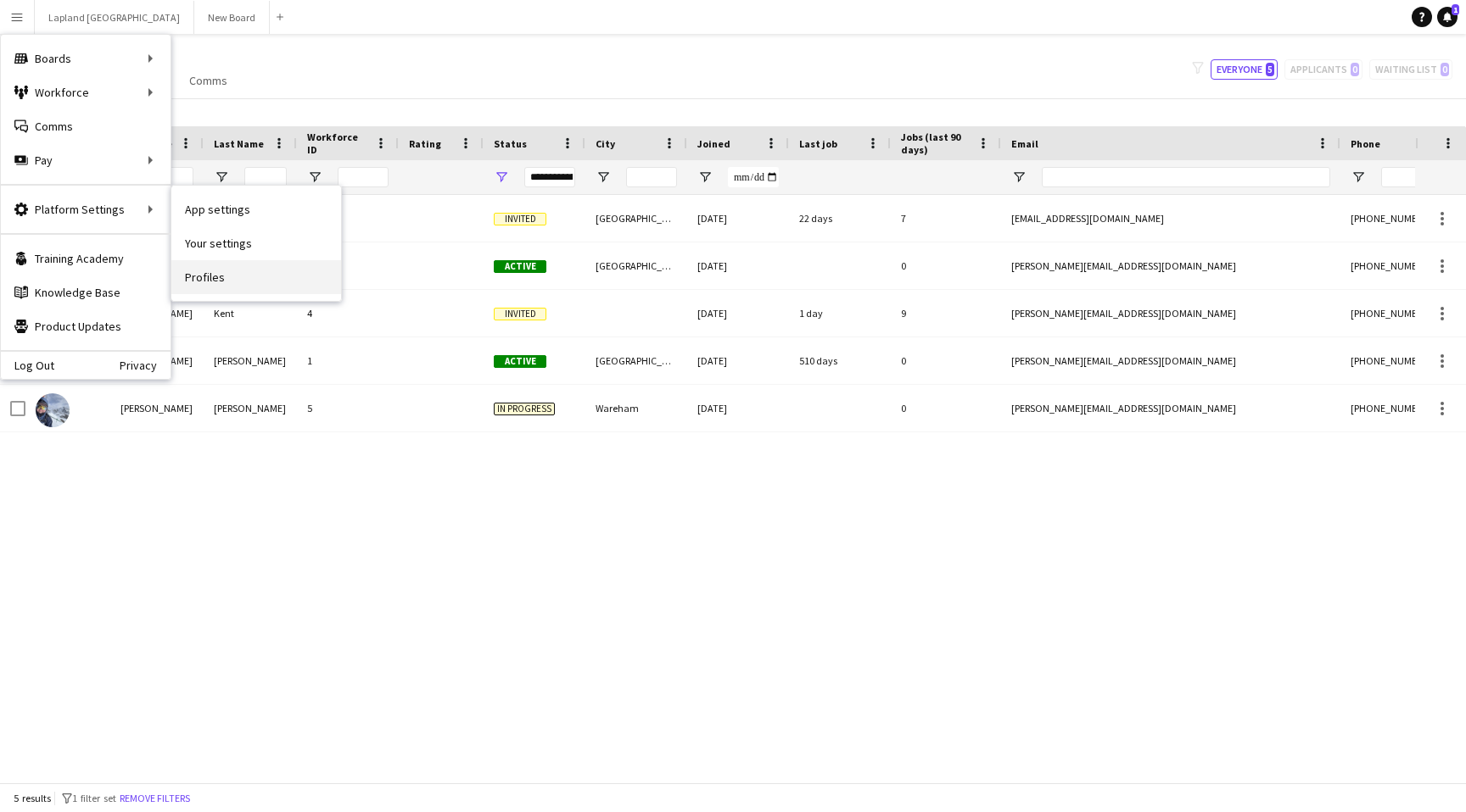
click at [205, 285] on link "Profiles" at bounding box center [256, 277] width 169 height 34
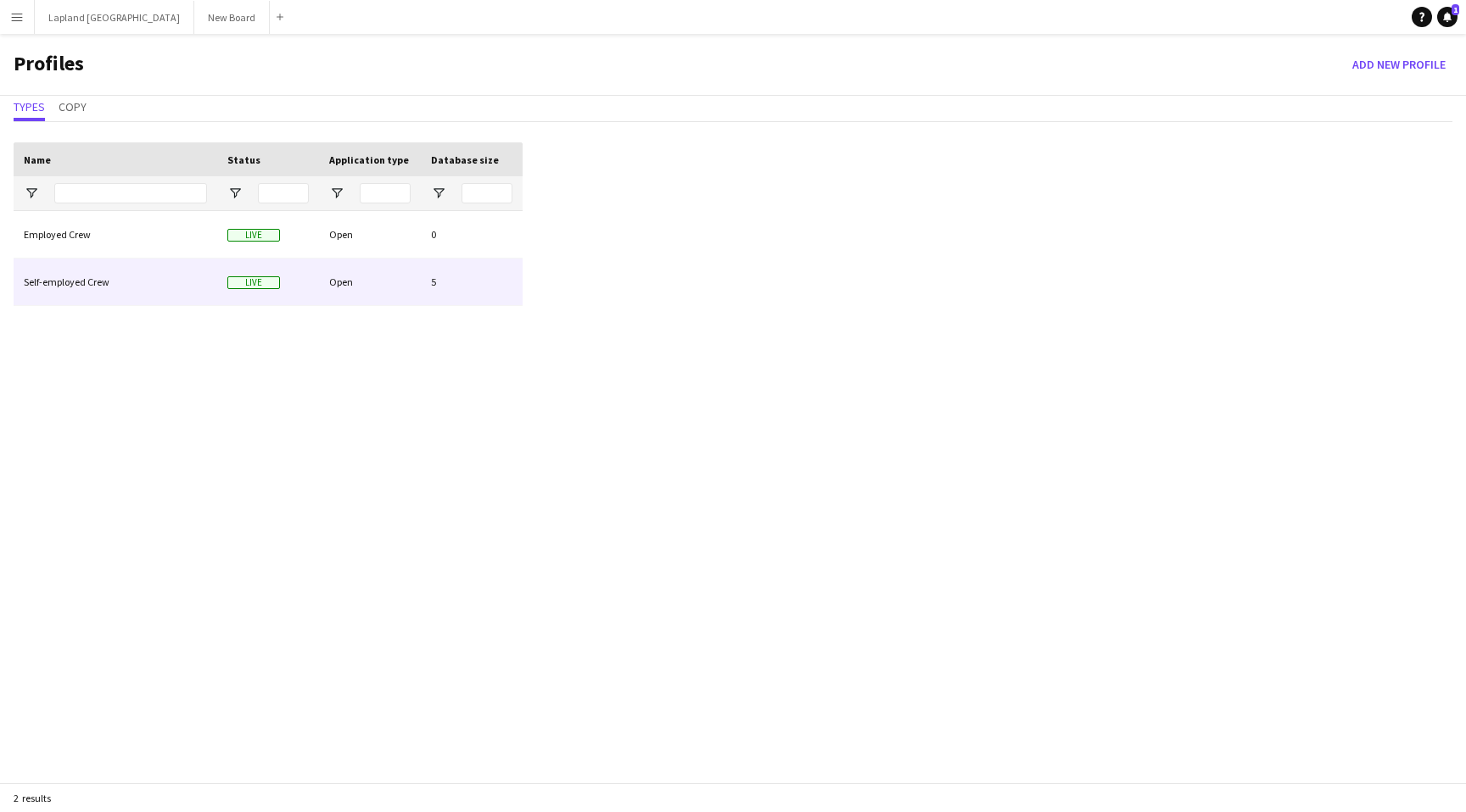
click at [148, 270] on div "Self-employed Crew" at bounding box center [115, 282] width 204 height 47
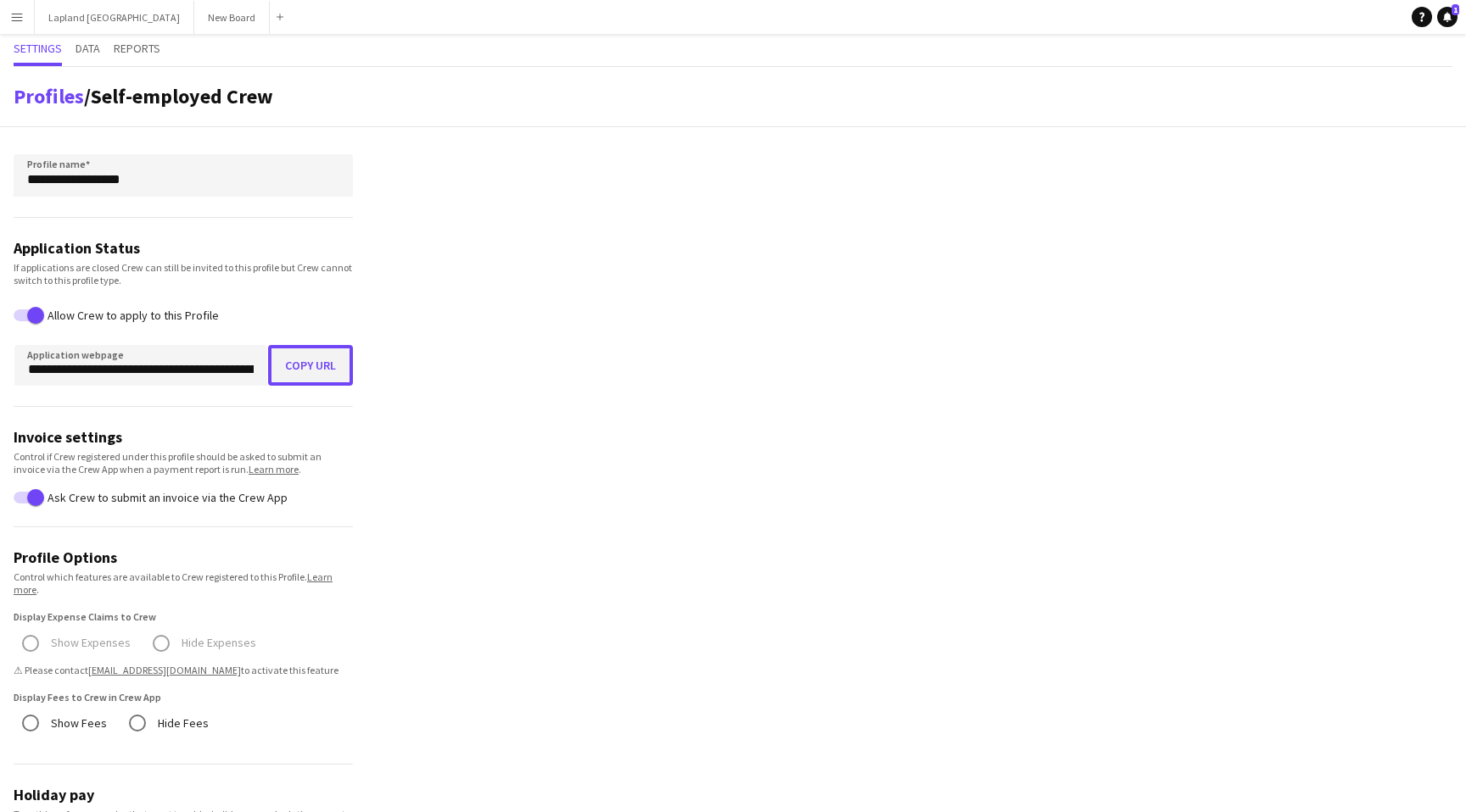
click at [310, 360] on button "Copy URL" at bounding box center [310, 365] width 85 height 41
click at [11, 17] on app-icon "Menu" at bounding box center [17, 17] width 14 height 14
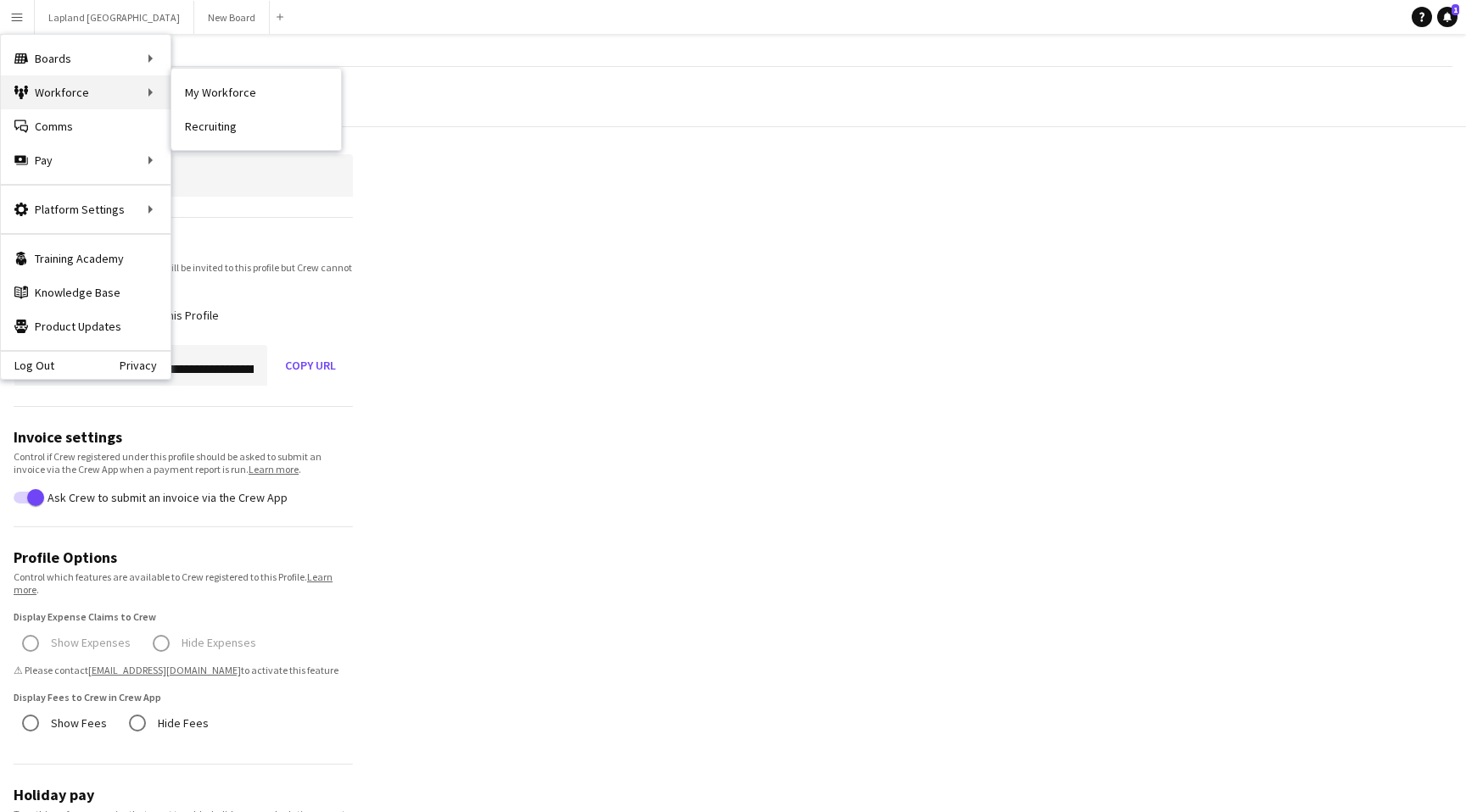
click at [78, 91] on div "Workforce Workforce" at bounding box center [86, 92] width 169 height 34
click at [236, 95] on link "My Workforce" at bounding box center [256, 92] width 169 height 34
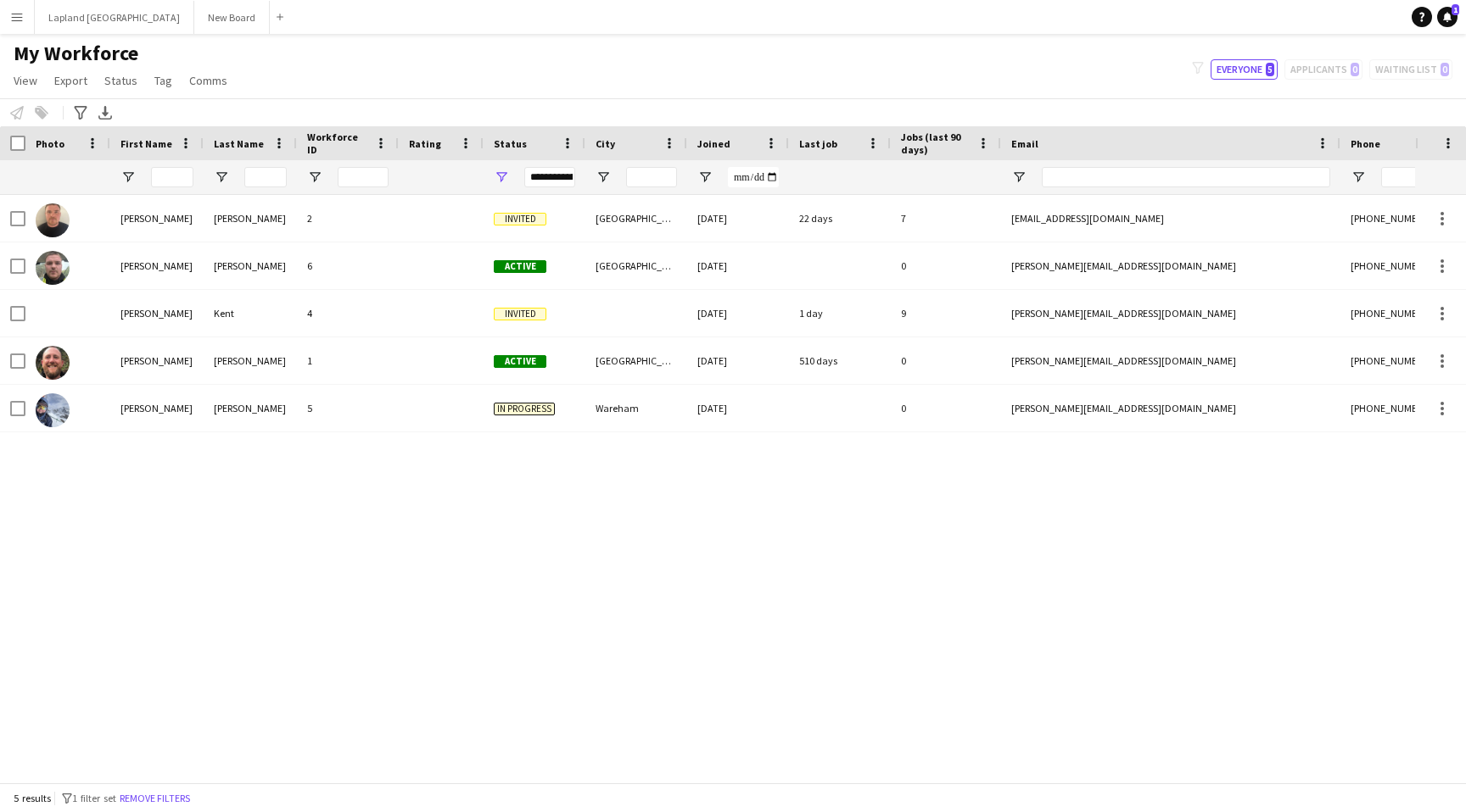
click at [25, 13] on button "Menu" at bounding box center [17, 17] width 34 height 34
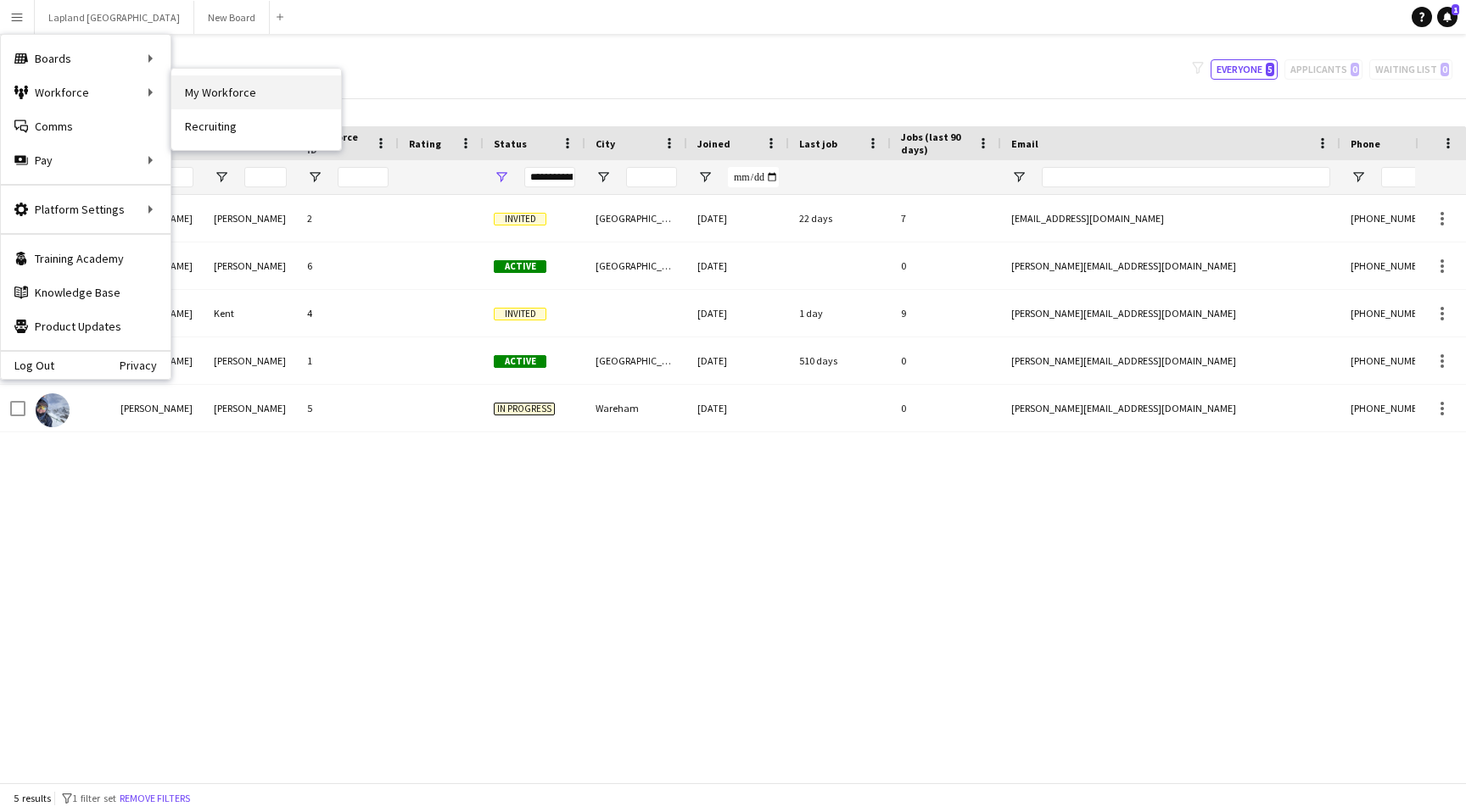
click at [231, 93] on link "My Workforce" at bounding box center [256, 92] width 169 height 34
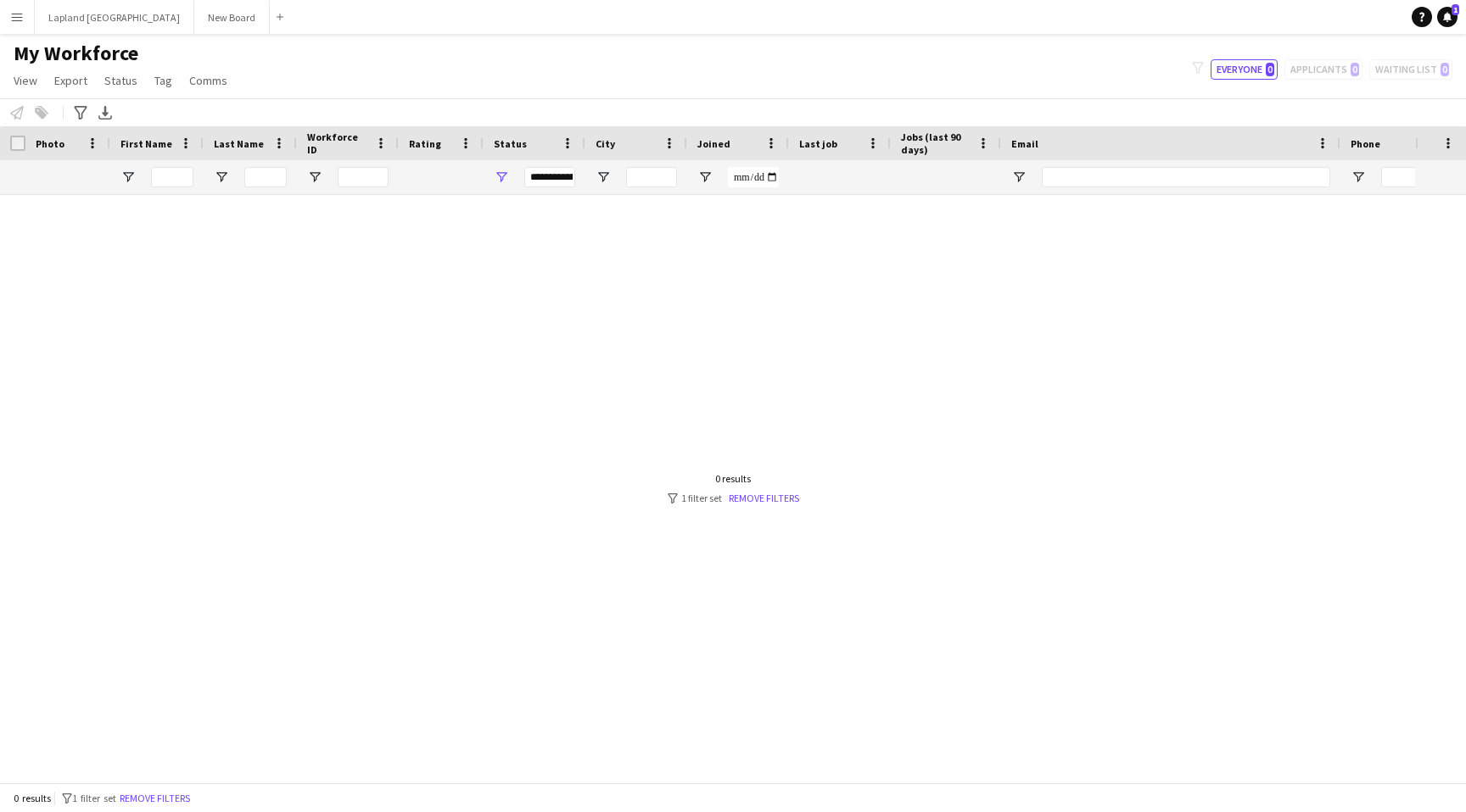
click at [17, 14] on app-icon "Menu" at bounding box center [17, 17] width 14 height 14
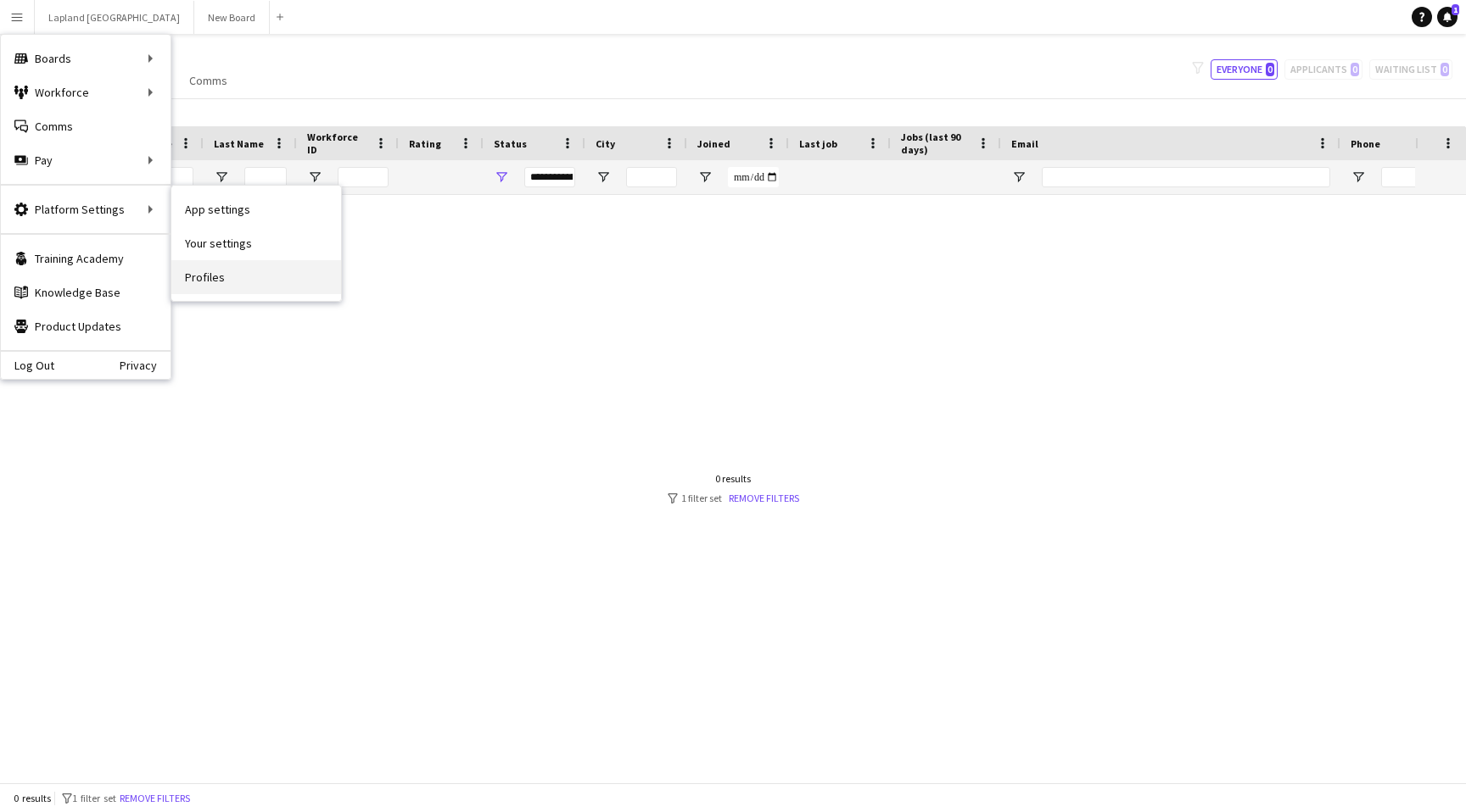
click at [246, 279] on link "Profiles" at bounding box center [256, 277] width 169 height 34
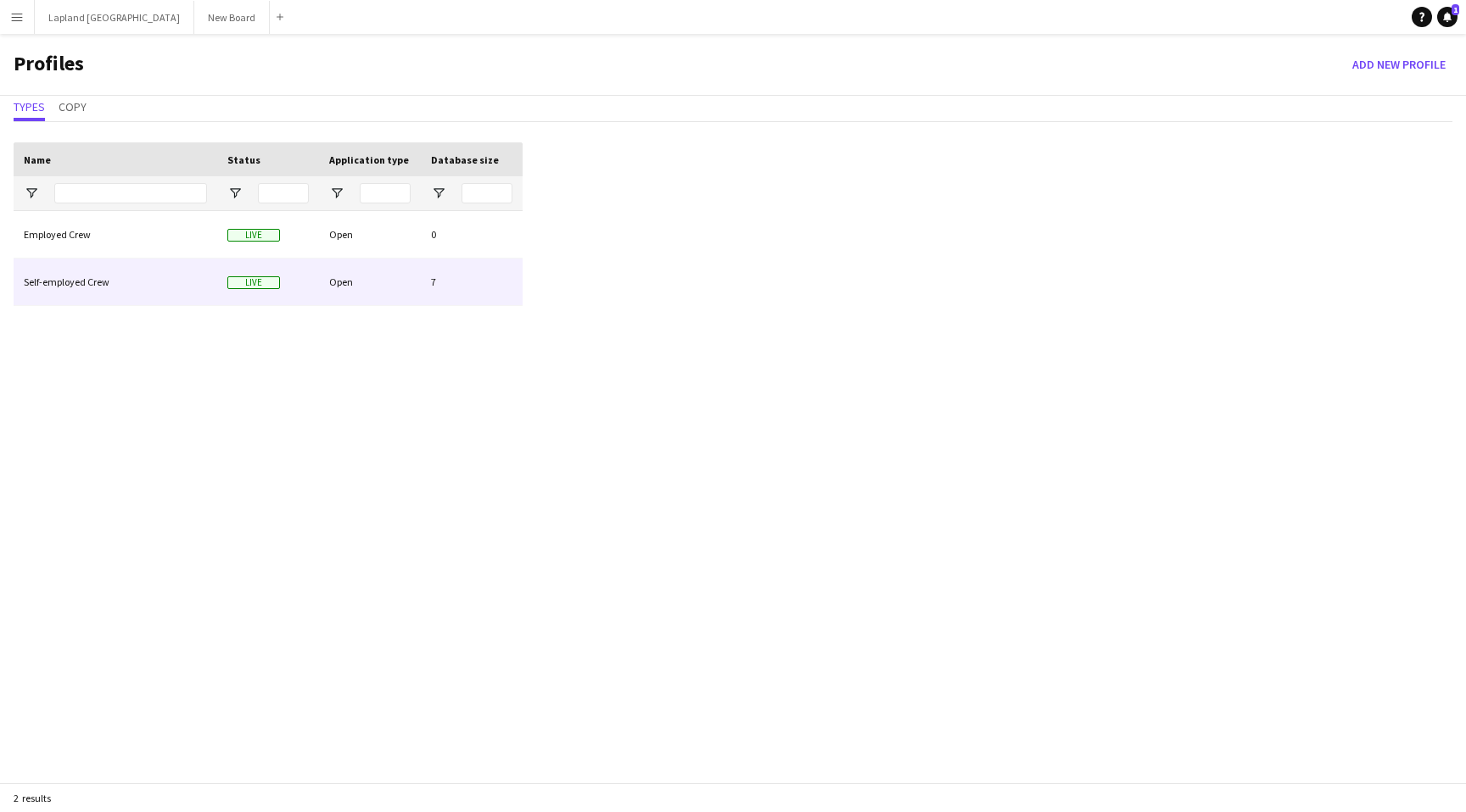
click at [159, 274] on div "Self-employed Crew" at bounding box center [115, 282] width 204 height 47
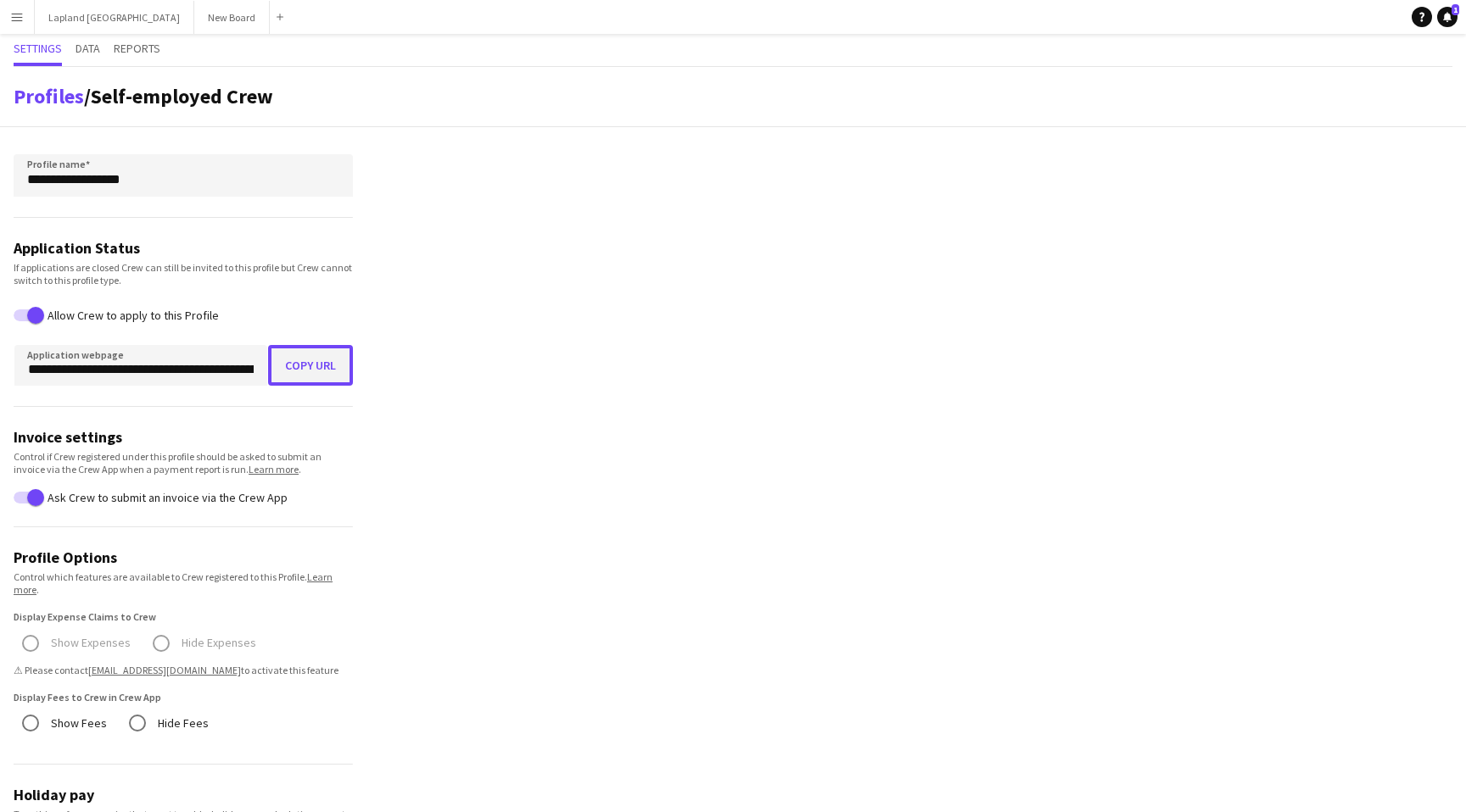
click at [320, 361] on button "Copy URL" at bounding box center [310, 365] width 85 height 41
